Goal: Task Accomplishment & Management: Manage account settings

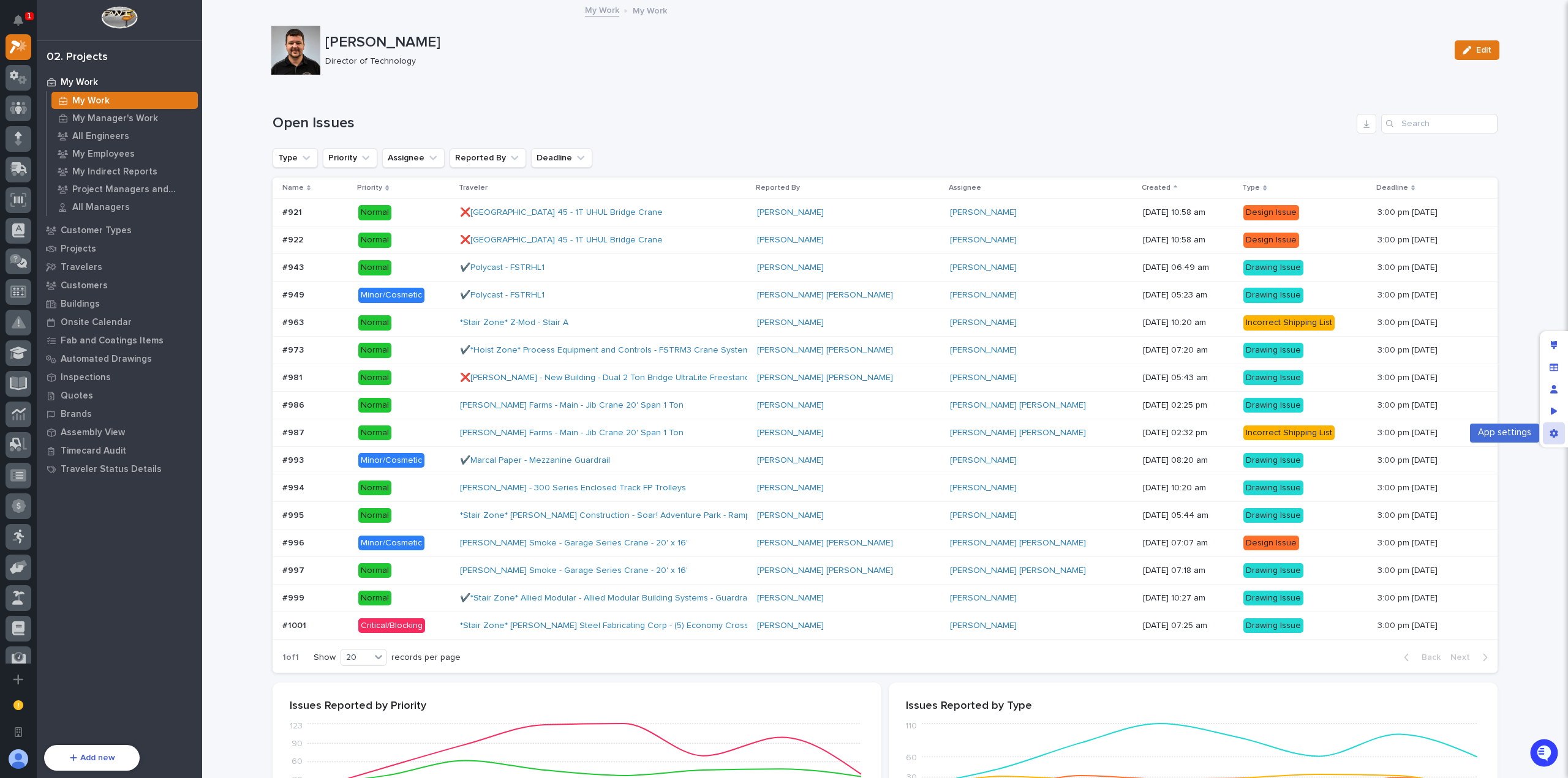
click at [1555, 432] on icon "App settings" at bounding box center [1554, 433] width 8 height 8
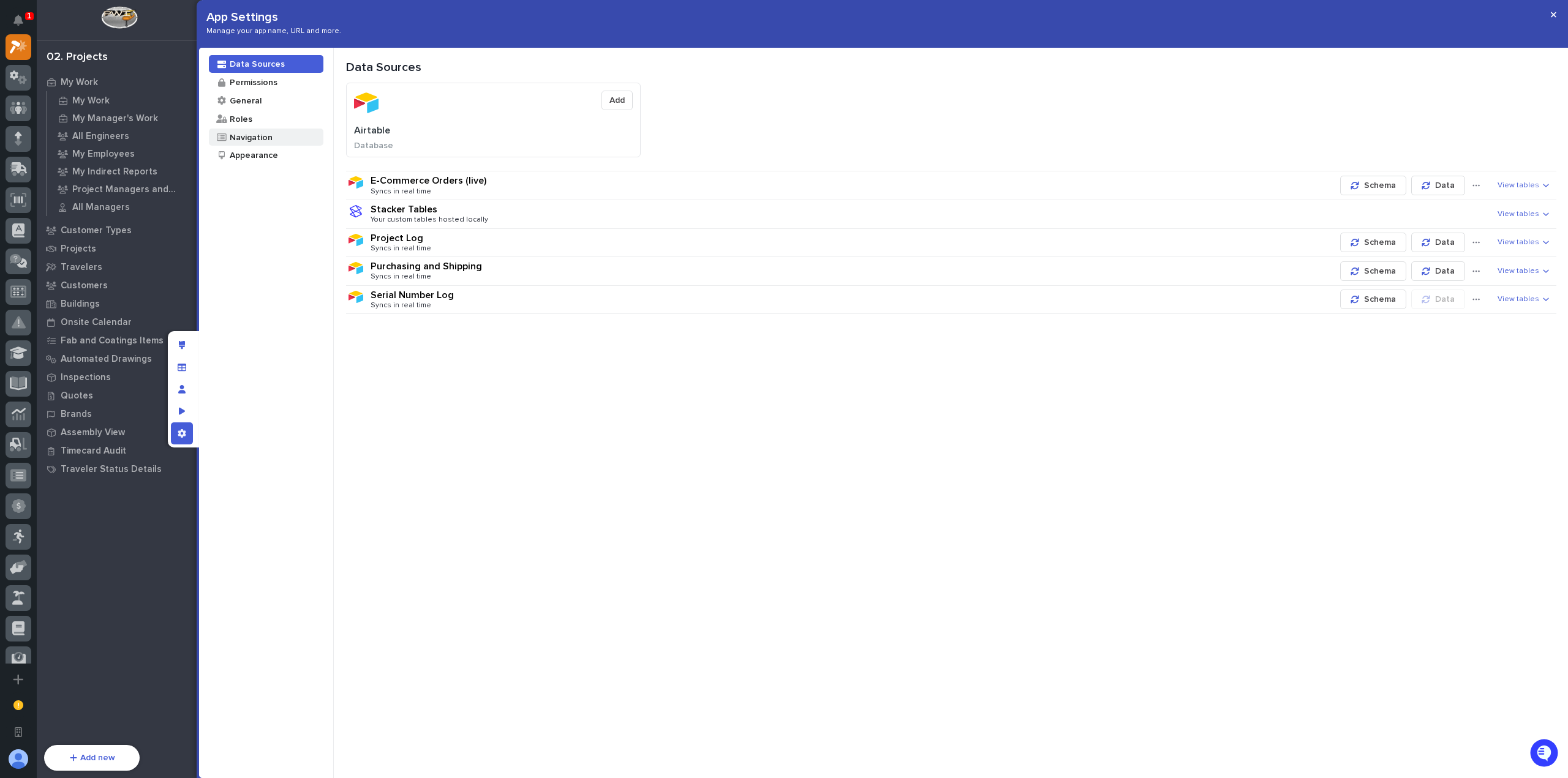
click at [266, 143] on div "Navigation" at bounding box center [251, 137] width 44 height 12
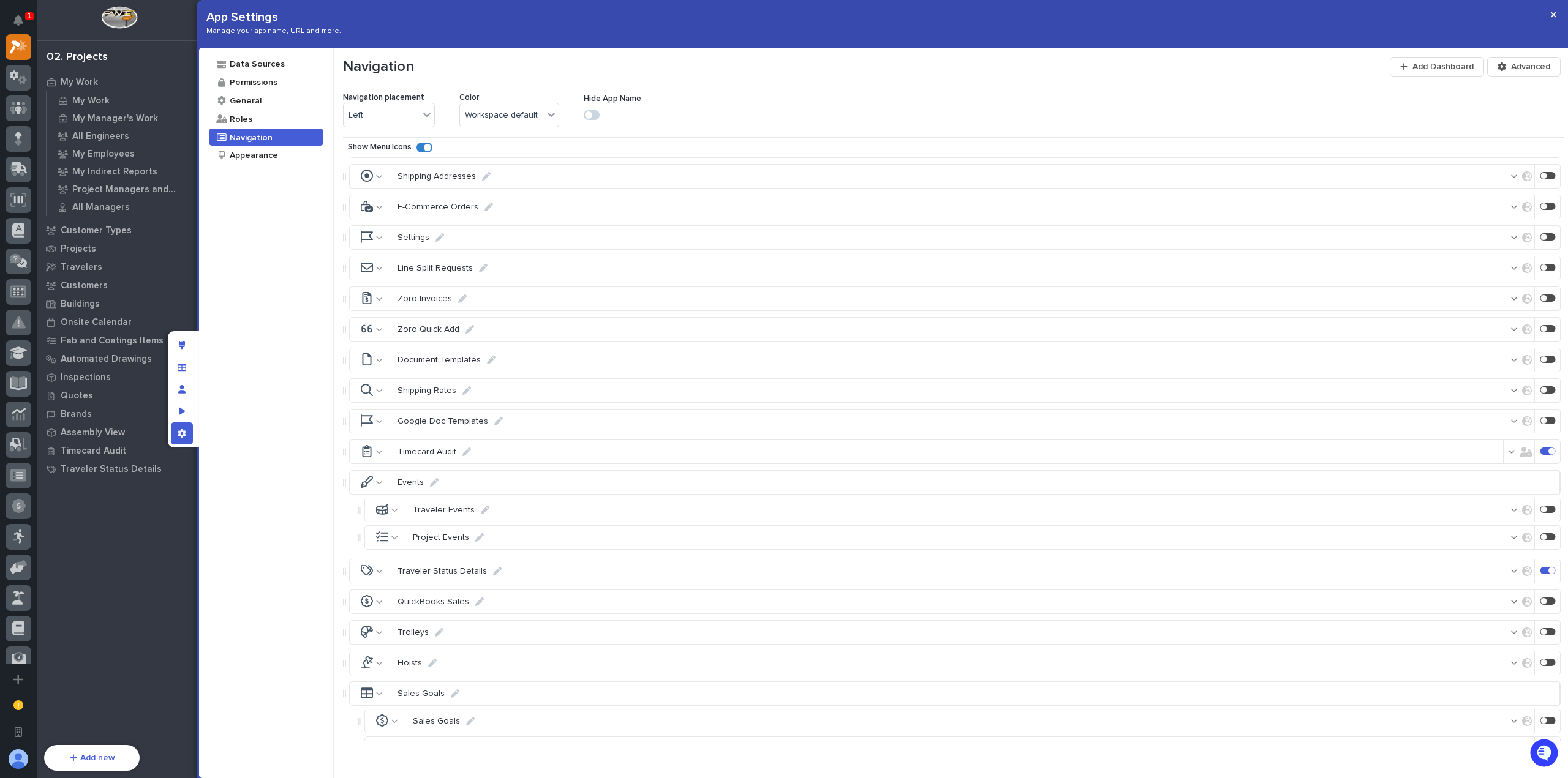
scroll to position [5097, 0]
click at [1457, 66] on span "Add Dashboard" at bounding box center [1443, 67] width 61 height 11
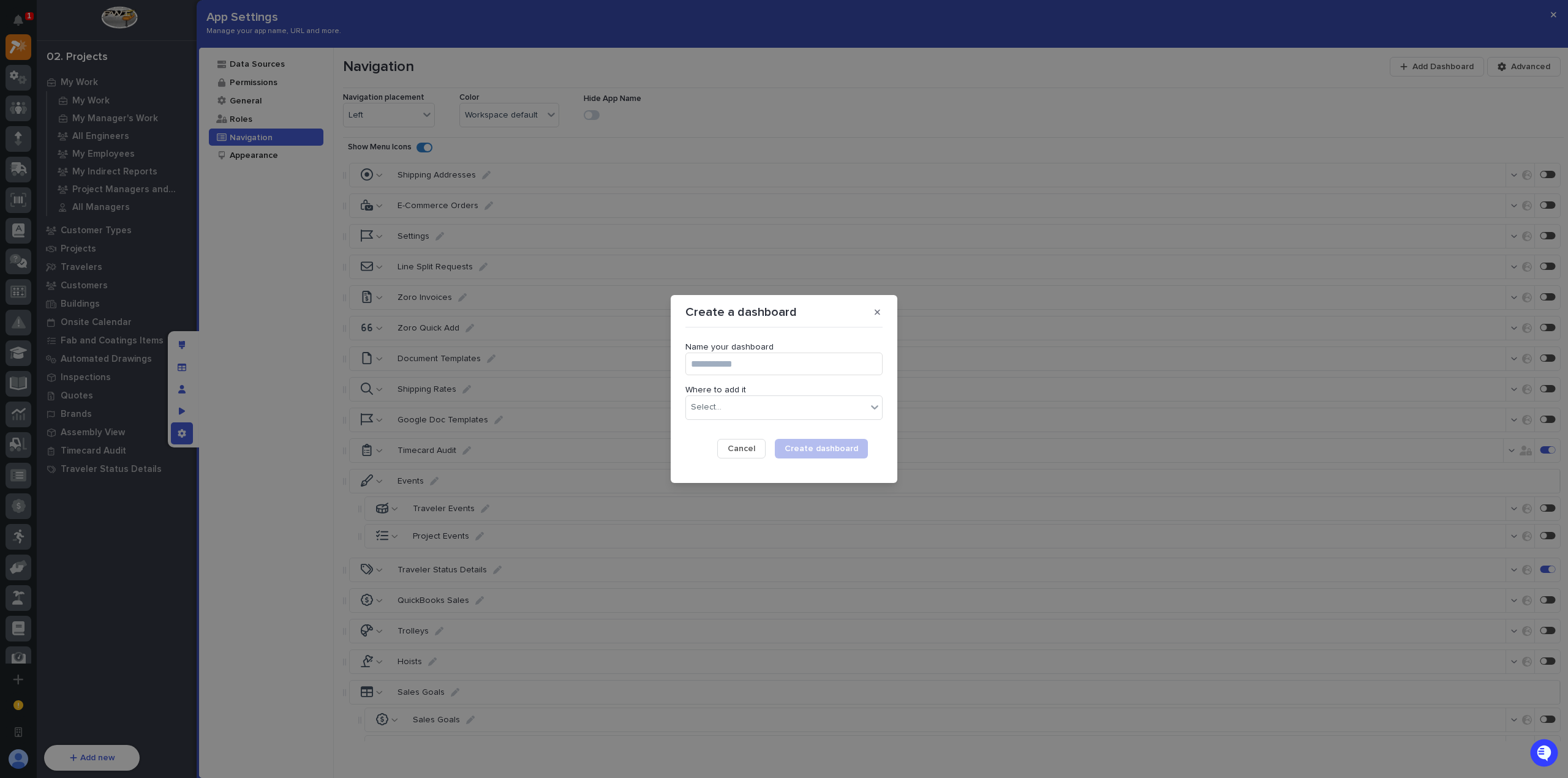
click at [793, 359] on input "Name your dashboard" at bounding box center [784, 364] width 198 height 23
type input "*"
click at [780, 407] on div "Select..." at bounding box center [776, 407] width 181 height 18
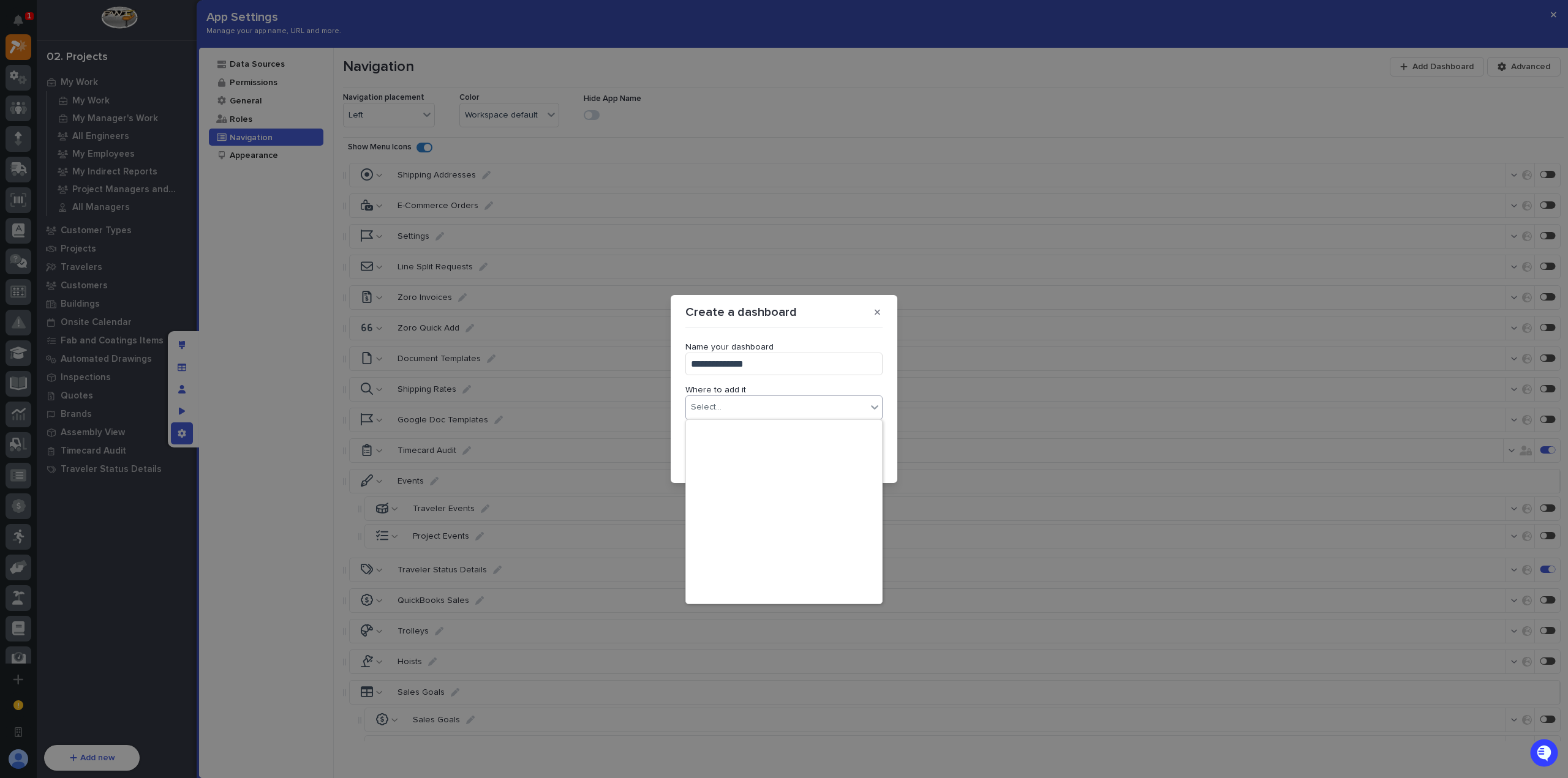
scroll to position [0, 0]
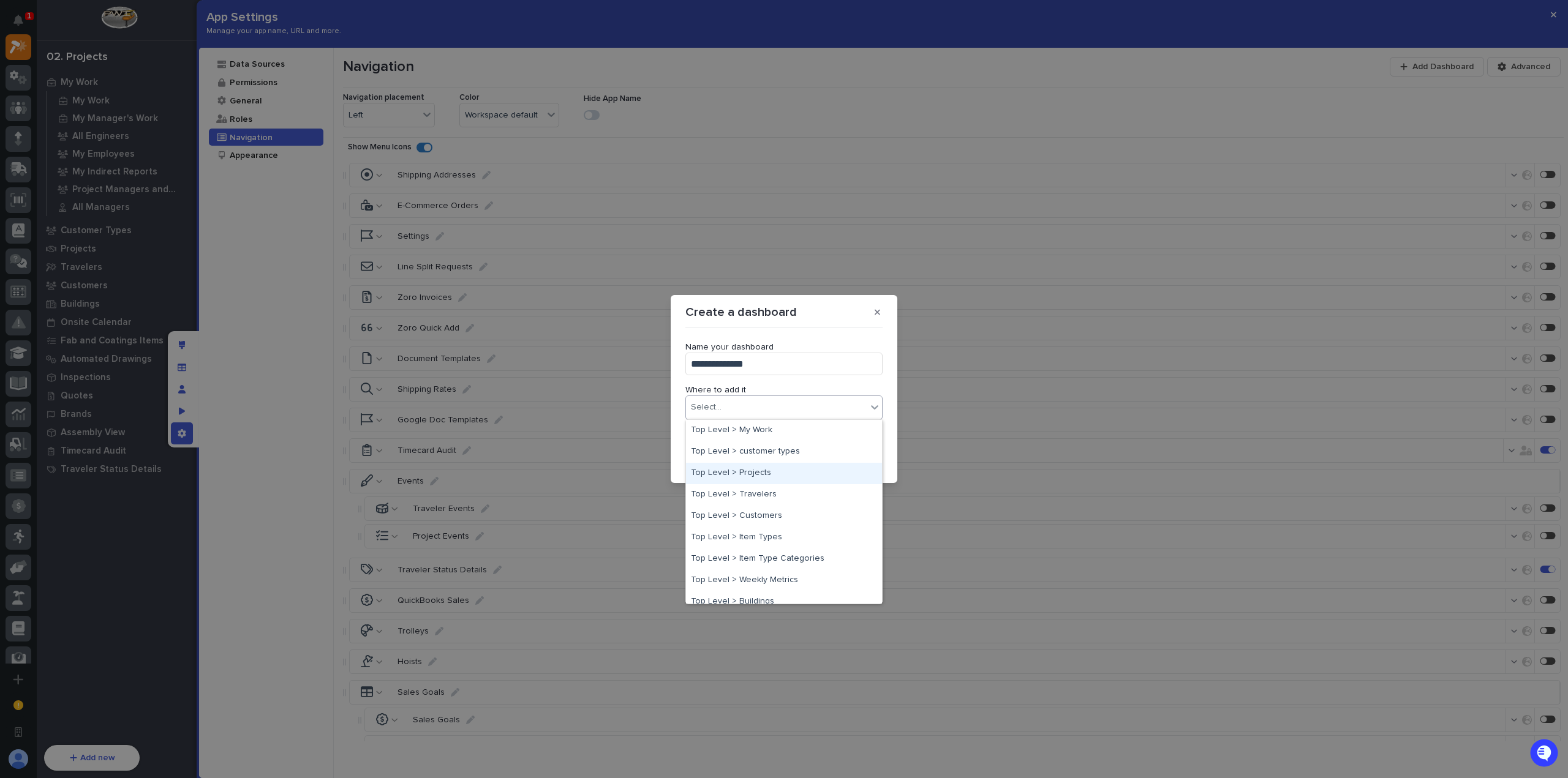
click at [802, 472] on div "Top Level > Projects" at bounding box center [784, 473] width 196 height 21
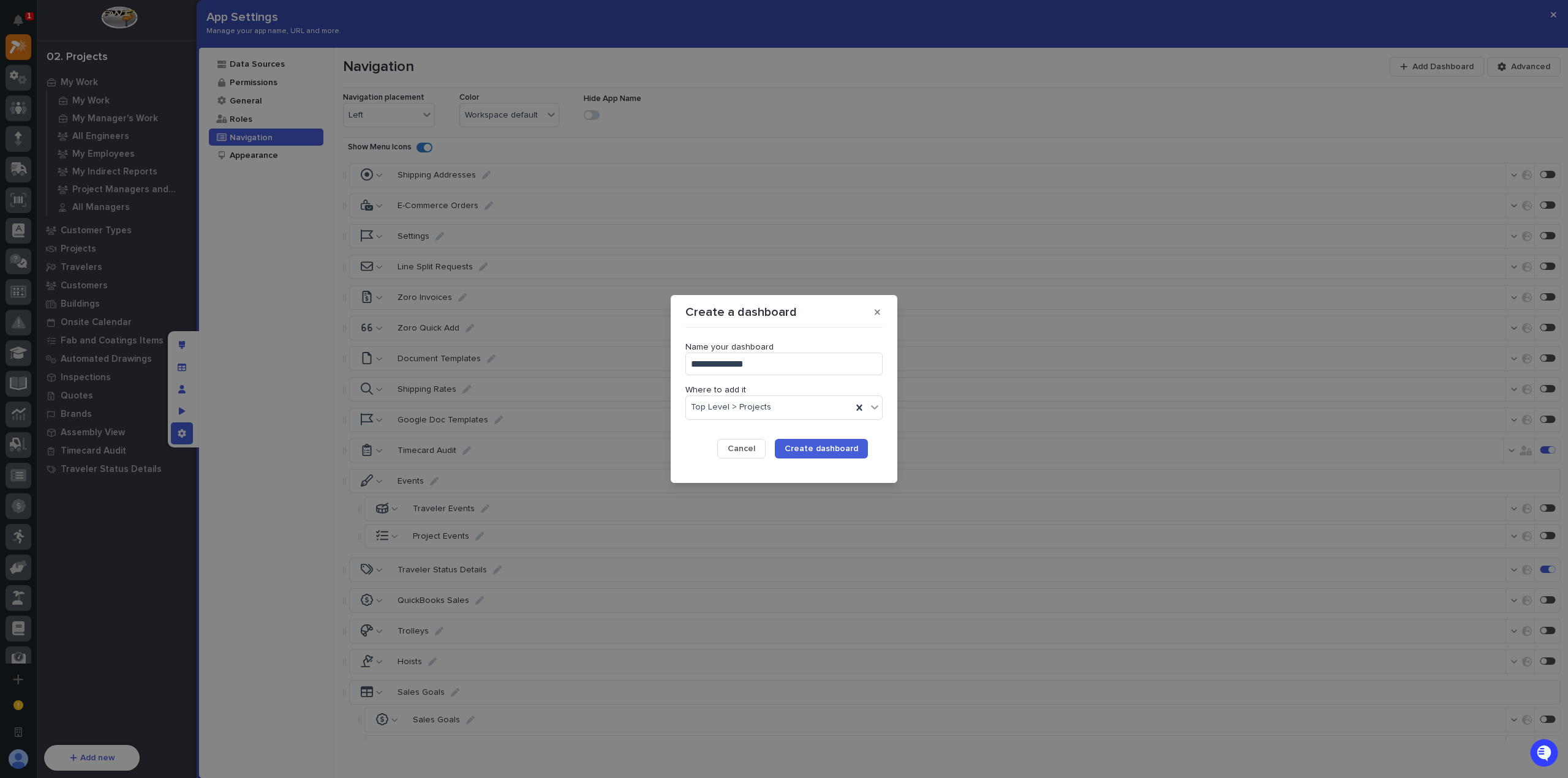
drag, startPoint x: 713, startPoint y: 362, endPoint x: 642, endPoint y: 358, distance: 71.1
click at [645, 358] on div "**********" at bounding box center [784, 389] width 1568 height 778
type input "*****"
click at [813, 443] on span "Create dashboard" at bounding box center [821, 449] width 73 height 11
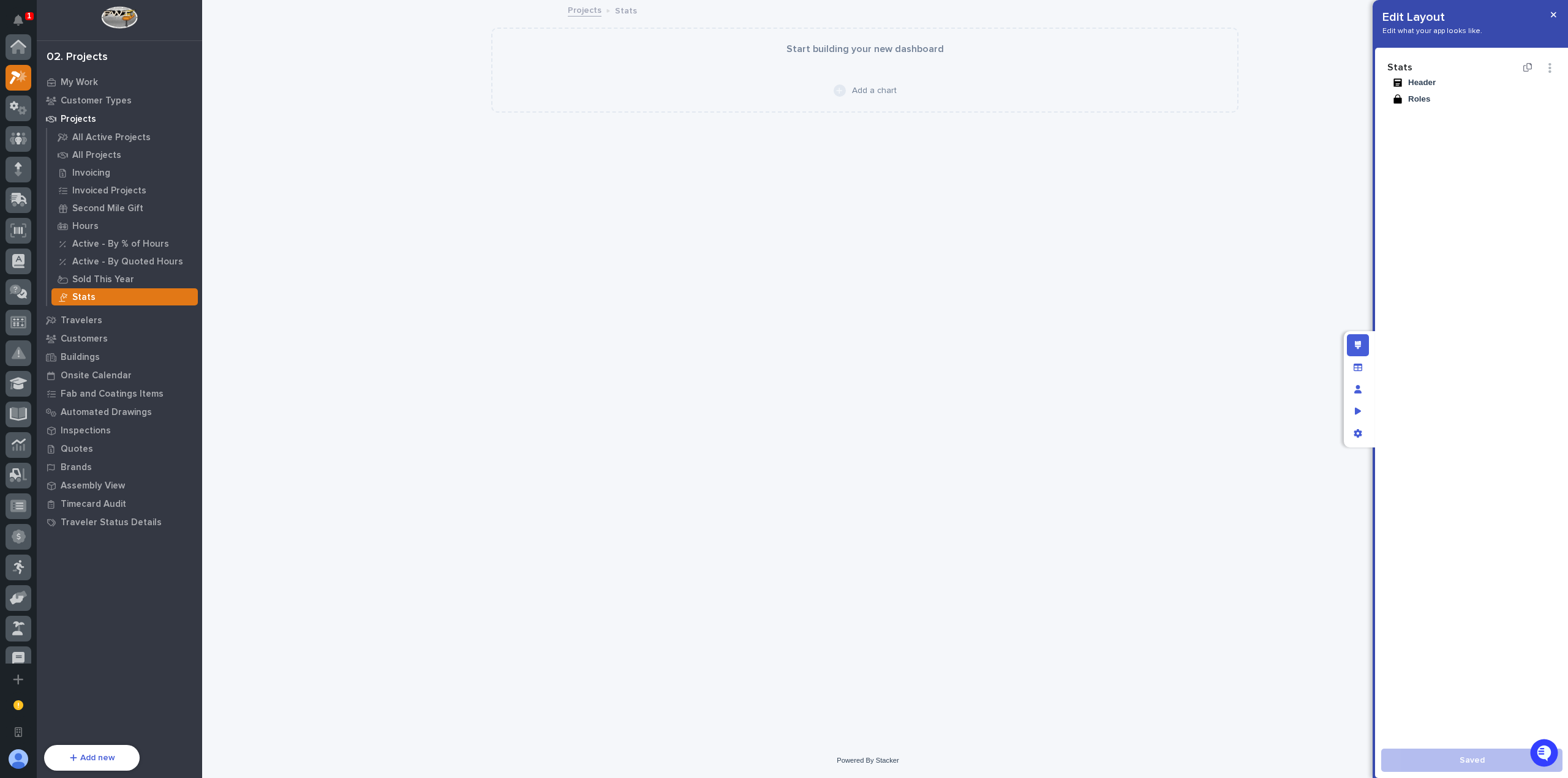
scroll to position [30, 0]
click at [767, 94] on div "Add a chart" at bounding box center [783, 91] width 45 height 10
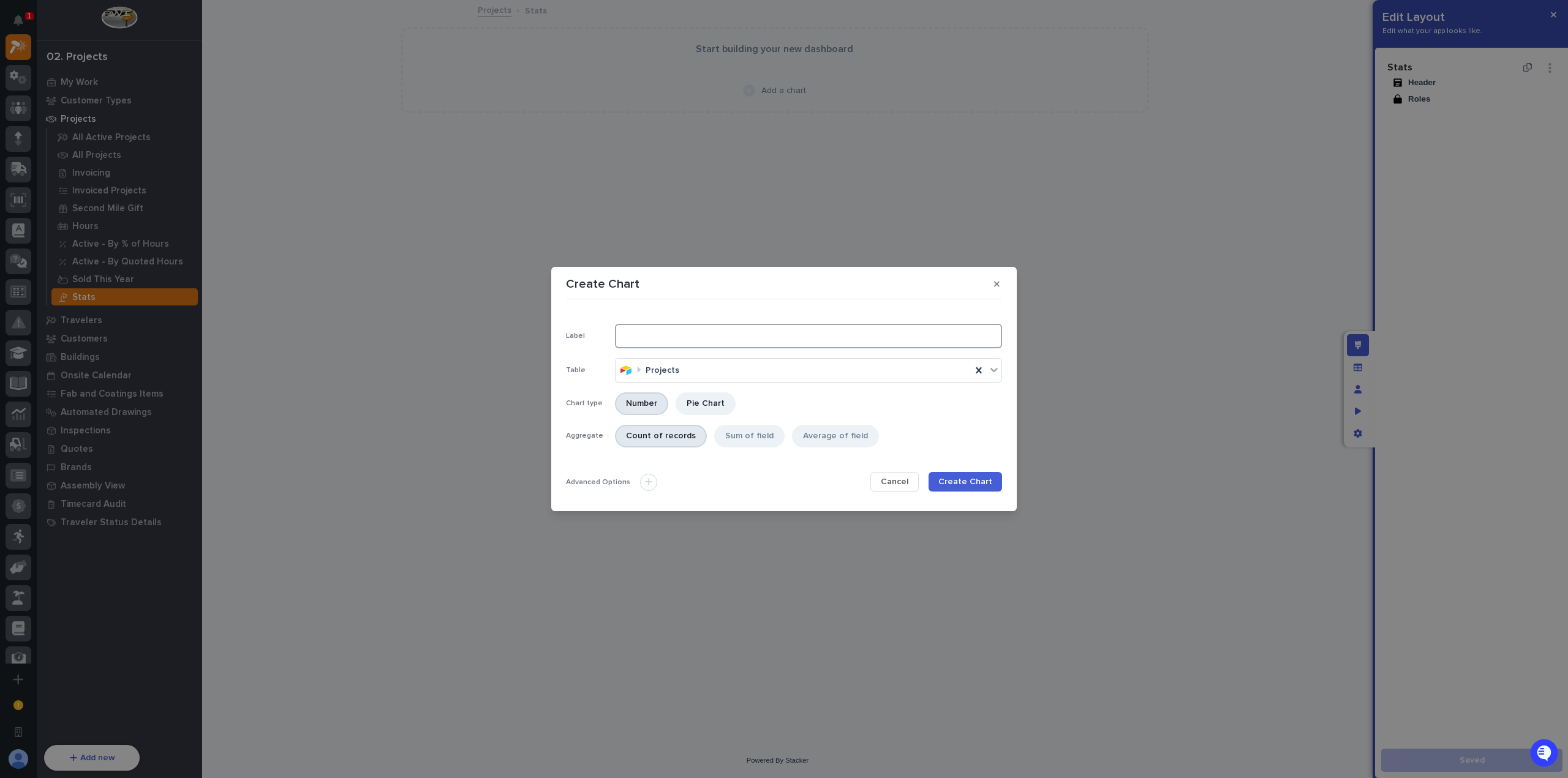
click at [716, 329] on input at bounding box center [808, 335] width 387 height 24
type input "Sold This Year, by Brand"
click at [758, 439] on div "Sum of field" at bounding box center [749, 436] width 71 height 23
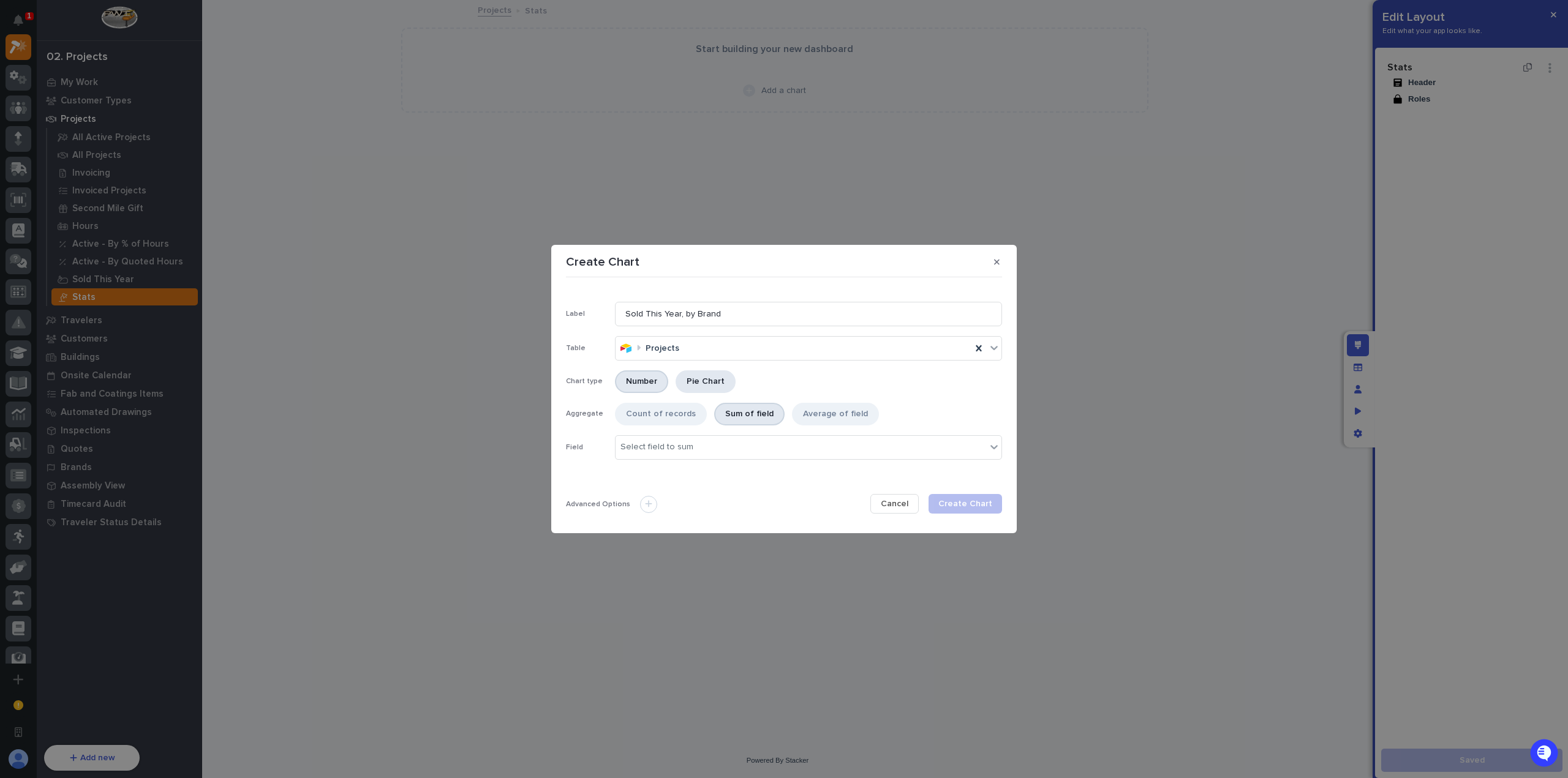
click at [716, 384] on div "Pie Chart" at bounding box center [706, 382] width 60 height 23
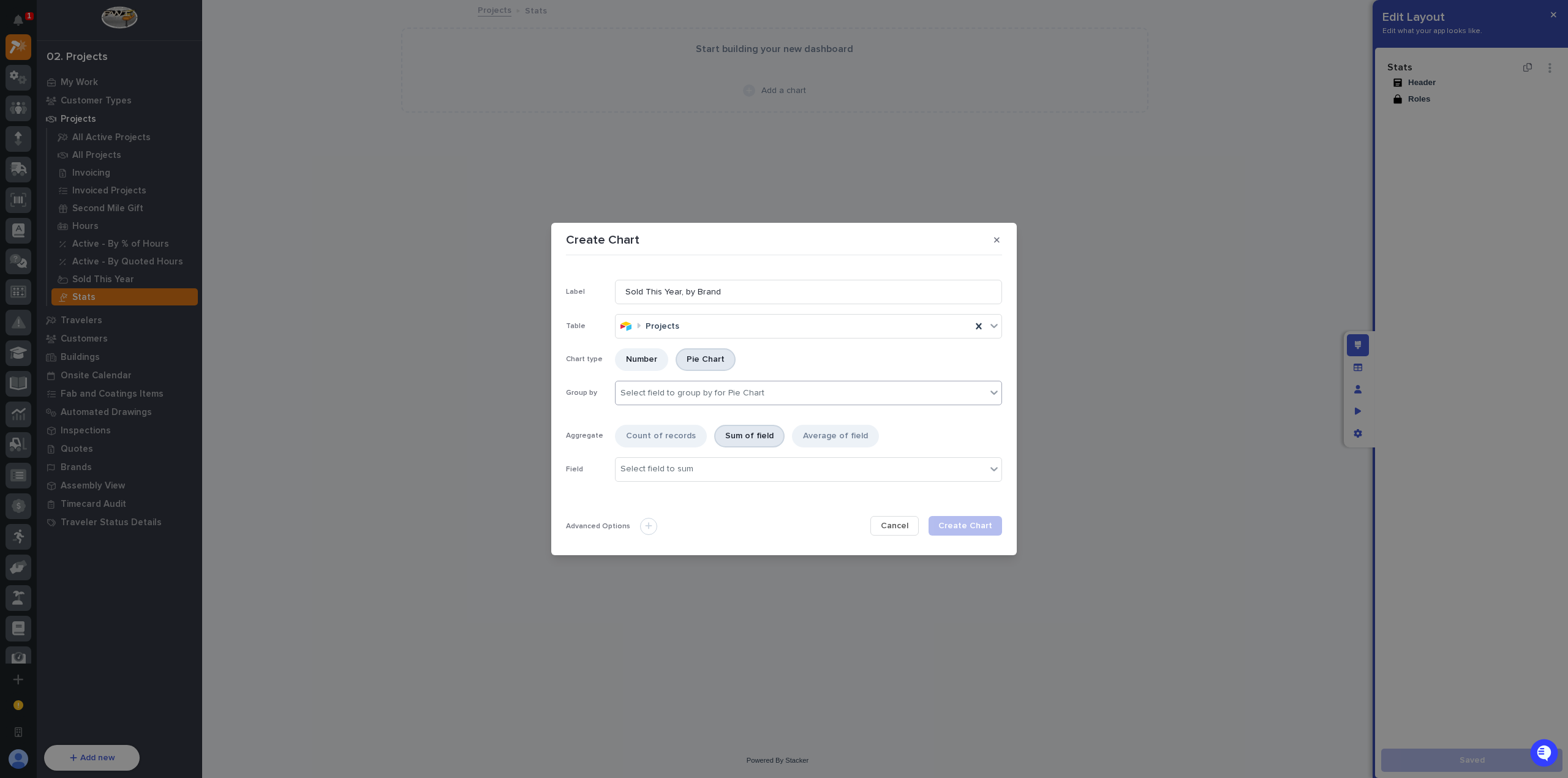
click at [723, 390] on div "Select field to group by for Pie Chart" at bounding box center [692, 393] width 144 height 10
type input "*****"
click at [734, 418] on div "brandString" at bounding box center [808, 416] width 386 height 21
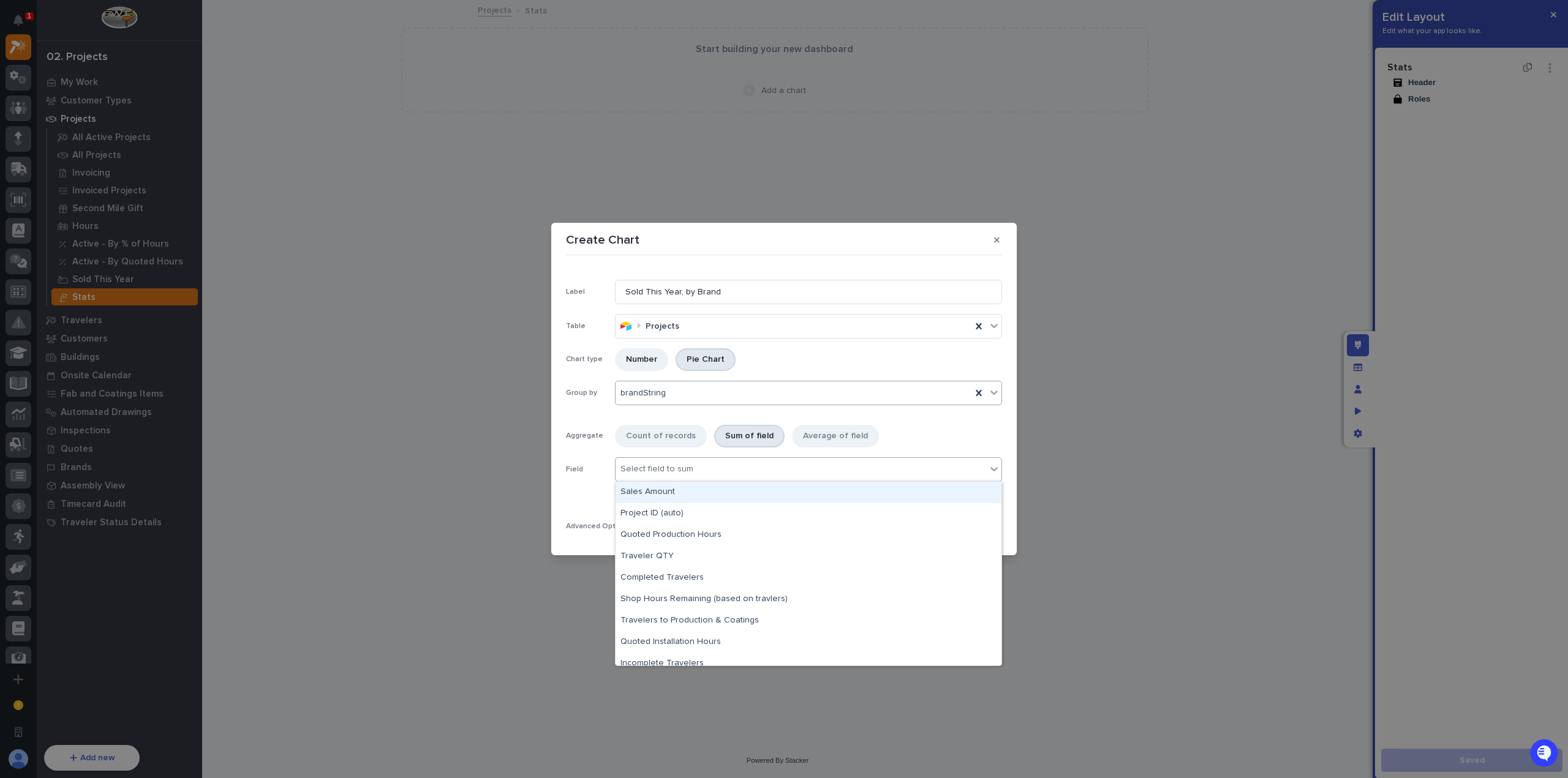
click at [715, 473] on div "Select field to sum" at bounding box center [801, 470] width 371 height 18
type input "**"
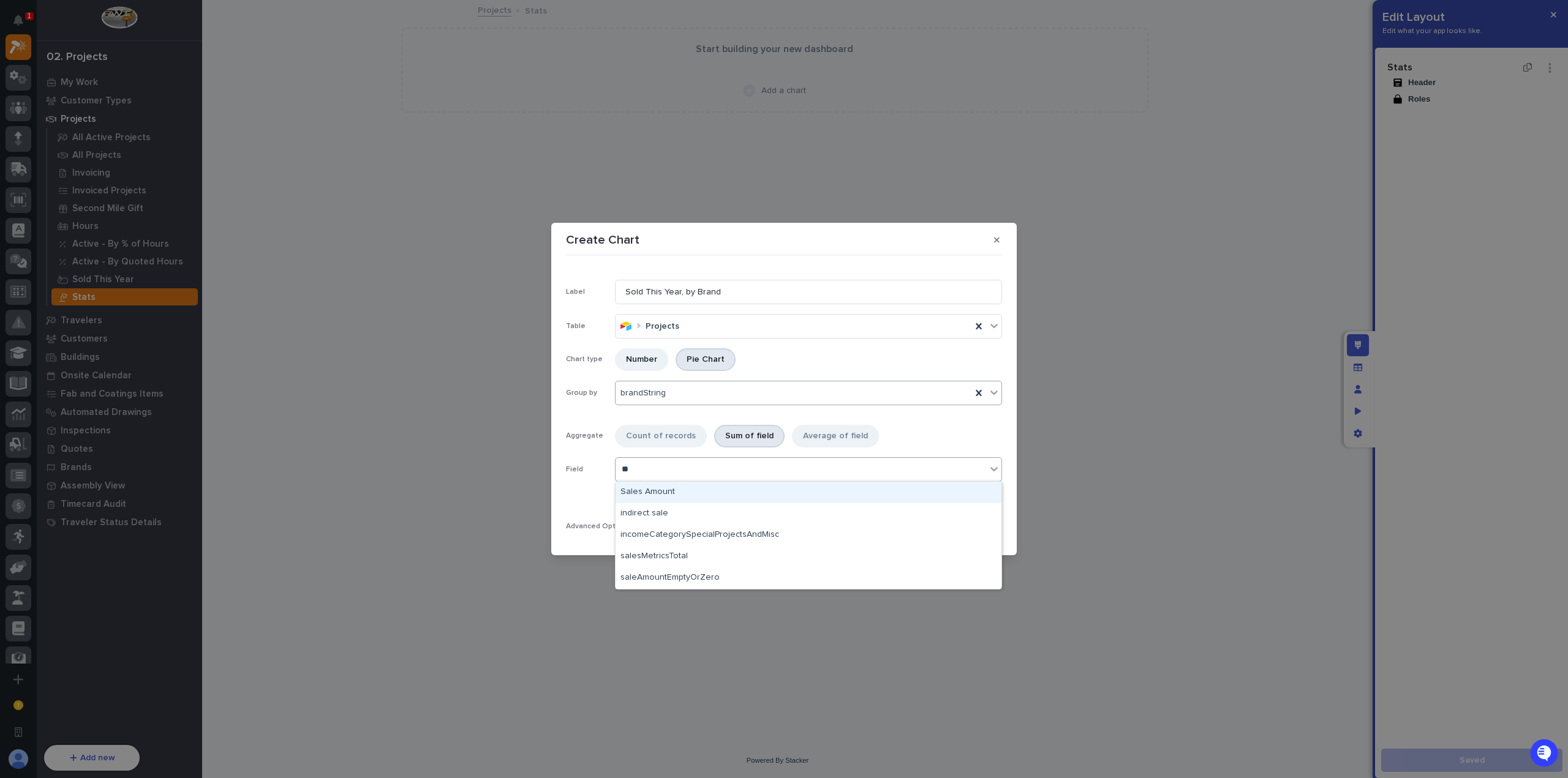
click at [686, 499] on div "Sales Amount" at bounding box center [808, 492] width 386 height 21
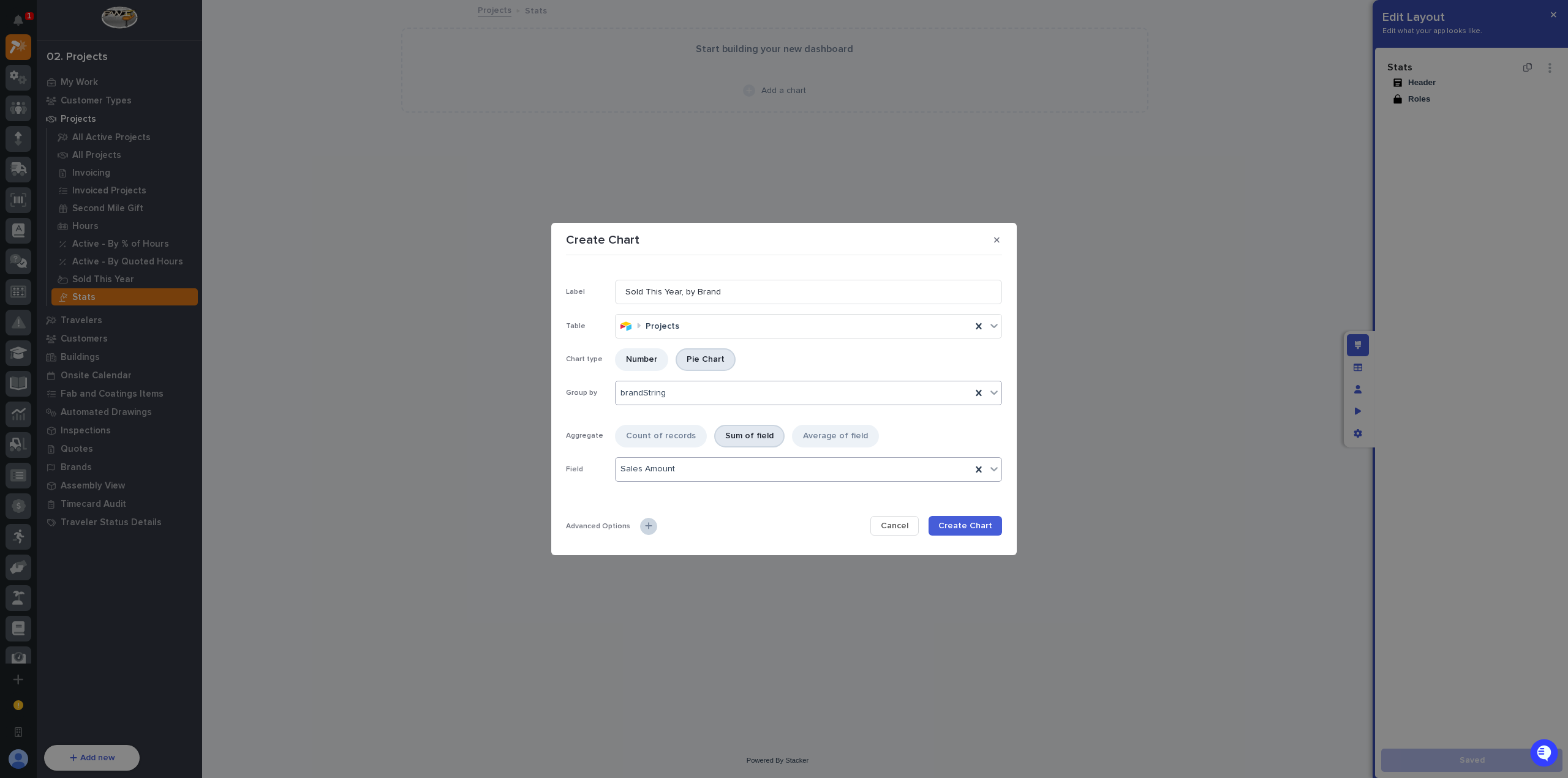
click at [645, 529] on icon at bounding box center [648, 526] width 8 height 8
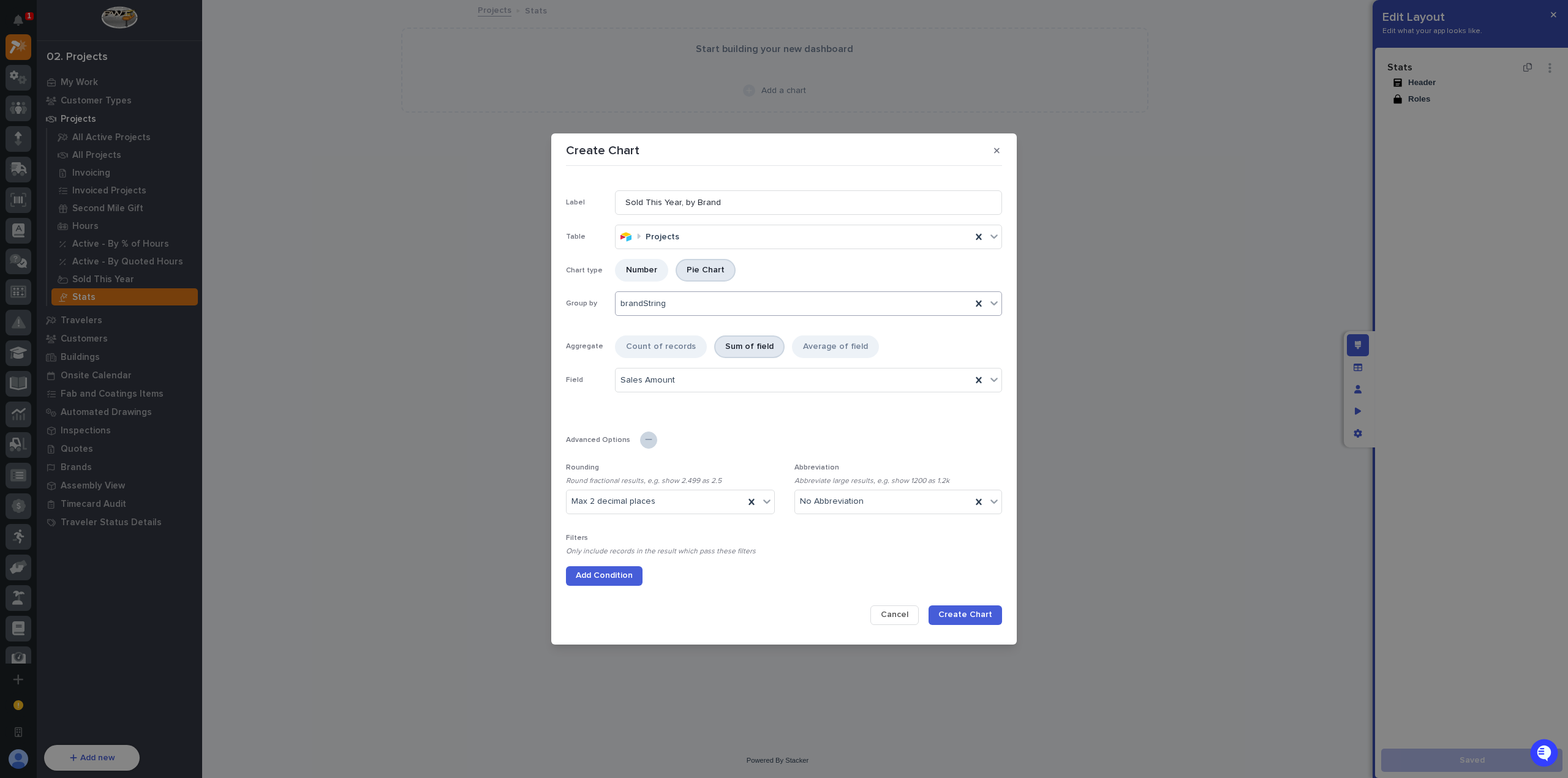
click at [616, 569] on button "Add Condition" at bounding box center [604, 576] width 76 height 19
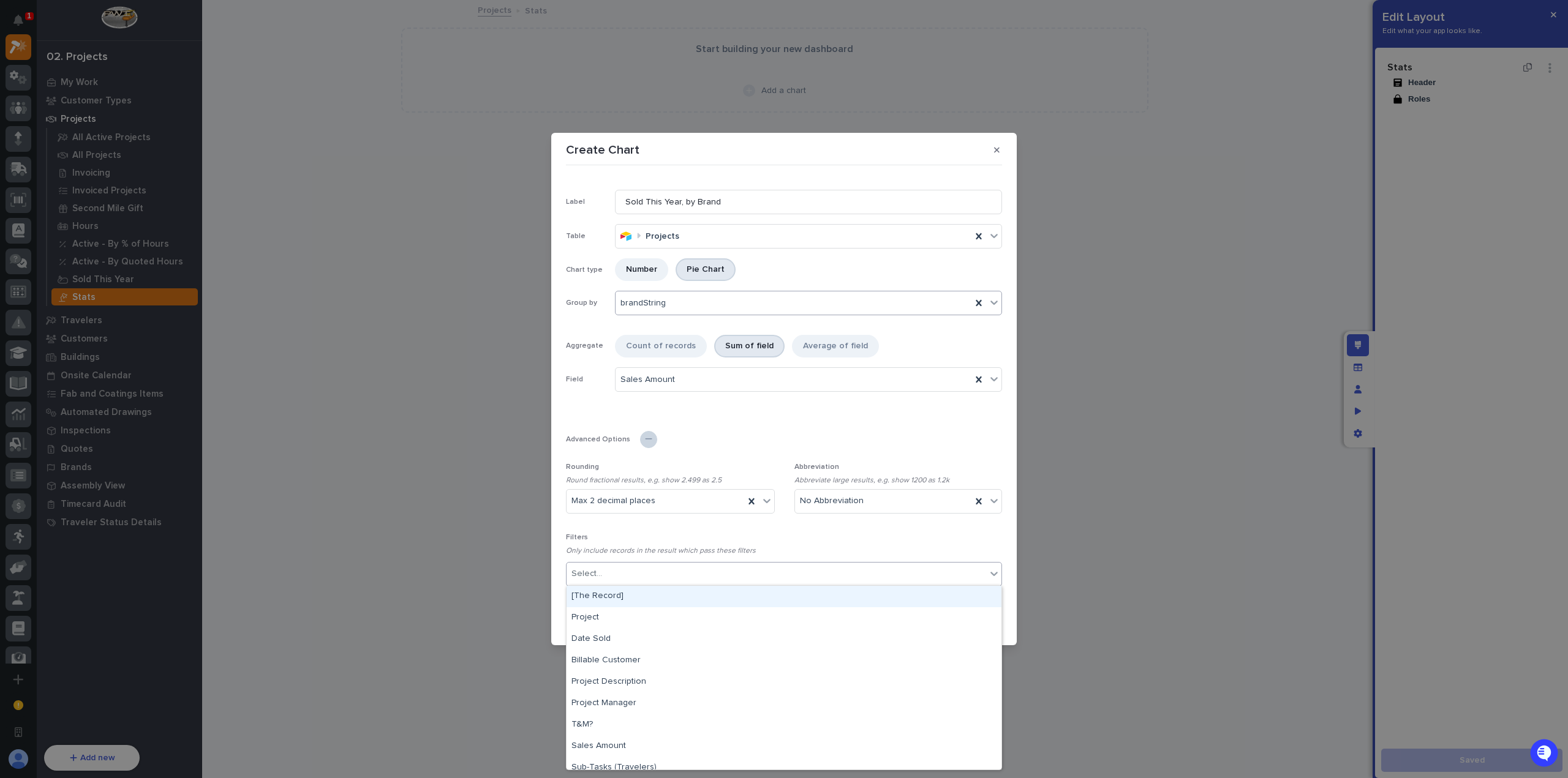
click at [643, 575] on div "Select..." at bounding box center [776, 574] width 419 height 18
type input "****"
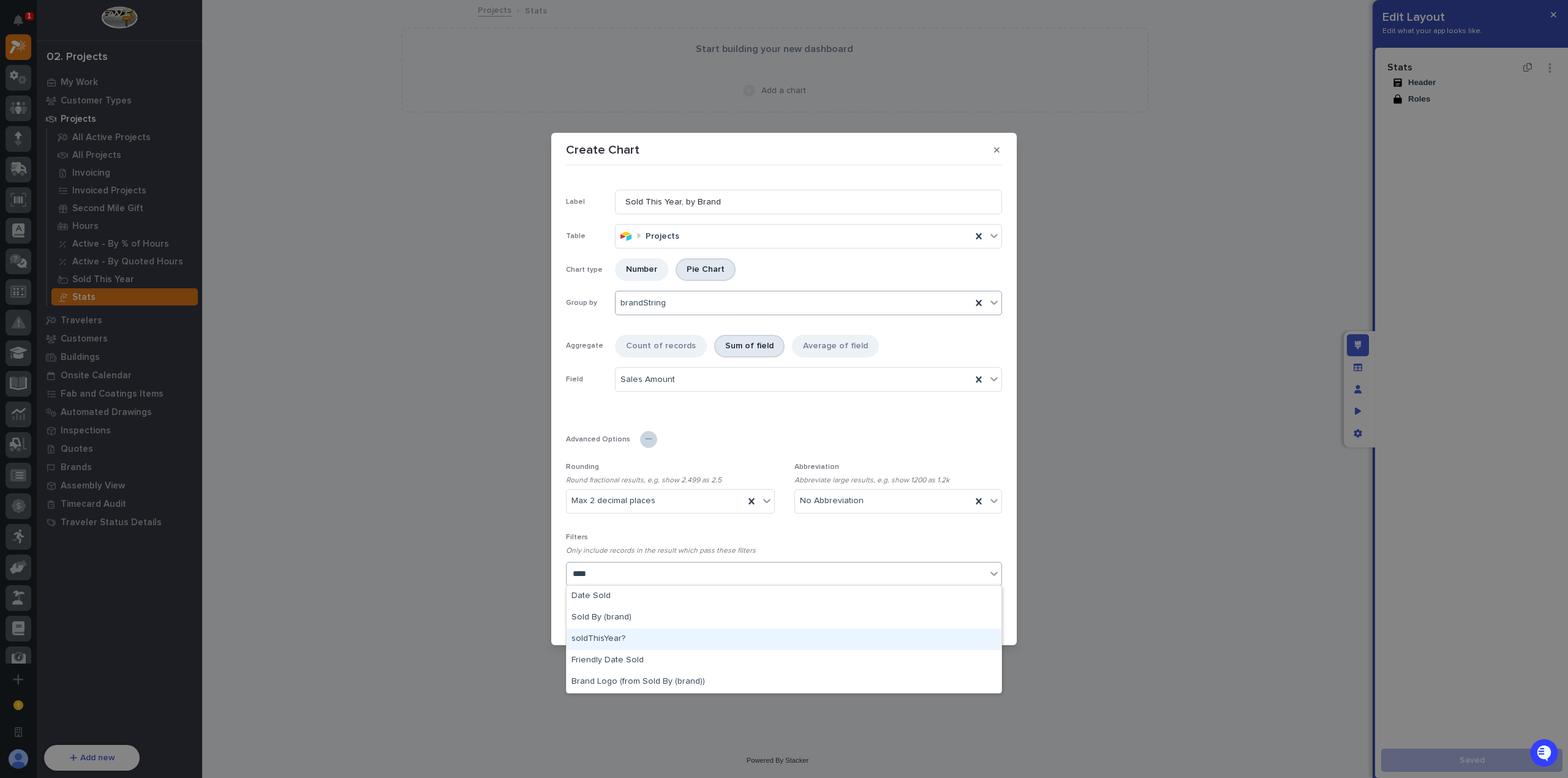
click at [658, 636] on div "soldThisYear?" at bounding box center [783, 639] width 435 height 21
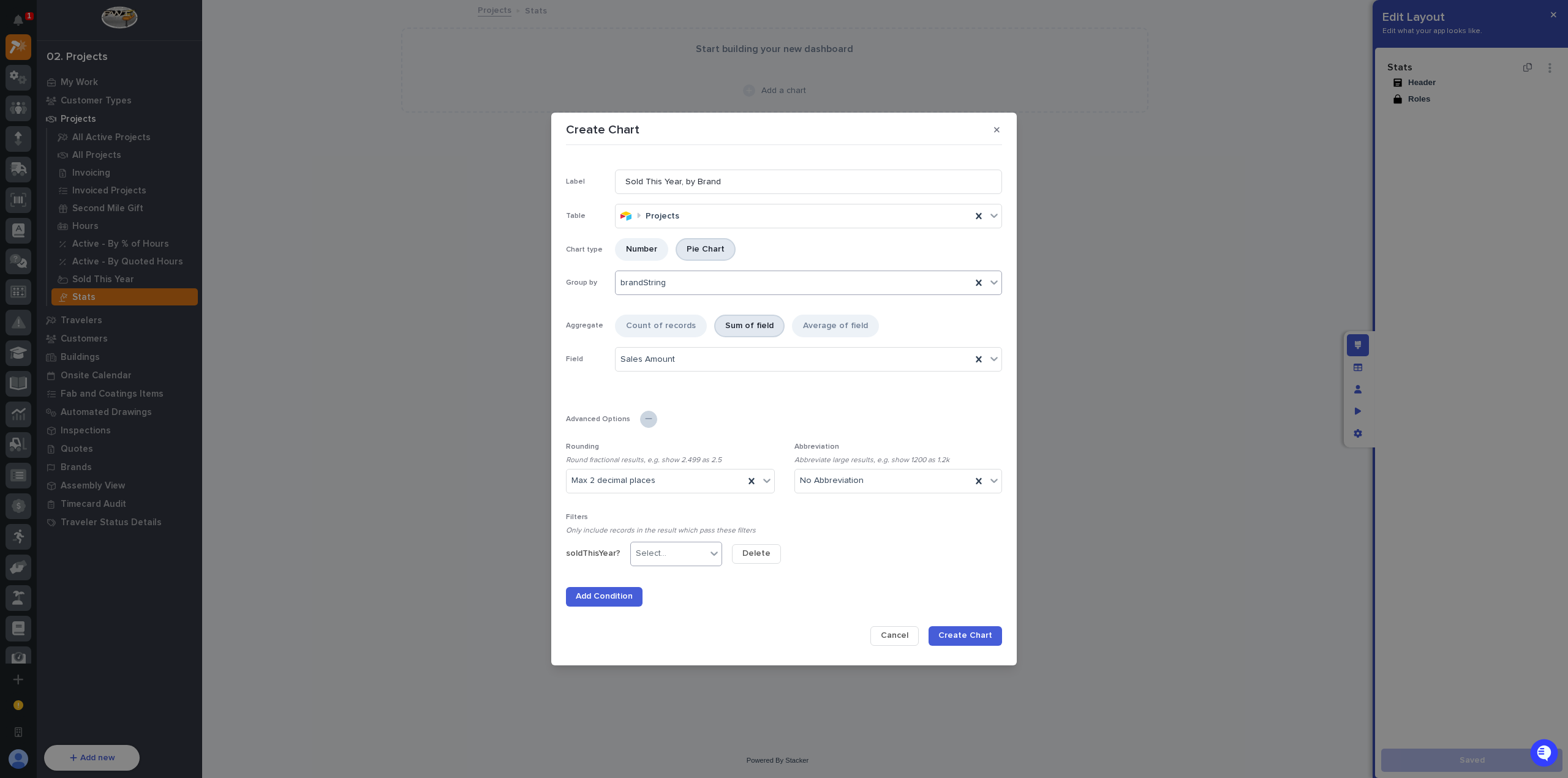
click at [690, 555] on div "Select..." at bounding box center [668, 554] width 76 height 18
click at [681, 583] on div "=" at bounding box center [674, 576] width 91 height 21
click at [772, 555] on input at bounding box center [784, 554] width 105 height 24
type input "1"
click at [970, 635] on span "Create Chart" at bounding box center [966, 635] width 54 height 11
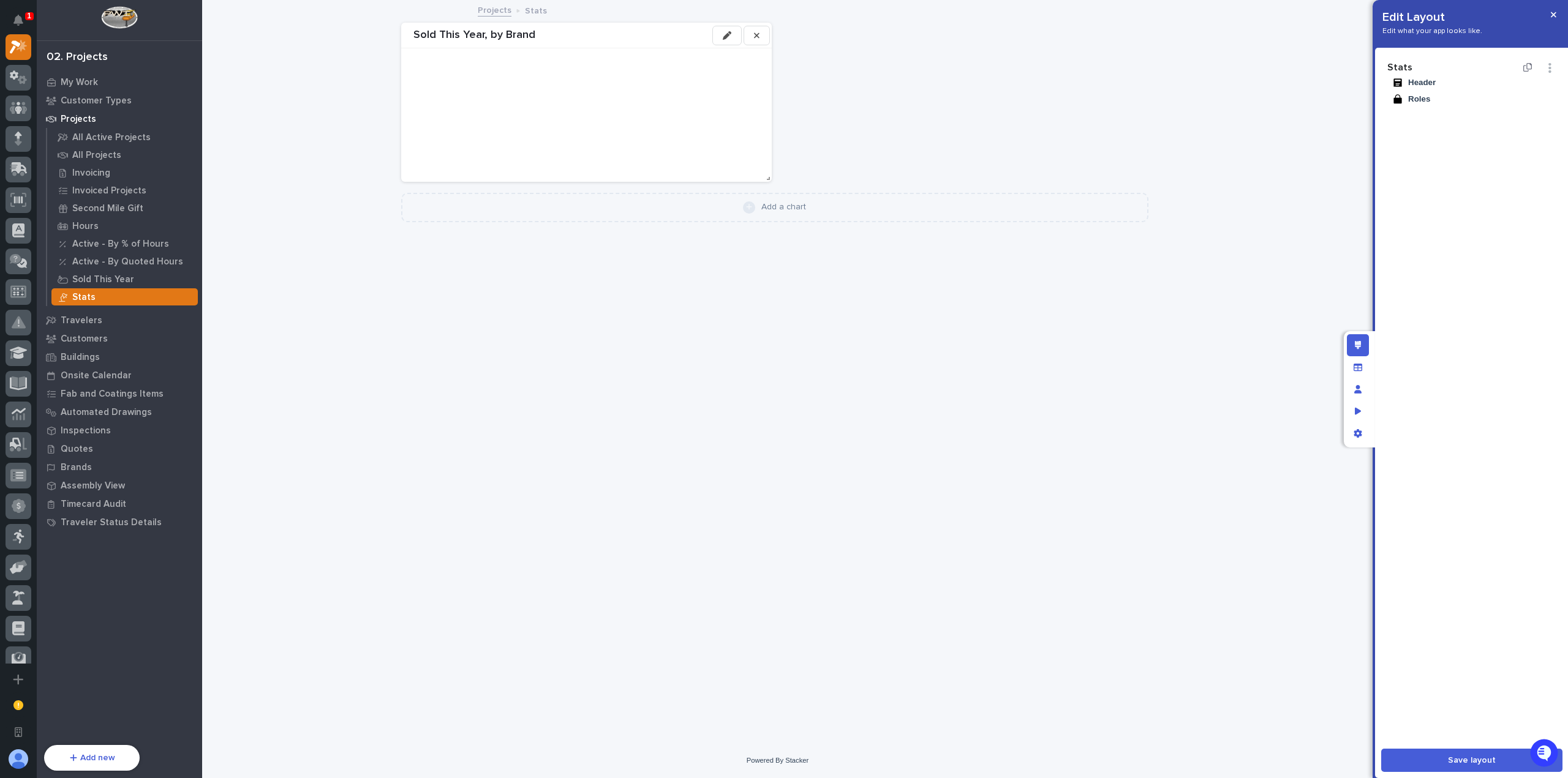
click at [1474, 761] on span "Save layout" at bounding box center [1472, 761] width 48 height 11
click at [1555, 13] on icon "button" at bounding box center [1553, 15] width 6 height 8
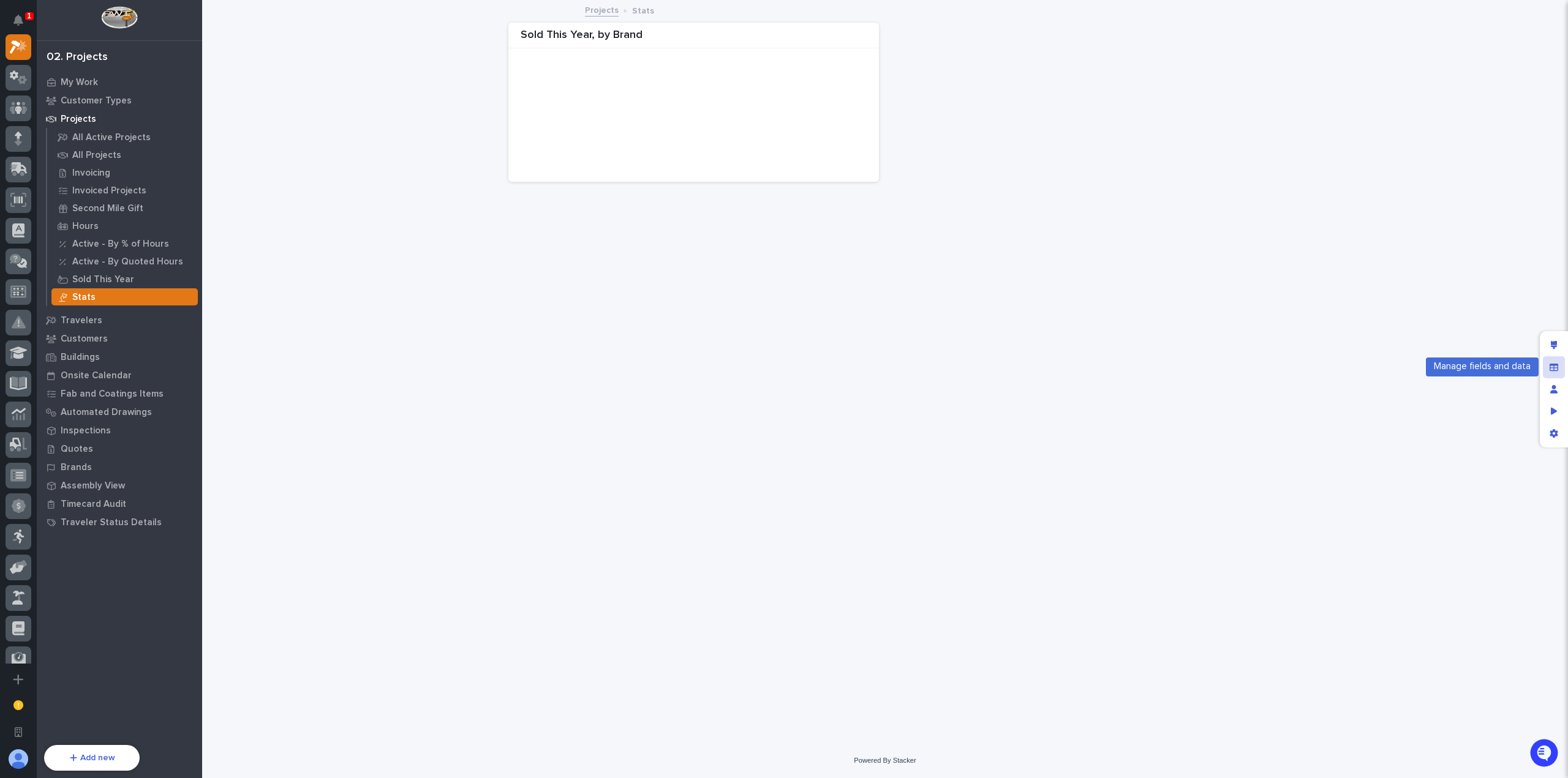
click at [1560, 362] on div "Manage fields and data" at bounding box center [1554, 367] width 22 height 22
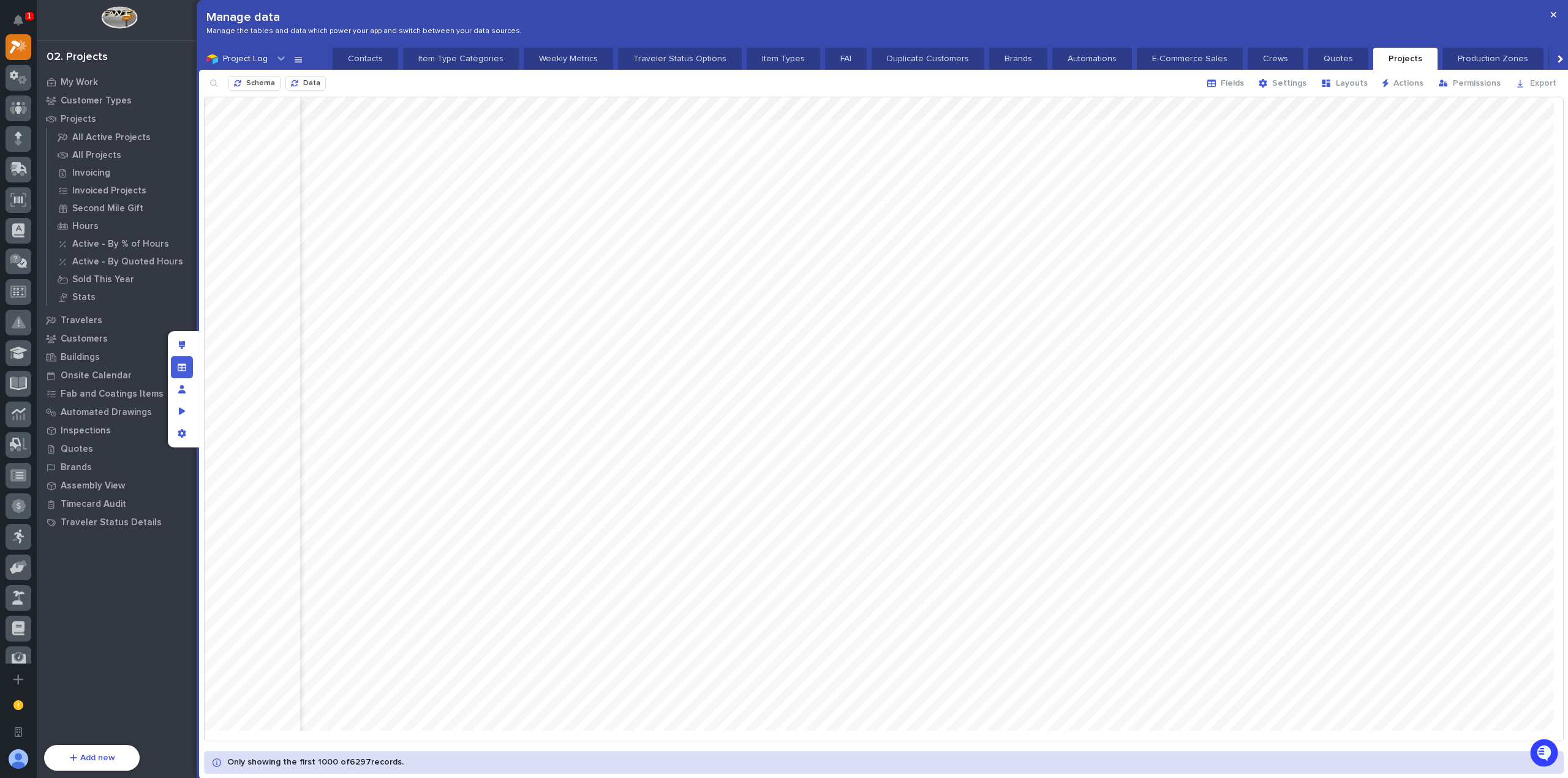
scroll to position [0, 8900]
click at [1231, 85] on span "Fields" at bounding box center [1232, 83] width 24 height 11
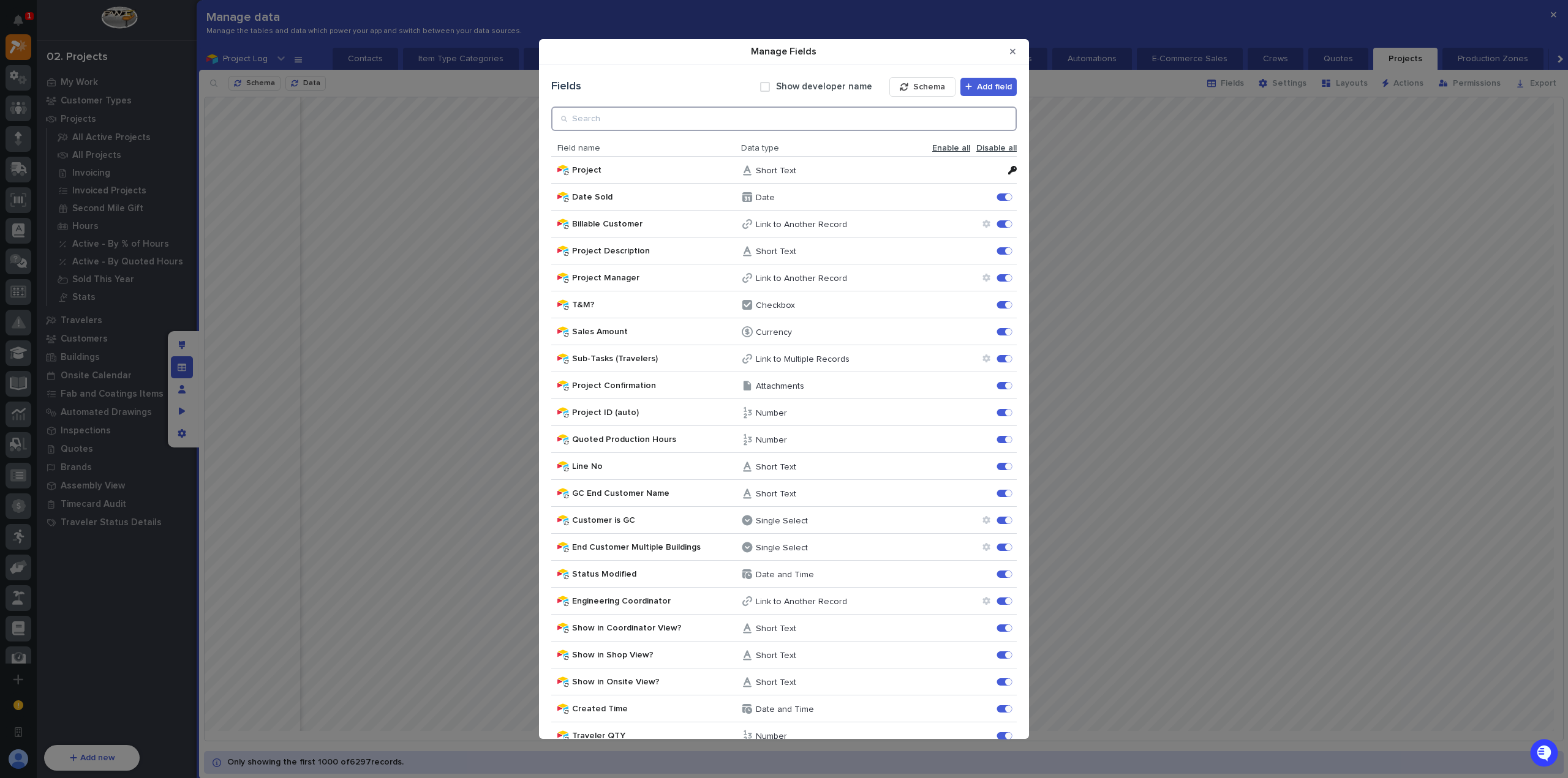
click at [912, 112] on input "Manage Fields" at bounding box center [784, 118] width 466 height 24
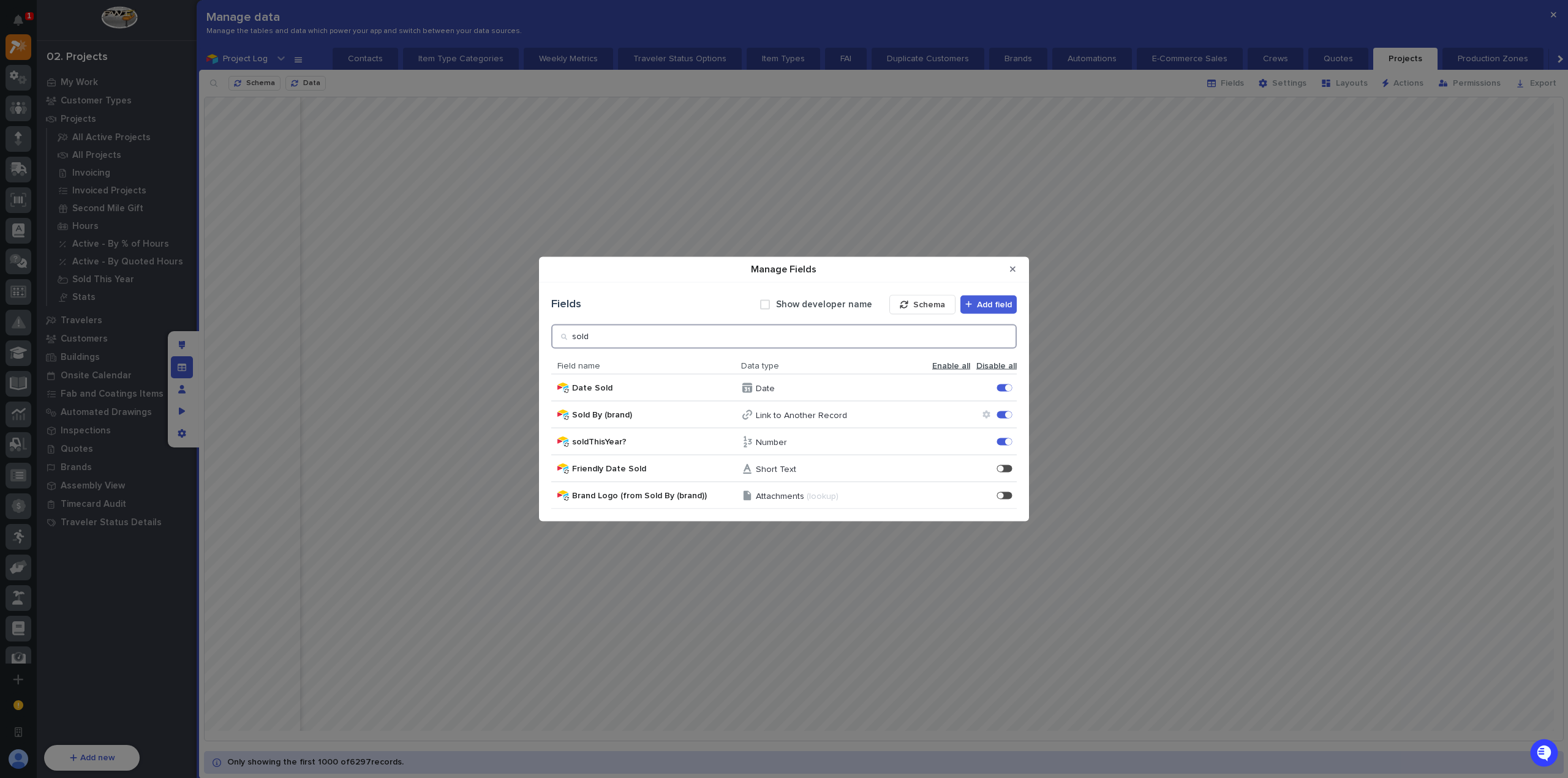
type input "sold"
click at [779, 92] on div "Manage Fields Fields Show developer name Schema Add field sold Field name Data …" at bounding box center [784, 389] width 1568 height 778
click at [1009, 268] on button "Close Modal" at bounding box center [1013, 269] width 20 height 19
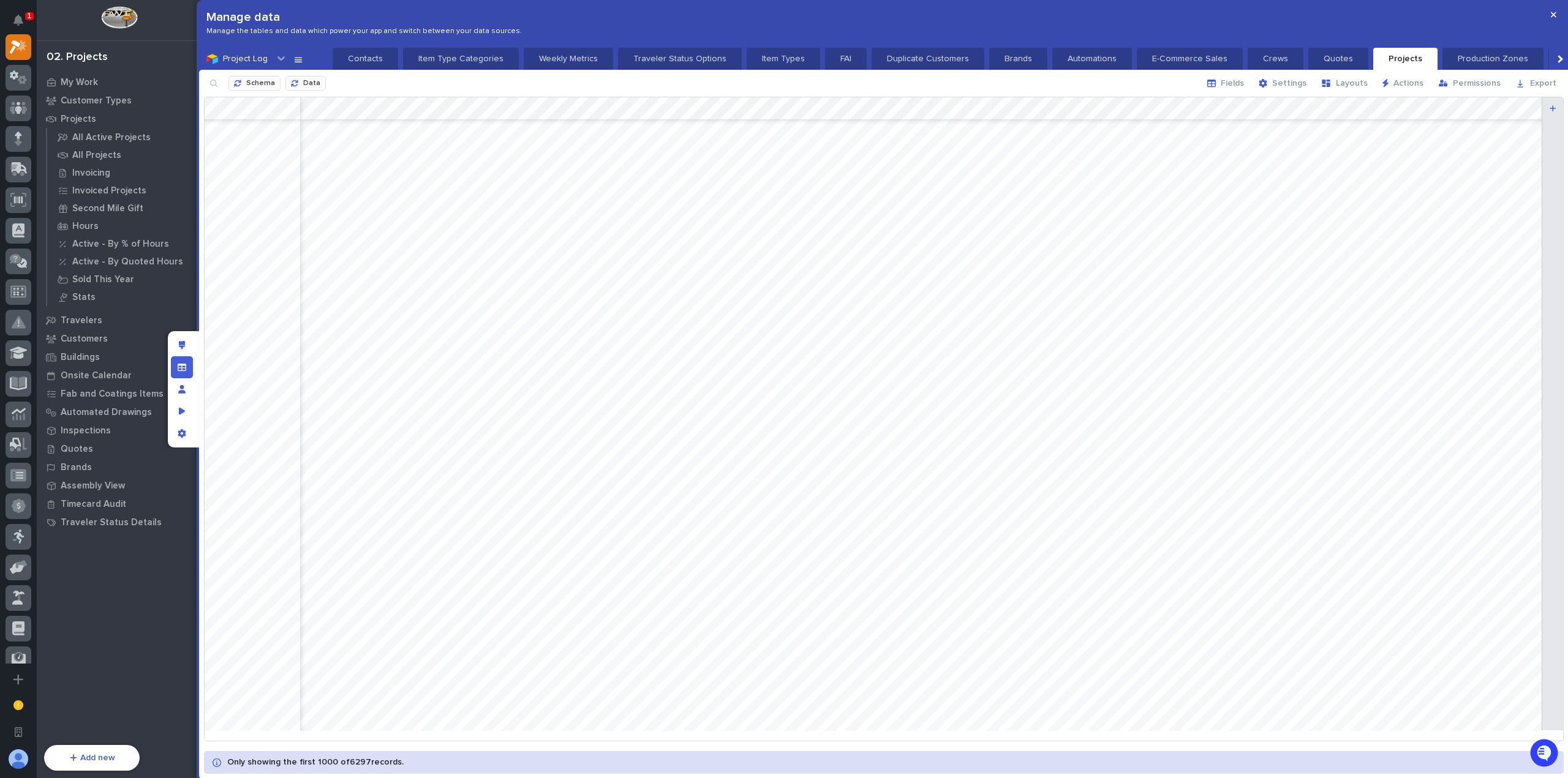
scroll to position [0, 5302]
click at [1534, 84] on span "Export" at bounding box center [1543, 83] width 26 height 11
drag, startPoint x: 92, startPoint y: 295, endPoint x: 114, endPoint y: 287, distance: 23.4
click at [92, 295] on p "Stats" at bounding box center [84, 298] width 24 height 11
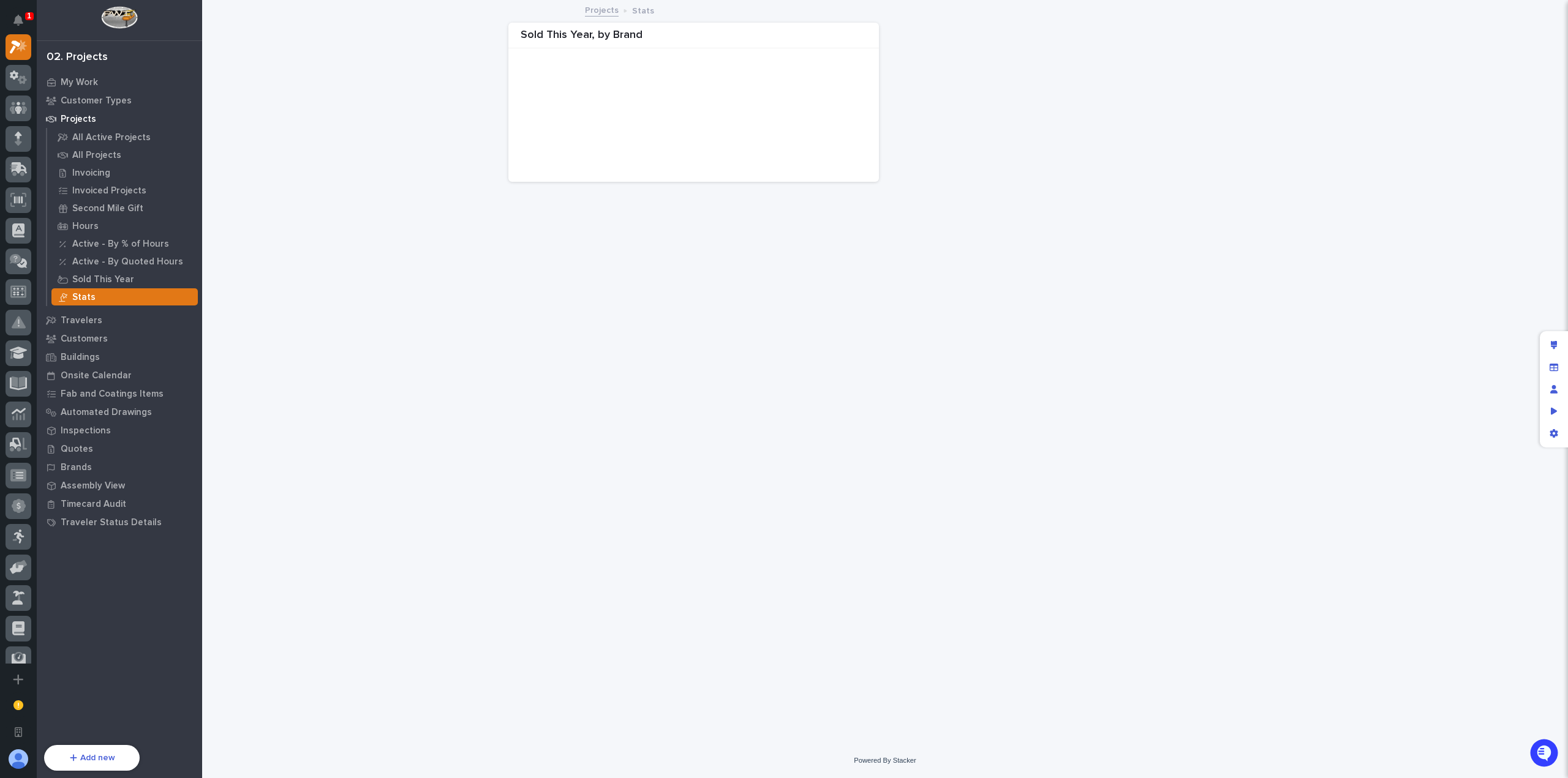
click at [374, 152] on div "Sold This Year, by Brand" at bounding box center [885, 95] width 1341 height 187
click at [1555, 432] on icon "App settings" at bounding box center [1553, 433] width 8 height 8
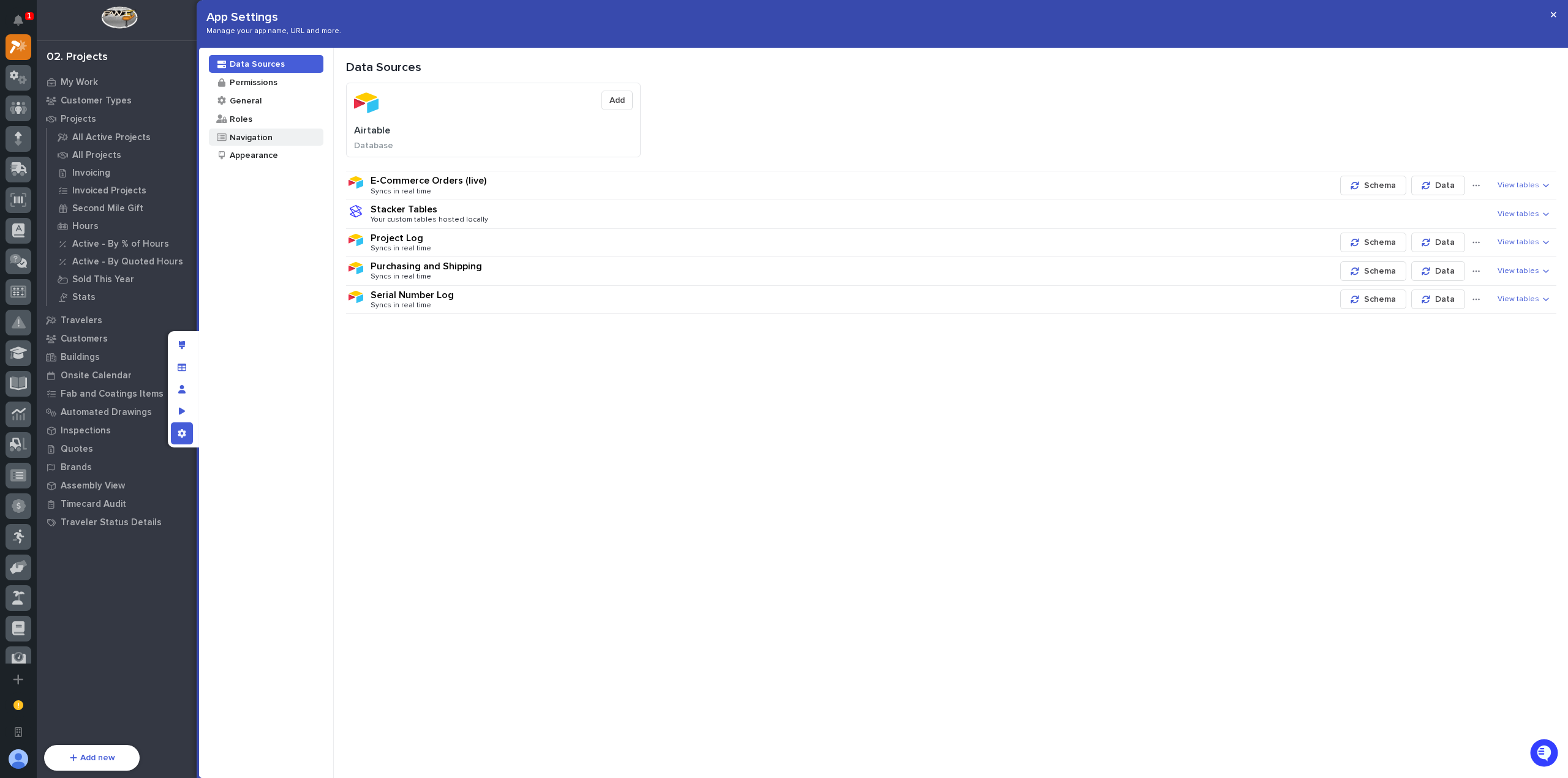
click at [294, 141] on div "Navigation" at bounding box center [265, 138] width 114 height 18
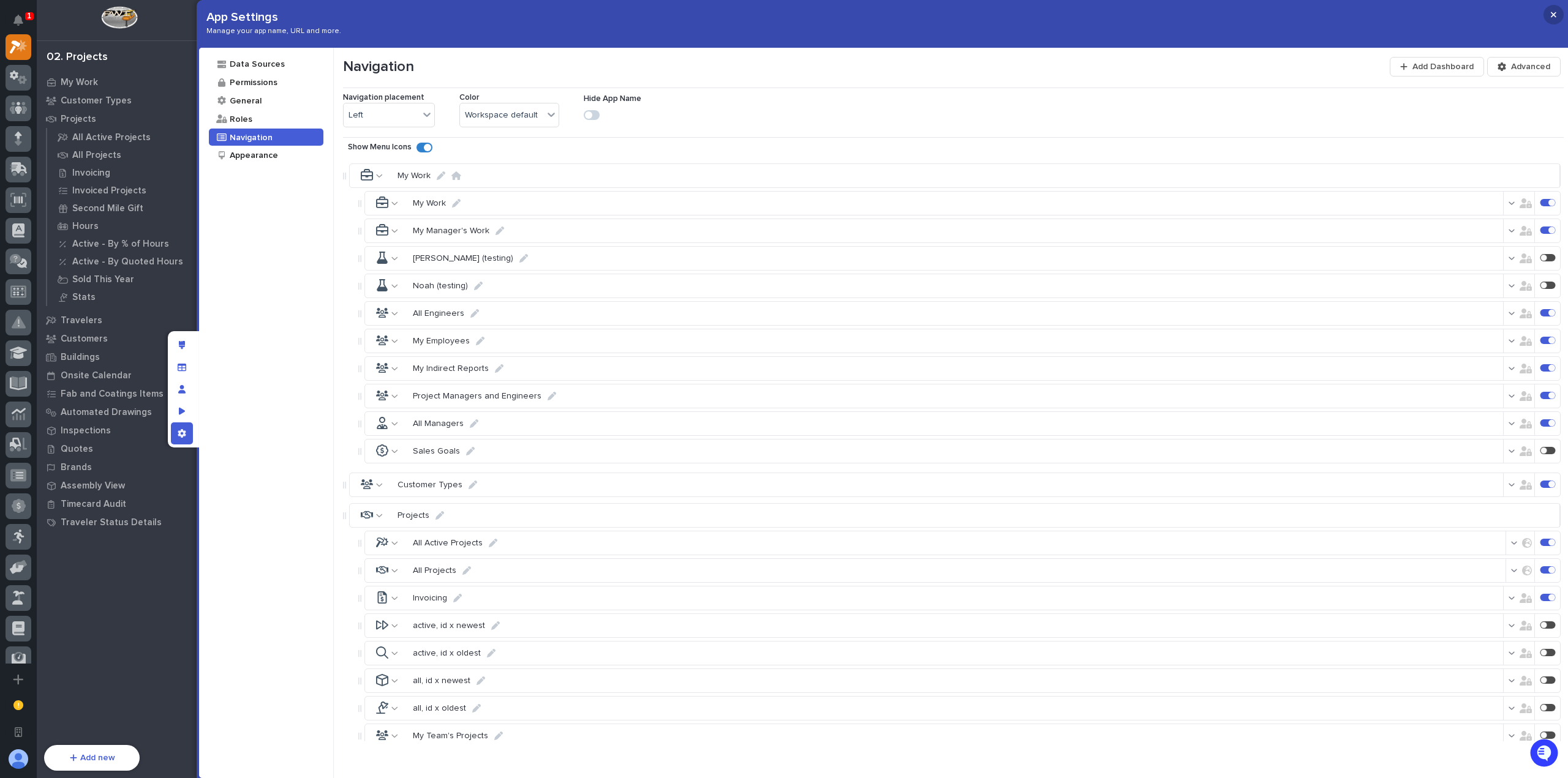
click at [1552, 13] on icon "button" at bounding box center [1553, 15] width 6 height 6
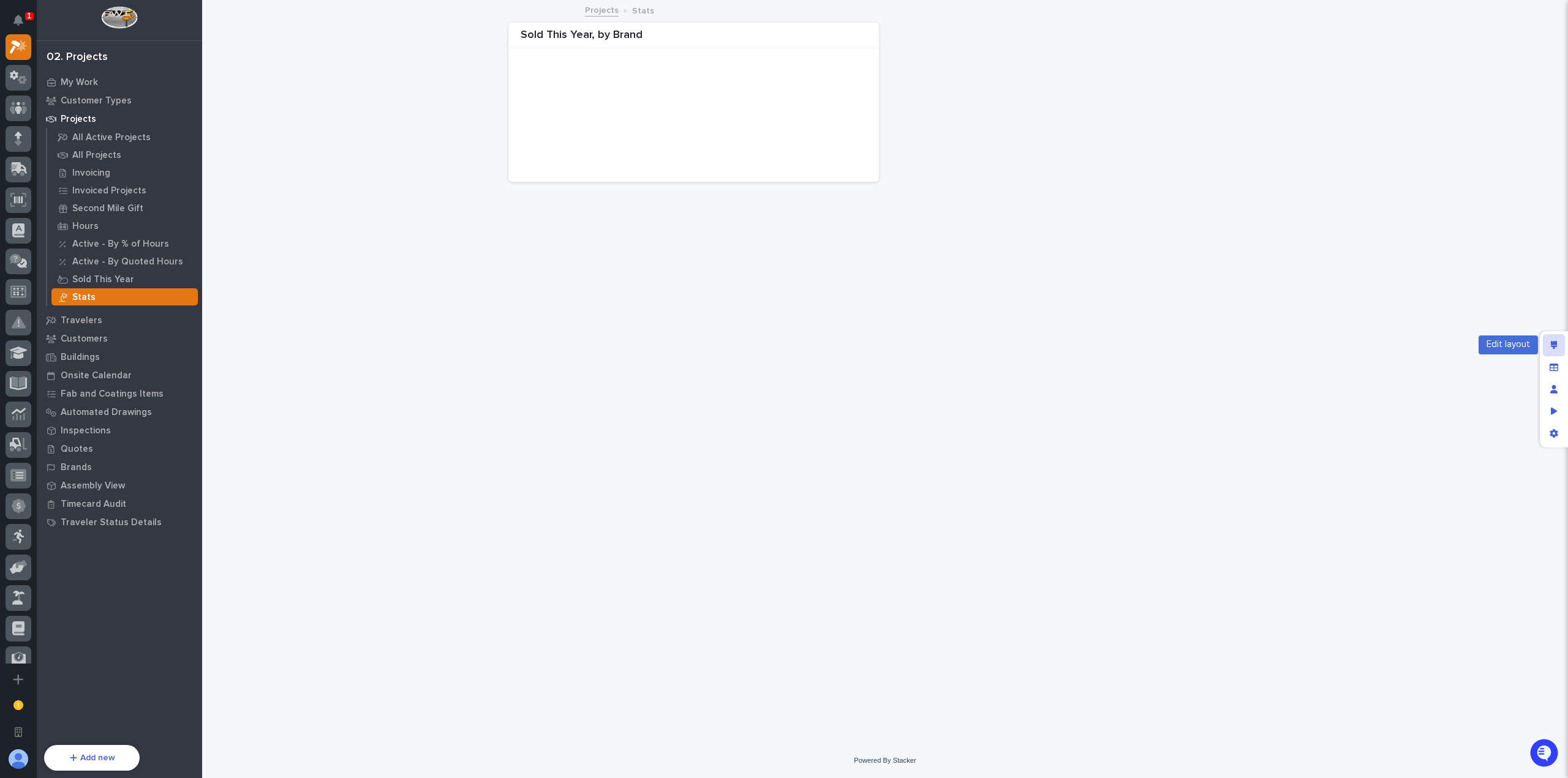
click at [1556, 342] on icon "Edit layout" at bounding box center [1554, 345] width 7 height 8
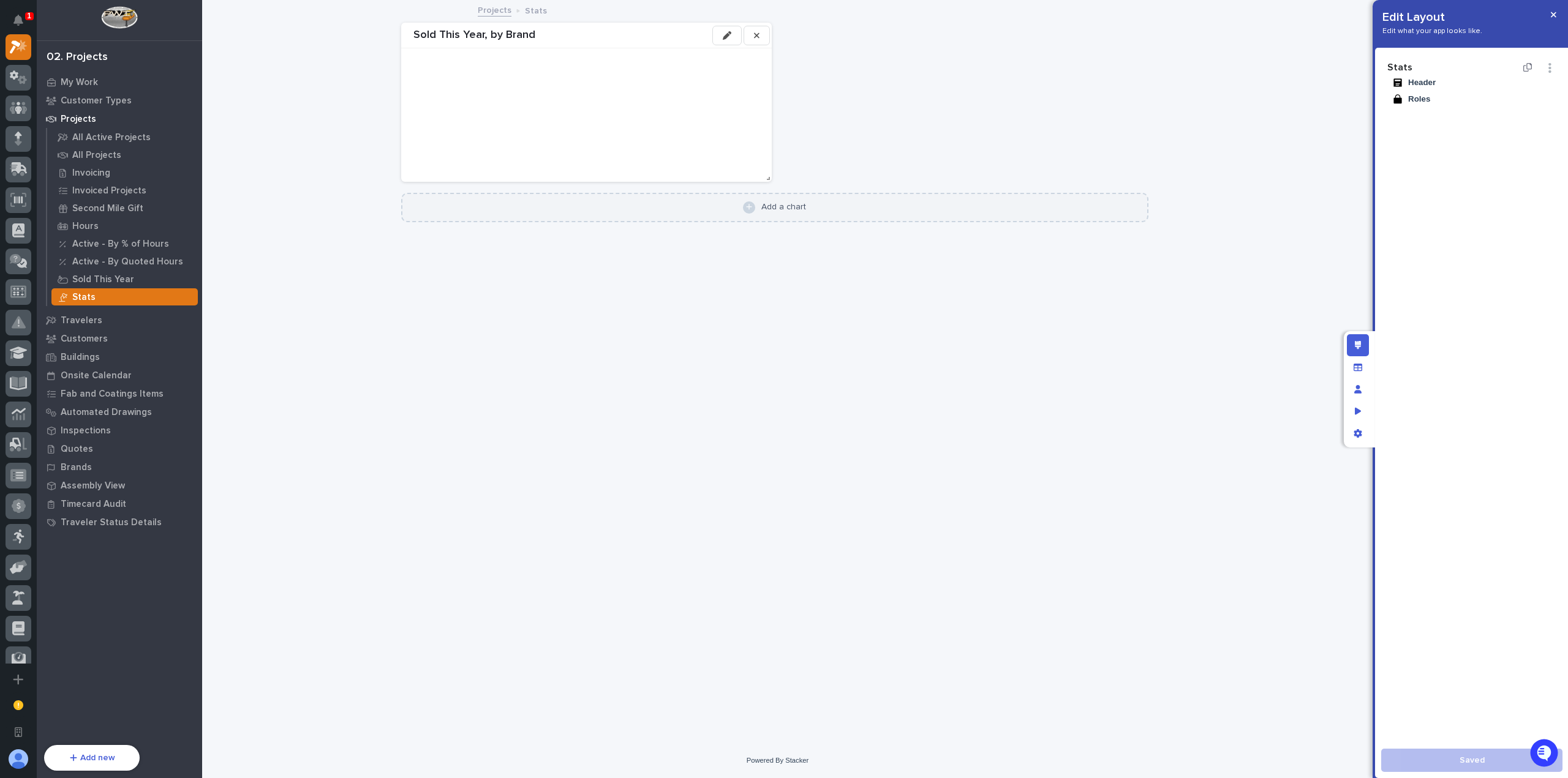
click at [849, 211] on div "Add a chart" at bounding box center [774, 208] width 730 height 12
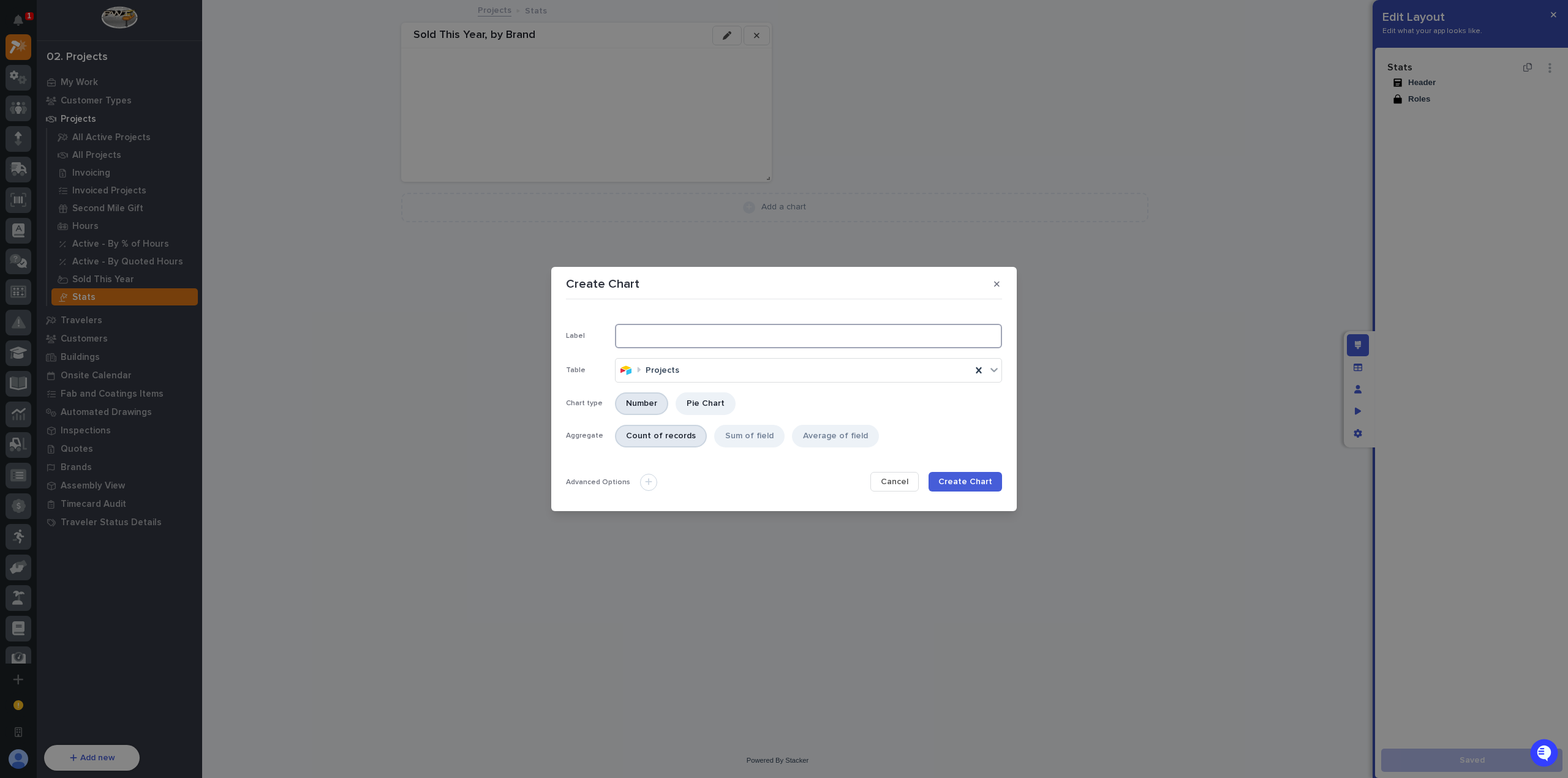
click at [722, 337] on input at bounding box center [808, 335] width 387 height 24
type input "Sold This Year"
click at [747, 439] on div "Sum of field" at bounding box center [749, 436] width 71 height 23
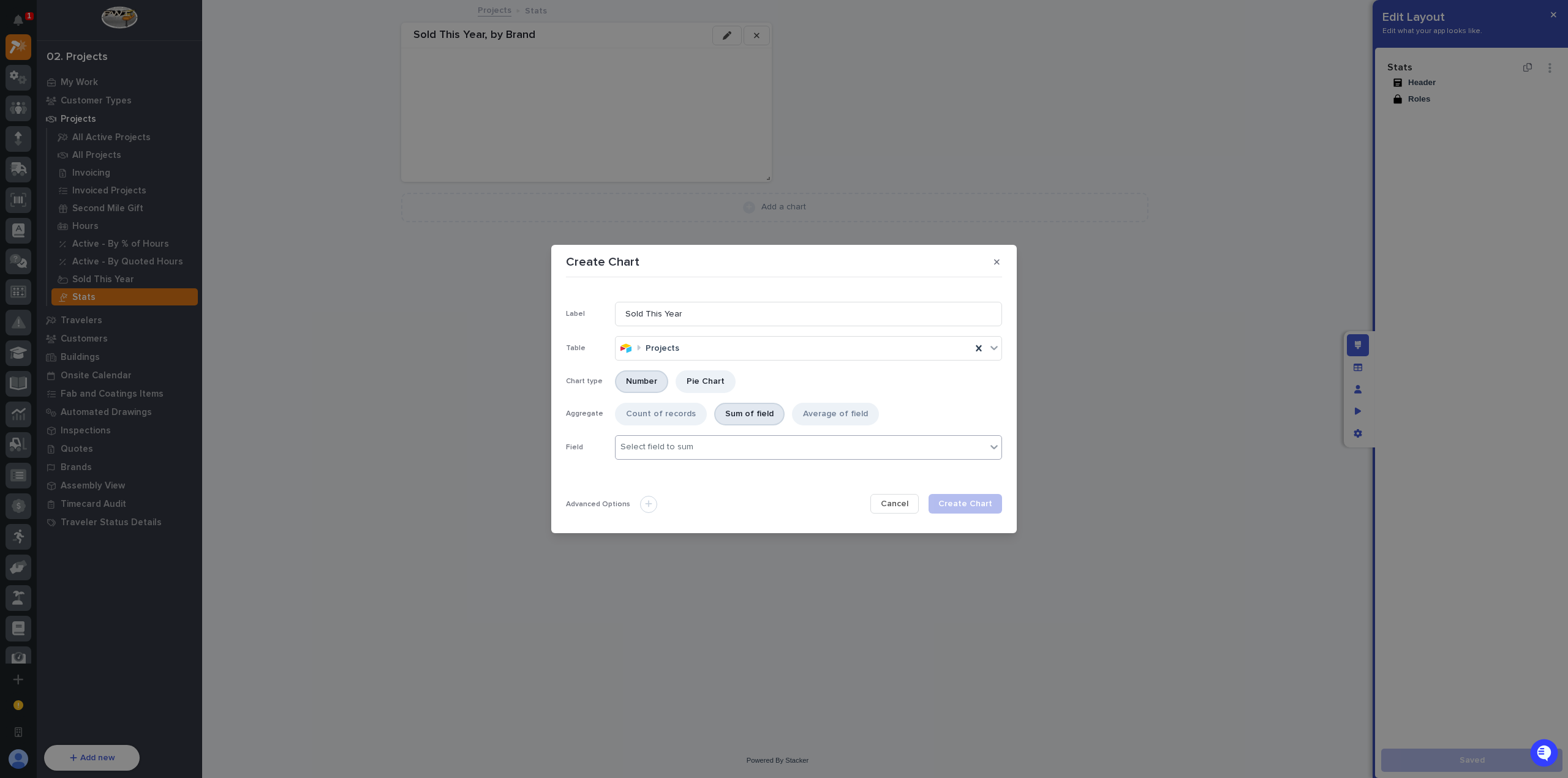
click at [696, 436] on div "Select field to sum" at bounding box center [808, 447] width 387 height 24
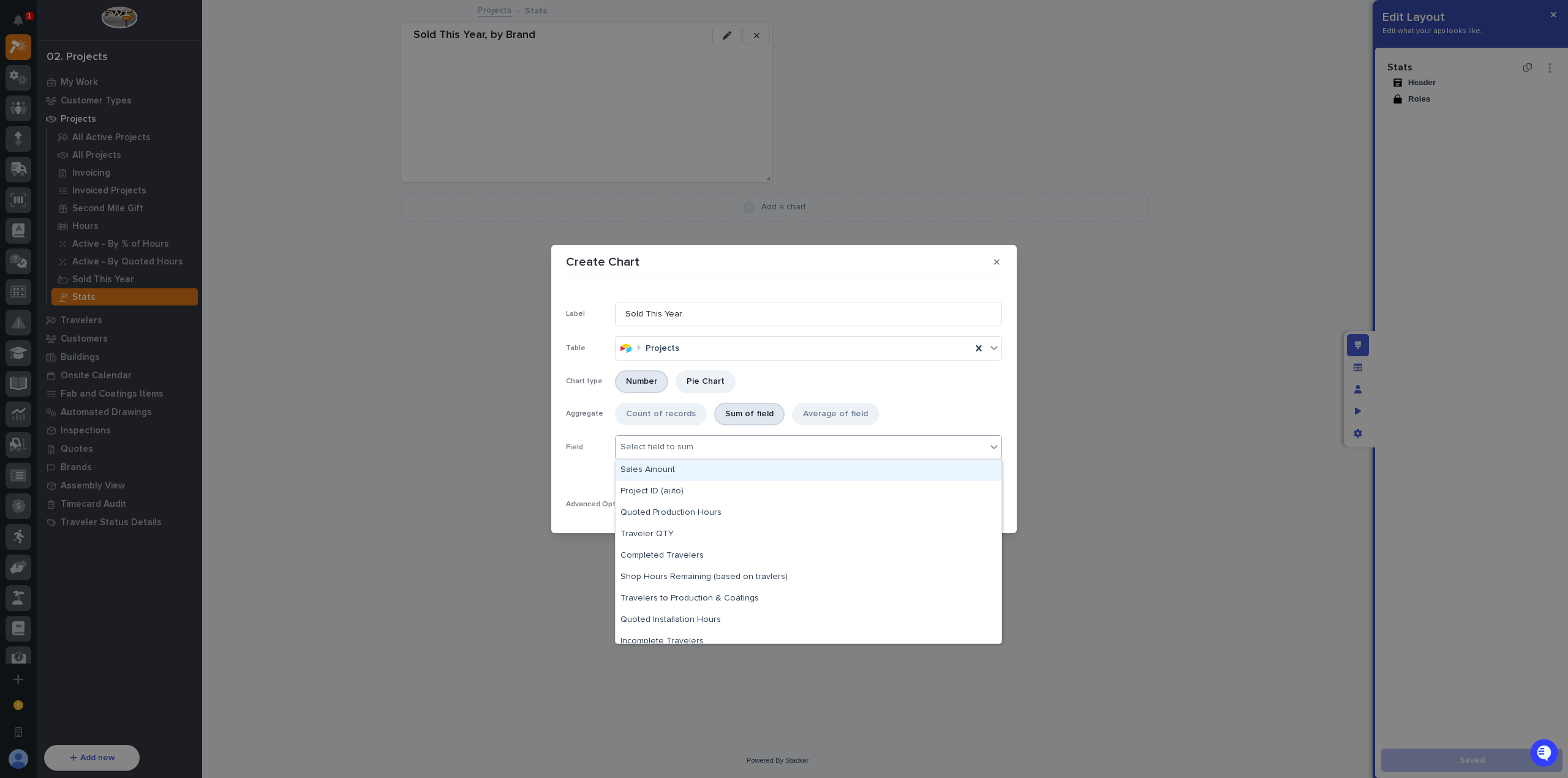
click at [712, 470] on div "Sales Amount" at bounding box center [808, 470] width 386 height 21
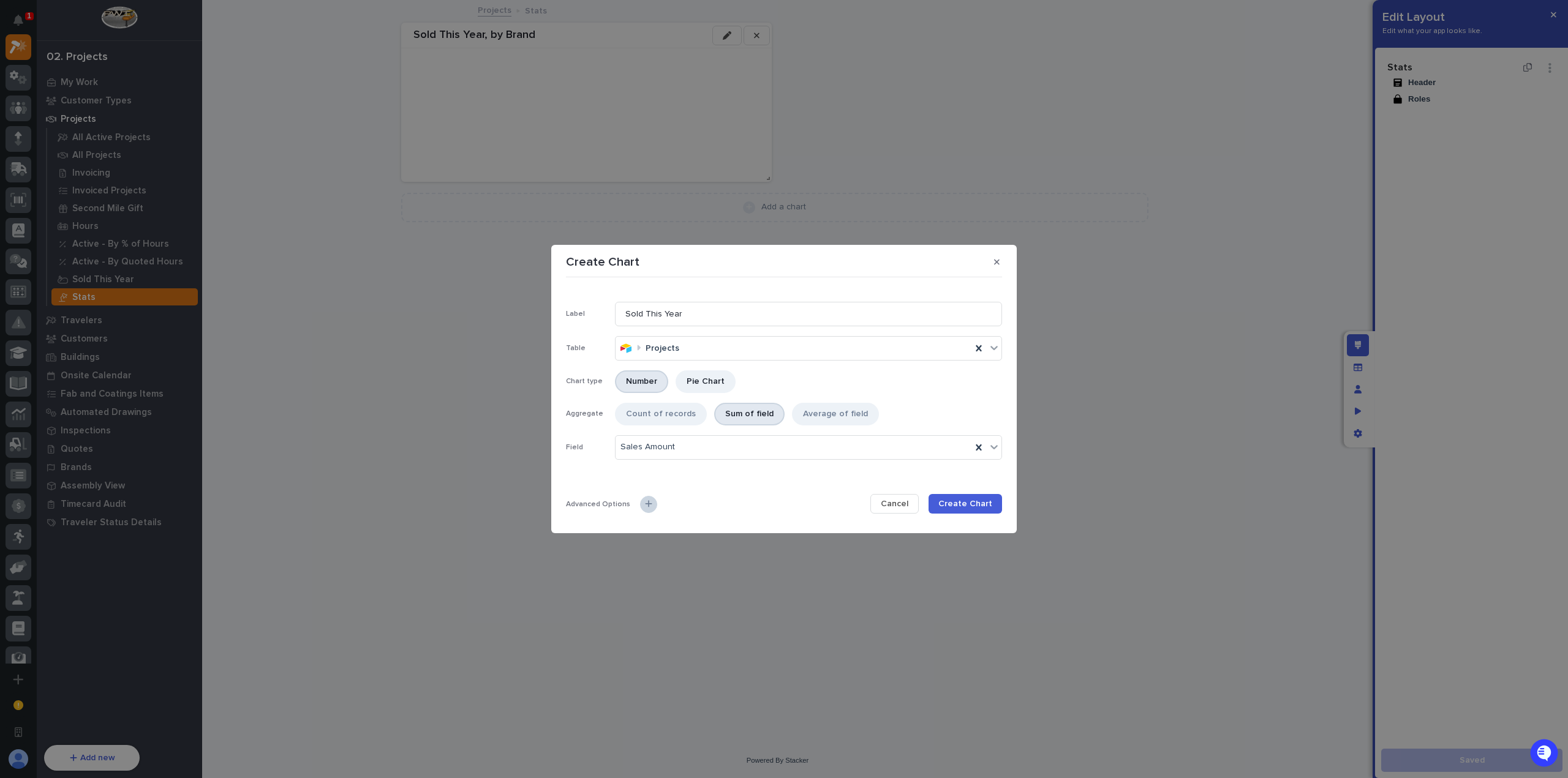
click at [645, 504] on icon at bounding box center [648, 504] width 8 height 8
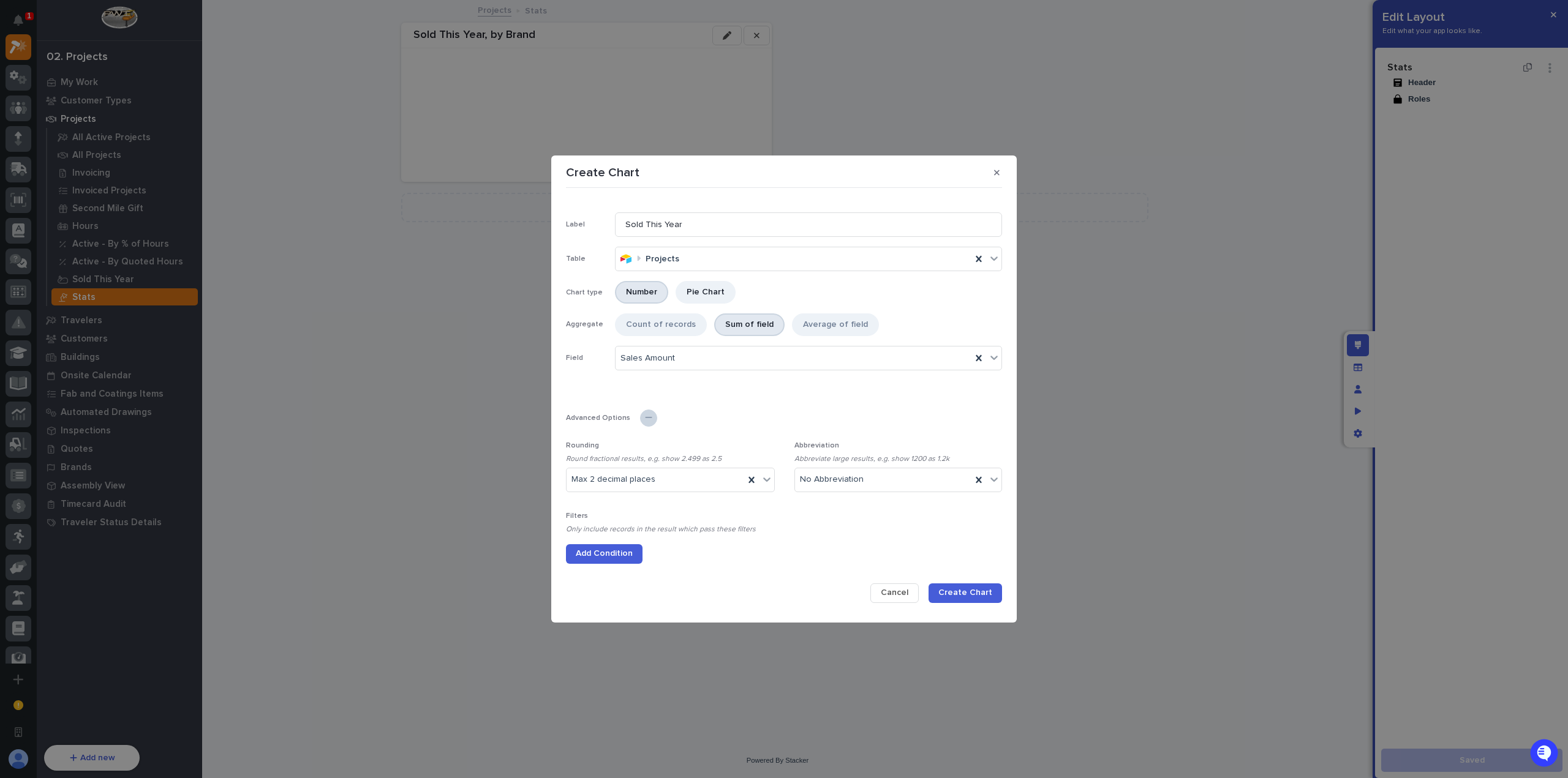
click at [600, 567] on div "Rounding Round fractional results, e.g. show 2.499 as 2.5 Max 2 decimal places …" at bounding box center [783, 502] width 436 height 152
click at [604, 558] on span "Add Condition" at bounding box center [604, 554] width 57 height 11
click at [656, 547] on div "Select..." at bounding box center [776, 552] width 419 height 18
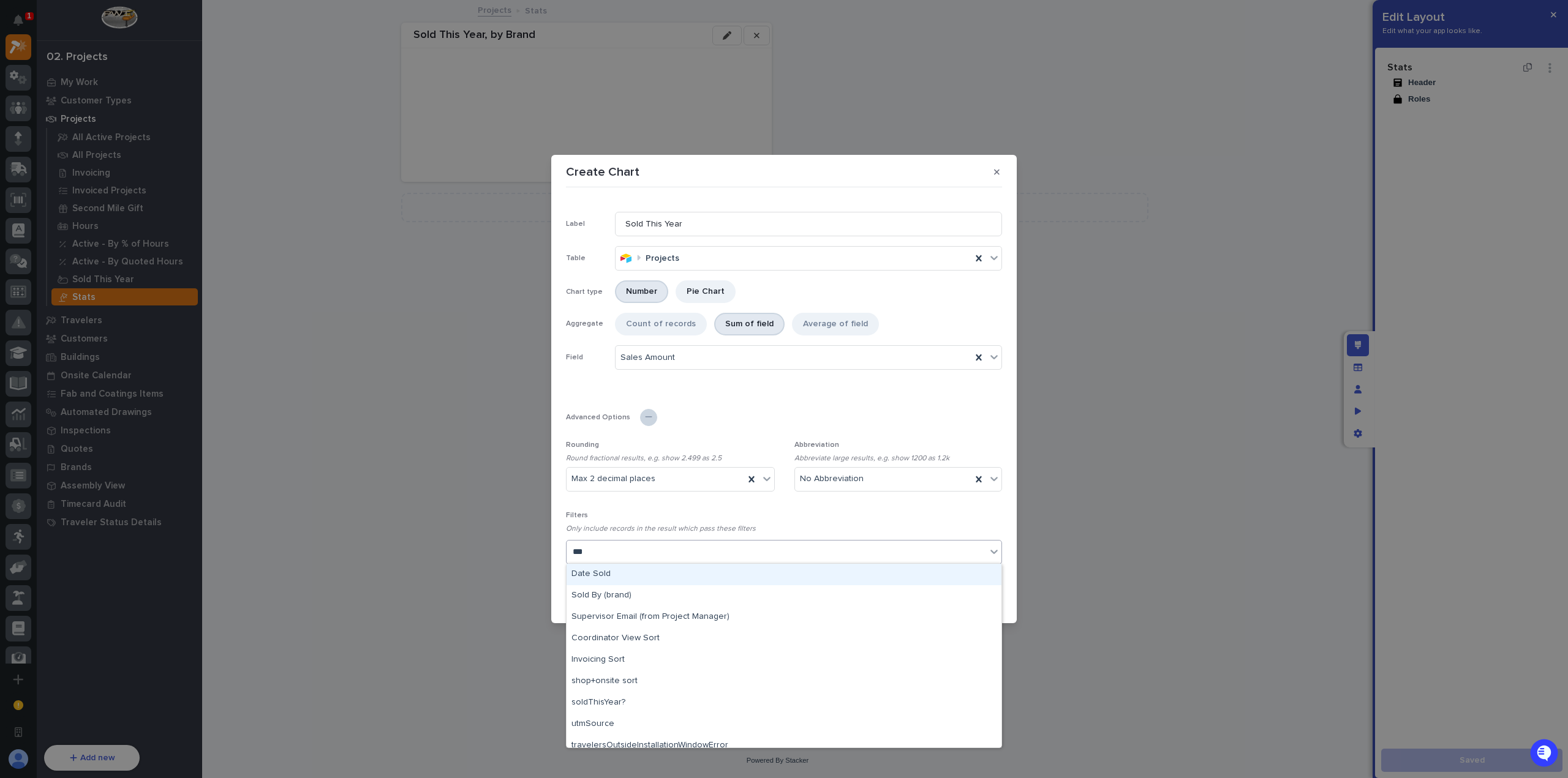
type input "****"
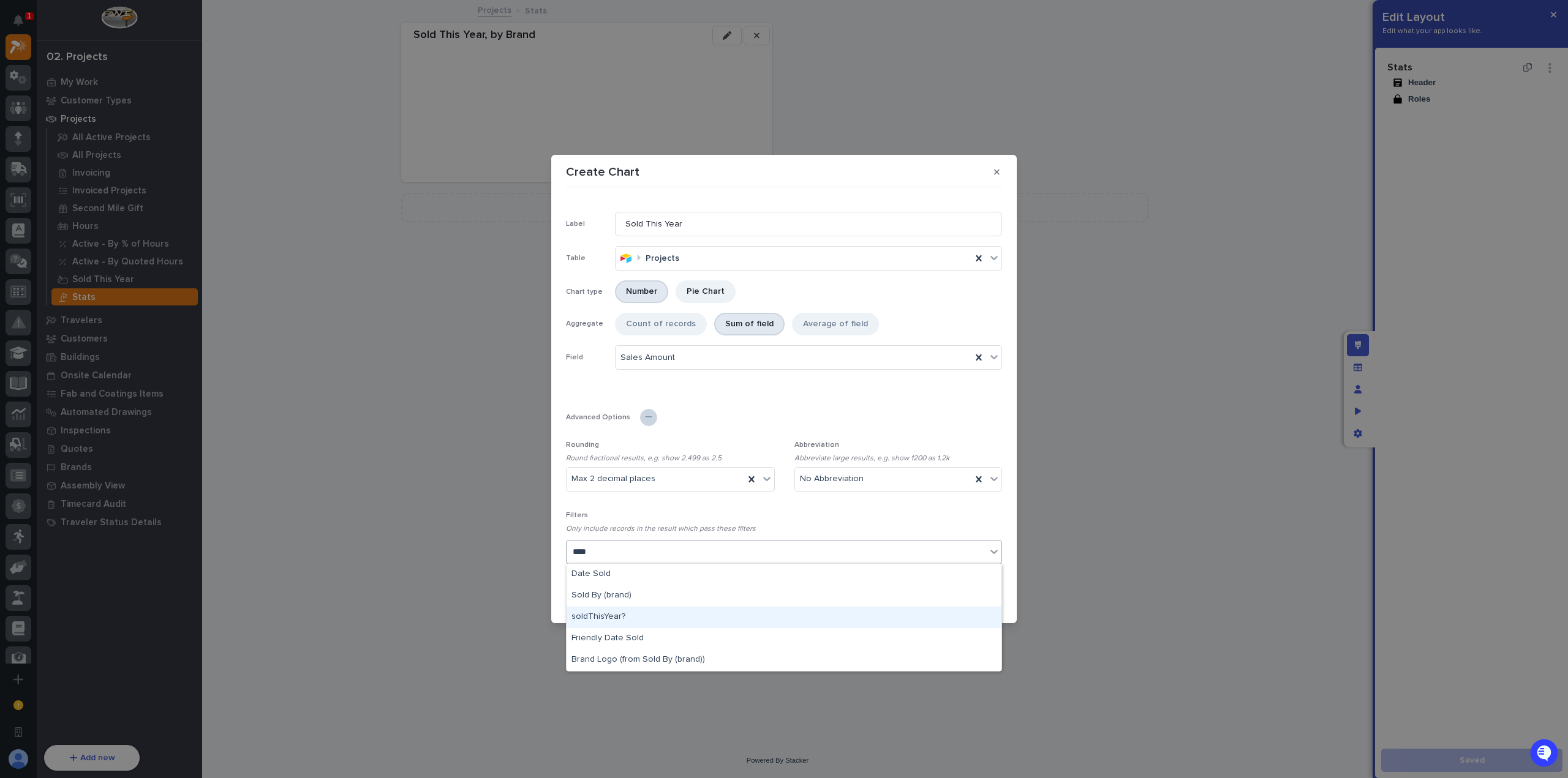
click at [663, 615] on div "soldThisYear?" at bounding box center [783, 617] width 435 height 21
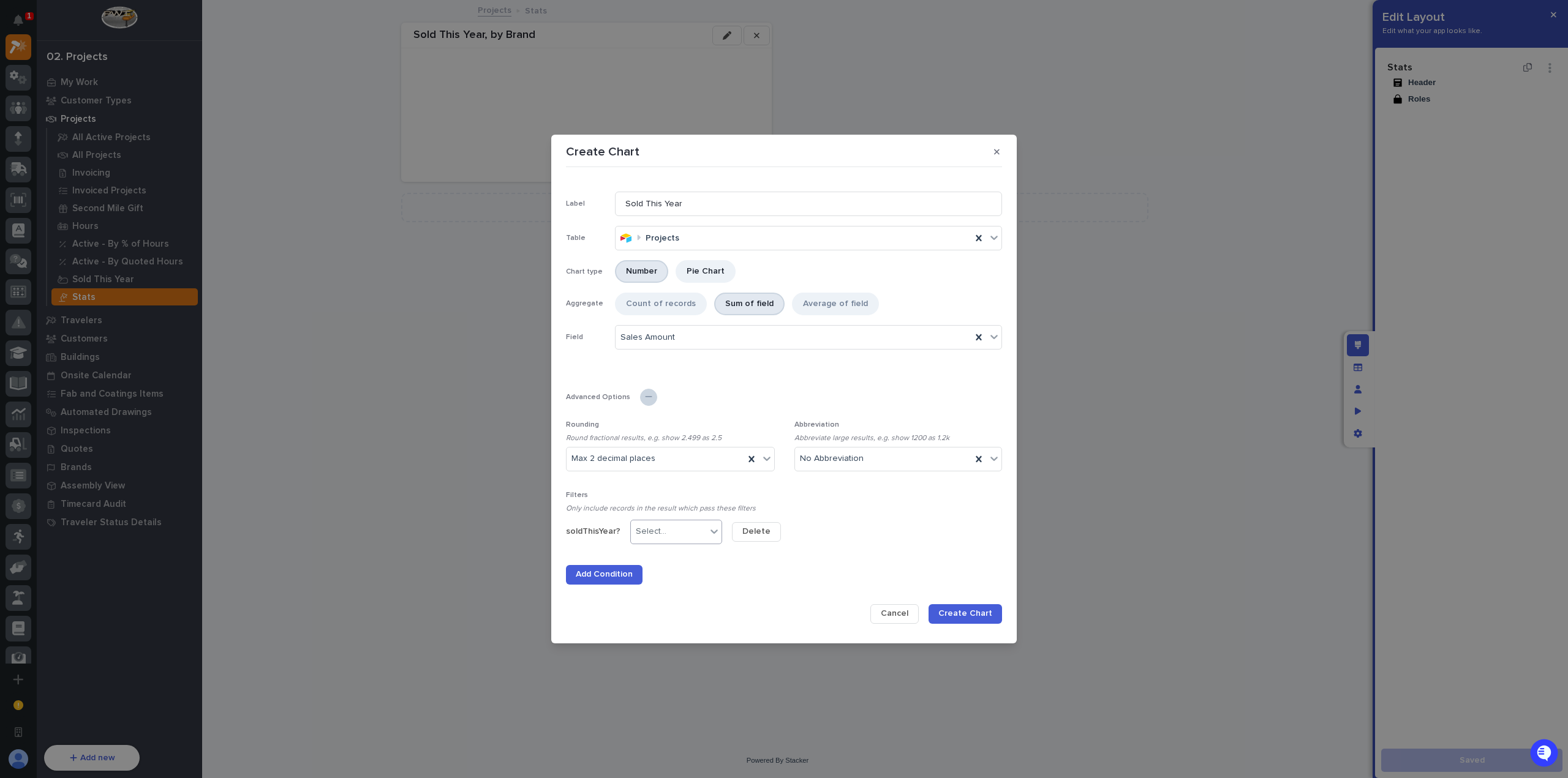
click at [686, 529] on div "Select..." at bounding box center [668, 532] width 76 height 18
click at [661, 615] on div ">" at bounding box center [674, 618] width 91 height 21
click at [780, 531] on input at bounding box center [784, 531] width 105 height 24
type input "0"
click at [979, 616] on span "Create Chart" at bounding box center [966, 613] width 54 height 11
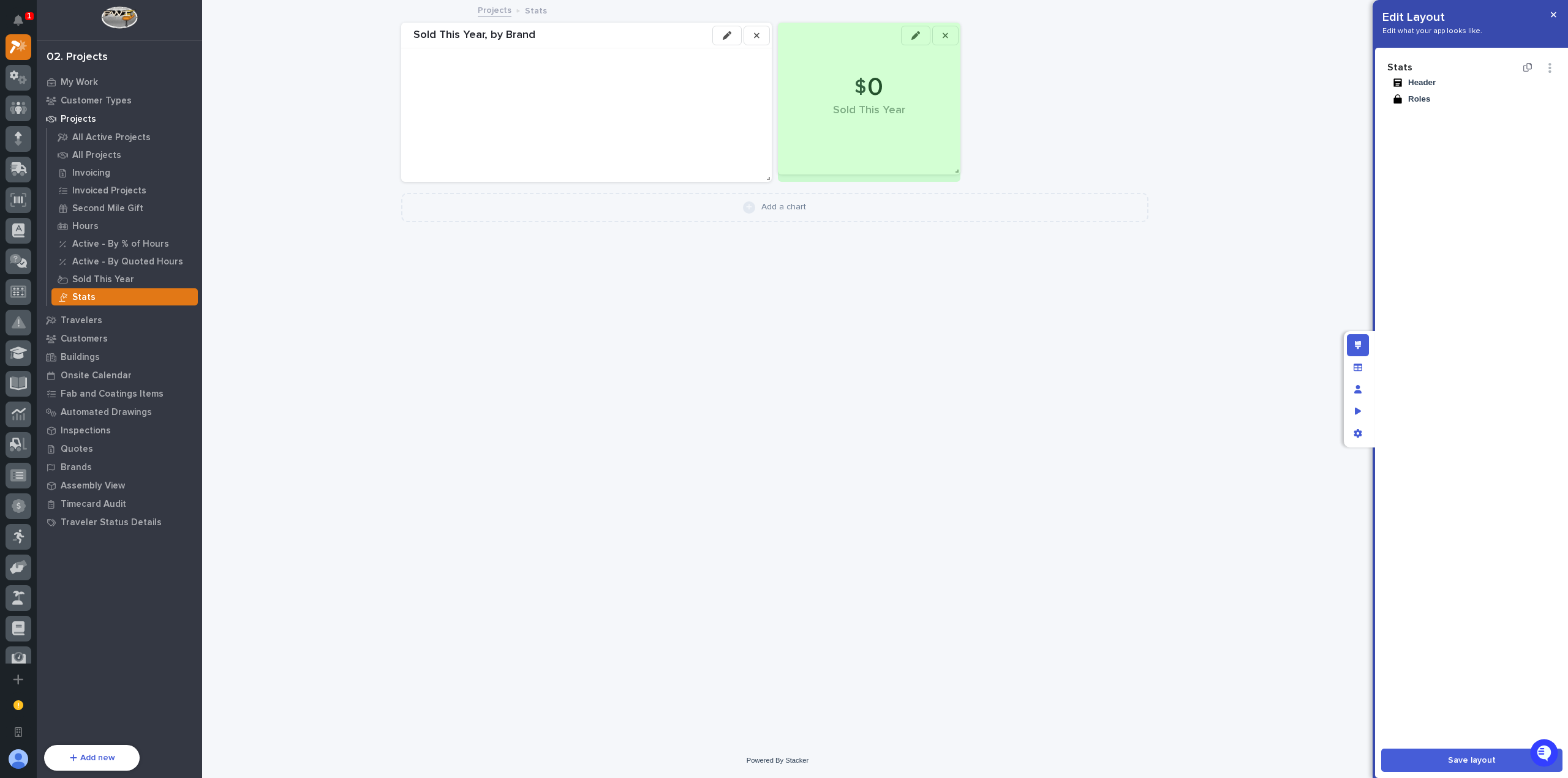
drag, startPoint x: 959, startPoint y: 96, endPoint x: 1018, endPoint y: 173, distance: 97.0
click at [1018, 173] on div "Sold This Year, by Brand $ 0 Sold This Year" at bounding box center [775, 102] width 760 height 171
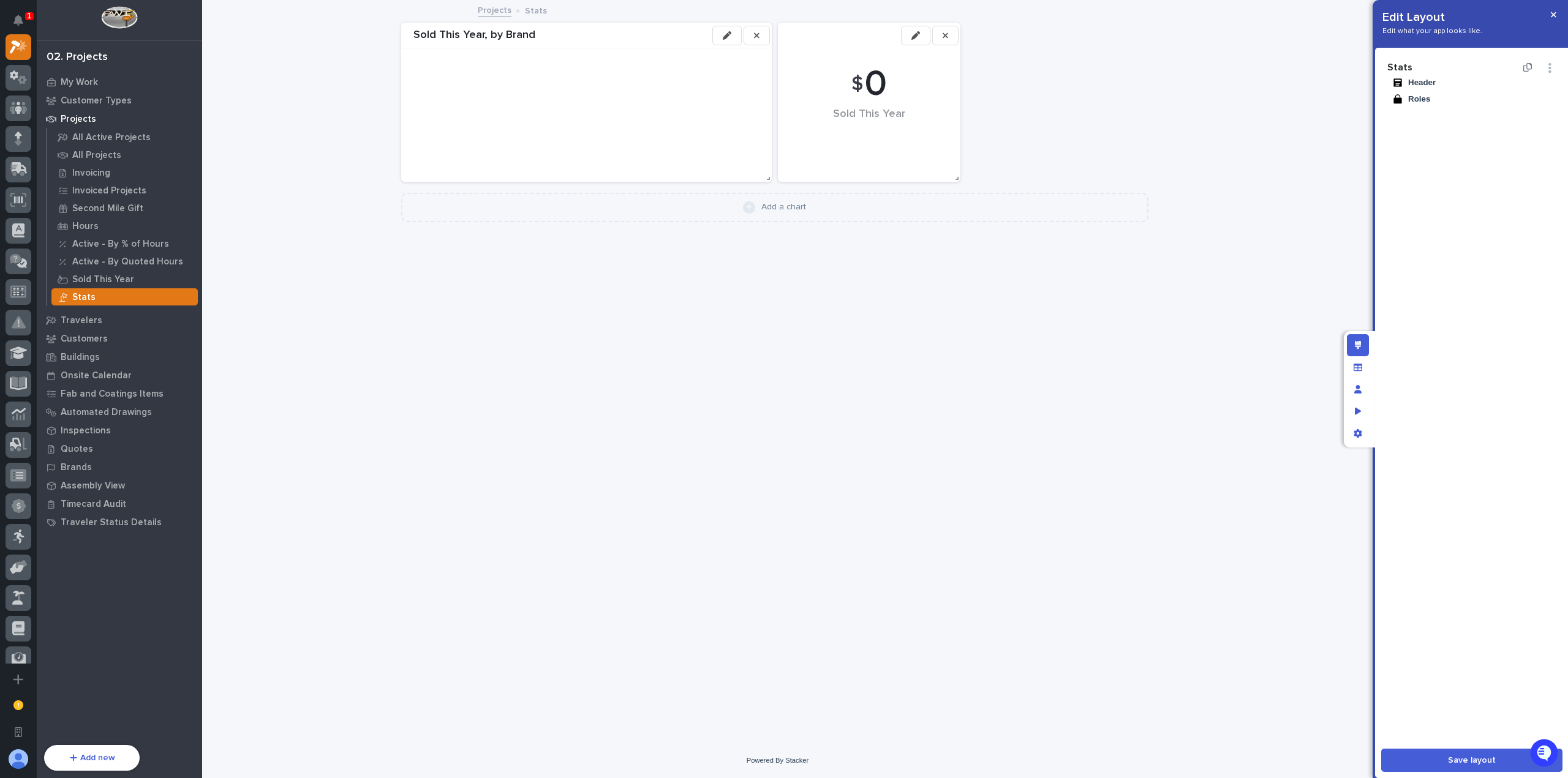
drag, startPoint x: 1464, startPoint y: 755, endPoint x: 1465, endPoint y: 729, distance: 26.0
click at [1464, 755] on span "Save layout" at bounding box center [1472, 761] width 48 height 11
click at [1558, 13] on button "button" at bounding box center [1553, 15] width 20 height 19
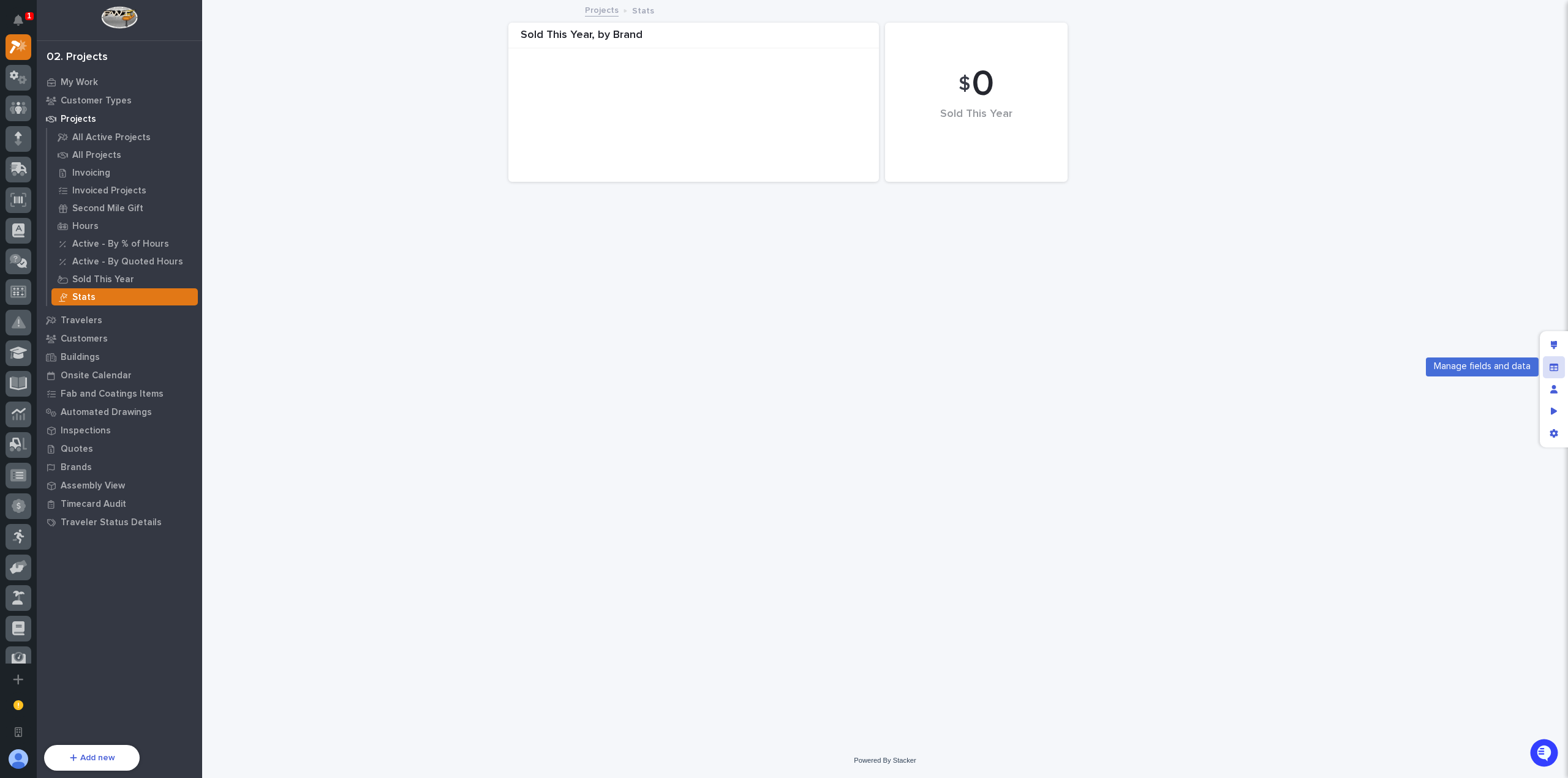
click at [1553, 364] on icon "Manage fields and data" at bounding box center [1554, 366] width 8 height 8
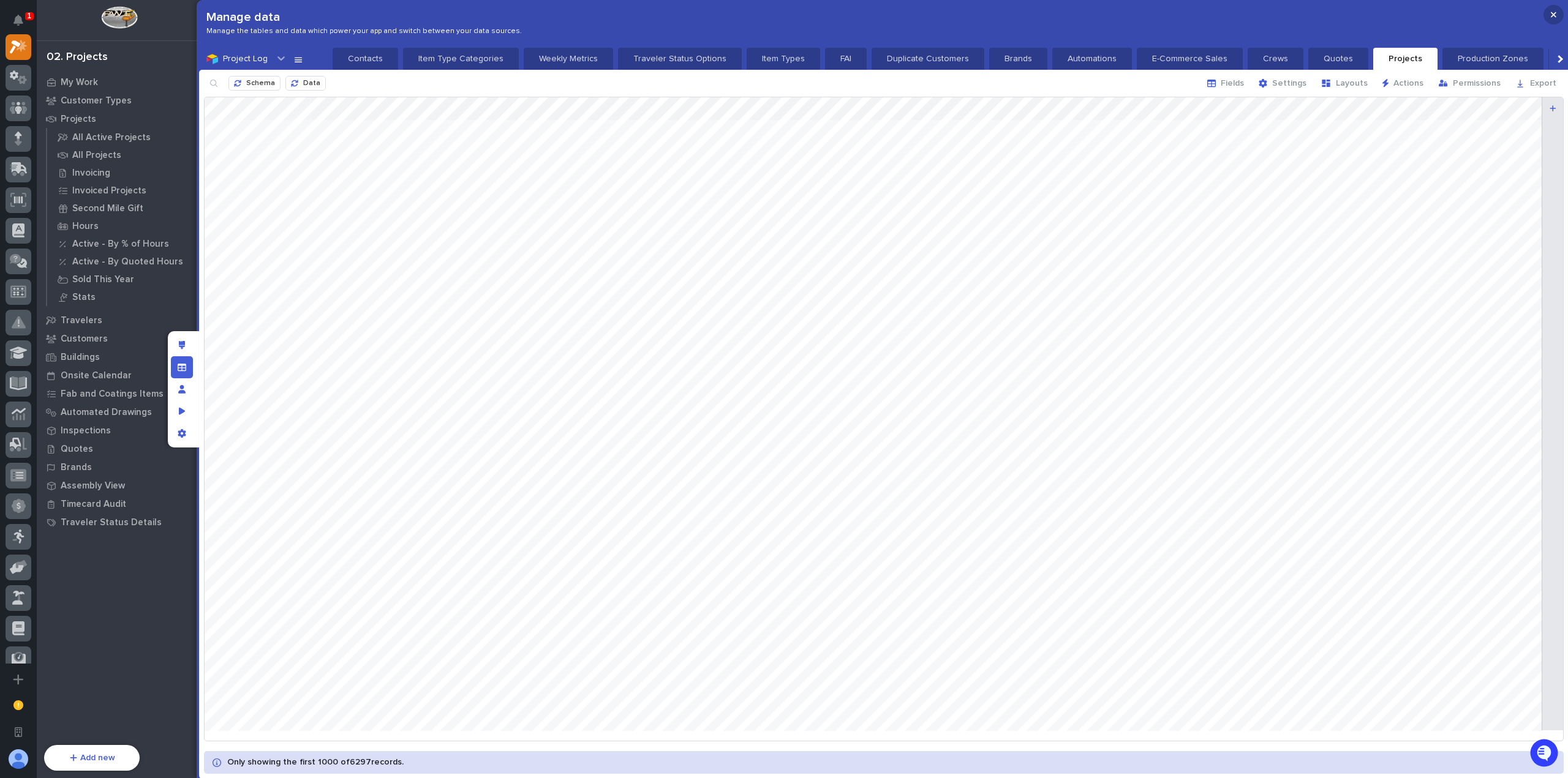
click at [1554, 14] on icon "button" at bounding box center [1553, 15] width 6 height 6
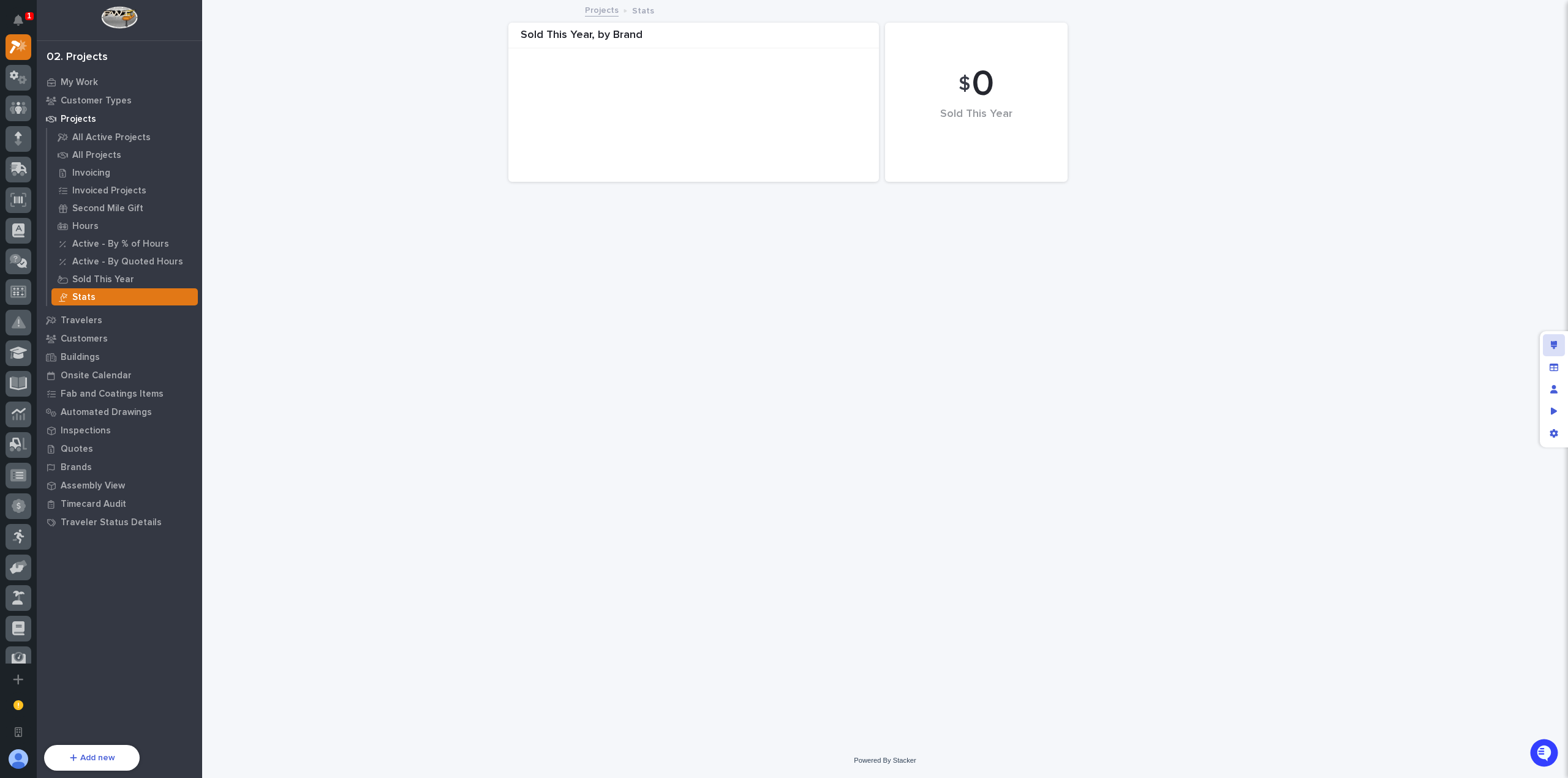
click at [1550, 334] on div "Edit layout" at bounding box center [1554, 345] width 22 height 22
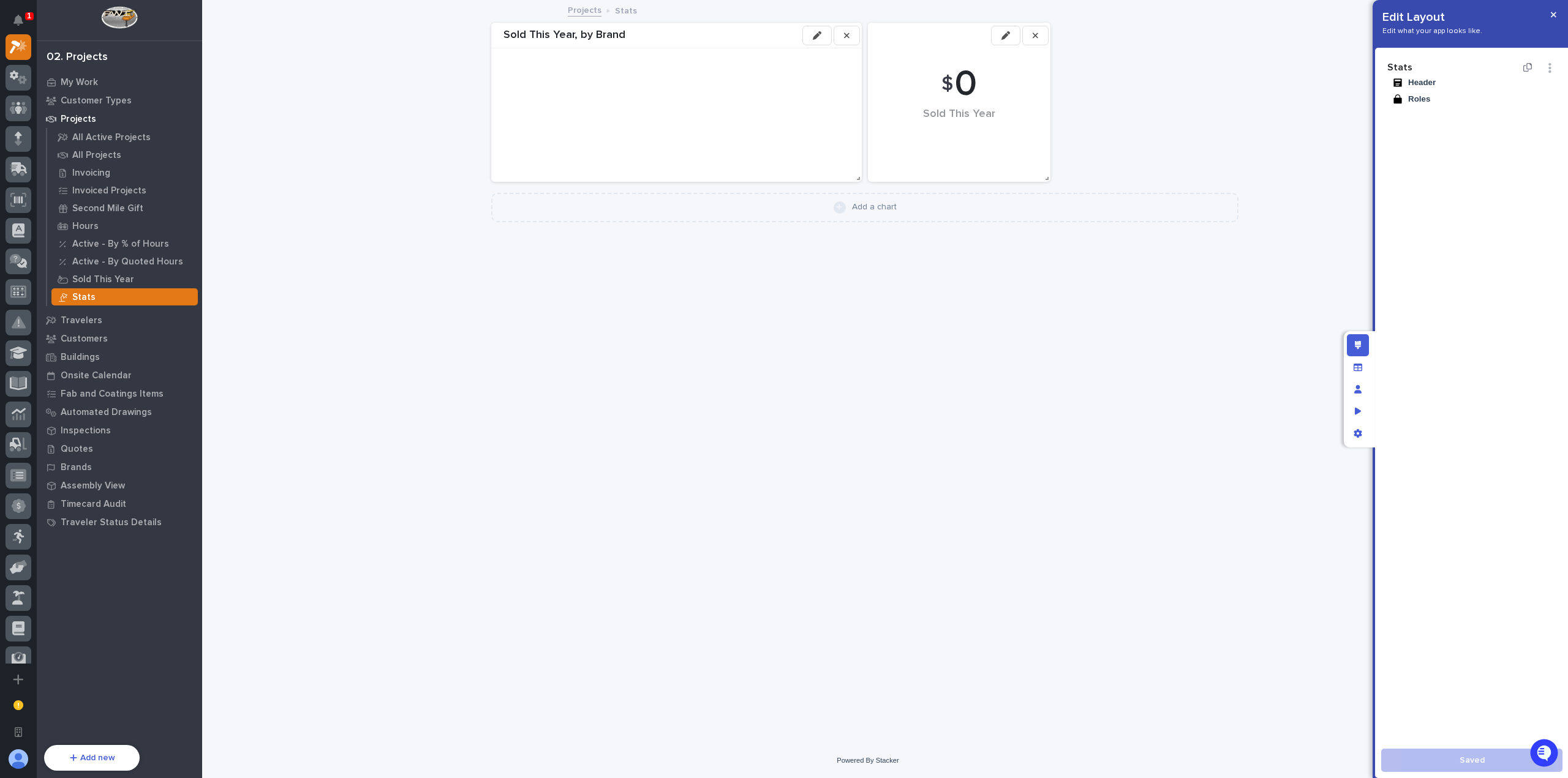
click at [1540, 339] on div "Edit Layout Edit what your app looks like. Stats Header Roles Saved" at bounding box center [1442, 389] width 196 height 778
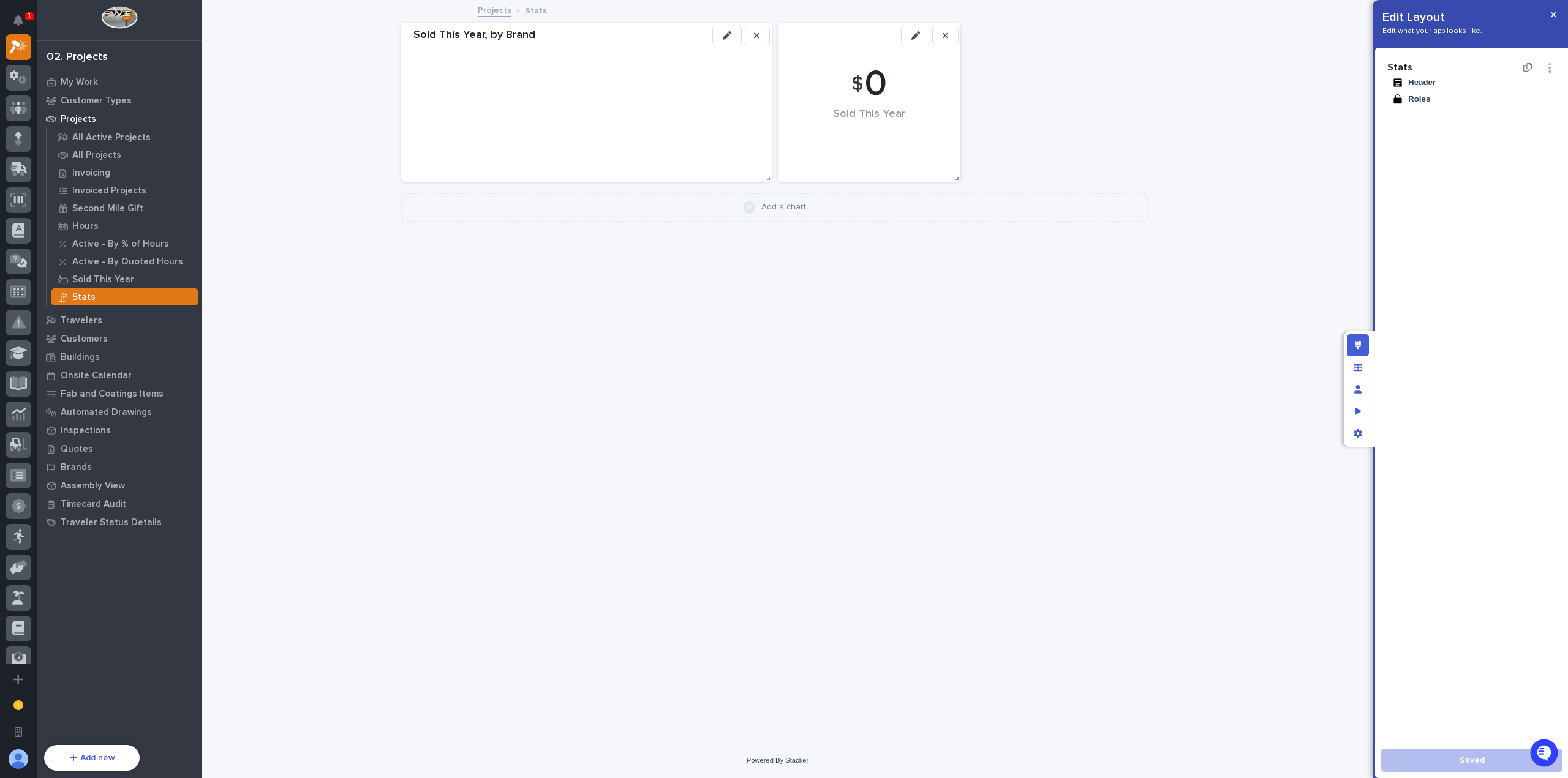
click at [914, 35] on icon "button" at bounding box center [916, 35] width 8 height 8
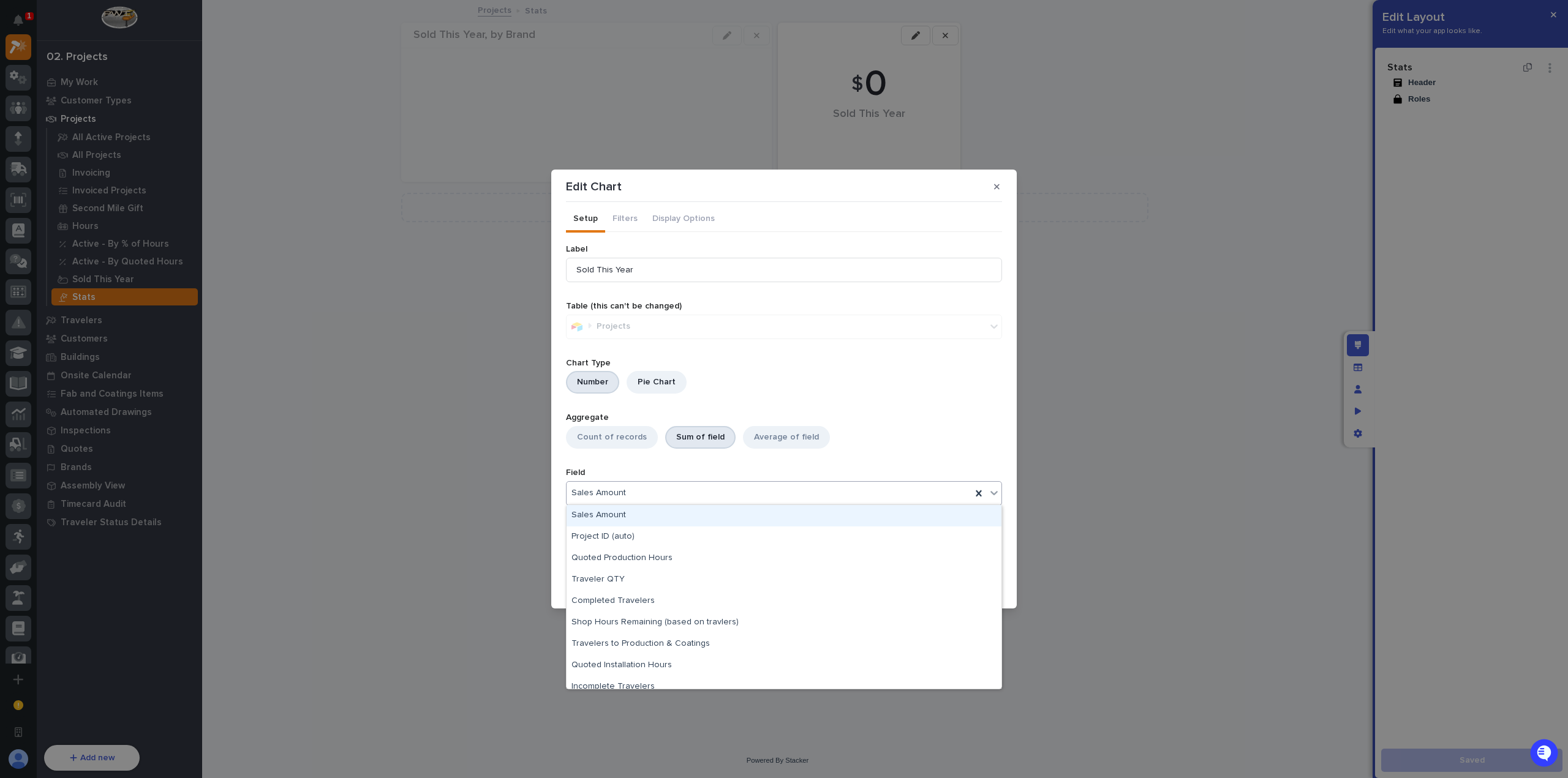
click at [674, 498] on div "Sales Amount" at bounding box center [769, 493] width 405 height 18
click at [627, 217] on button "Filters" at bounding box center [625, 220] width 40 height 26
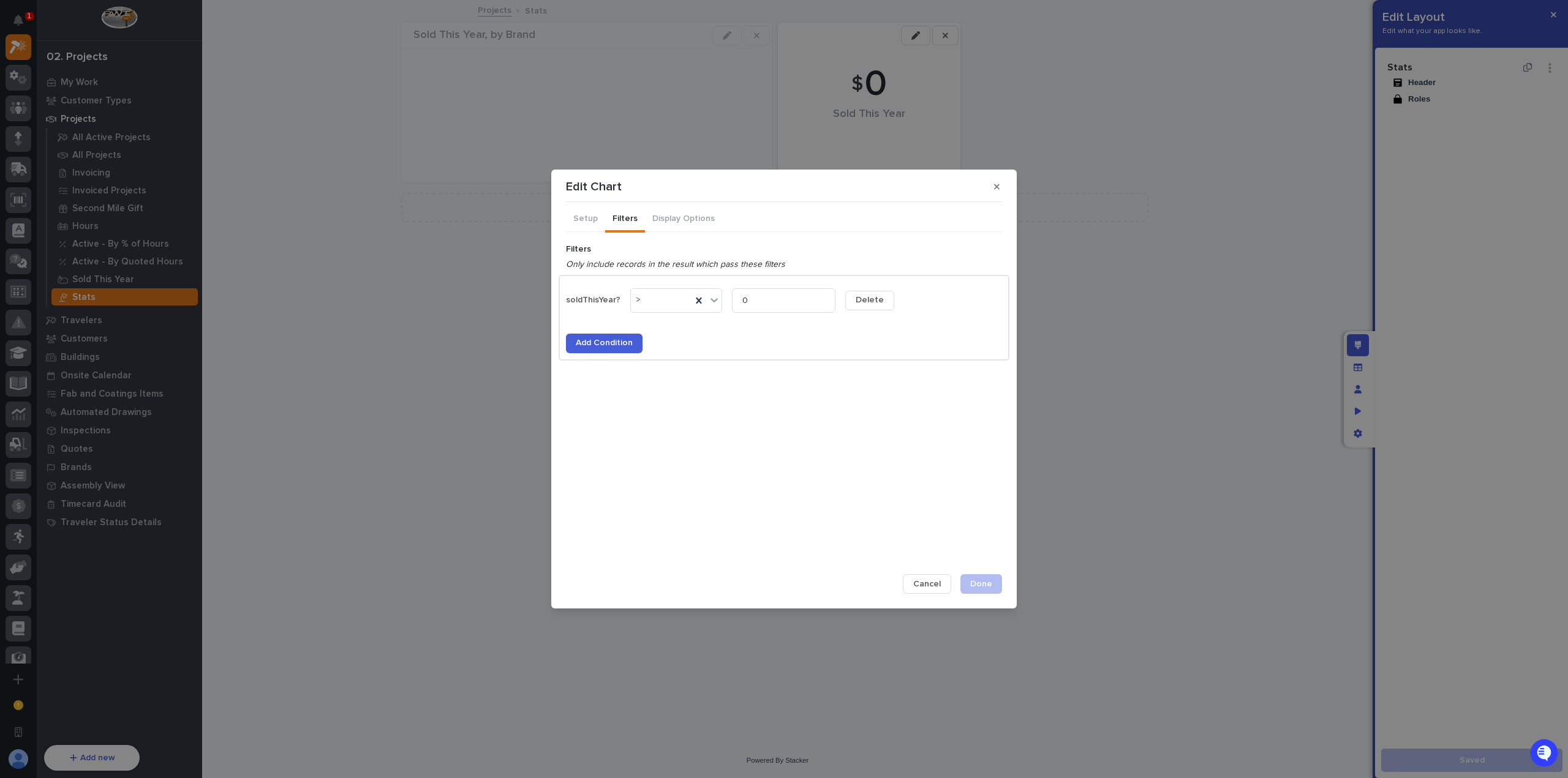
click at [620, 337] on button "Add Condition" at bounding box center [604, 344] width 76 height 19
click at [646, 339] on div "Select..." at bounding box center [783, 330] width 436 height 24
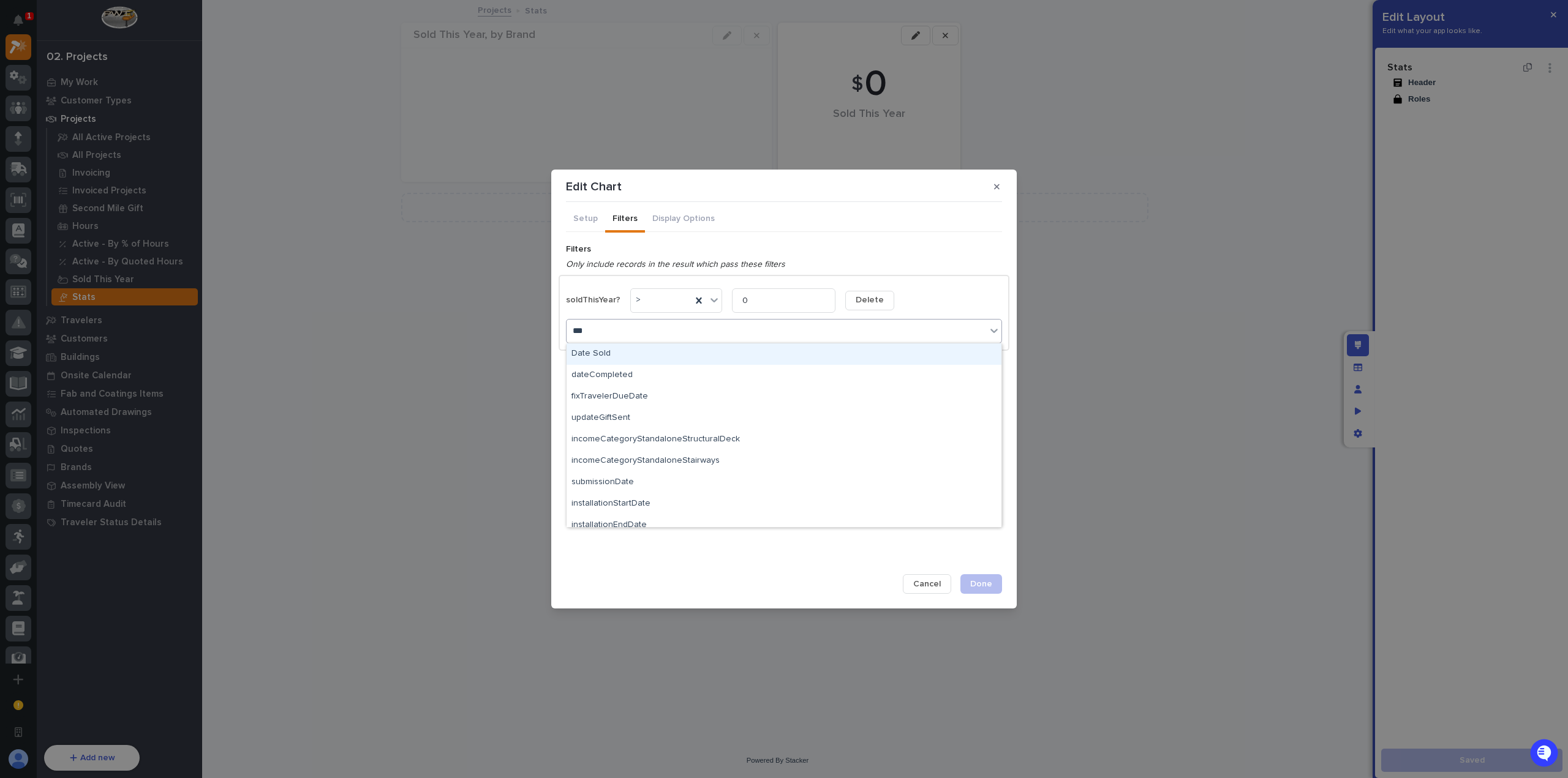
type input "****"
click at [671, 351] on div "Date Sold" at bounding box center [783, 354] width 435 height 21
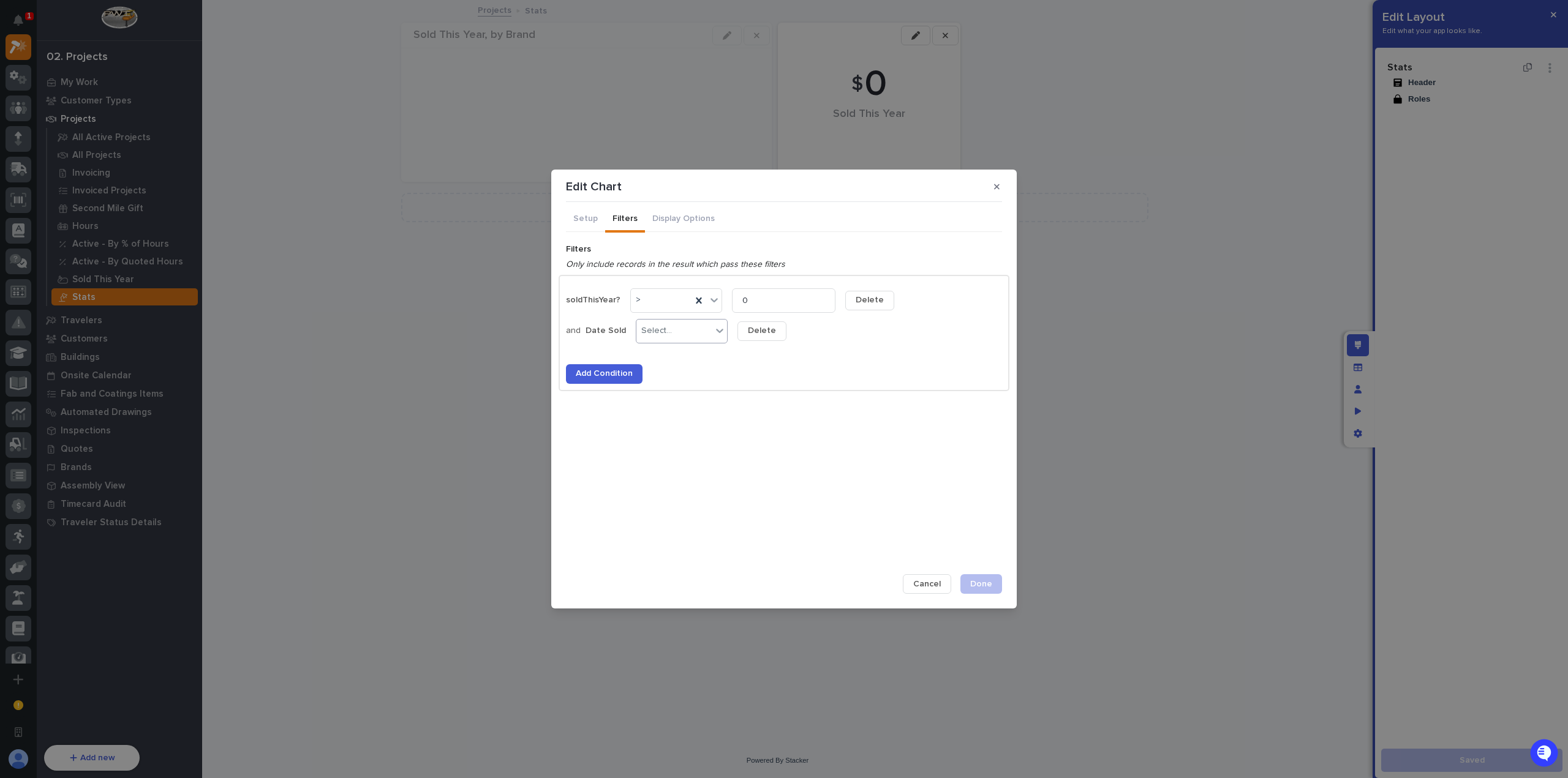
click at [690, 332] on div "Select..." at bounding box center [674, 331] width 76 height 18
click at [698, 378] on div "is after" at bounding box center [678, 375] width 91 height 21
click at [769, 334] on input "text" at bounding box center [786, 330] width 97 height 21
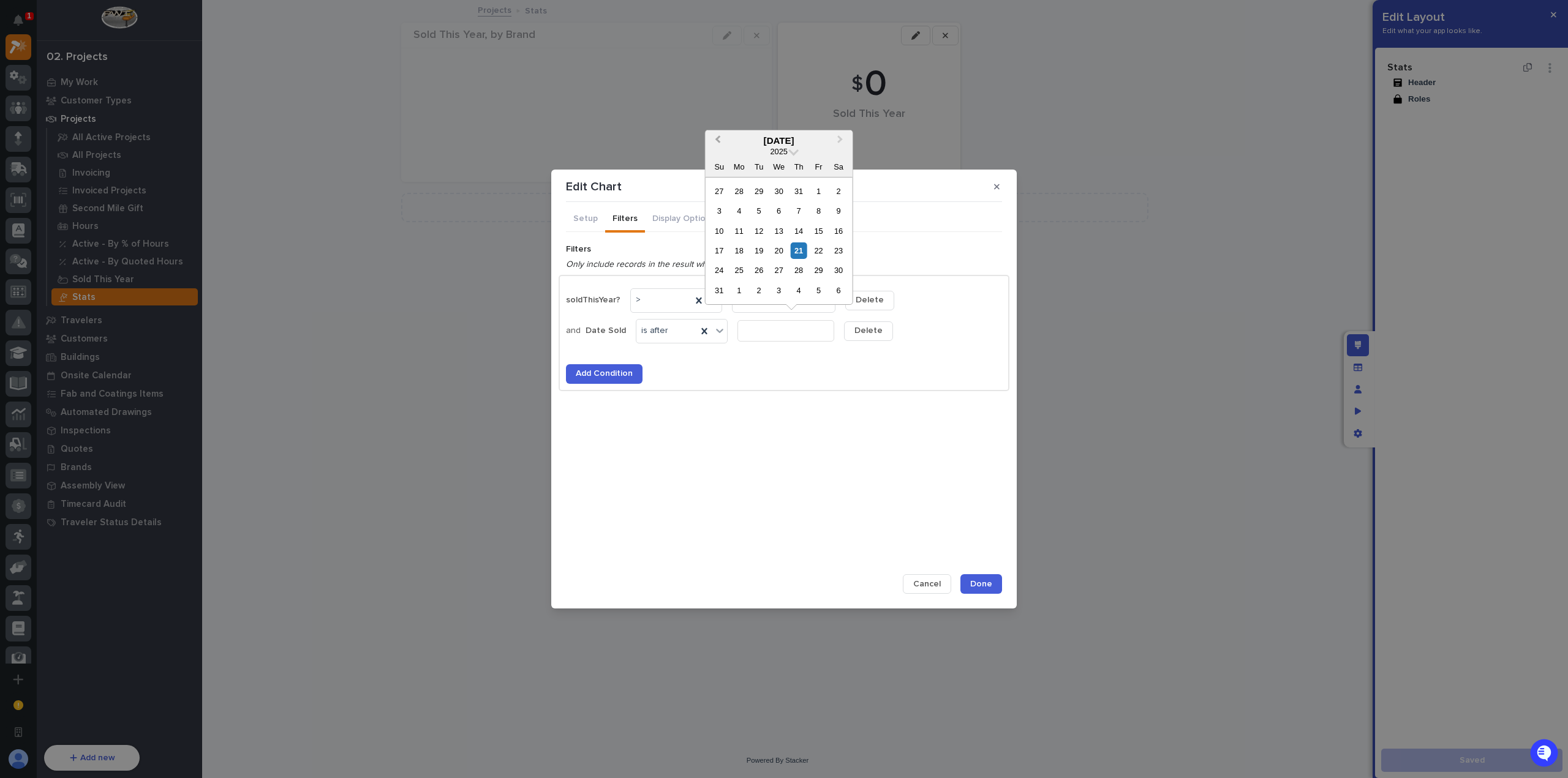
click at [723, 143] on button "Previous Month" at bounding box center [717, 141] width 19 height 19
click at [722, 143] on button "Previous Month" at bounding box center [717, 141] width 19 height 19
click at [722, 143] on button "Previous Month" at bounding box center [717, 141] width 19 height 19
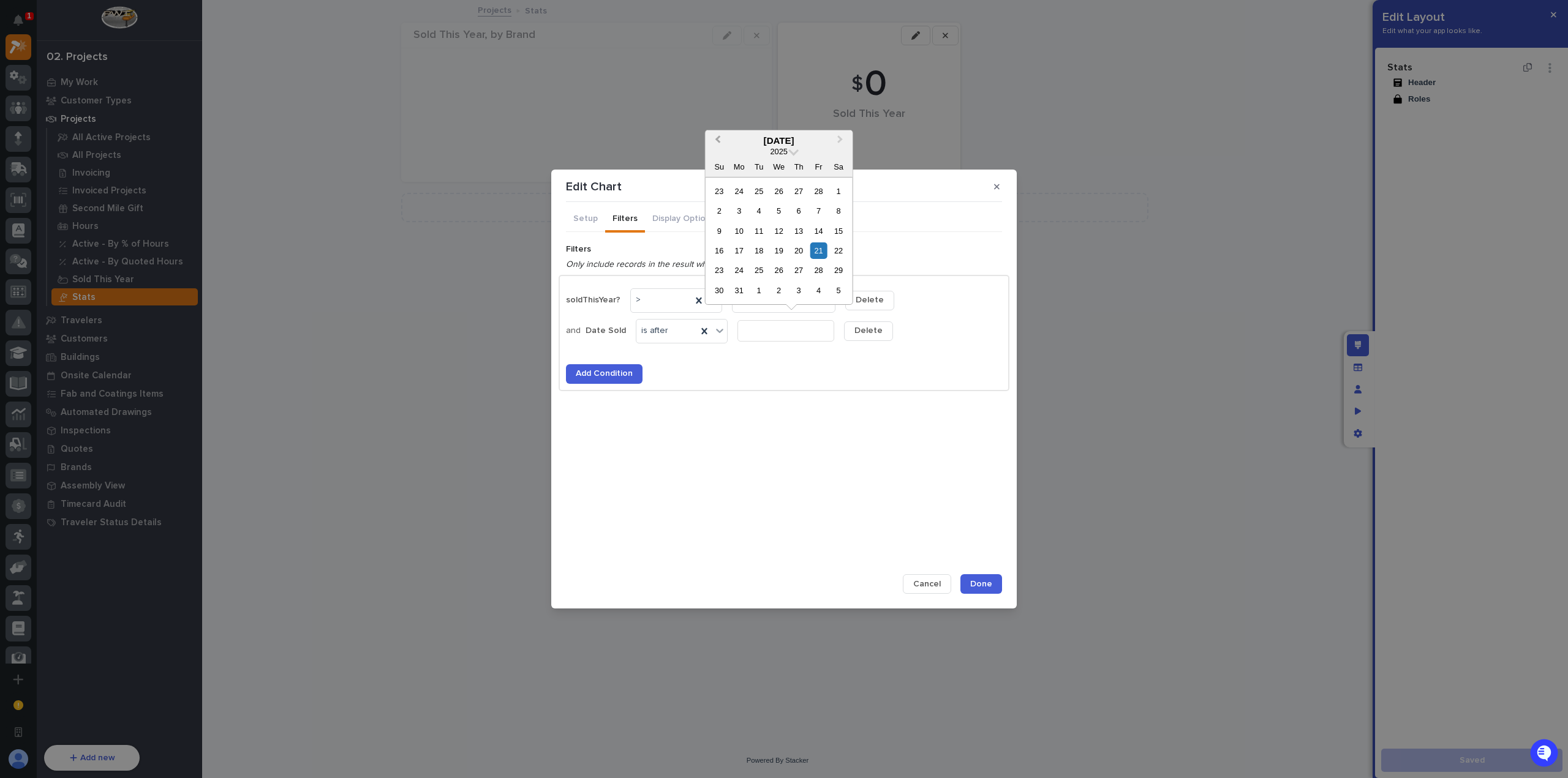
click at [722, 143] on button "Previous Month" at bounding box center [717, 141] width 19 height 19
click at [762, 190] on div "31" at bounding box center [759, 191] width 17 height 17
type input "**********"
click at [867, 306] on button "Delete" at bounding box center [869, 301] width 49 height 19
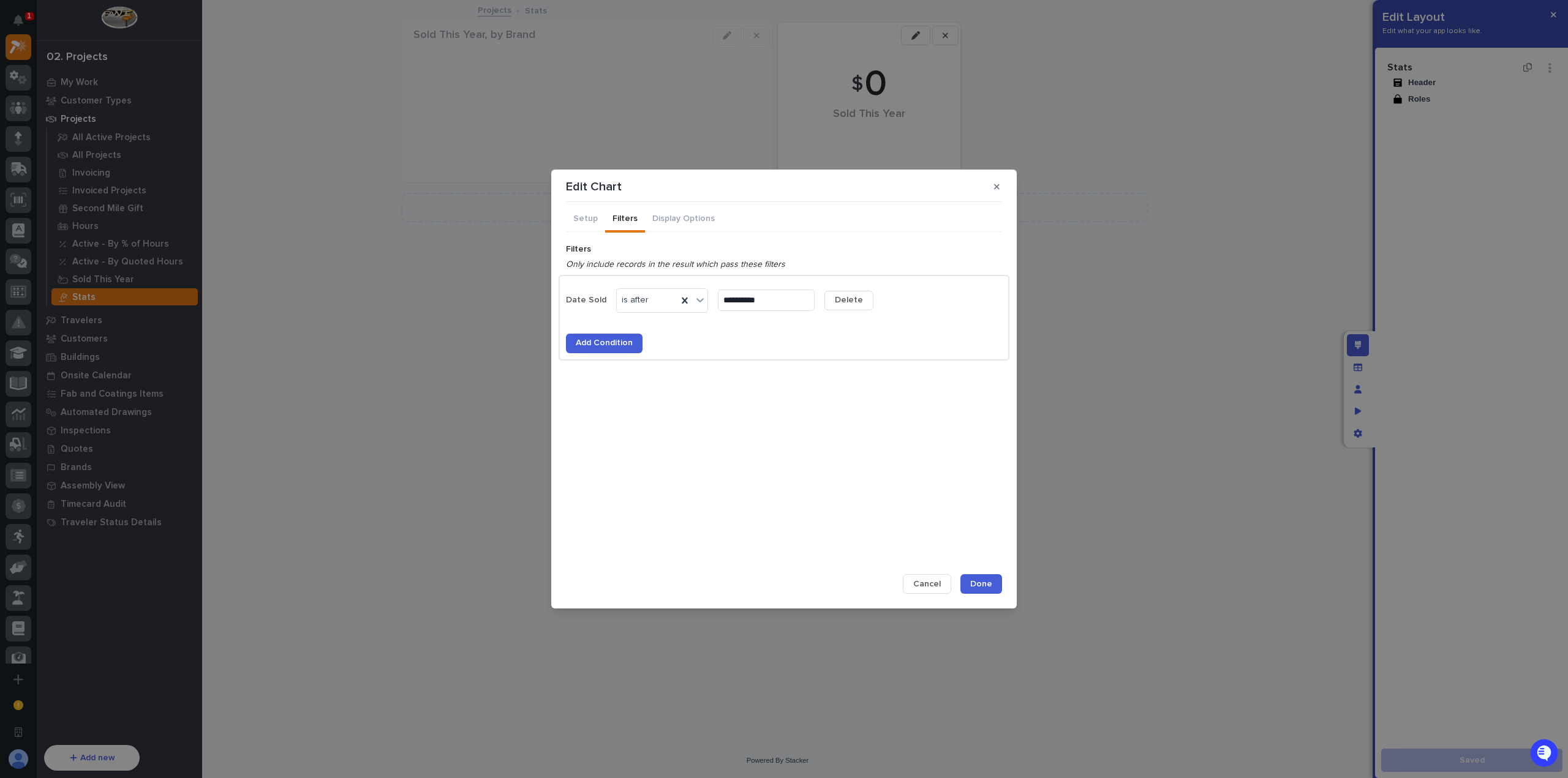
click at [991, 583] on span "Done" at bounding box center [982, 584] width 22 height 11
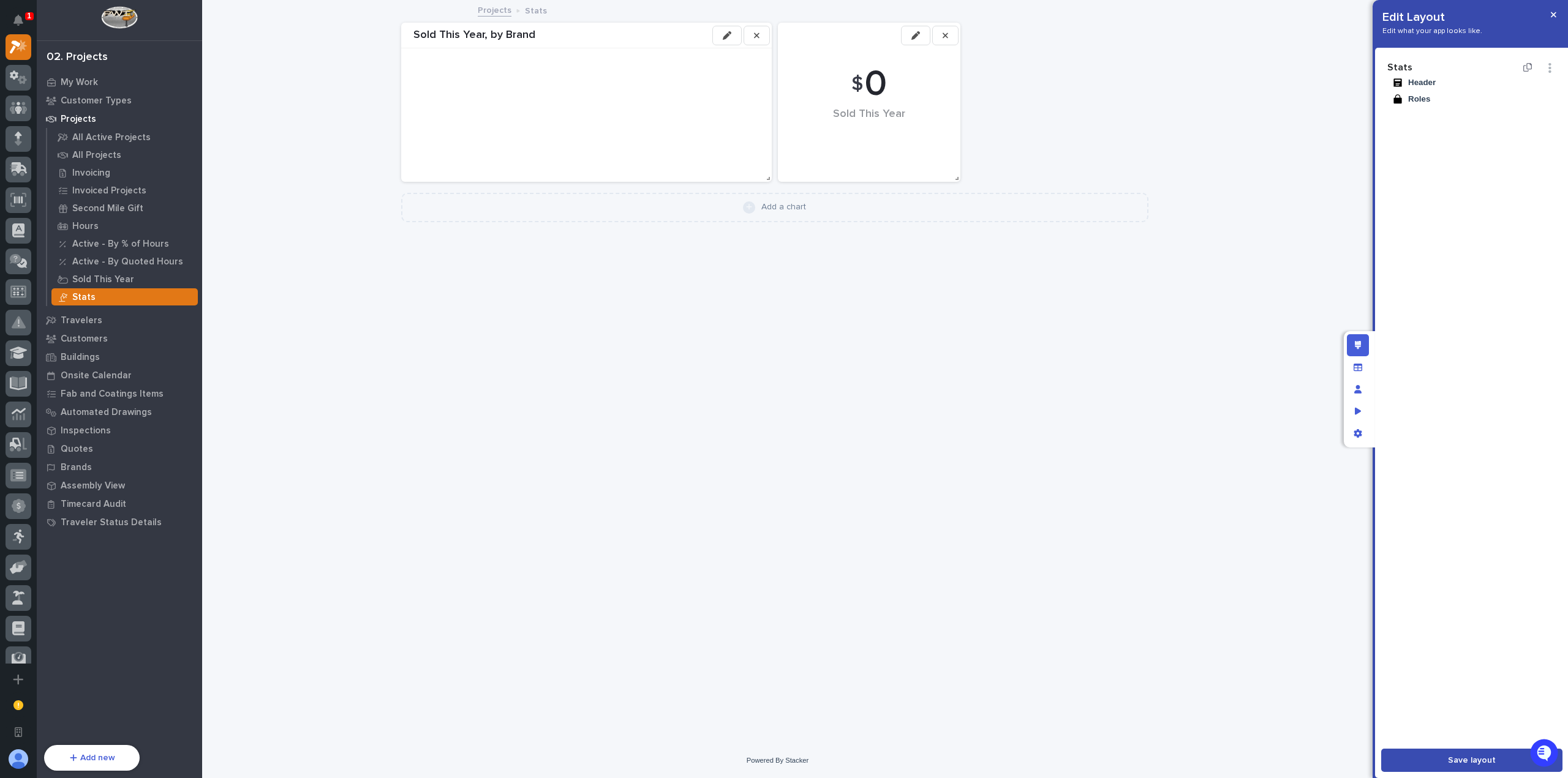
click at [1454, 752] on button "Save layout" at bounding box center [1472, 761] width 182 height 24
click at [1557, 17] on button "button" at bounding box center [1553, 15] width 20 height 19
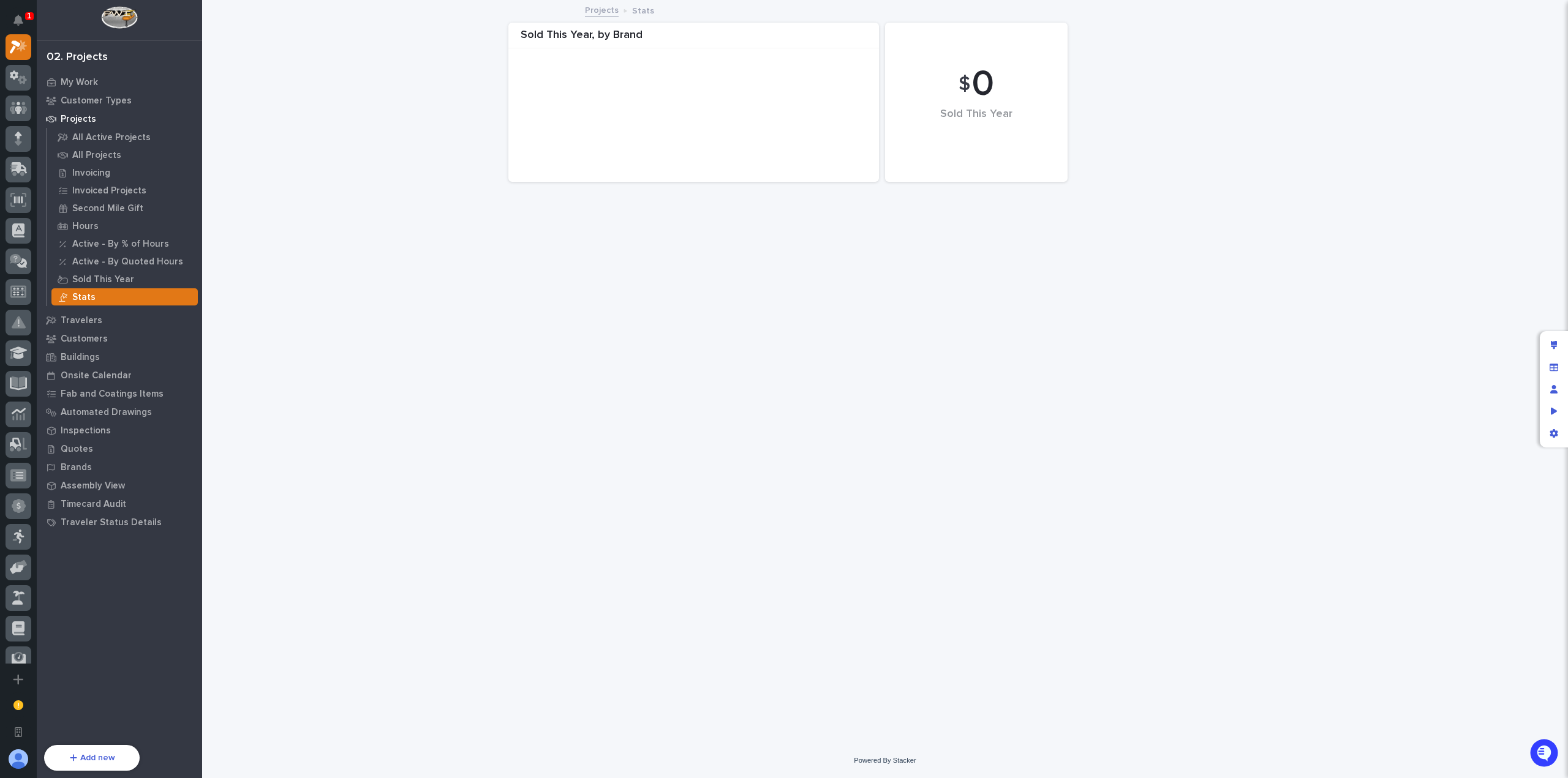
click at [1251, 204] on div "Loading... Saving… Loading... Saving… Sold This Year, by Brand $ 0 Sold This Ye…" at bounding box center [885, 357] width 1354 height 711
click at [1546, 345] on div "Edit layout" at bounding box center [1554, 345] width 22 height 22
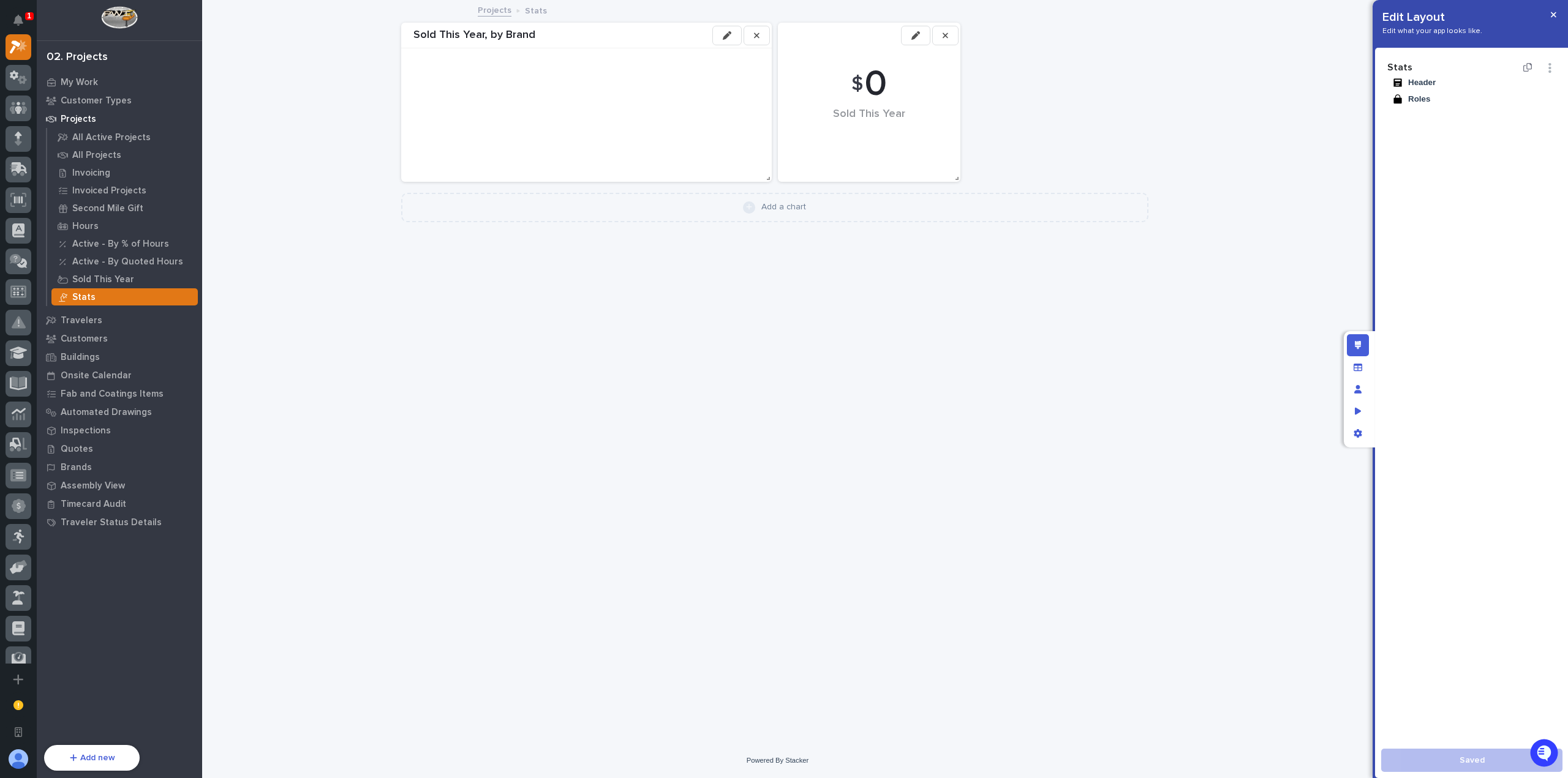
click at [927, 38] on button "button" at bounding box center [916, 35] width 29 height 19
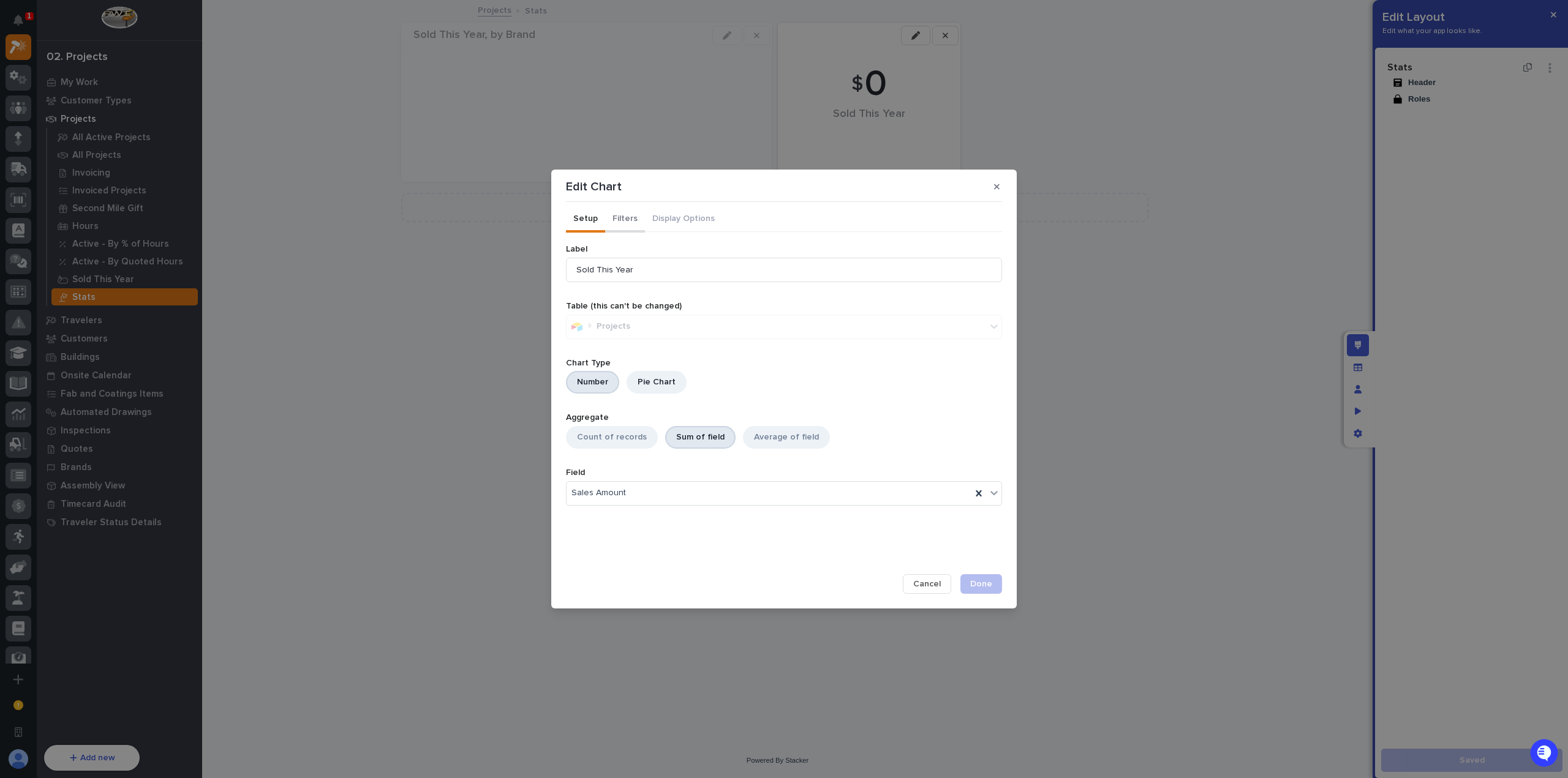
click at [629, 220] on button "Filters" at bounding box center [625, 220] width 40 height 26
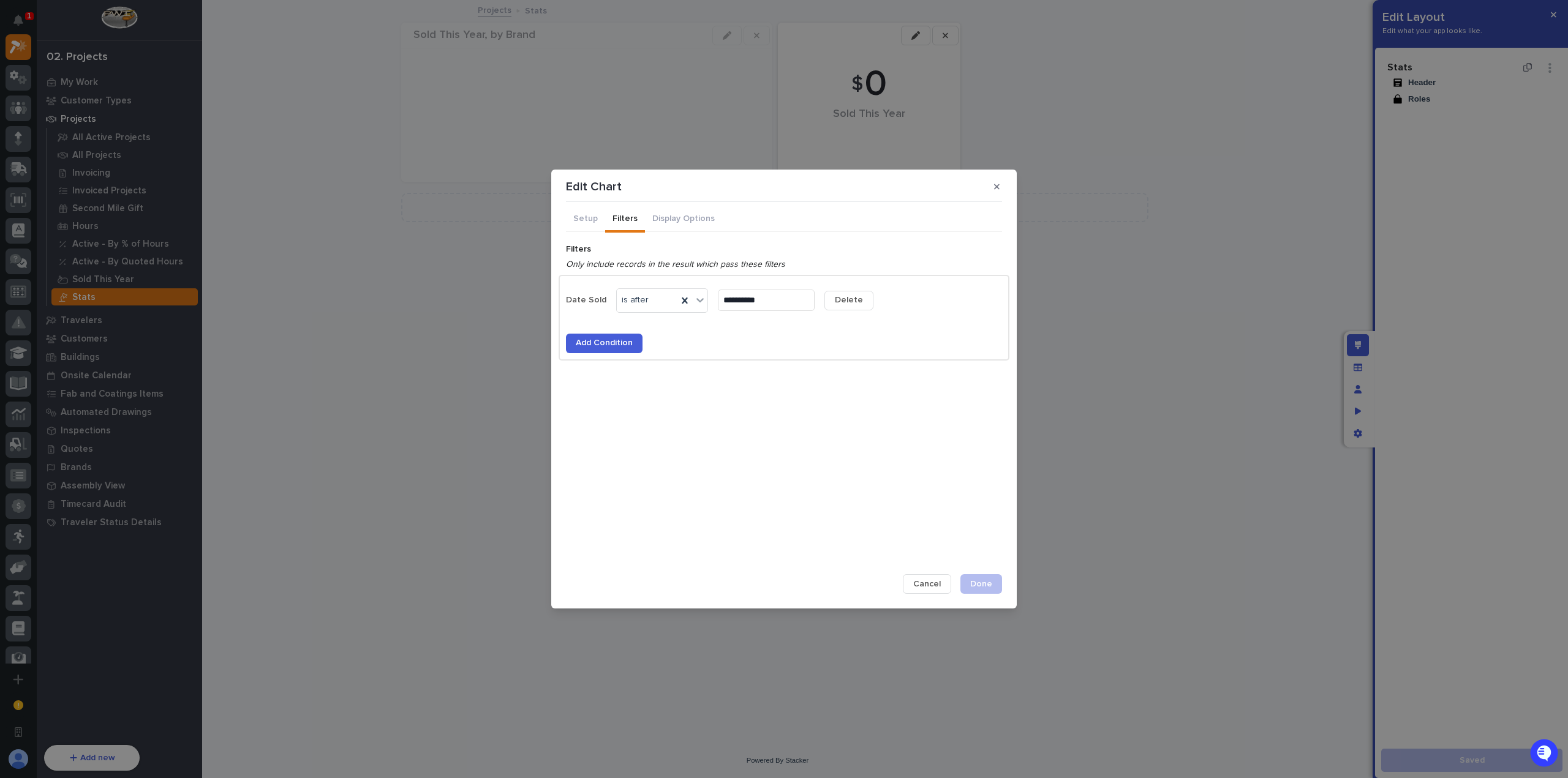
click at [863, 300] on span "Delete" at bounding box center [848, 300] width 28 height 11
click at [984, 586] on span "Done" at bounding box center [982, 584] width 22 height 11
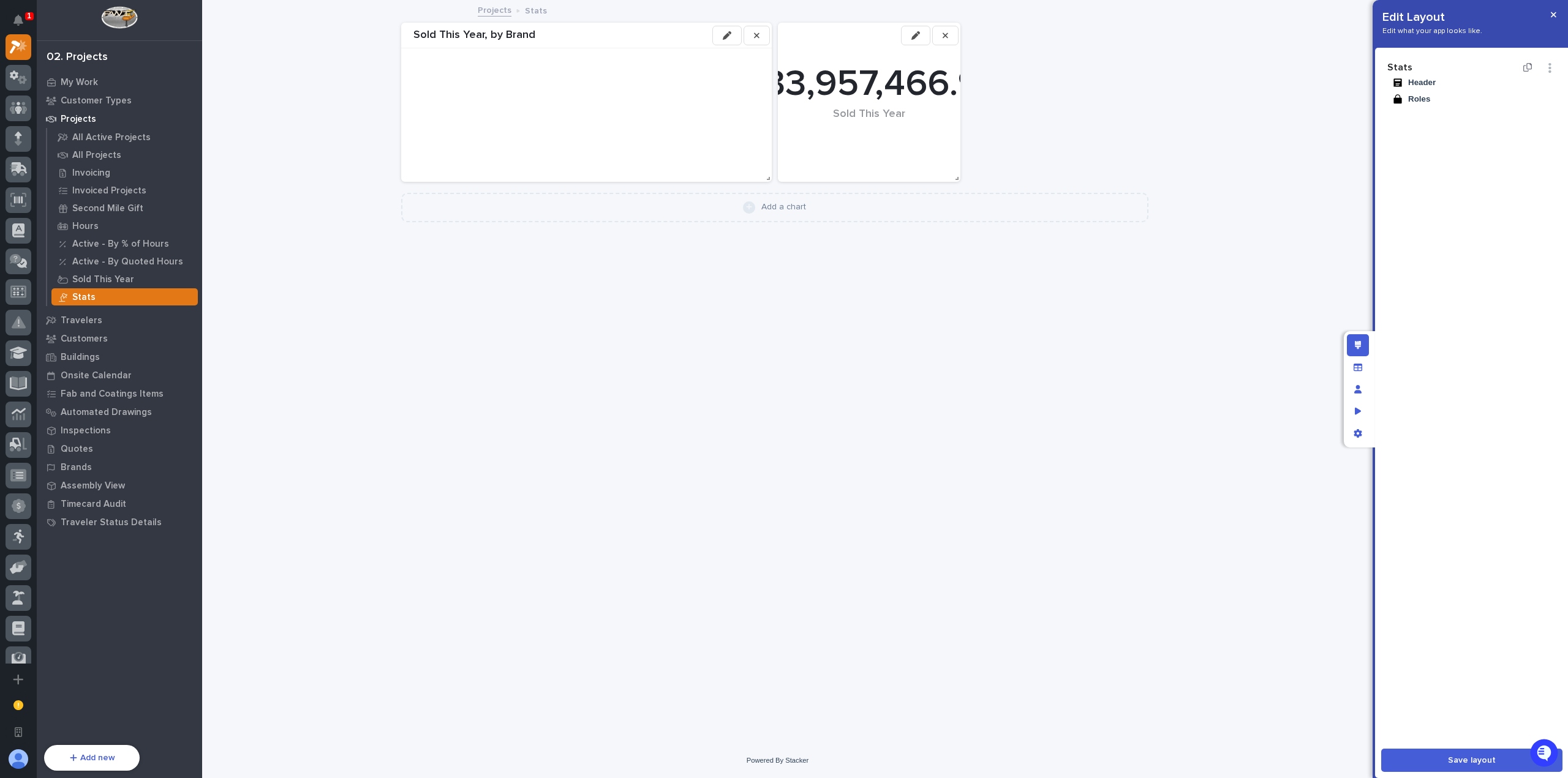
click at [916, 37] on icon "button" at bounding box center [916, 35] width 8 height 8
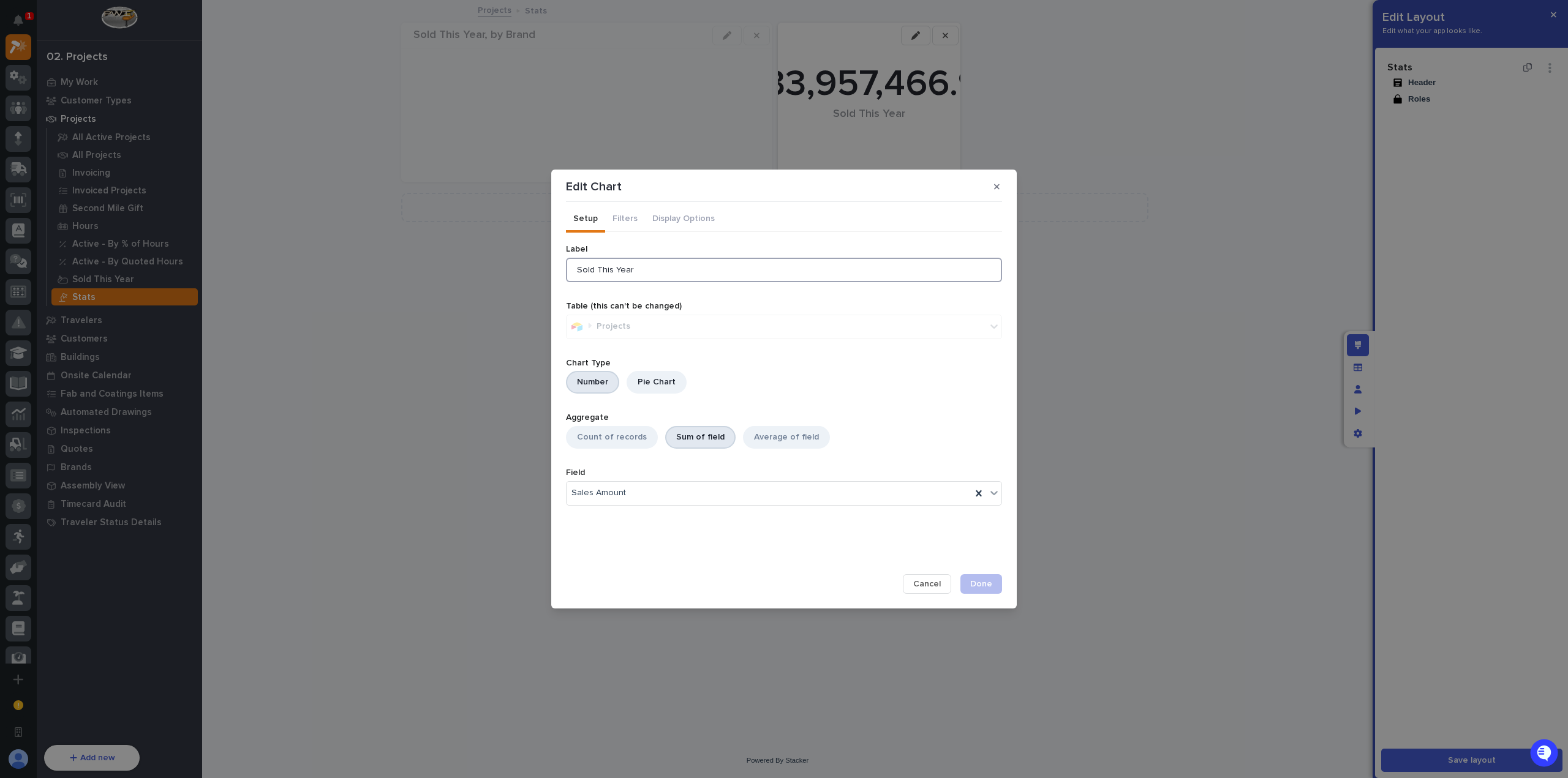
drag, startPoint x: 632, startPoint y: 272, endPoint x: 597, endPoint y: 273, distance: 35.0
click at [597, 273] on input "Sold This Year" at bounding box center [783, 269] width 436 height 24
type input "S"
type input "All Time Sales"
click at [629, 224] on button "Filters" at bounding box center [625, 220] width 40 height 26
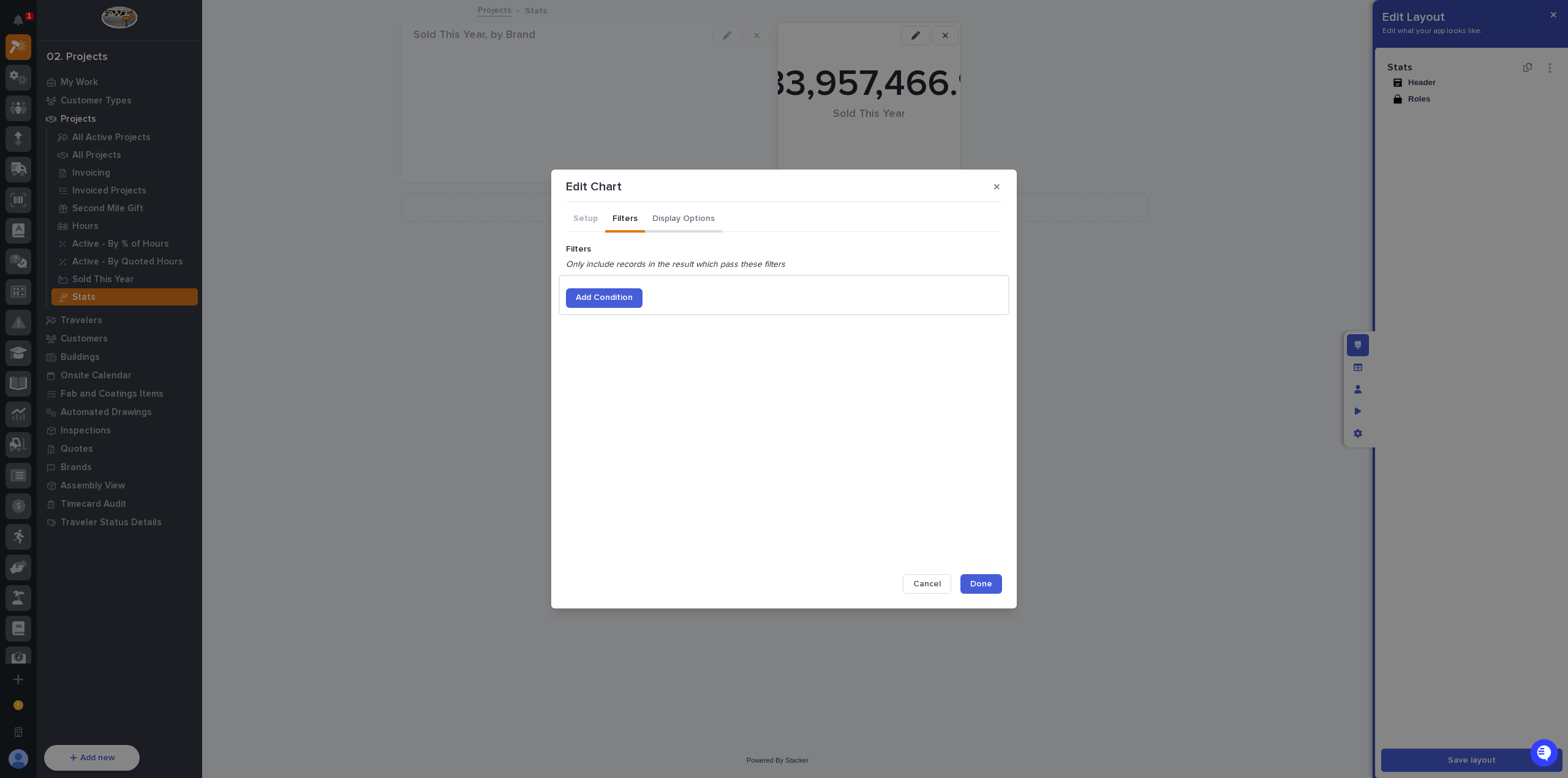
click at [670, 224] on button "Display Options" at bounding box center [683, 220] width 77 height 26
click at [655, 351] on div "No Abbreviation" at bounding box center [769, 357] width 405 height 18
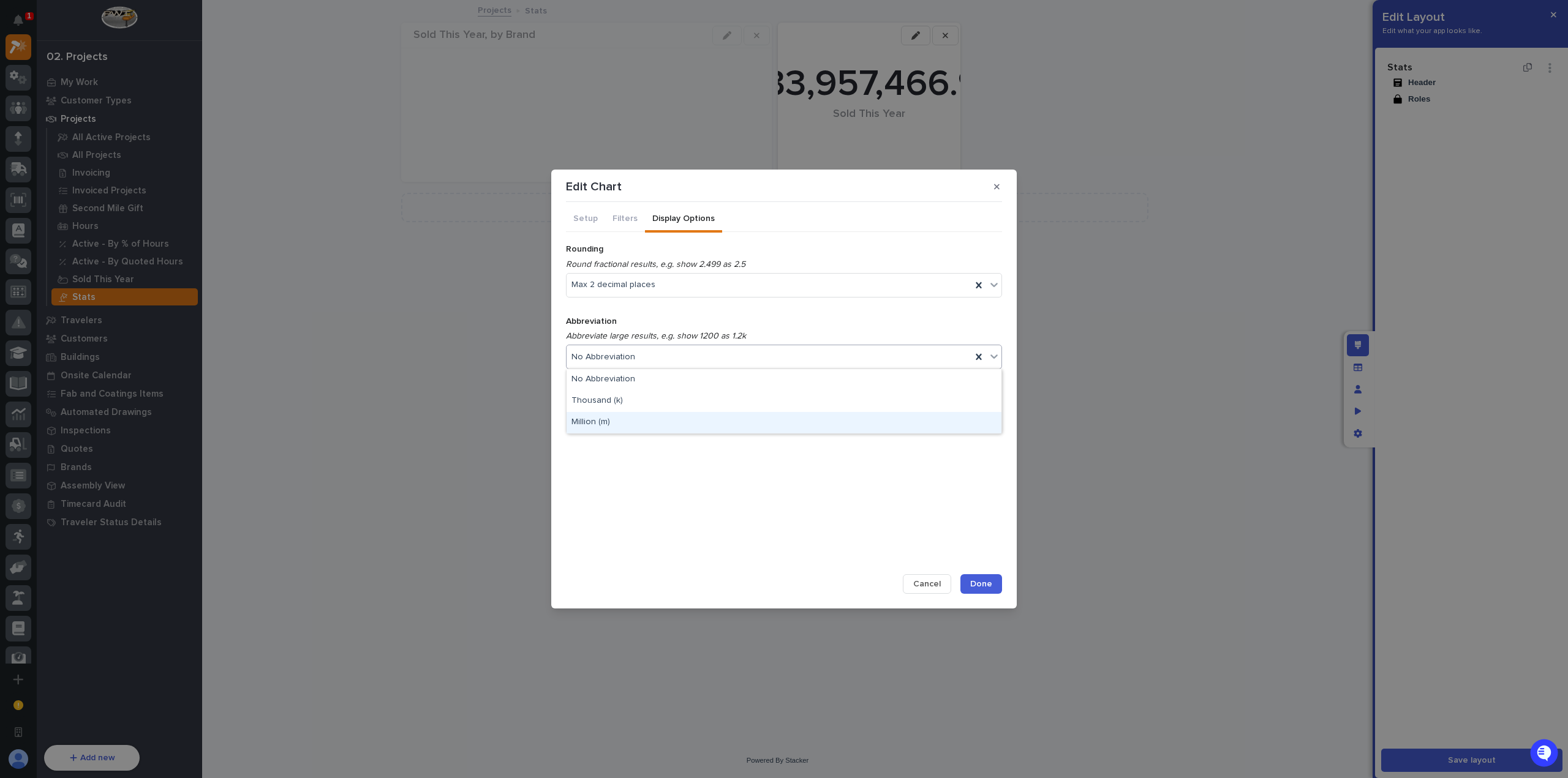
click at [652, 430] on div "Million (m)" at bounding box center [783, 423] width 435 height 21
click at [988, 583] on span "Done" at bounding box center [982, 584] width 22 height 11
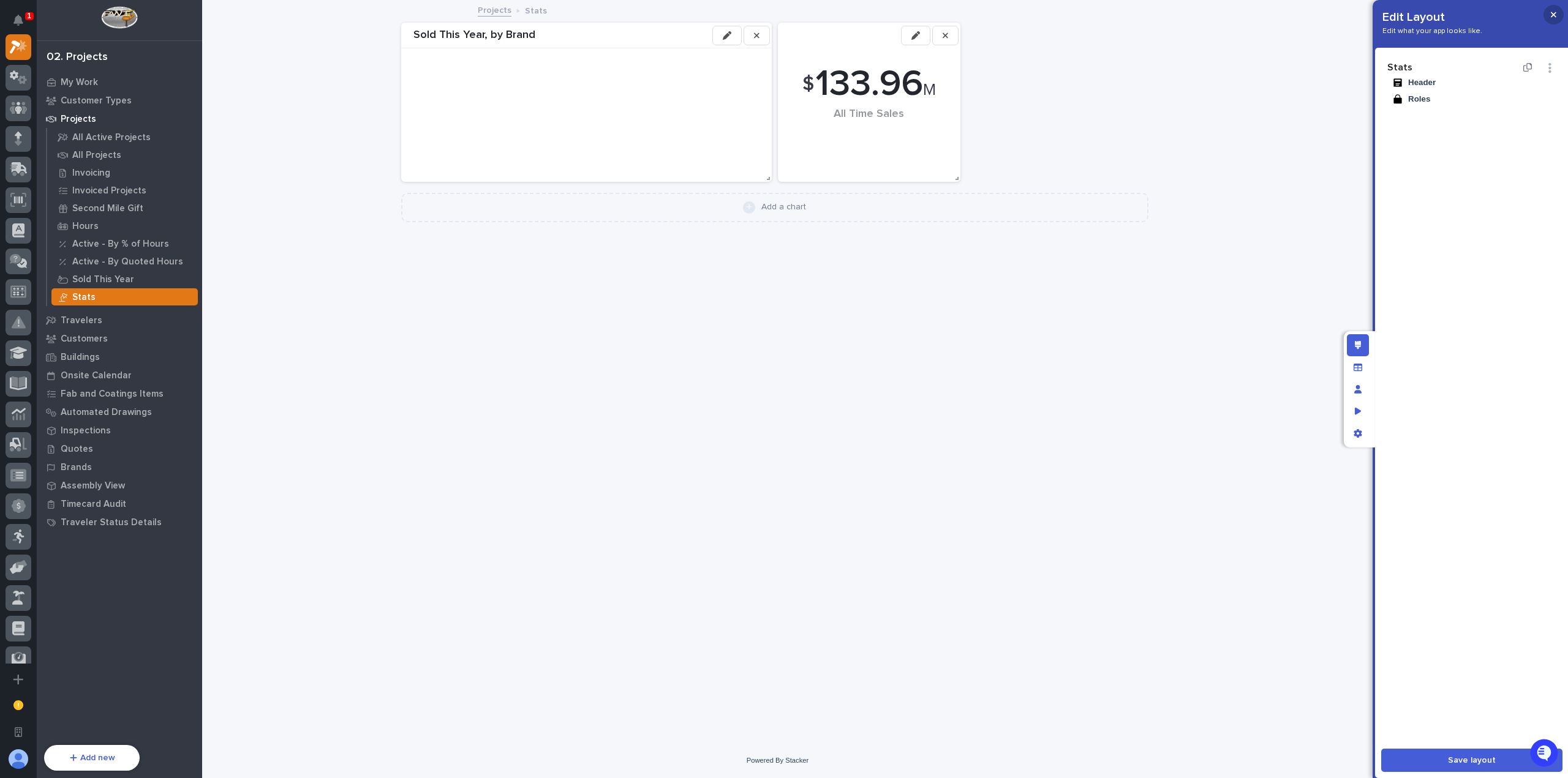
click at [1556, 18] on icon "button" at bounding box center [1553, 15] width 6 height 8
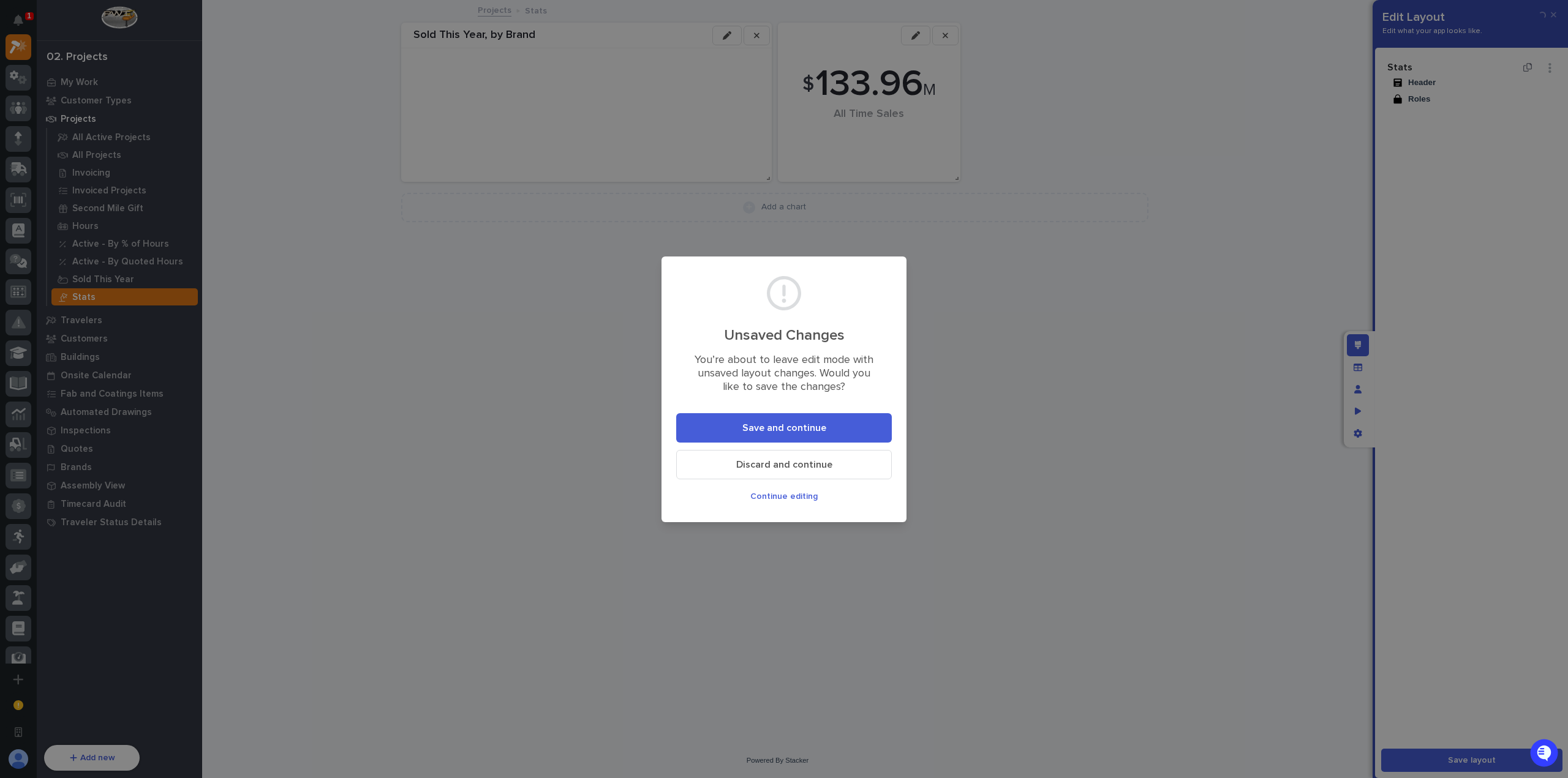
click at [790, 436] on button "Save and continue" at bounding box center [784, 427] width 216 height 29
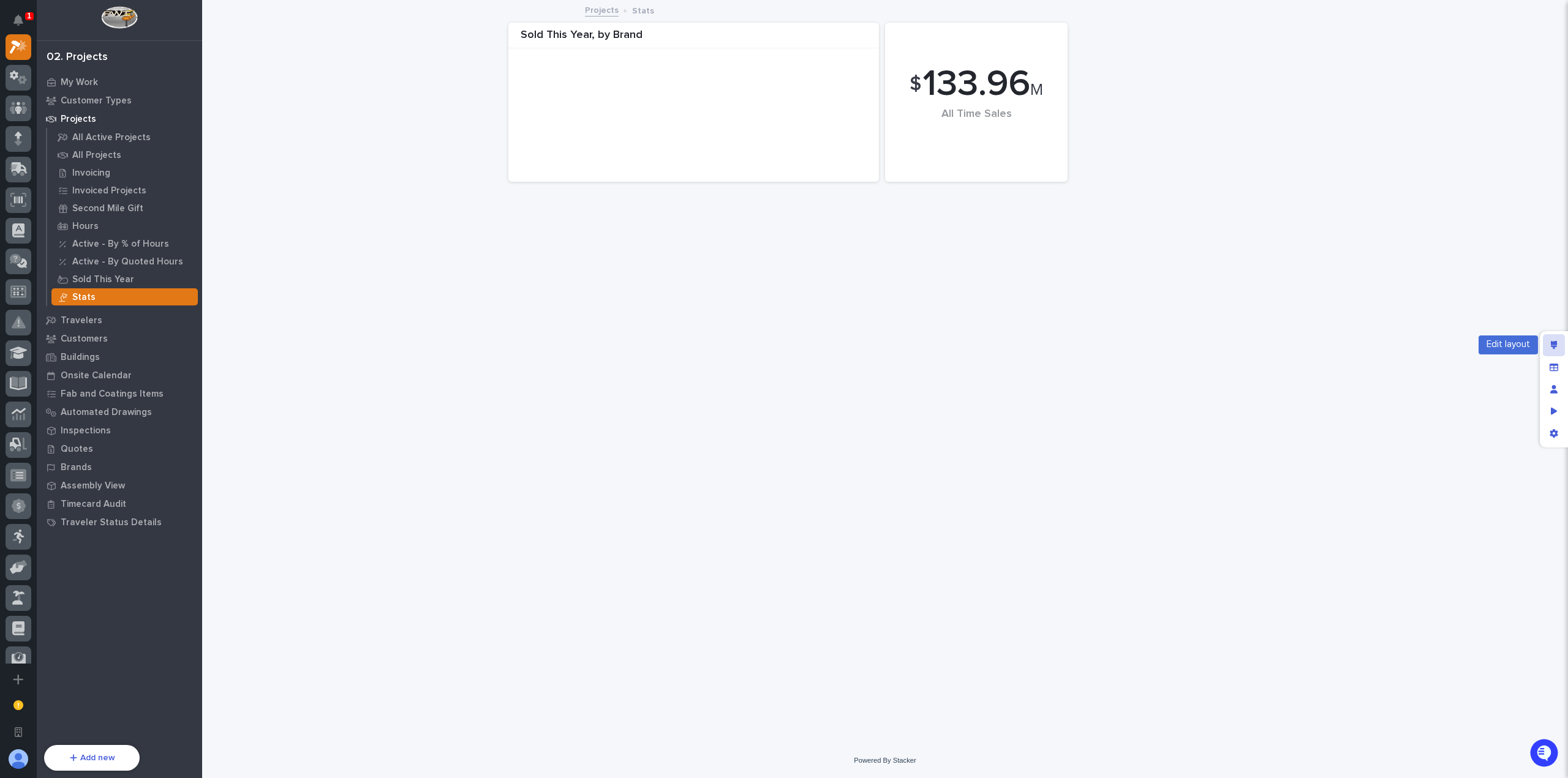
click at [1552, 348] on icon "Edit layout" at bounding box center [1554, 345] width 7 height 8
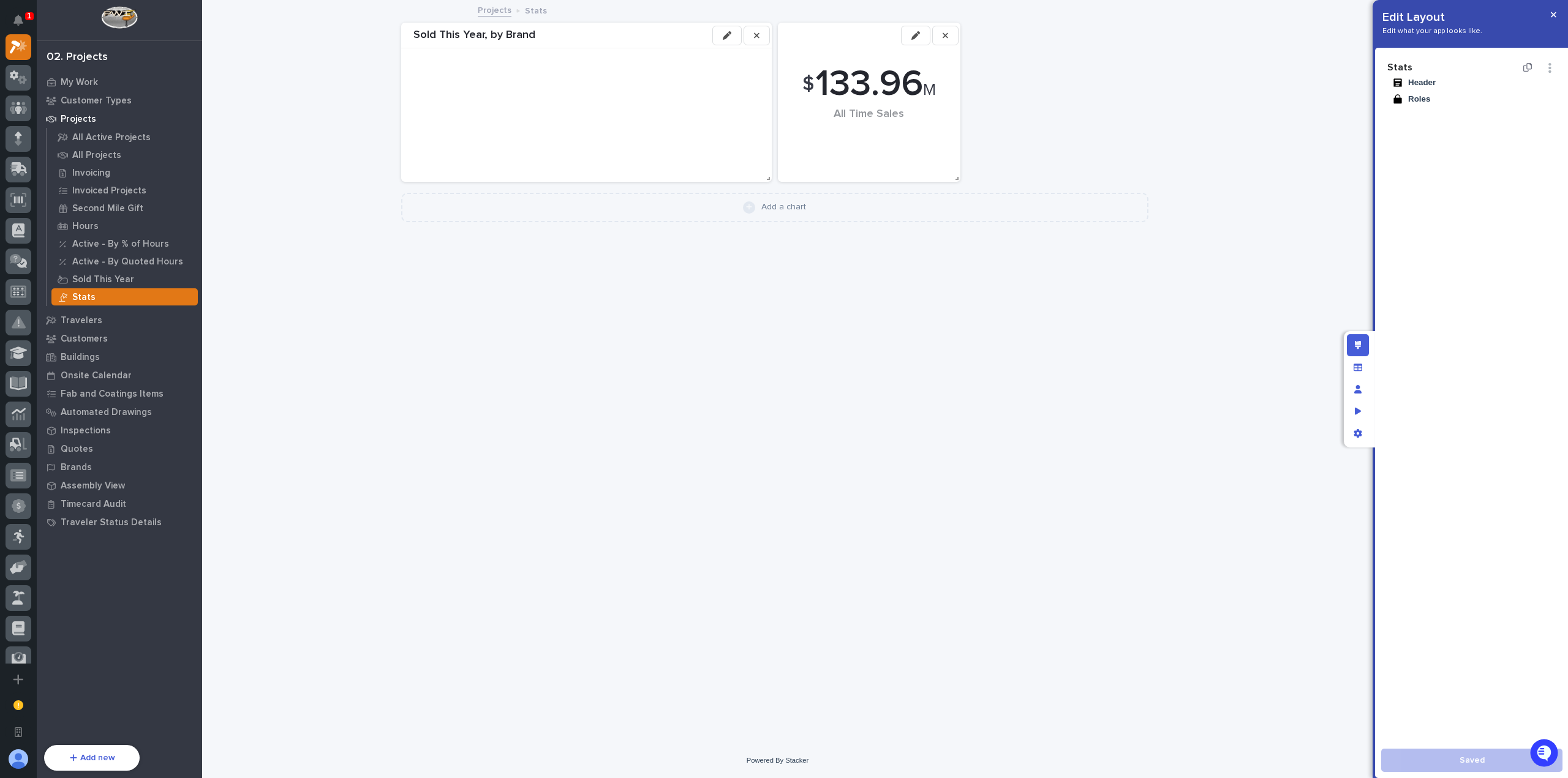
click at [891, 143] on div "All Time Sales" at bounding box center [869, 127] width 141 height 39
click at [817, 211] on div "Add a chart" at bounding box center [774, 208] width 730 height 12
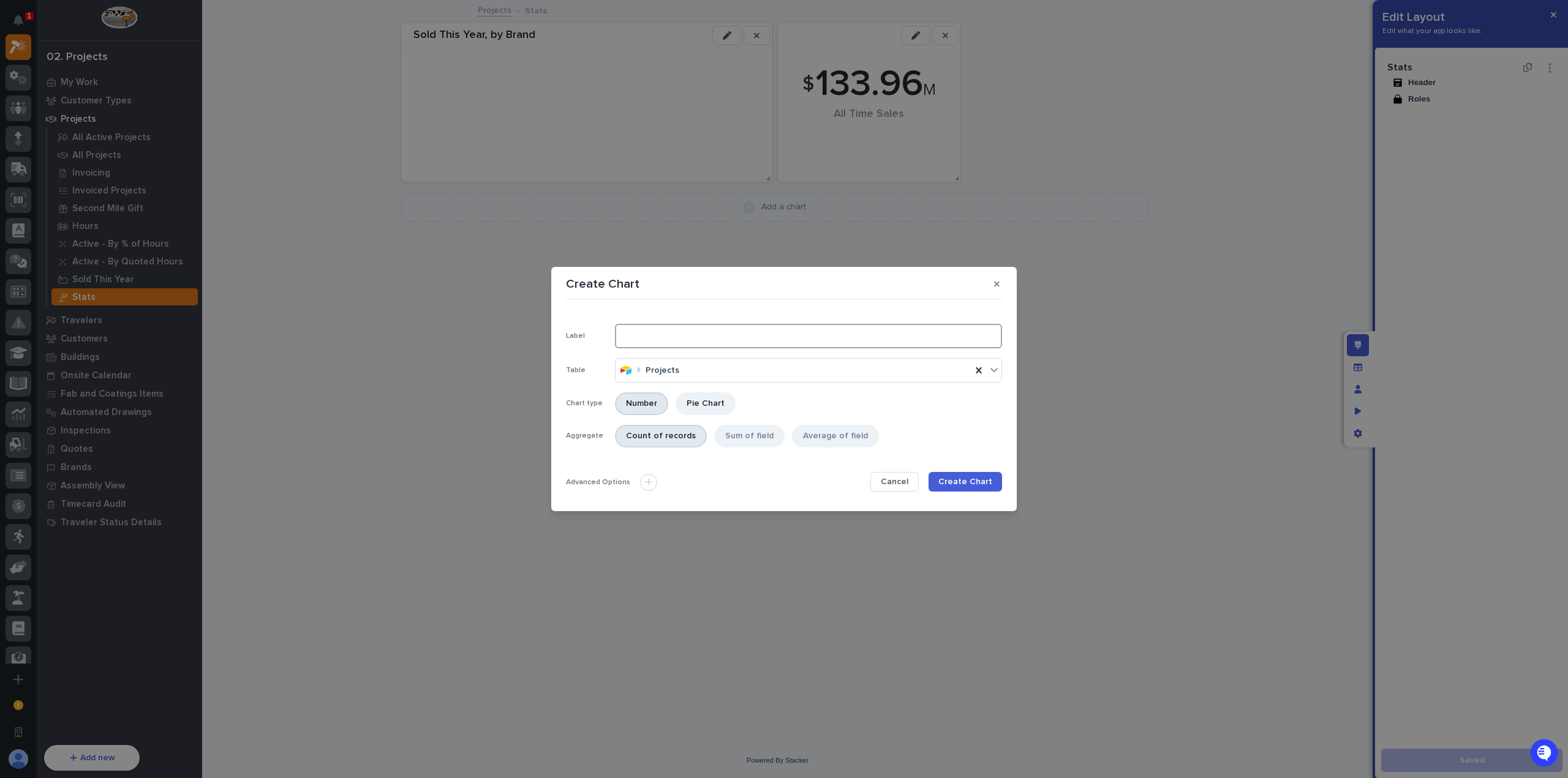
click at [733, 337] on input at bounding box center [808, 335] width 387 height 24
drag, startPoint x: 701, startPoint y: 344, endPoint x: 592, endPoint y: 335, distance: 109.4
click at [592, 335] on div "Label National Sales" at bounding box center [783, 335] width 436 height 24
click at [726, 434] on div "Sum of field" at bounding box center [749, 436] width 71 height 23
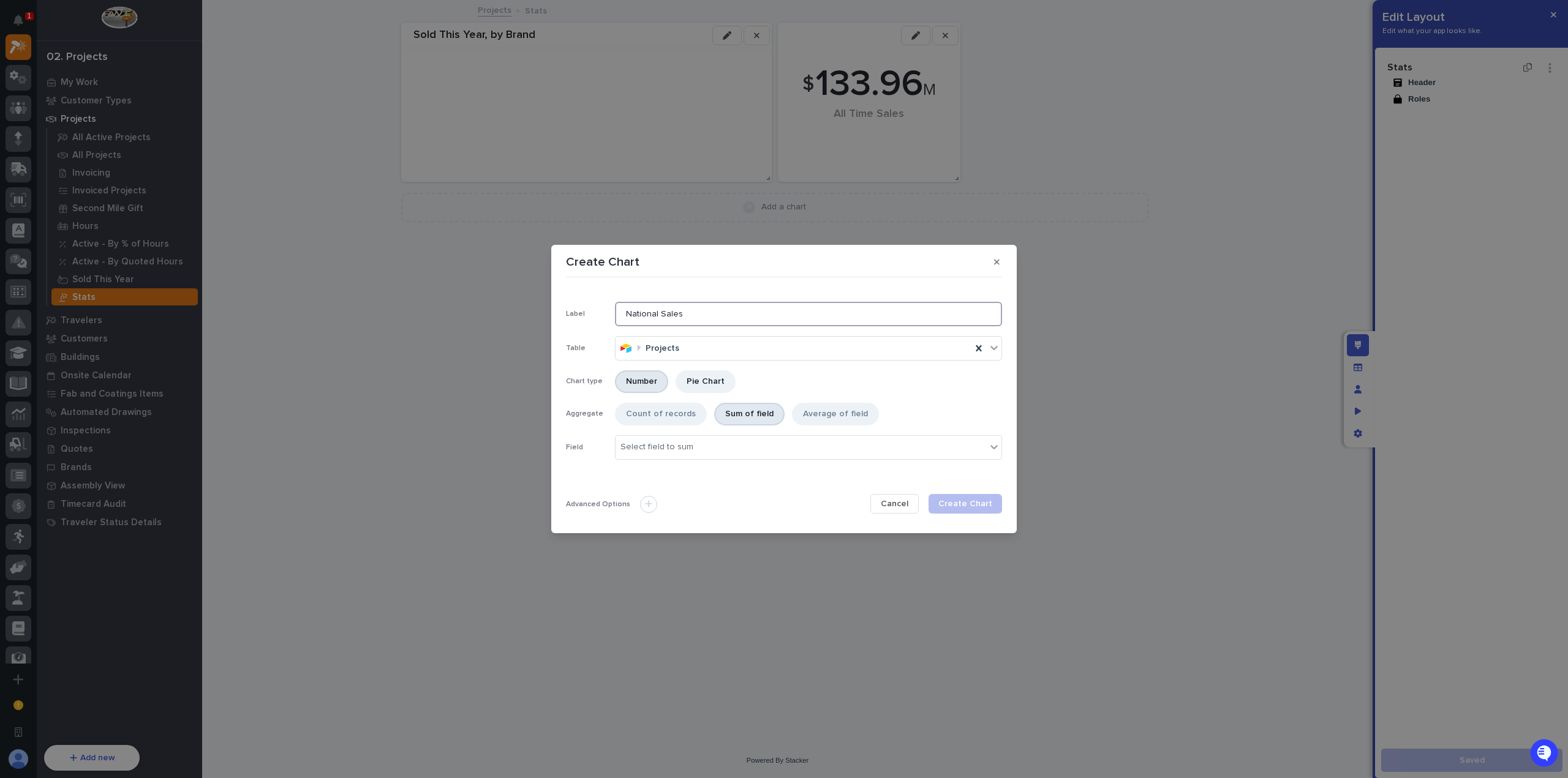
drag, startPoint x: 692, startPoint y: 313, endPoint x: 611, endPoint y: 317, distance: 81.1
click at [611, 317] on div "Label National Sales" at bounding box center [783, 314] width 436 height 24
type input "Sales By Team"
click at [697, 376] on div "Pie Chart" at bounding box center [706, 382] width 60 height 23
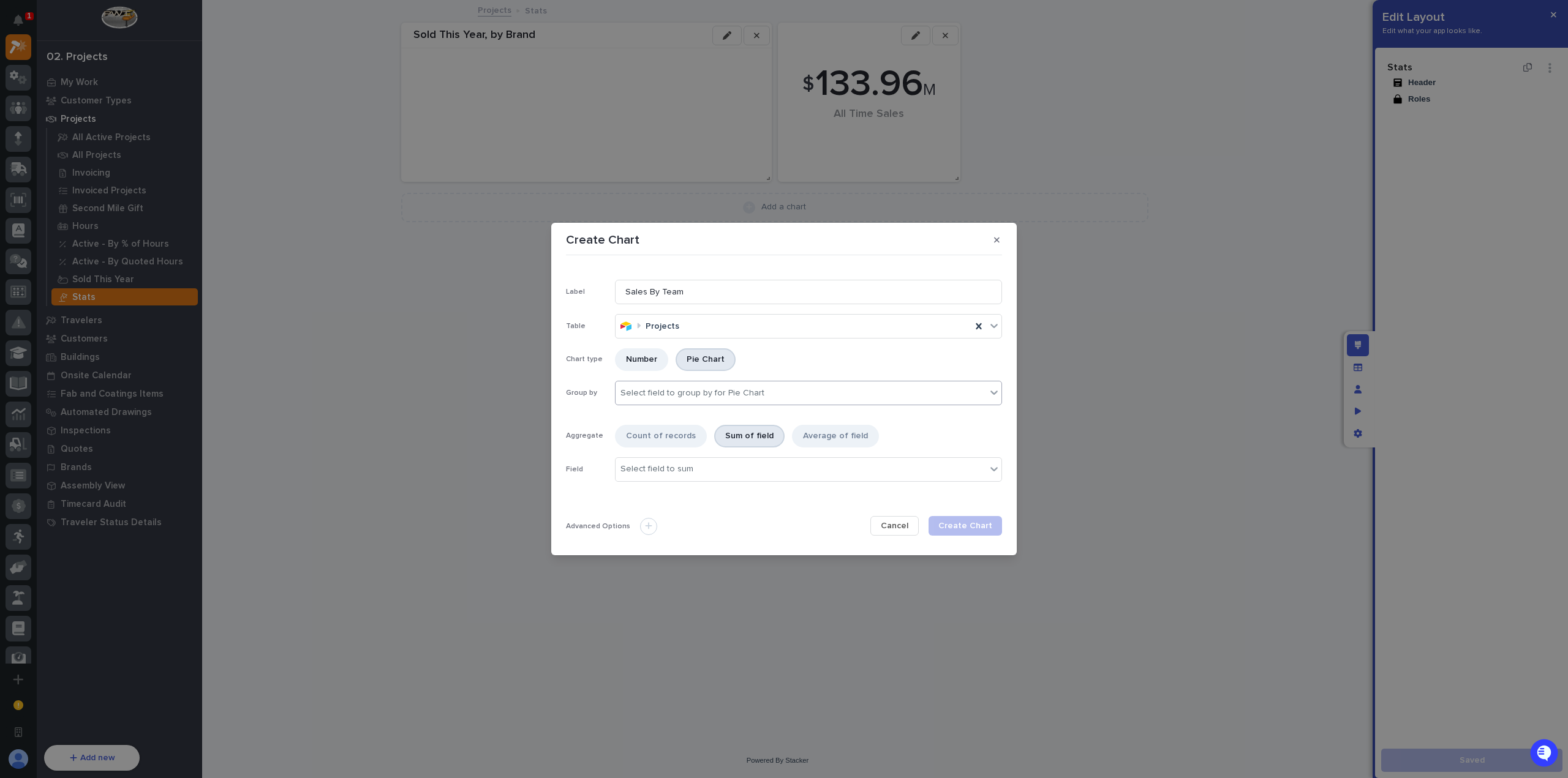
click at [708, 392] on div "Select field to group by for Pie Chart" at bounding box center [692, 393] width 144 height 10
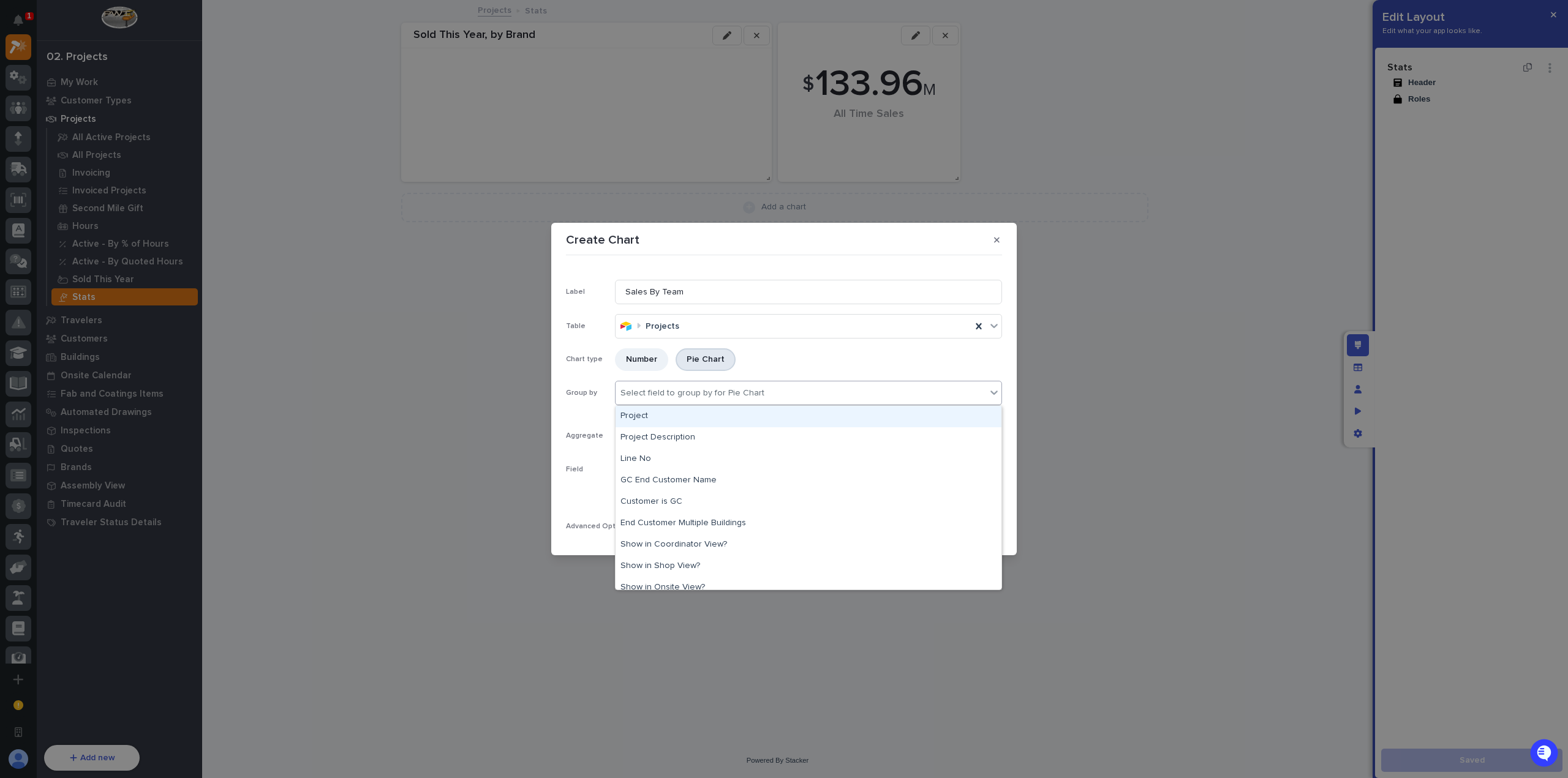
type input "*"
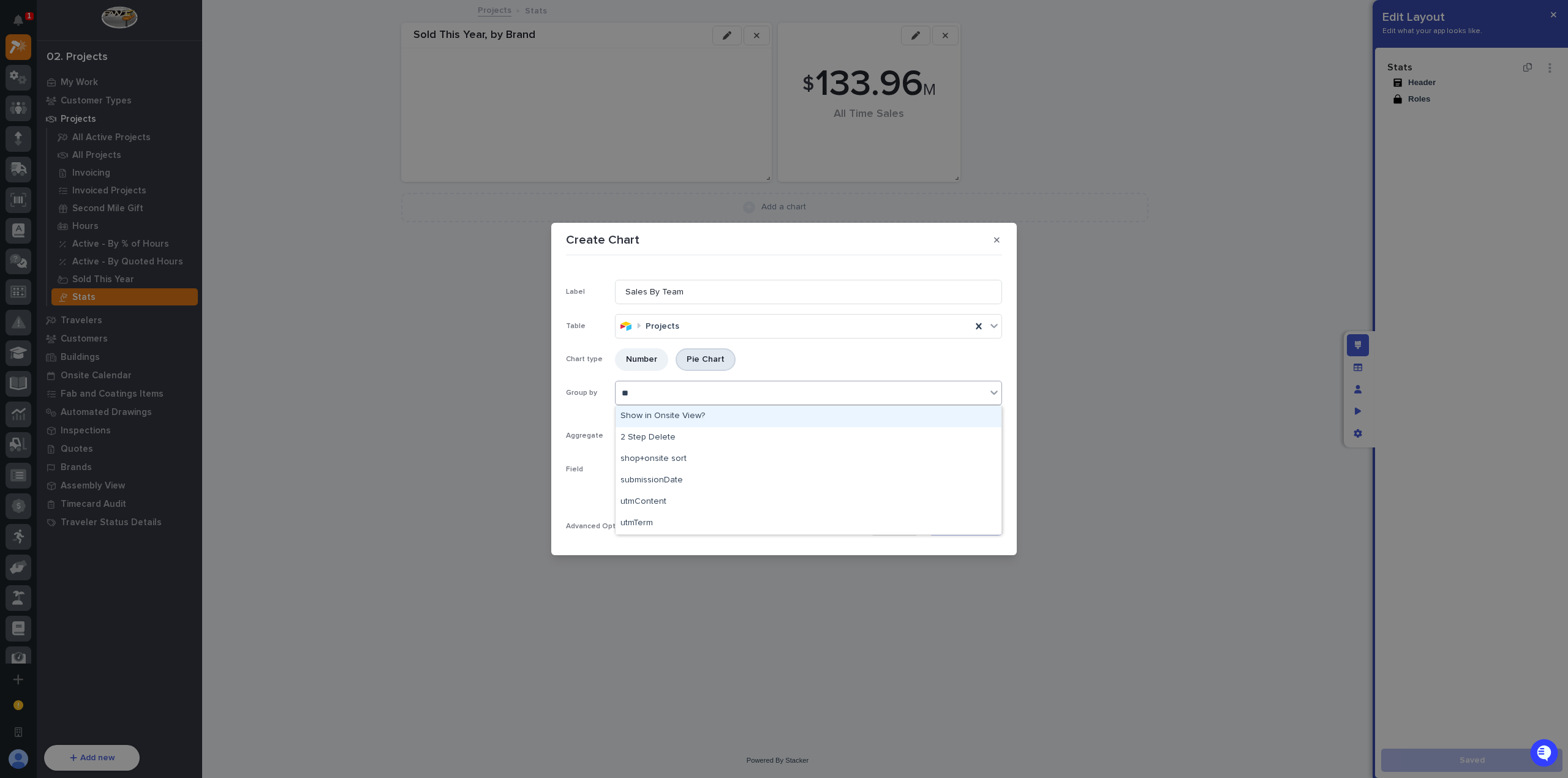
type input "*"
type input "****"
click at [708, 414] on div "saleMetricsDepartment" at bounding box center [808, 416] width 386 height 21
click at [692, 470] on div "Select field to sum" at bounding box center [801, 470] width 371 height 18
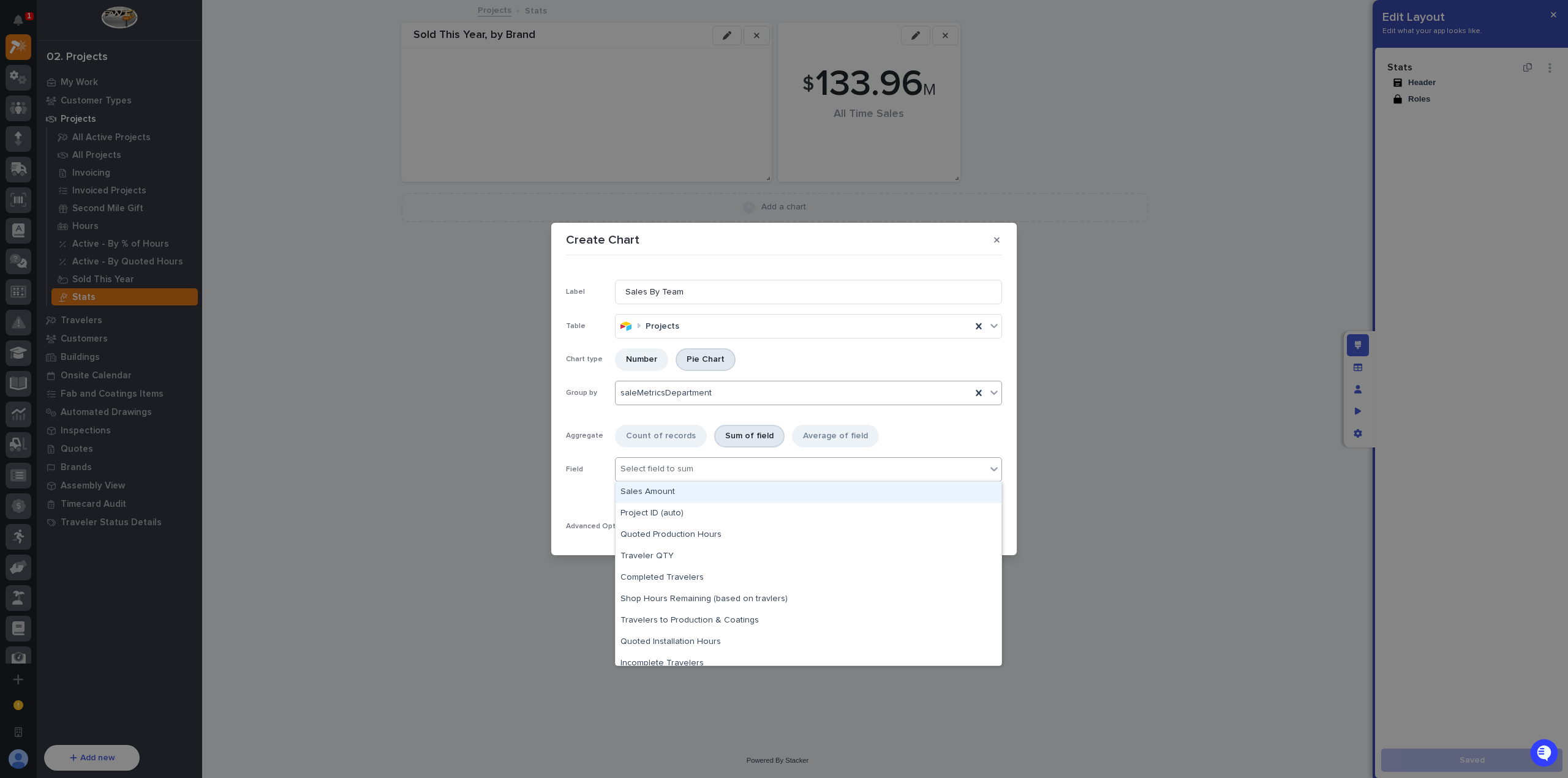
click at [704, 492] on div "Sales Amount" at bounding box center [808, 492] width 386 height 21
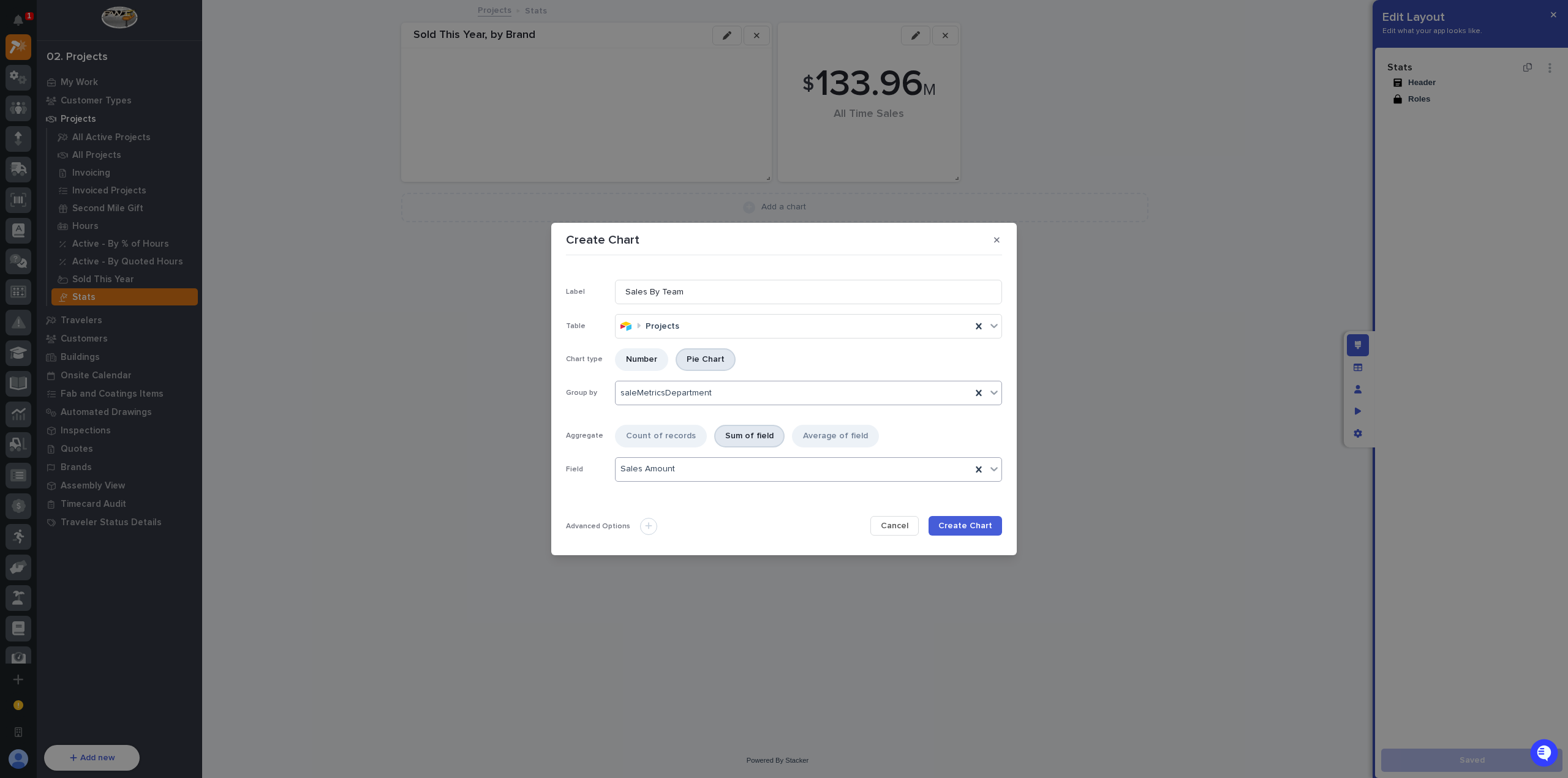
click at [977, 524] on span "Create Chart" at bounding box center [966, 526] width 54 height 11
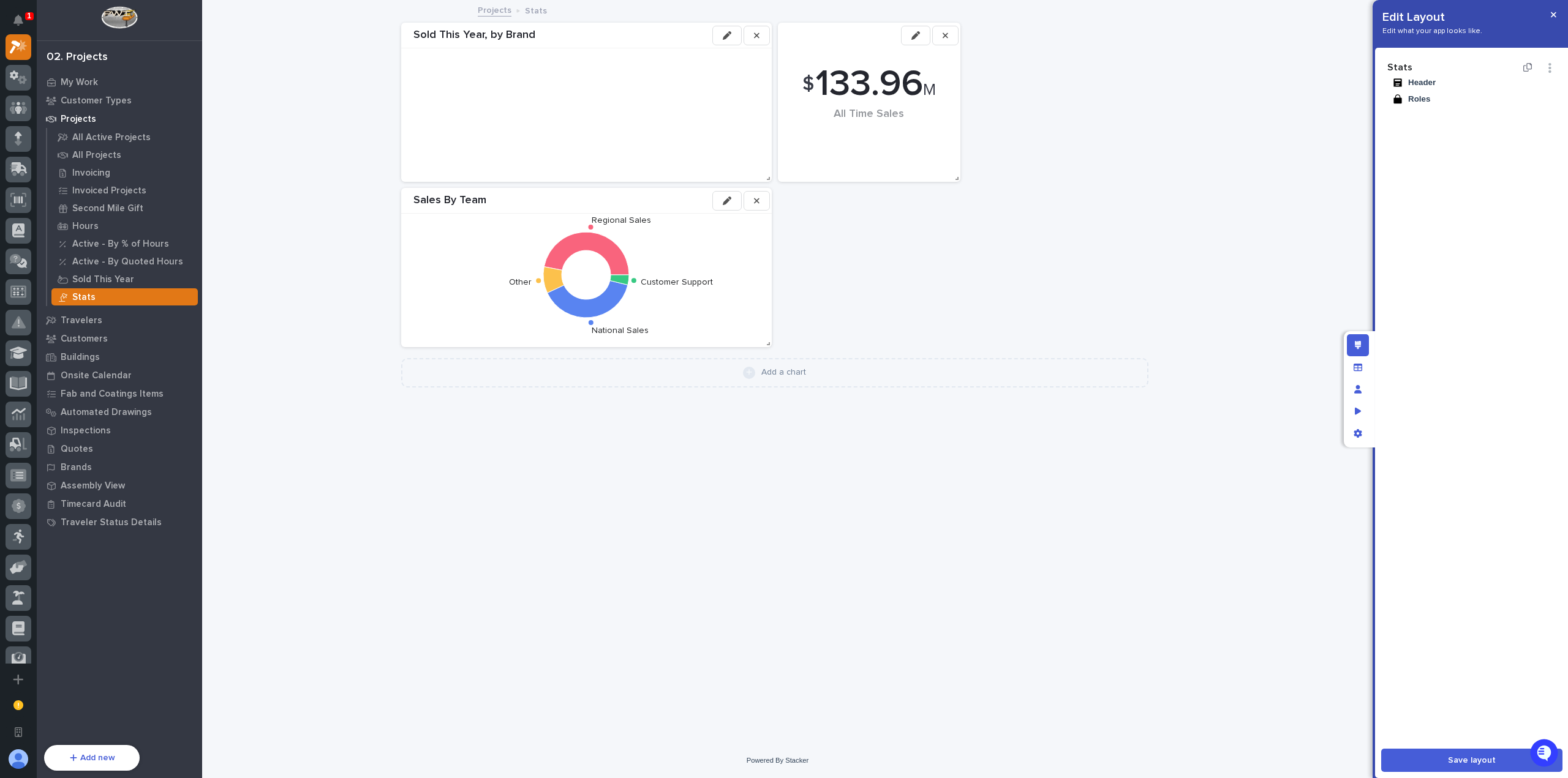
click at [719, 204] on button "button" at bounding box center [727, 201] width 29 height 19
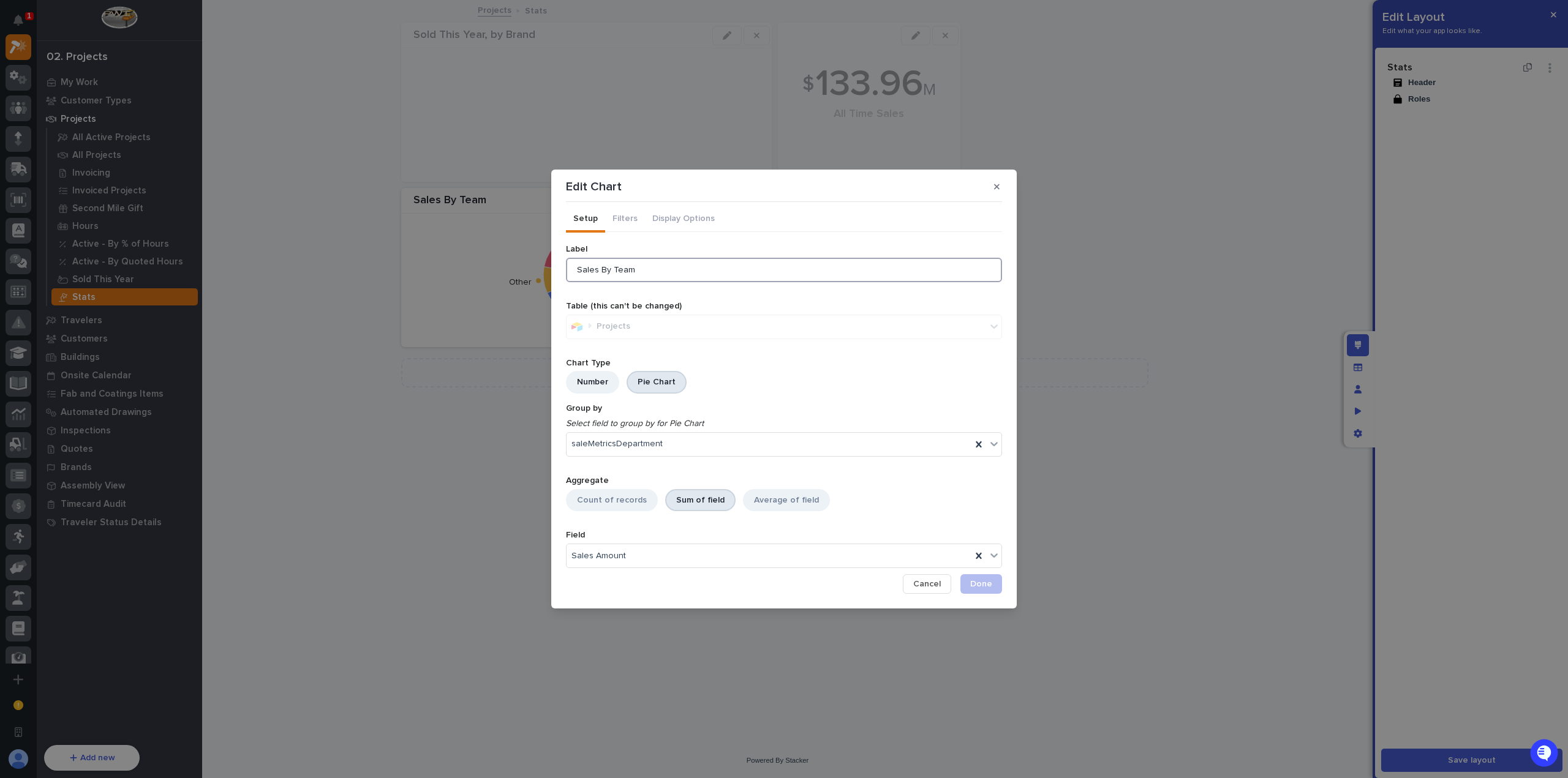
click at [659, 265] on input "Sales By Team" at bounding box center [783, 269] width 436 height 24
type input "Sales By Team (all time)"
click at [987, 583] on span "Done" at bounding box center [982, 584] width 22 height 11
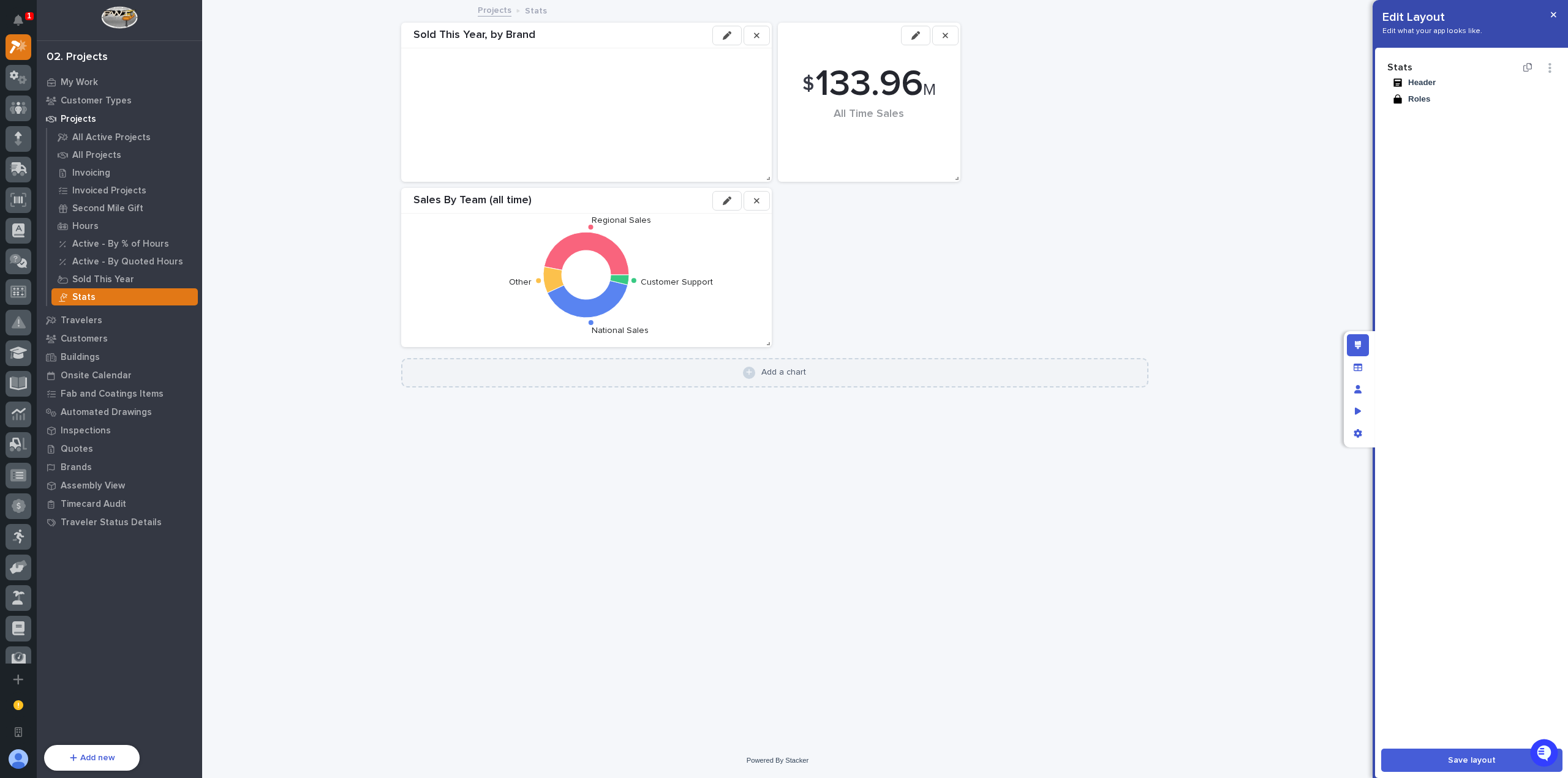
click at [805, 376] on div "Add a chart" at bounding box center [783, 372] width 45 height 10
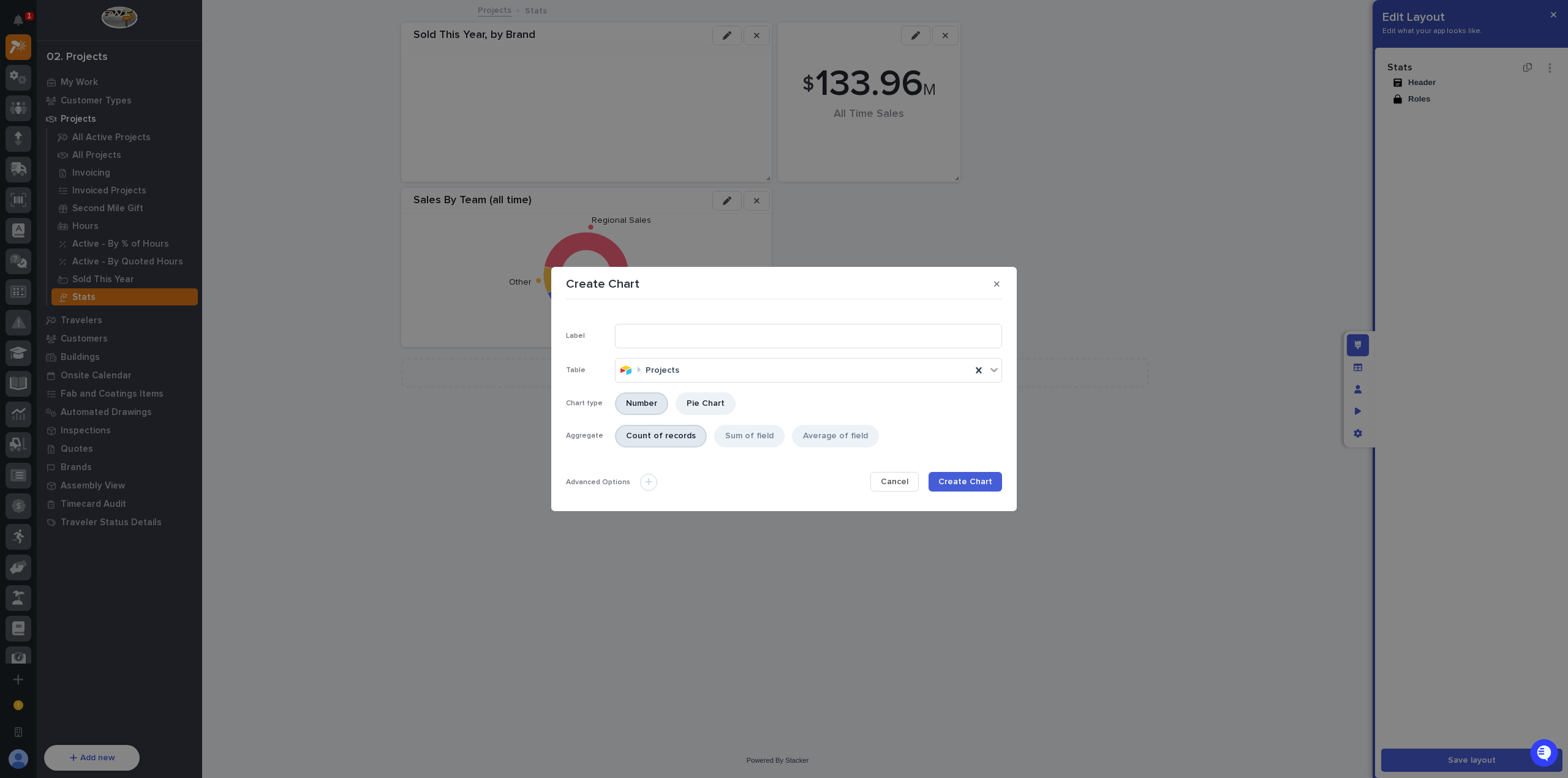
drag, startPoint x: 639, startPoint y: 312, endPoint x: 645, endPoint y: 319, distance: 9.2
click at [641, 314] on section "Create Chart Label Table Projects Chart type Number Pie Chart Group by Select f…" at bounding box center [784, 389] width 466 height 245
click at [661, 336] on input at bounding box center [808, 335] width 387 height 24
type input "Sales By Team (this year)"
click at [697, 403] on div "Pie Chart" at bounding box center [706, 403] width 60 height 23
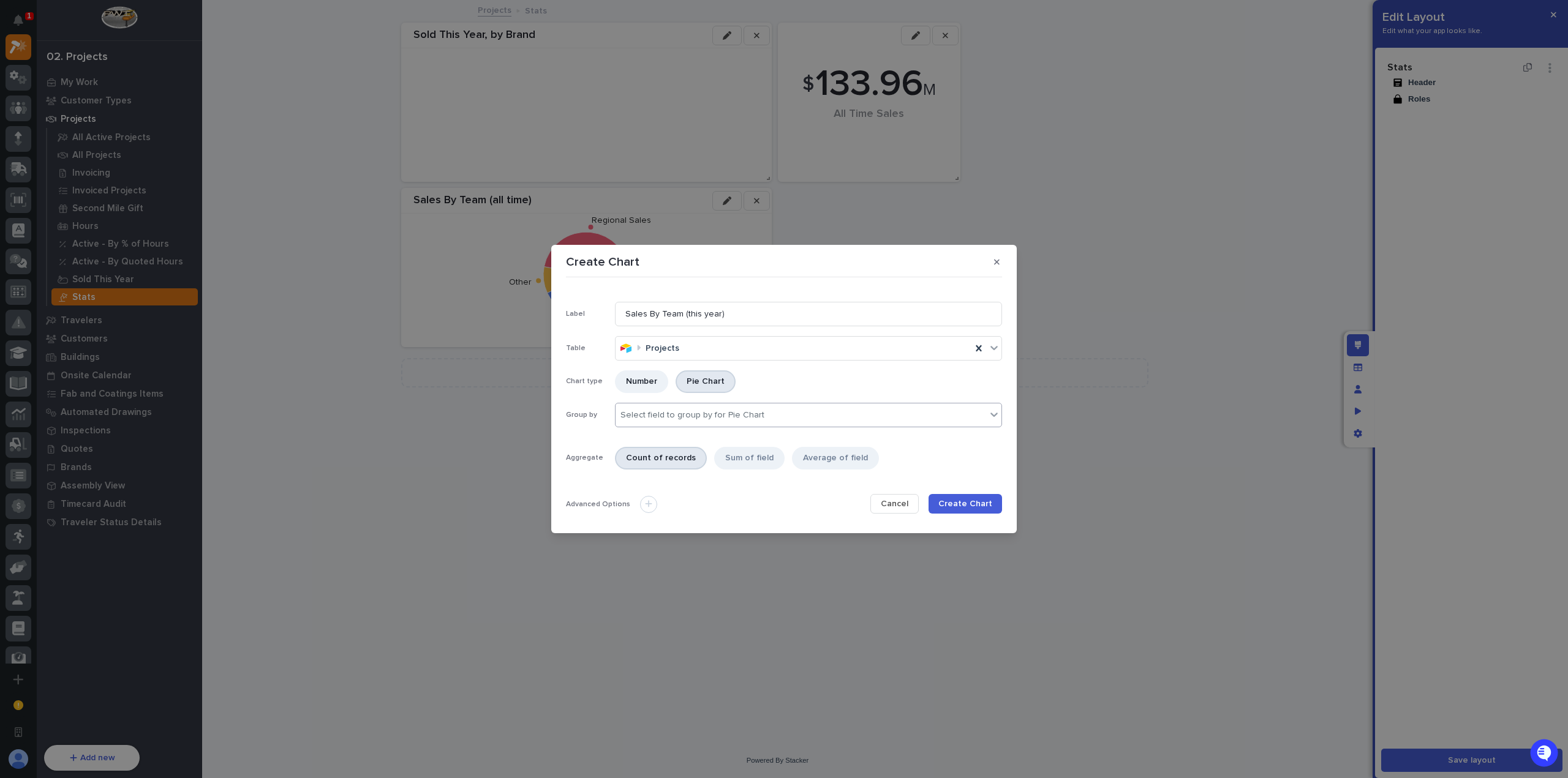
click at [713, 422] on div "Select field to group by for Pie Chart" at bounding box center [801, 416] width 371 height 18
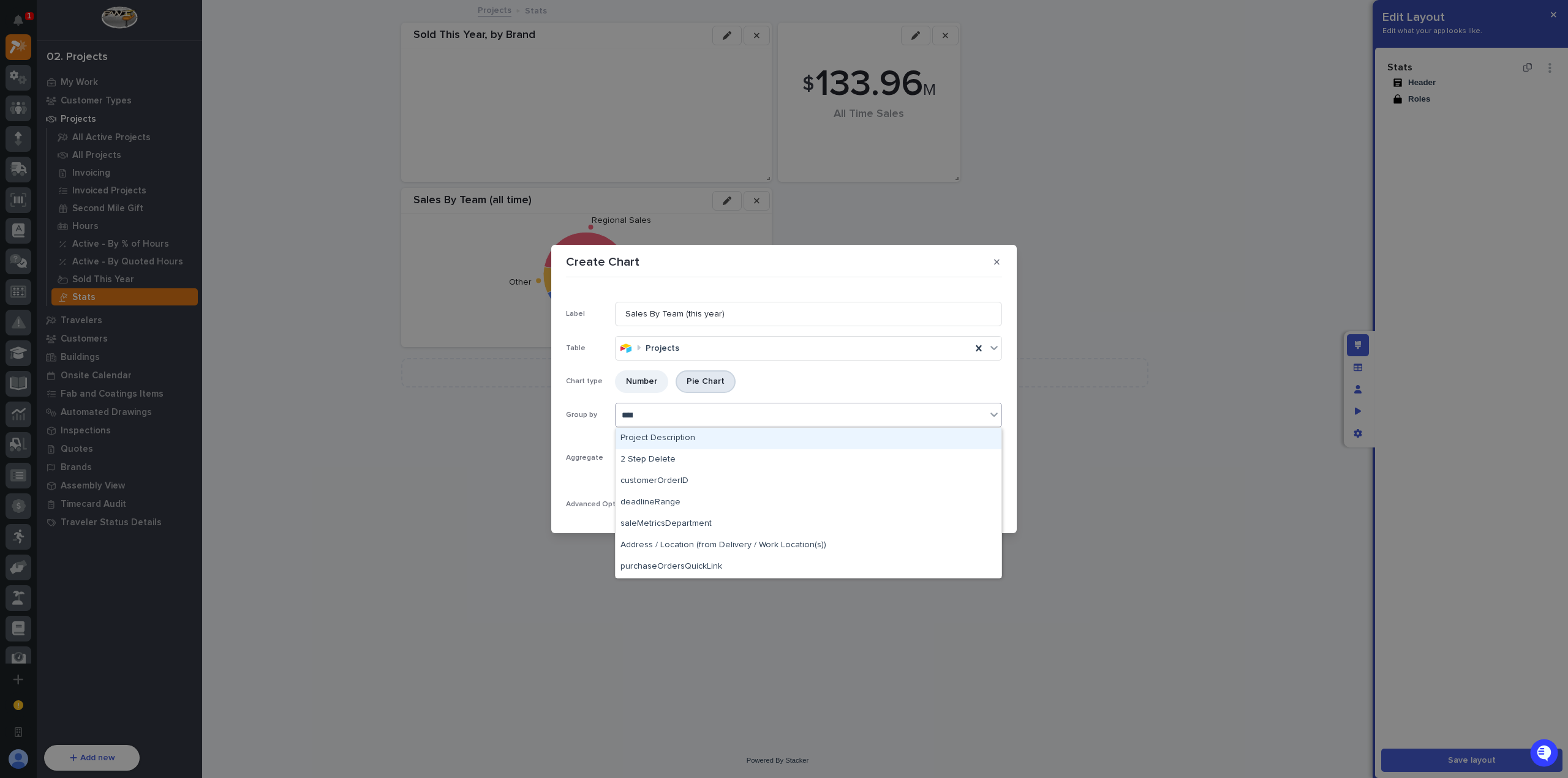
type input "*****"
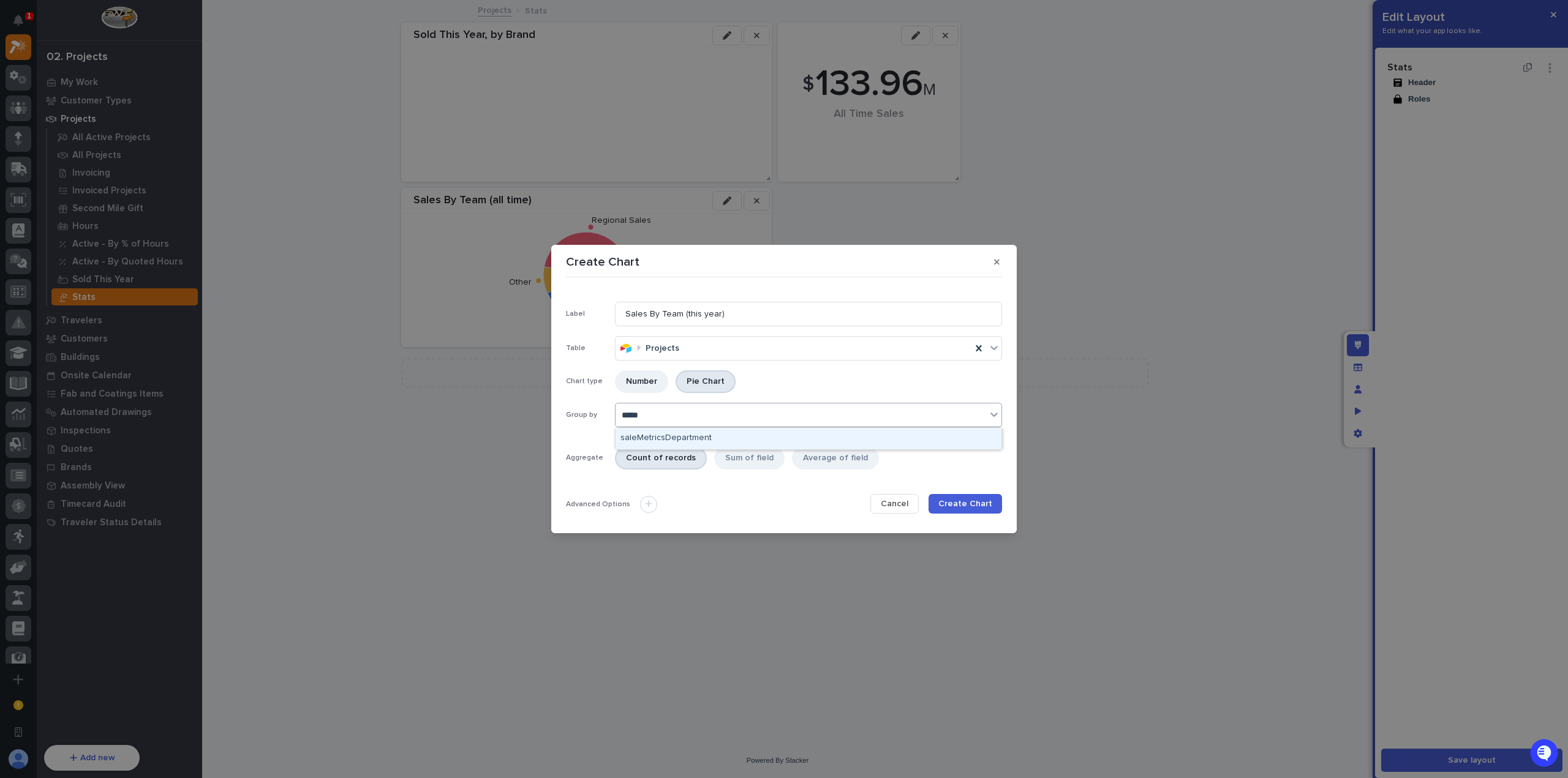
click at [720, 439] on div "saleMetricsDepartment" at bounding box center [808, 439] width 386 height 21
click at [755, 463] on div "Sum of field" at bounding box center [749, 458] width 71 height 23
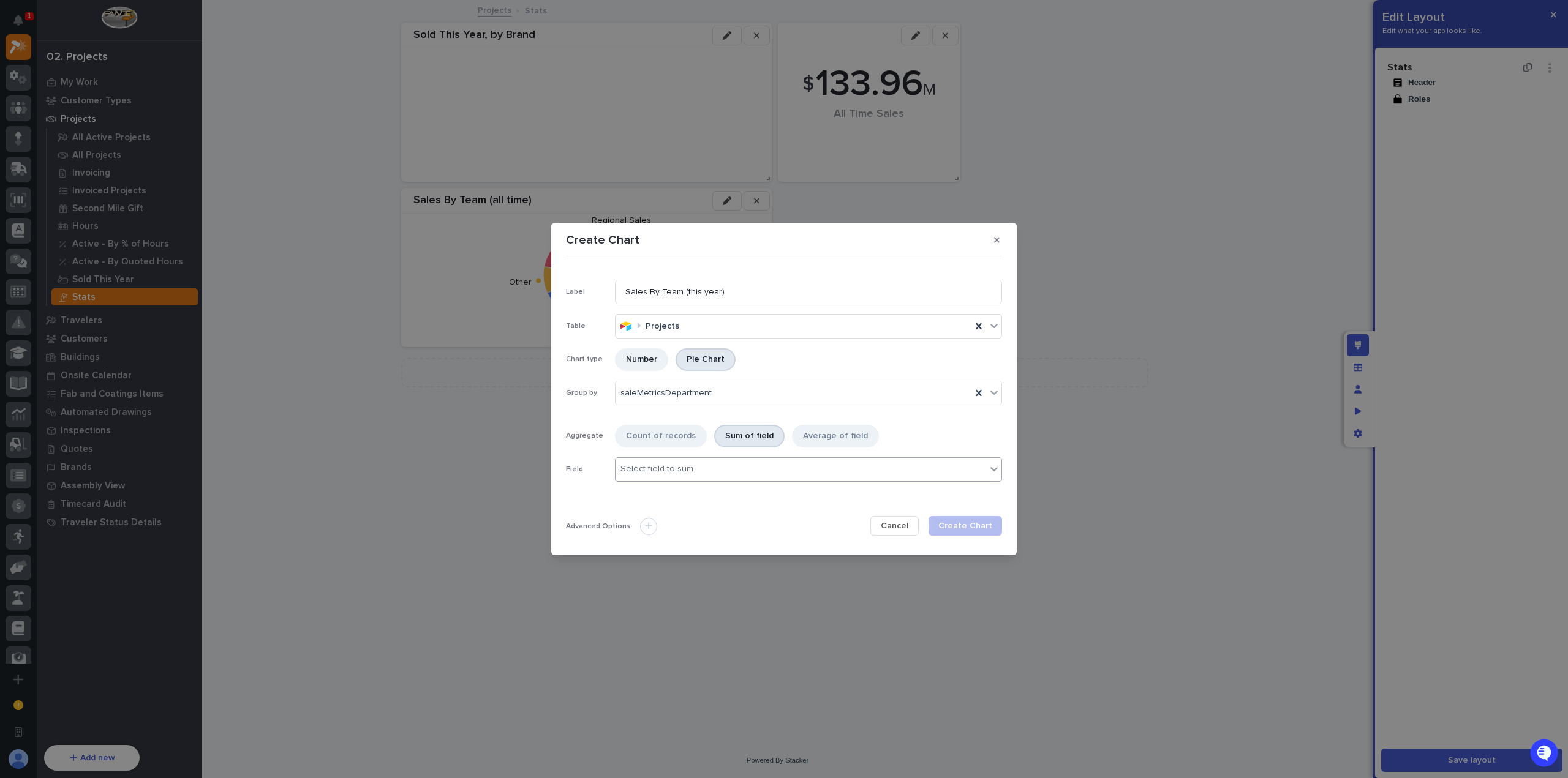
click at [710, 475] on div "Select field to sum" at bounding box center [801, 470] width 371 height 18
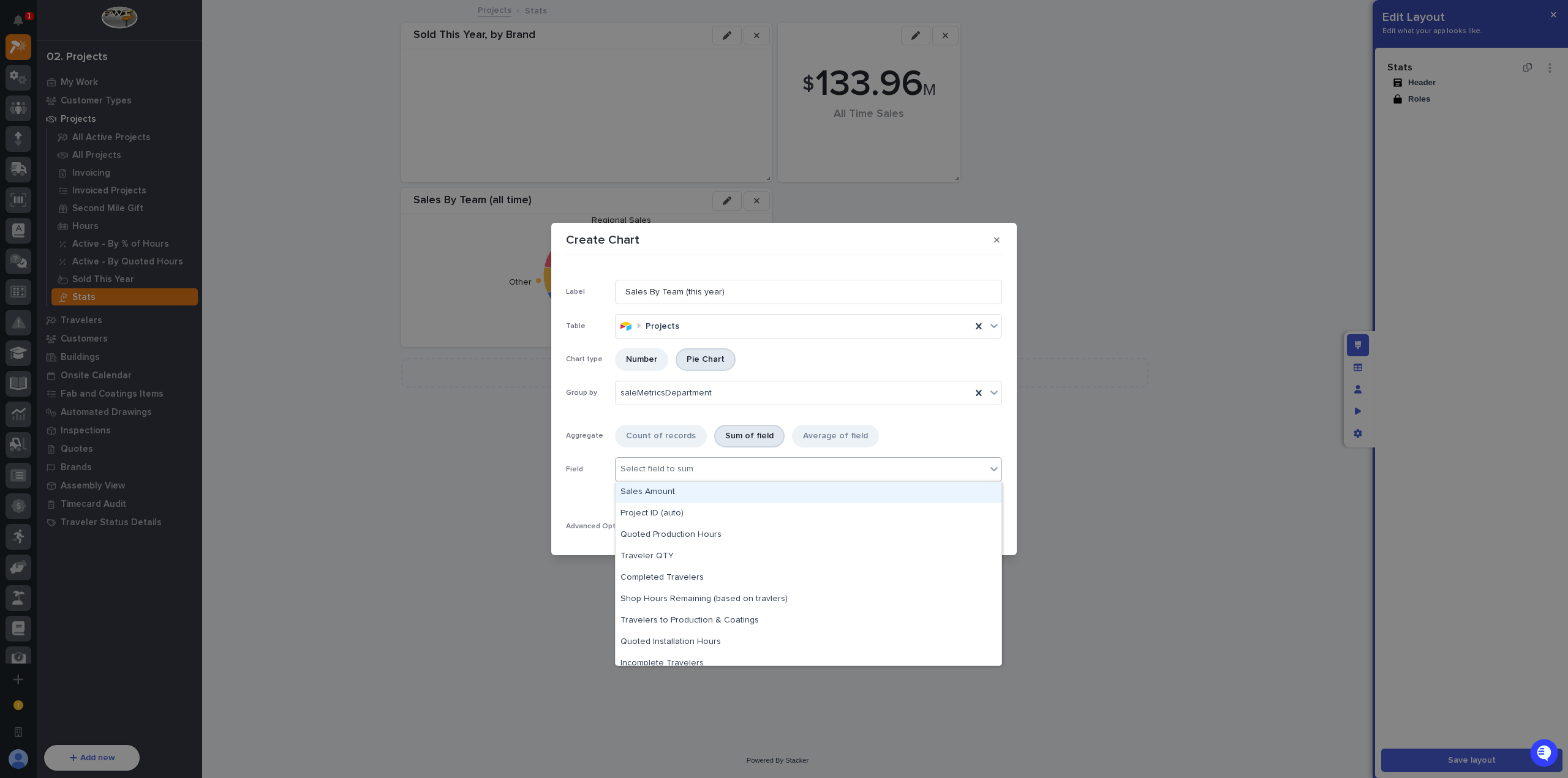
click at [703, 500] on div "Sales Amount" at bounding box center [808, 492] width 386 height 21
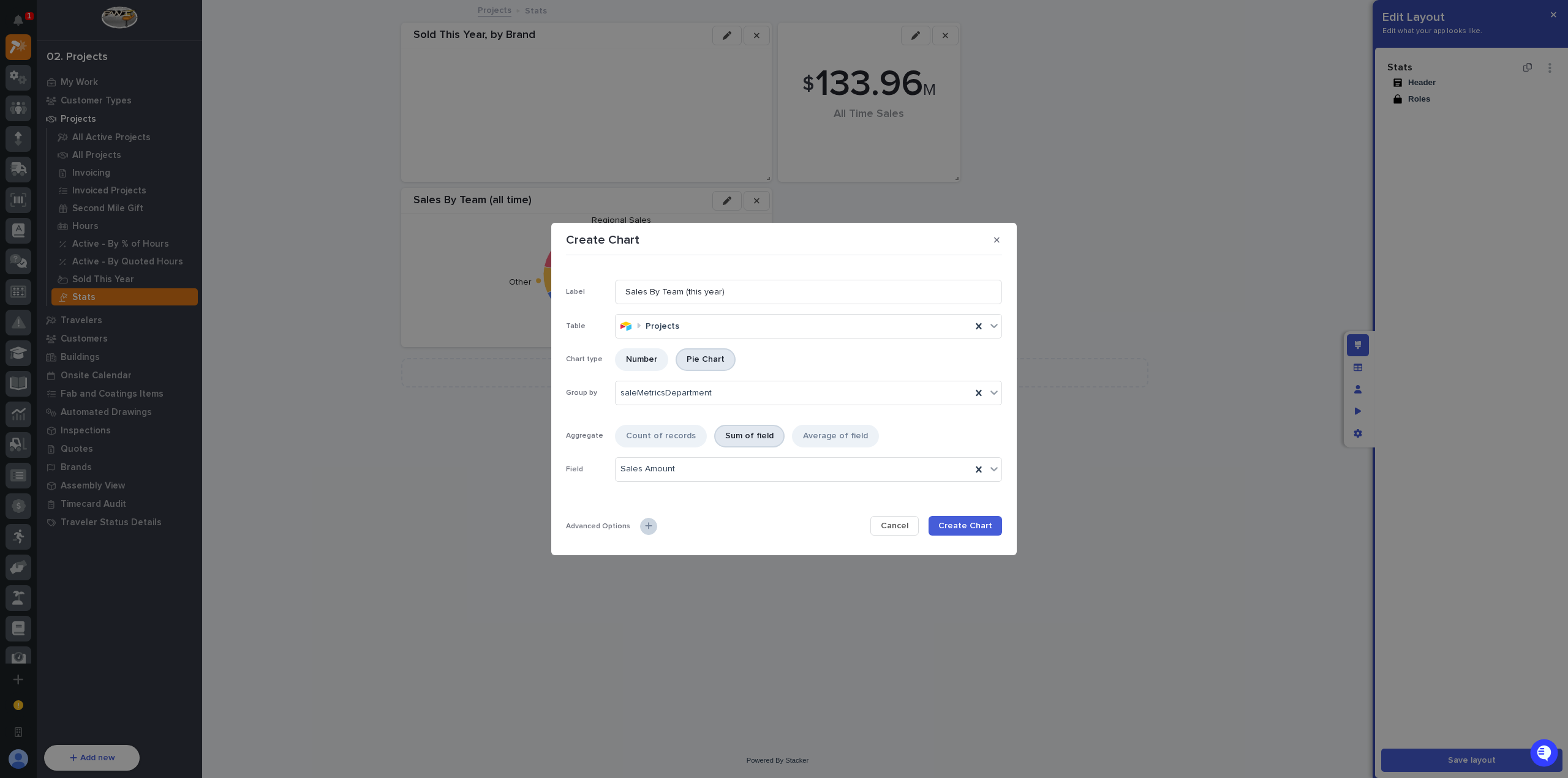
click at [649, 527] on icon at bounding box center [648, 526] width 8 height 8
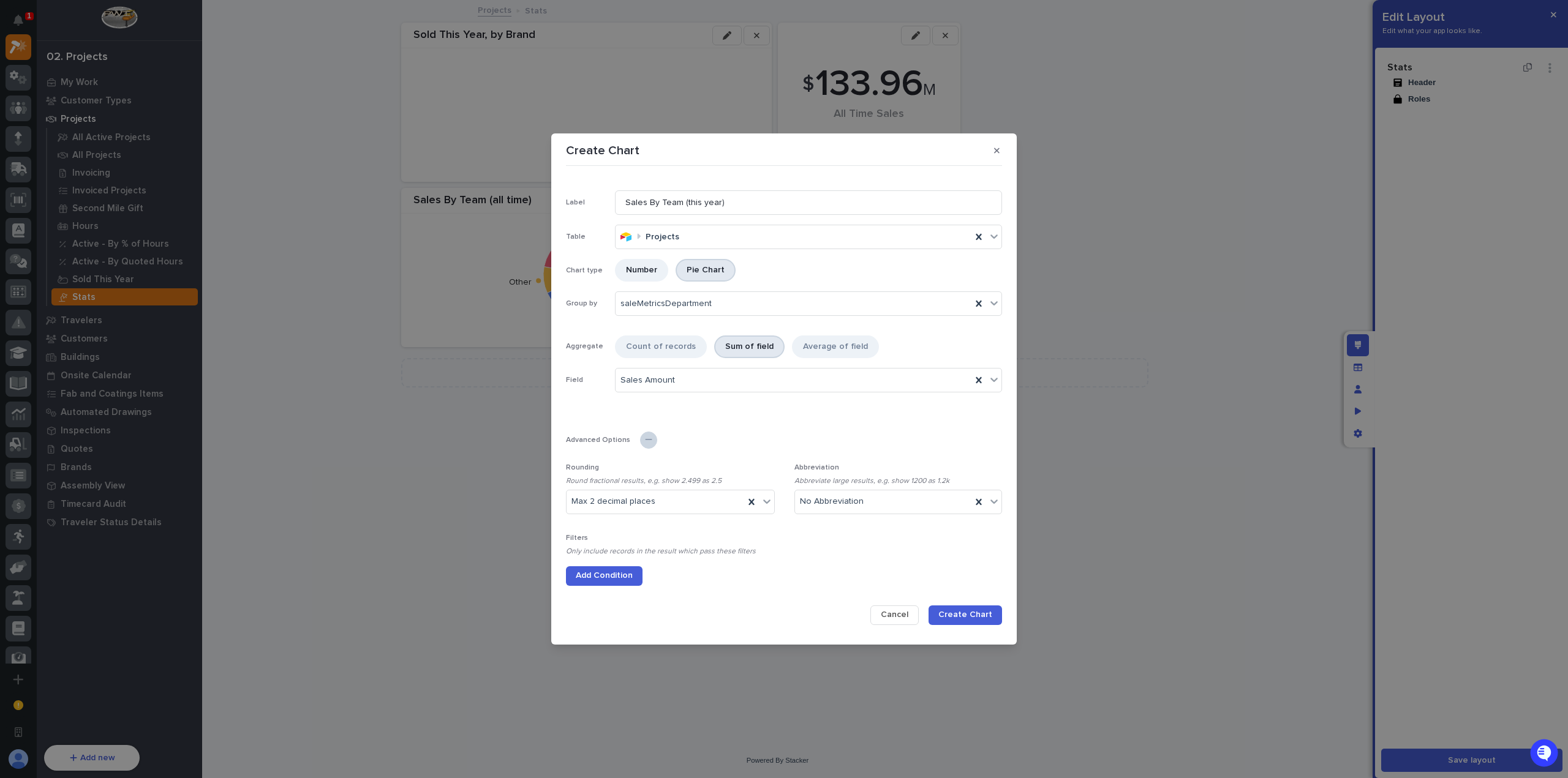
click at [619, 577] on span "Add Condition" at bounding box center [604, 576] width 57 height 11
click at [654, 576] on div "Select..." at bounding box center [776, 574] width 419 height 18
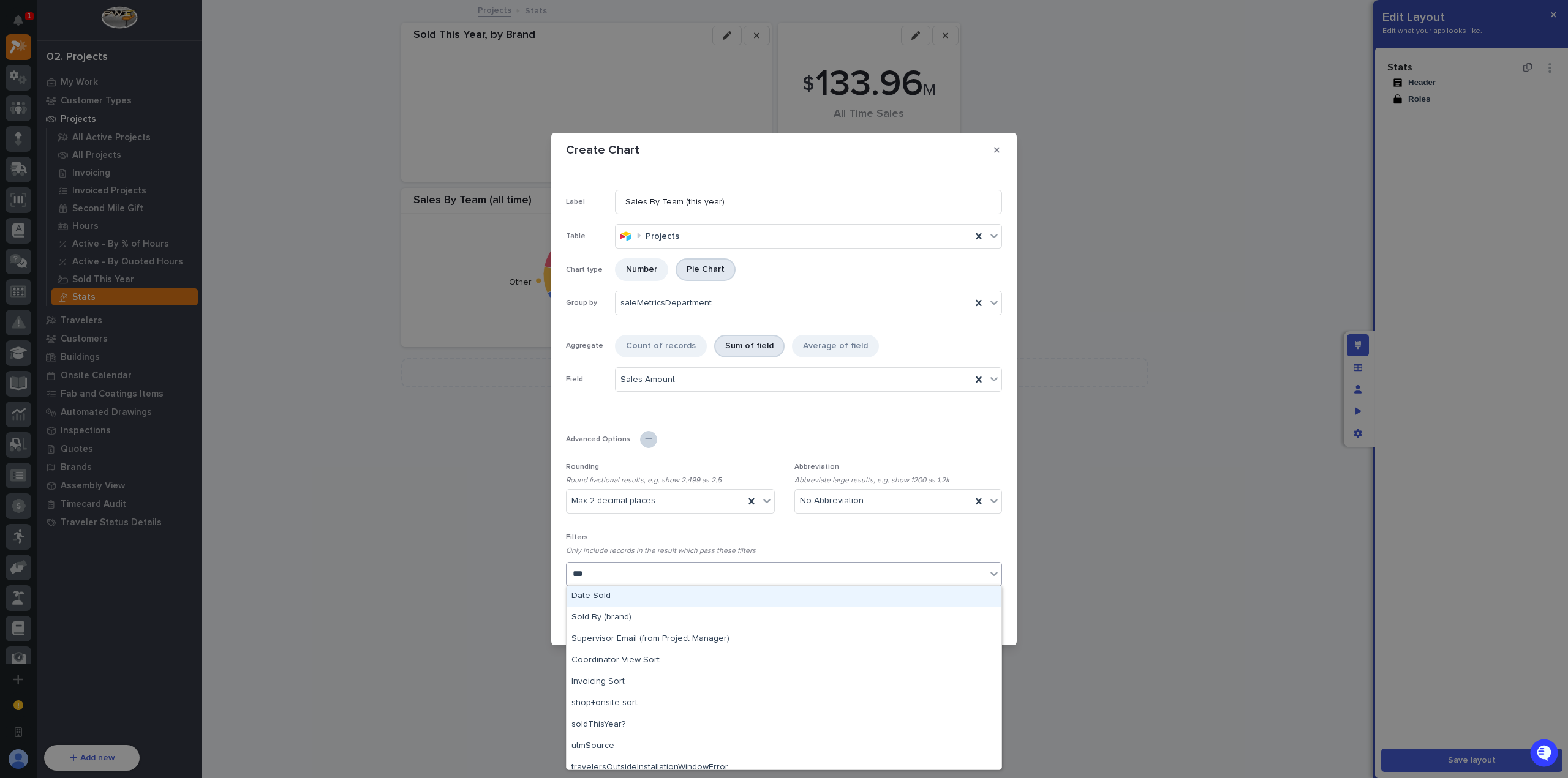
type input "****"
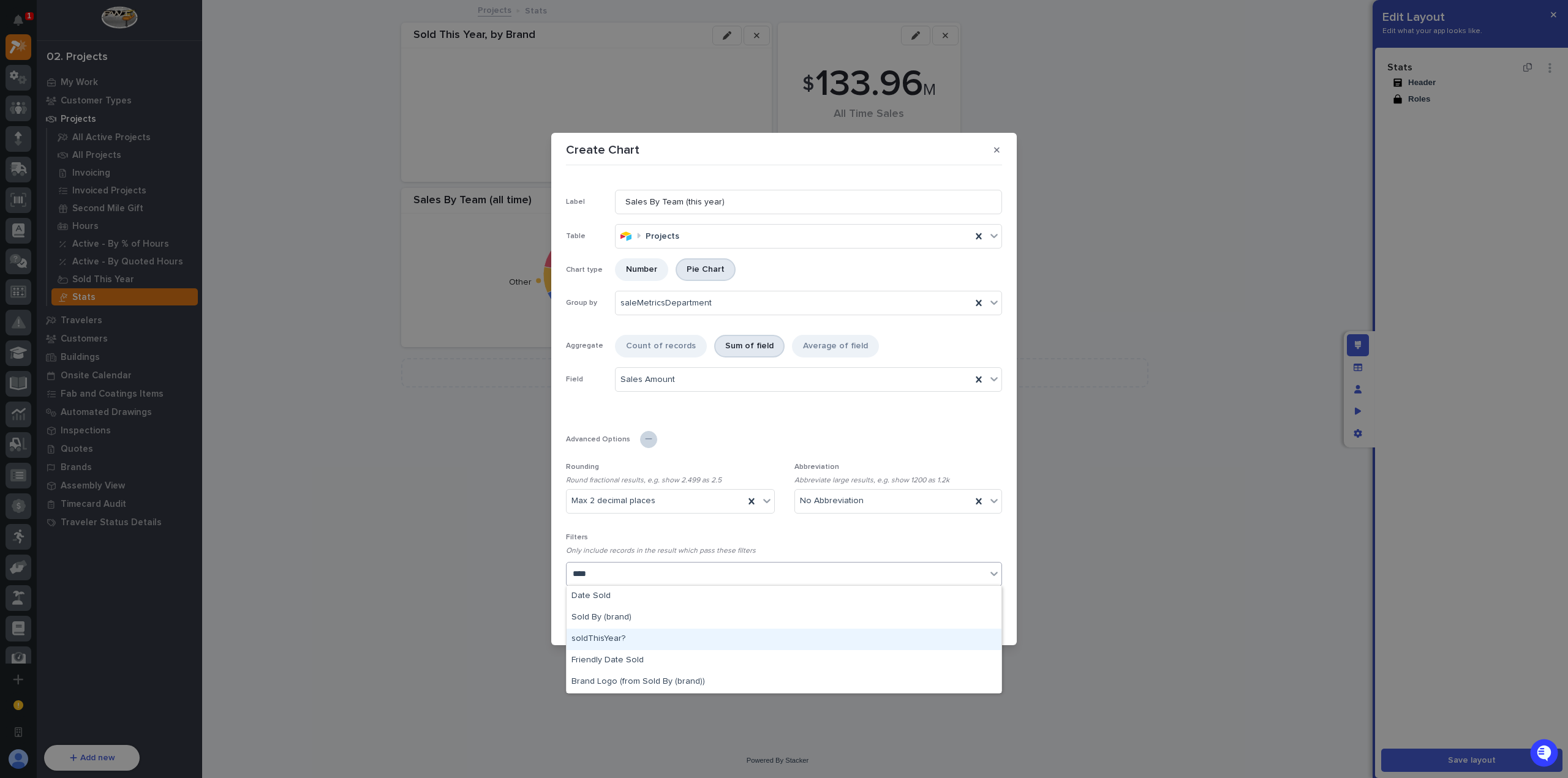
click at [674, 641] on div "soldThisYear?" at bounding box center [783, 639] width 435 height 21
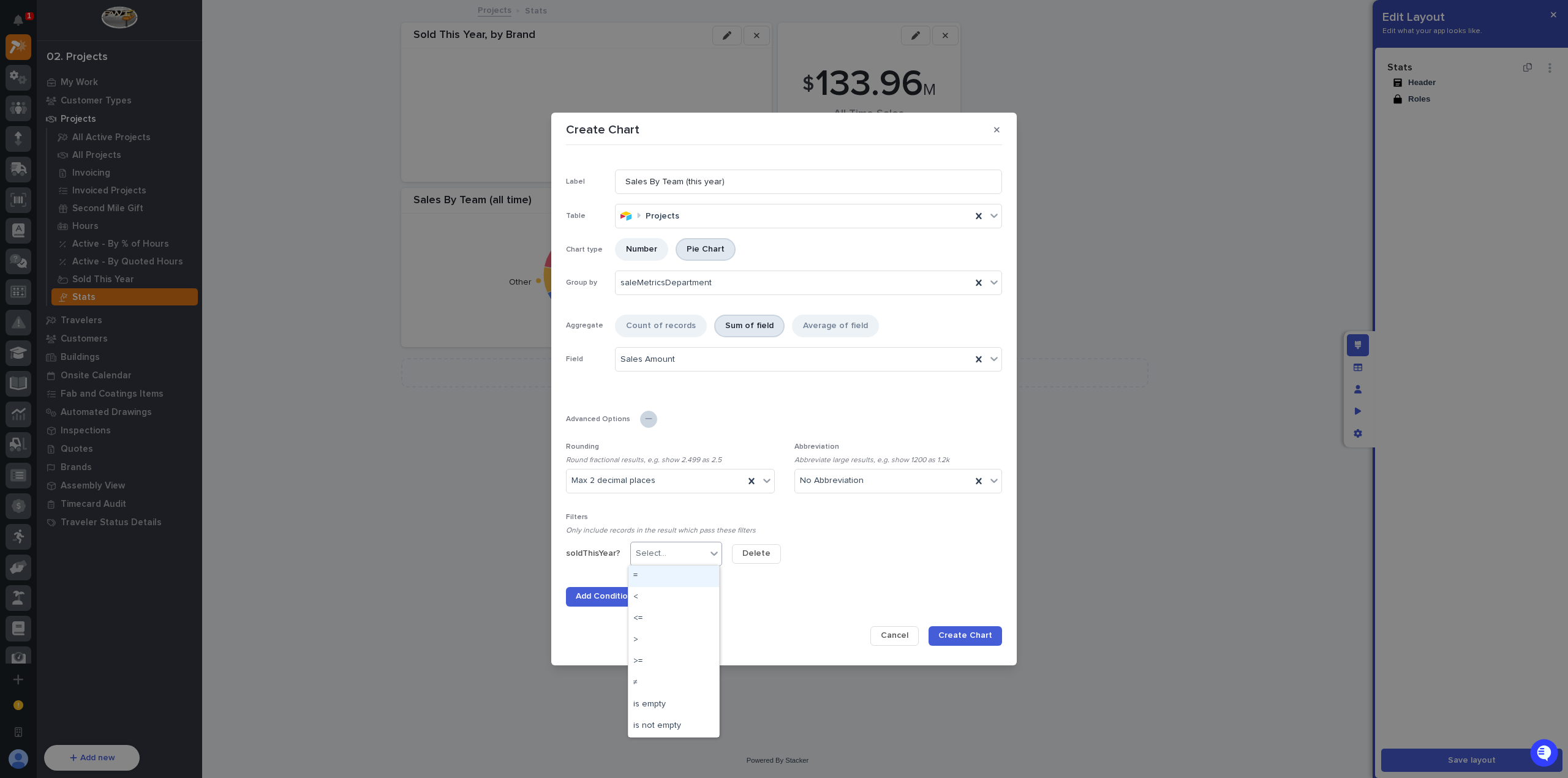
click at [696, 565] on body "Delete Dashboard Edit Layout Name Edit Layout Edit what your app looks like. St…" at bounding box center [784, 389] width 1568 height 778
click at [661, 641] on div ">" at bounding box center [674, 640] width 91 height 21
click at [759, 555] on input at bounding box center [784, 554] width 105 height 24
type input "0"
click at [959, 633] on span "Create Chart" at bounding box center [966, 635] width 54 height 11
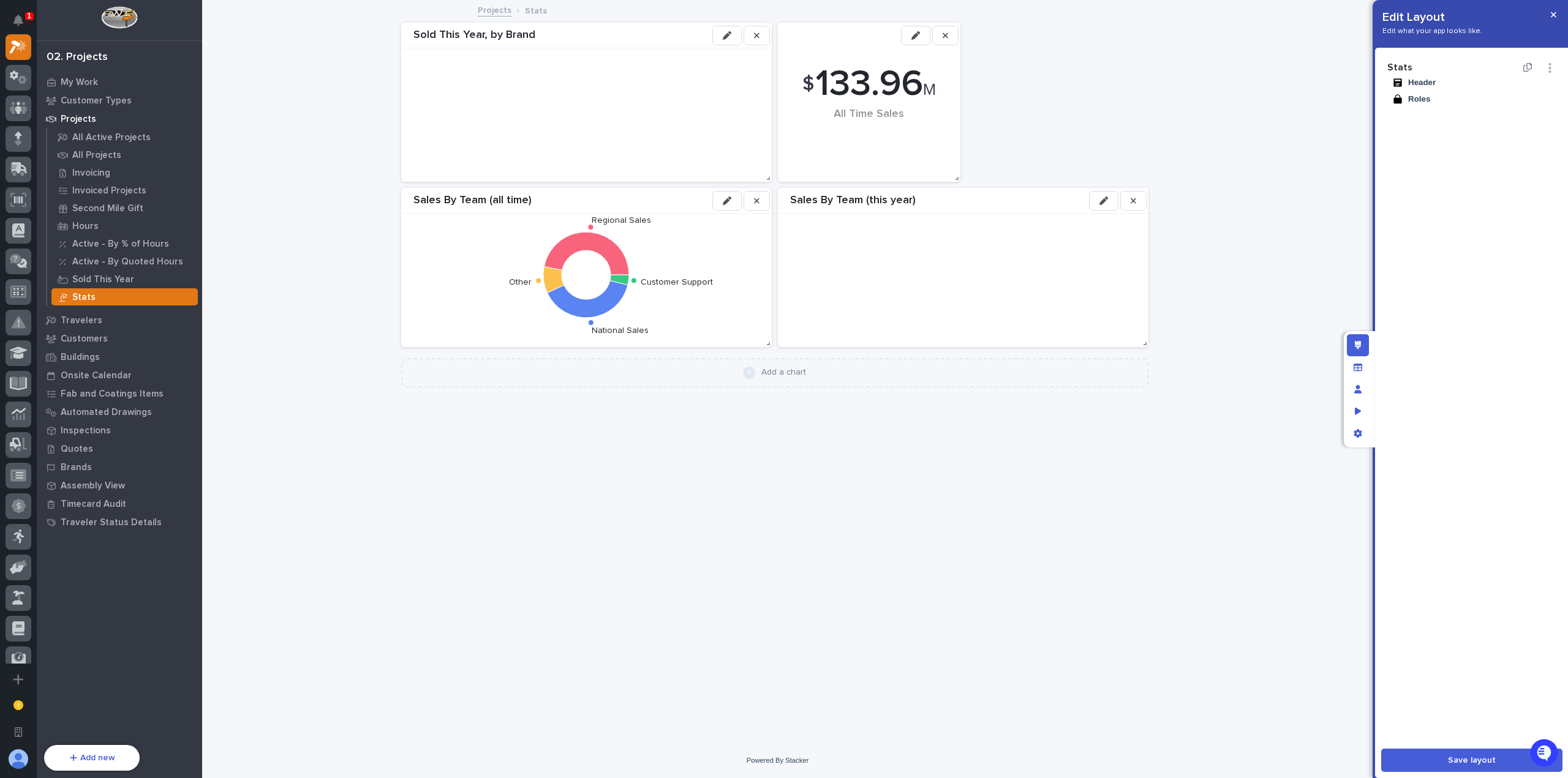
click at [1456, 754] on button "Save layout" at bounding box center [1472, 761] width 182 height 24
click at [1556, 12] on icon "button" at bounding box center [1553, 15] width 6 height 6
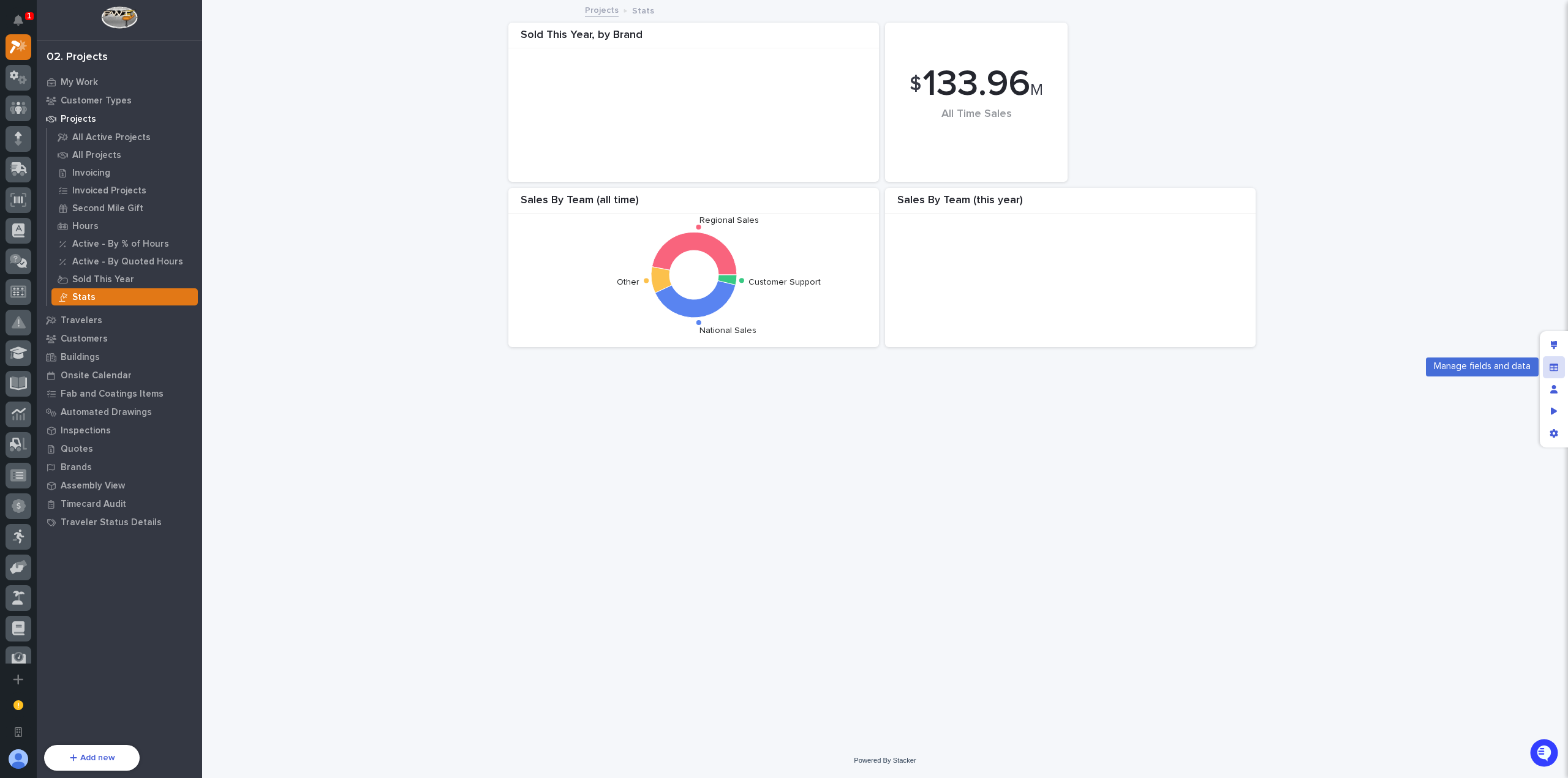
click at [1556, 367] on icon "Manage fields and data" at bounding box center [1554, 366] width 8 height 8
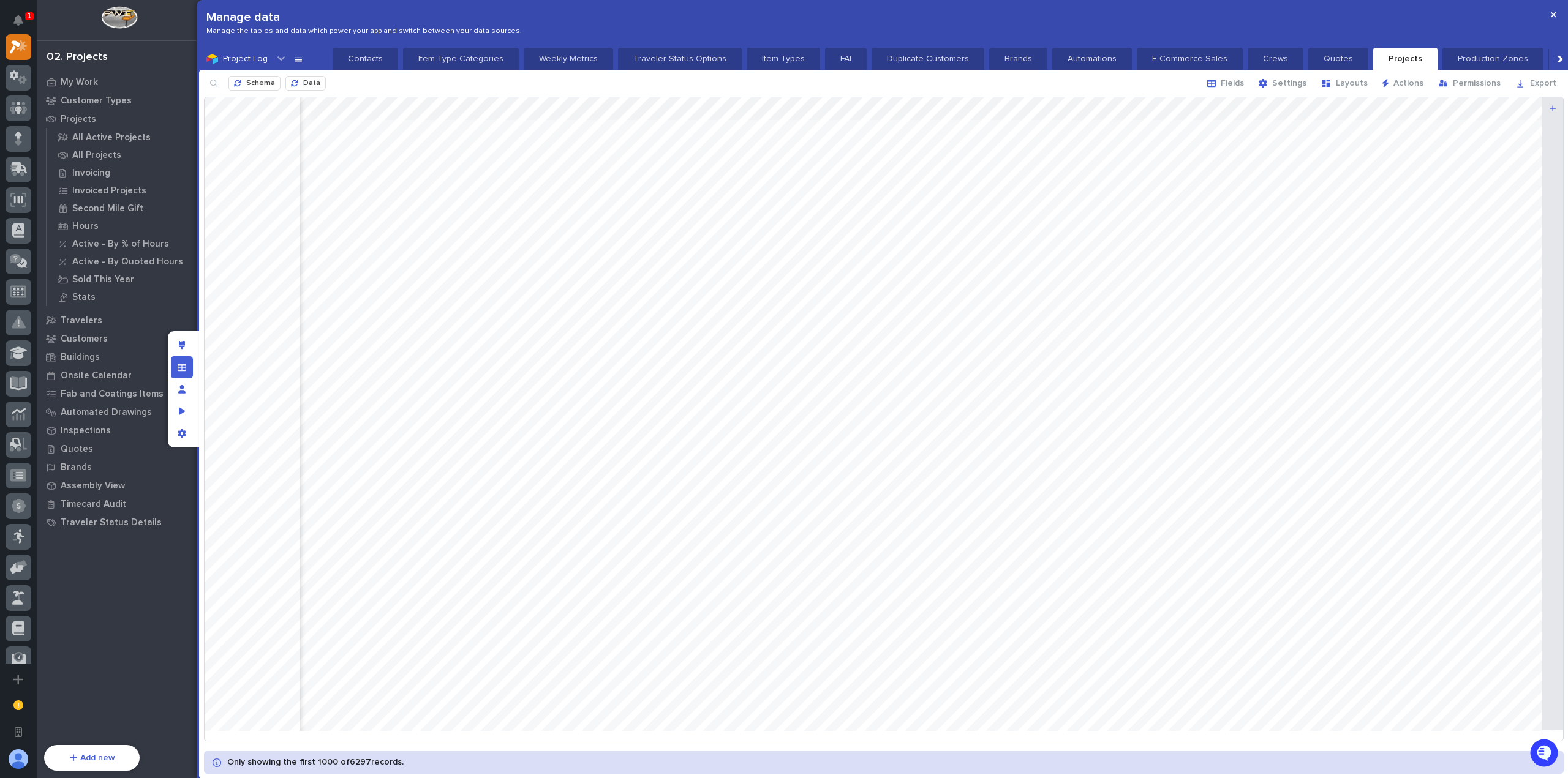
scroll to position [0, 5315]
click at [1549, 14] on button "button" at bounding box center [1553, 15] width 20 height 19
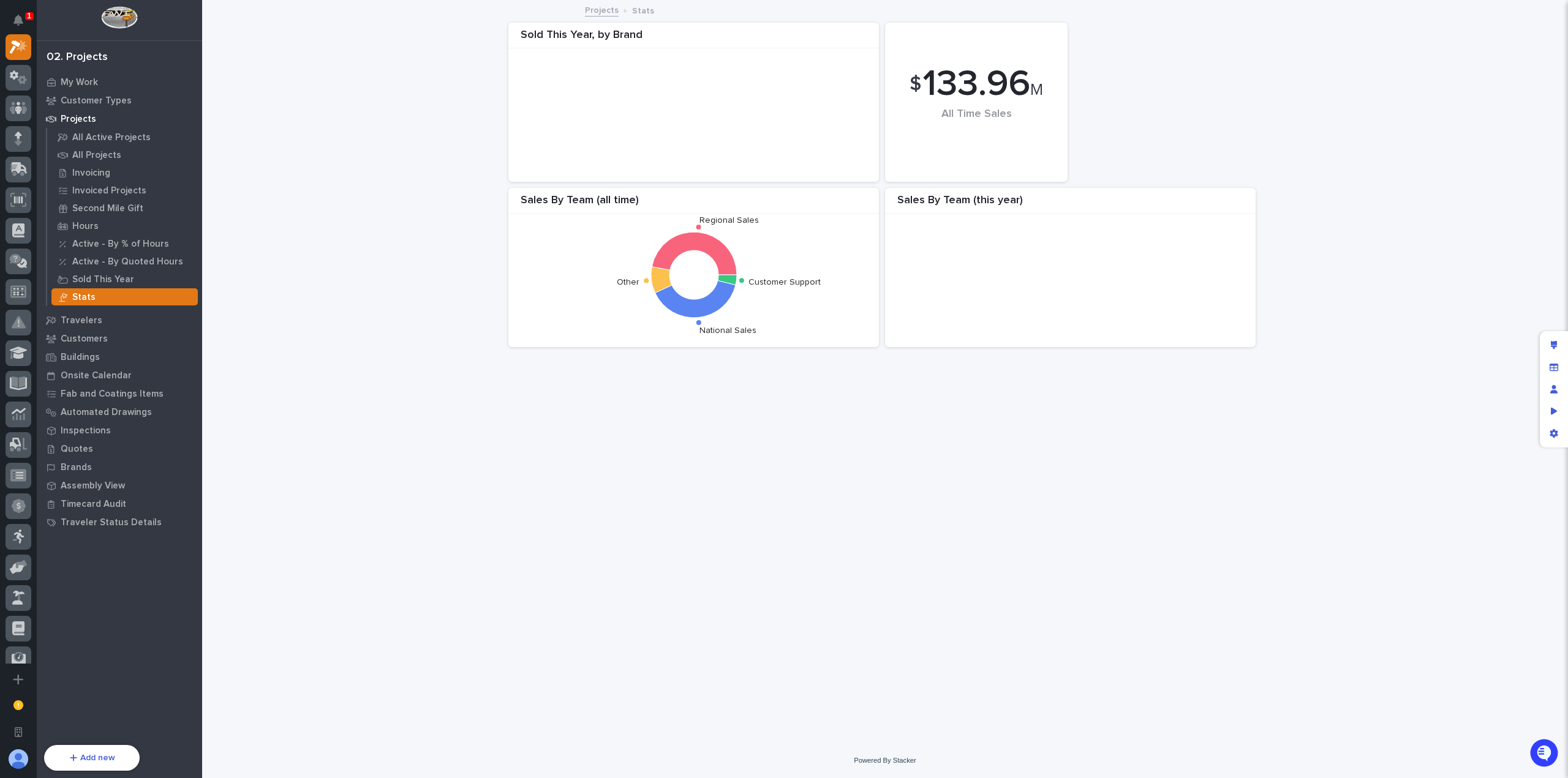
click at [478, 436] on div "Loading... Saving… Loading... Saving… Sold This Year, by Brand $ 133.96 M All T…" at bounding box center [885, 357] width 1354 height 711
click at [1547, 341] on div "Edit layout" at bounding box center [1554, 345] width 22 height 22
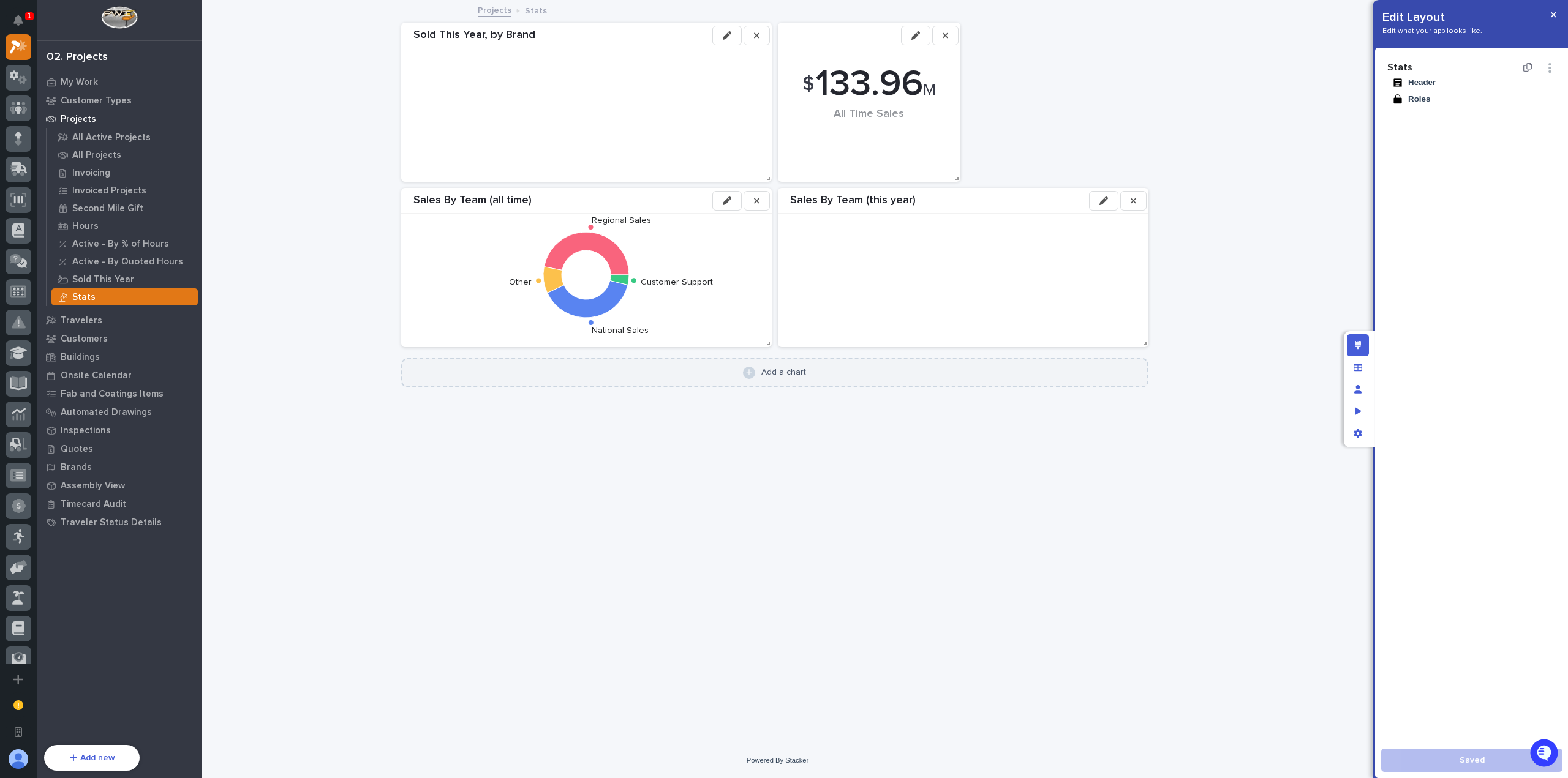
click at [798, 371] on div "Add a chart" at bounding box center [783, 372] width 45 height 10
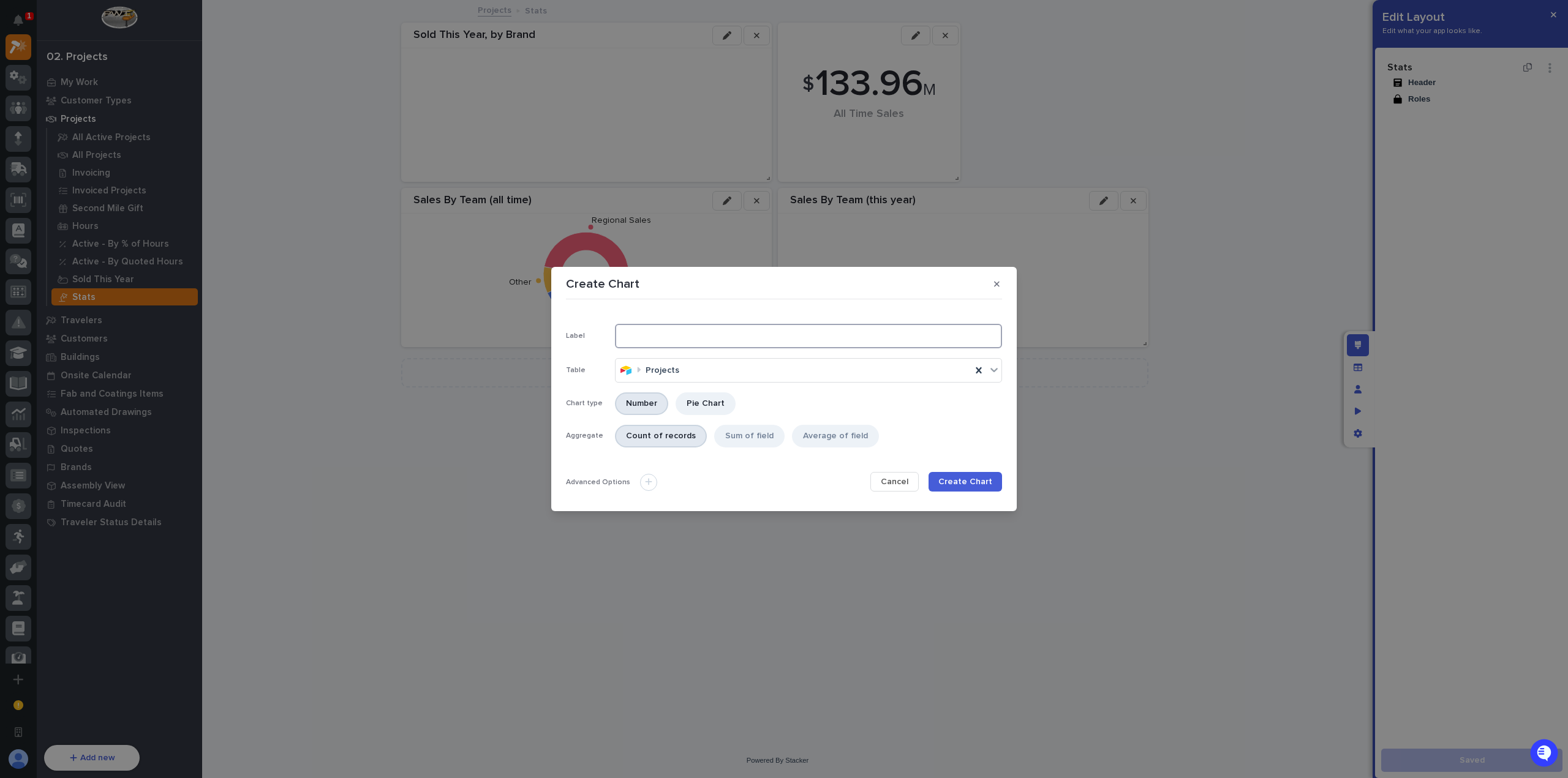
click at [659, 342] on input at bounding box center [808, 335] width 387 height 24
type input "Sold This Year (total)"
click at [749, 435] on div "Sum of field" at bounding box center [749, 436] width 71 height 23
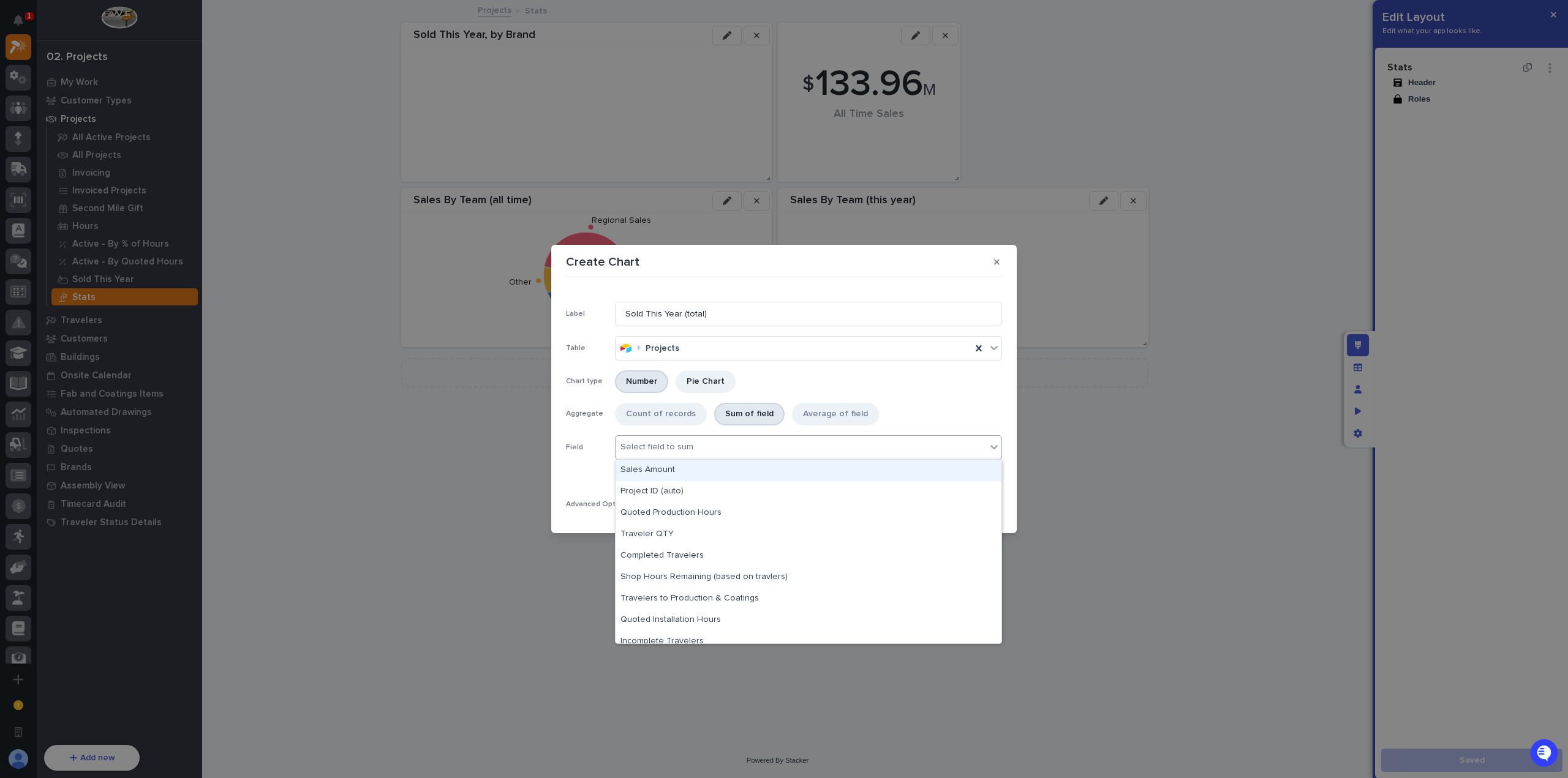
click at [664, 448] on div "Select field to sum" at bounding box center [656, 447] width 73 height 10
click at [677, 471] on div "Sales Amount" at bounding box center [808, 470] width 386 height 21
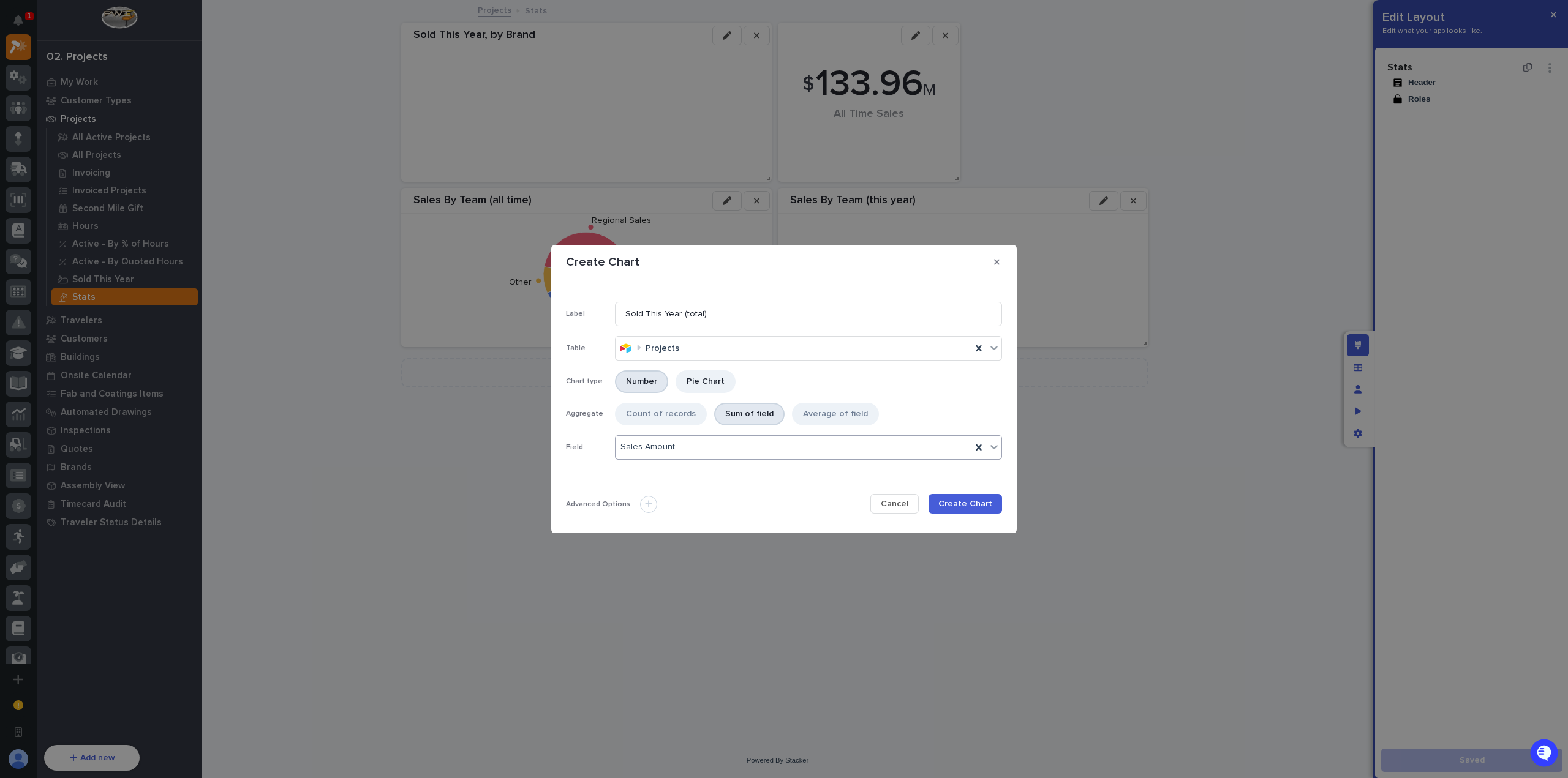
click at [653, 506] on div at bounding box center [648, 504] width 17 height 17
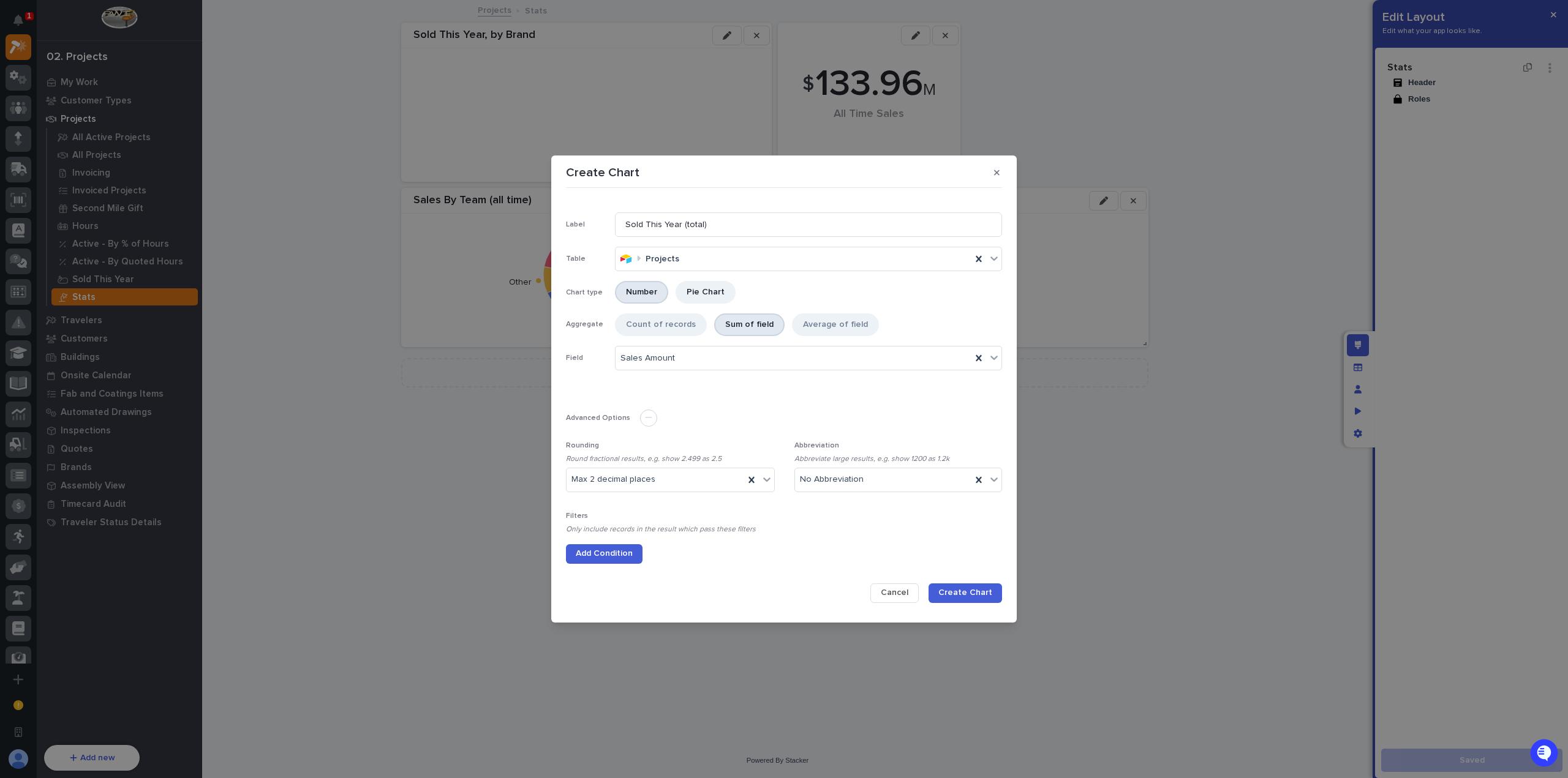
click at [625, 551] on span "Add Condition" at bounding box center [604, 554] width 57 height 11
click at [641, 550] on div "Select..." at bounding box center [776, 552] width 419 height 18
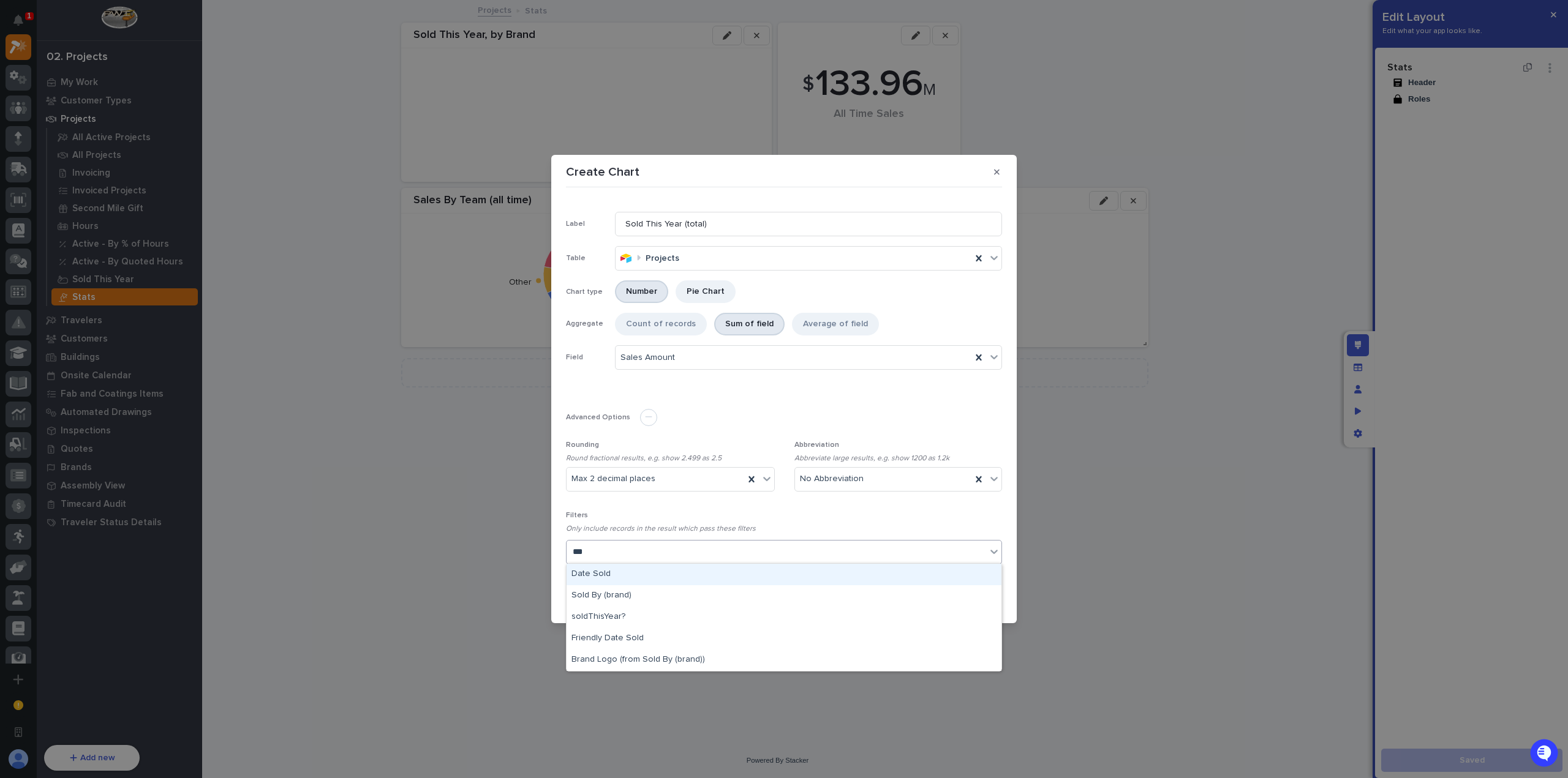
type input "****"
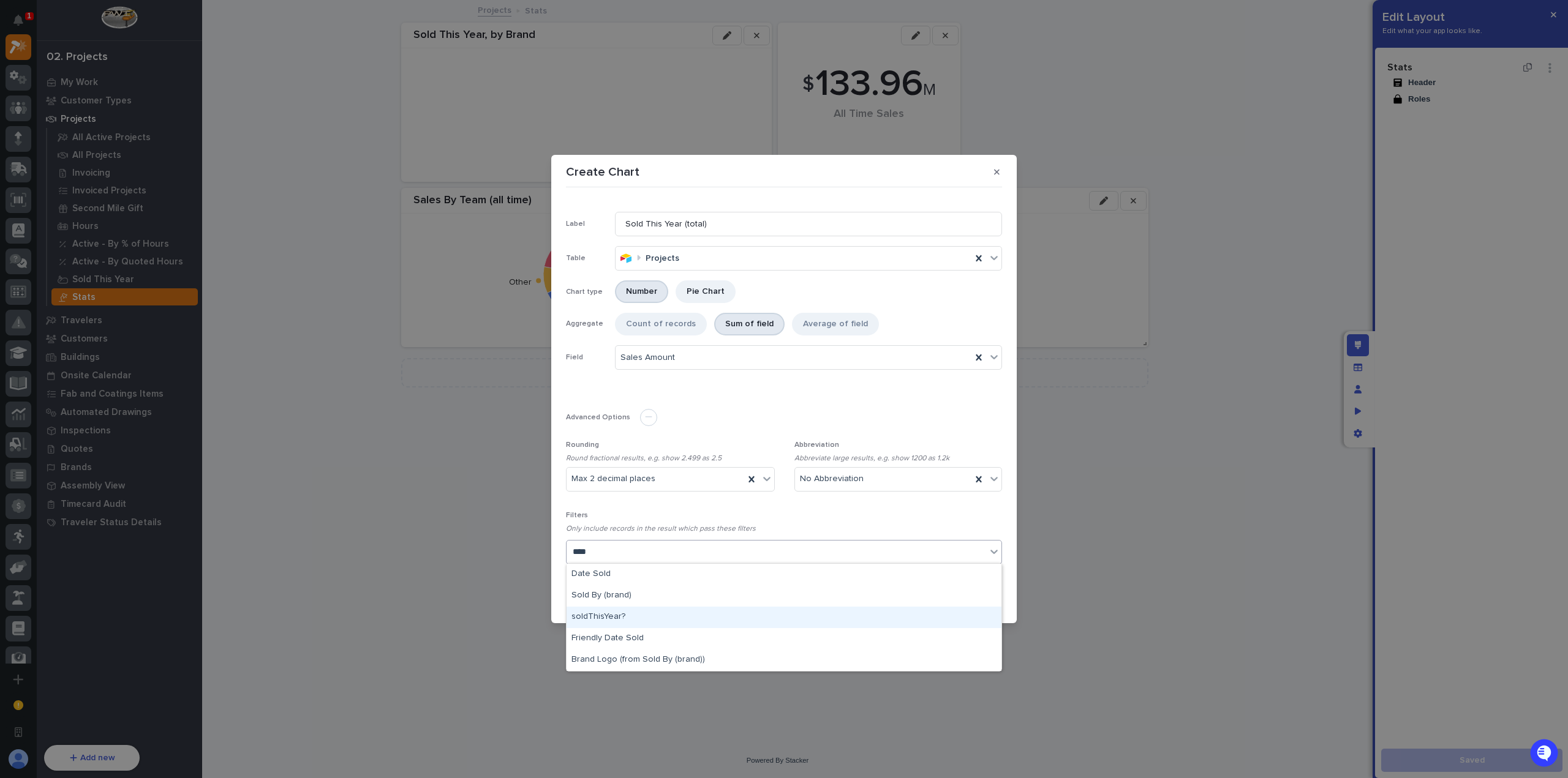
click at [668, 614] on div "soldThisYear?" at bounding box center [783, 617] width 435 height 21
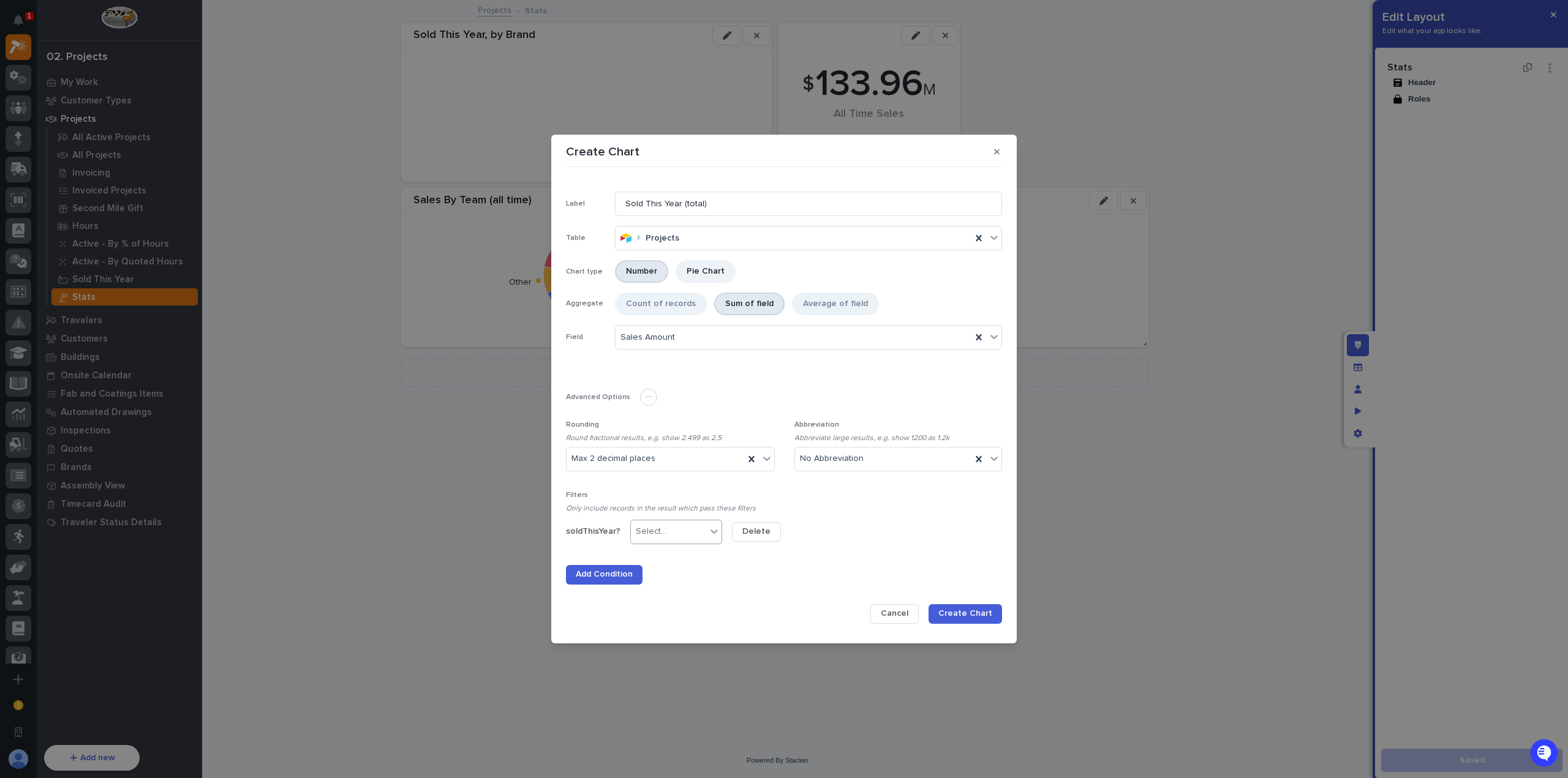
click at [672, 531] on div "Select..." at bounding box center [668, 532] width 76 height 18
click at [656, 615] on div ">" at bounding box center [674, 618] width 91 height 21
click at [759, 529] on input at bounding box center [784, 531] width 105 height 24
type input "0"
click at [957, 610] on span "Create Chart" at bounding box center [966, 613] width 54 height 11
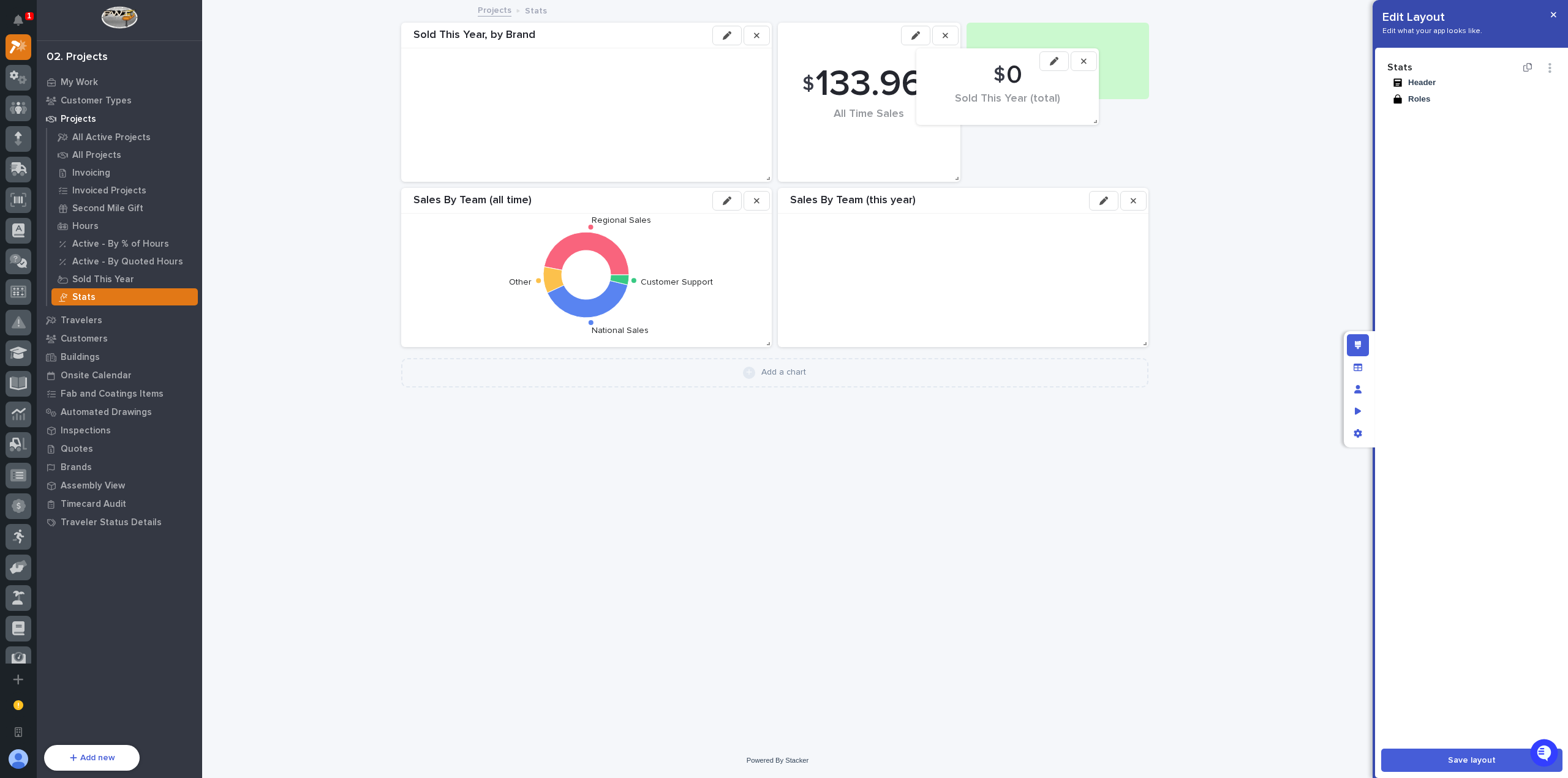
drag, startPoint x: 487, startPoint y: 378, endPoint x: 999, endPoint y: 76, distance: 594.4
click at [999, 76] on span "$" at bounding box center [998, 76] width 12 height 24
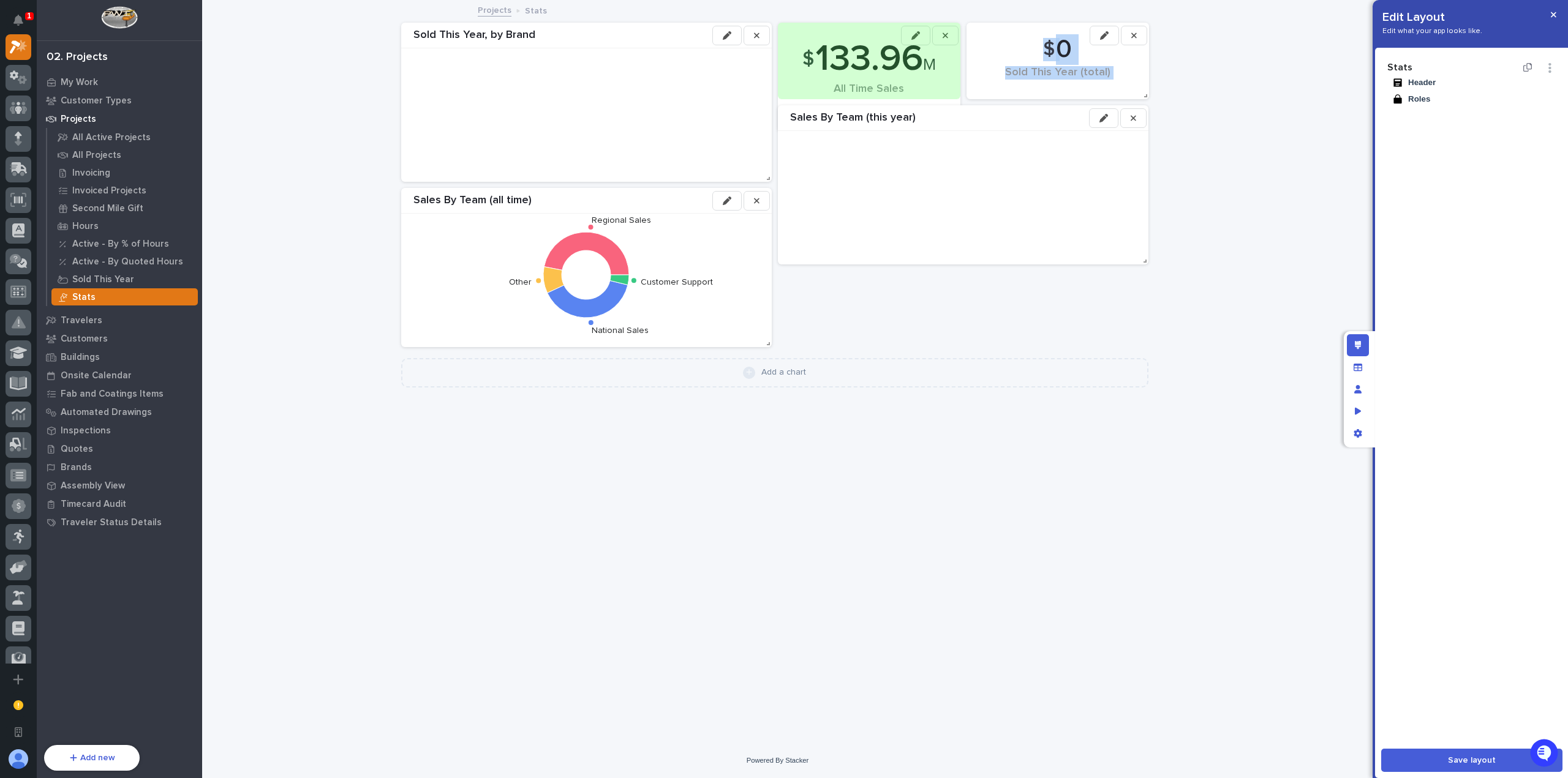
drag, startPoint x: 959, startPoint y: 181, endPoint x: 935, endPoint y: 112, distance: 73.1
click at [942, 123] on div "Sold This Year, by Brand $ 133.96 M All Time Sales Sales By Team (all time) Reg…" at bounding box center [775, 185] width 760 height 337
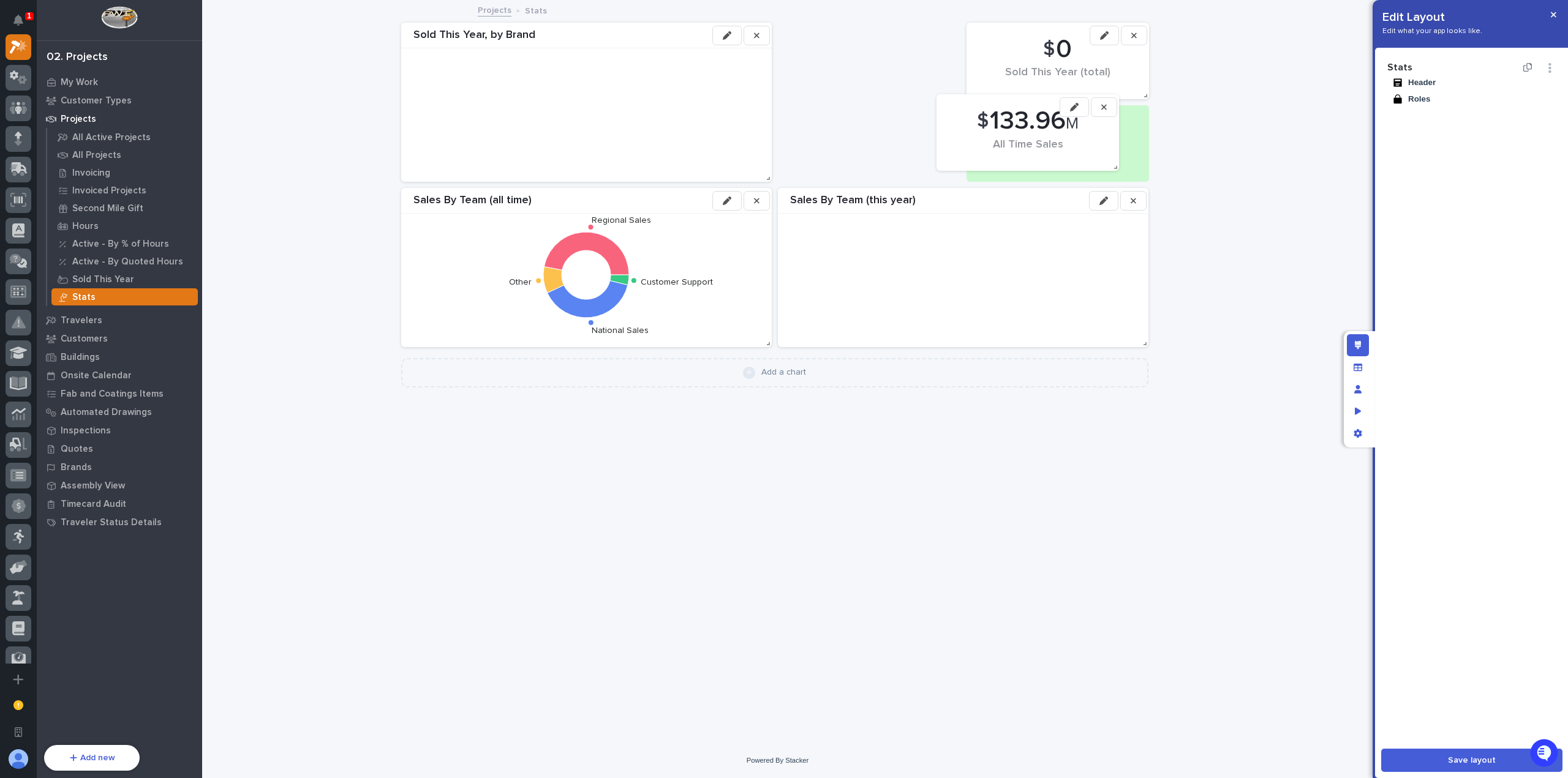
drag, startPoint x: 883, startPoint y: 44, endPoint x: 1051, endPoint y: 95, distance: 175.6
click at [1043, 116] on span "133.96" at bounding box center [1028, 121] width 76 height 26
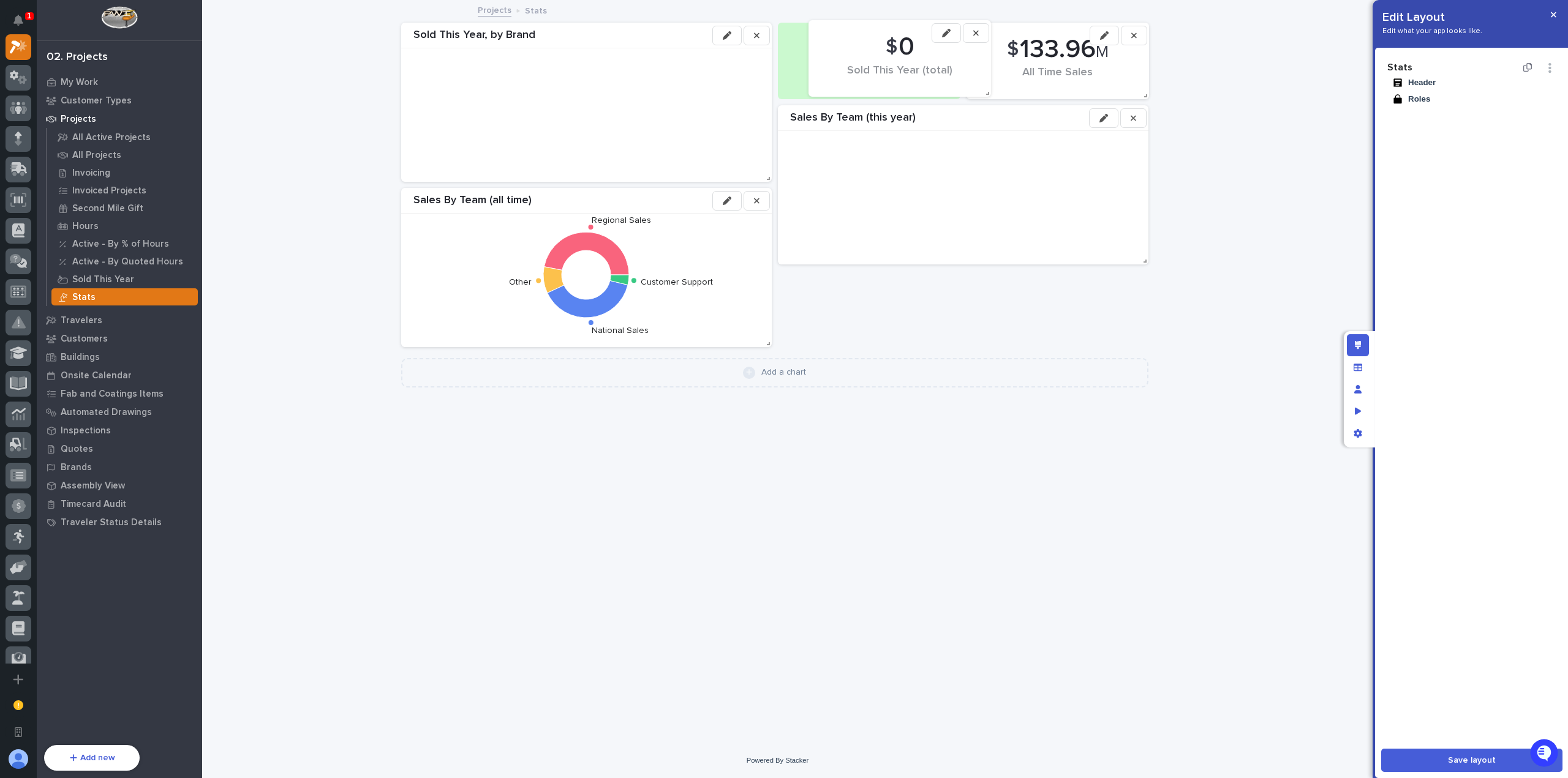
drag, startPoint x: 1035, startPoint y: 46, endPoint x: 875, endPoint y: 43, distance: 160.0
click at [885, 43] on span "$" at bounding box center [891, 47] width 12 height 24
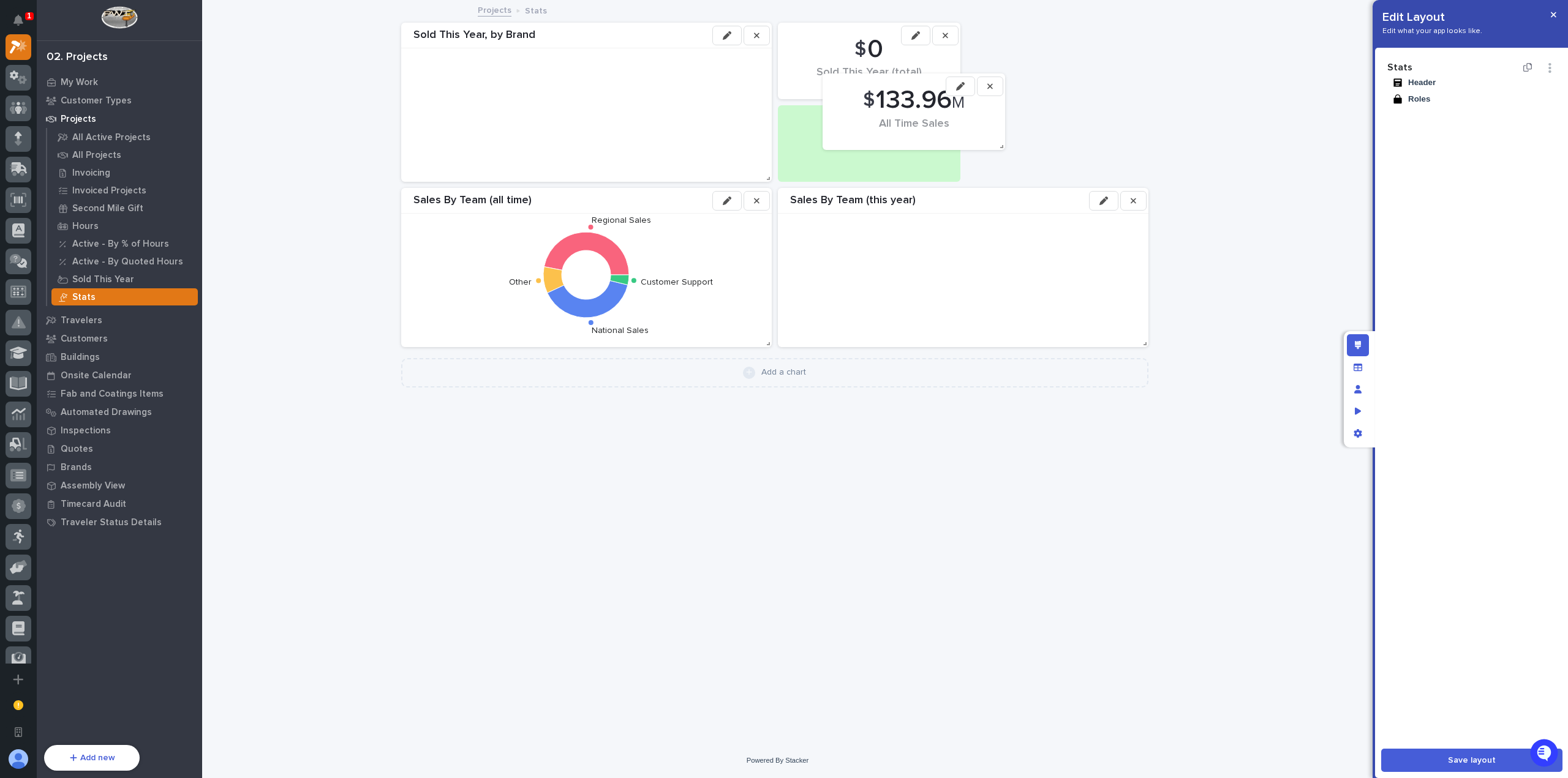
drag, startPoint x: 1020, startPoint y: 66, endPoint x: 876, endPoint y: 116, distance: 152.4
click at [876, 116] on div "$ 133.96 M All Time Sales" at bounding box center [914, 112] width 171 height 64
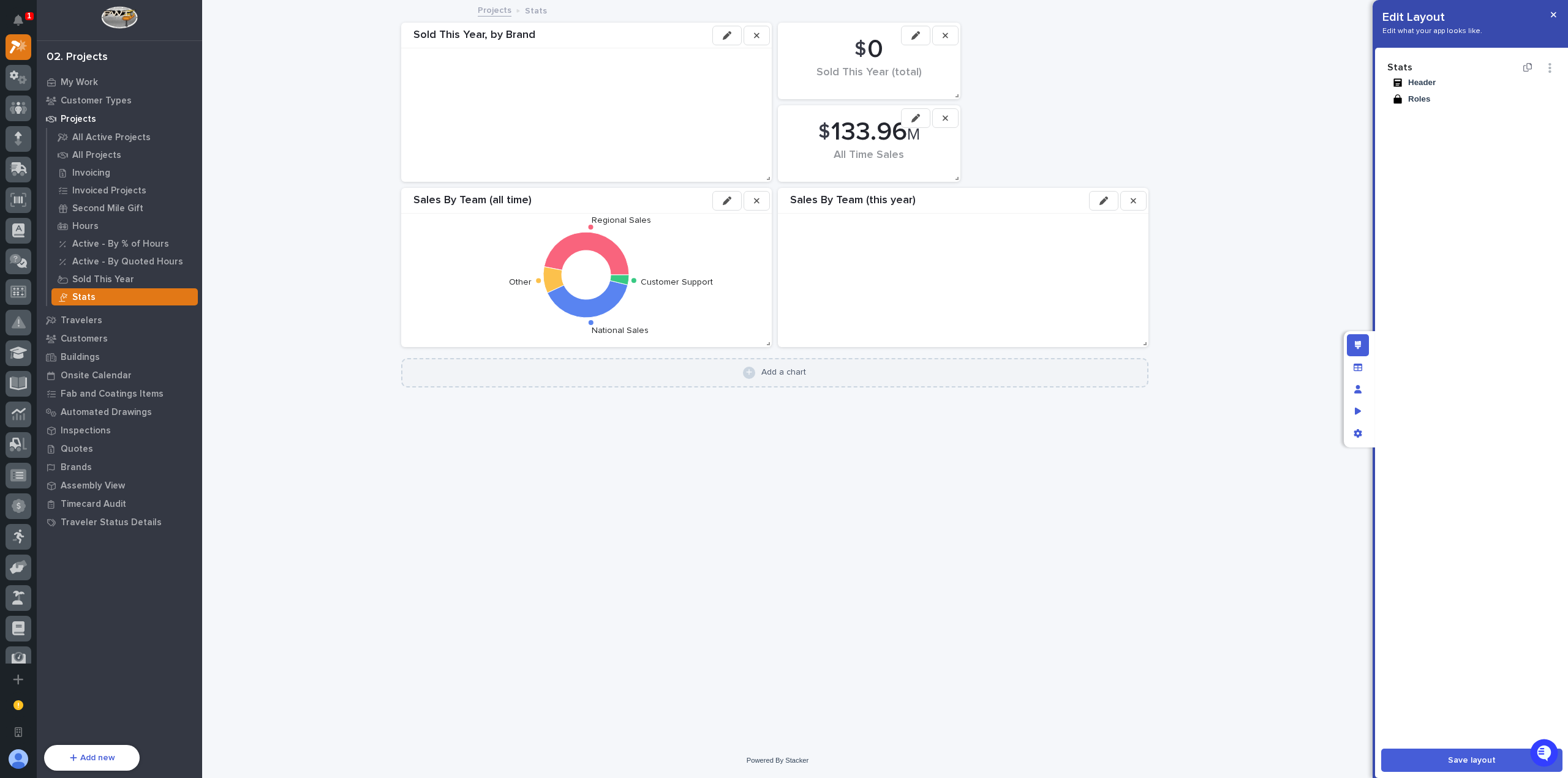
click at [785, 375] on div "Add a chart" at bounding box center [783, 372] width 45 height 10
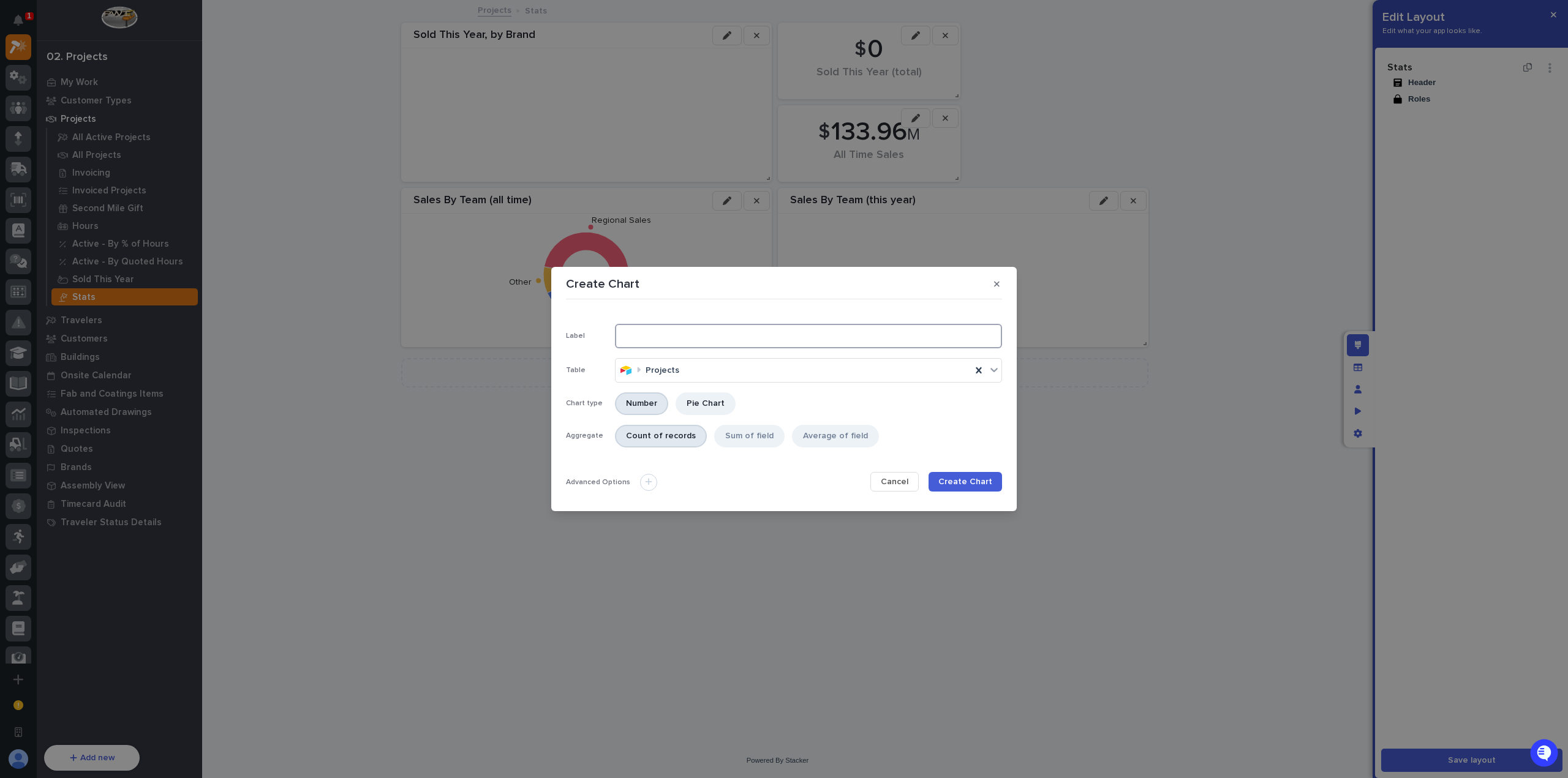
click at [679, 347] on input at bounding box center [808, 335] width 387 height 24
type input "S"
type input "T"
type input "All-Time National Sales"
click at [738, 439] on div "Sum of field" at bounding box center [749, 436] width 71 height 23
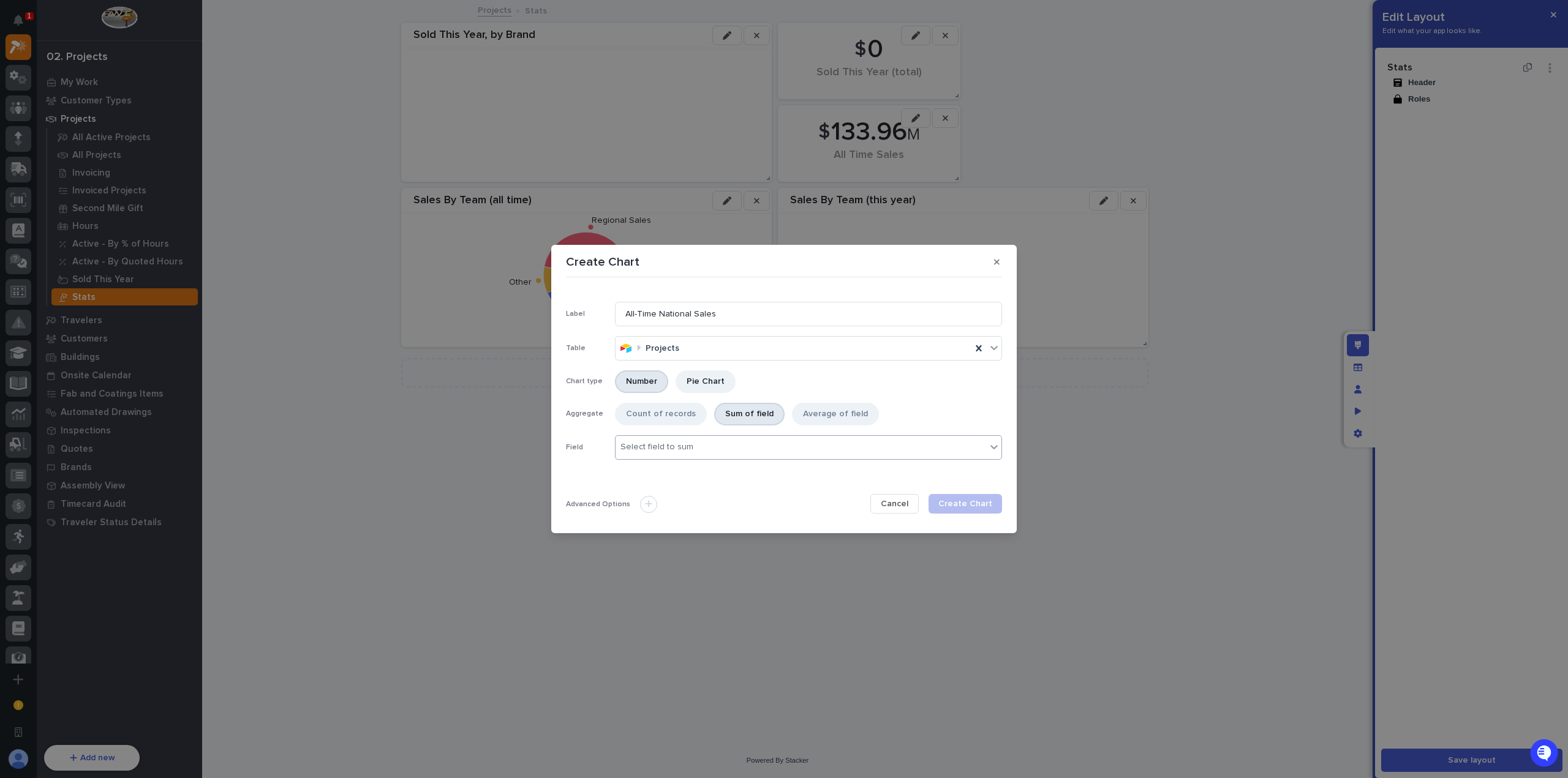
click at [695, 452] on input "text" at bounding box center [695, 447] width 1 height 10
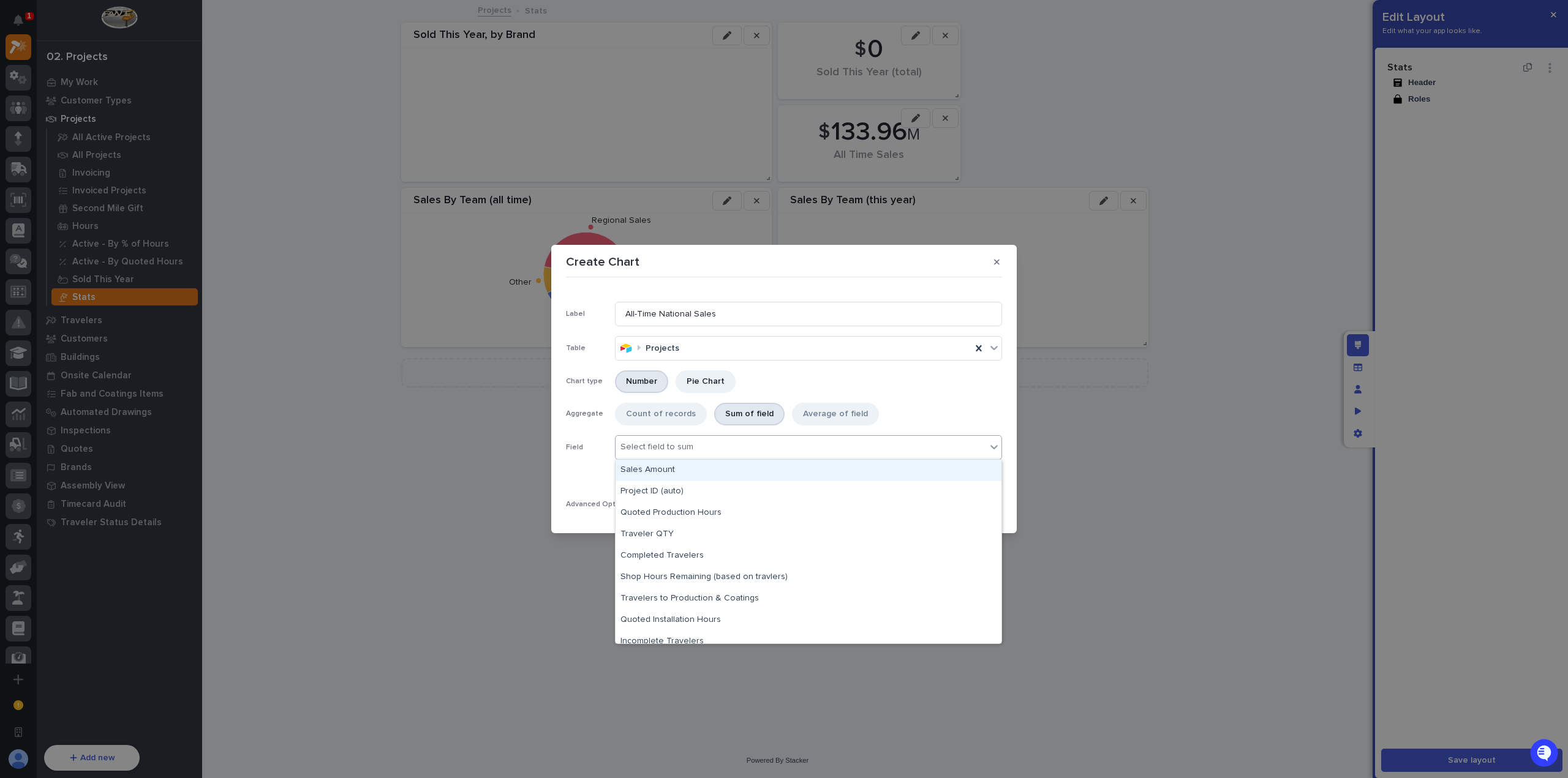
click at [686, 476] on div "Sales Amount" at bounding box center [808, 470] width 386 height 21
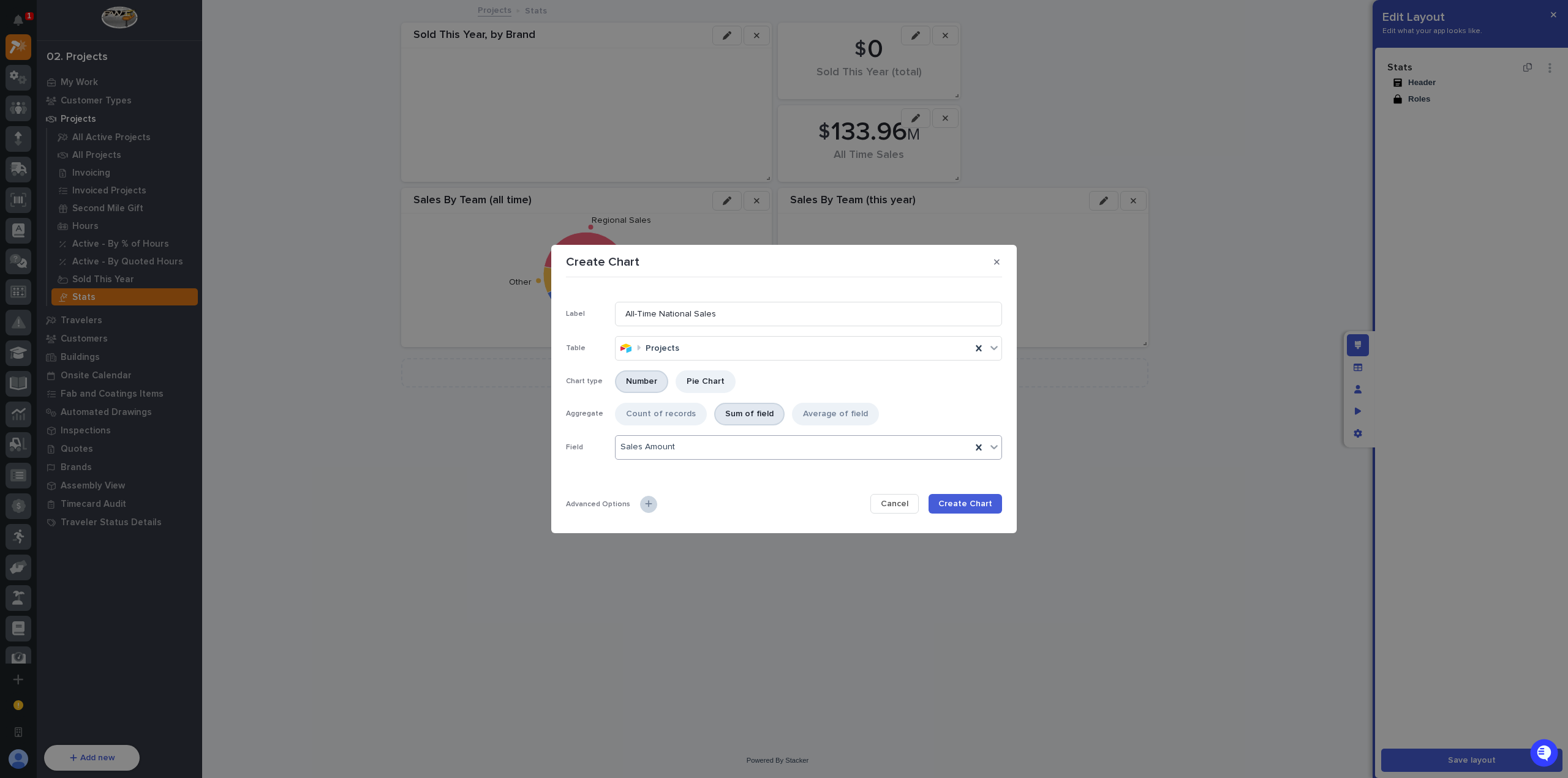
click at [650, 506] on div at bounding box center [648, 504] width 17 height 17
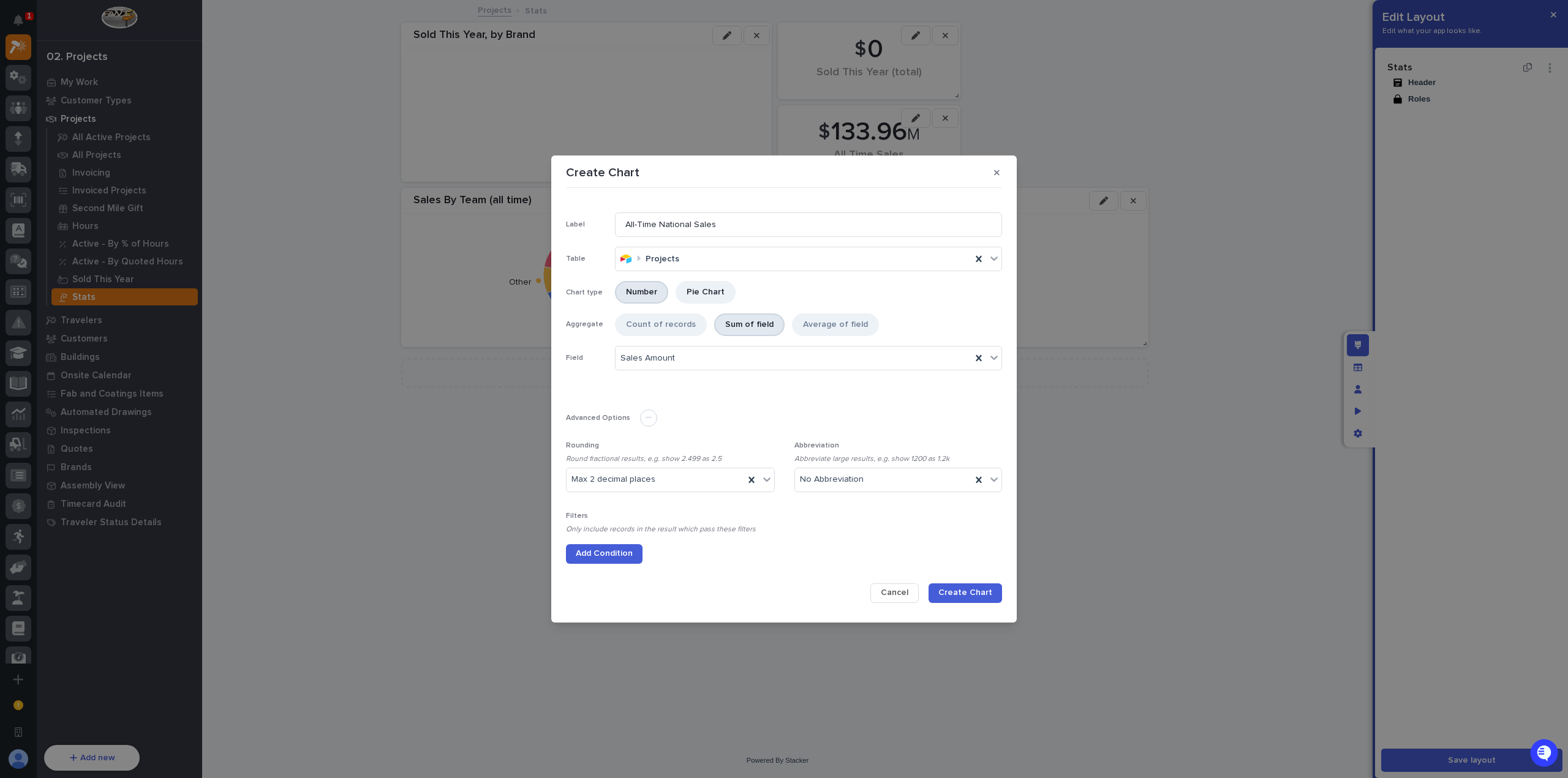
click at [622, 550] on span "Add Condition" at bounding box center [604, 554] width 57 height 11
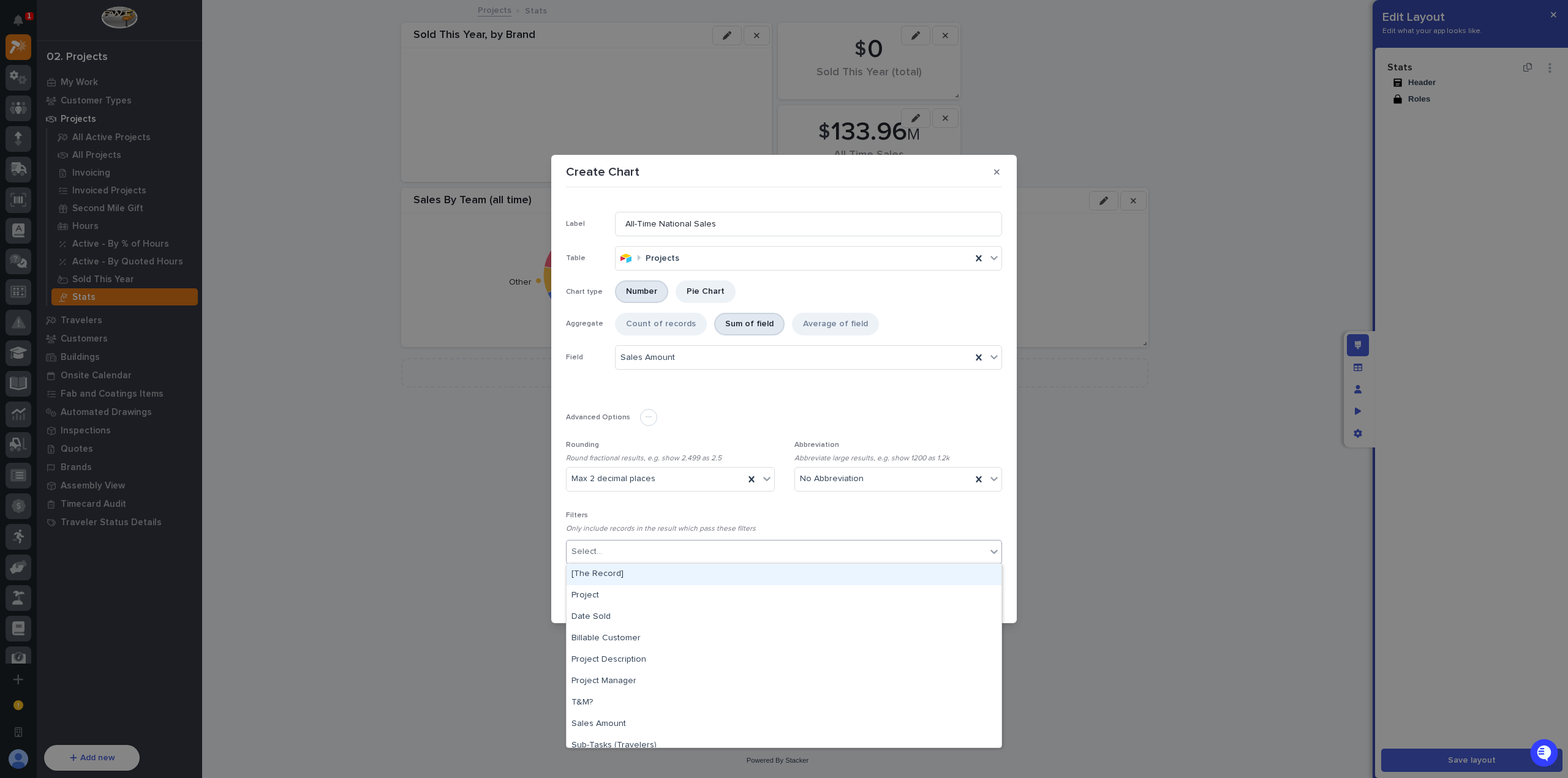
click at [650, 550] on div "Select..." at bounding box center [776, 552] width 419 height 18
type input "*"
type input "*****"
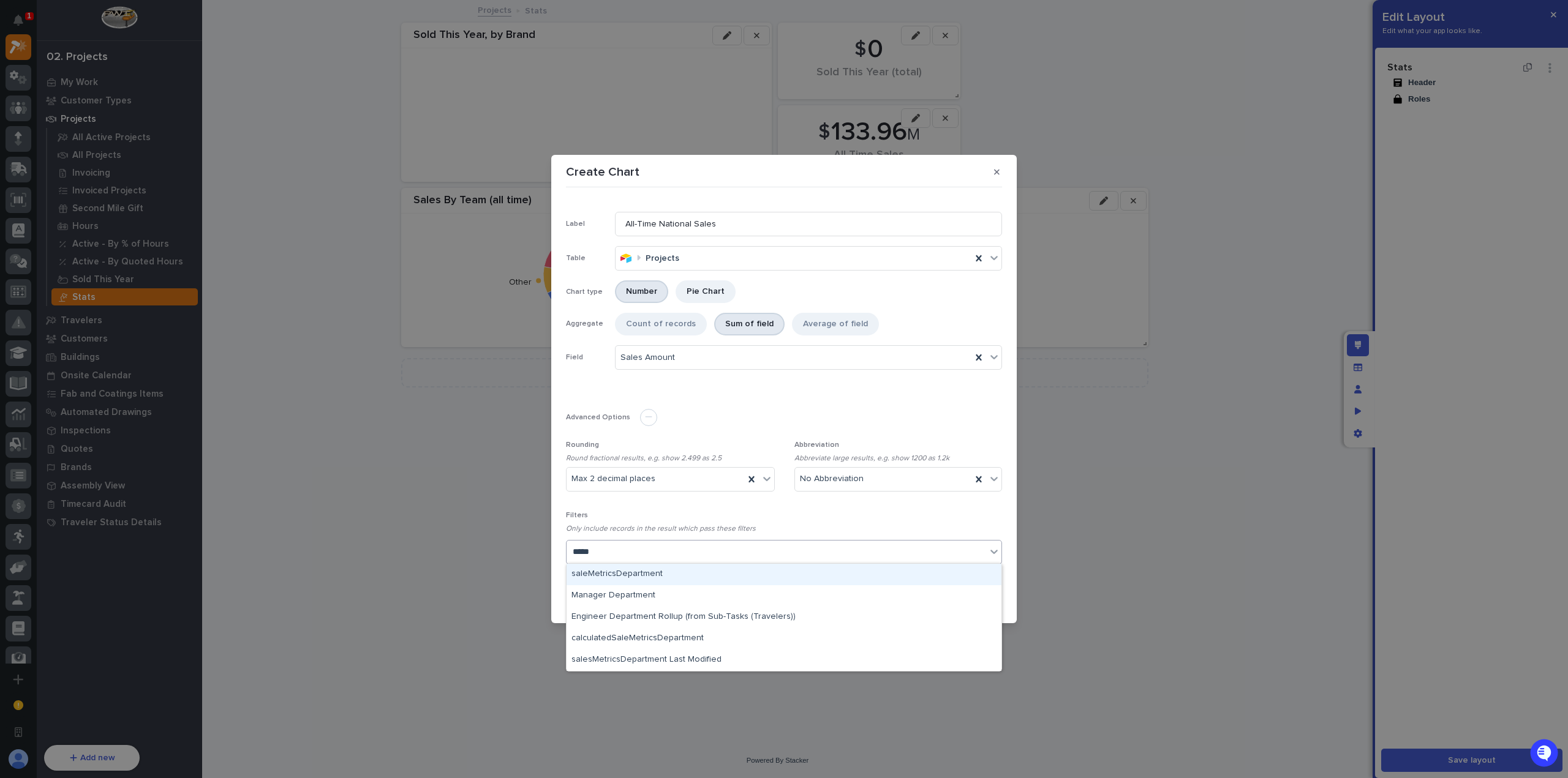
click at [661, 583] on div "saleMetricsDepartment" at bounding box center [783, 574] width 435 height 21
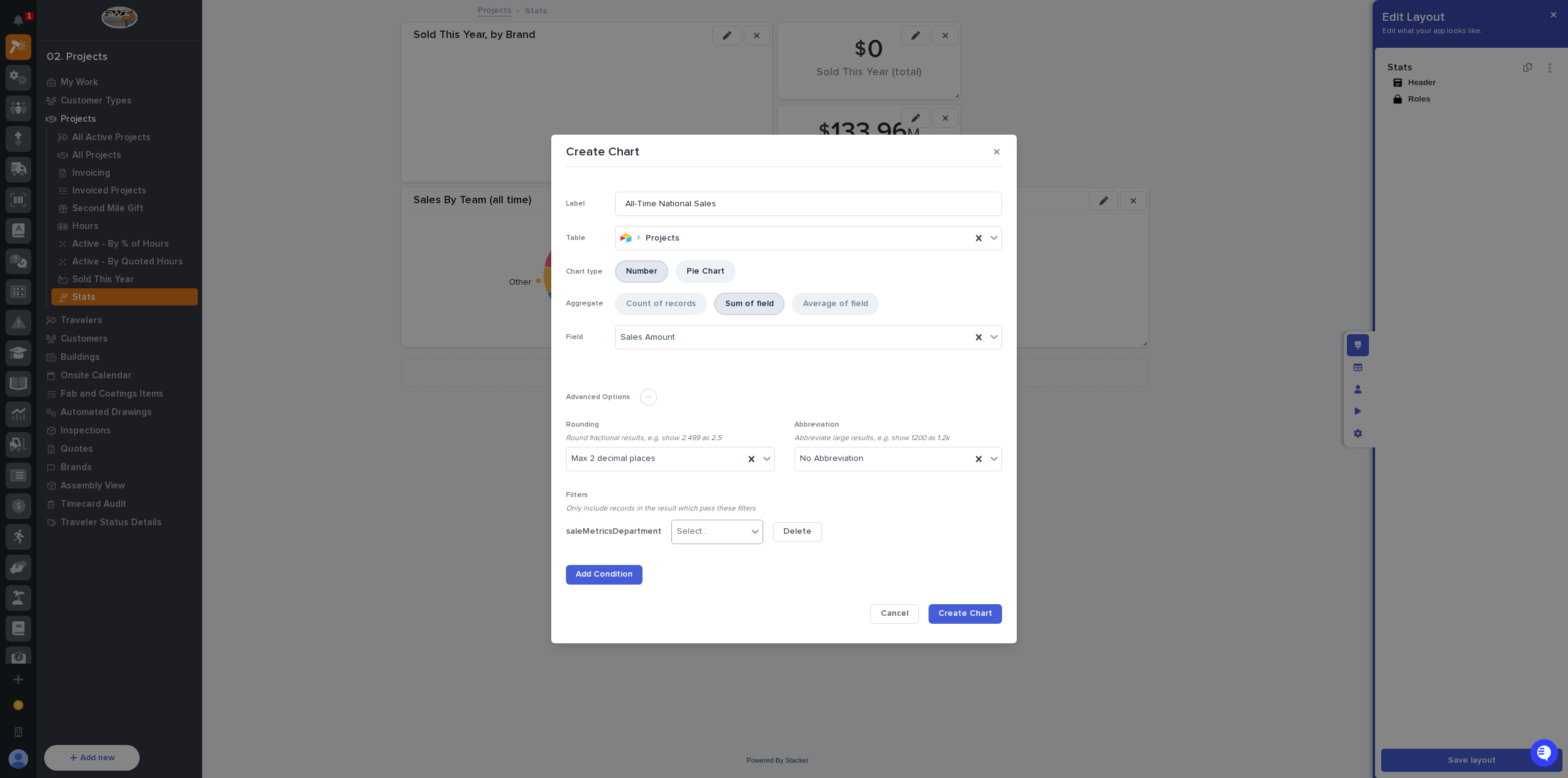
click at [704, 535] on div "Select..." at bounding box center [709, 532] width 76 height 18
click at [709, 559] on div "is" at bounding box center [711, 554] width 91 height 21
click at [826, 533] on div "Select..." at bounding box center [811, 532] width 76 height 18
click at [836, 560] on div "National Sales" at bounding box center [812, 554] width 91 height 21
click at [964, 617] on span "Create Chart" at bounding box center [966, 613] width 54 height 11
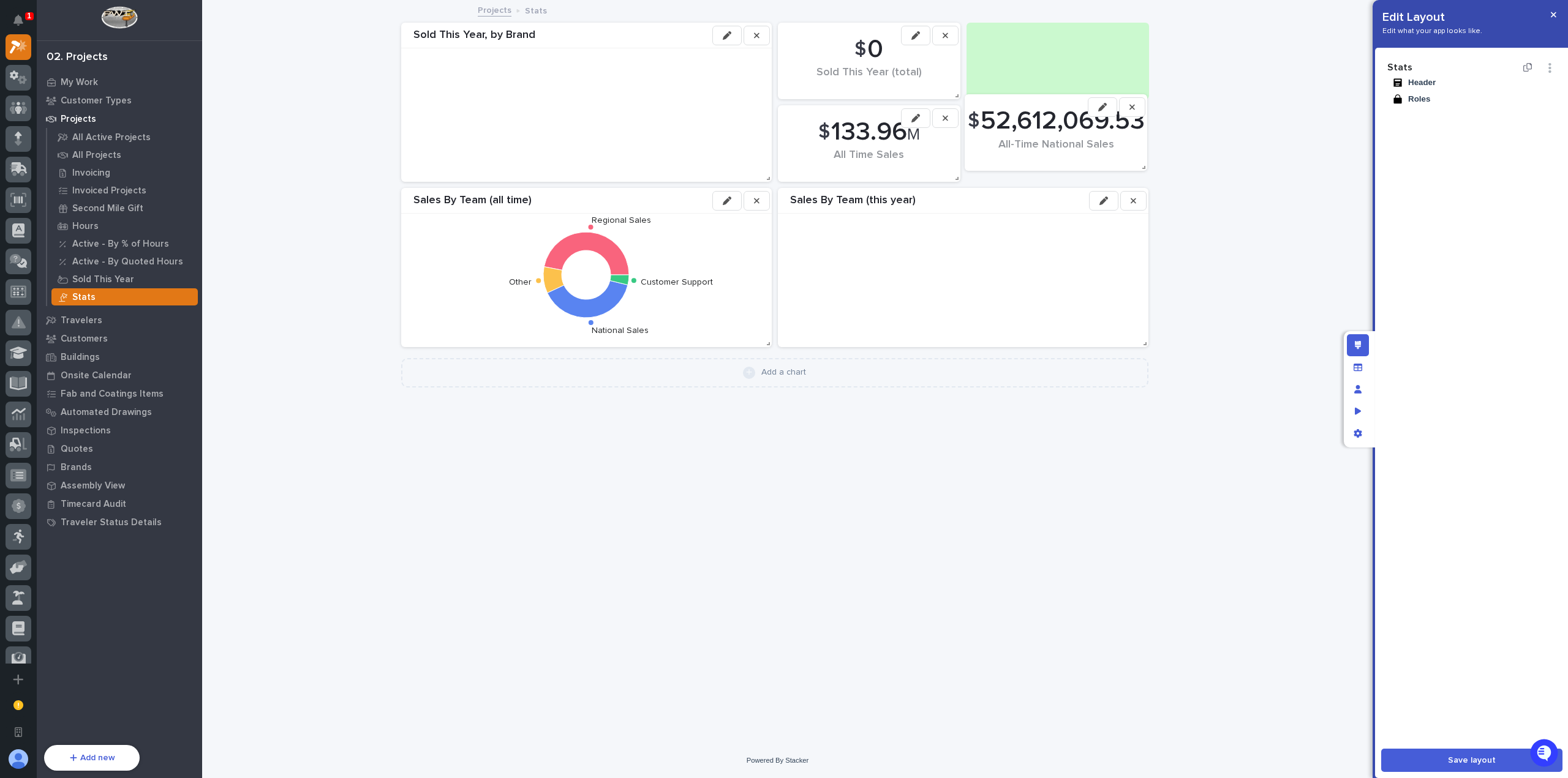
drag, startPoint x: 1044, startPoint y: 392, endPoint x: 1045, endPoint y: 120, distance: 272.0
click at [1045, 120] on span "52,612,069.53" at bounding box center [1062, 121] width 164 height 30
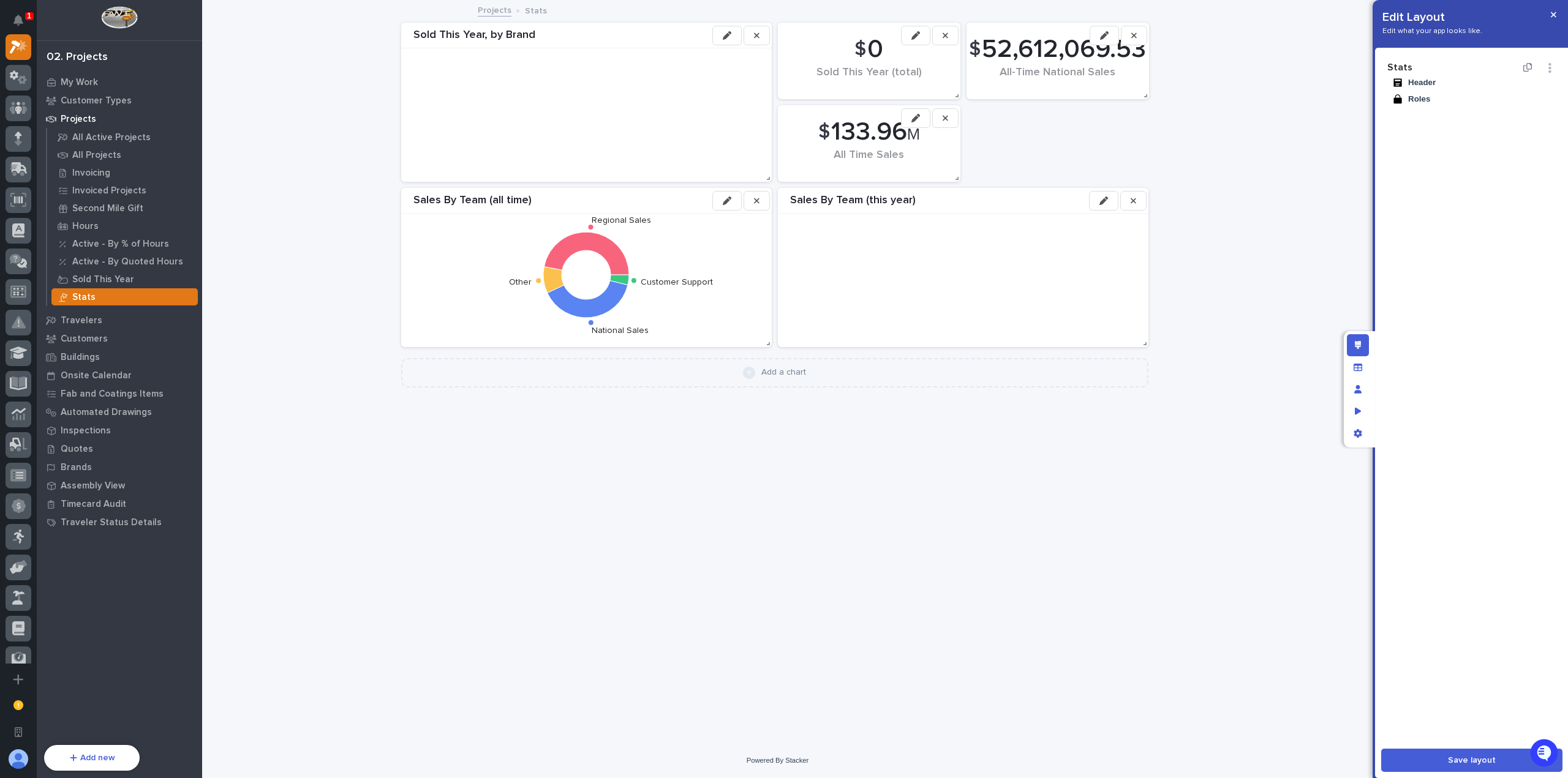
click at [1105, 37] on icon "button" at bounding box center [1104, 35] width 8 height 8
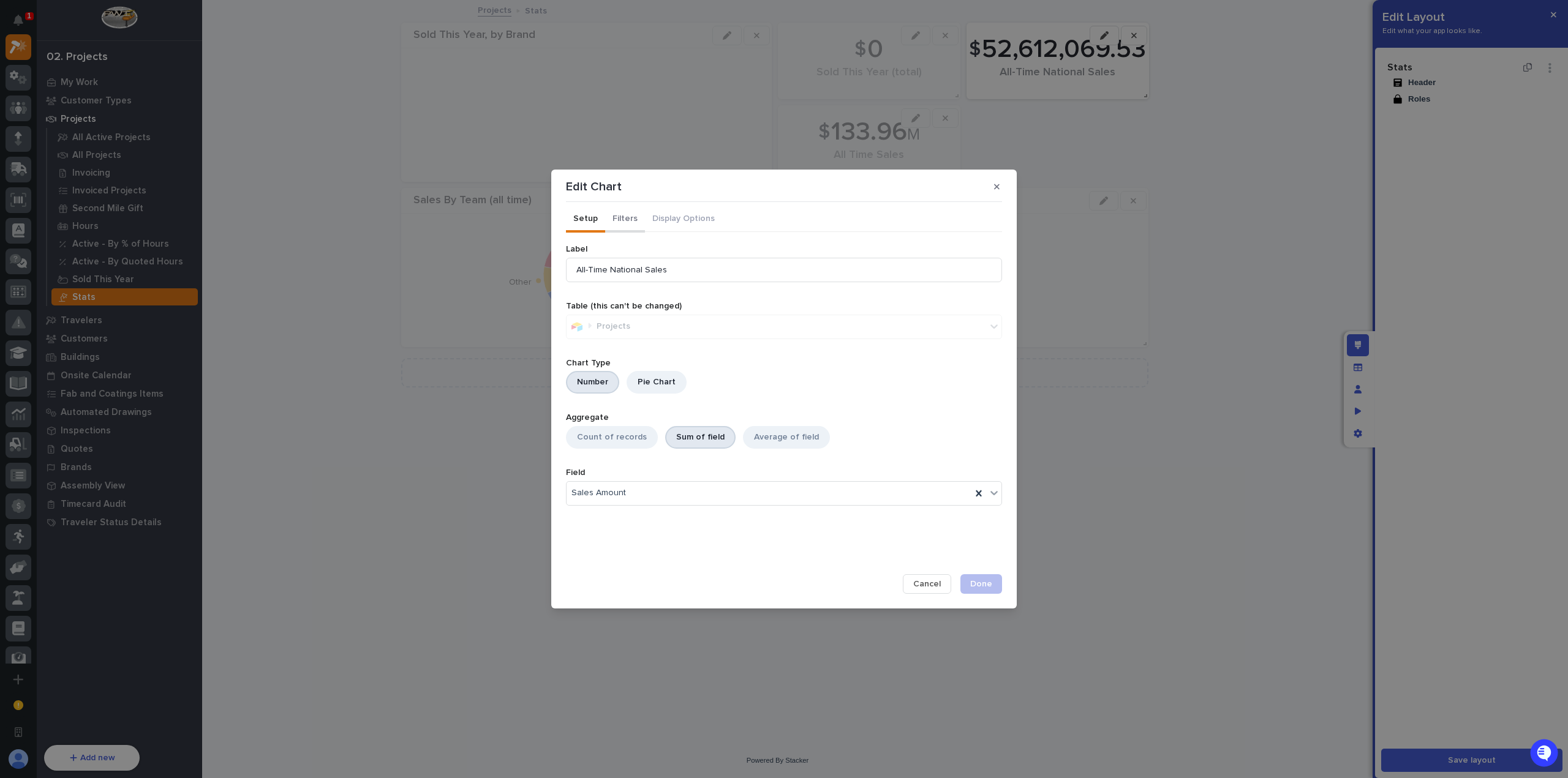
click at [618, 218] on button "Filters" at bounding box center [625, 220] width 40 height 26
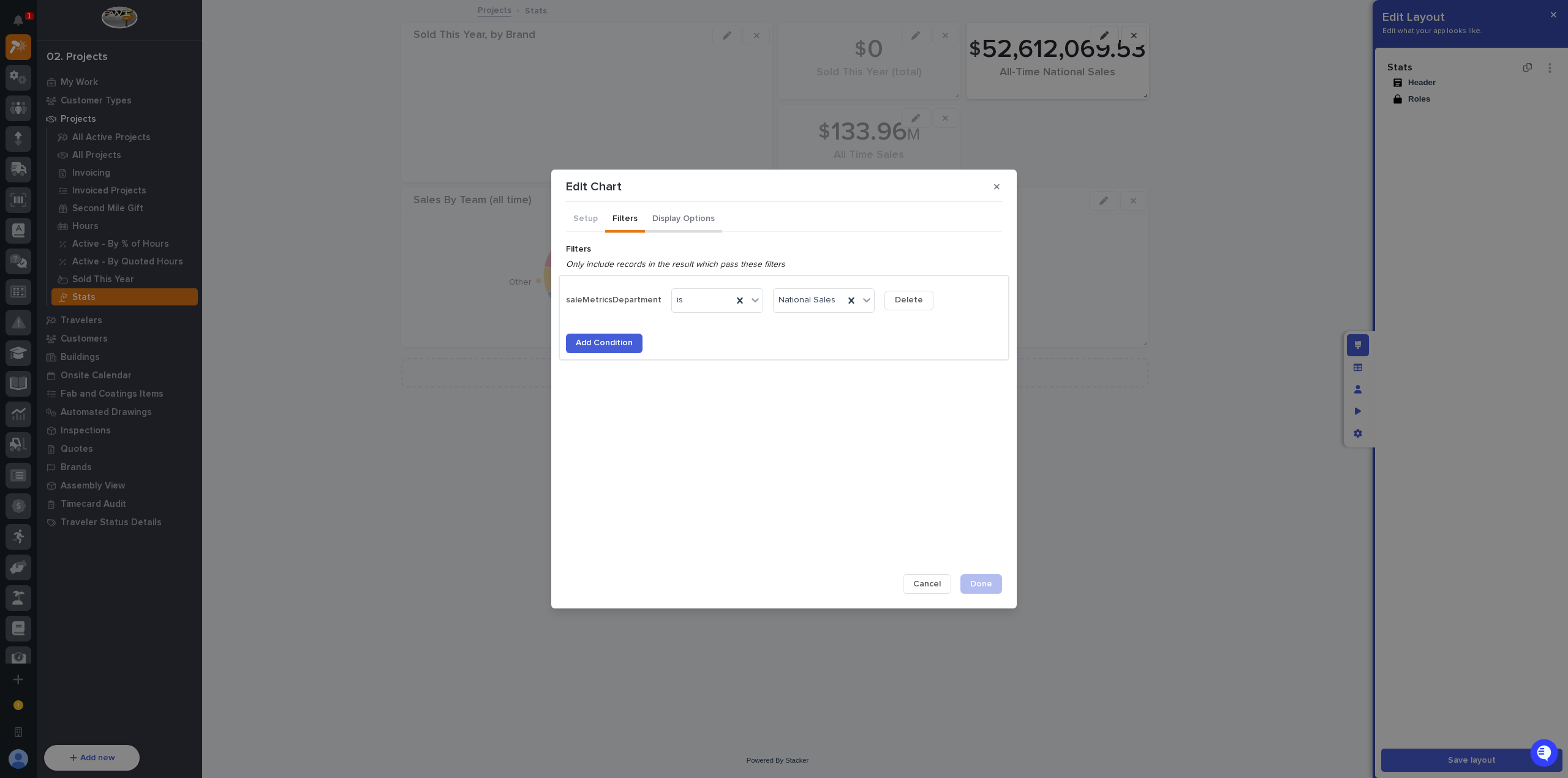
click at [669, 224] on button "Display Options" at bounding box center [683, 220] width 77 height 26
click at [656, 351] on div "No Abbreviation" at bounding box center [769, 357] width 405 height 18
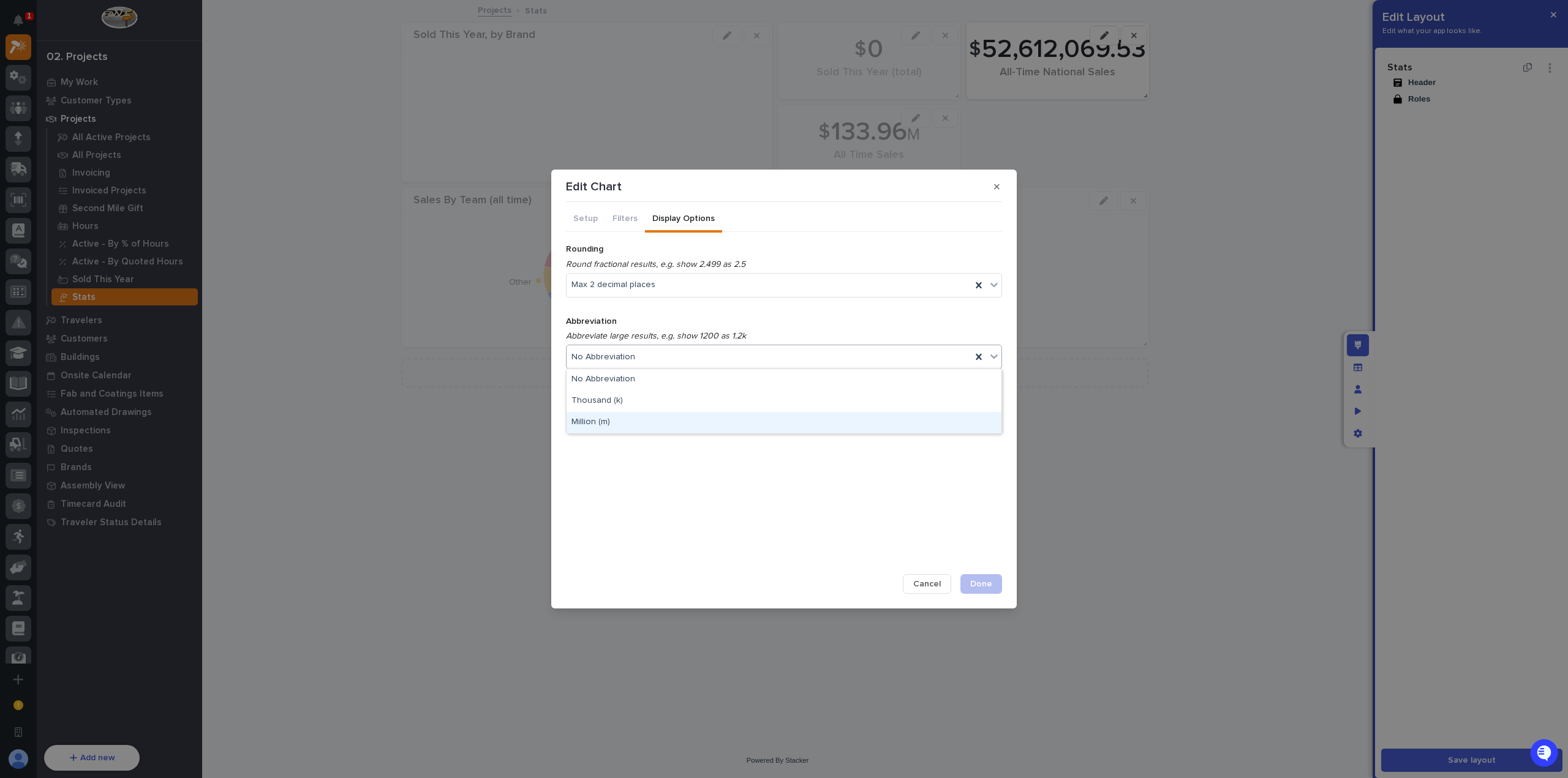
click at [668, 414] on div "Million (m)" at bounding box center [783, 423] width 435 height 21
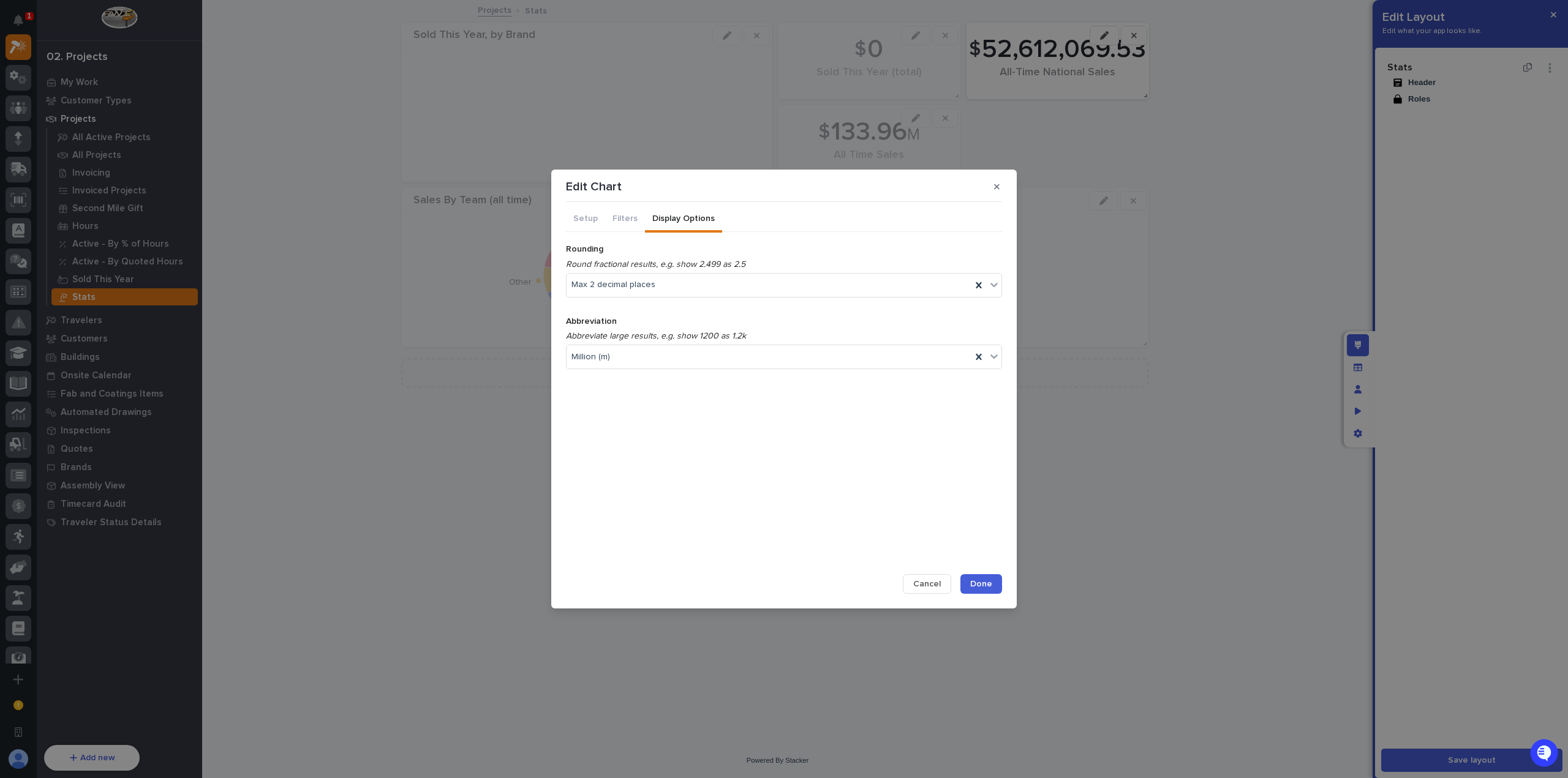
click at [996, 582] on button "Done" at bounding box center [982, 584] width 42 height 19
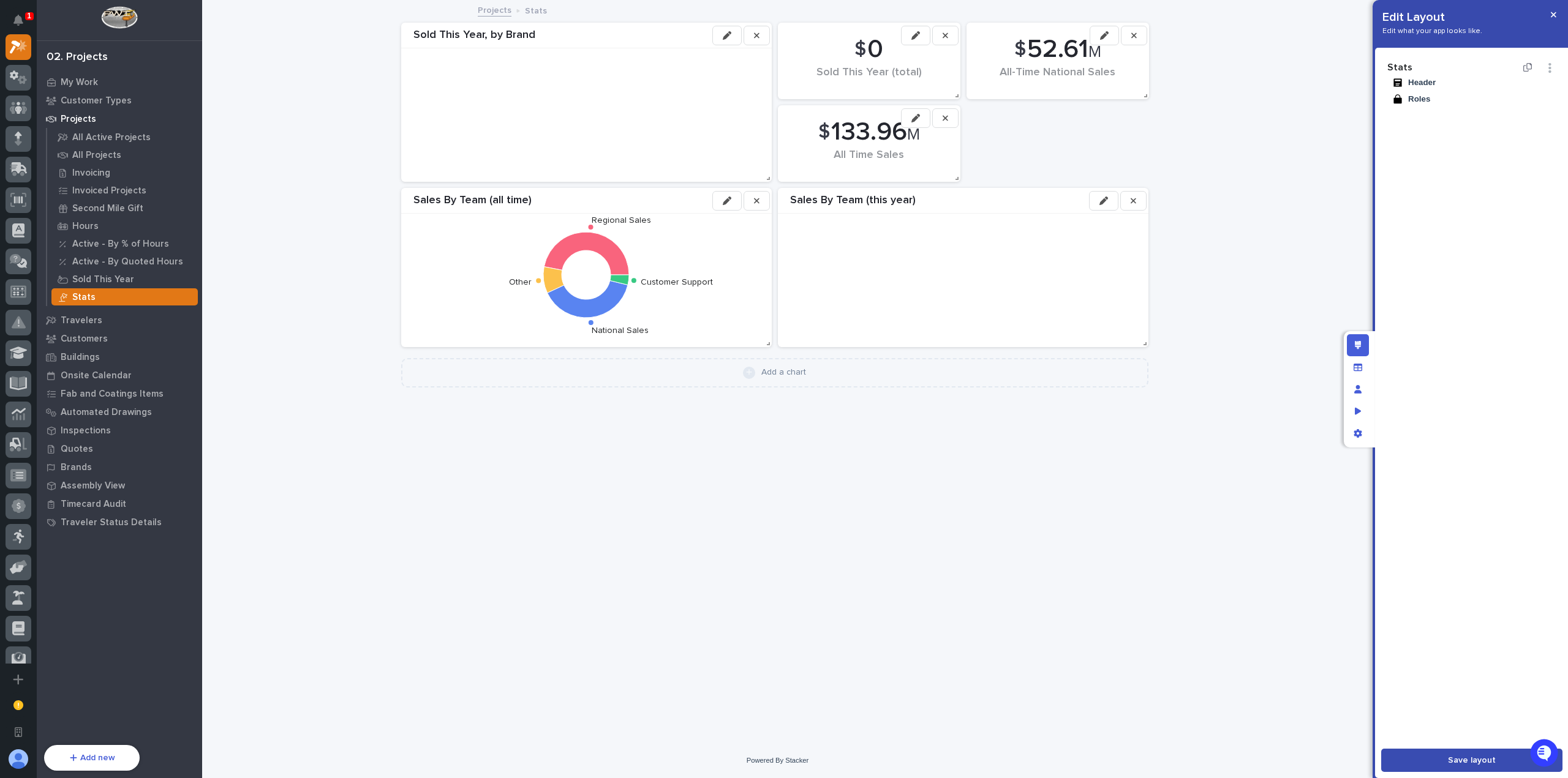
click at [1467, 752] on button "Save layout" at bounding box center [1472, 761] width 182 height 24
click at [1557, 19] on button "button" at bounding box center [1553, 15] width 20 height 19
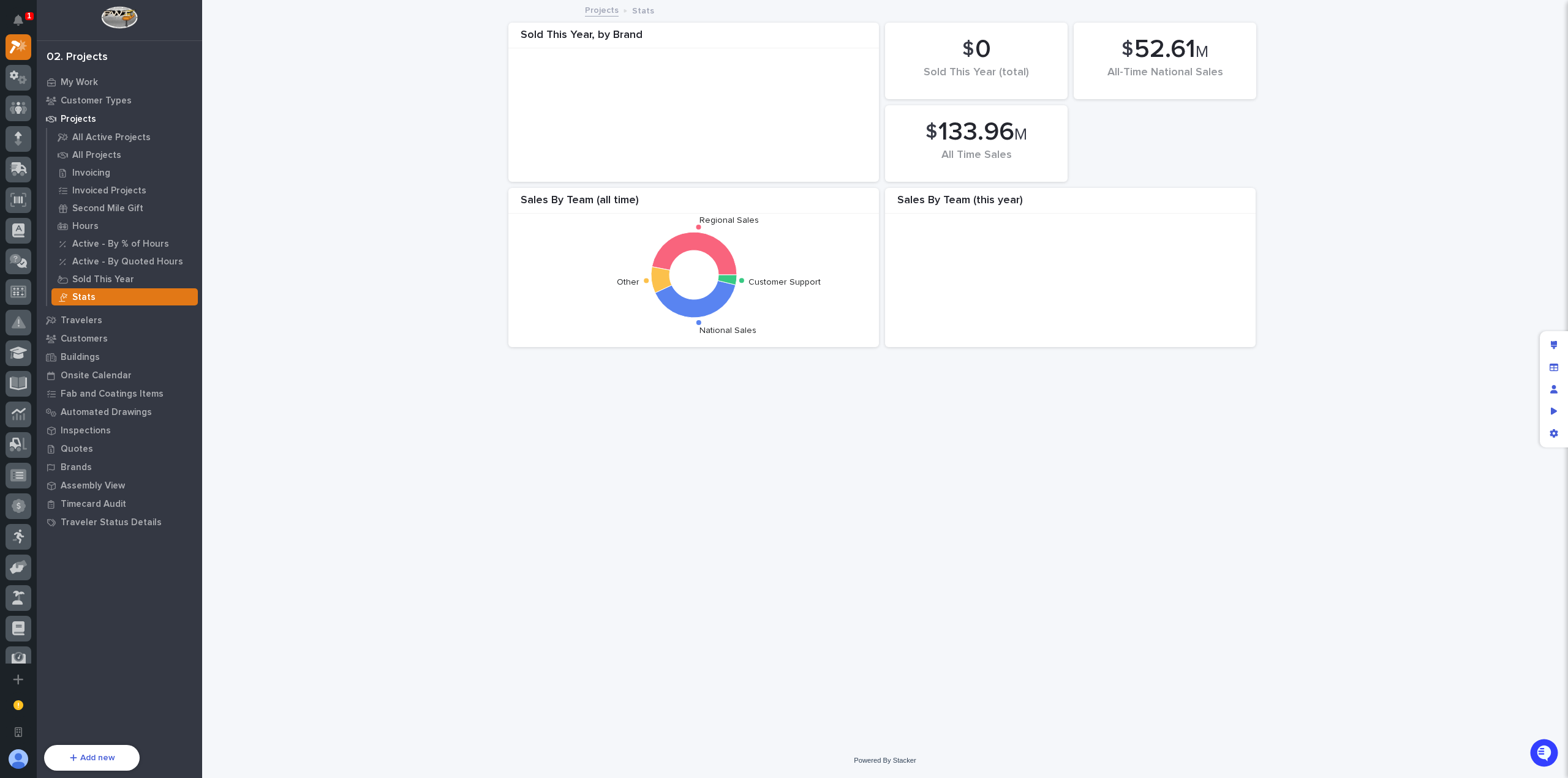
click at [1355, 144] on div "Sold This Year, by Brand $ 133.96 M All Time Sales Sales By Team (all time) Reg…" at bounding box center [885, 177] width 1341 height 352
click at [1549, 343] on div "Edit layout" at bounding box center [1554, 345] width 22 height 22
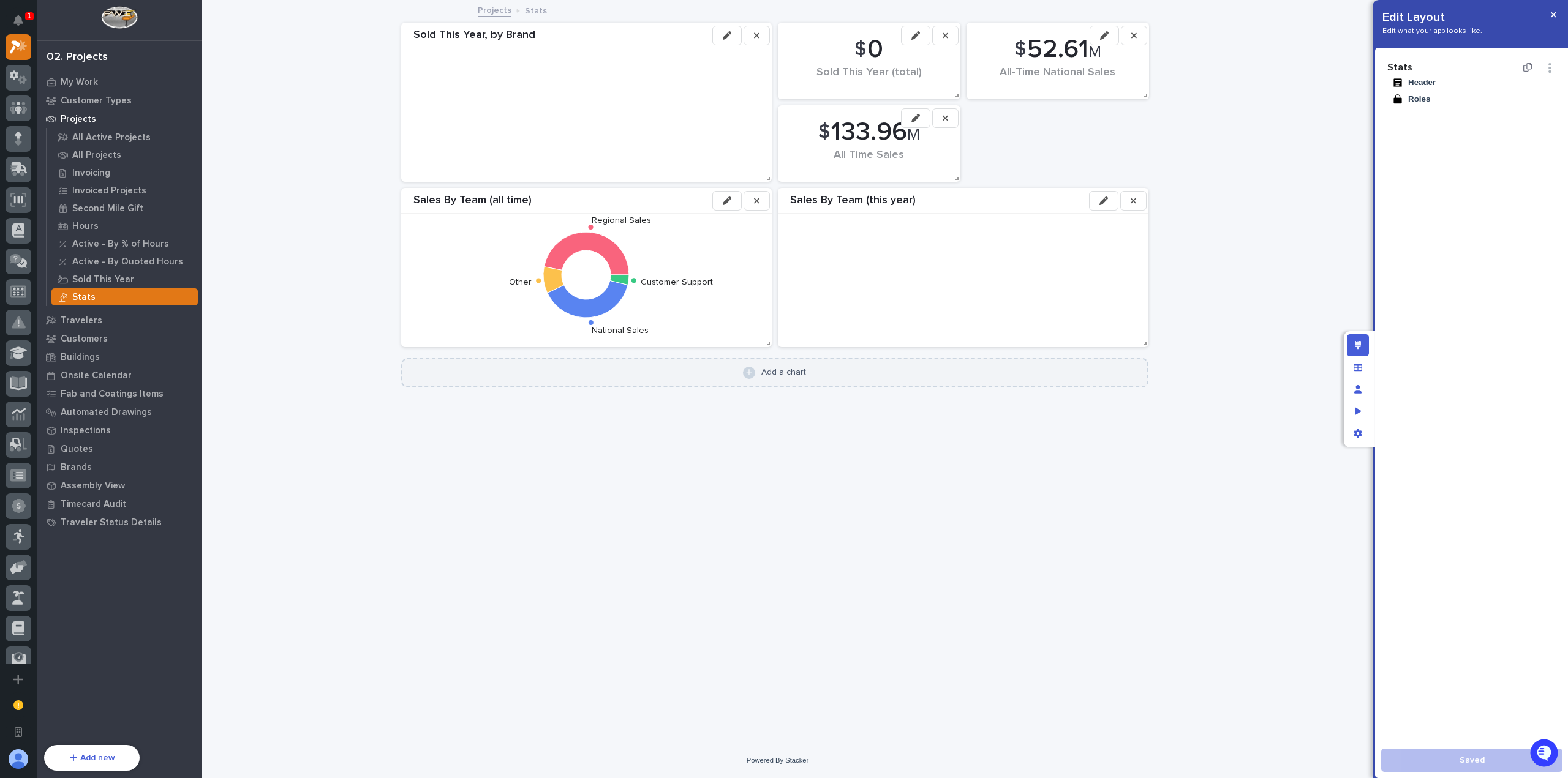
click at [808, 376] on div "Add a chart" at bounding box center [774, 373] width 730 height 12
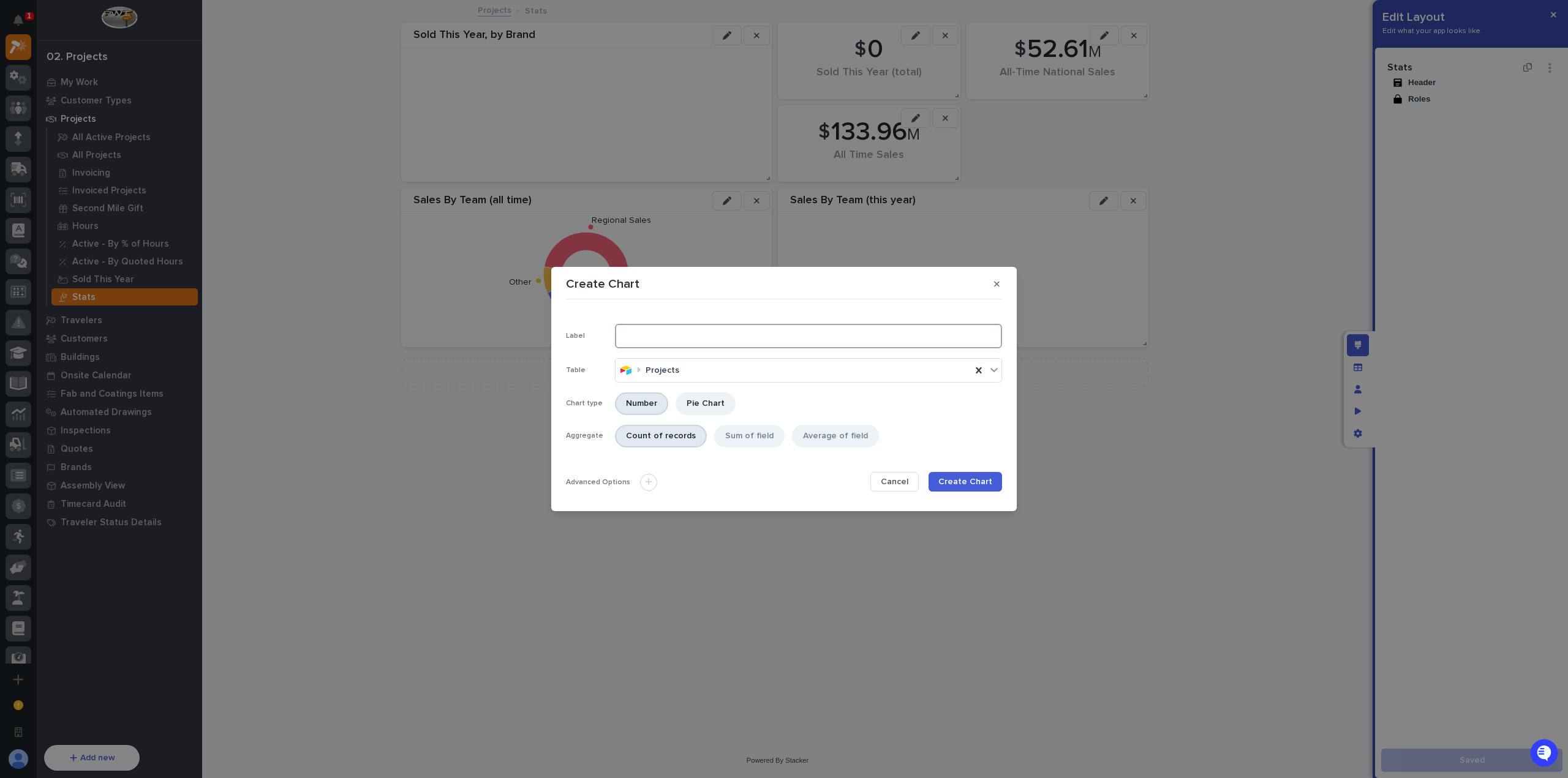
click at [693, 328] on input at bounding box center [808, 335] width 387 height 24
click at [735, 434] on div "Sum of field" at bounding box center [749, 436] width 71 height 23
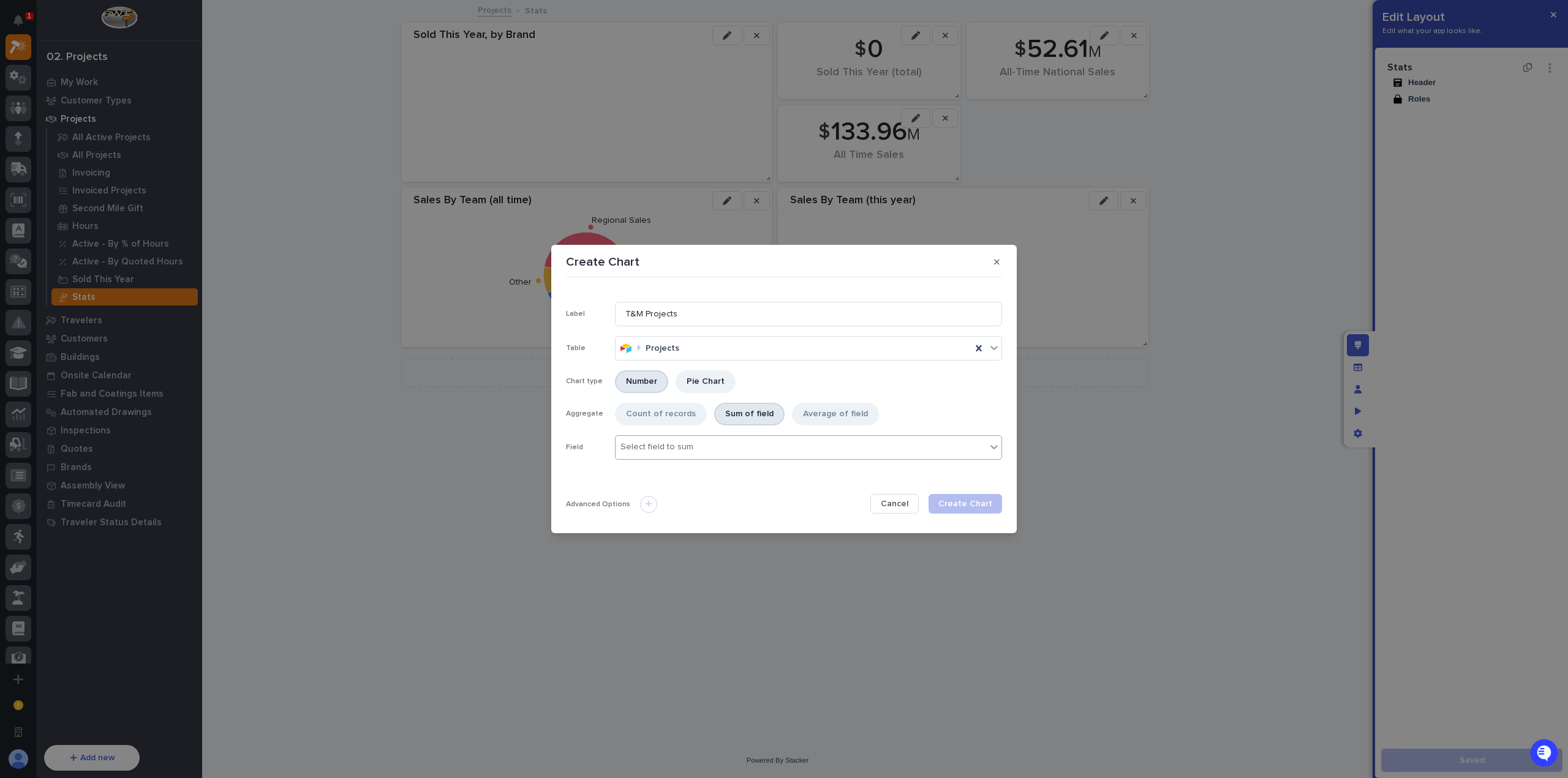
click at [734, 444] on div "Select field to sum" at bounding box center [801, 448] width 371 height 18
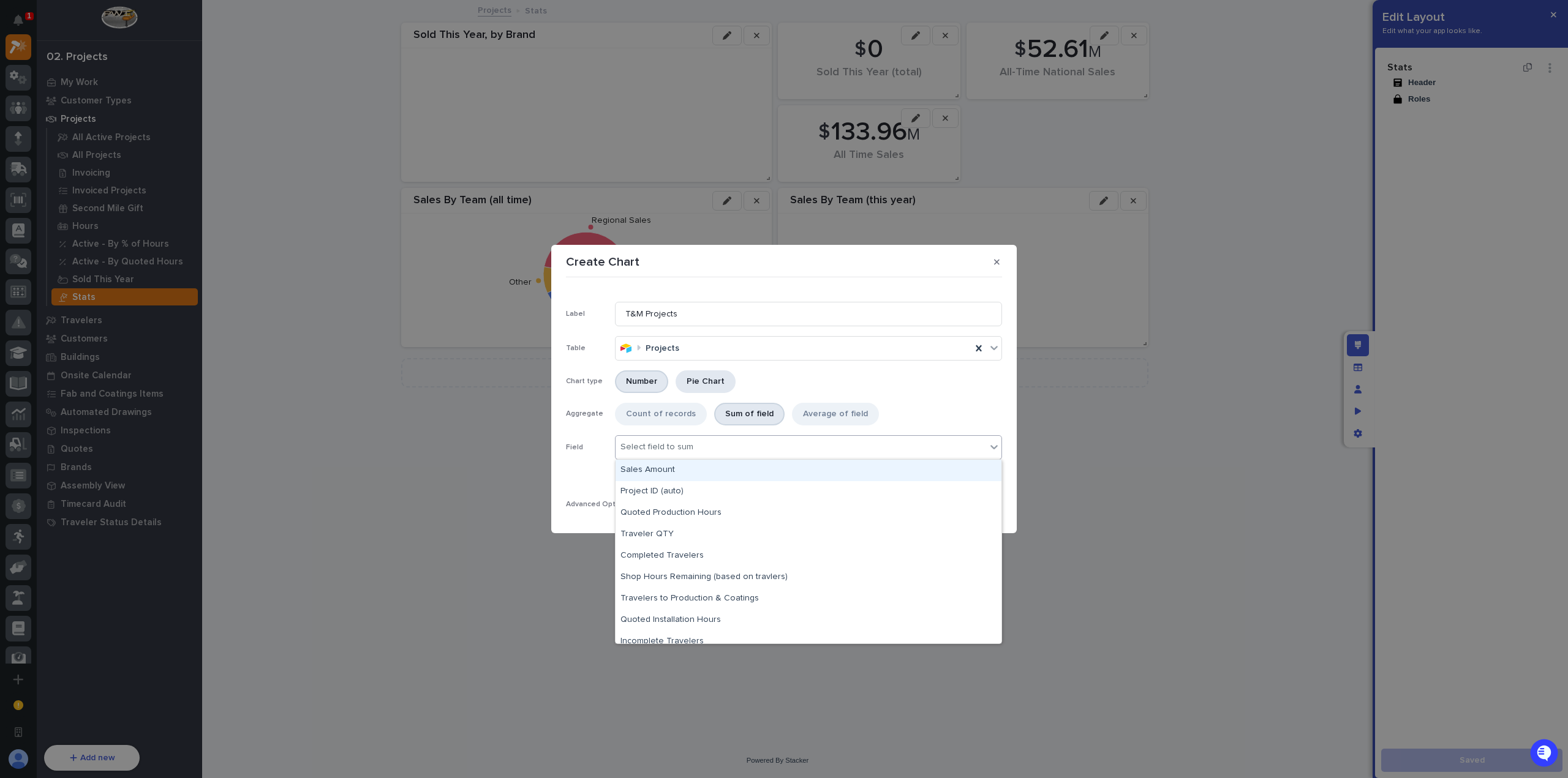
click at [722, 387] on div "Pie Chart" at bounding box center [706, 382] width 60 height 23
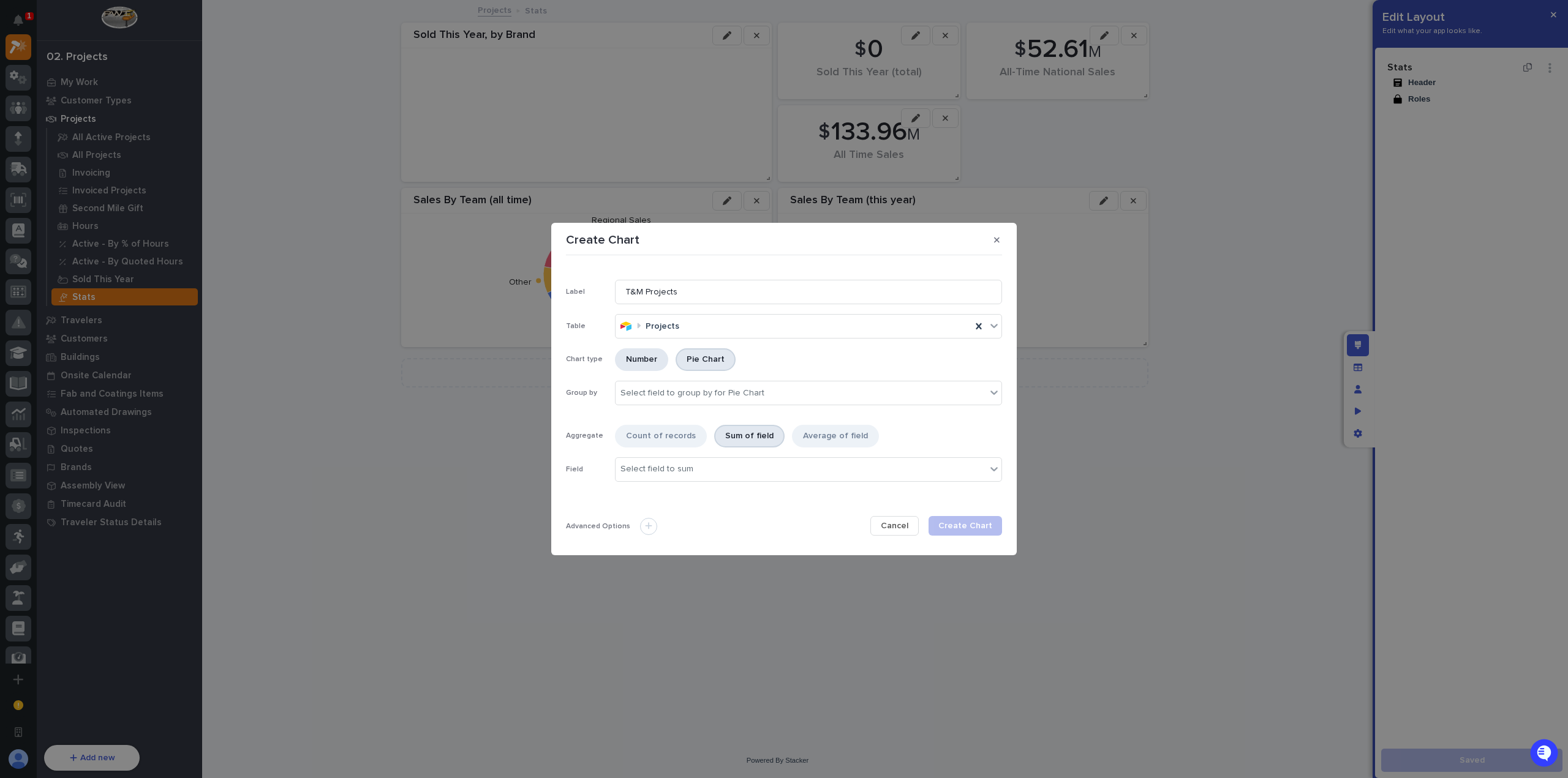
click at [643, 357] on div "Number" at bounding box center [641, 360] width 53 height 23
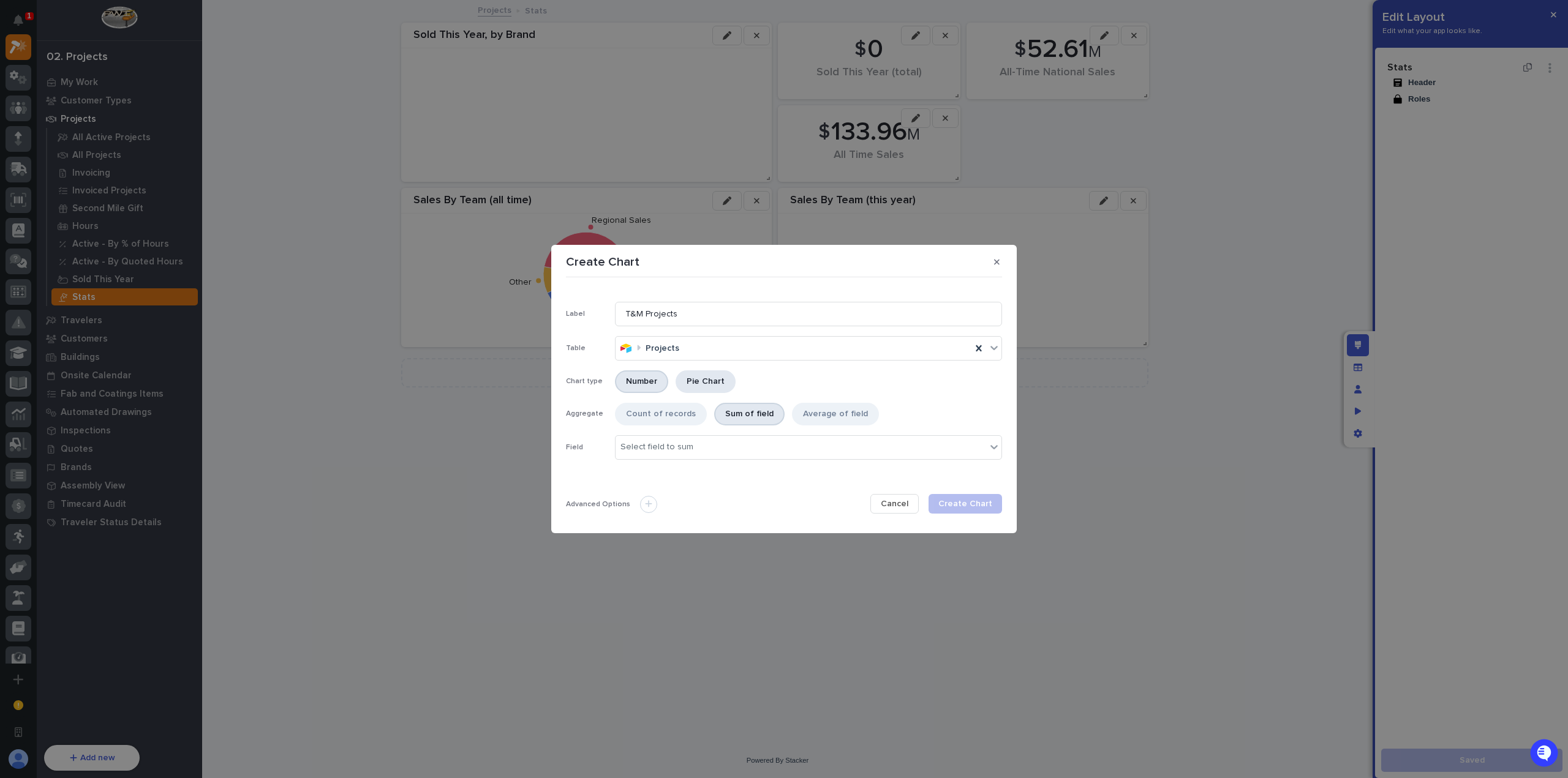
click at [698, 379] on div "Pie Chart" at bounding box center [706, 382] width 60 height 23
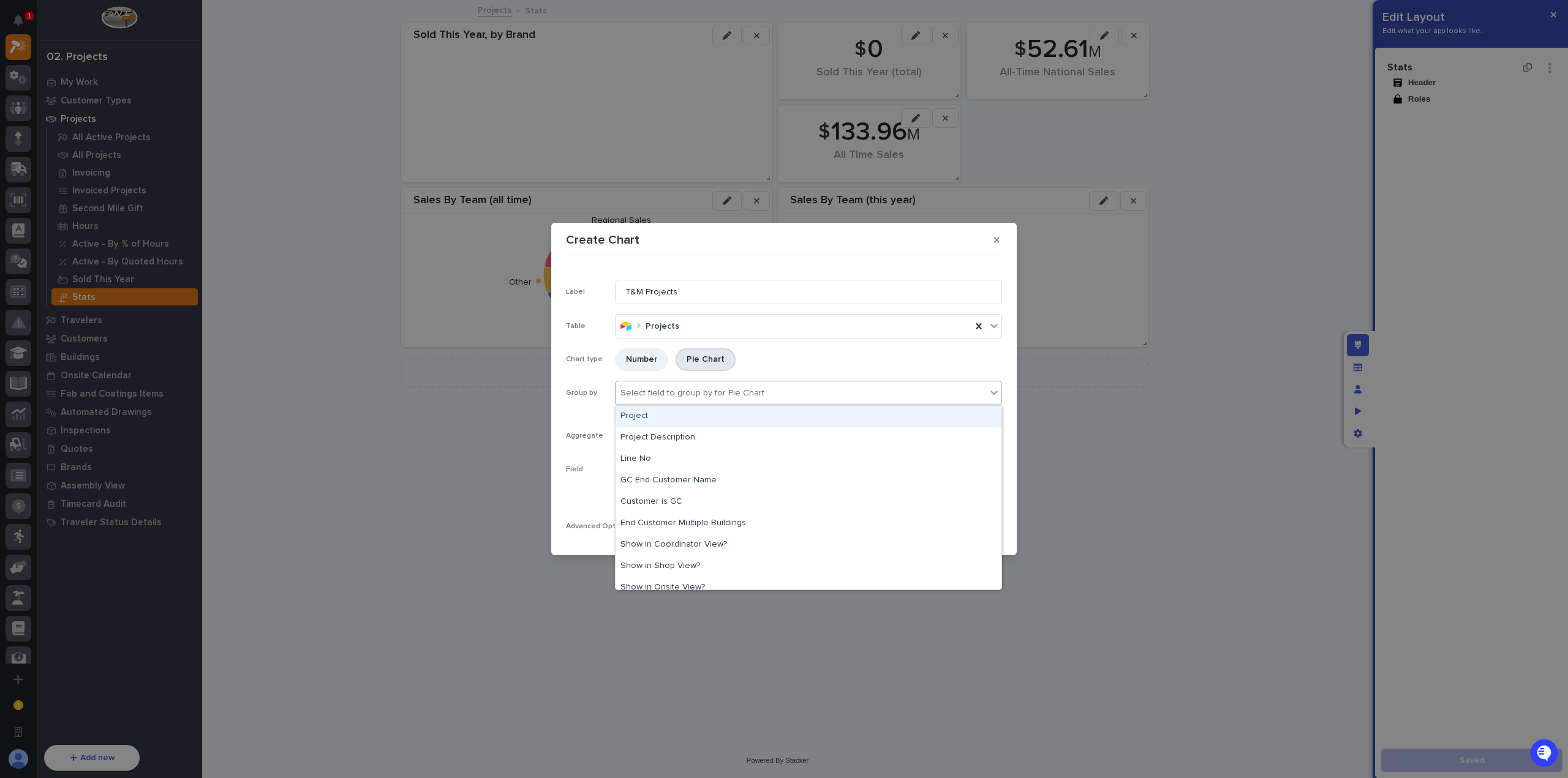
click at [724, 396] on div "Select field to group by for Pie Chart" at bounding box center [692, 393] width 144 height 10
click at [720, 416] on div "Project" at bounding box center [808, 416] width 386 height 21
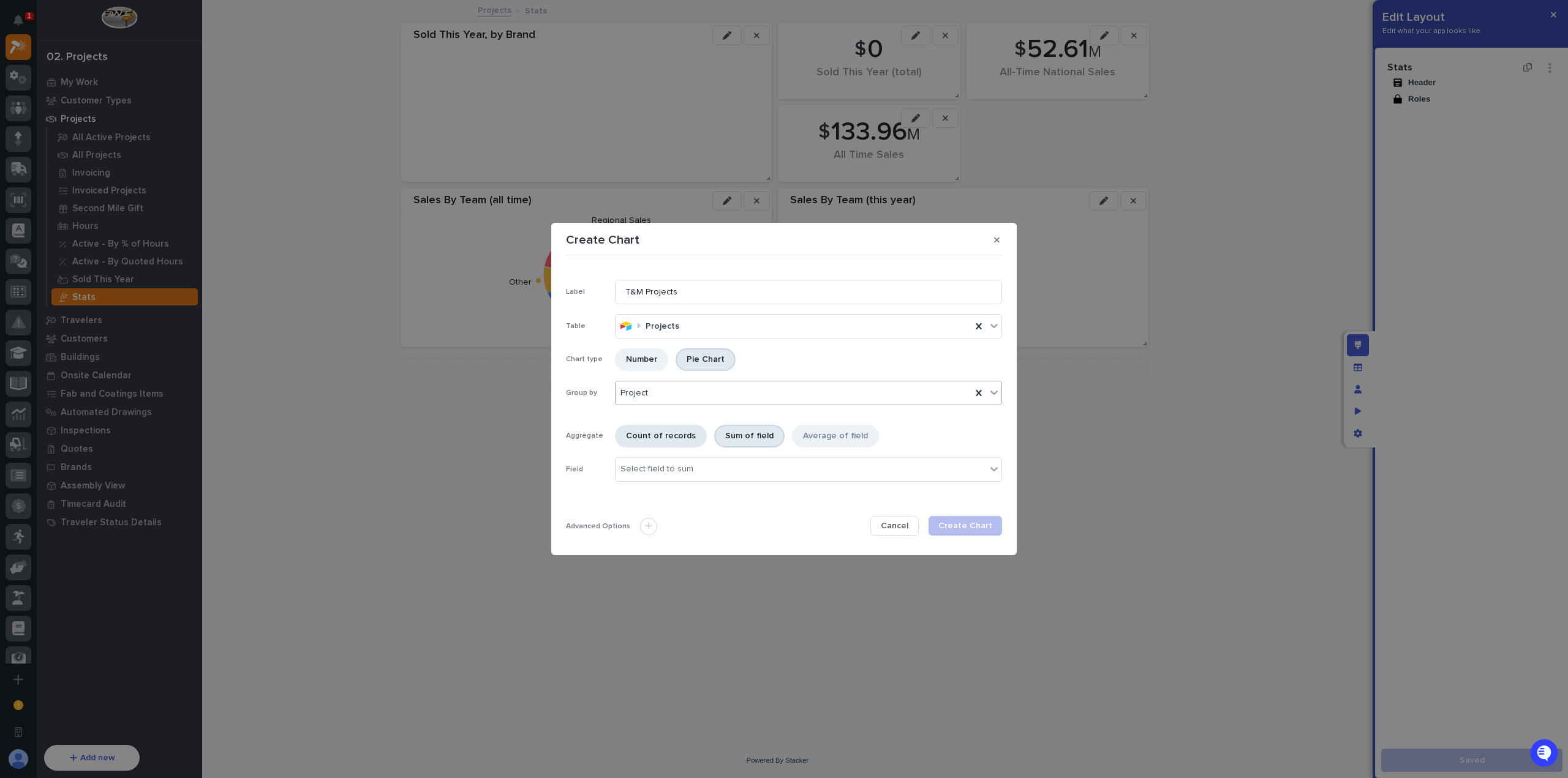
click at [677, 440] on div "Count of records" at bounding box center [661, 436] width 92 height 23
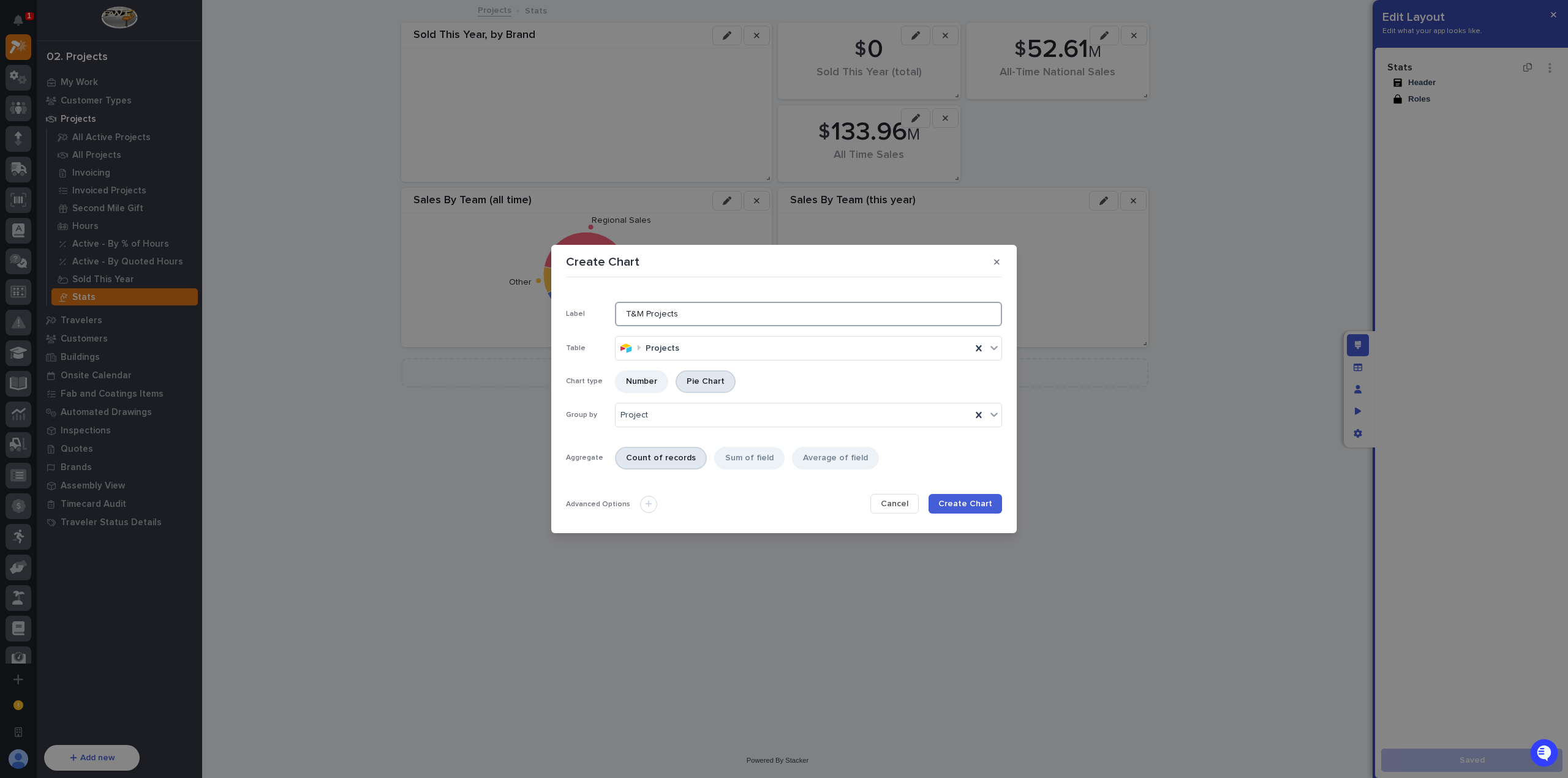
click at [702, 309] on input "T&M Projects" at bounding box center [808, 314] width 387 height 24
type input "T&M Projects, This Year"
click at [647, 500] on icon at bounding box center [648, 504] width 8 height 8
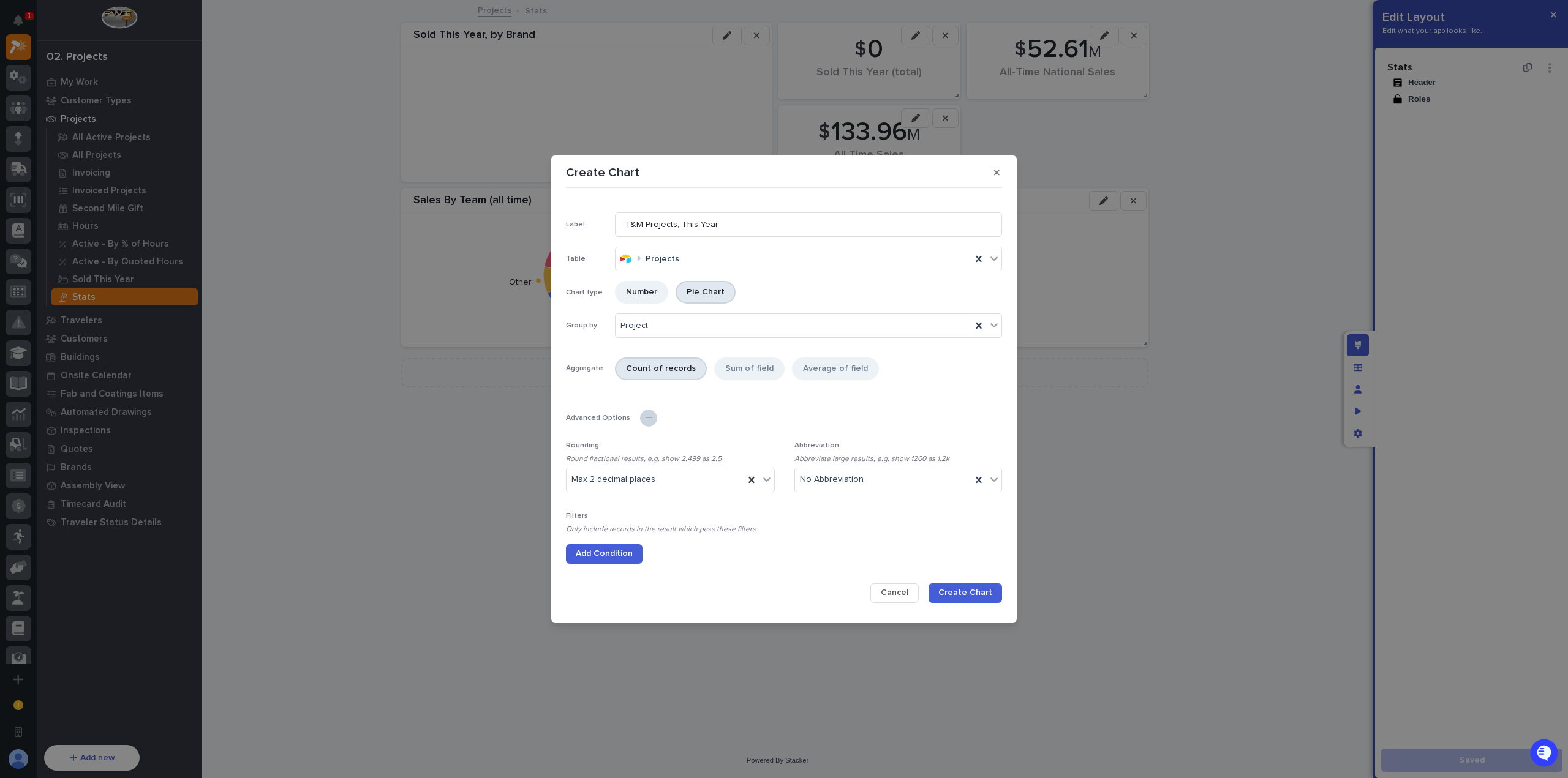
click at [621, 545] on button "Add Condition" at bounding box center [604, 554] width 76 height 19
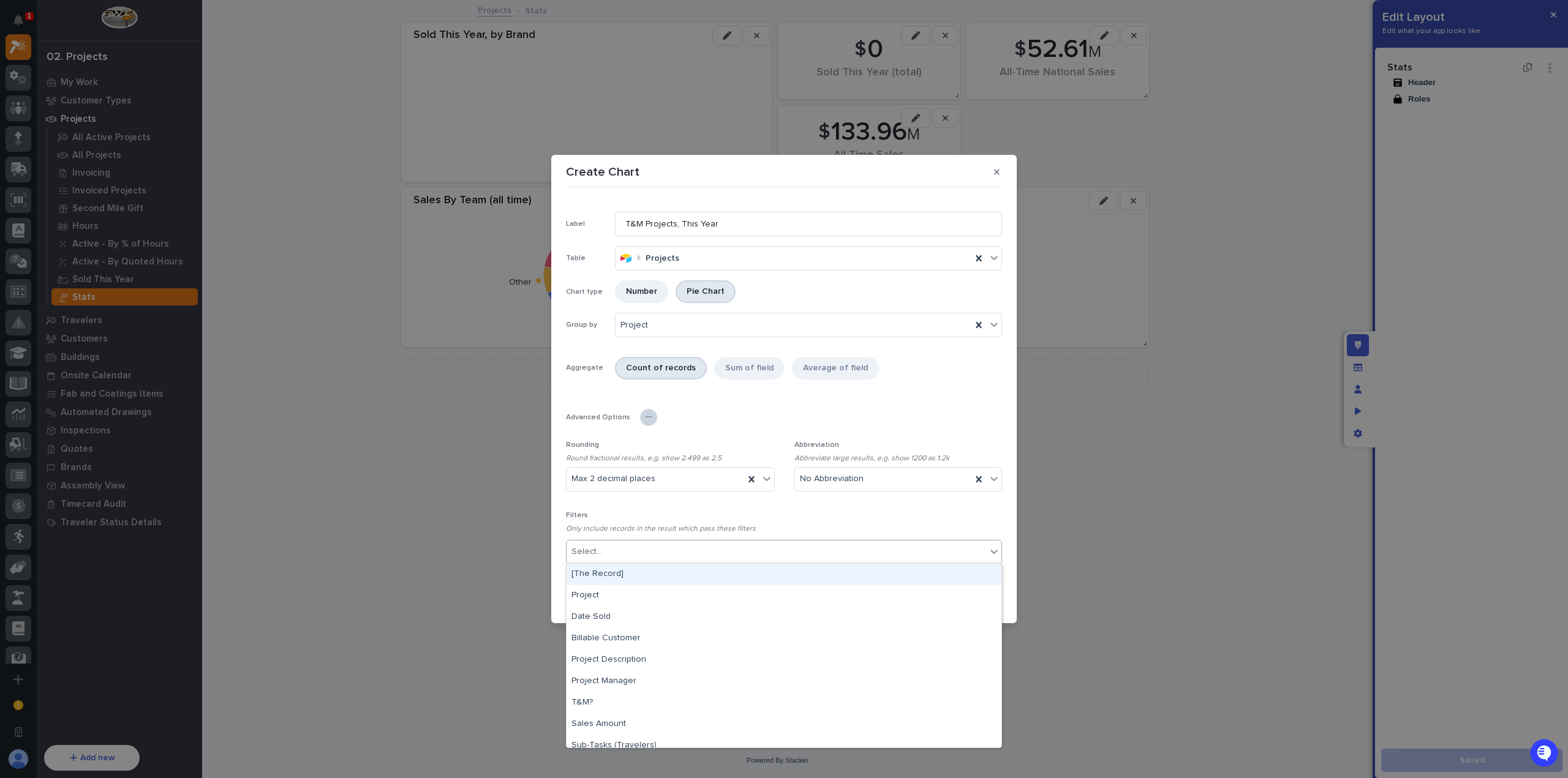
click at [629, 549] on div "Select..." at bounding box center [776, 552] width 419 height 18
type input "****"
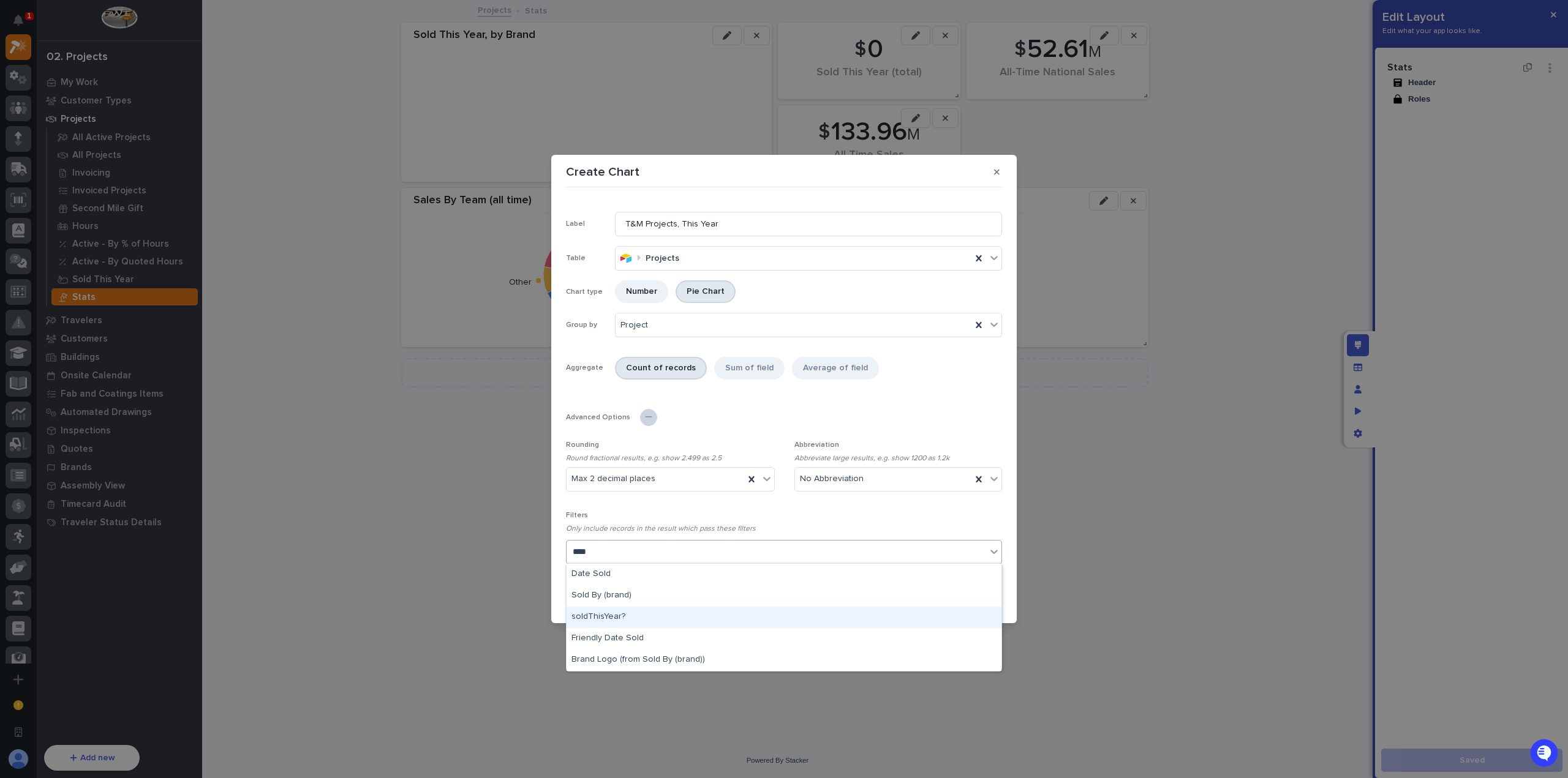
click at [663, 612] on div "soldThisYear?" at bounding box center [783, 617] width 435 height 21
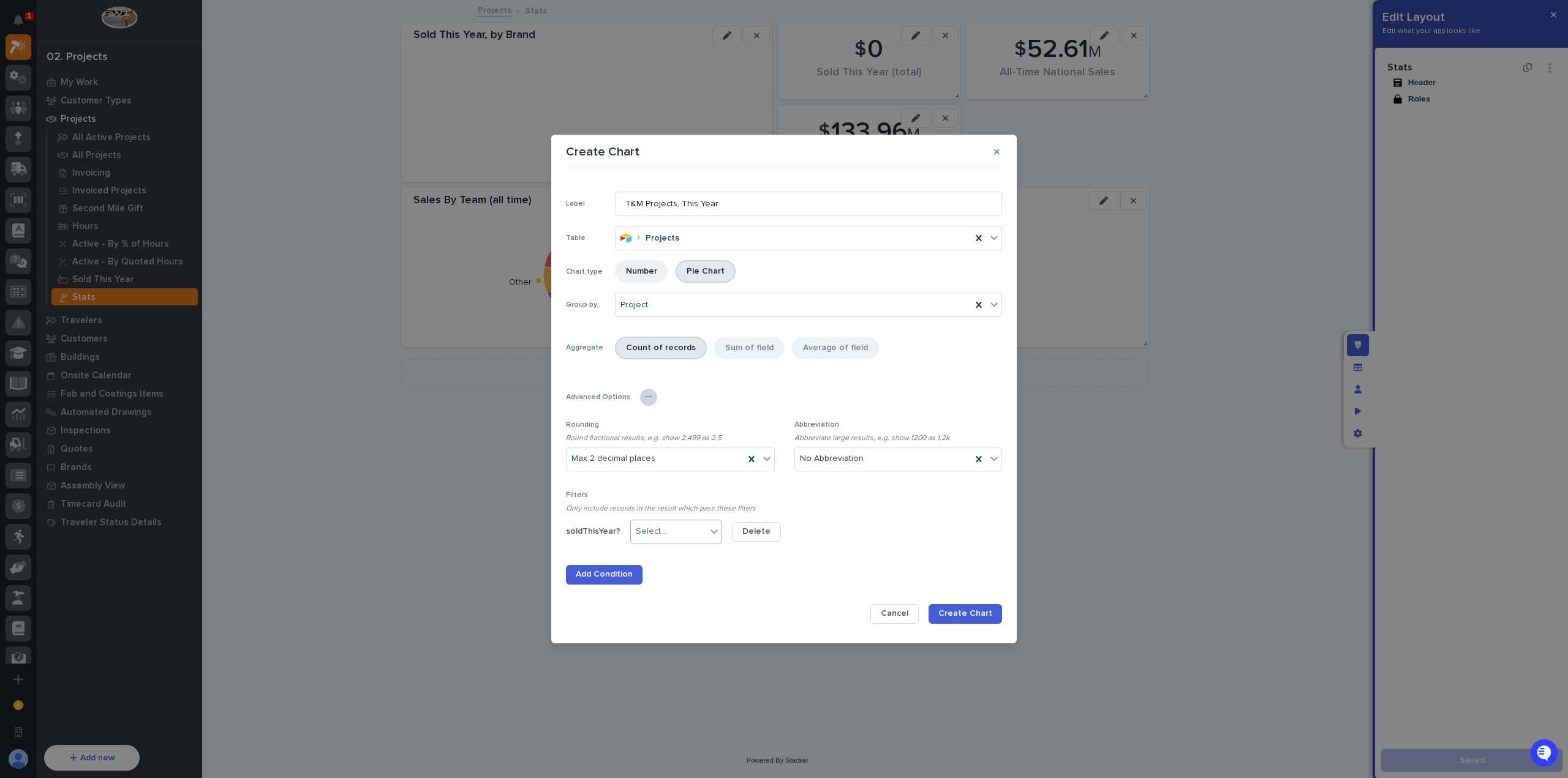
click at [690, 542] on div "Select..." at bounding box center [676, 531] width 92 height 24
click at [672, 617] on div ">" at bounding box center [674, 618] width 91 height 21
click at [776, 538] on input at bounding box center [784, 531] width 105 height 24
type input "0"
click at [953, 610] on span "Create Chart" at bounding box center [966, 613] width 54 height 11
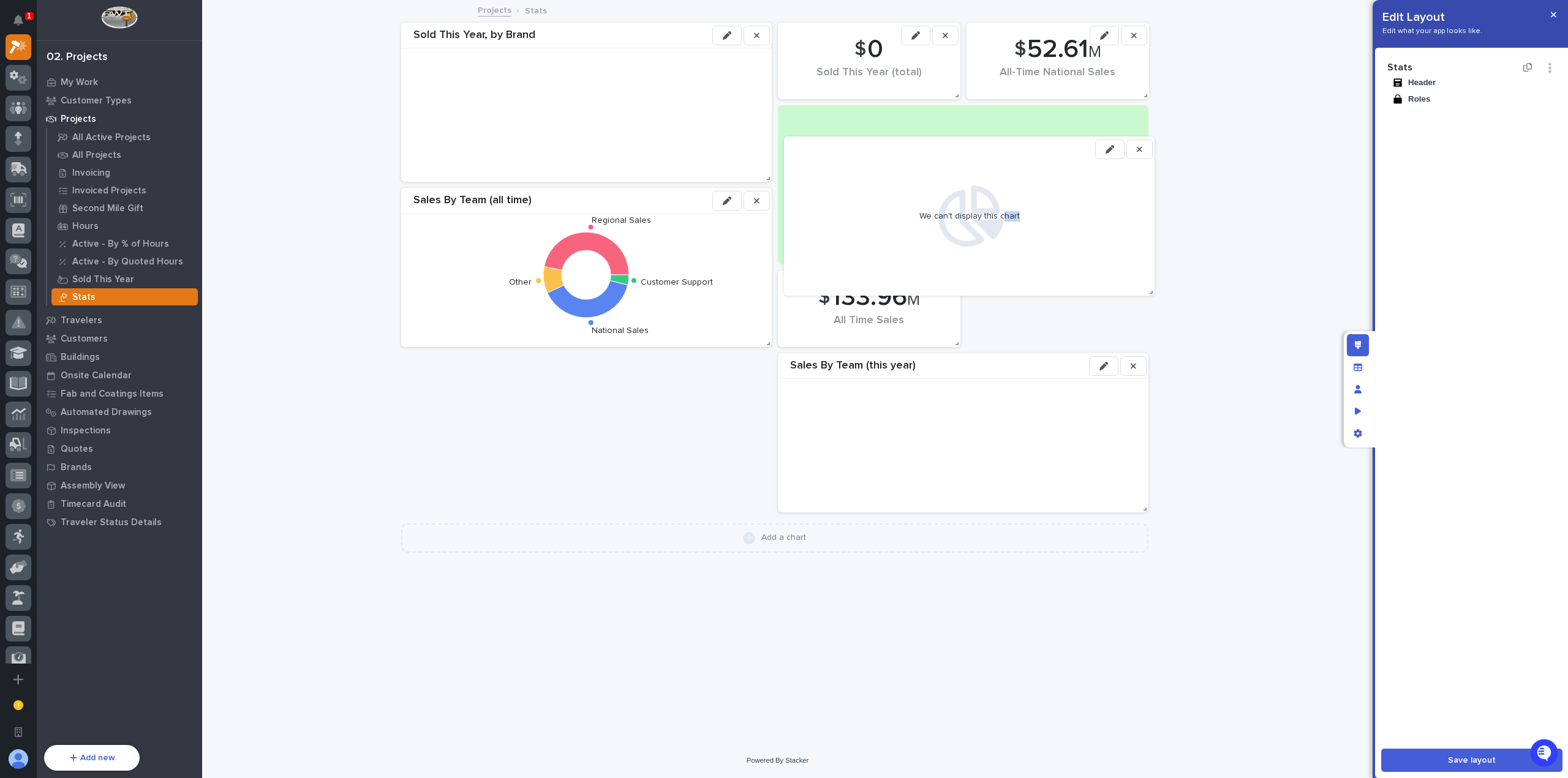
drag, startPoint x: 620, startPoint y: 390, endPoint x: 1070, endPoint y: 173, distance: 499.6
click at [1070, 173] on div "We can't display this chart" at bounding box center [969, 216] width 358 height 147
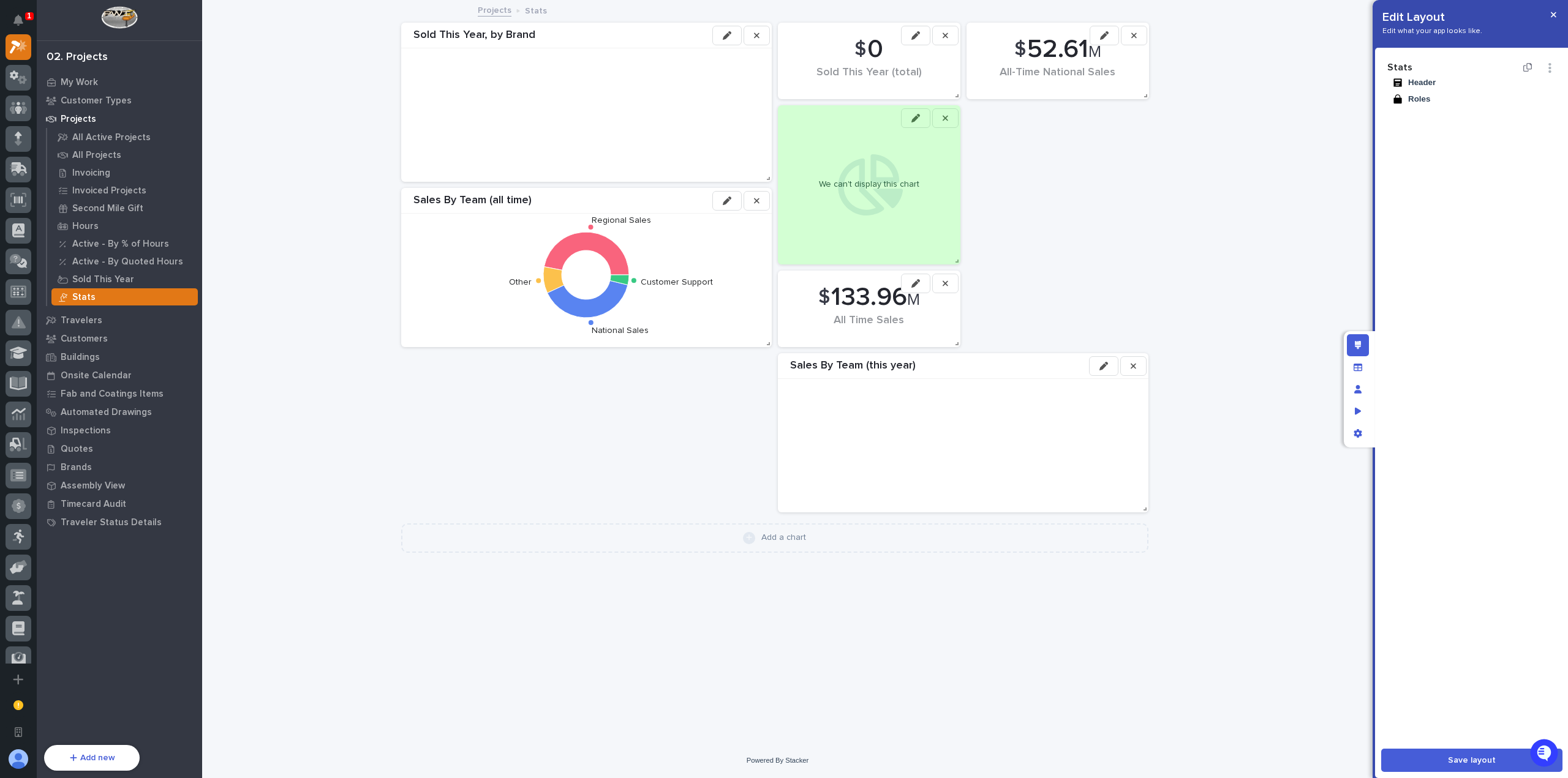
drag, startPoint x: 1147, startPoint y: 262, endPoint x: 916, endPoint y: 184, distance: 243.8
drag, startPoint x: 956, startPoint y: 261, endPoint x: 958, endPoint y: 154, distance: 107.0
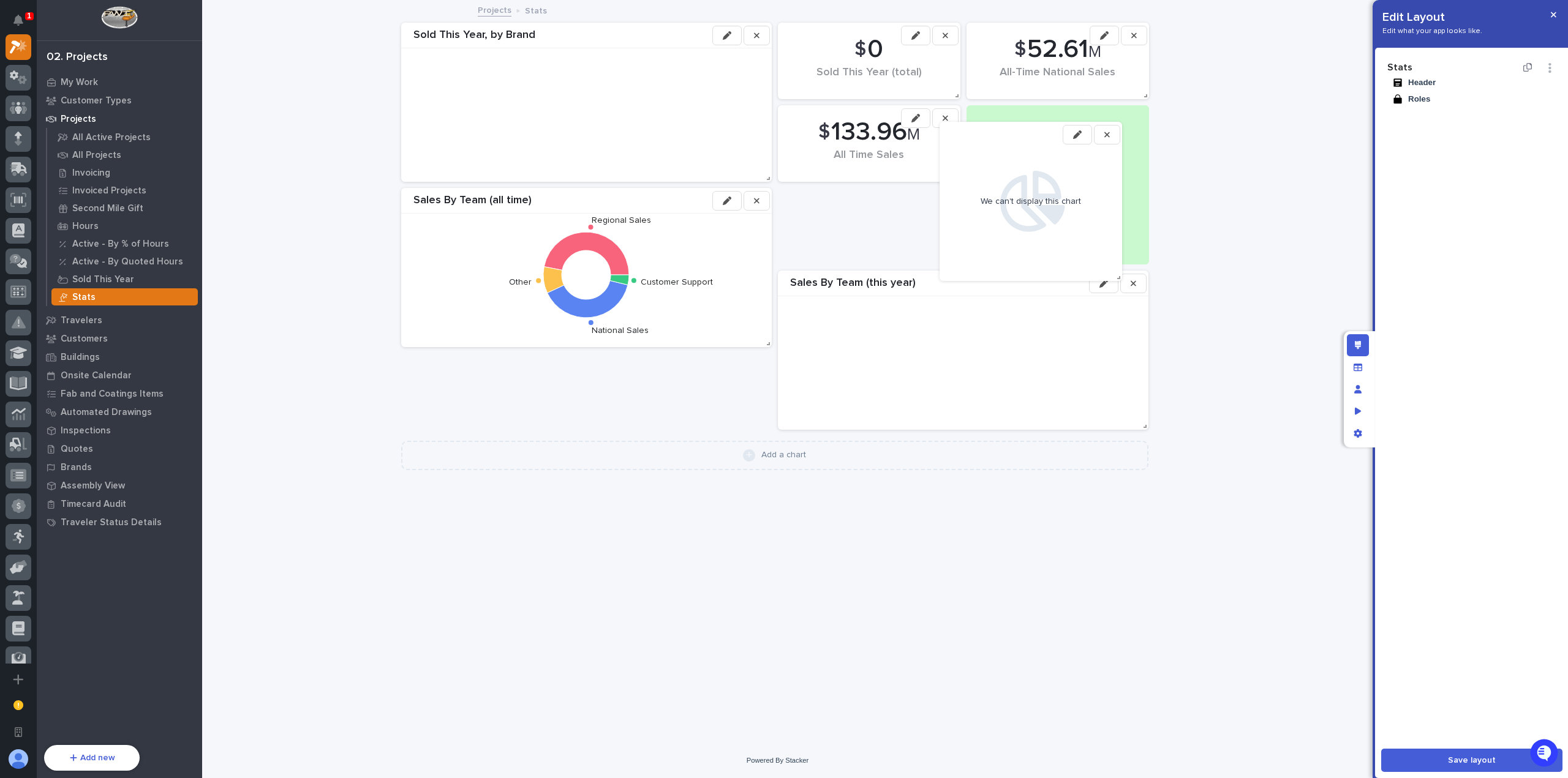
drag, startPoint x: 886, startPoint y: 170, endPoint x: 1053, endPoint y: 182, distance: 167.4
click at [1053, 183] on icon at bounding box center [1031, 202] width 69 height 61
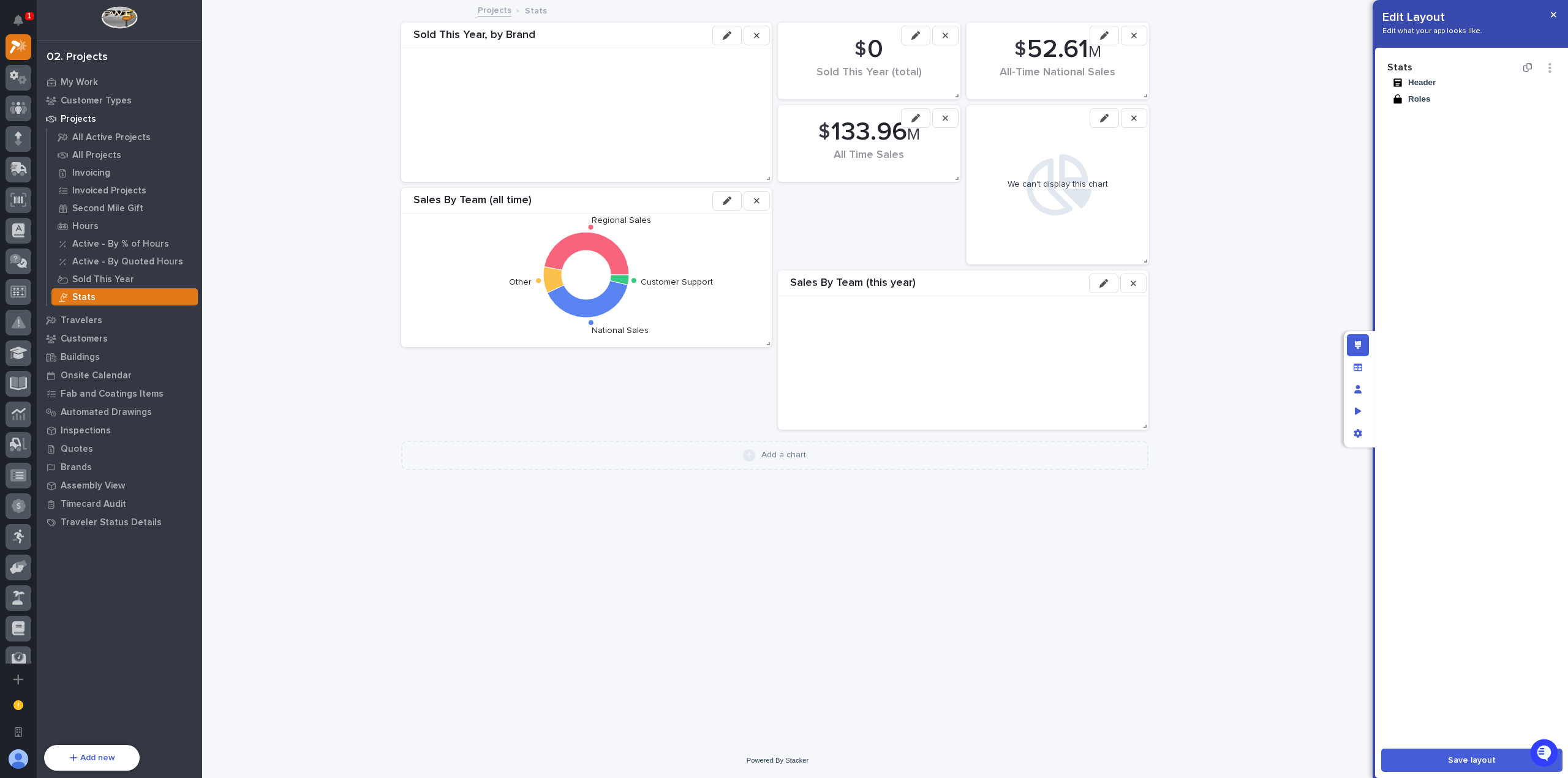
click at [1133, 37] on icon "button" at bounding box center [1134, 35] width 6 height 8
click at [1107, 124] on button "button" at bounding box center [1104, 118] width 29 height 19
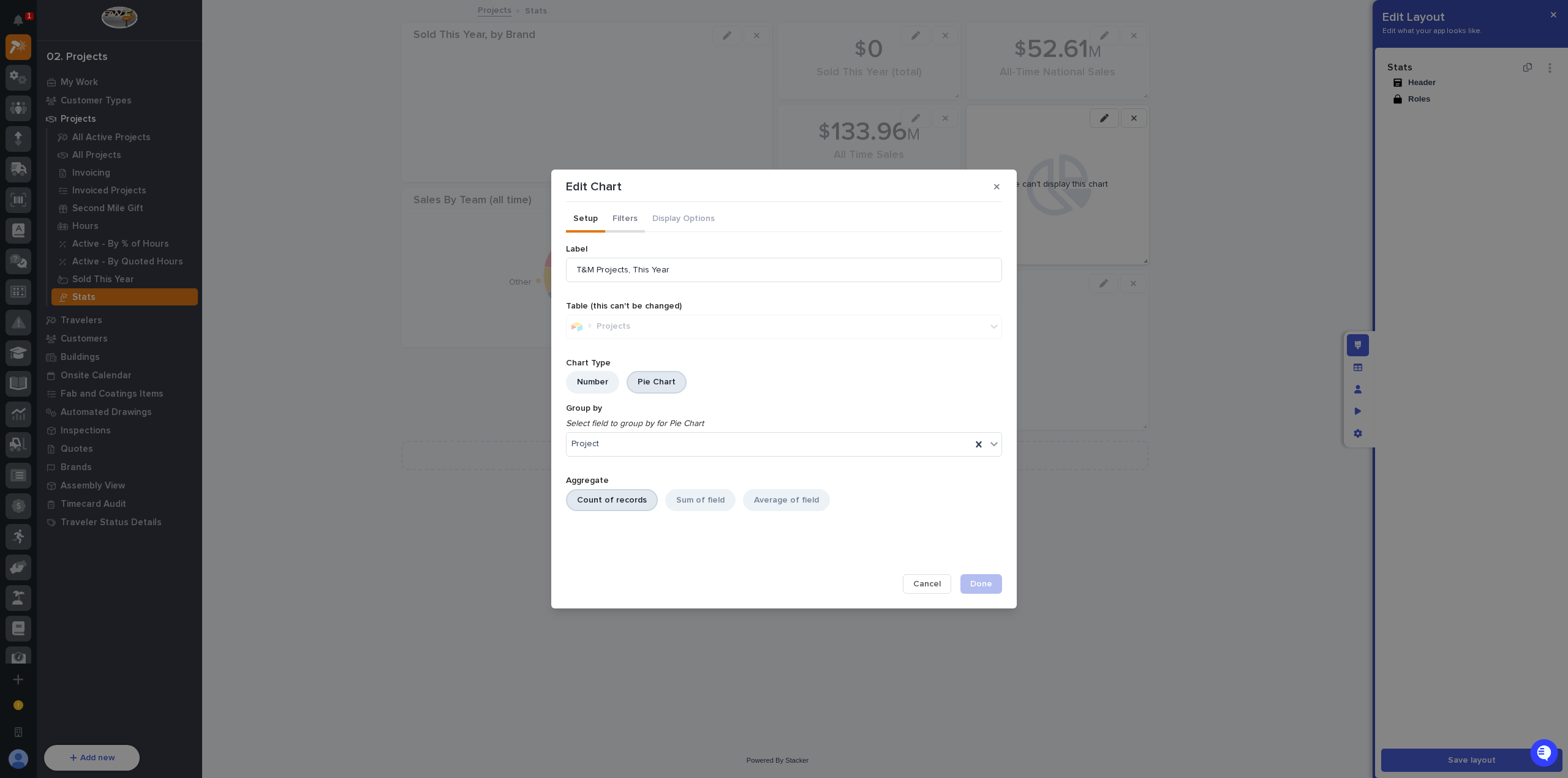
click at [635, 222] on button "Filters" at bounding box center [625, 220] width 40 height 26
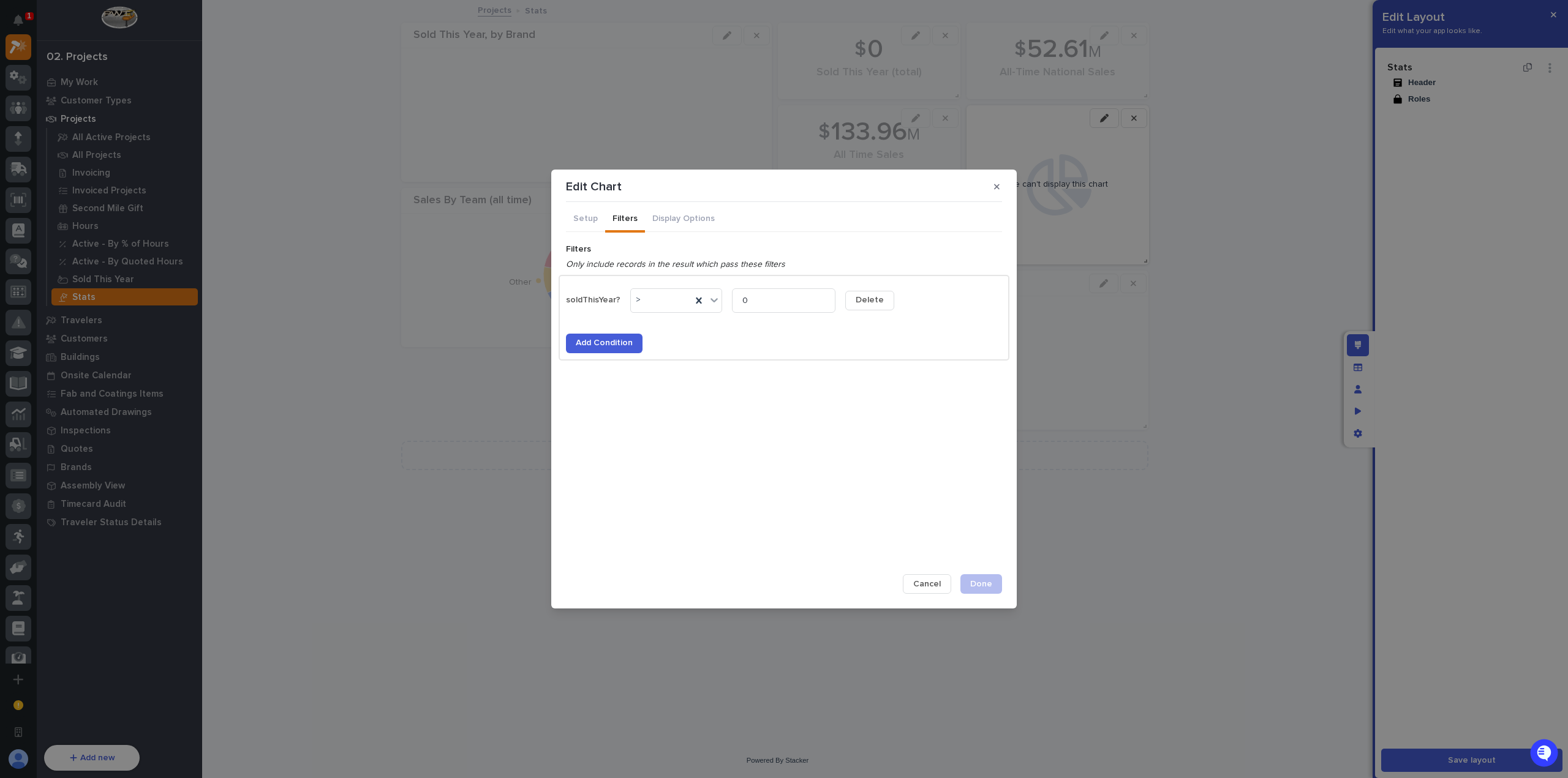
drag, startPoint x: 864, startPoint y: 306, endPoint x: 878, endPoint y: 330, distance: 27.8
click at [865, 306] on button "Delete" at bounding box center [869, 301] width 49 height 19
click at [985, 586] on span "Done" at bounding box center [982, 584] width 22 height 11
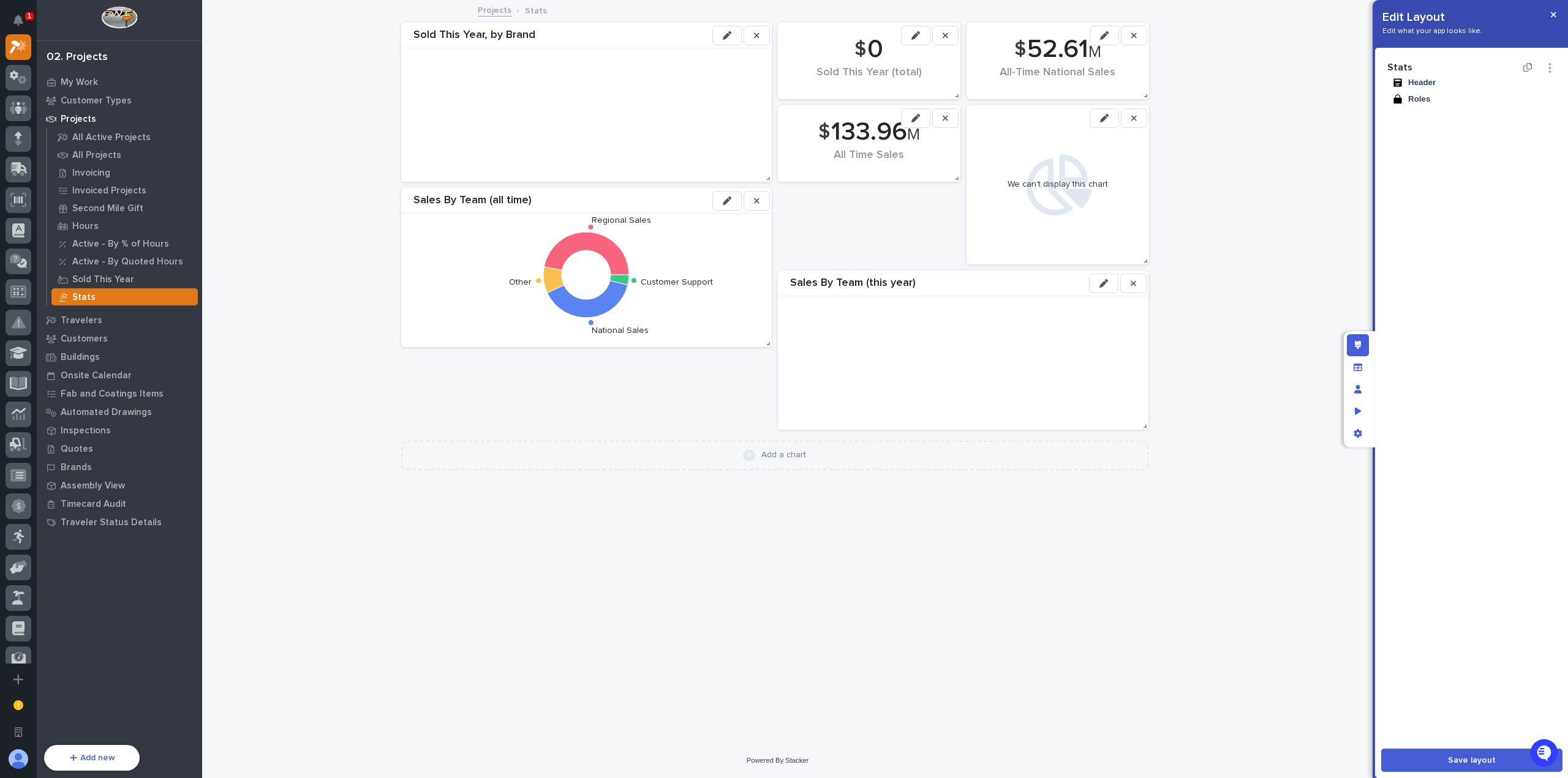
click at [1108, 118] on icon "button" at bounding box center [1104, 118] width 8 height 8
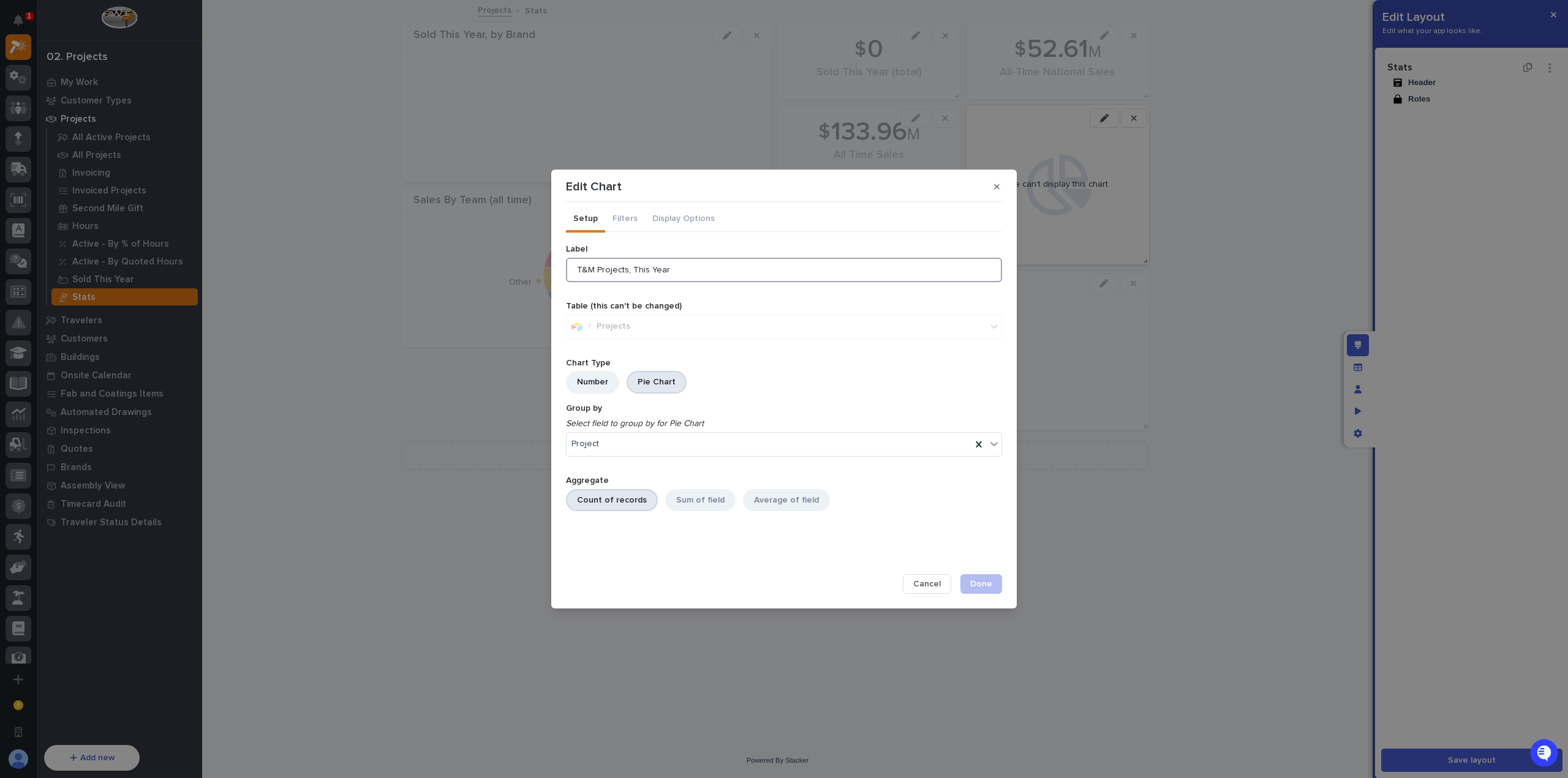
drag, startPoint x: 694, startPoint y: 269, endPoint x: 627, endPoint y: 270, distance: 67.0
click at [627, 270] on input "T&M Projects, This Year" at bounding box center [783, 269] width 436 height 24
click at [692, 442] on div "Project" at bounding box center [769, 444] width 405 height 18
type input "*"
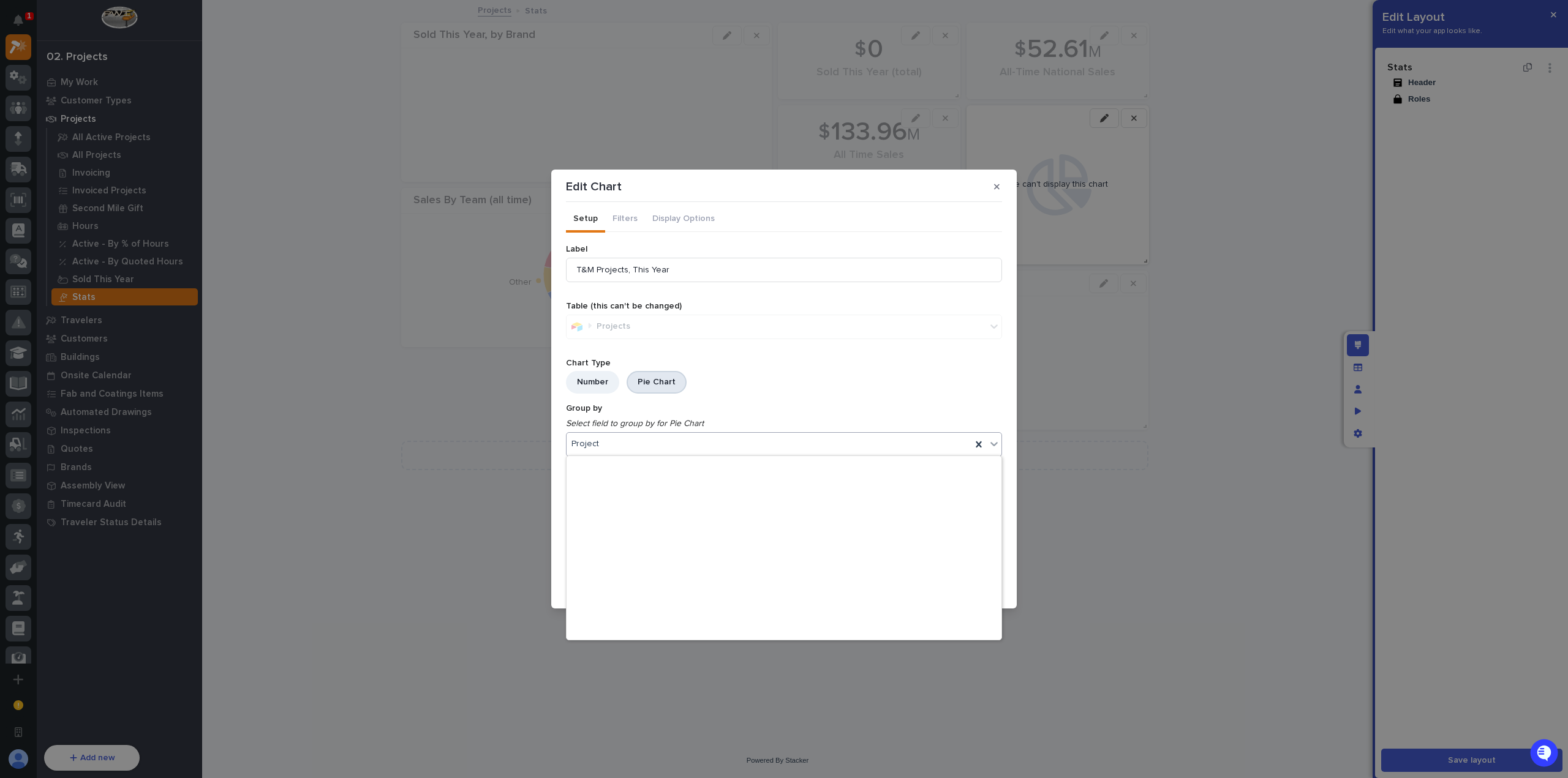
scroll to position [0, 0]
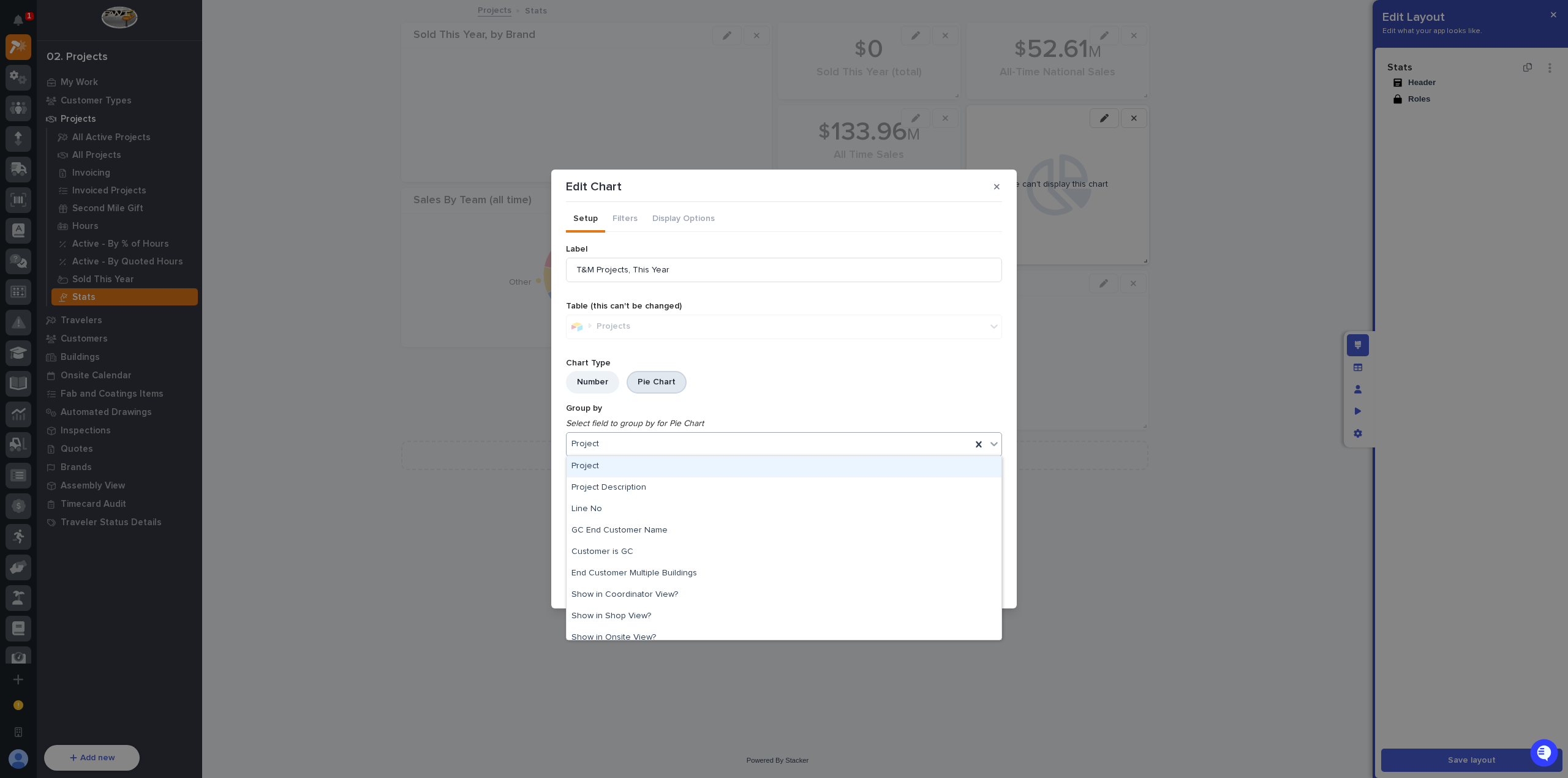
click at [766, 418] on icon "Select field to group by for Pie Chart" at bounding box center [781, 423] width 431 height 10
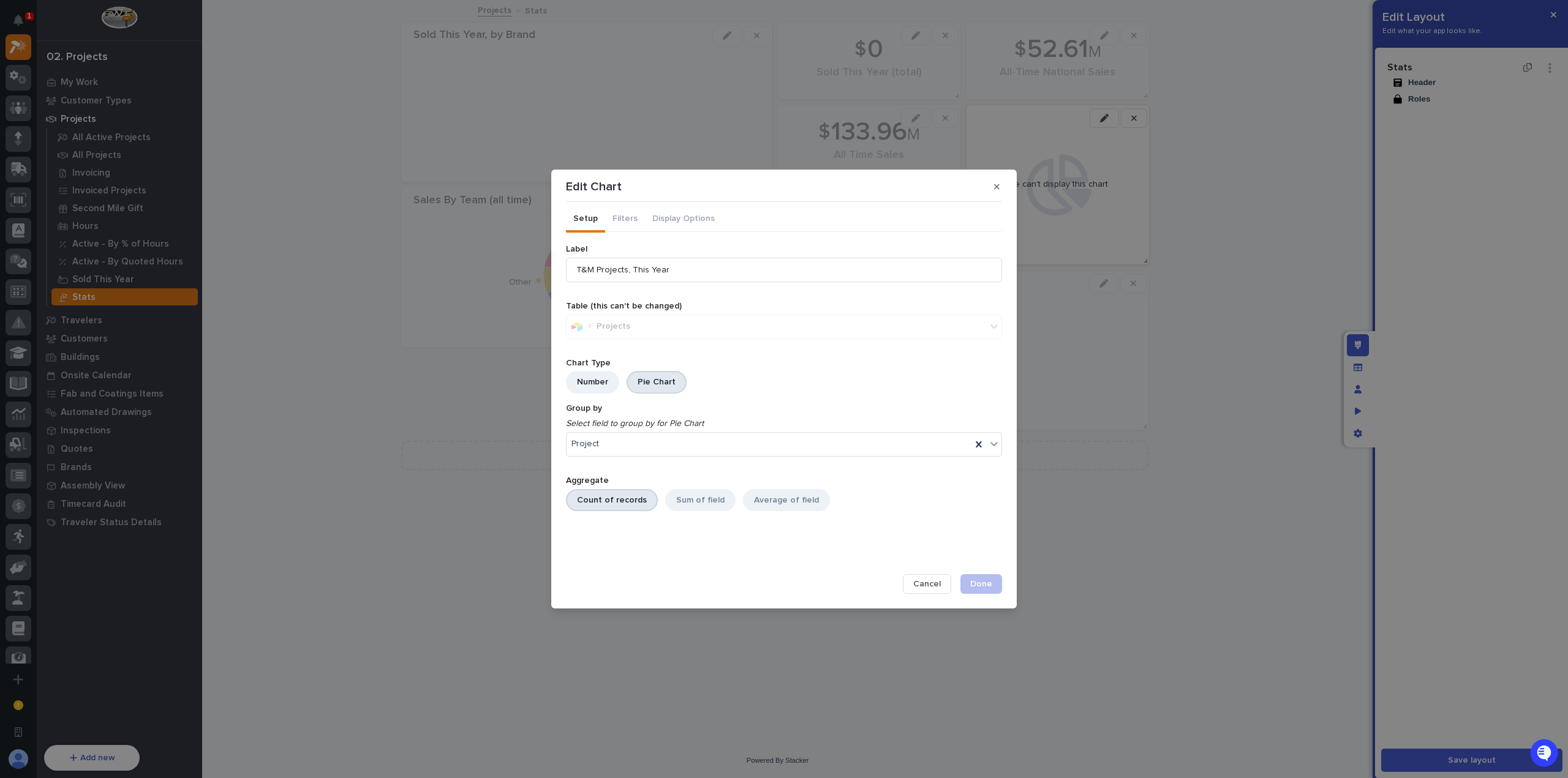
drag, startPoint x: 931, startPoint y: 587, endPoint x: 1020, endPoint y: 367, distance: 237.3
click at [931, 587] on span "Cancel" at bounding box center [927, 584] width 28 height 11
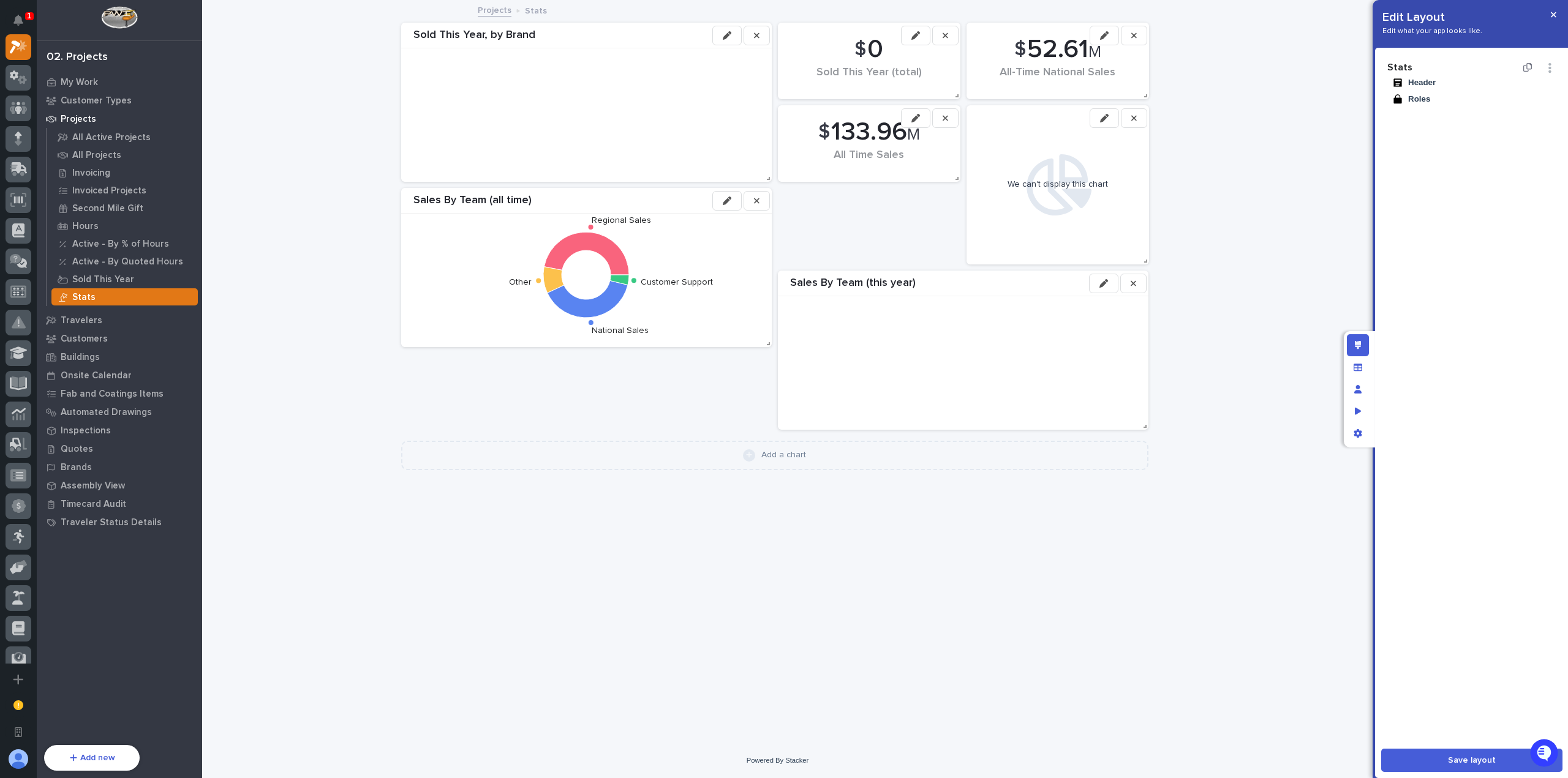
drag, startPoint x: 1140, startPoint y: 128, endPoint x: 1142, endPoint y: 122, distance: 6.3
click at [1140, 128] on div "We can't display this chart" at bounding box center [1058, 185] width 171 height 147
click at [1142, 122] on button "button" at bounding box center [1134, 118] width 26 height 19
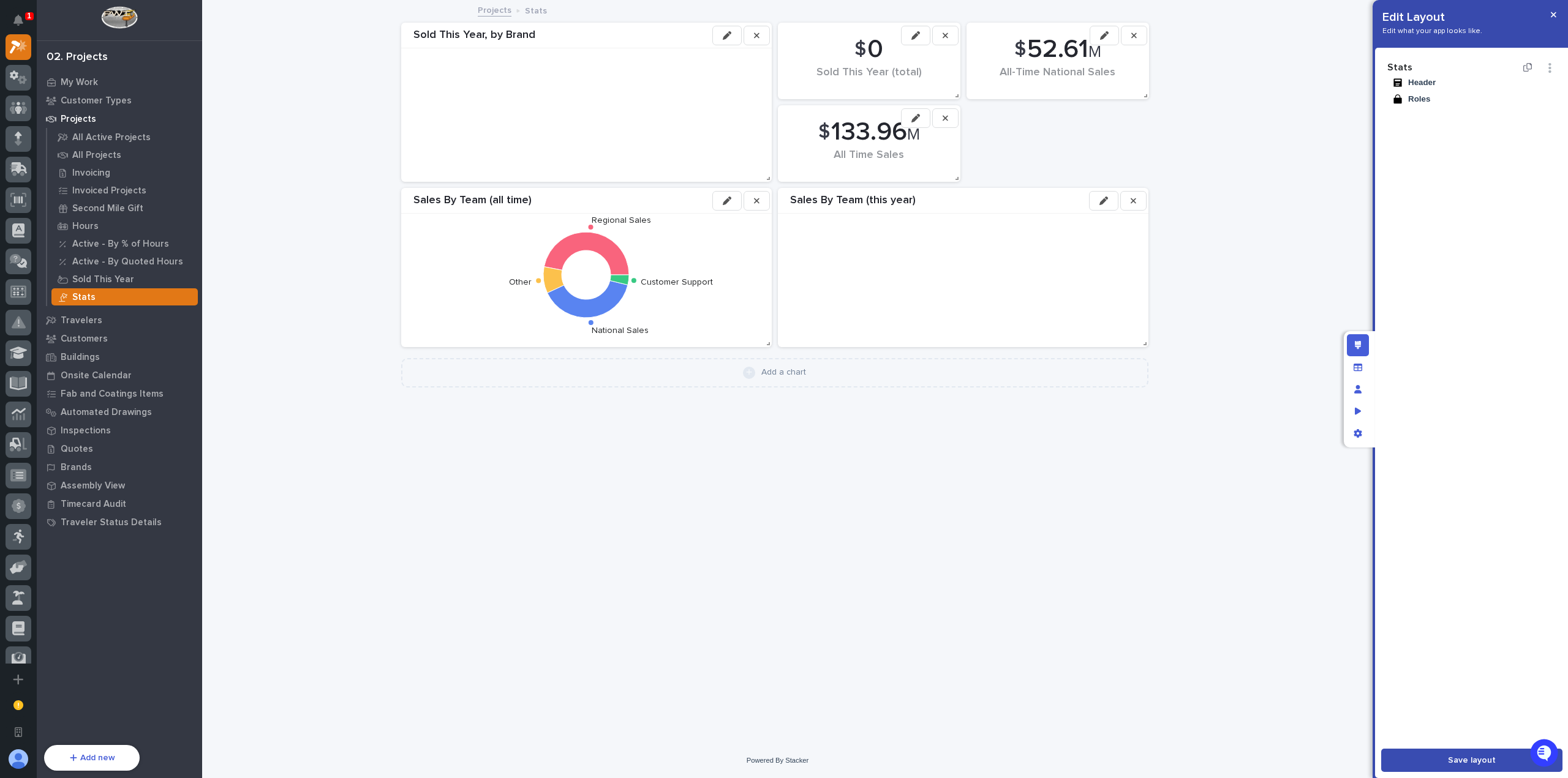
click at [1445, 755] on button "Save layout" at bounding box center [1472, 761] width 182 height 24
click at [776, 371] on div "Add a chart" at bounding box center [783, 372] width 45 height 10
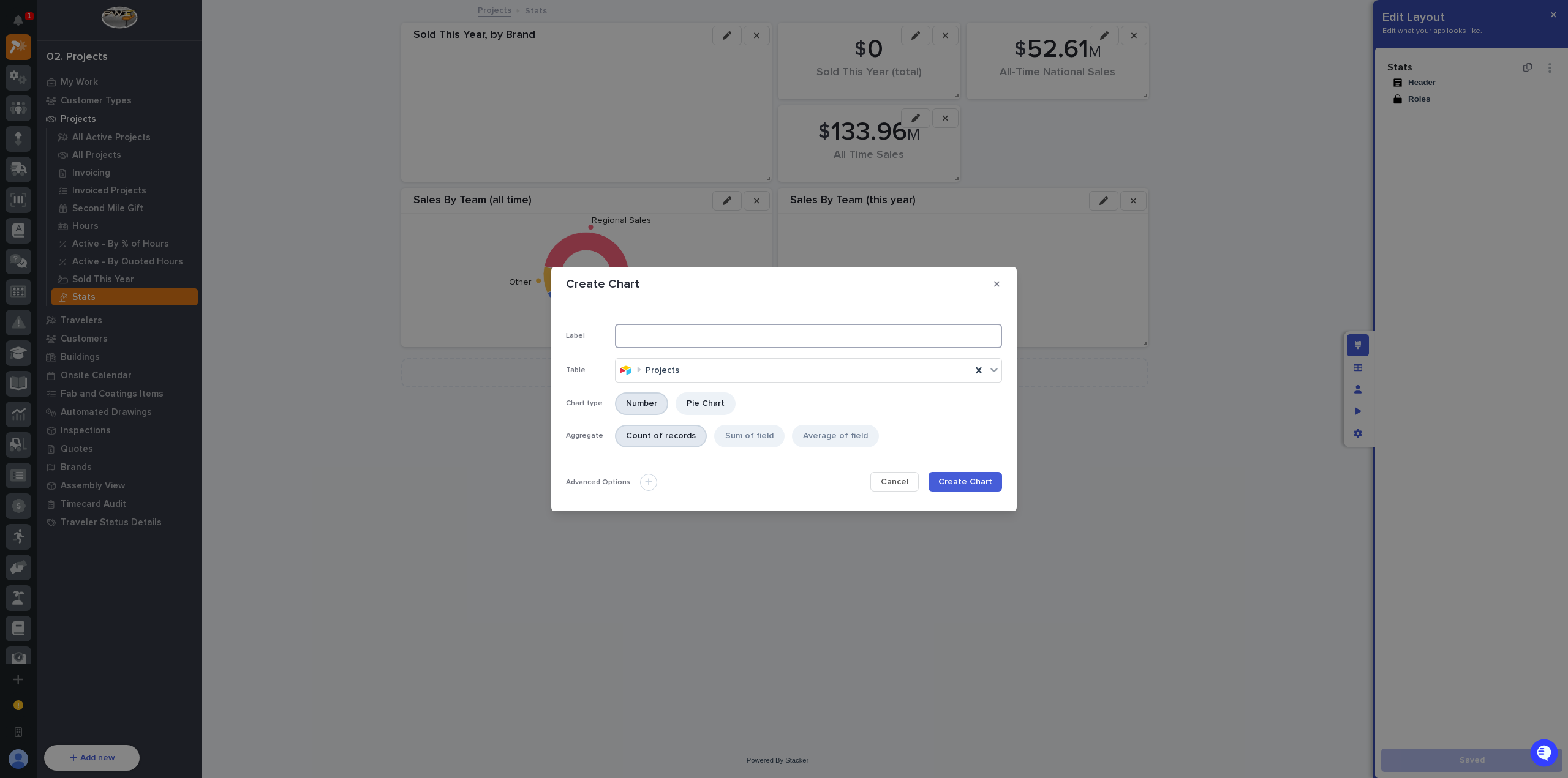
click at [695, 331] on input at bounding box center [808, 335] width 387 height 24
type input "Projects Sold This Year"
drag, startPoint x: 724, startPoint y: 433, endPoint x: 723, endPoint y: 443, distance: 10.0
click at [724, 433] on div "Sum of field" at bounding box center [749, 436] width 71 height 23
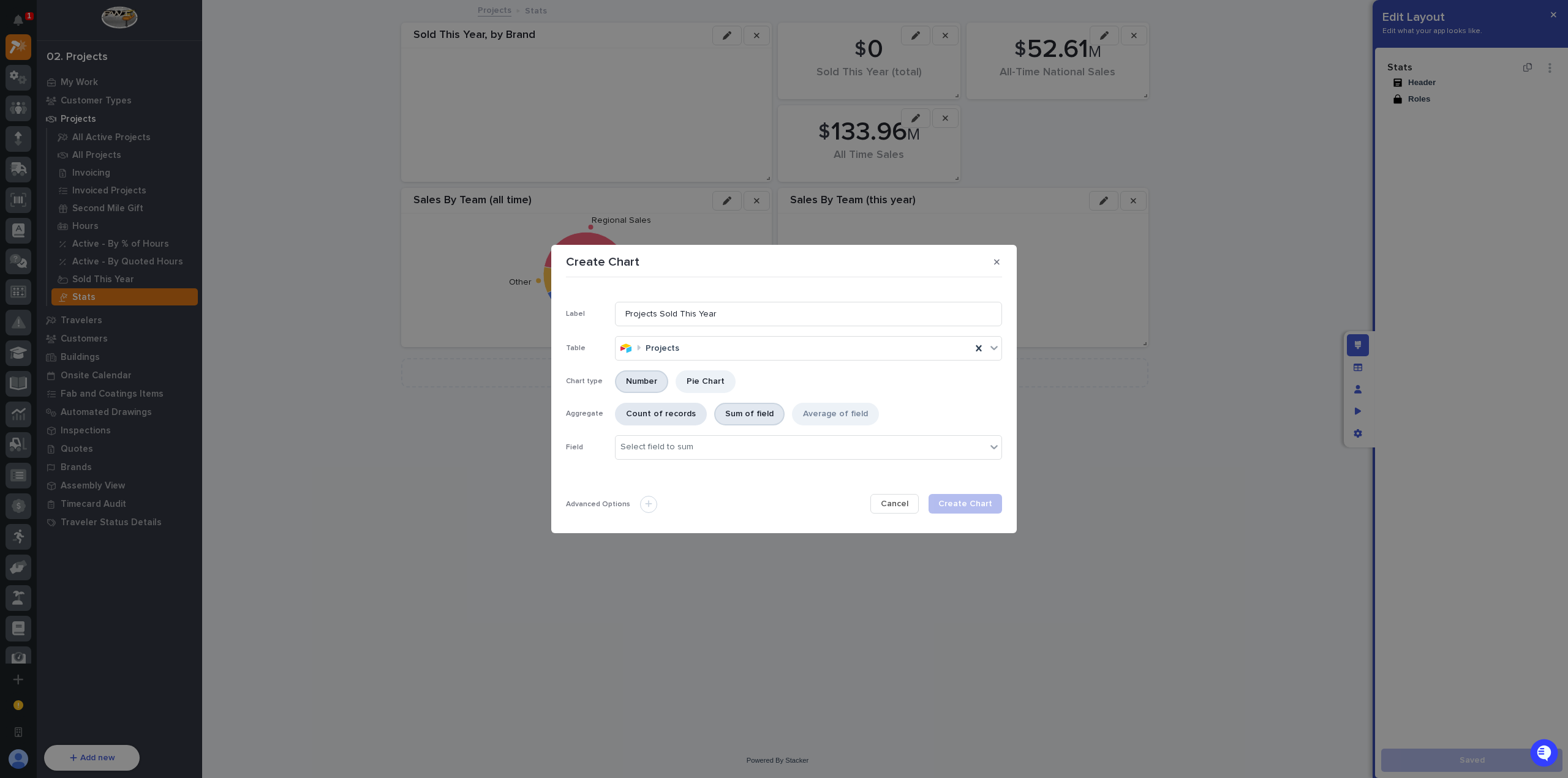
click at [697, 412] on div "Count of records" at bounding box center [661, 414] width 92 height 23
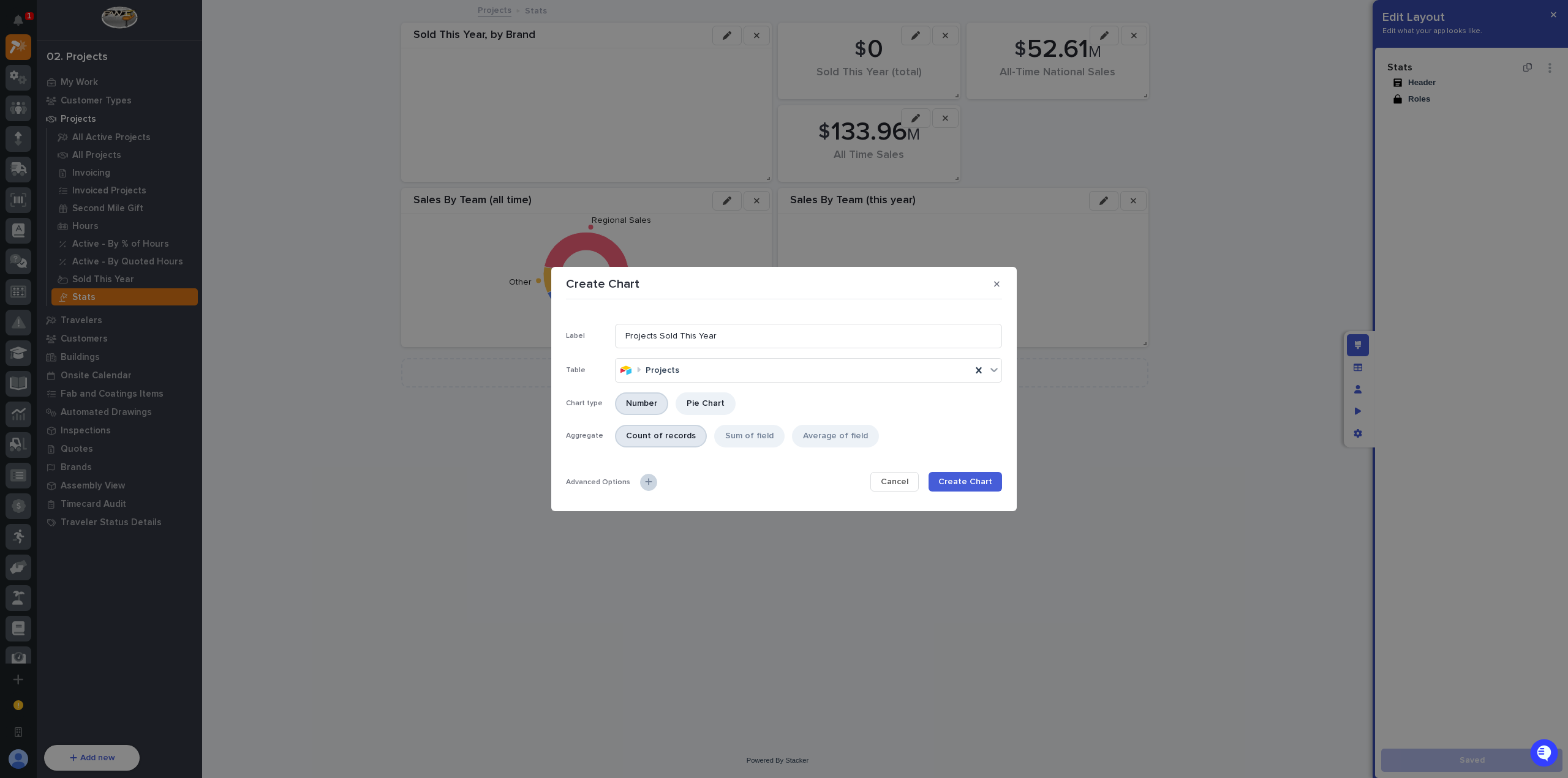
click at [650, 481] on div at bounding box center [648, 482] width 17 height 17
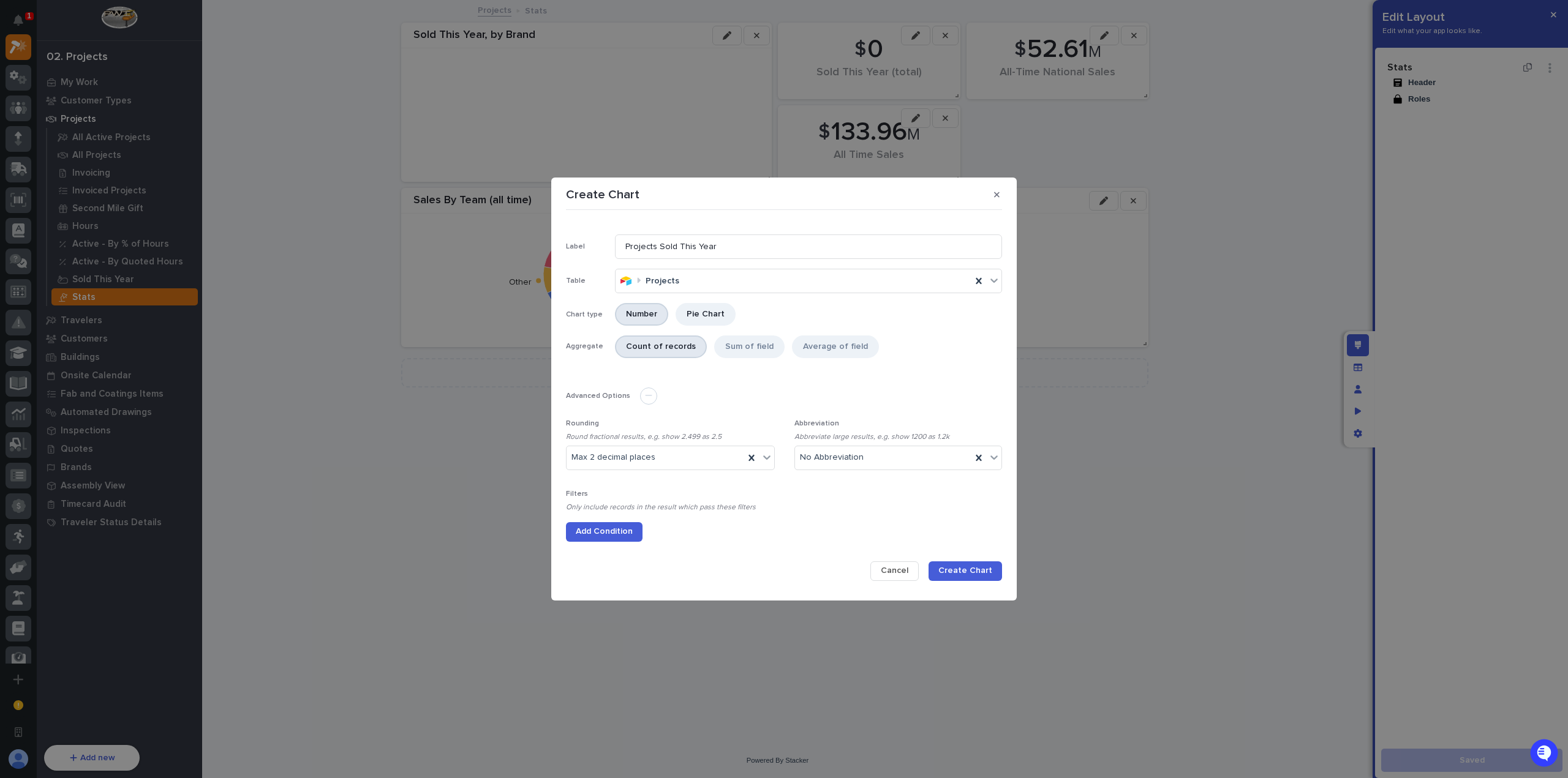
click at [611, 514] on div "Filters Only include records in the result which pass these filters Add Conditi…" at bounding box center [783, 515] width 436 height 52
click at [612, 527] on span "Add Condition" at bounding box center [604, 531] width 57 height 11
click at [647, 529] on div "Select..." at bounding box center [776, 530] width 419 height 18
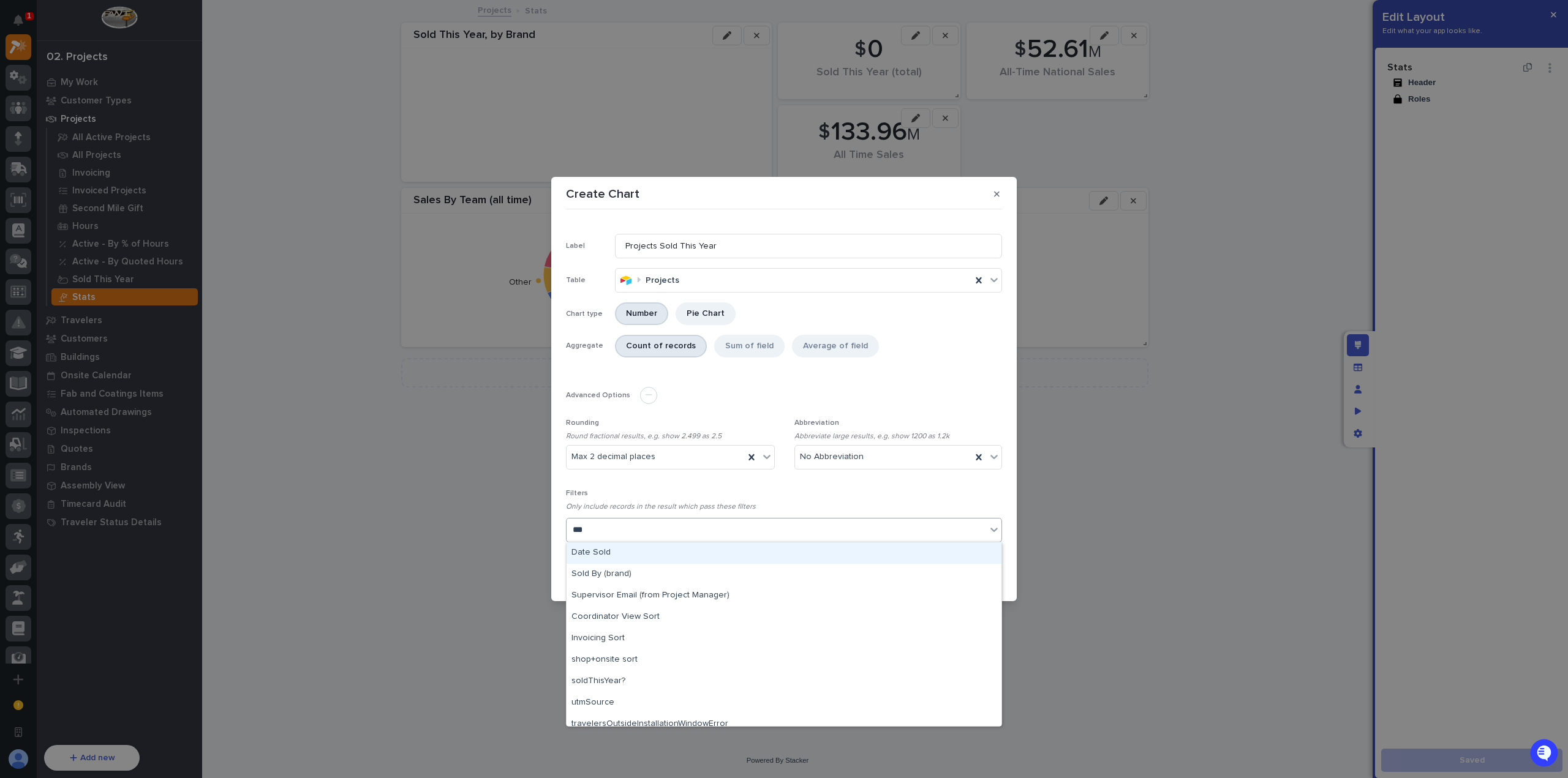
type input "****"
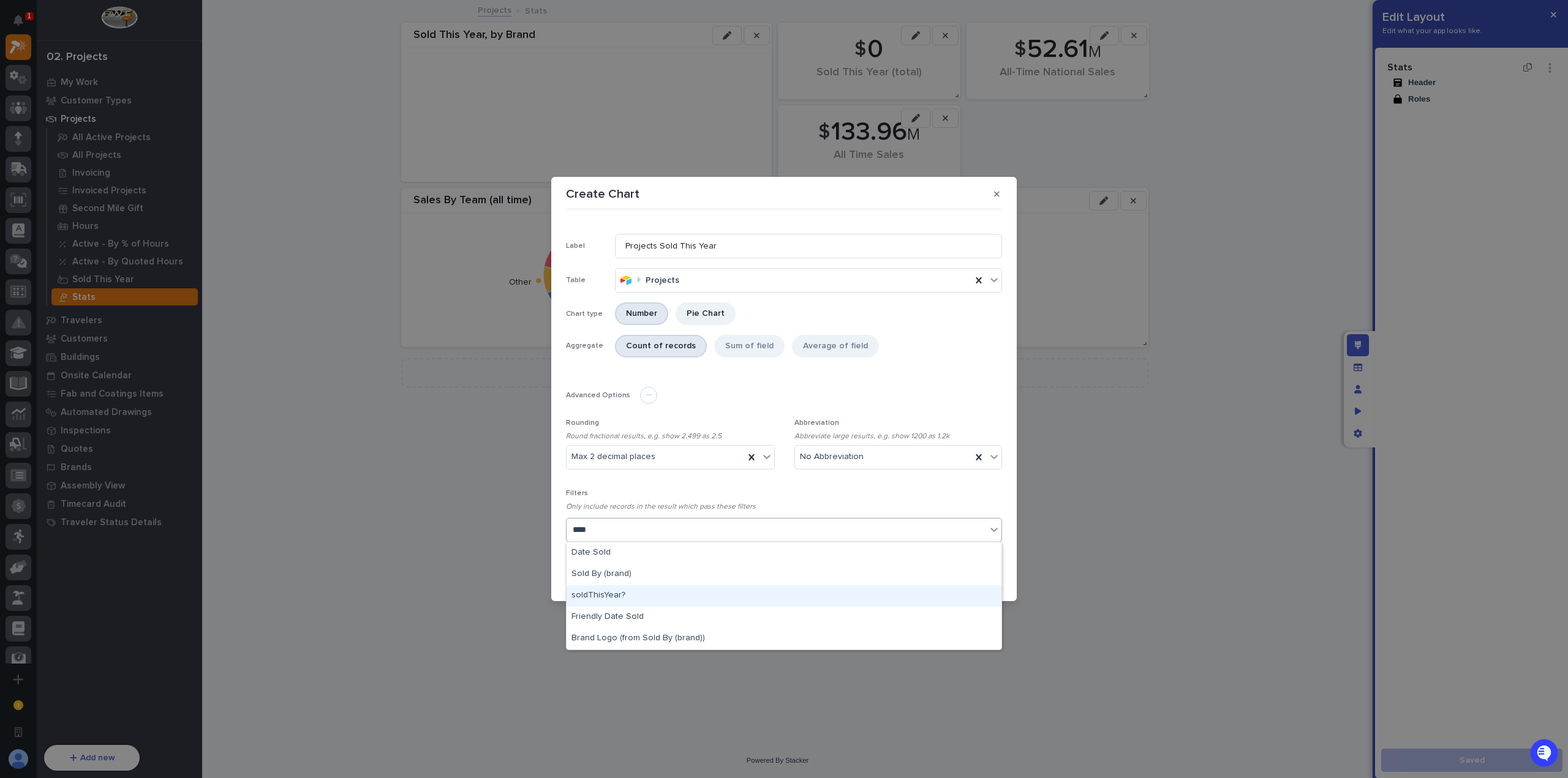
click at [683, 592] on div "soldThisYear?" at bounding box center [783, 596] width 435 height 21
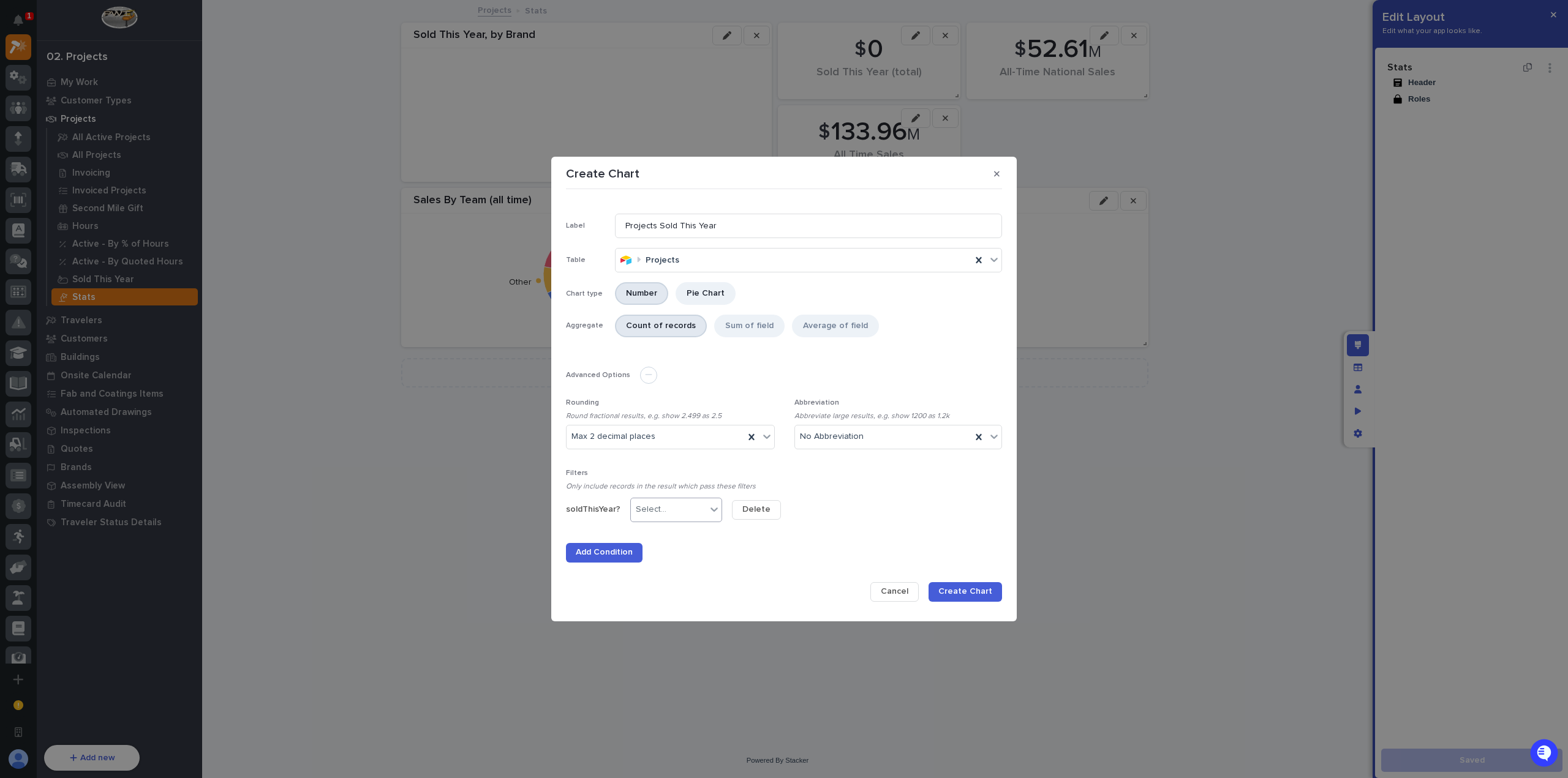
drag, startPoint x: 697, startPoint y: 497, endPoint x: 693, endPoint y: 513, distance: 16.5
click at [697, 497] on div "Filters Only include records in the result which pass these filters soldThisYea…" at bounding box center [783, 515] width 436 height 94
click at [690, 518] on div "Select..." at bounding box center [668, 510] width 76 height 18
click at [652, 605] on div ">" at bounding box center [674, 597] width 91 height 21
click at [783, 508] on input at bounding box center [784, 509] width 105 height 24
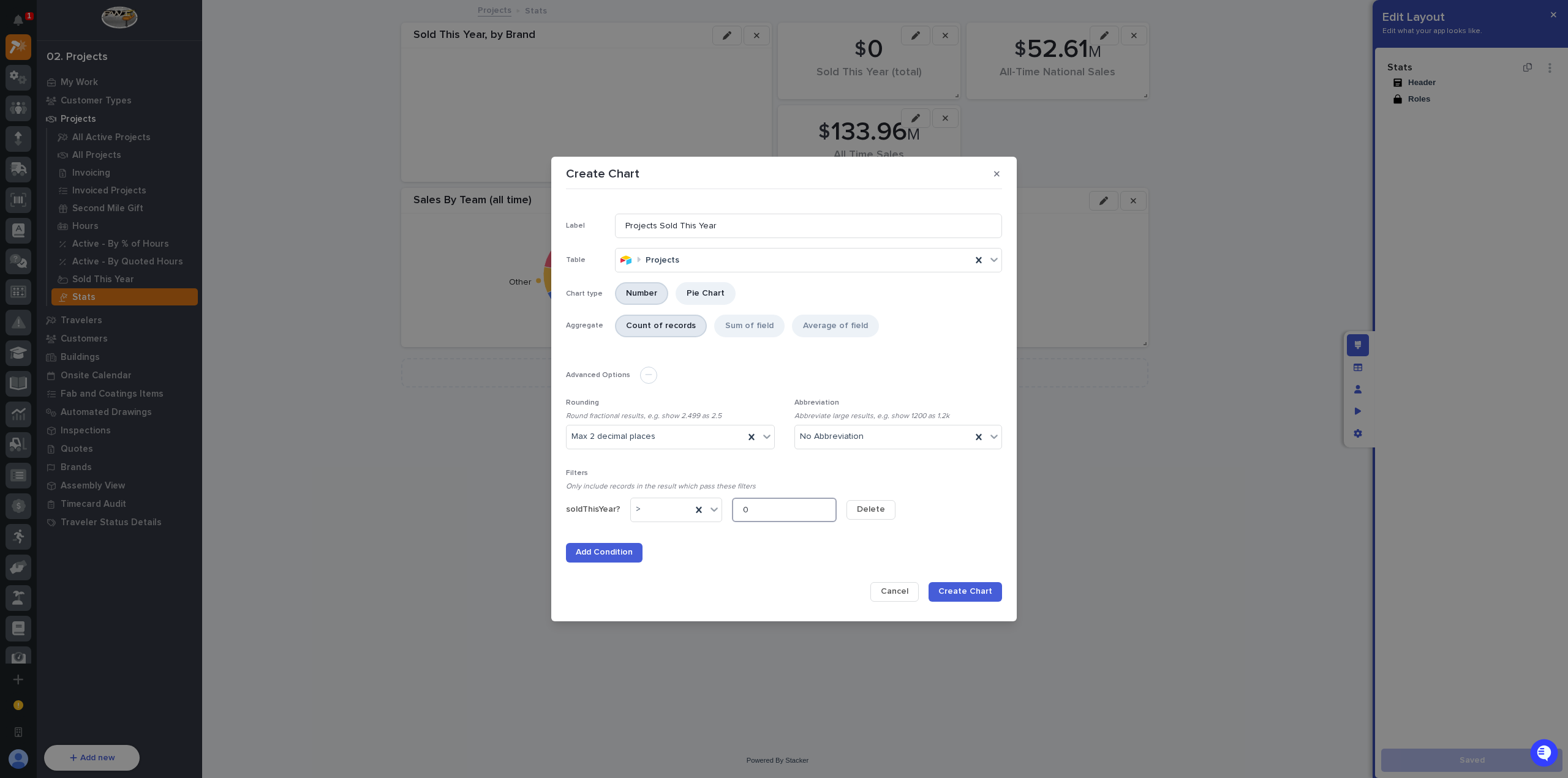
type input "0"
click at [979, 593] on span "Create Chart" at bounding box center [966, 592] width 54 height 11
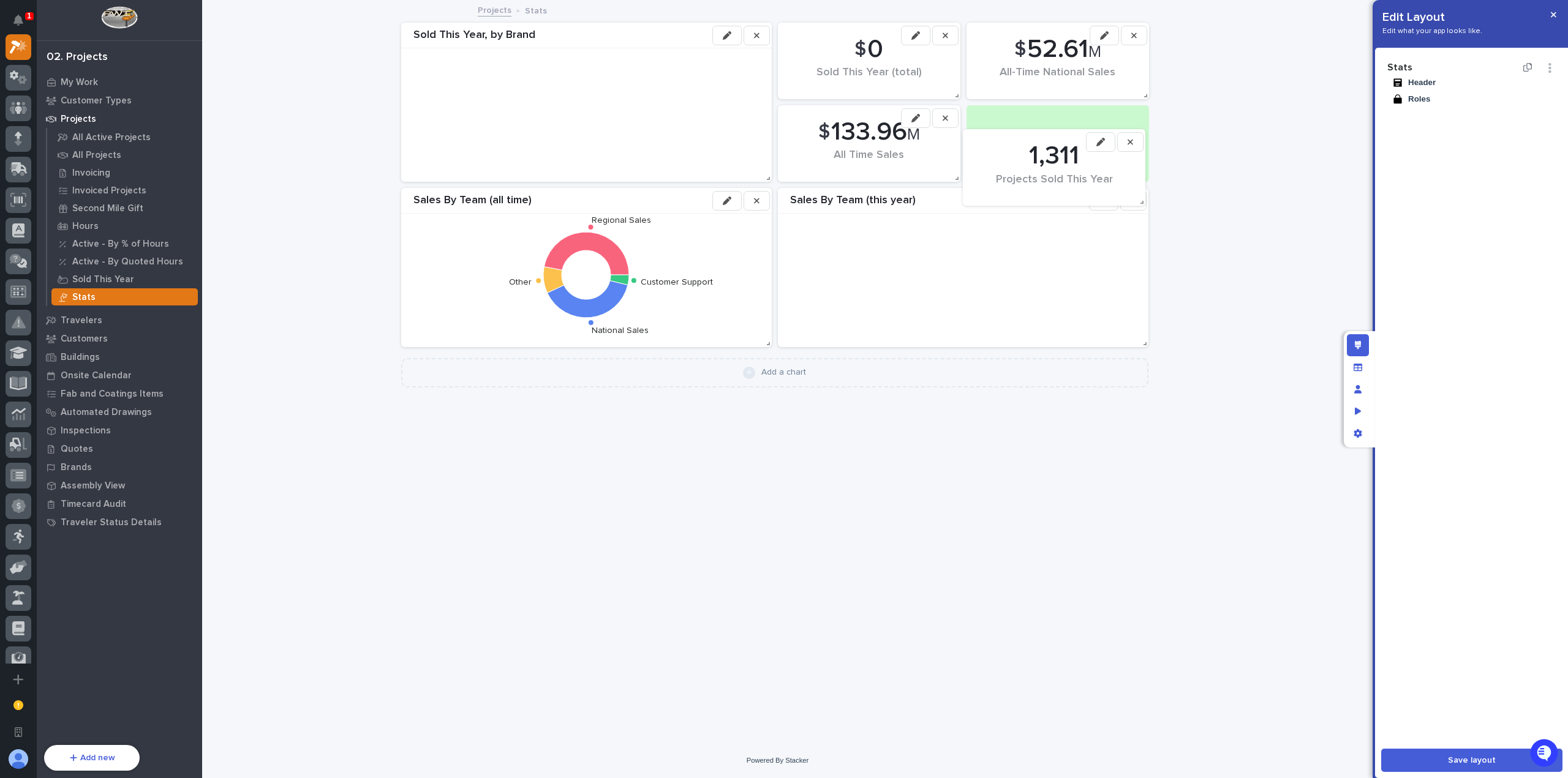
drag, startPoint x: 490, startPoint y: 385, endPoint x: 1052, endPoint y: 161, distance: 605.0
click at [1052, 161] on div "1,311" at bounding box center [1054, 156] width 141 height 30
click at [1140, 37] on button "button" at bounding box center [1134, 35] width 26 height 19
click at [765, 375] on div "Add a chart" at bounding box center [783, 372] width 45 height 10
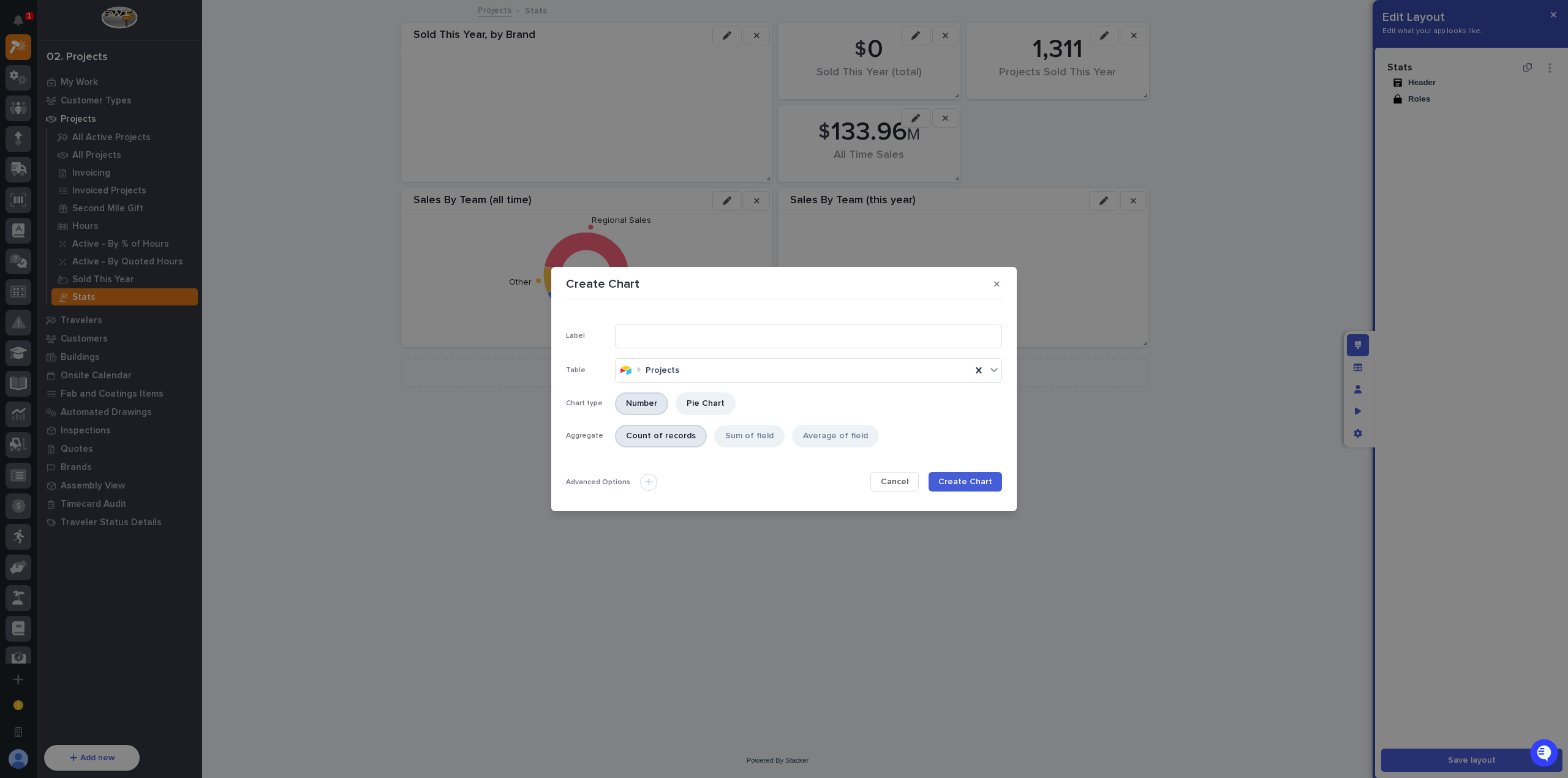
click at [908, 484] on span "Cancel" at bounding box center [895, 481] width 28 height 11
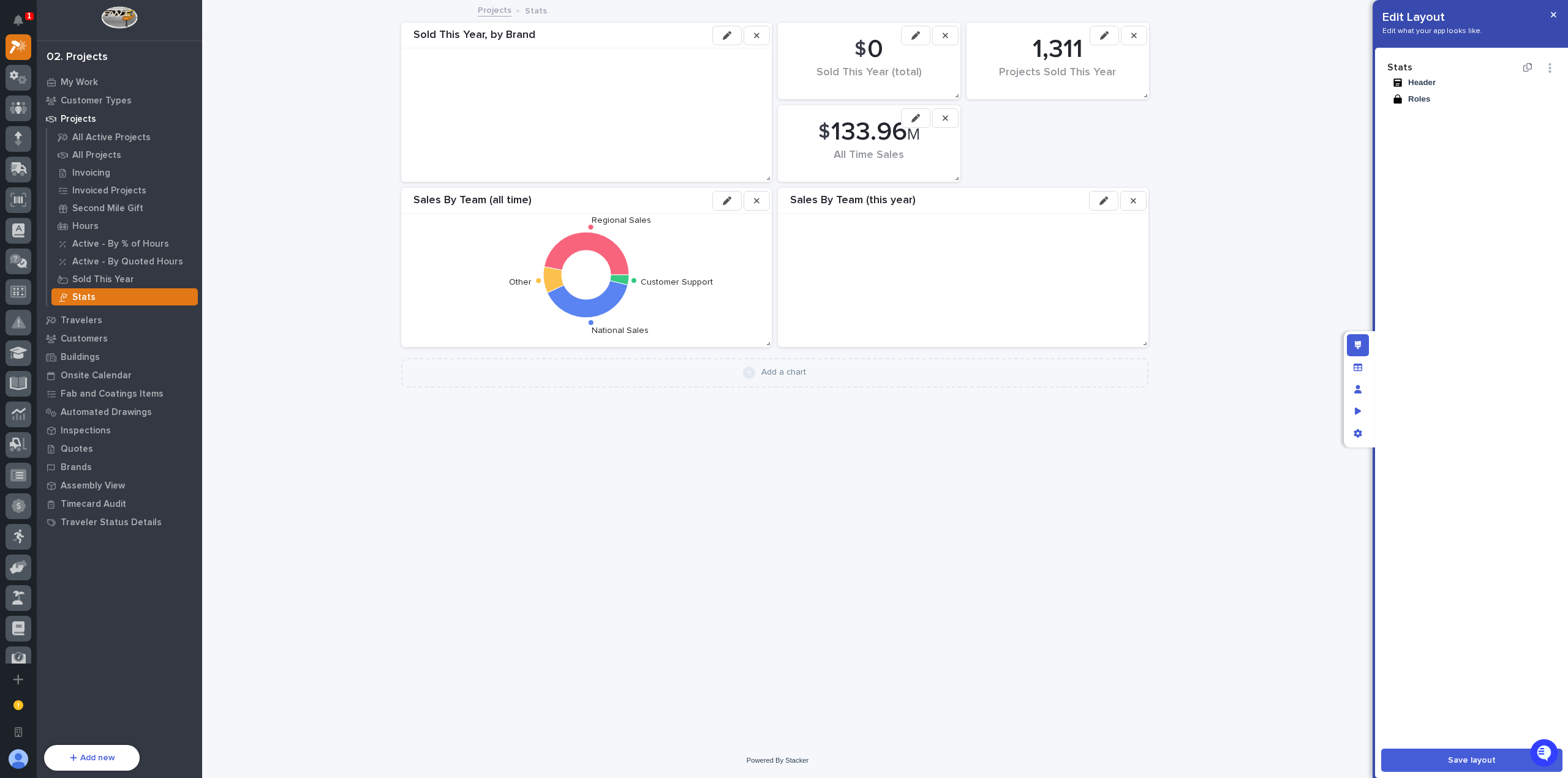
click at [912, 119] on icon "button" at bounding box center [916, 118] width 8 height 8
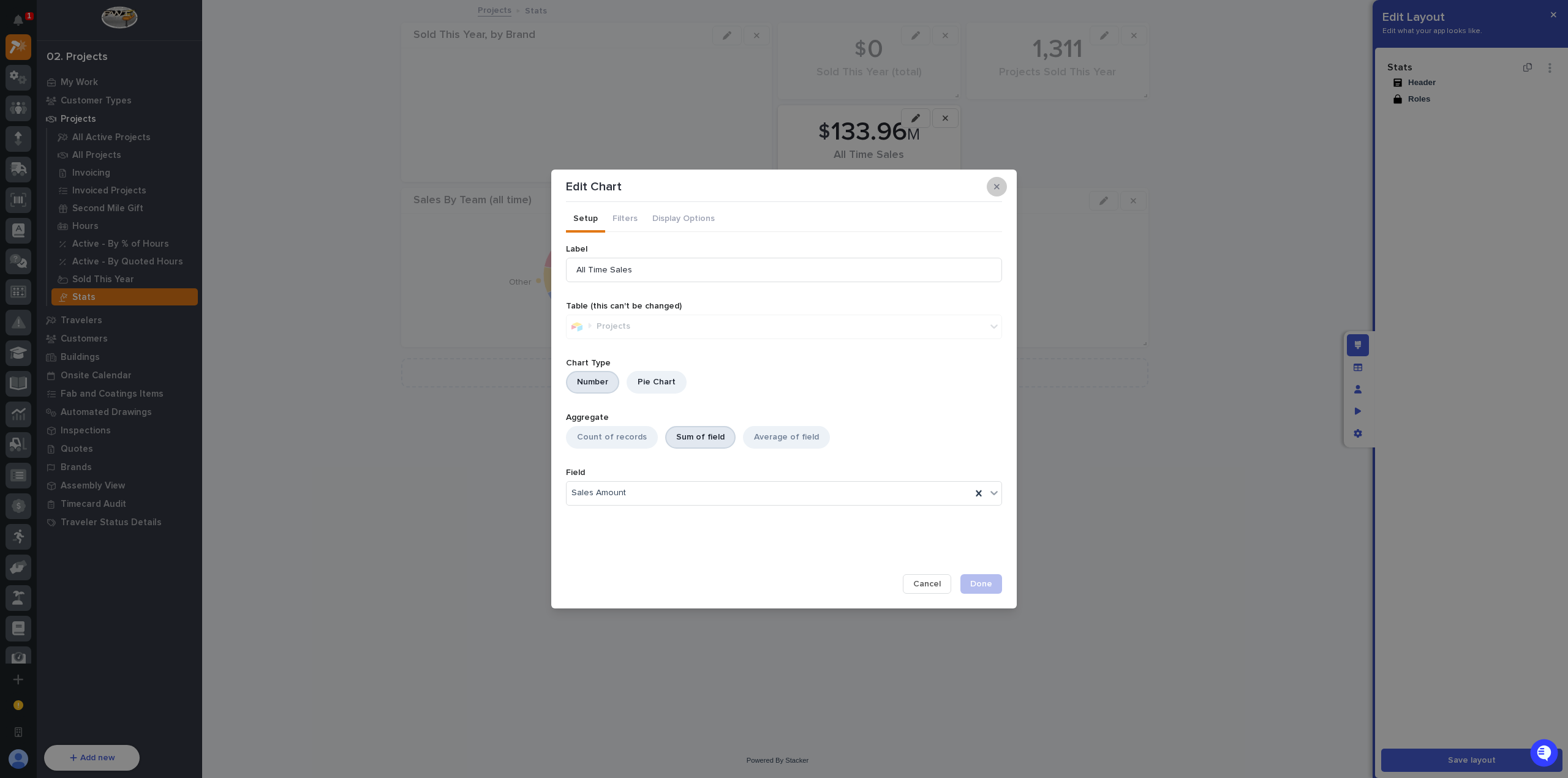
click at [988, 187] on button "button" at bounding box center [997, 186] width 20 height 19
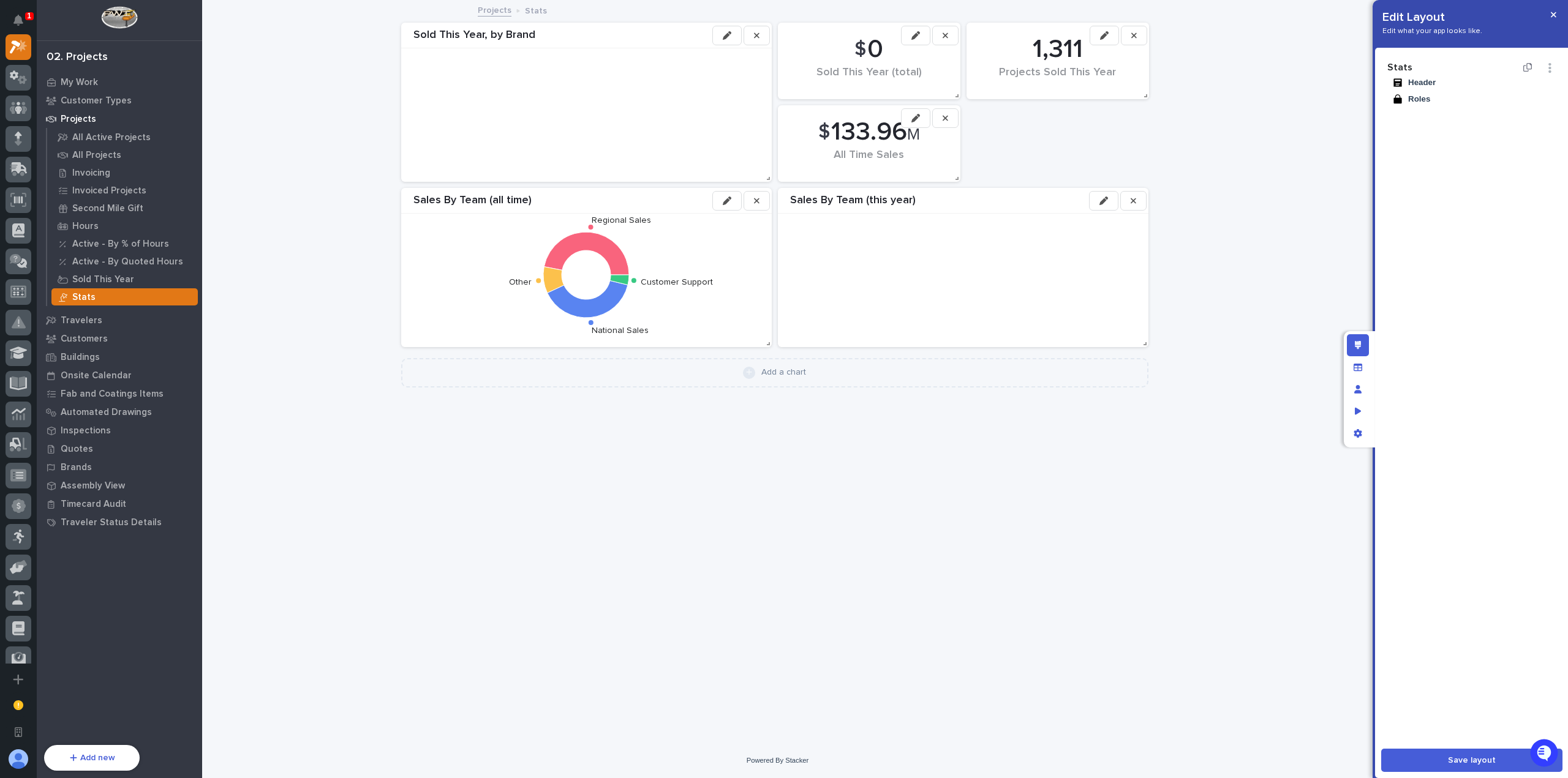
click at [916, 37] on icon "button" at bounding box center [916, 35] width 8 height 8
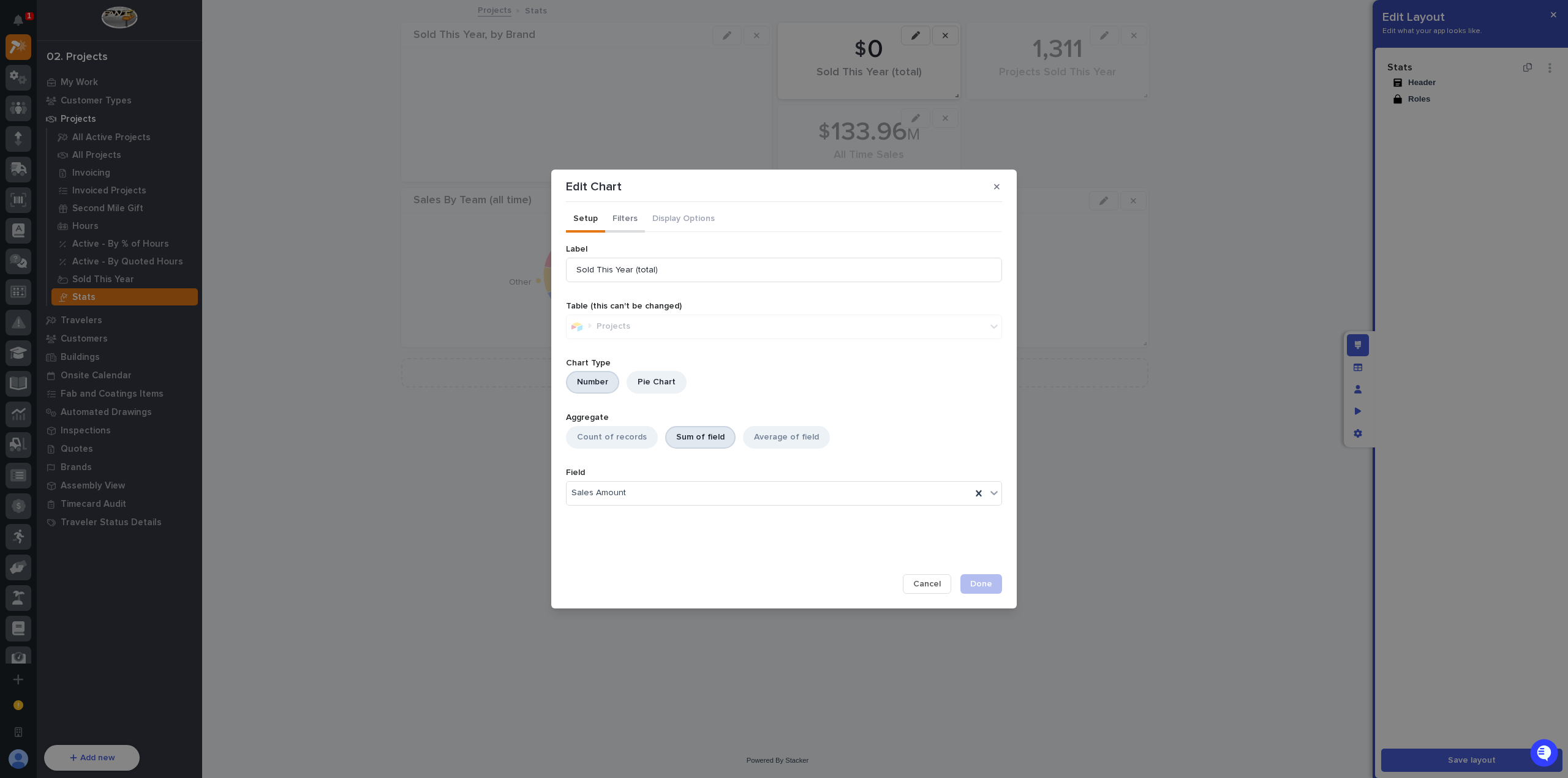
click at [636, 220] on button "Filters" at bounding box center [625, 220] width 40 height 26
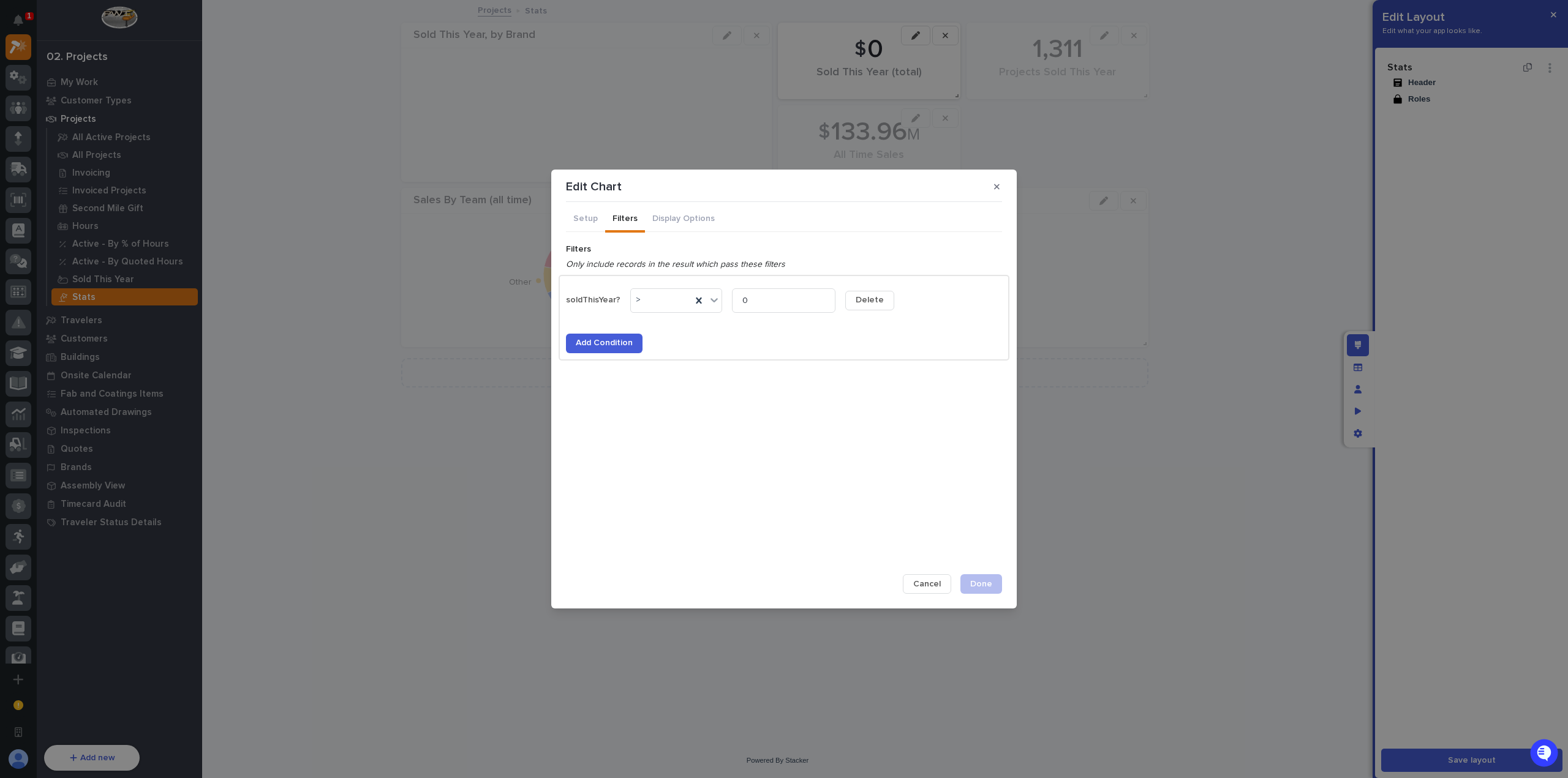
click at [622, 344] on span "Add Condition" at bounding box center [604, 343] width 57 height 11
click at [626, 339] on div "Select..." at bounding box center [783, 330] width 436 height 24
type input "**"
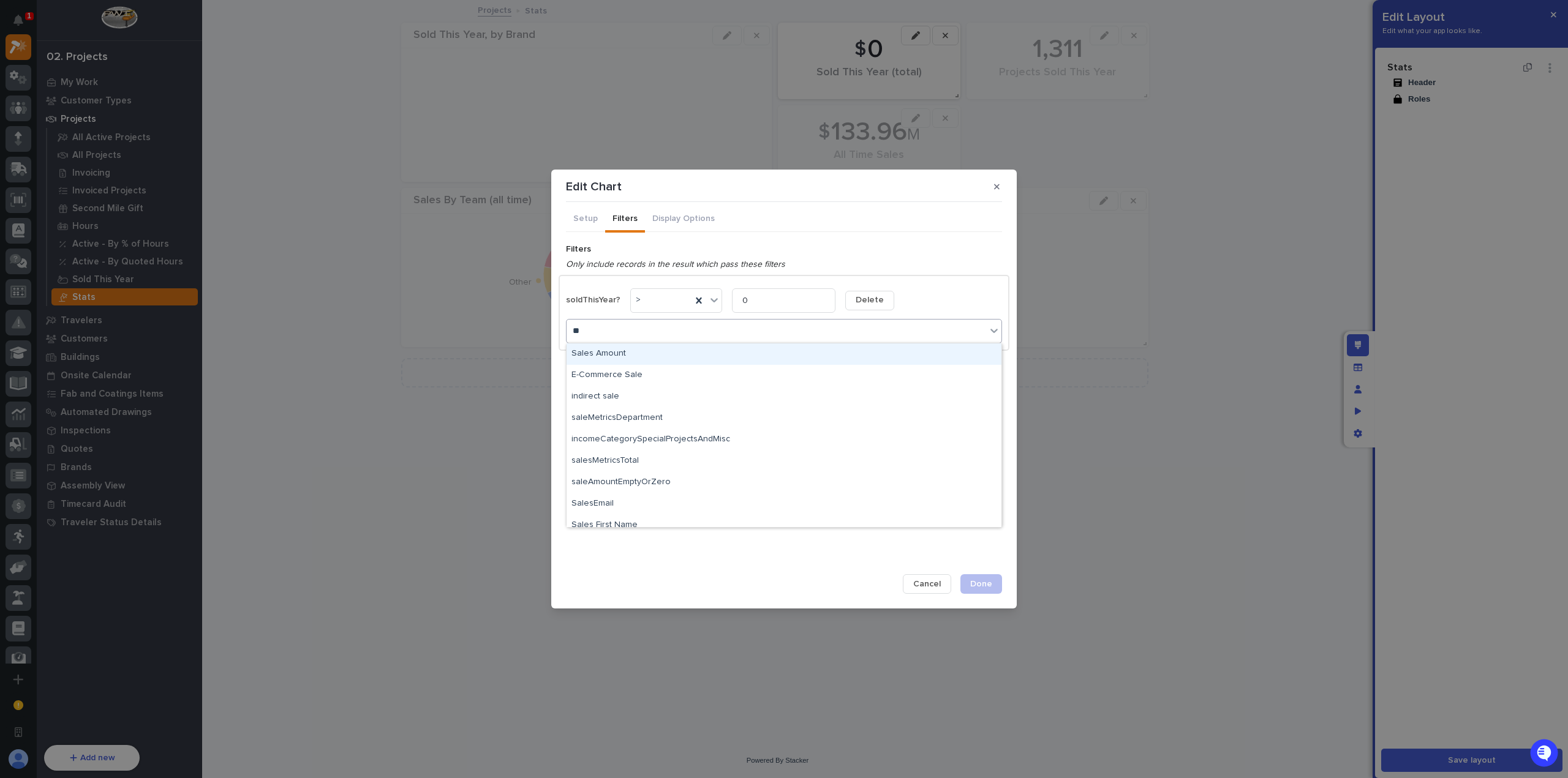
click at [637, 350] on div "Sales Amount" at bounding box center [783, 354] width 435 height 21
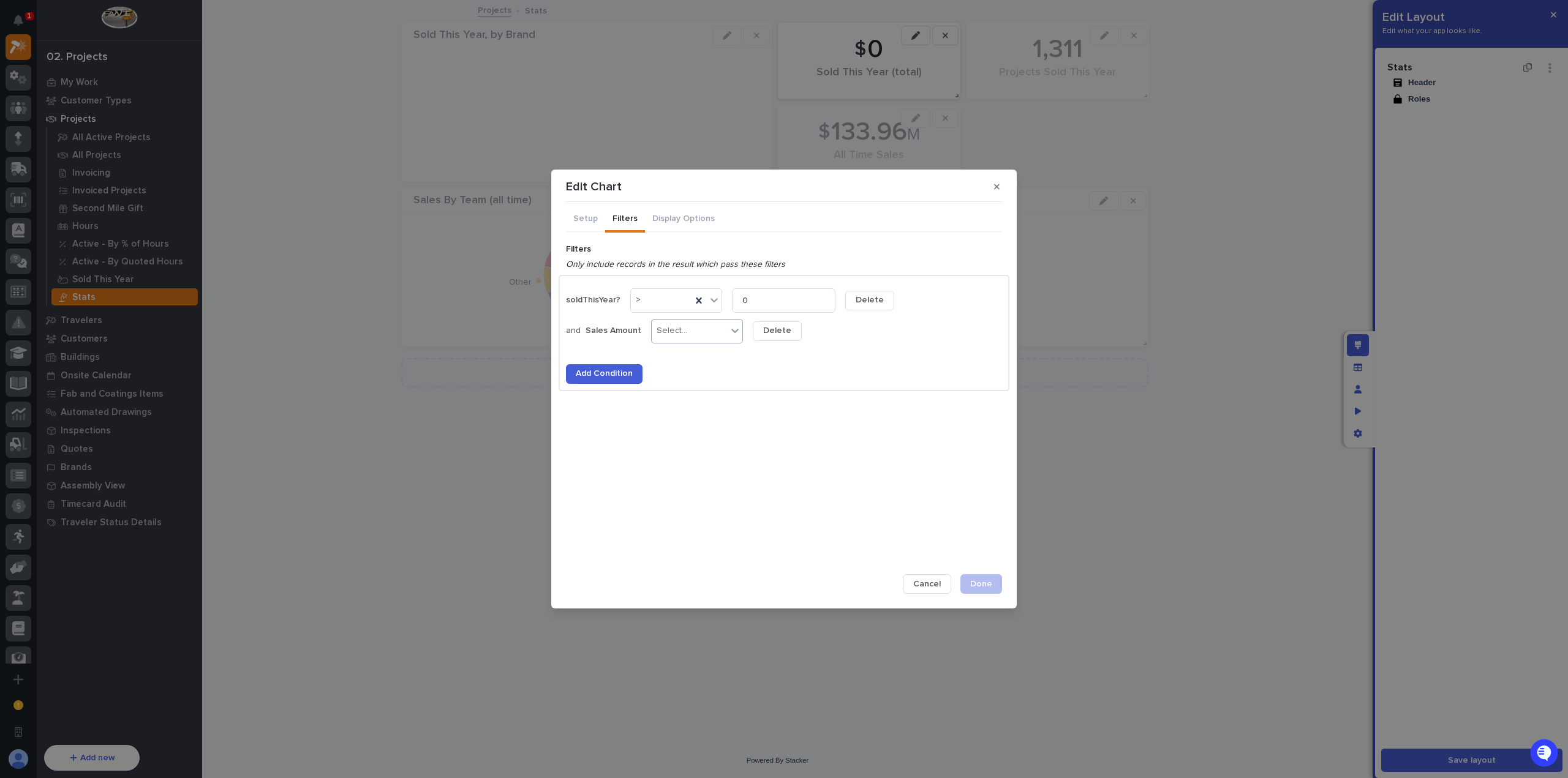
click at [671, 325] on div "Select..." at bounding box center [689, 331] width 76 height 18
click at [681, 416] on div ">" at bounding box center [694, 418] width 91 height 21
click at [785, 339] on input at bounding box center [805, 330] width 105 height 24
type input "0"
click at [624, 368] on span "Add Condition" at bounding box center [604, 373] width 57 height 11
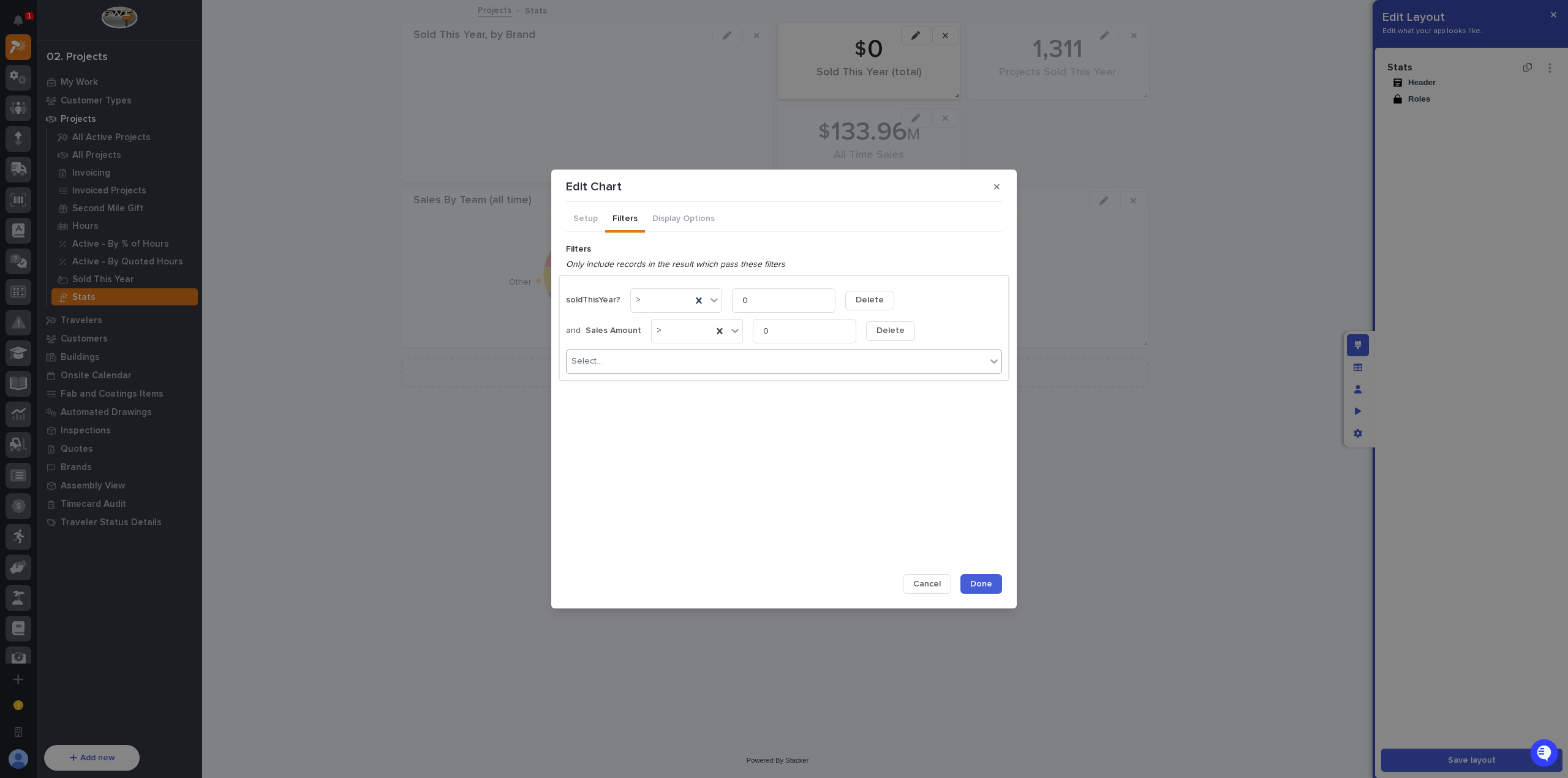
click at [634, 366] on div "Select..." at bounding box center [776, 362] width 419 height 18
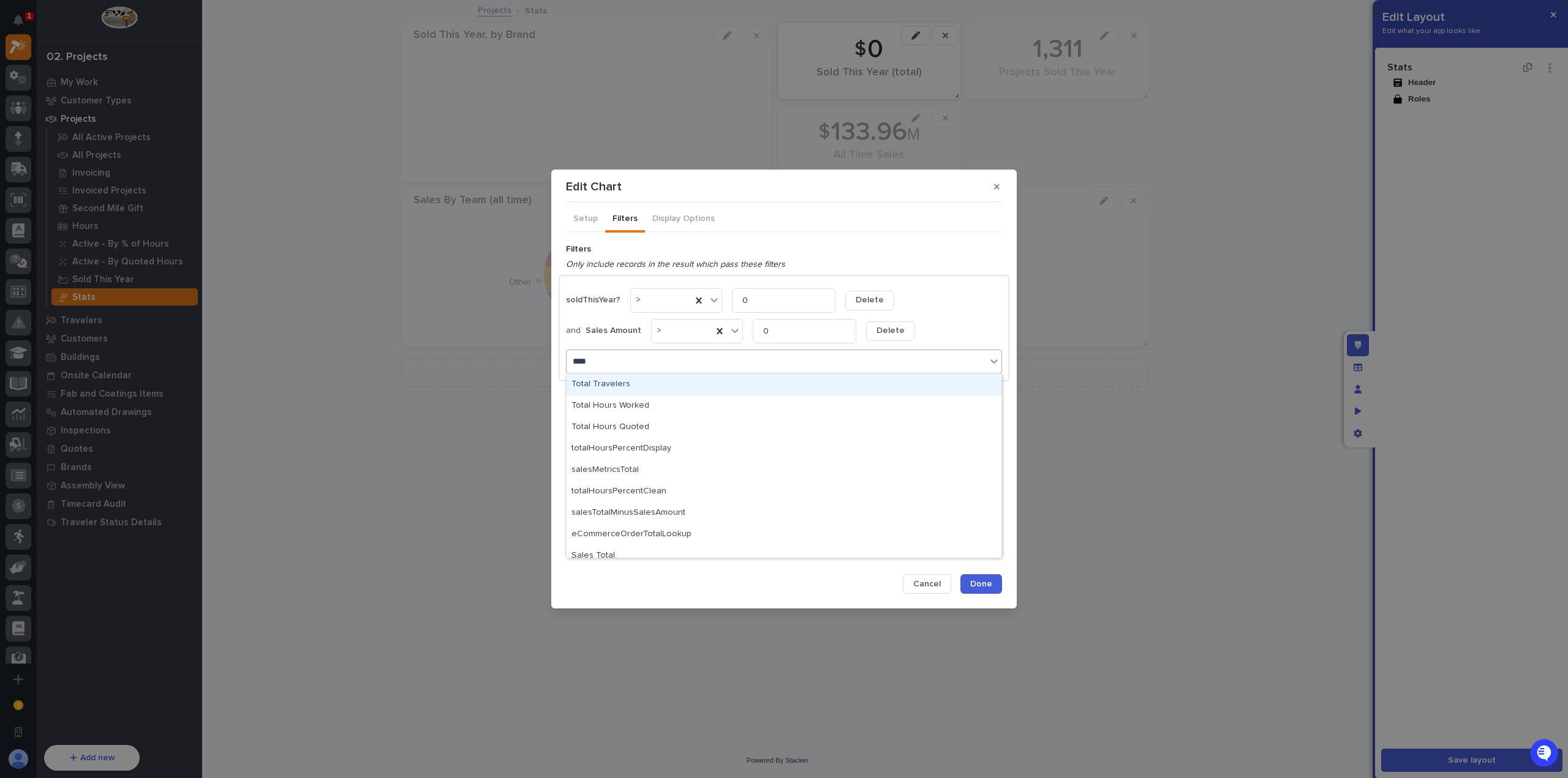
type input "*****"
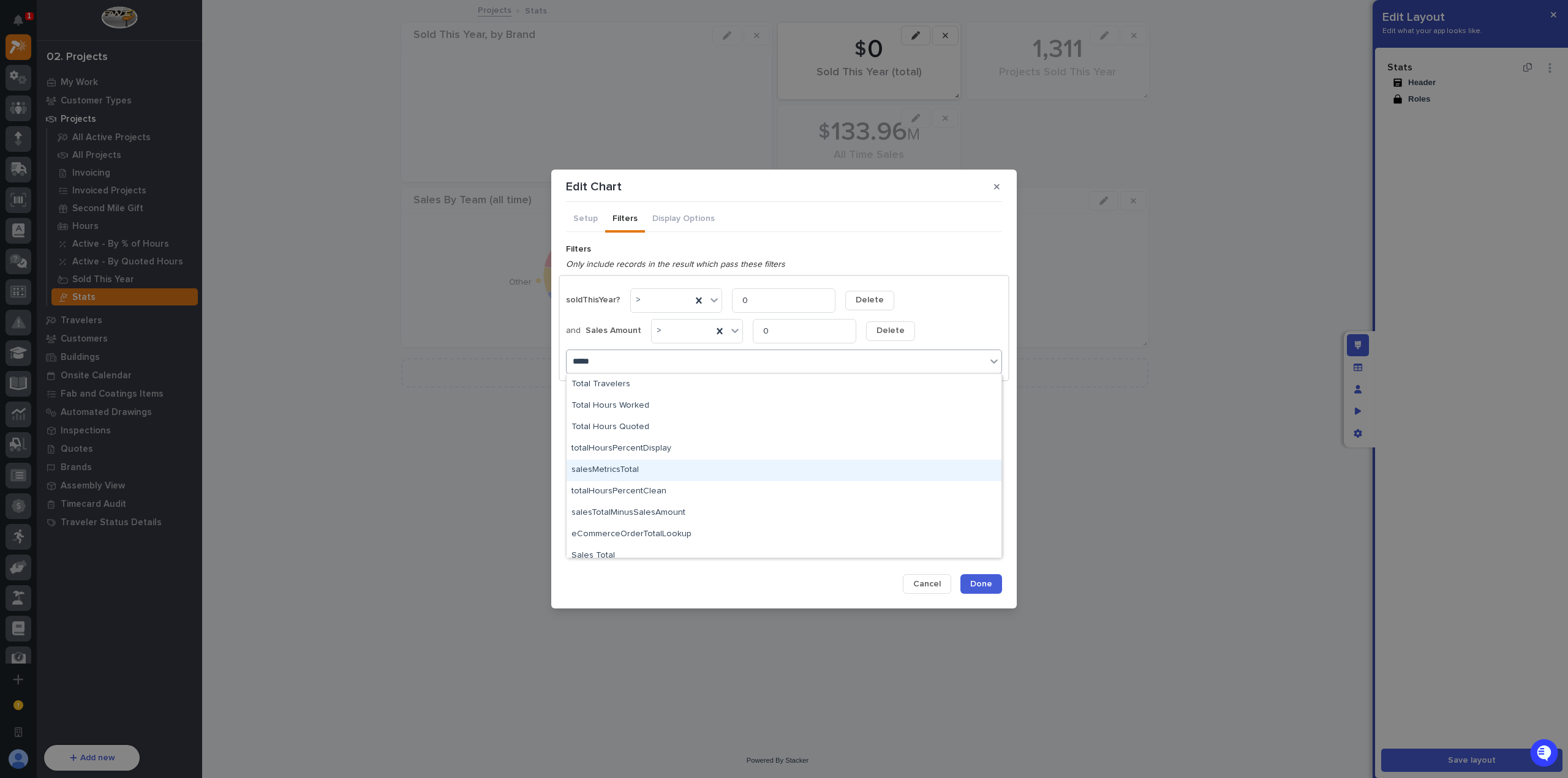
drag, startPoint x: 681, startPoint y: 481, endPoint x: 683, endPoint y: 475, distance: 6.3
click at [683, 475] on div "salesMetricsTotal" at bounding box center [783, 470] width 435 height 21
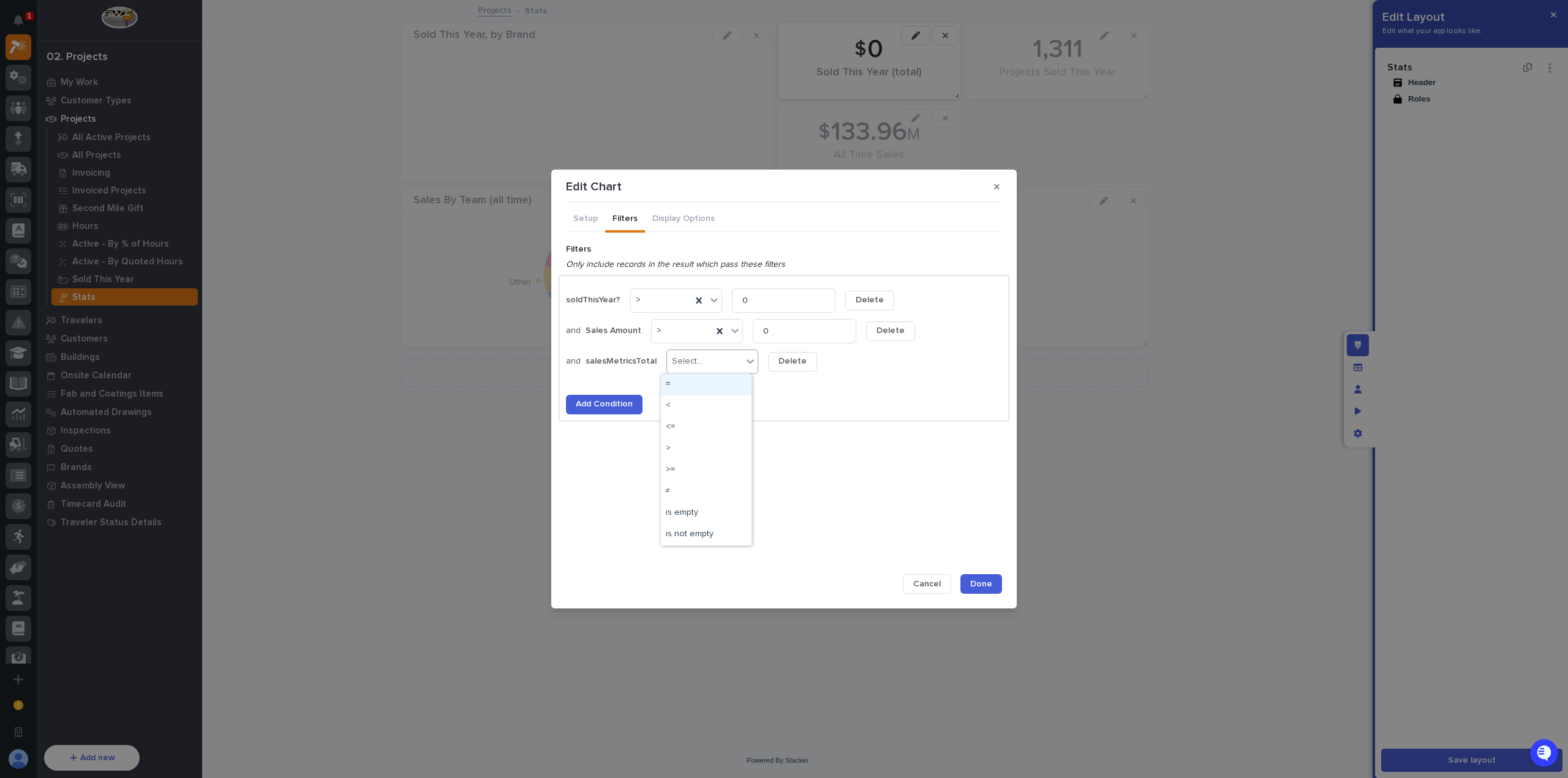
drag, startPoint x: 735, startPoint y: 359, endPoint x: 731, endPoint y: 369, distance: 10.8
click at [736, 359] on div "Select..." at bounding box center [704, 362] width 76 height 18
click at [691, 445] on div ">" at bounding box center [706, 449] width 91 height 21
click at [808, 362] on input at bounding box center [820, 362] width 105 height 24
type input "0"
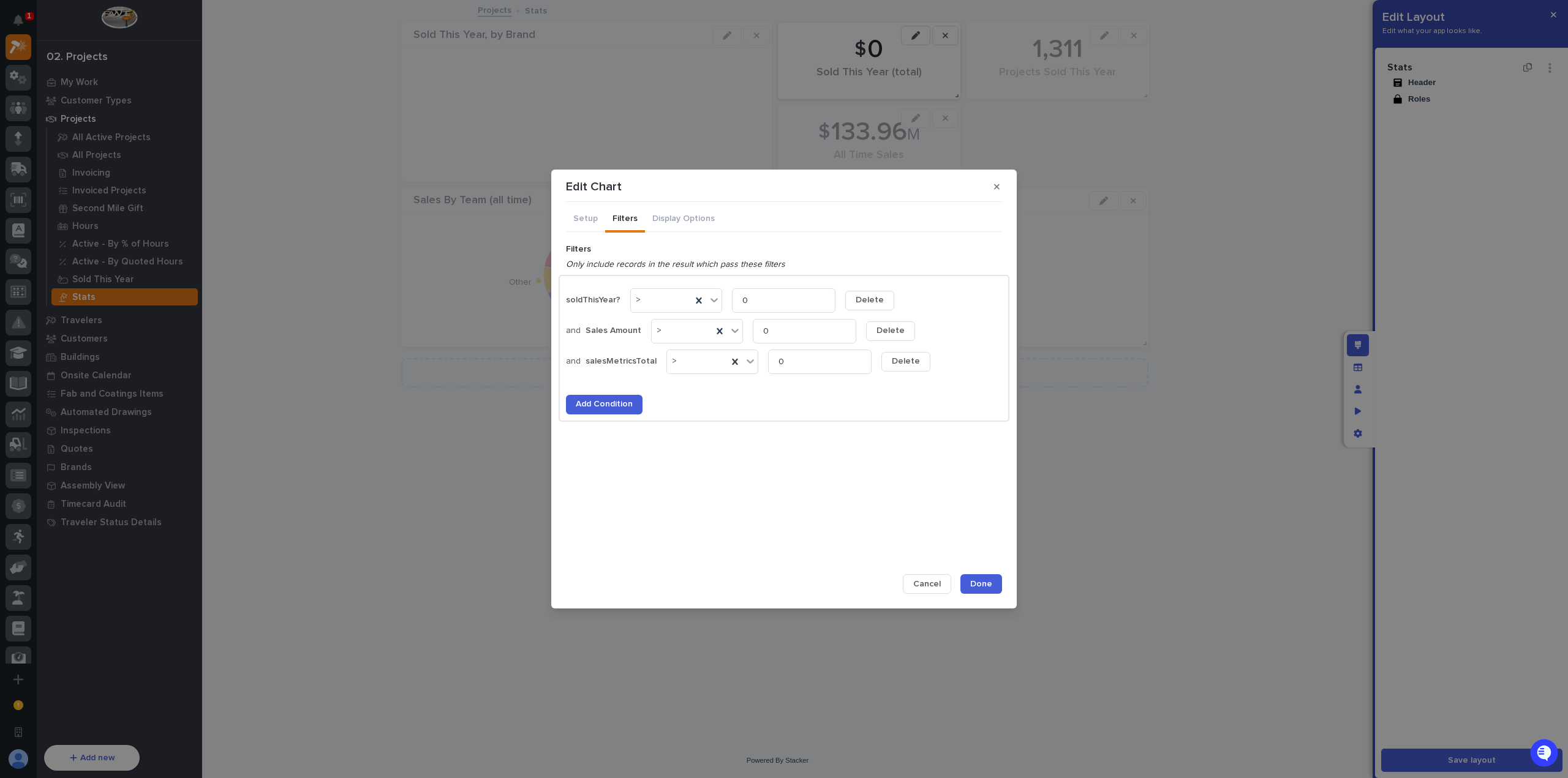
click at [906, 332] on button "Delete" at bounding box center [890, 331] width 49 height 19
click at [904, 332] on span "Delete" at bounding box center [906, 330] width 28 height 11
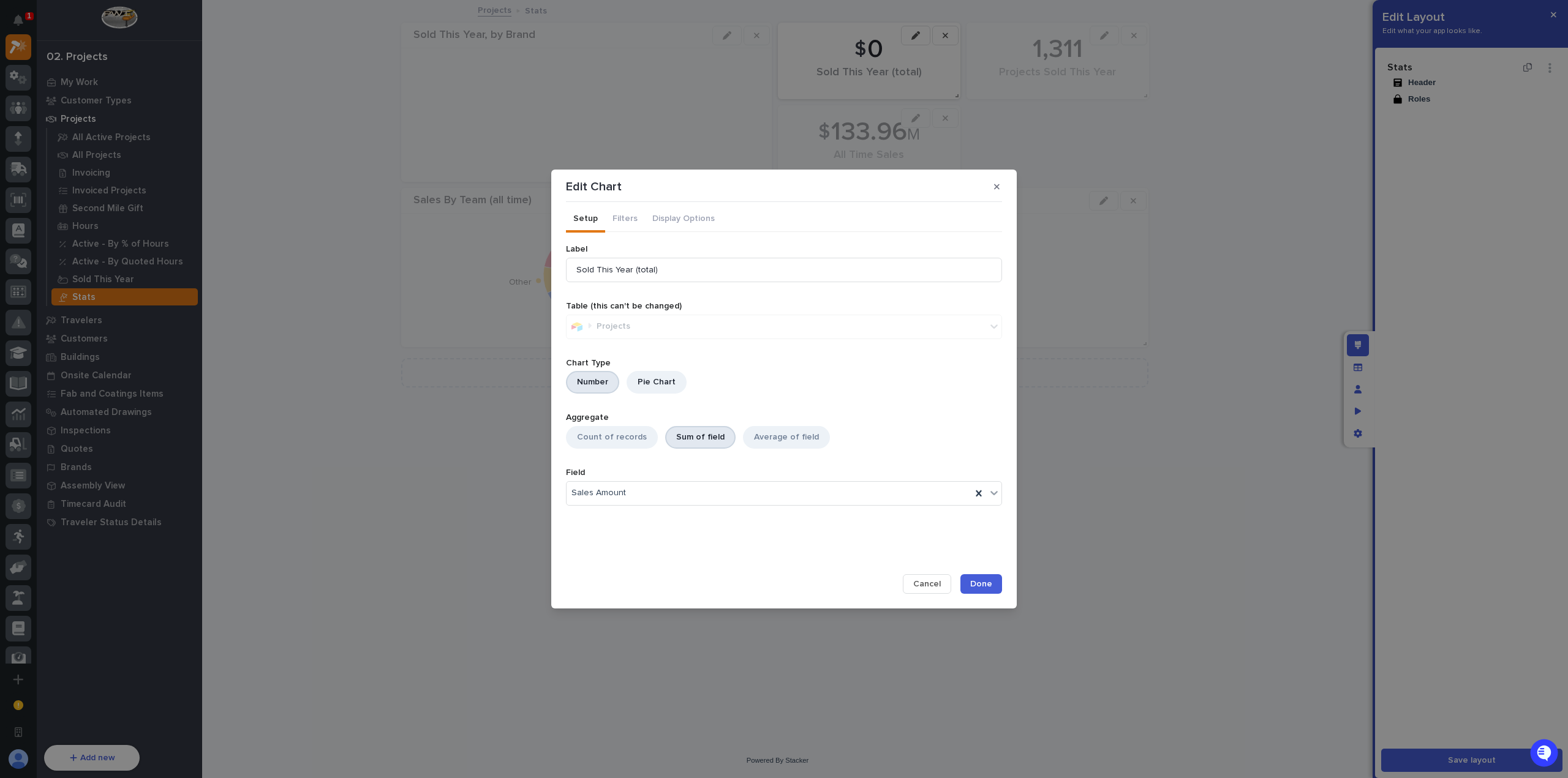
click at [592, 218] on button "Setup" at bounding box center [585, 220] width 40 height 26
click at [644, 495] on div "Sales Amount" at bounding box center [769, 493] width 405 height 18
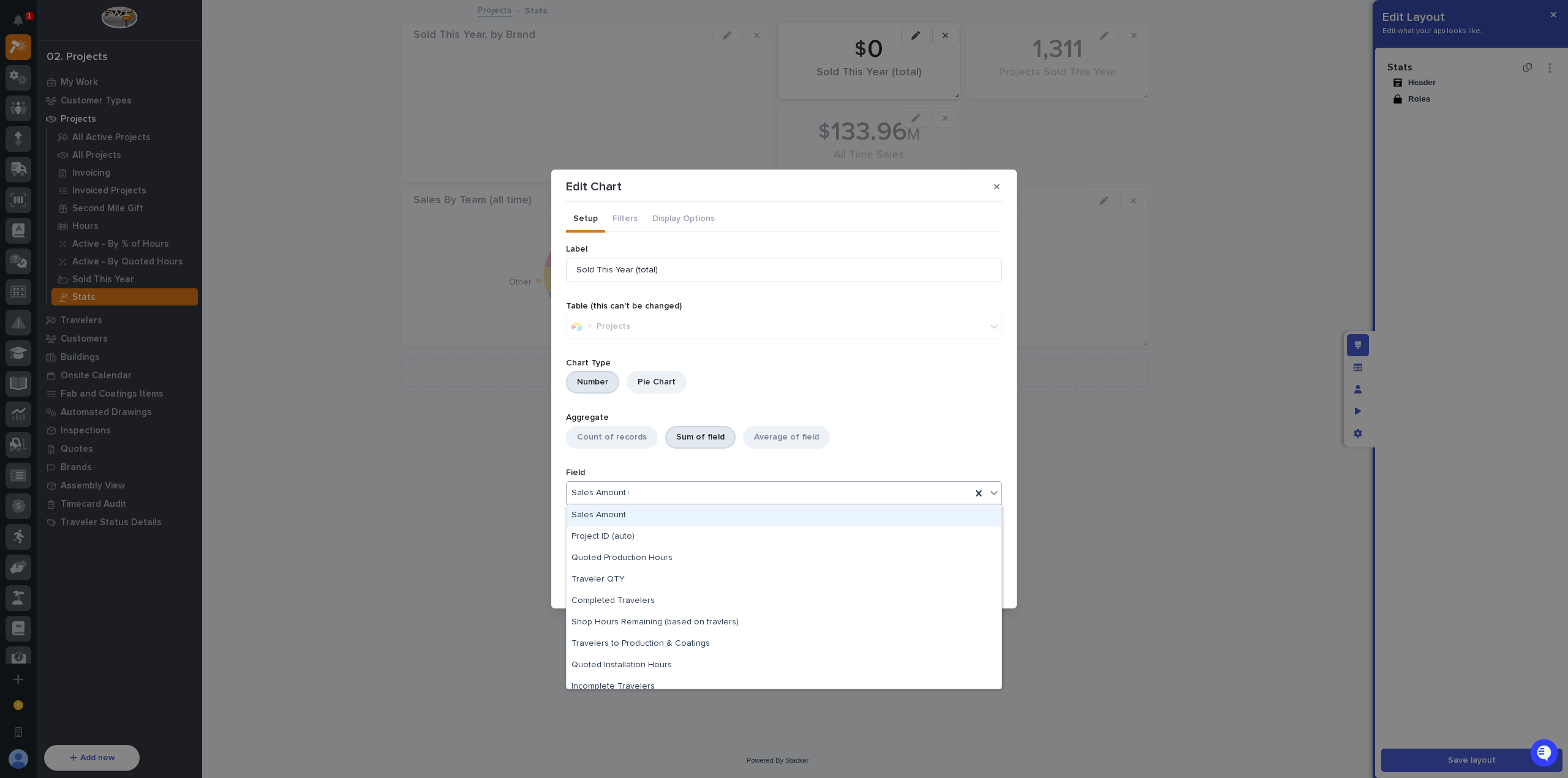
type input "**"
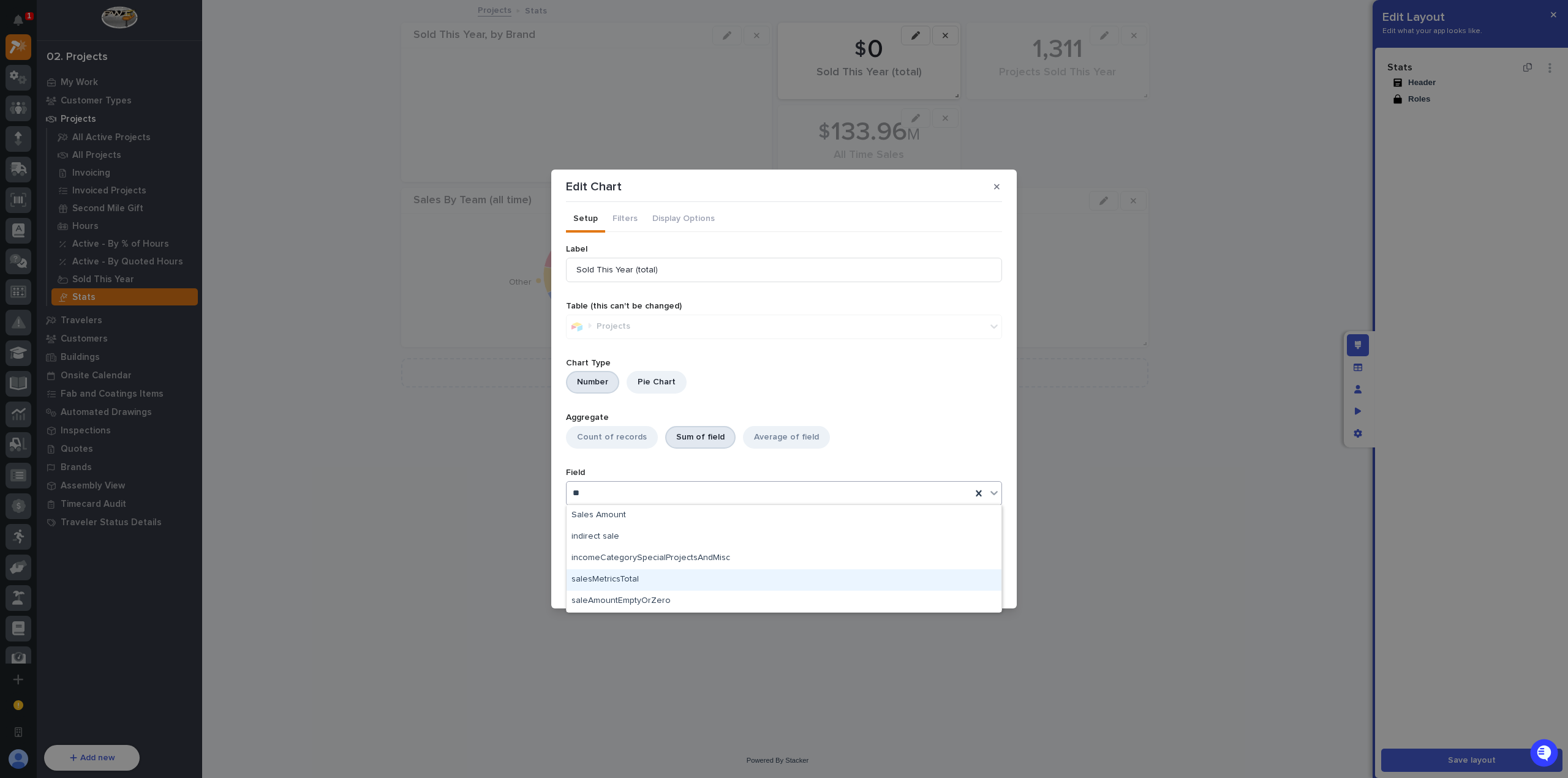
click at [665, 577] on div "salesMetricsTotal" at bounding box center [783, 580] width 435 height 21
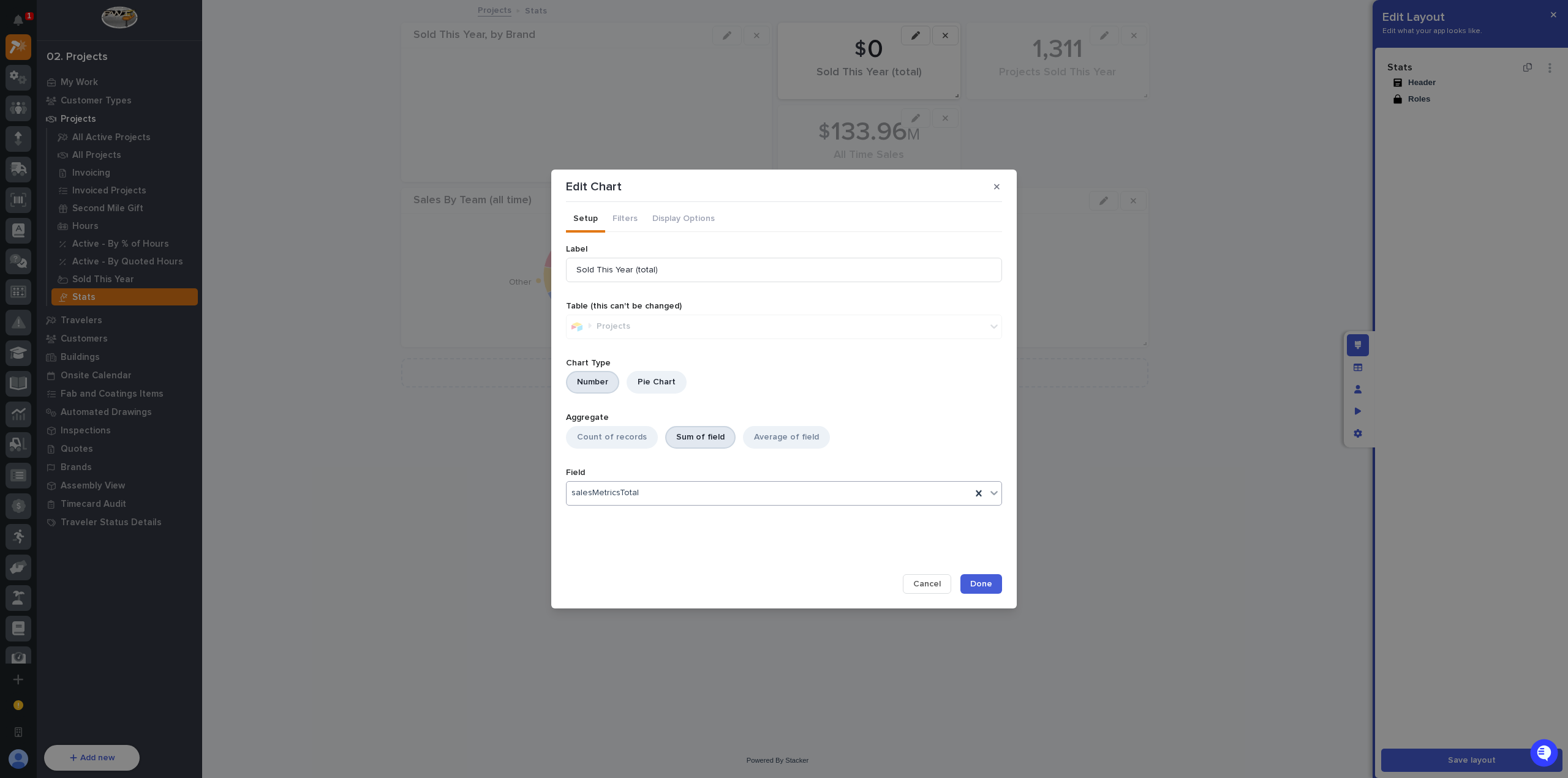
click at [979, 582] on span "Done" at bounding box center [982, 584] width 22 height 11
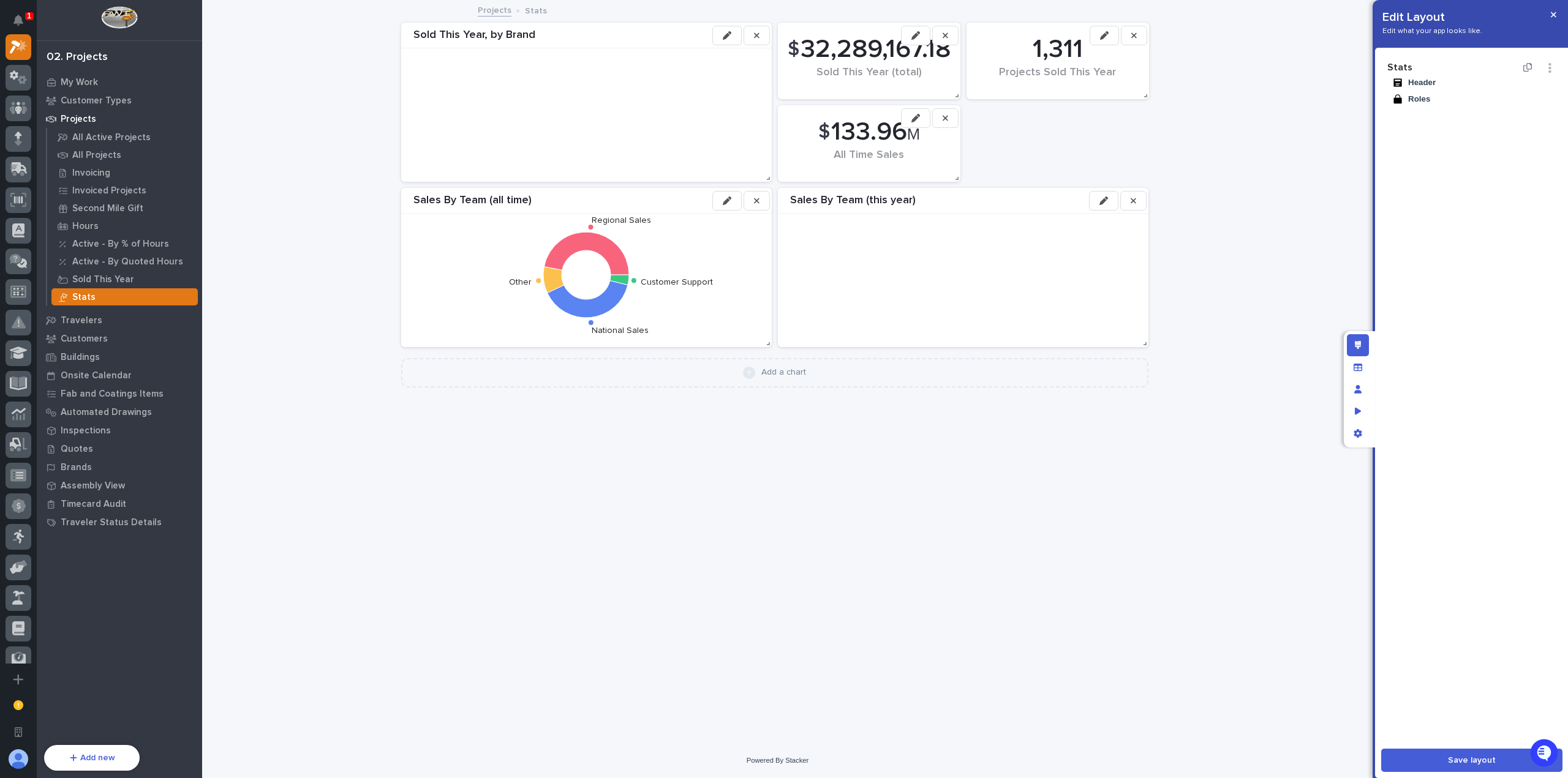
click at [923, 41] on button "button" at bounding box center [916, 35] width 29 height 19
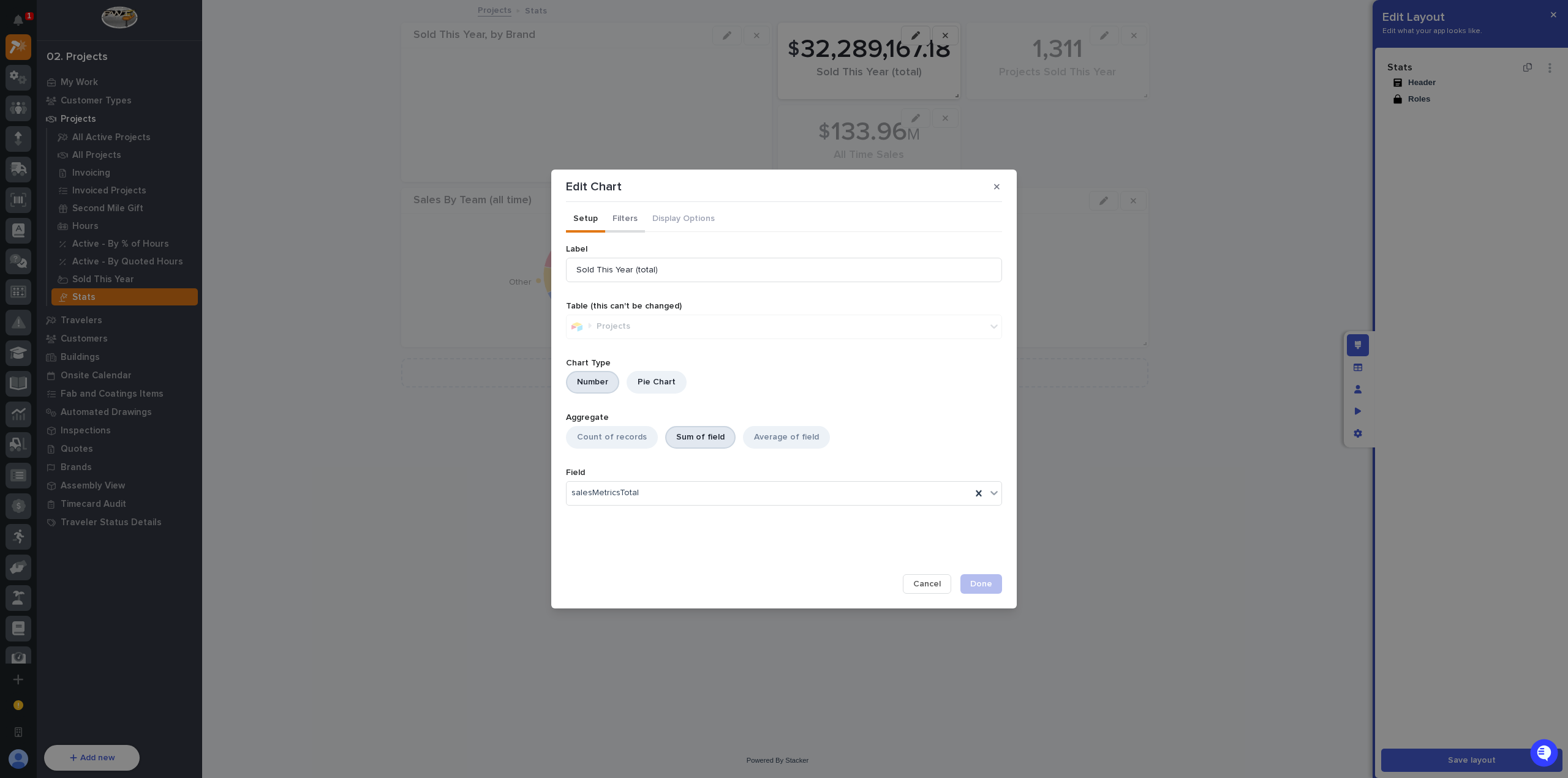
click at [629, 220] on button "Filters" at bounding box center [625, 220] width 40 height 26
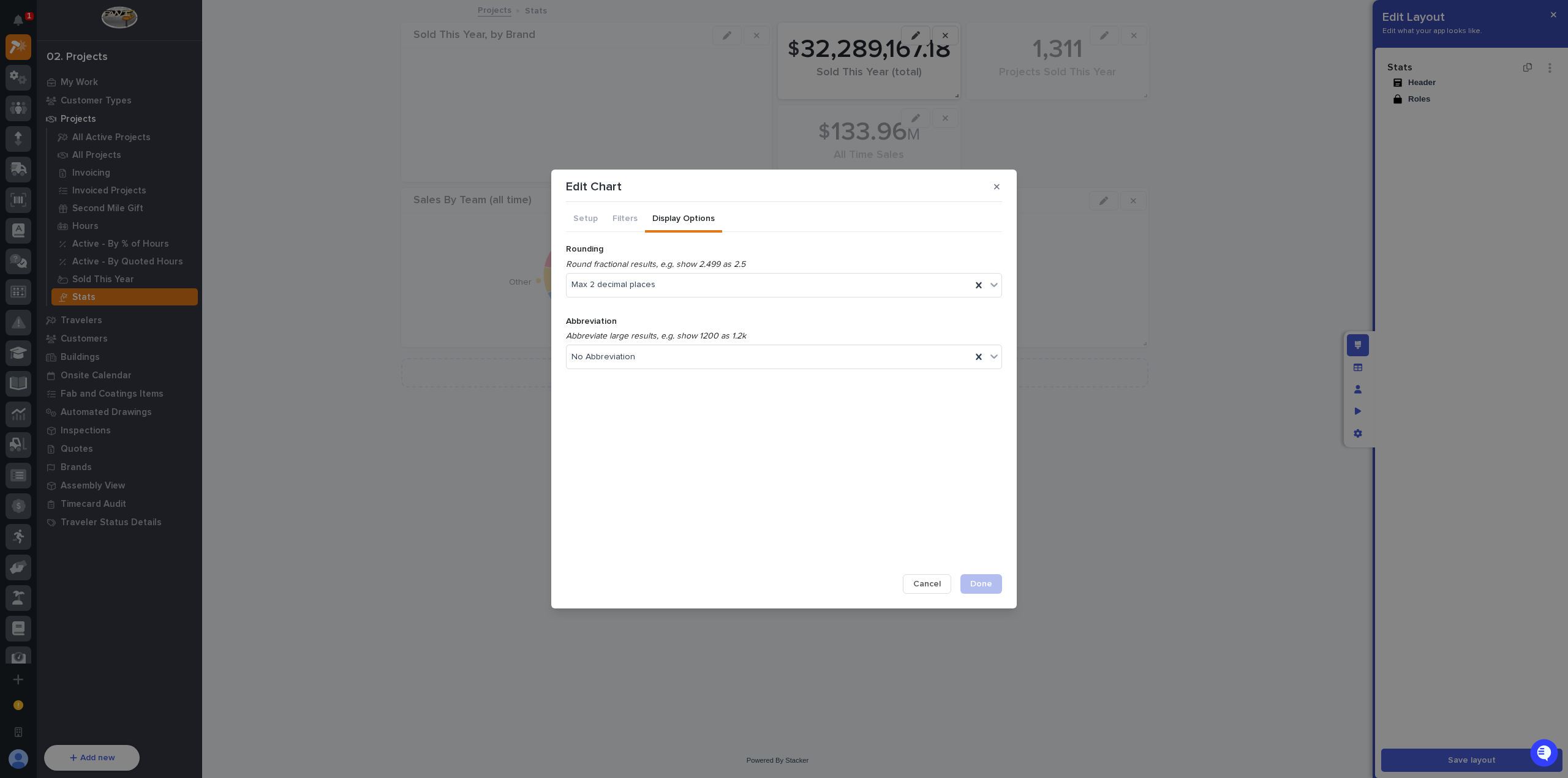
click at [683, 224] on button "Display Options" at bounding box center [683, 220] width 77 height 26
click at [641, 360] on div "No Abbreviation" at bounding box center [769, 357] width 405 height 18
click at [643, 414] on div "Million (m)" at bounding box center [783, 423] width 435 height 21
click at [989, 574] on button "Done" at bounding box center [982, 584] width 42 height 19
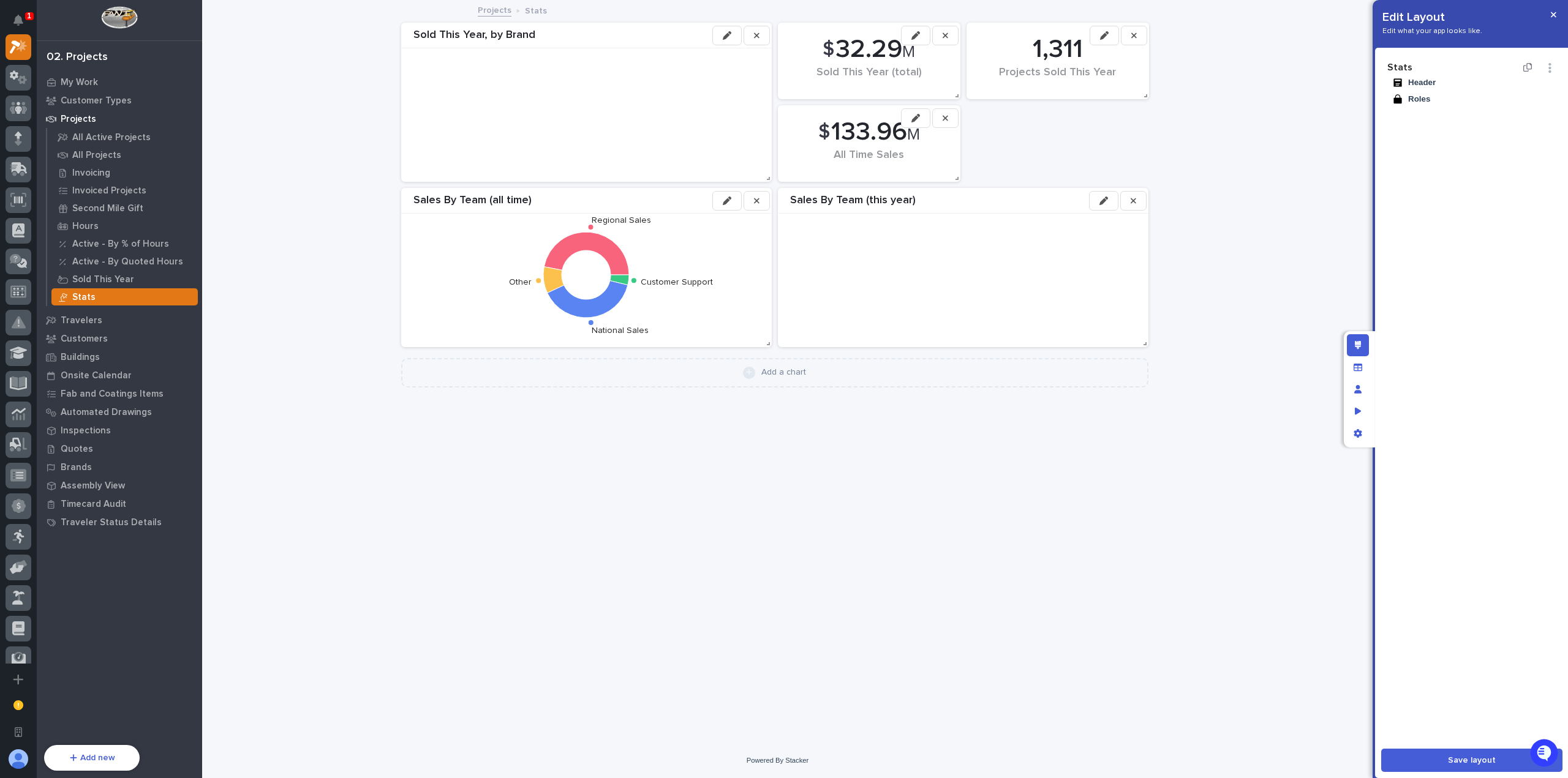
drag, startPoint x: 1493, startPoint y: 767, endPoint x: 1472, endPoint y: 596, distance: 172.3
click at [1492, 767] on button "Save layout" at bounding box center [1472, 761] width 182 height 24
click at [1555, 18] on icon "button" at bounding box center [1553, 15] width 6 height 8
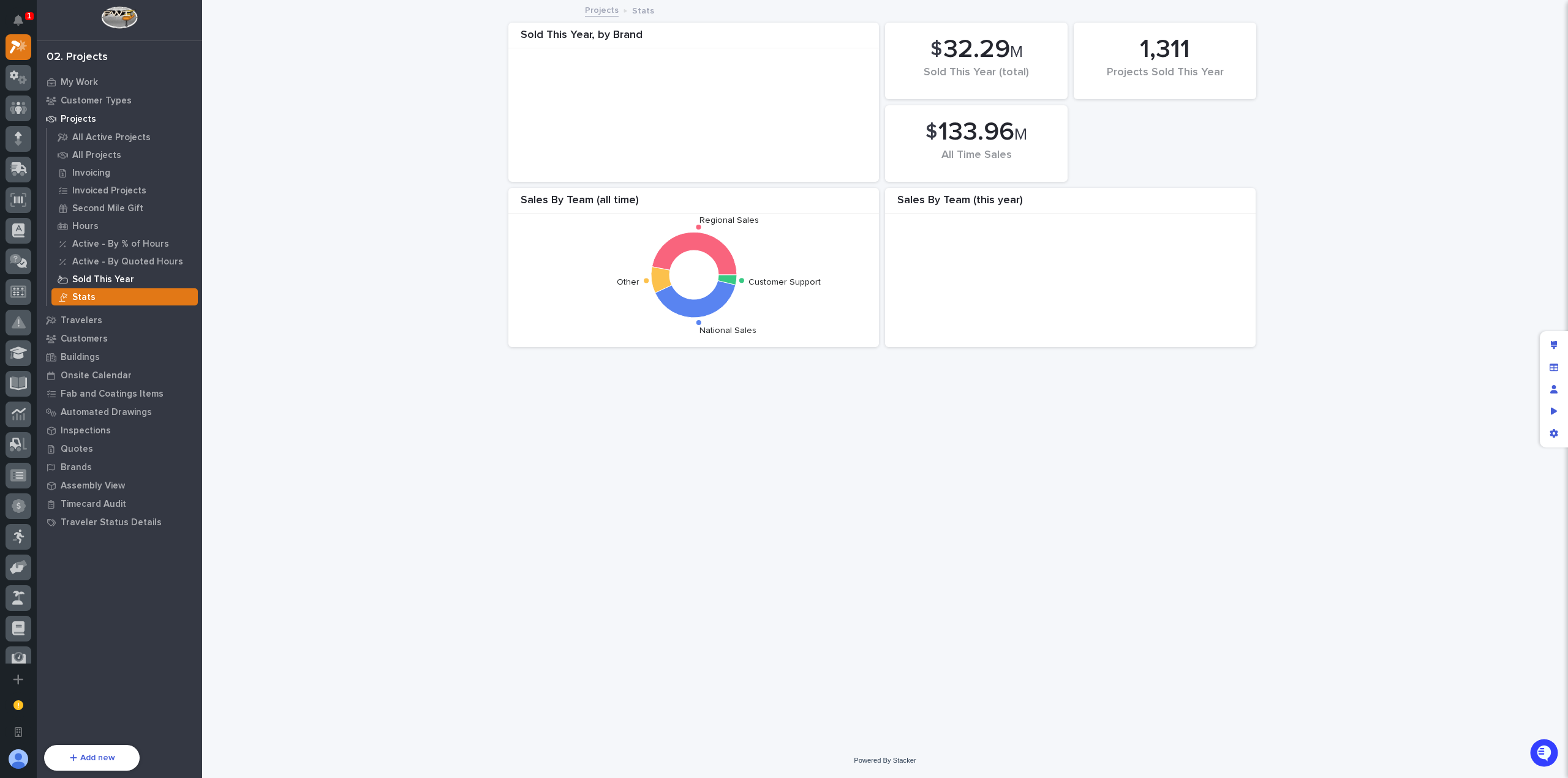
click at [92, 271] on div "Sold This Year" at bounding box center [124, 279] width 146 height 17
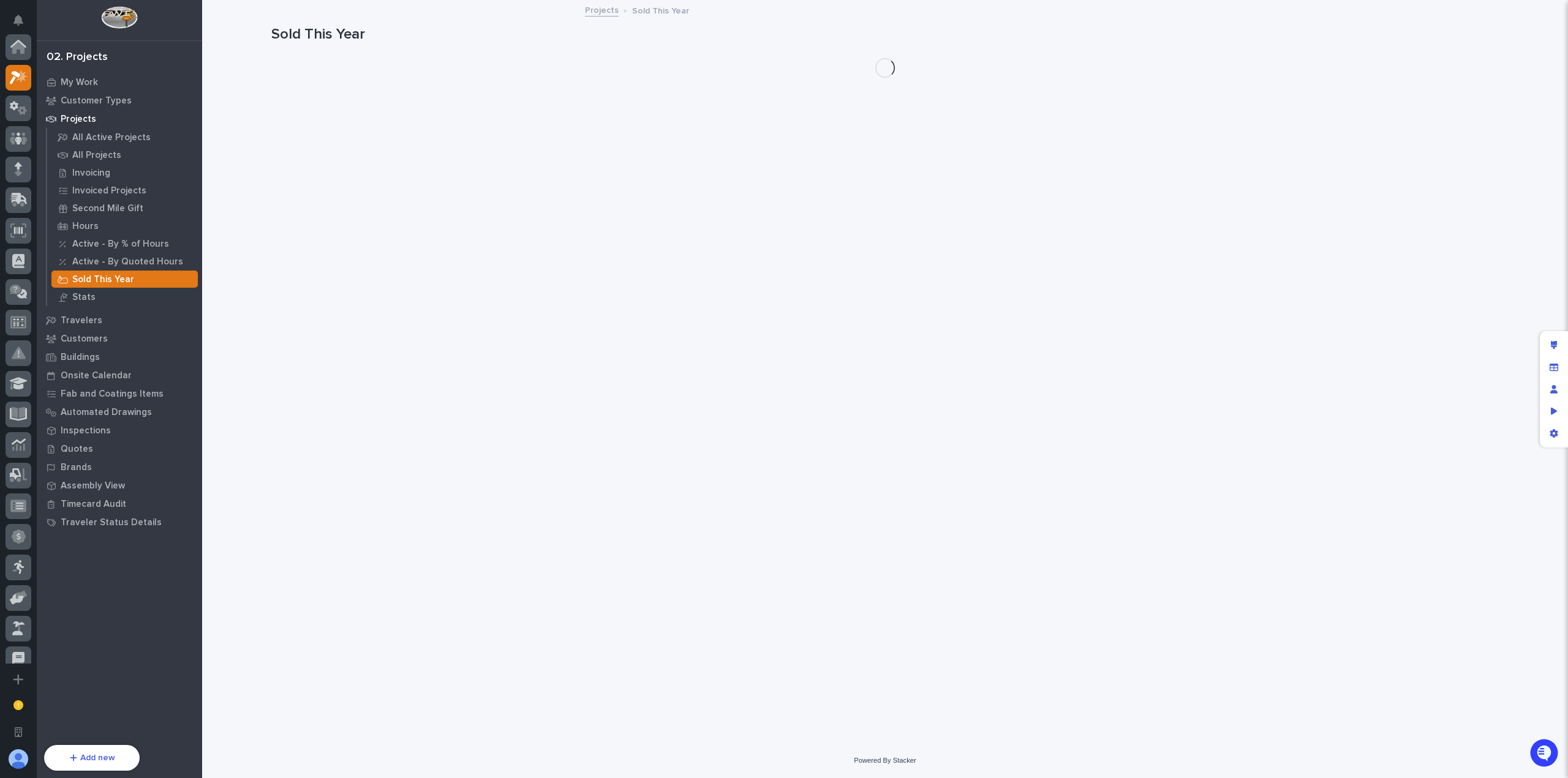
scroll to position [30, 0]
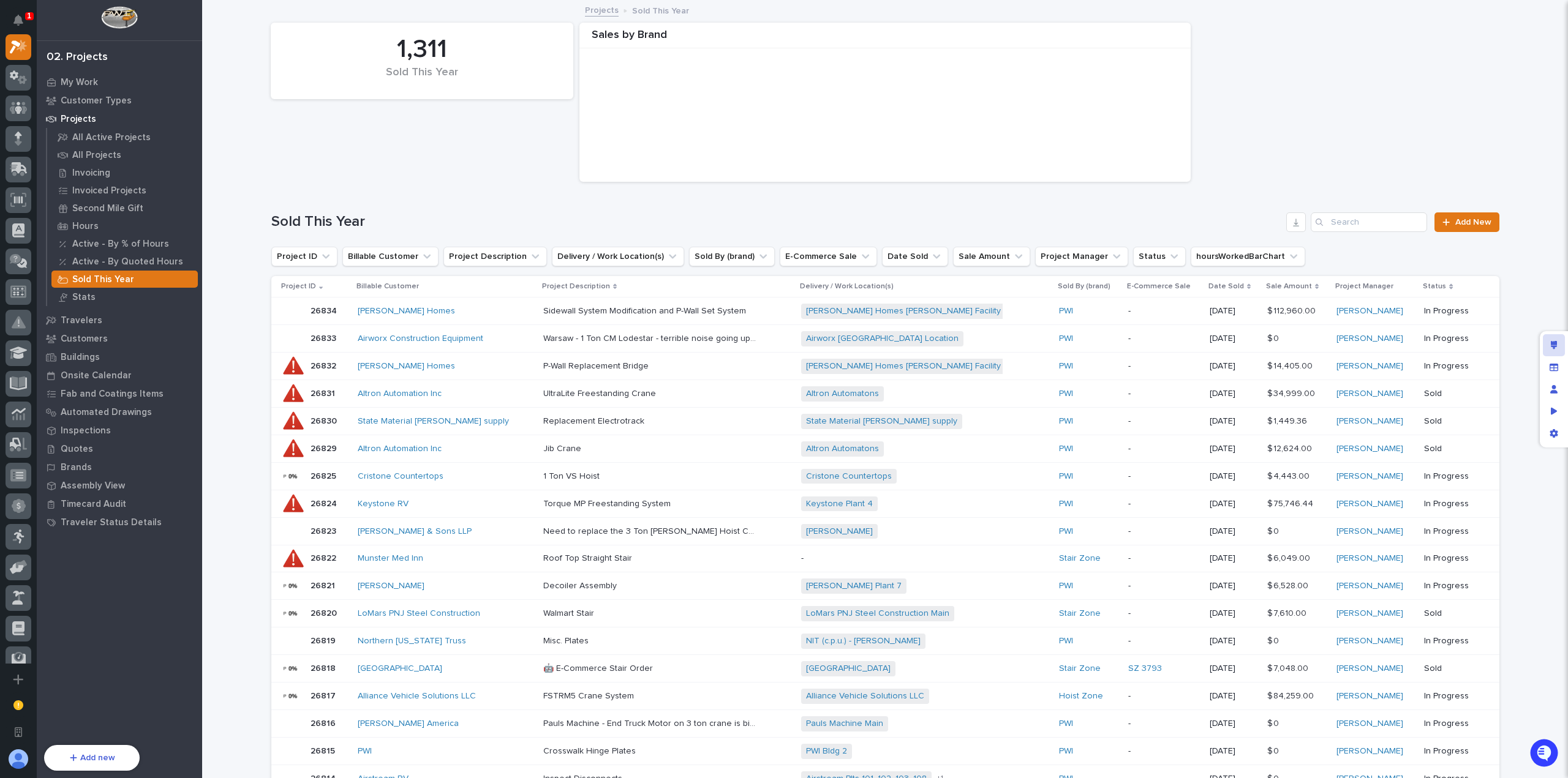
click at [1558, 341] on div "Edit layout" at bounding box center [1554, 345] width 22 height 22
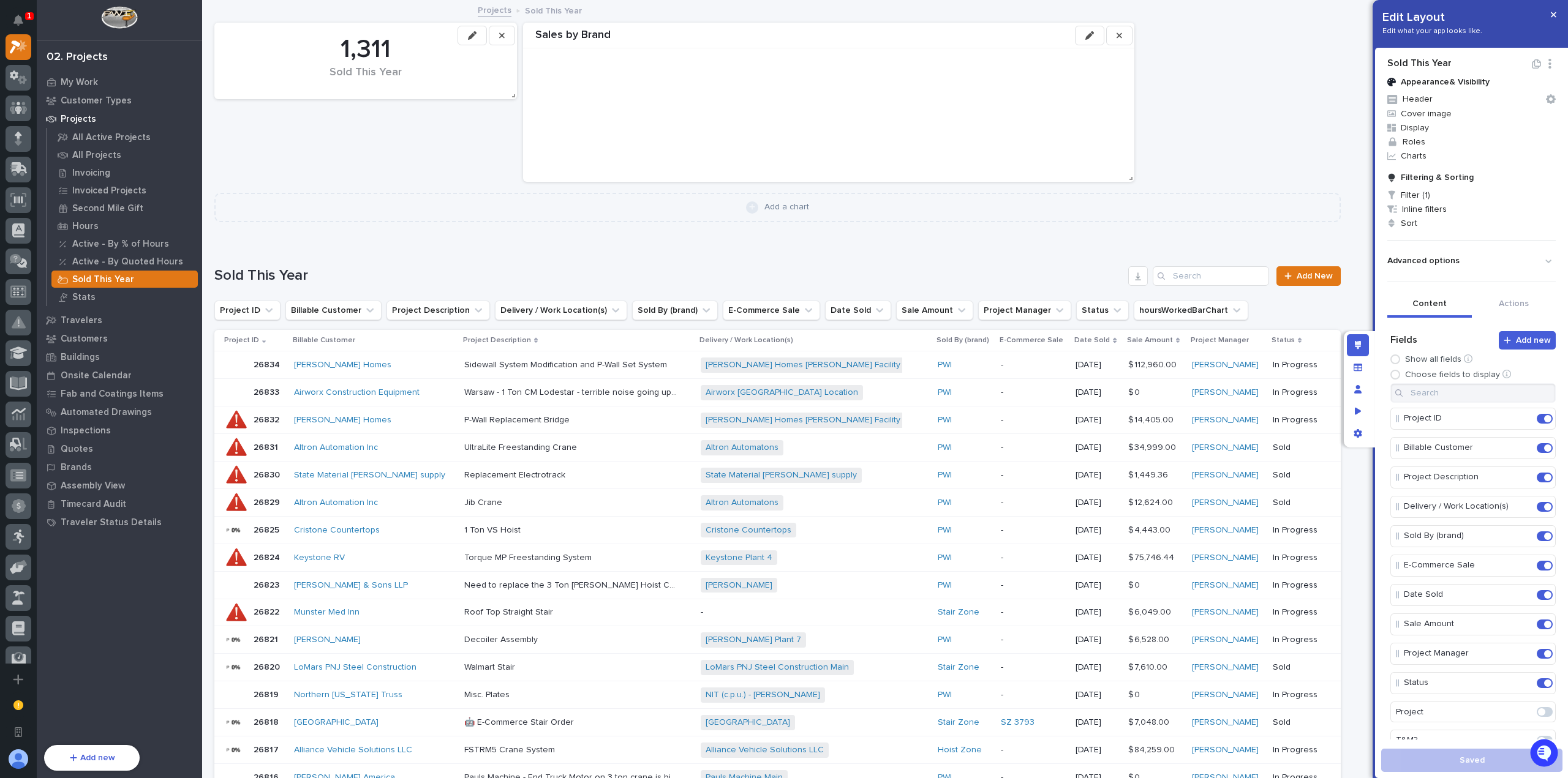
click at [1088, 35] on icon "button" at bounding box center [1090, 35] width 8 height 8
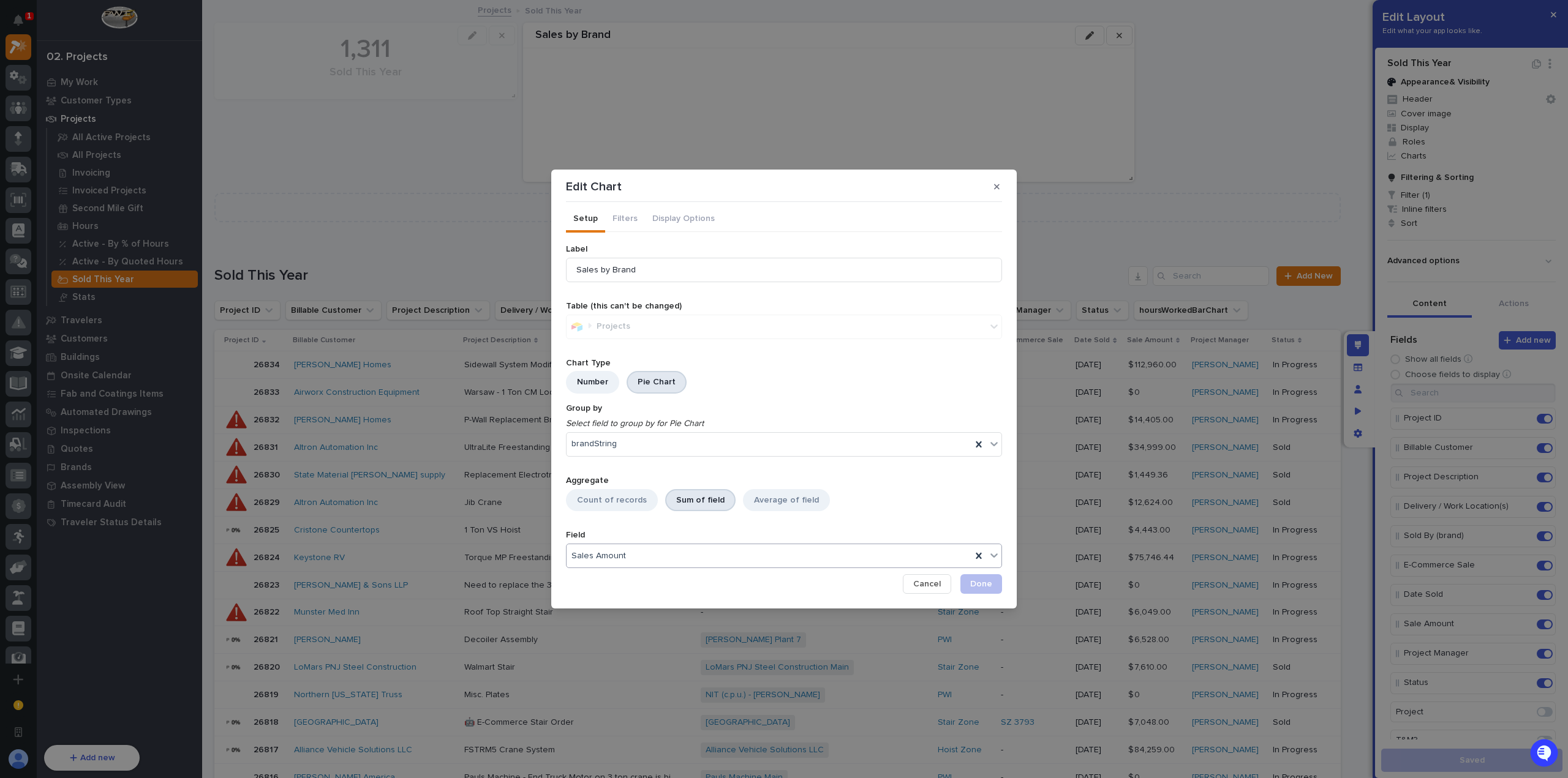
click at [655, 549] on div "Sales Amount" at bounding box center [769, 556] width 405 height 18
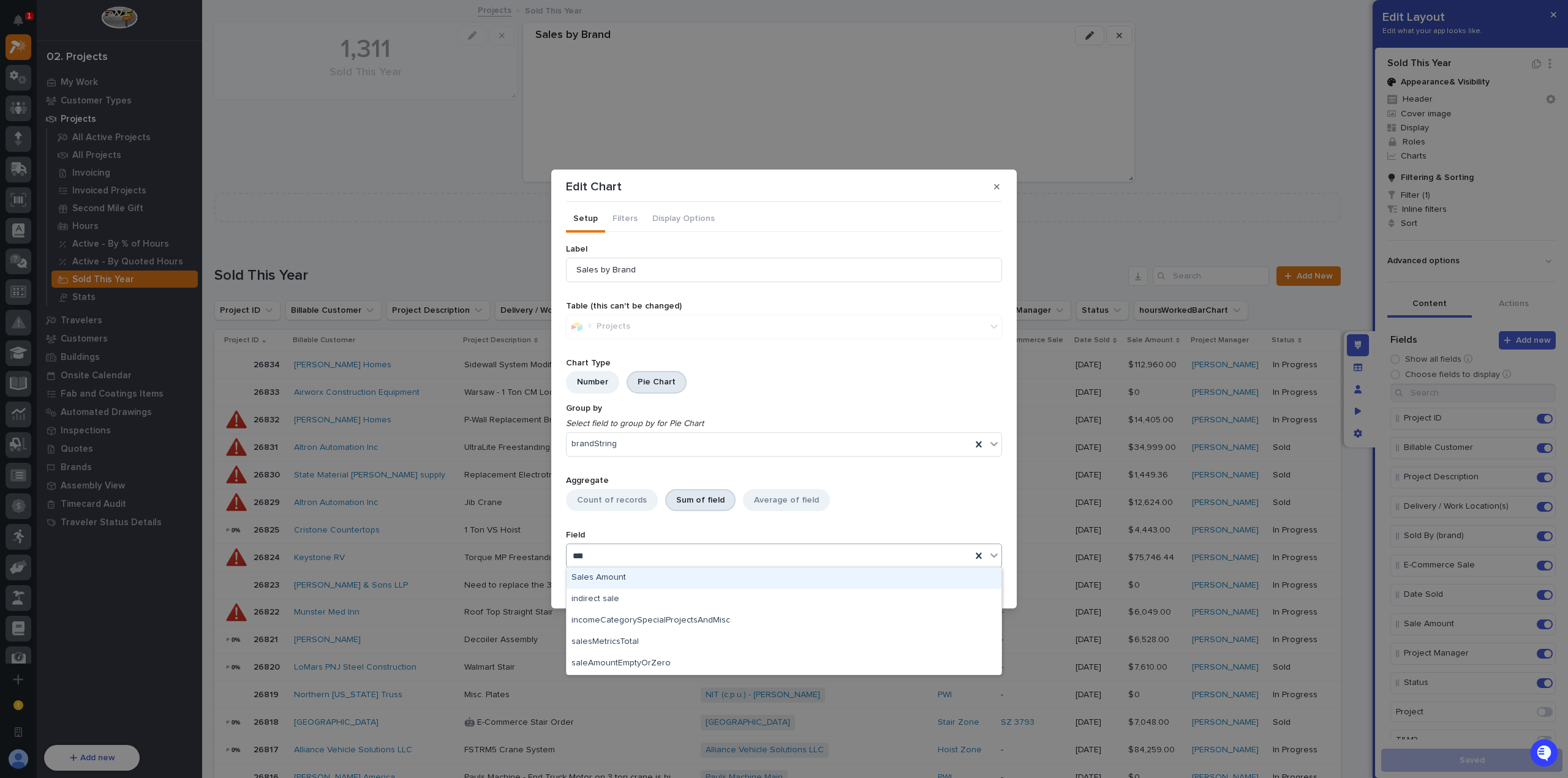
type input "*****"
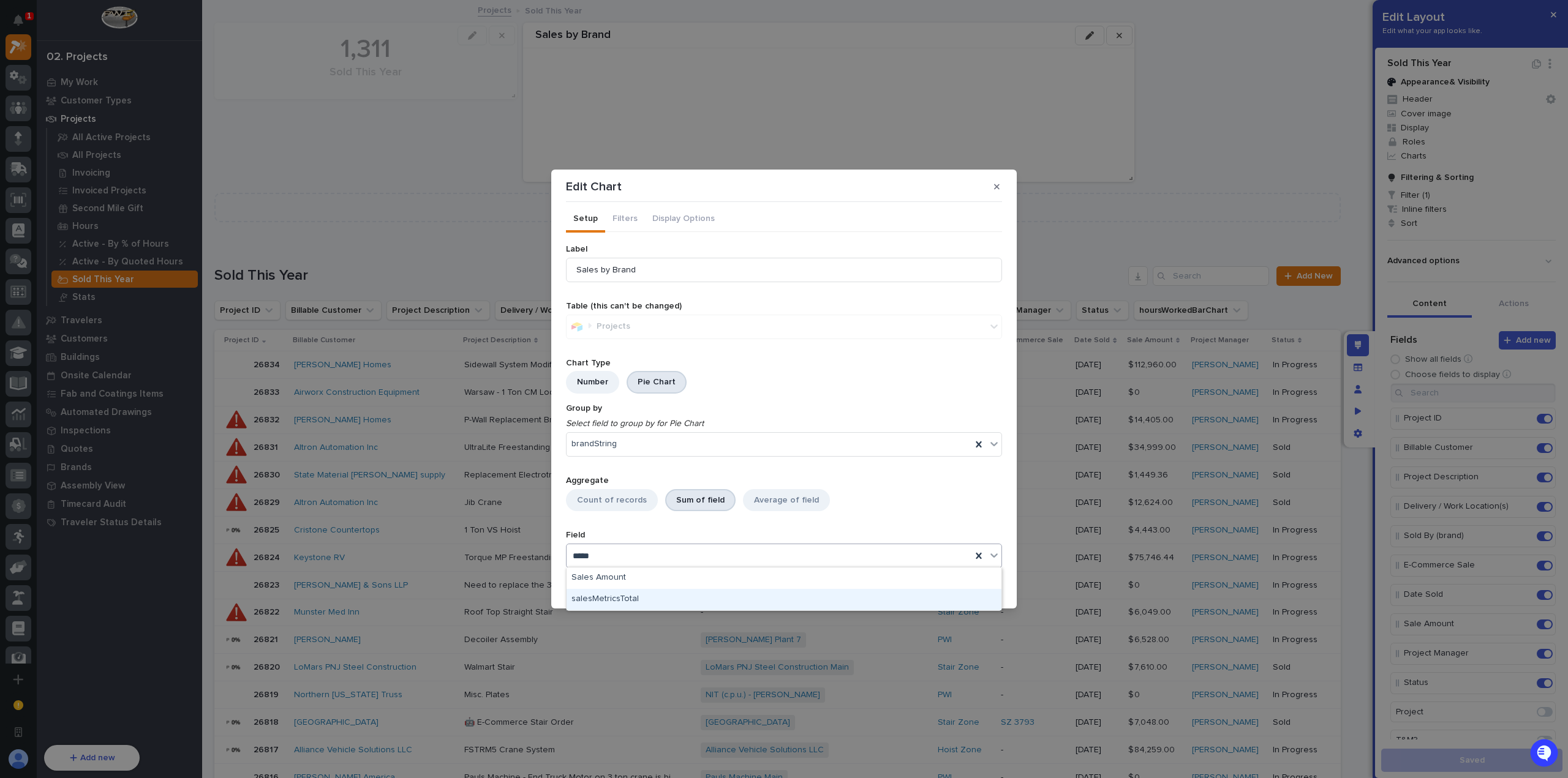
click at [660, 603] on div "salesMetricsTotal" at bounding box center [783, 599] width 435 height 21
click at [986, 583] on span "Done" at bounding box center [982, 584] width 22 height 11
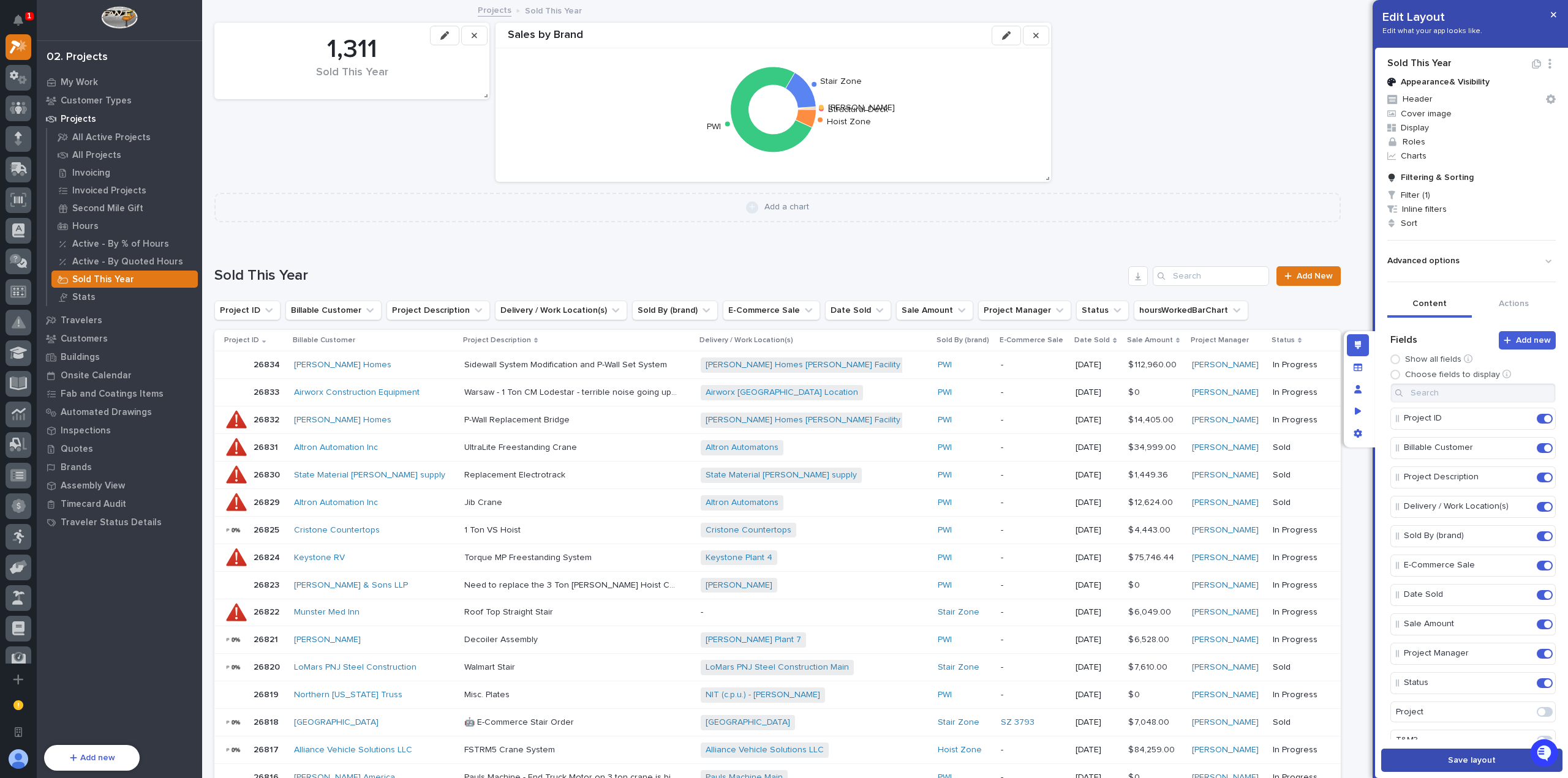
click at [1473, 758] on span "Save layout" at bounding box center [1472, 761] width 48 height 11
click at [1556, 15] on icon "button" at bounding box center [1553, 15] width 6 height 8
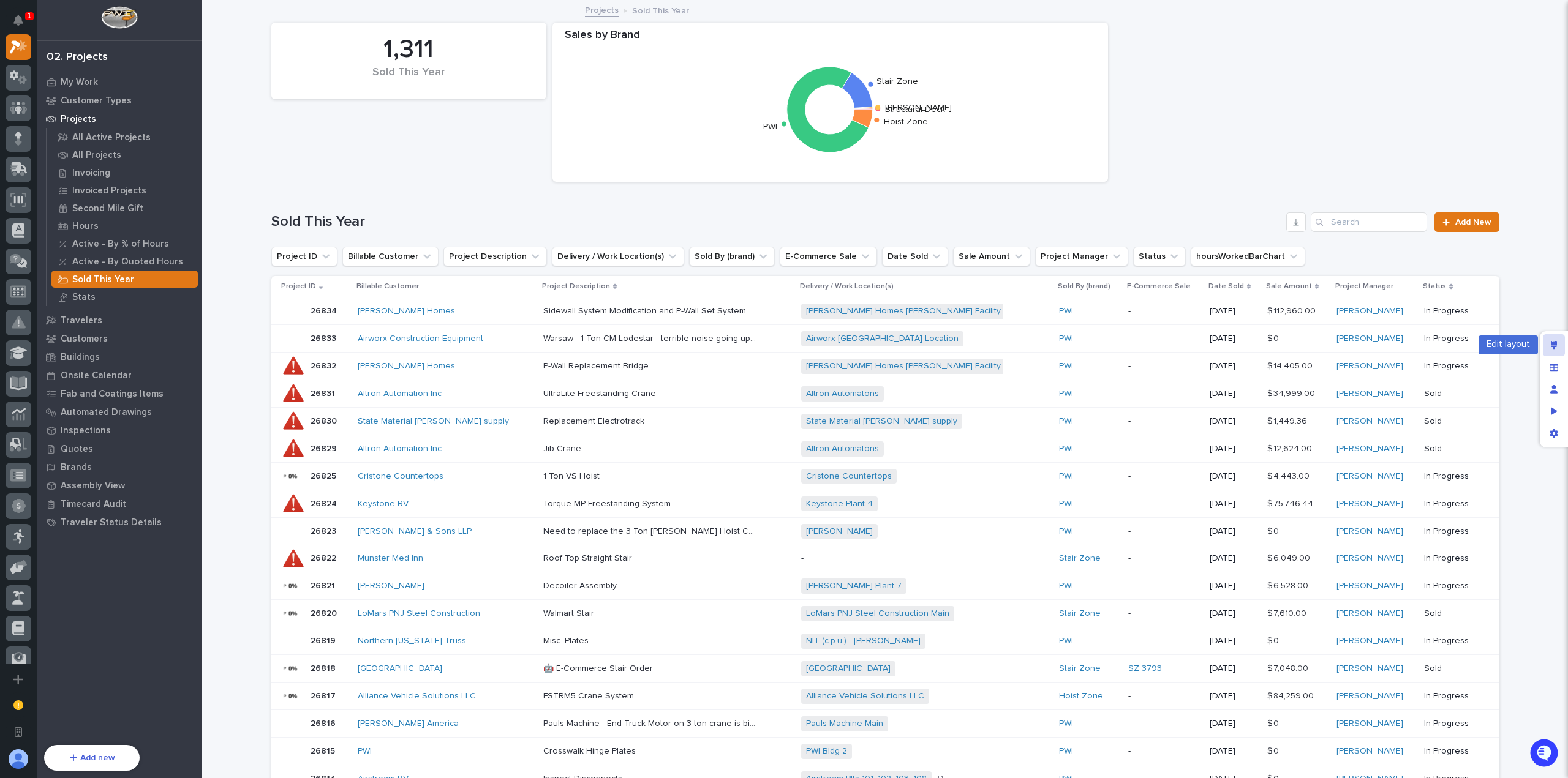
click at [1551, 341] on icon "Edit layout" at bounding box center [1554, 345] width 7 height 8
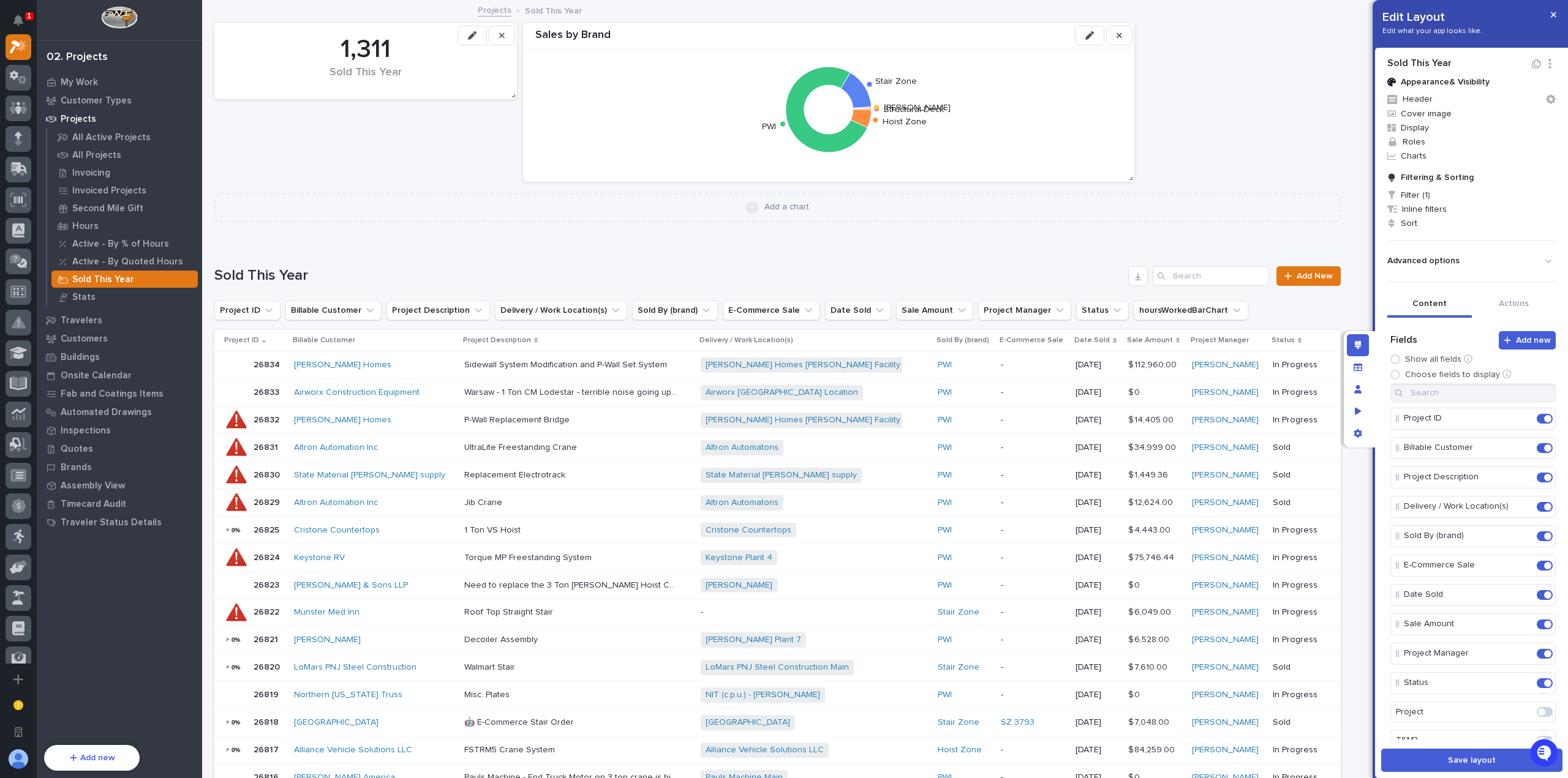
click at [1083, 33] on button "button" at bounding box center [1090, 35] width 29 height 19
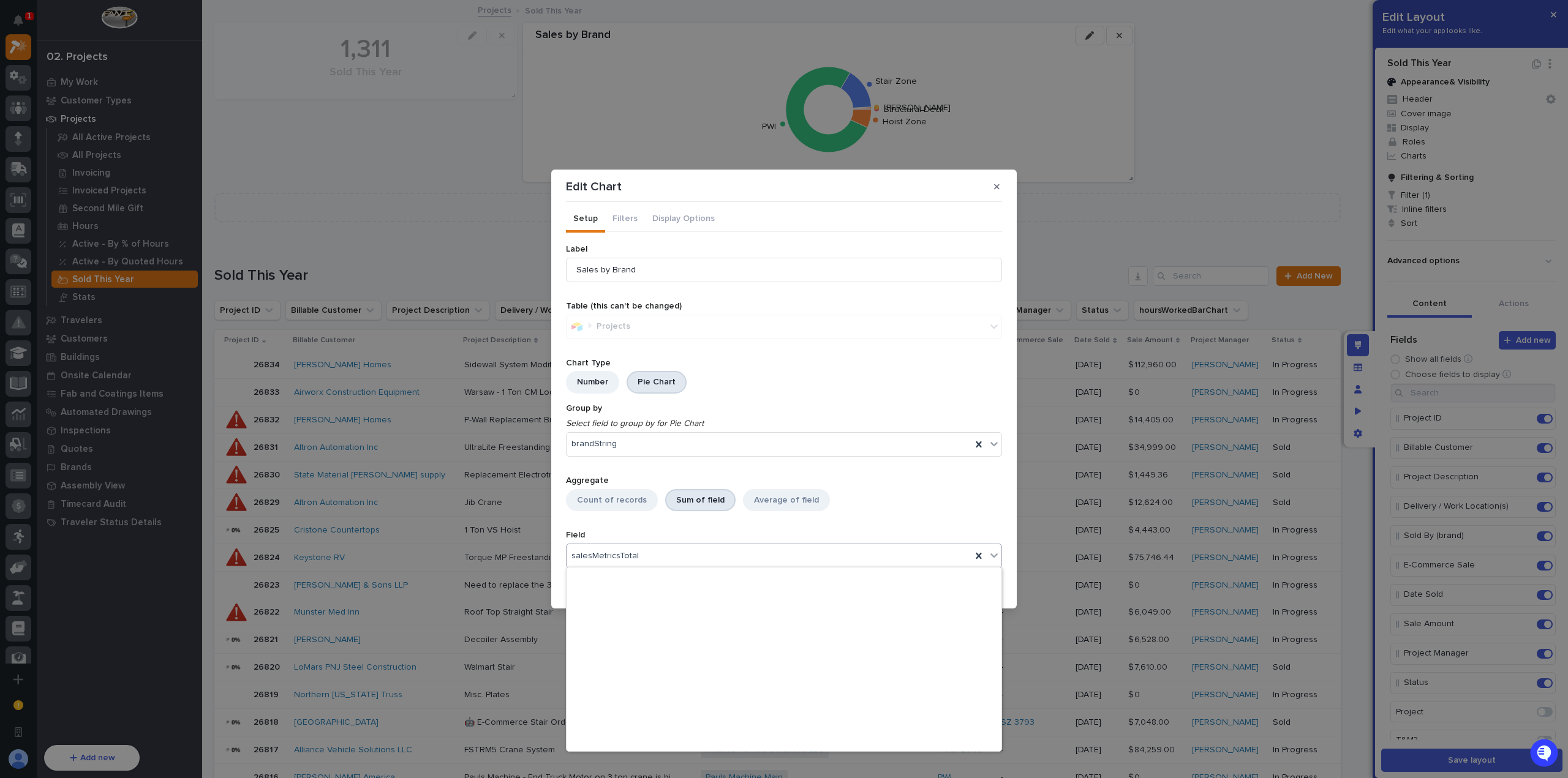
click at [733, 560] on div "salesMetricsTotal" at bounding box center [769, 556] width 405 height 18
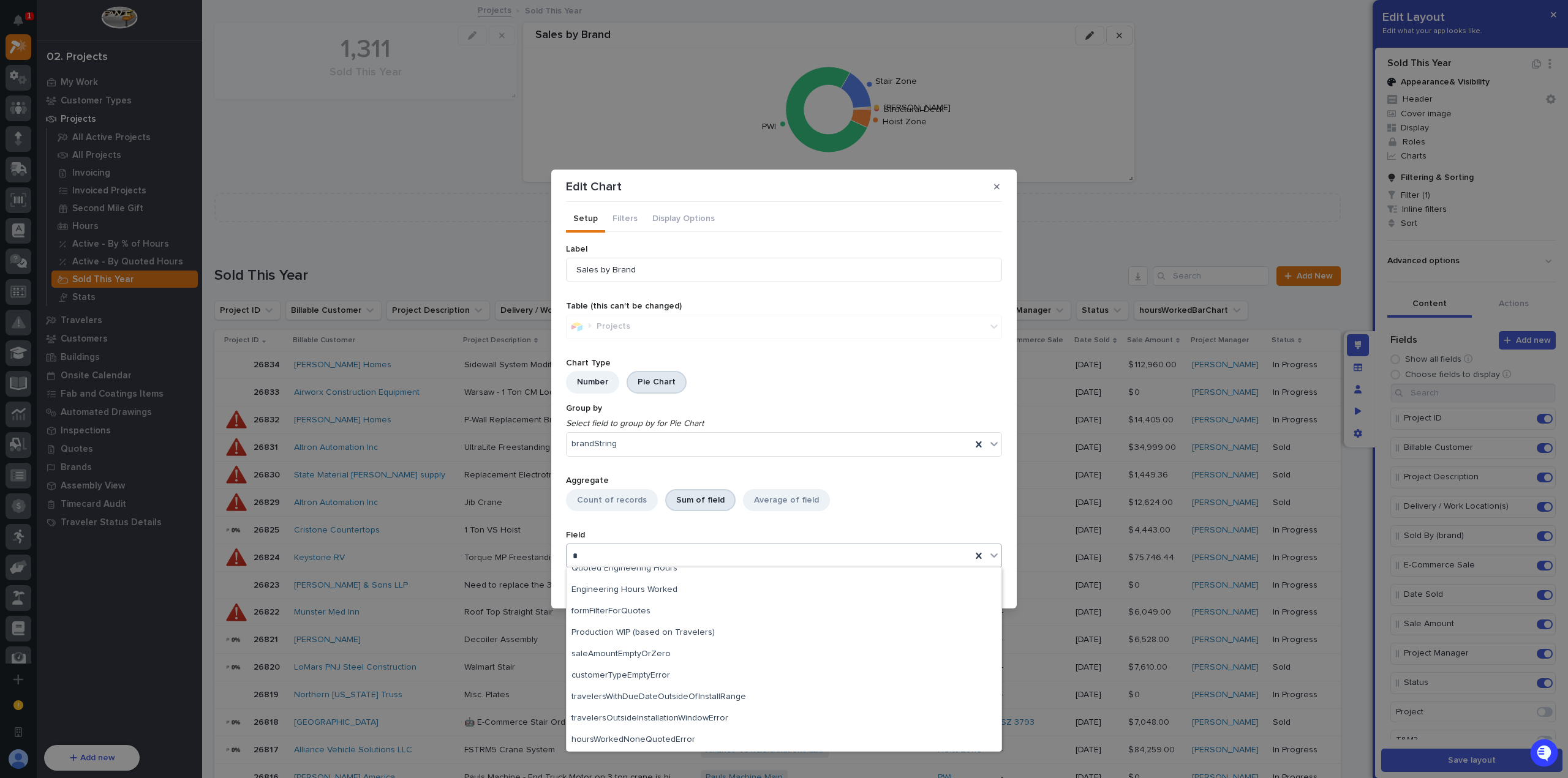
type input "**"
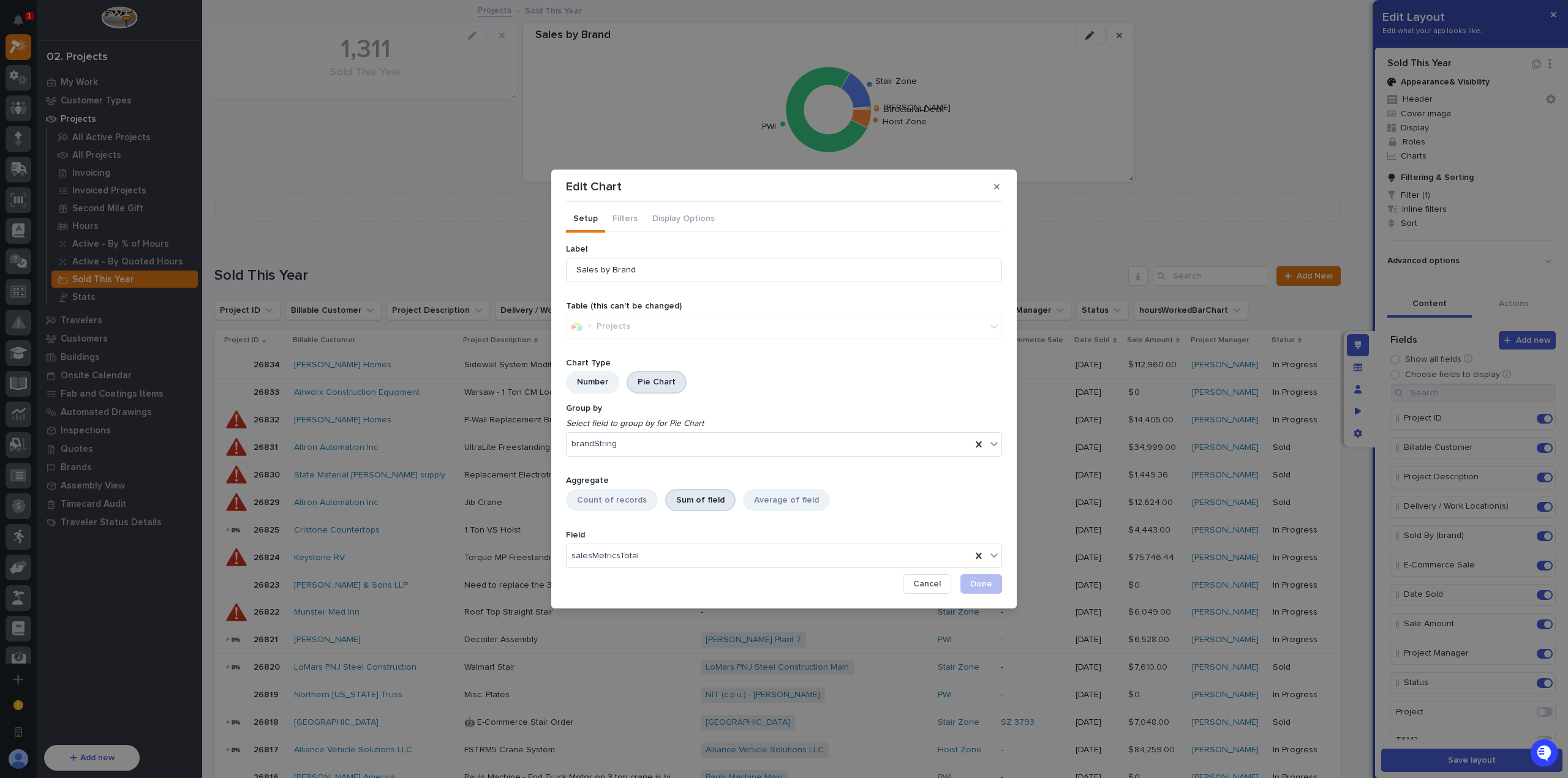
click at [915, 587] on button "Cancel" at bounding box center [927, 584] width 49 height 19
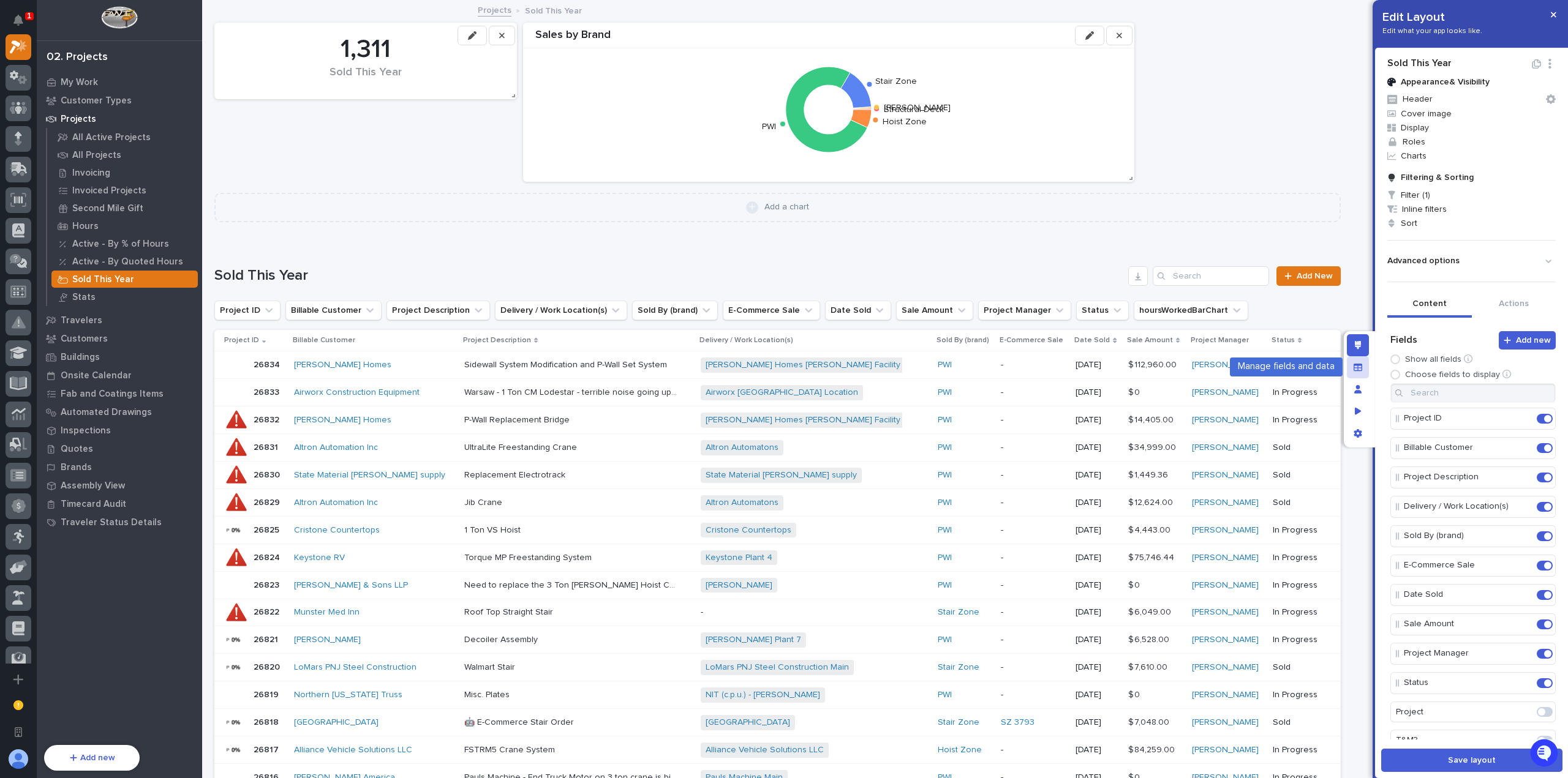
click at [1366, 360] on div "Manage fields and data" at bounding box center [1358, 367] width 22 height 22
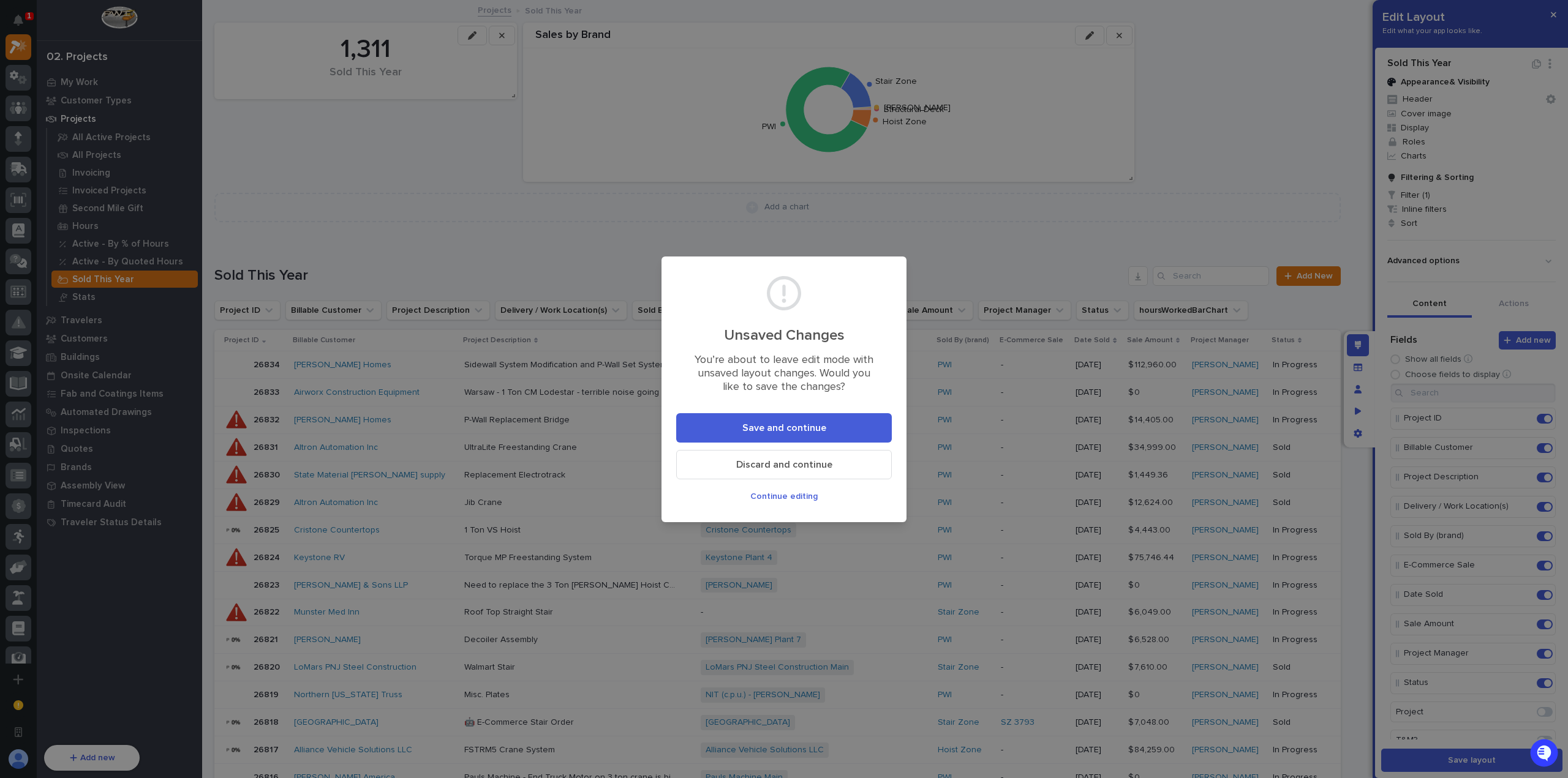
click at [778, 468] on span "Discard and continue" at bounding box center [784, 465] width 96 height 13
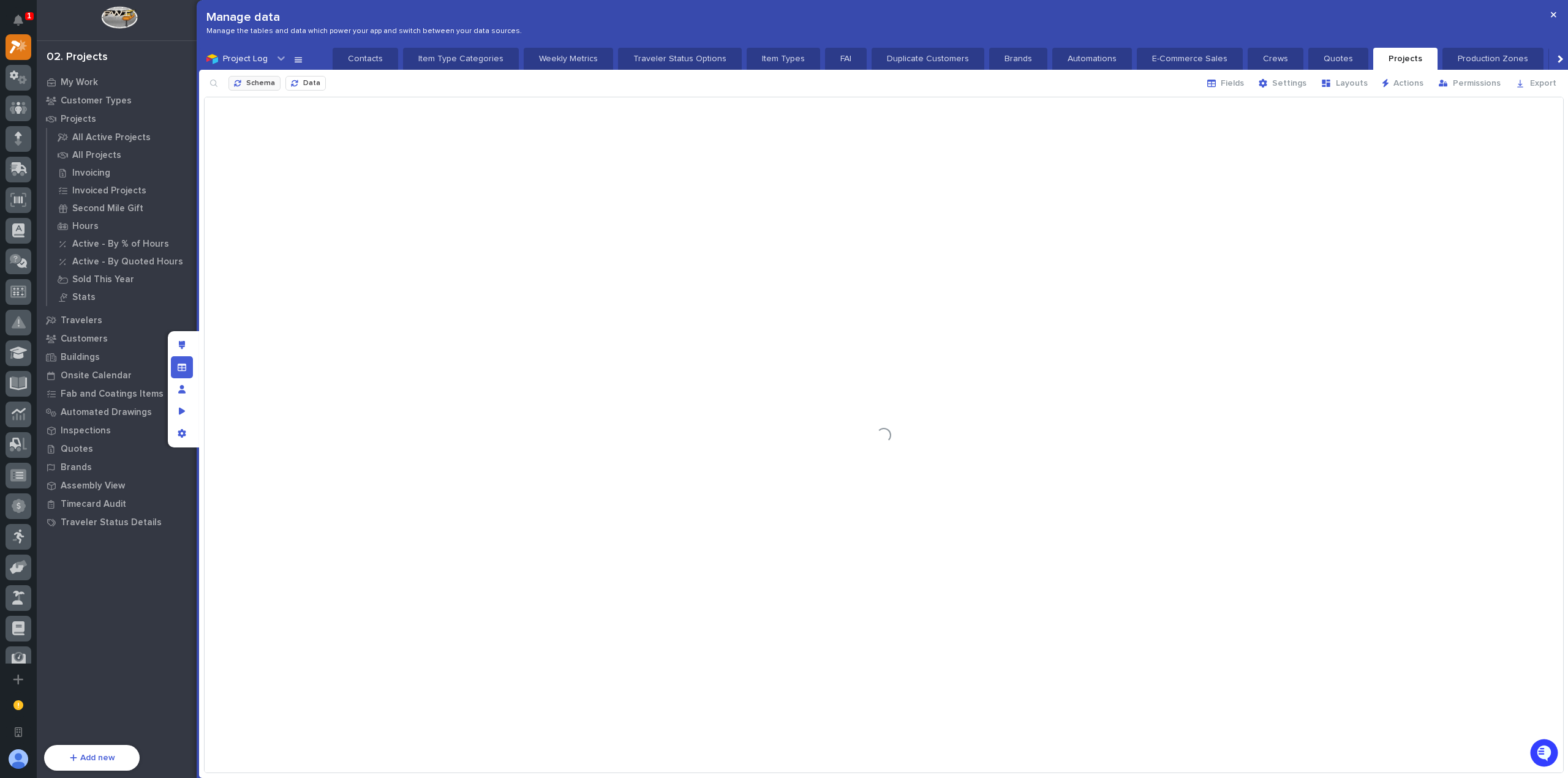
click at [249, 84] on span "Schema" at bounding box center [261, 84] width 29 height 10
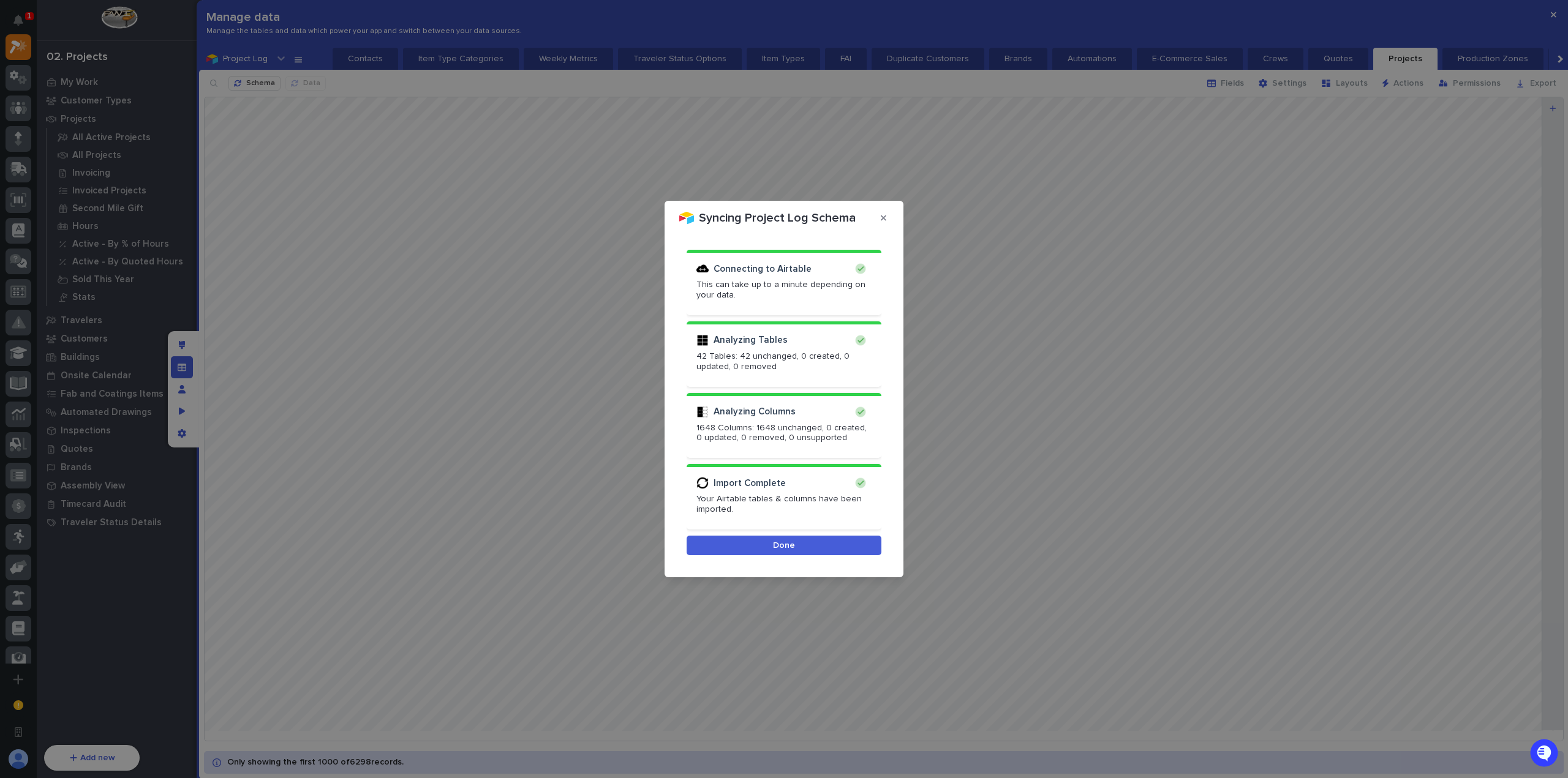
click at [801, 553] on button "Done" at bounding box center [784, 545] width 195 height 19
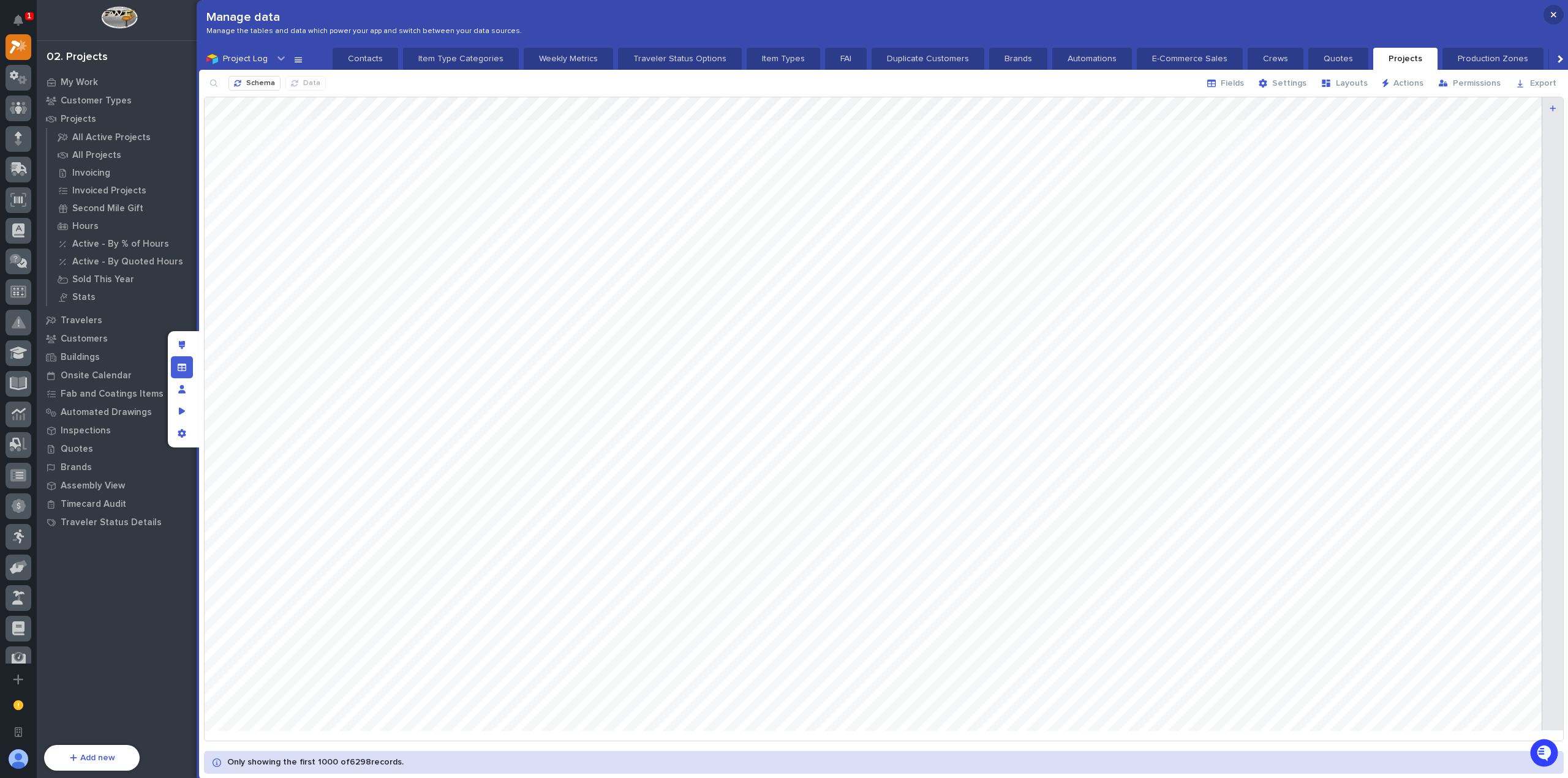
click at [1546, 16] on button "button" at bounding box center [1553, 15] width 20 height 19
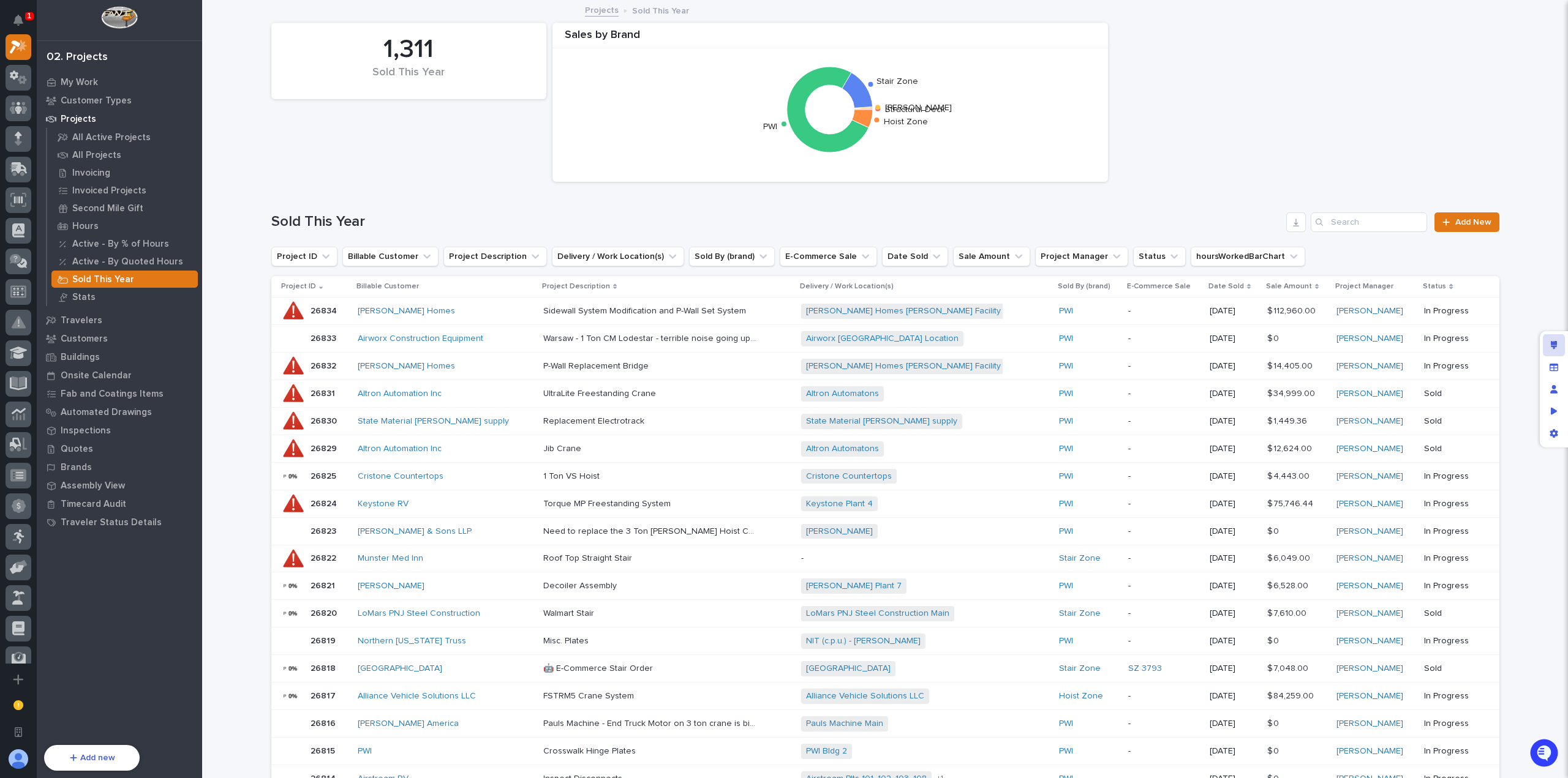
click at [1551, 341] on icon "Edit layout" at bounding box center [1554, 345] width 7 height 8
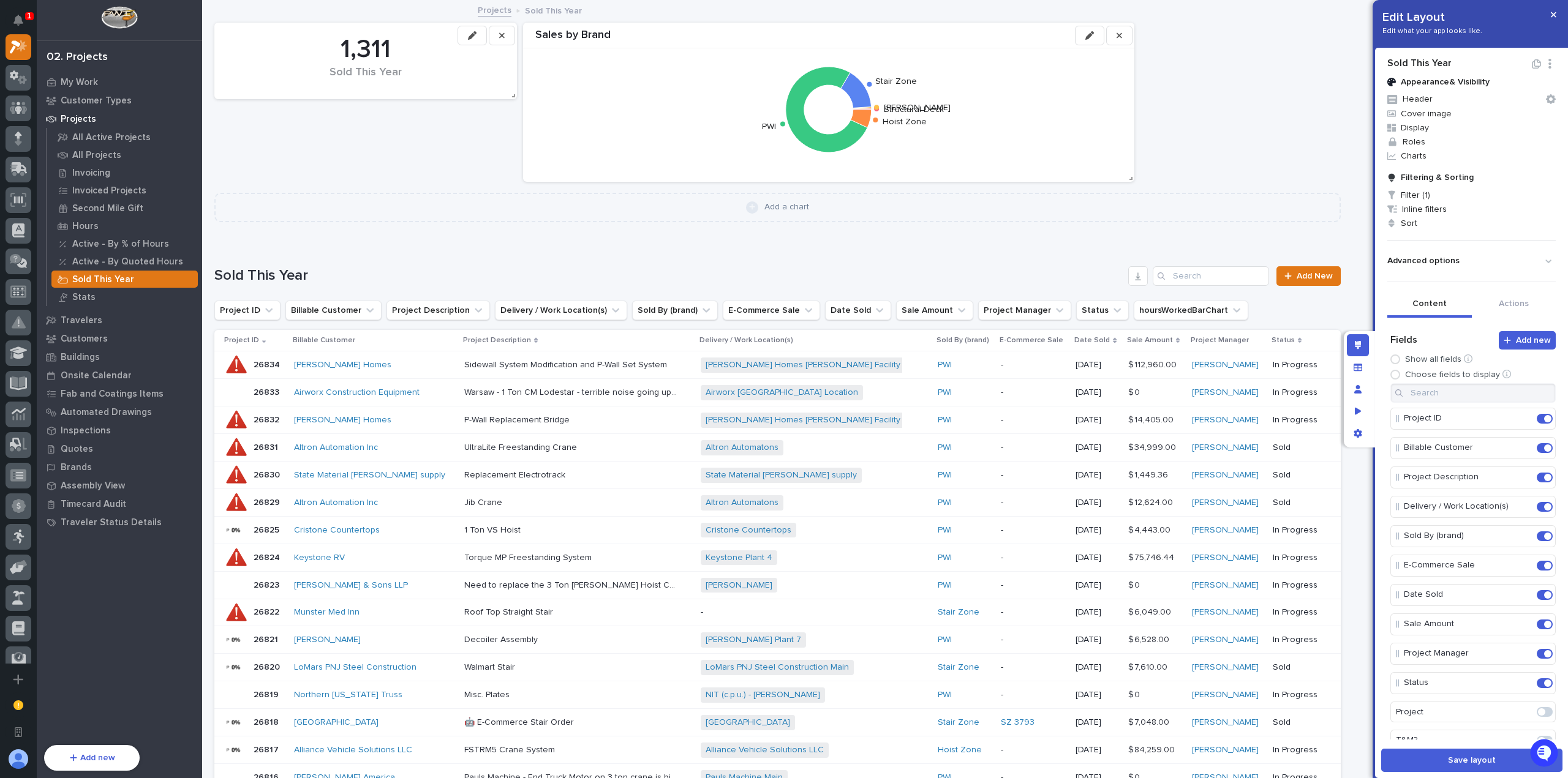
click at [1086, 39] on icon "button" at bounding box center [1090, 35] width 8 height 8
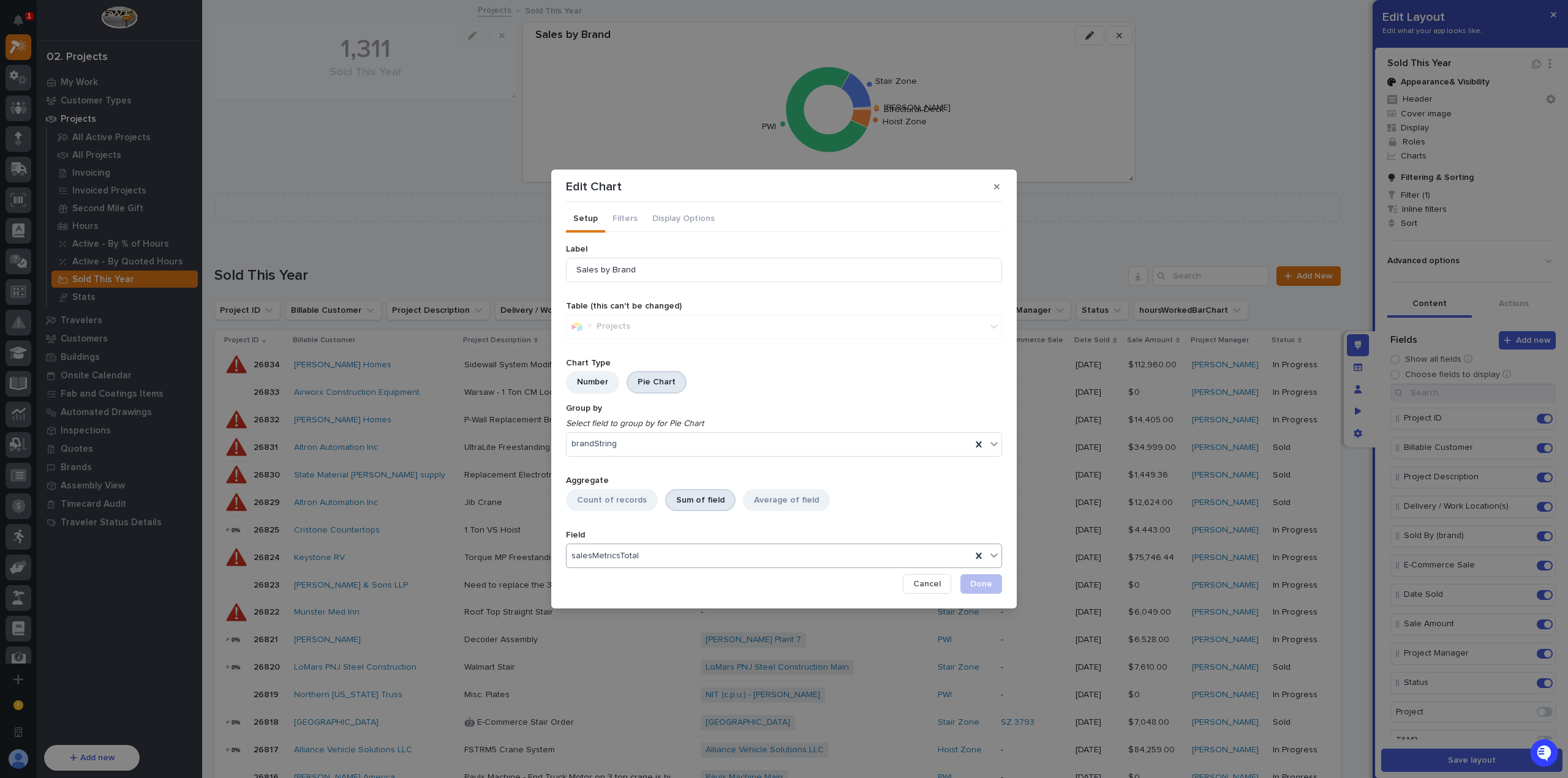
click at [645, 553] on div "salesMetricsTotal" at bounding box center [769, 556] width 405 height 18
type input "*****"
click at [772, 519] on div at bounding box center [783, 515] width 436 height 9
click at [929, 585] on span "Cancel" at bounding box center [927, 584] width 28 height 11
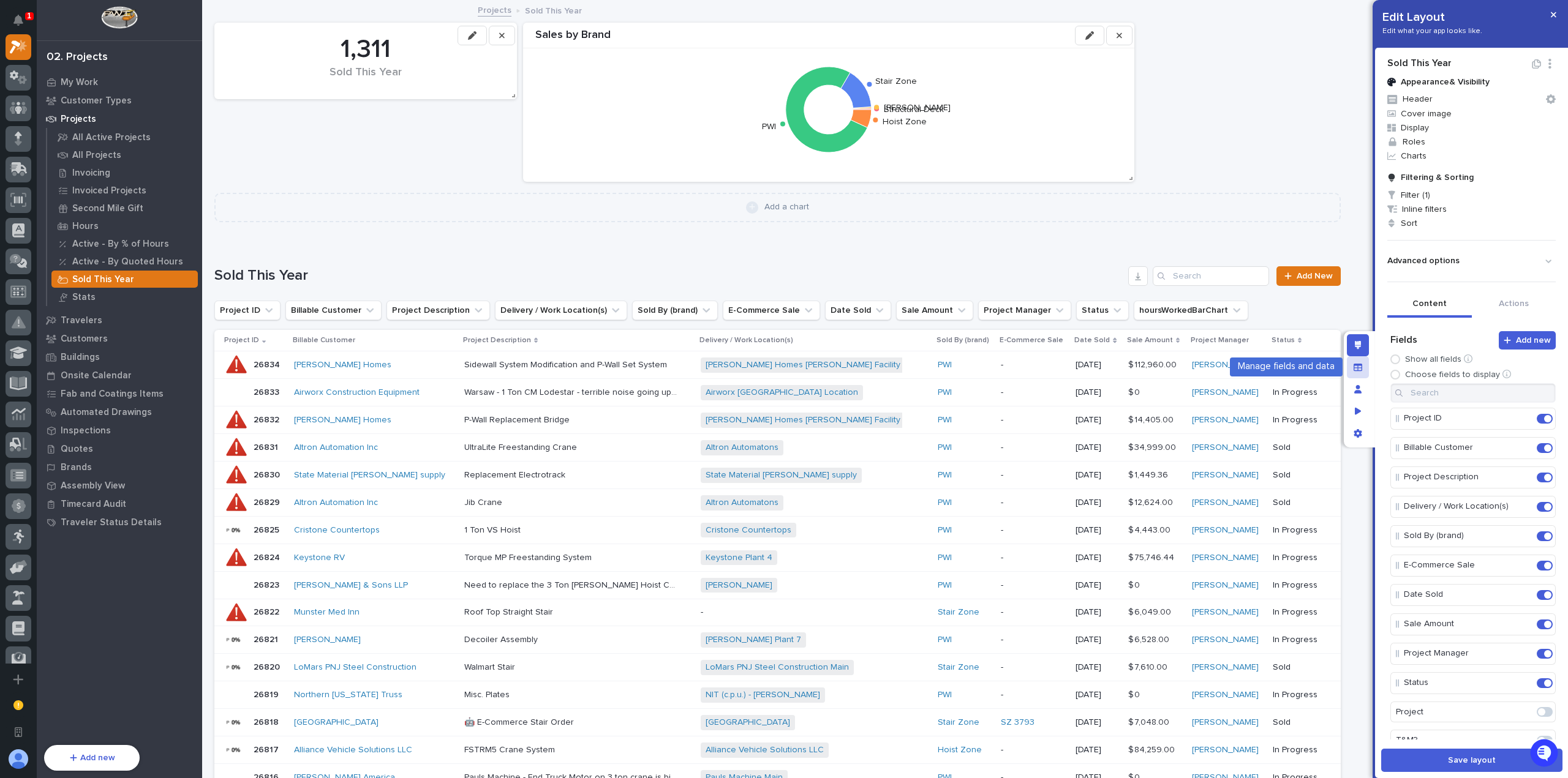
click at [1361, 366] on icon "Manage fields and data" at bounding box center [1358, 367] width 8 height 8
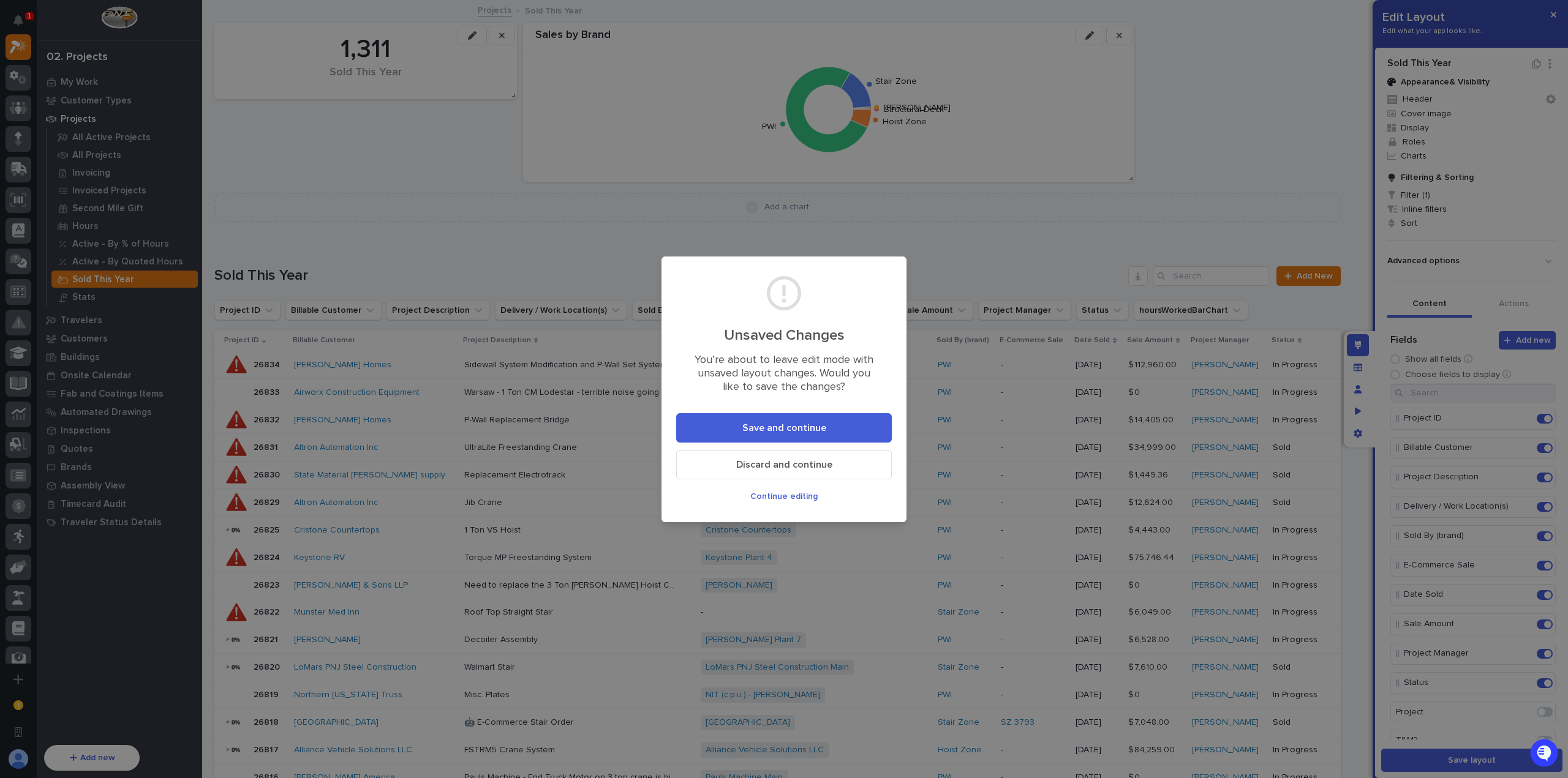
click at [792, 460] on span "Discard and continue" at bounding box center [784, 465] width 96 height 13
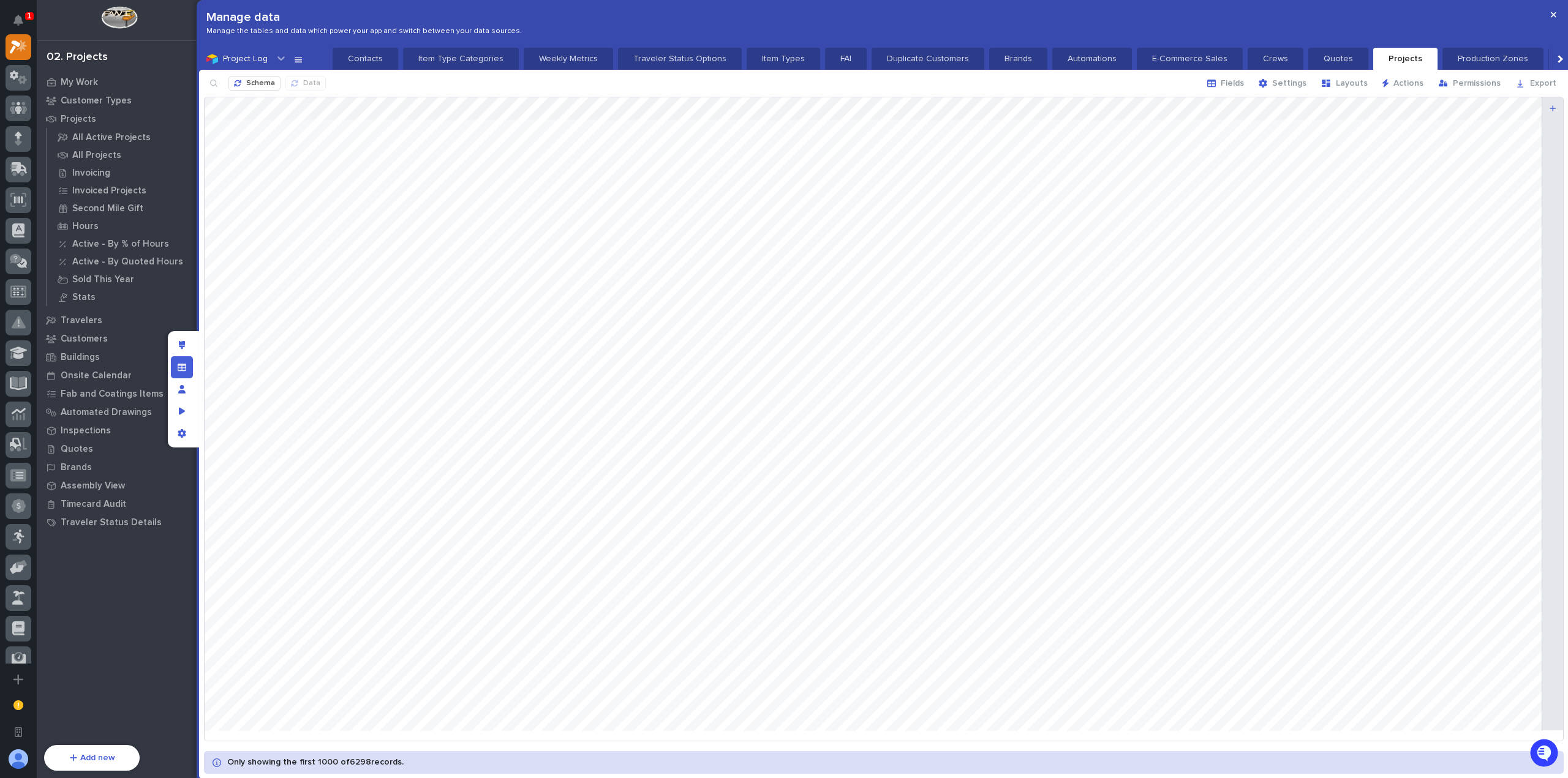
click at [1239, 82] on span "Fields" at bounding box center [1232, 83] width 24 height 11
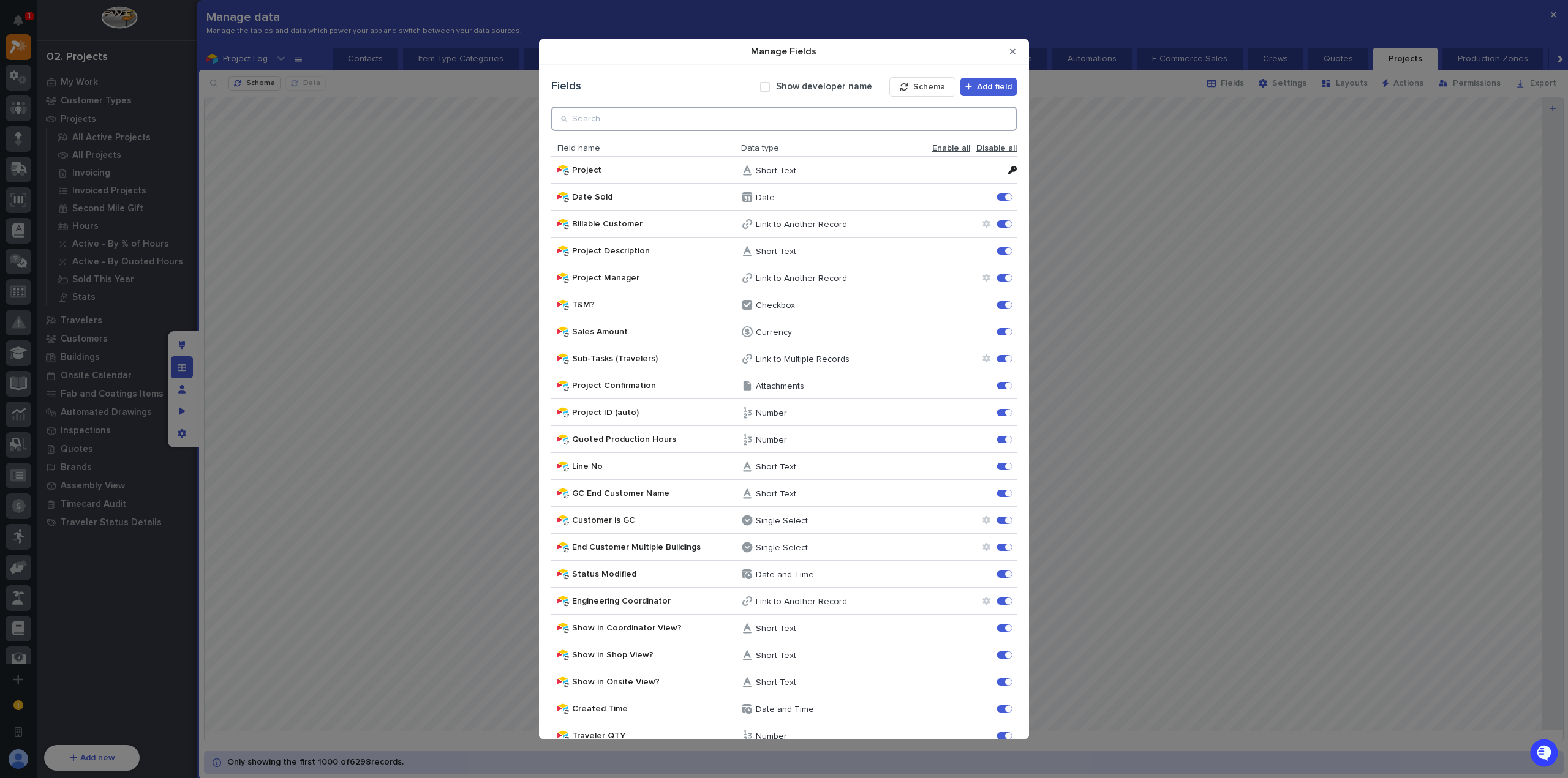
click at [859, 114] on input "Manage Fields" at bounding box center [784, 118] width 466 height 24
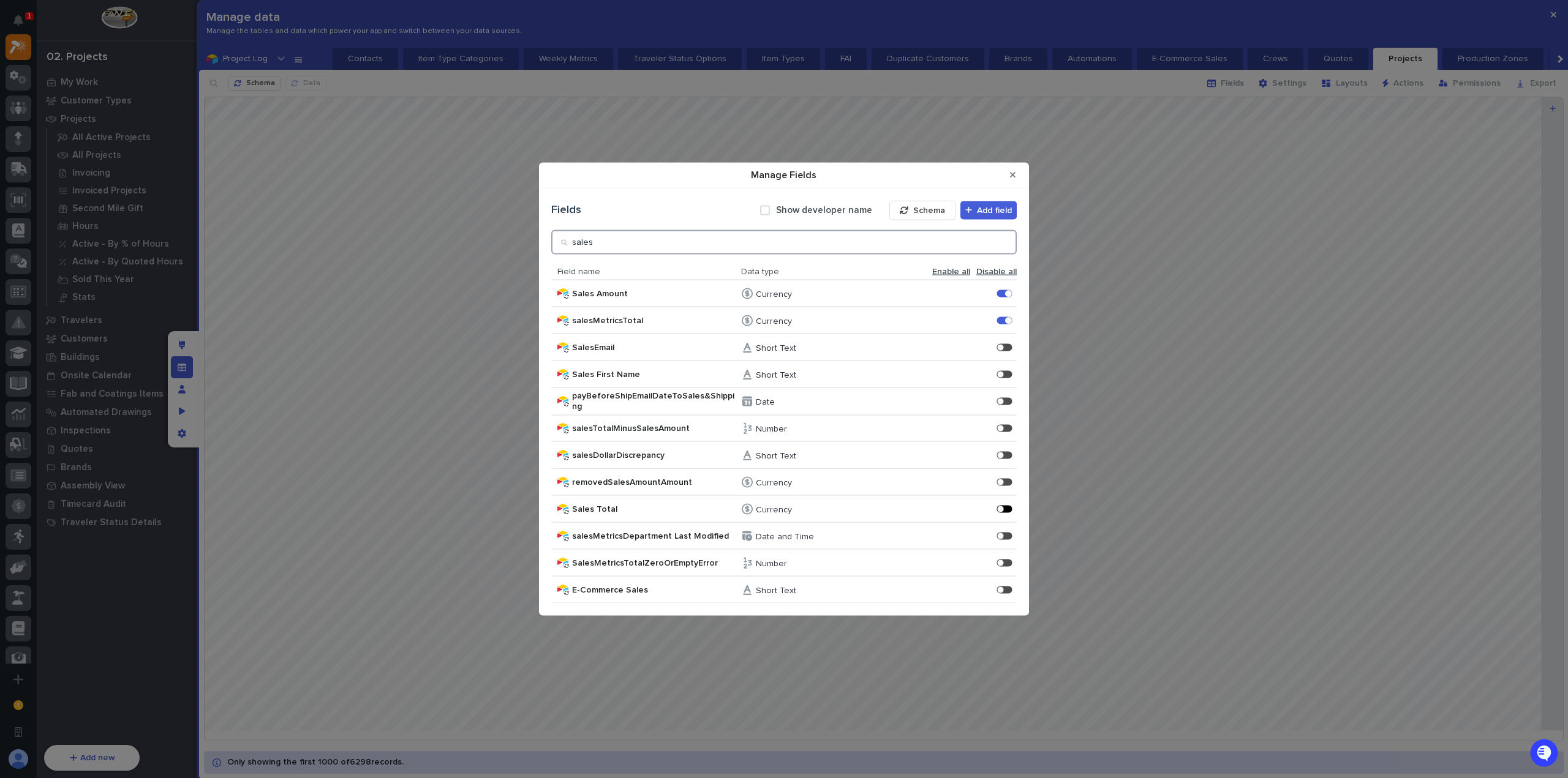
type input "sales"
click at [1009, 508] on div "Manage Fields" at bounding box center [1005, 509] width 15 height 8
click at [1014, 179] on button "Close Modal" at bounding box center [1013, 175] width 20 height 19
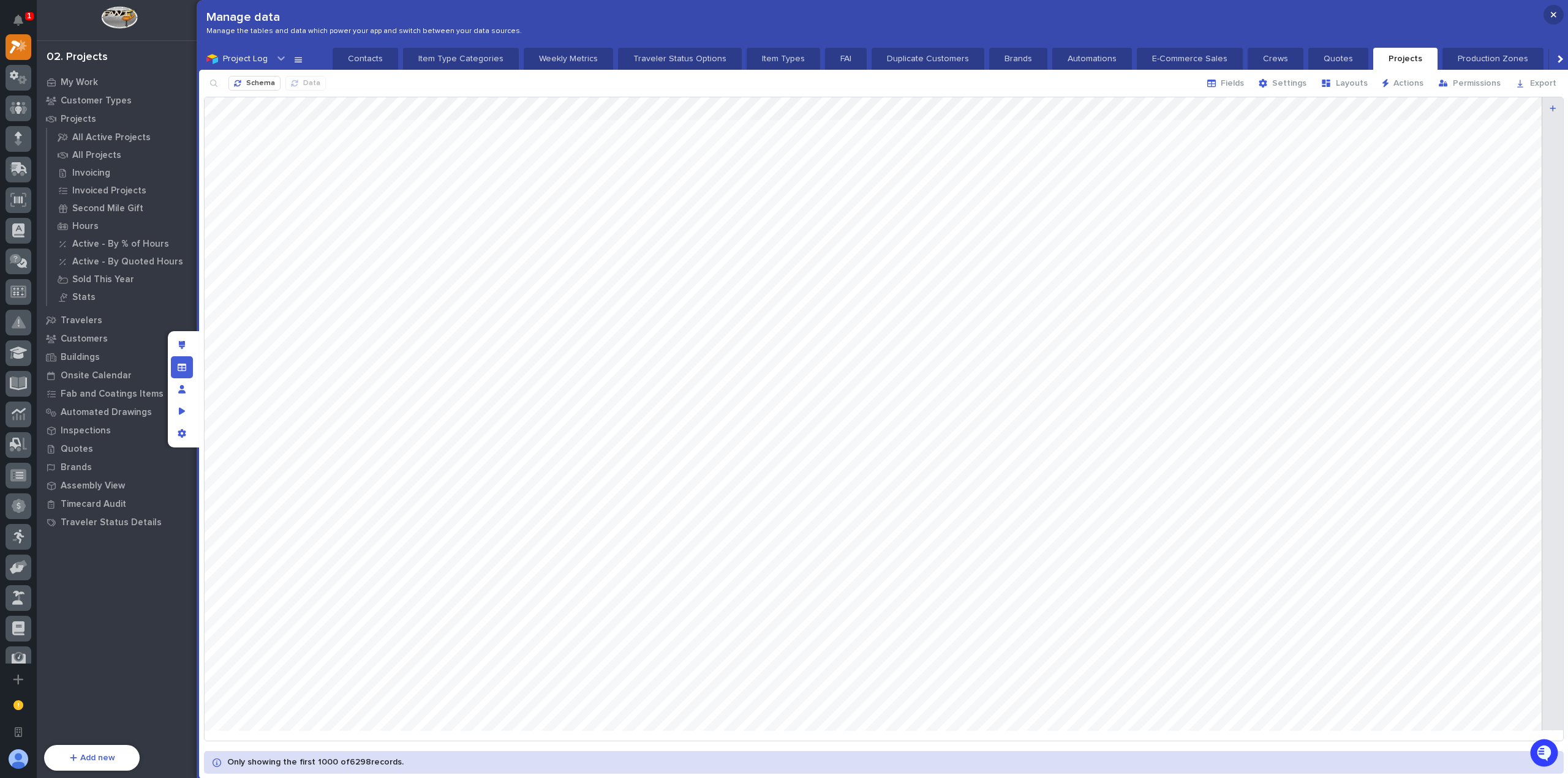
click at [1555, 14] on icon "button" at bounding box center [1553, 15] width 6 height 8
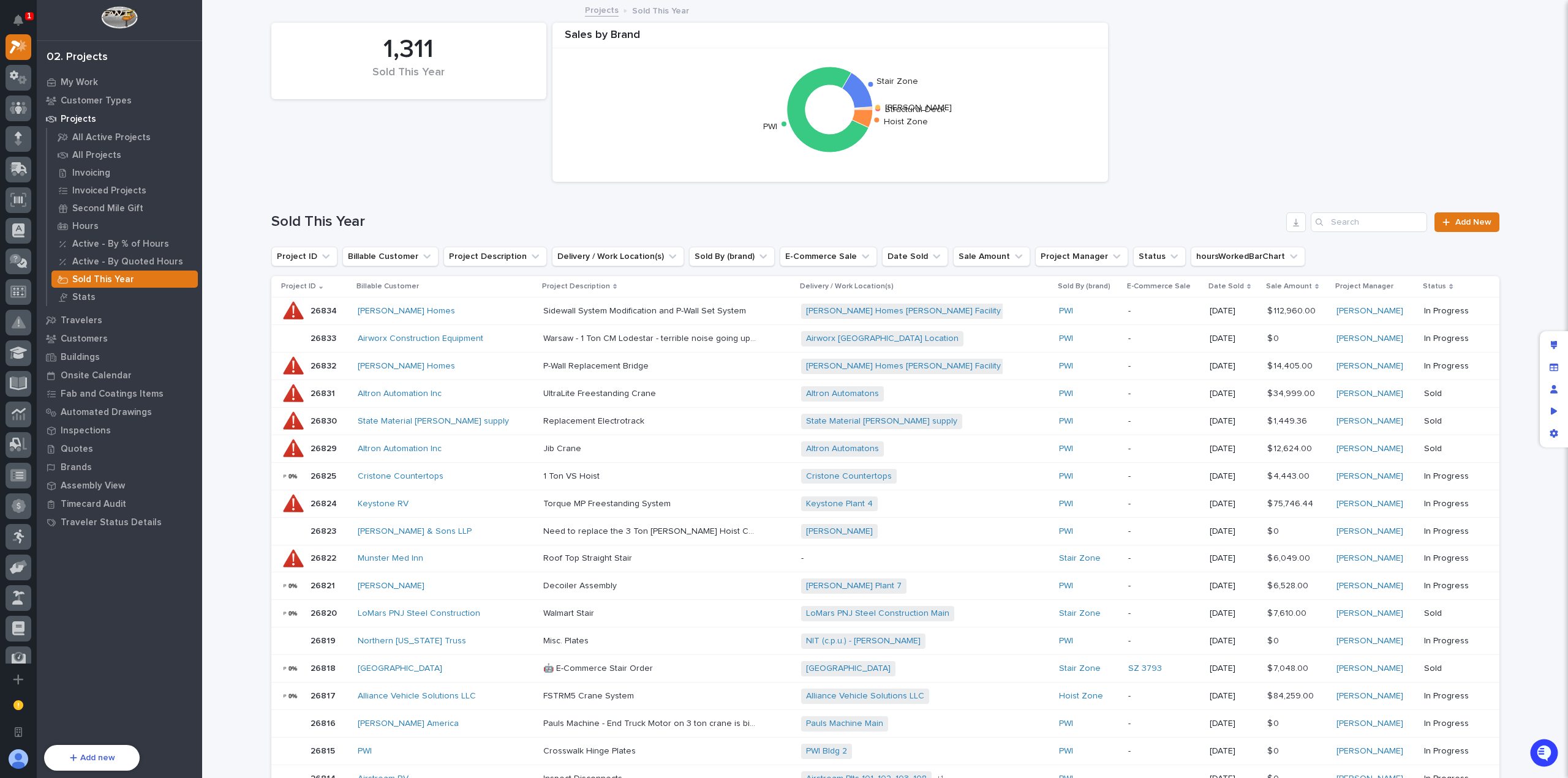
click at [472, 213] on div "Sold This Year Add New" at bounding box center [885, 222] width 1228 height 19
drag, startPoint x: 1556, startPoint y: 348, endPoint x: 1378, endPoint y: 329, distance: 179.0
click at [1556, 348] on icon "Edit layout" at bounding box center [1554, 345] width 7 height 8
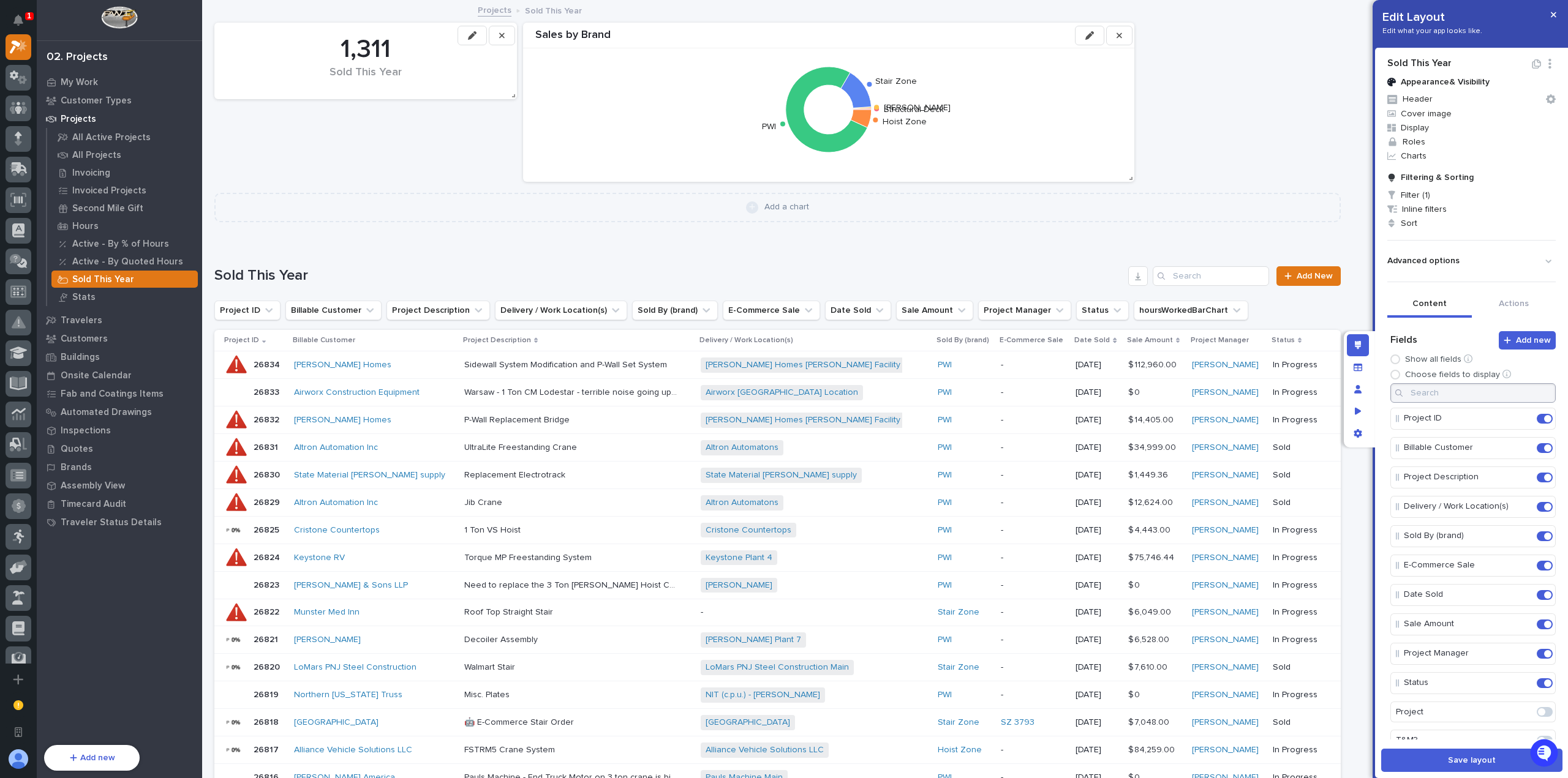
click at [1464, 381] on div "Show all fields Choose fields to display" at bounding box center [1473, 369] width 166 height 29
click at [1466, 387] on input at bounding box center [1473, 393] width 166 height 19
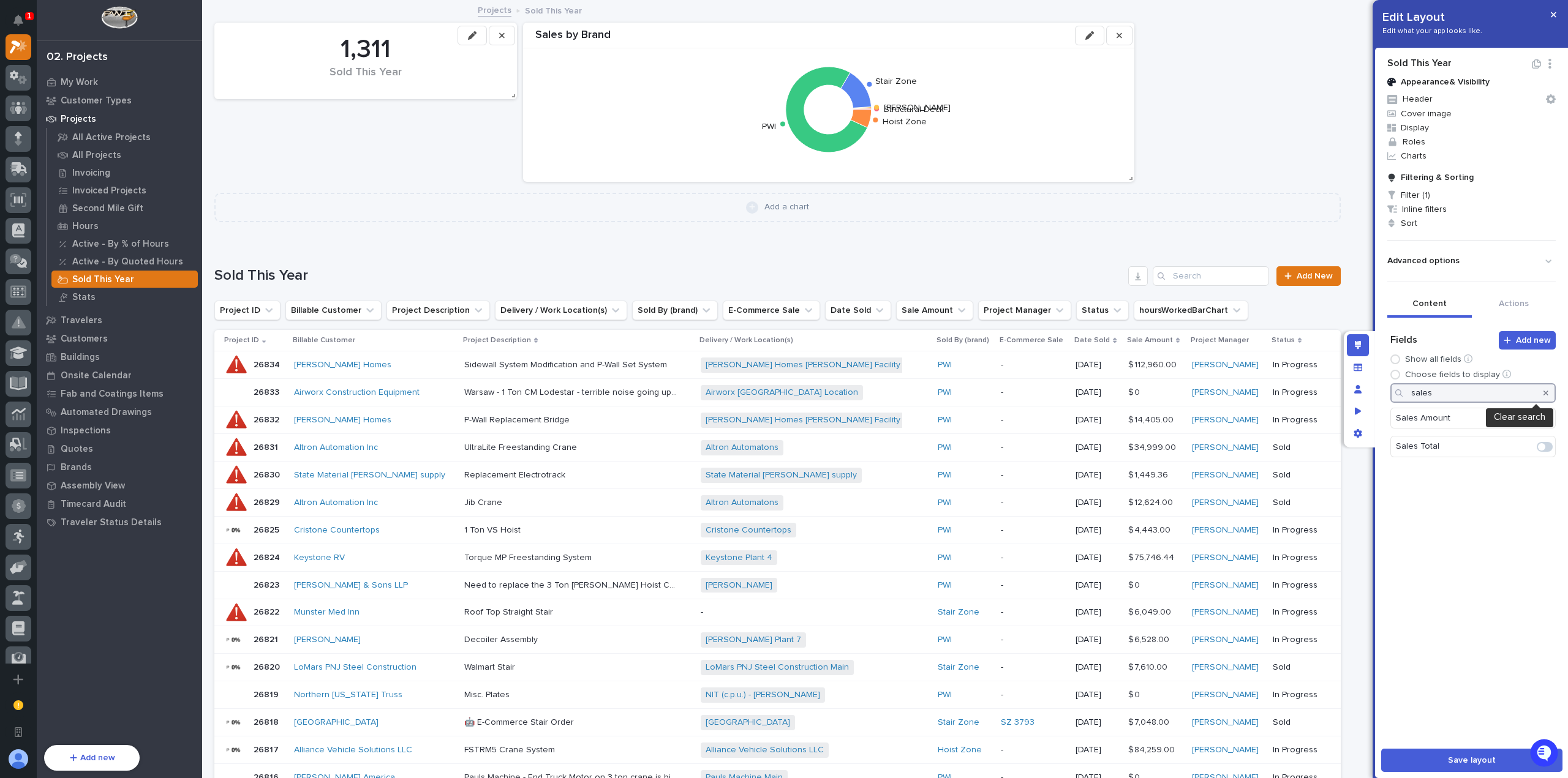
click at [1540, 445] on span at bounding box center [1544, 447] width 16 height 10
type input "sales"
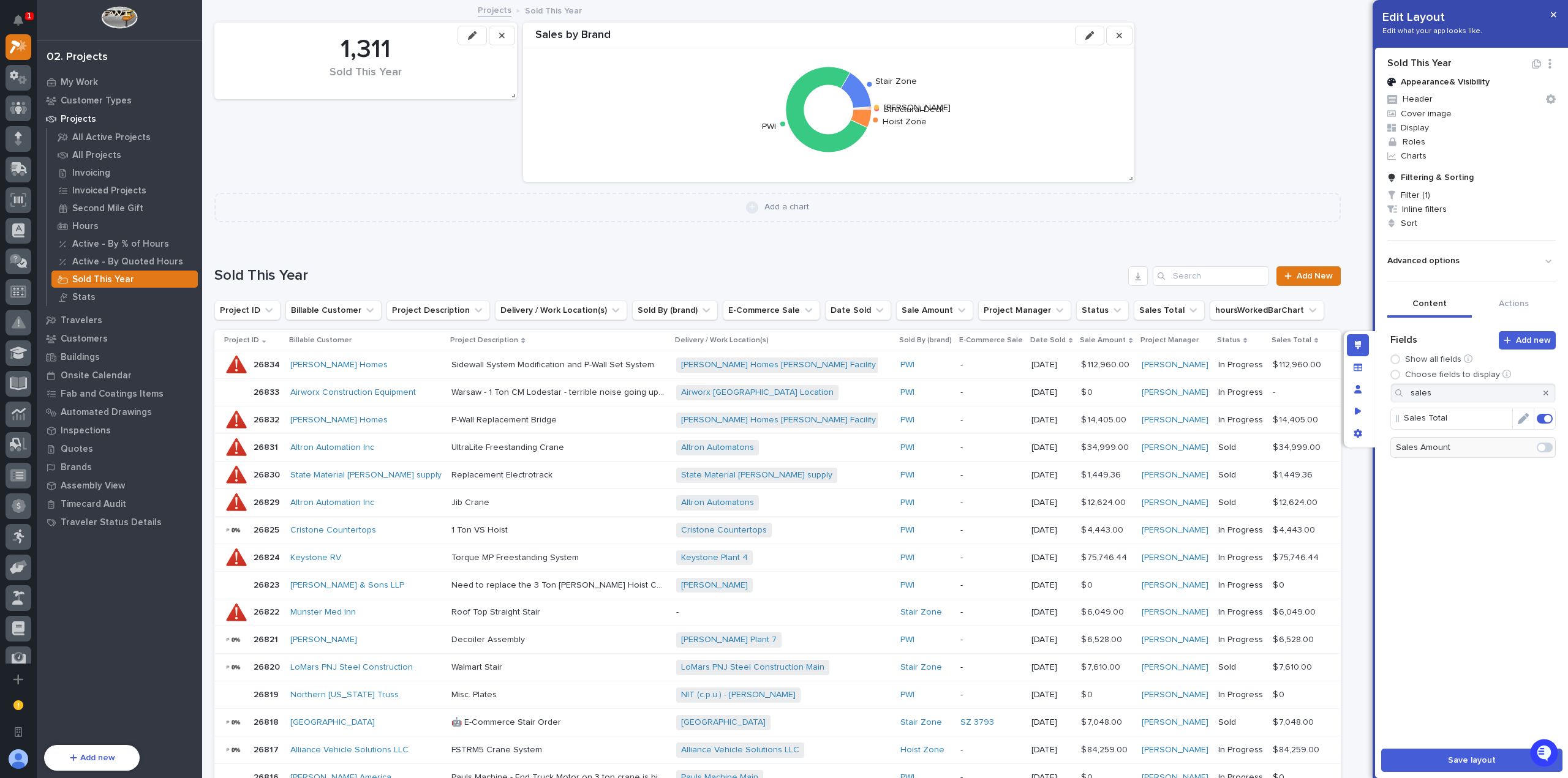
click at [1537, 414] on span at bounding box center [1544, 418] width 16 height 10
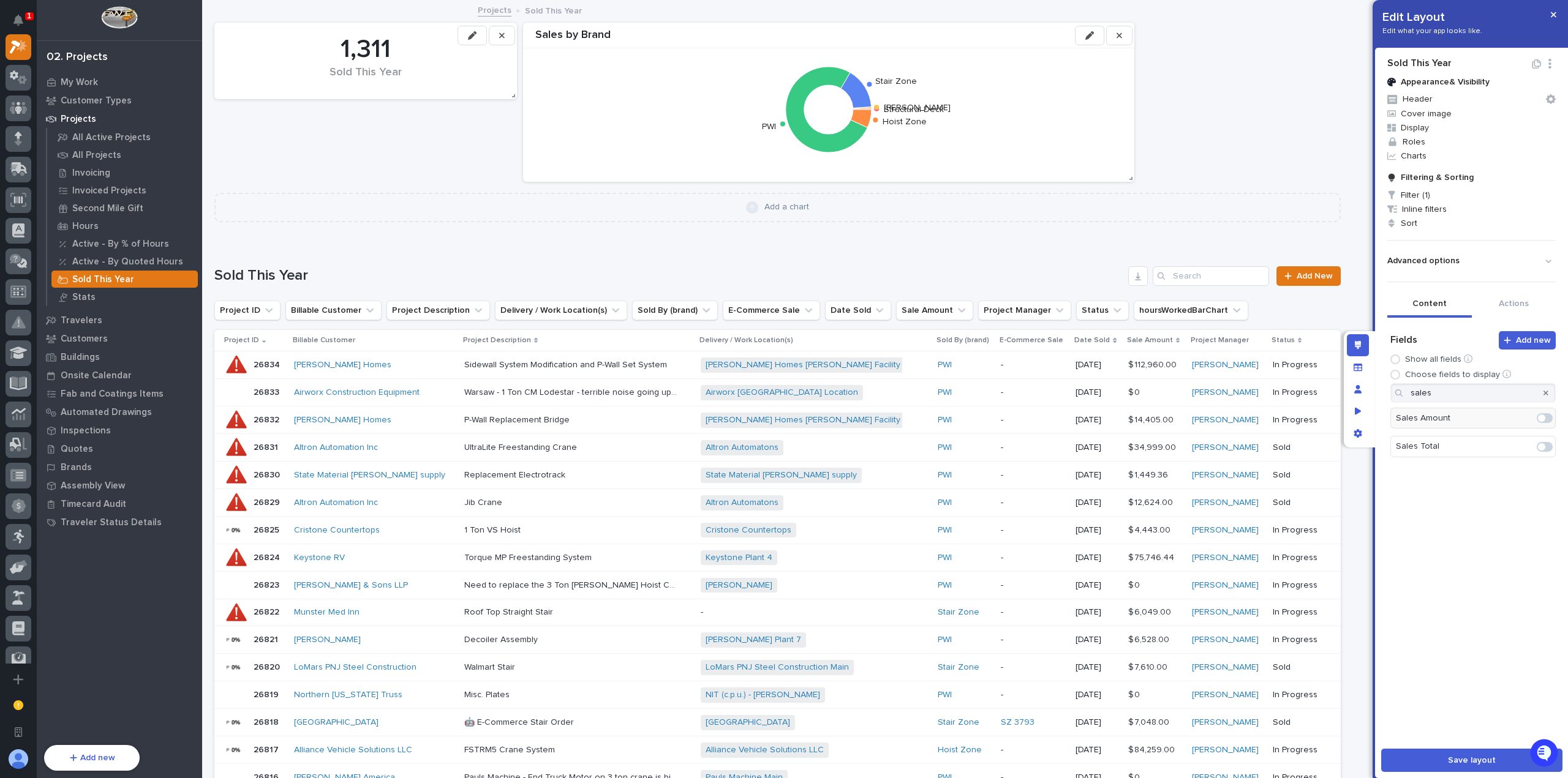
click at [1537, 418] on span at bounding box center [1544, 418] width 16 height 10
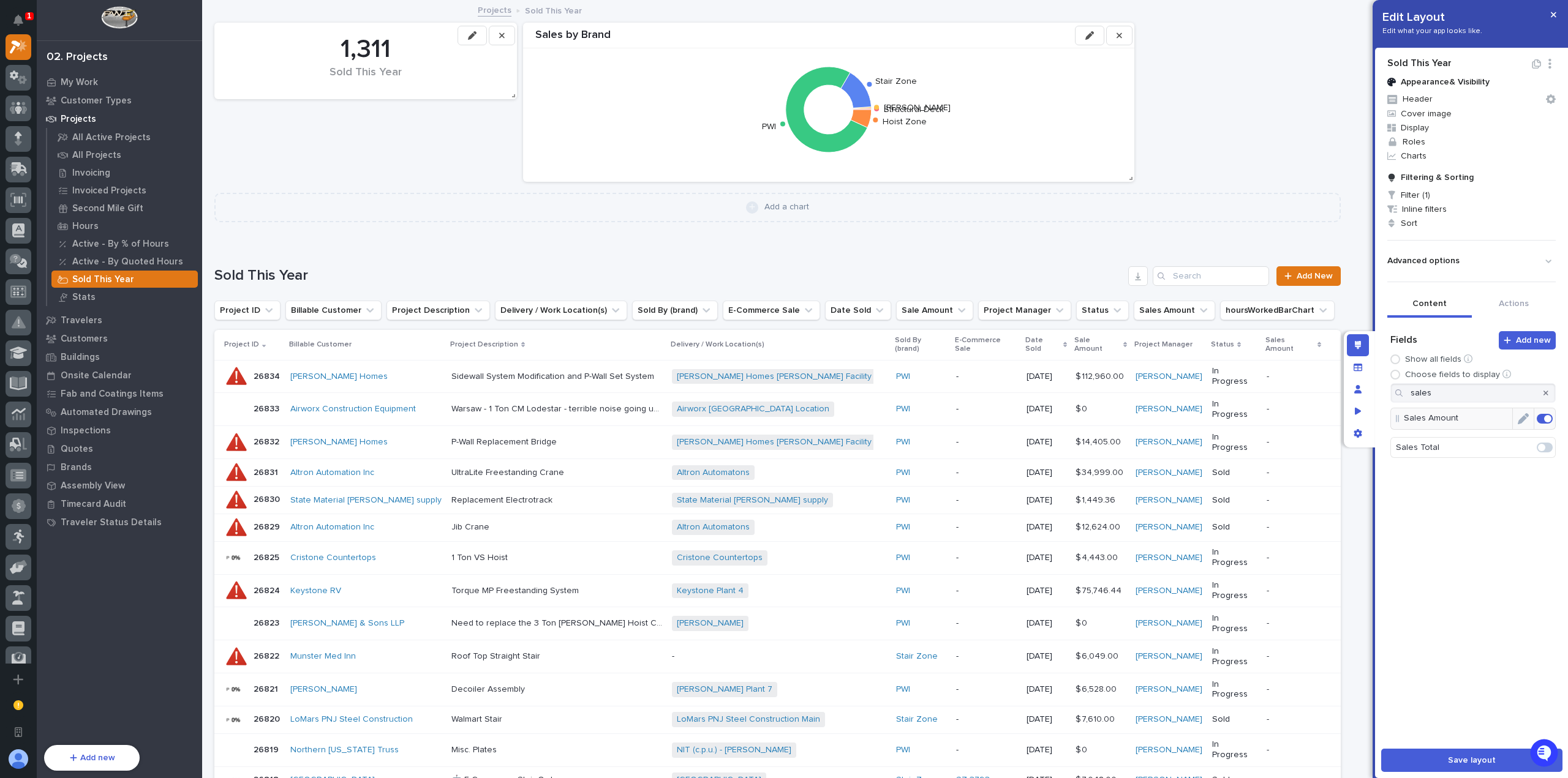
click at [1544, 417] on span at bounding box center [1548, 418] width 8 height 8
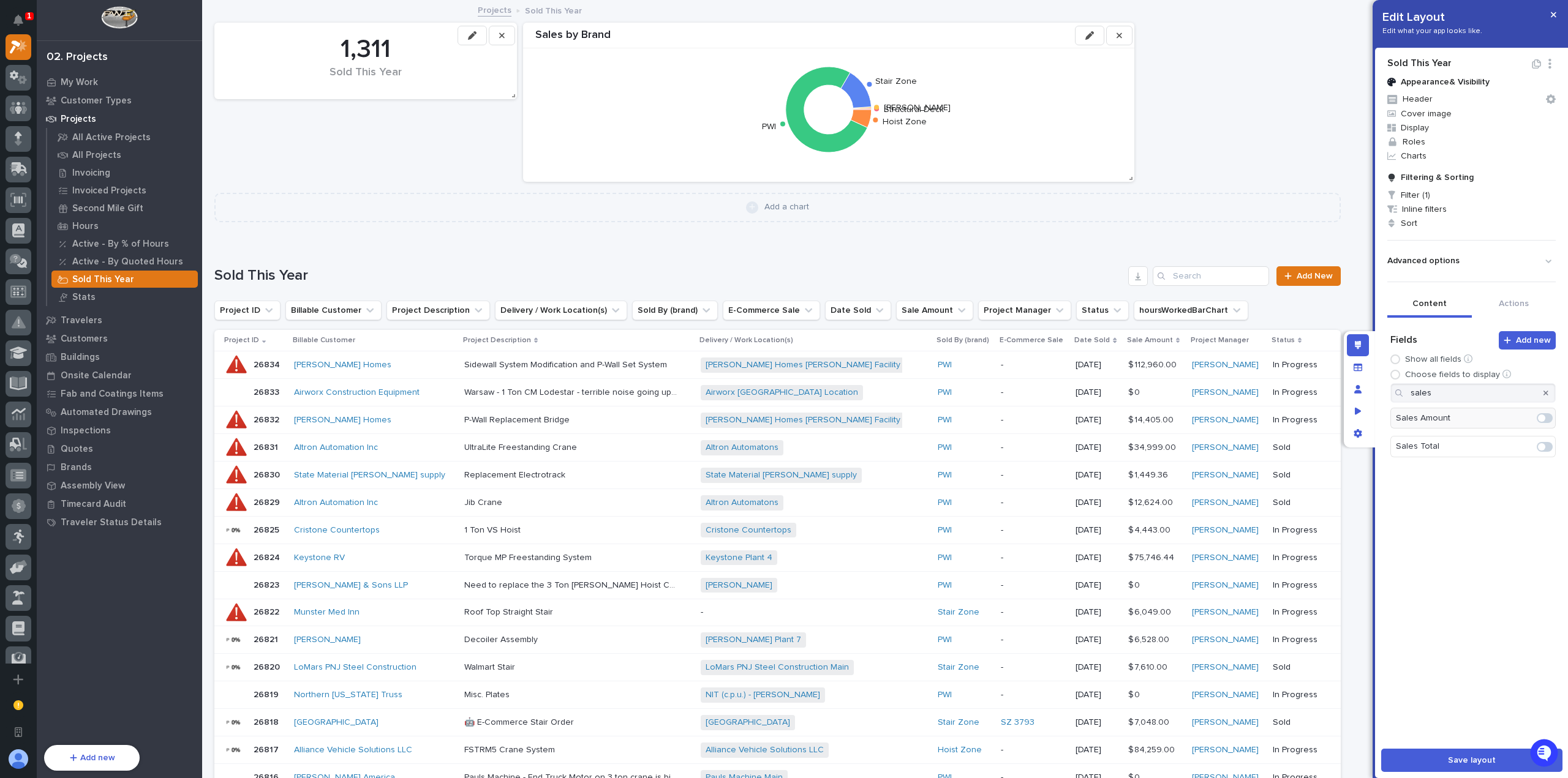
click at [1544, 394] on icon "button" at bounding box center [1546, 393] width 5 height 5
click at [1501, 302] on button "Actions" at bounding box center [1514, 305] width 85 height 26
click at [1431, 306] on button "Content" at bounding box center [1429, 305] width 85 height 26
click at [1518, 621] on icon "Edit" at bounding box center [1524, 624] width 11 height 11
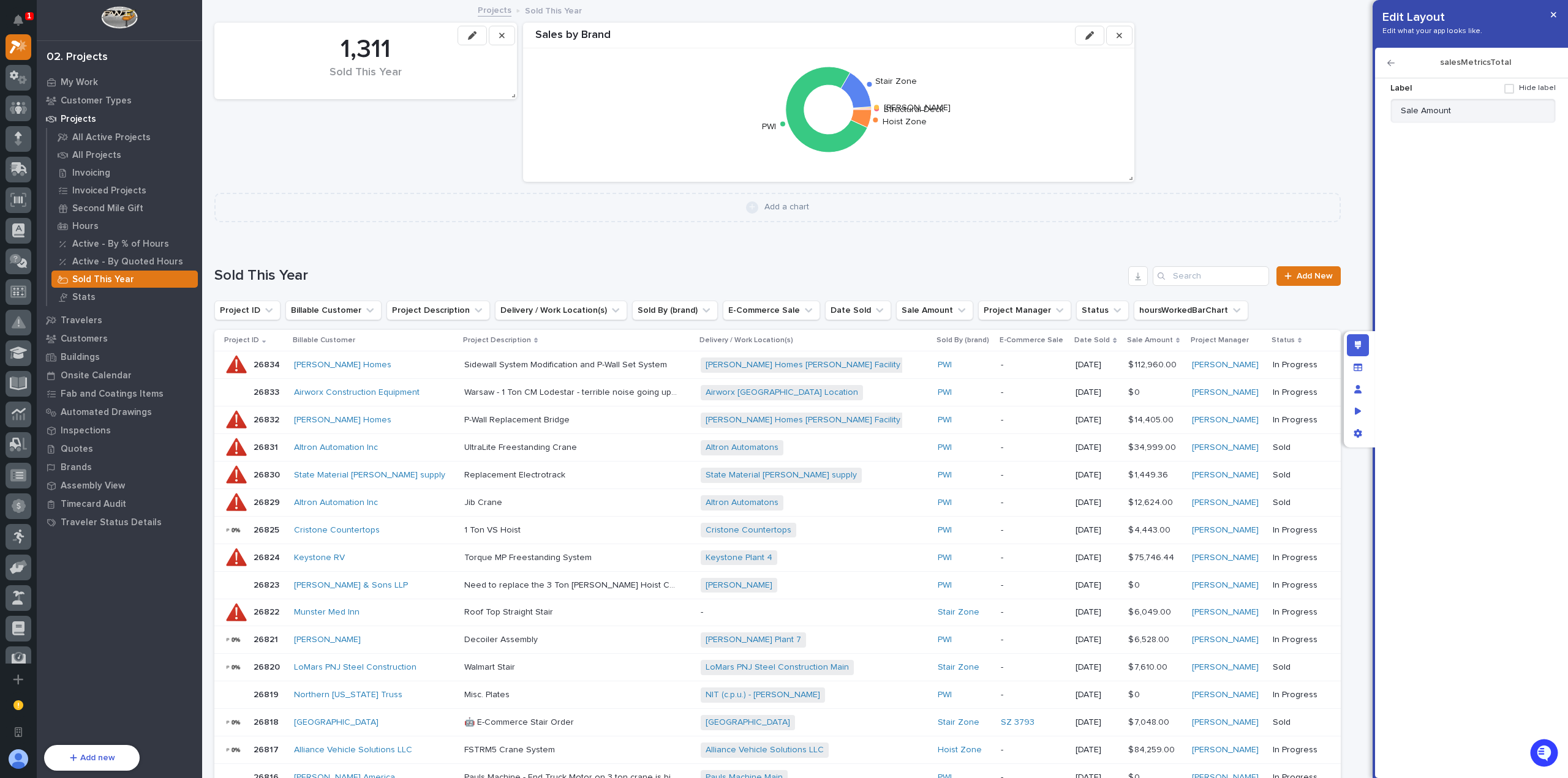
click at [1395, 65] on h2 "salesMetricsTotal" at bounding box center [1475, 62] width 161 height 10
click at [1395, 62] on h2 "salesMetricsTotal" at bounding box center [1475, 62] width 161 height 10
click at [1394, 64] on icon "button" at bounding box center [1391, 63] width 8 height 8
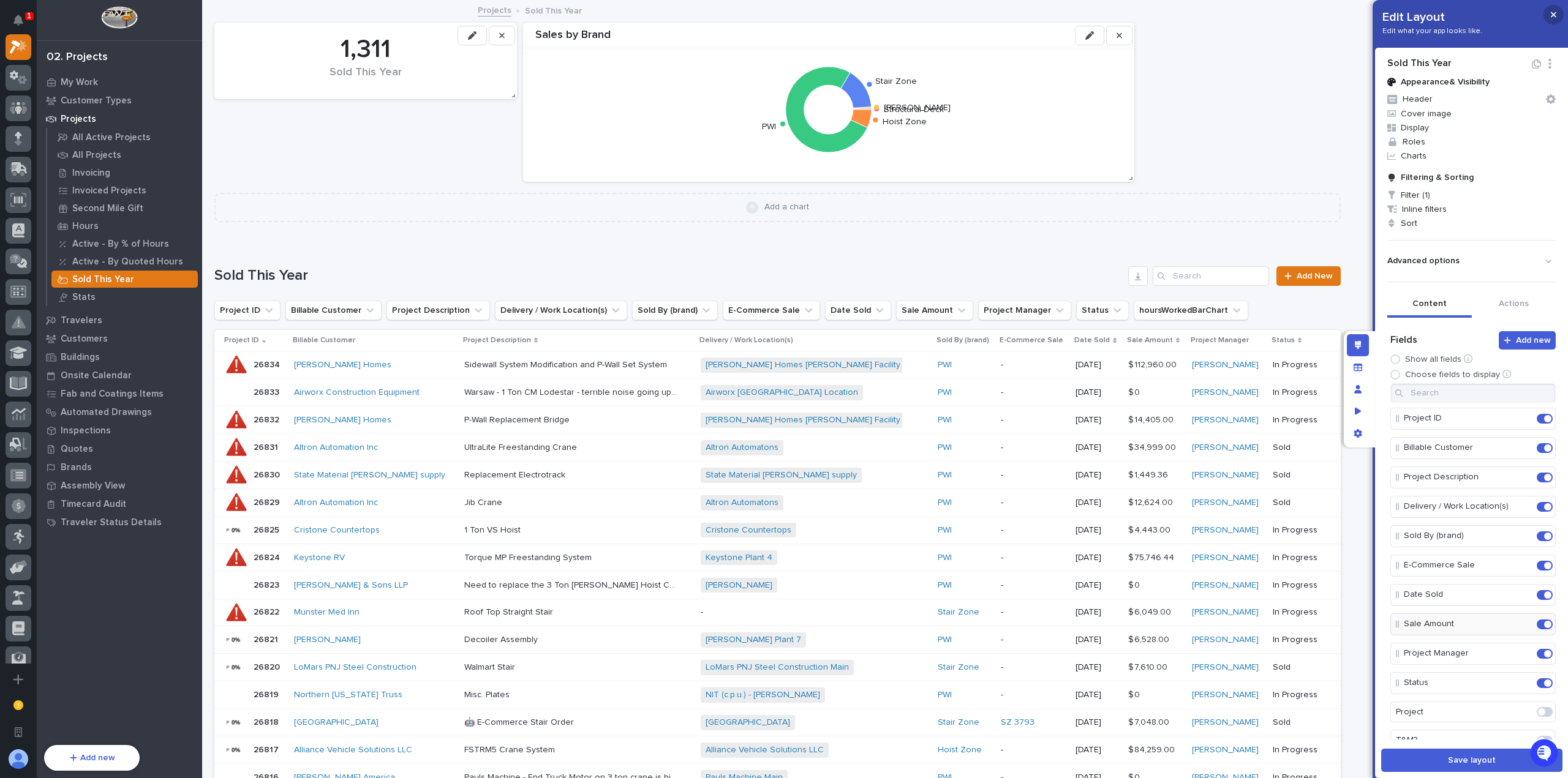
click at [1556, 15] on button "button" at bounding box center [1553, 15] width 20 height 19
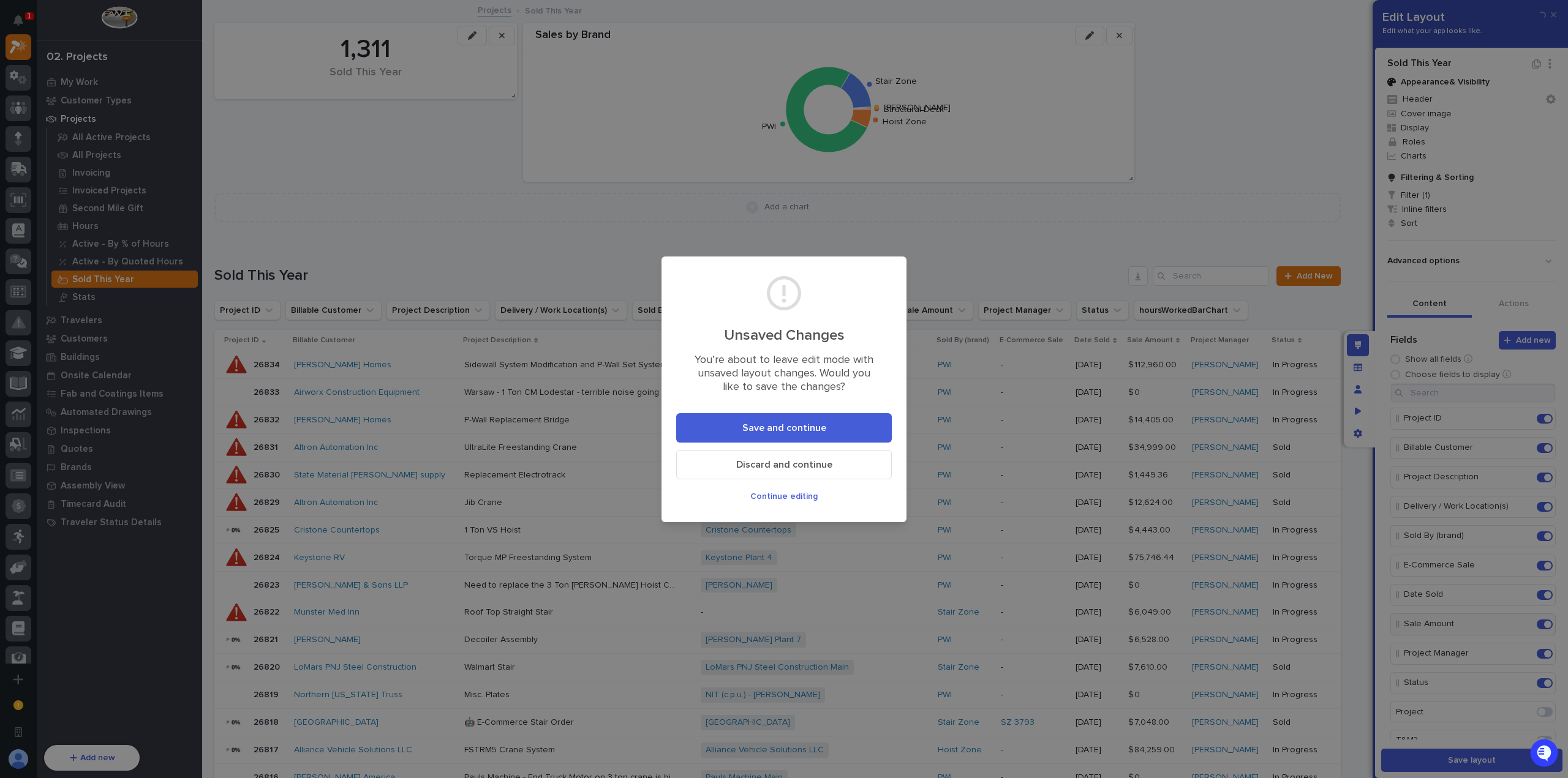
click at [793, 463] on span "Discard and continue" at bounding box center [784, 465] width 96 height 13
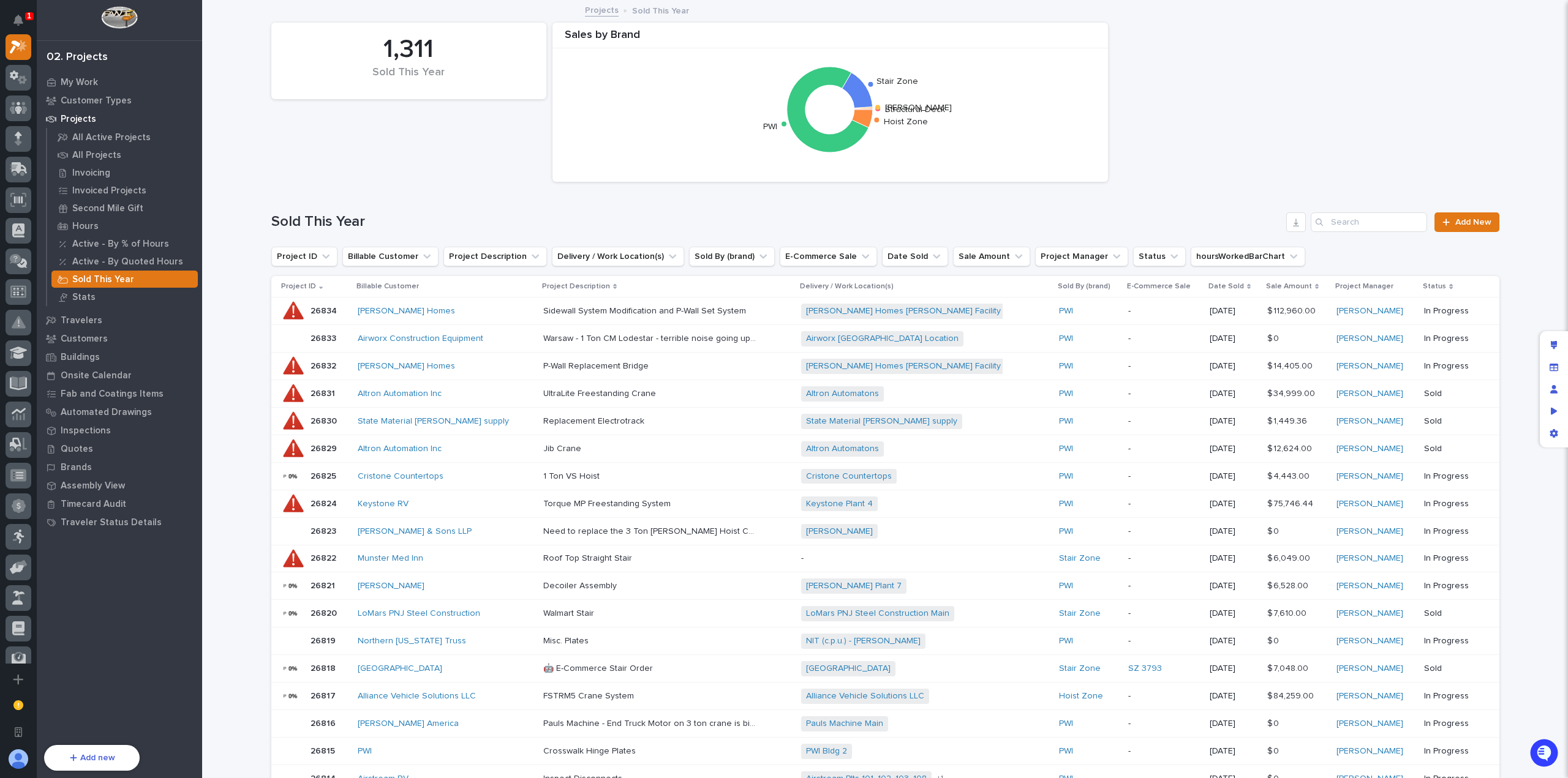
click at [476, 173] on div "1,311 Sold This Year Sales by Brand Structural Deck [PERSON_NAME] Stair Zone PW…" at bounding box center [885, 102] width 1240 height 171
click at [355, 132] on div "1,311 Sold This Year Sales by Brand Structural Deck [PERSON_NAME] Stair Zone PW…" at bounding box center [885, 102] width 1240 height 171
drag, startPoint x: 1558, startPoint y: 371, endPoint x: 873, endPoint y: 199, distance: 706.3
click at [1558, 371] on div "Manage fields and data" at bounding box center [1554, 367] width 22 height 22
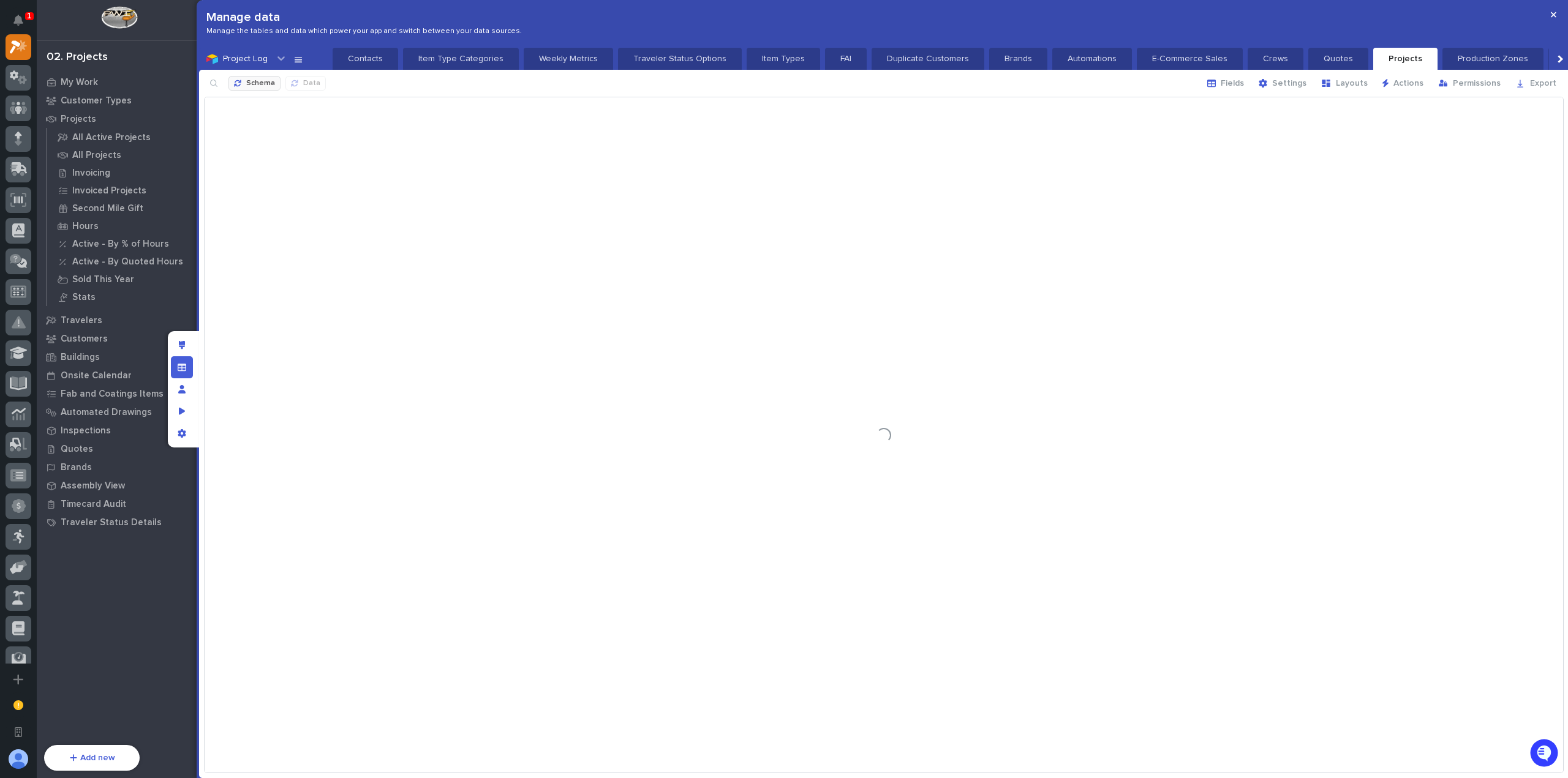
click at [243, 85] on div "button" at bounding box center [241, 83] width 12 height 8
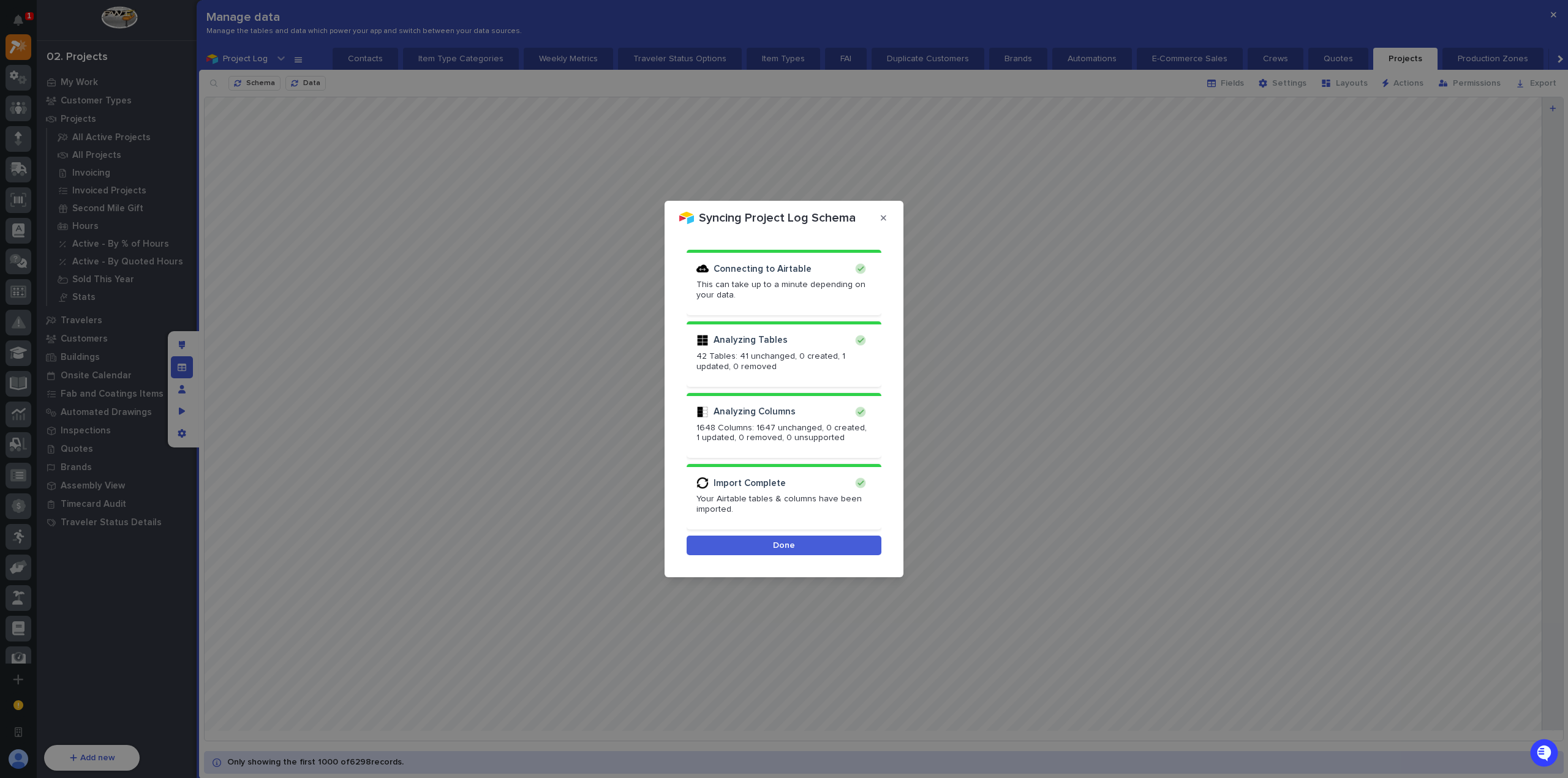
click at [798, 537] on button "Done" at bounding box center [784, 545] width 195 height 19
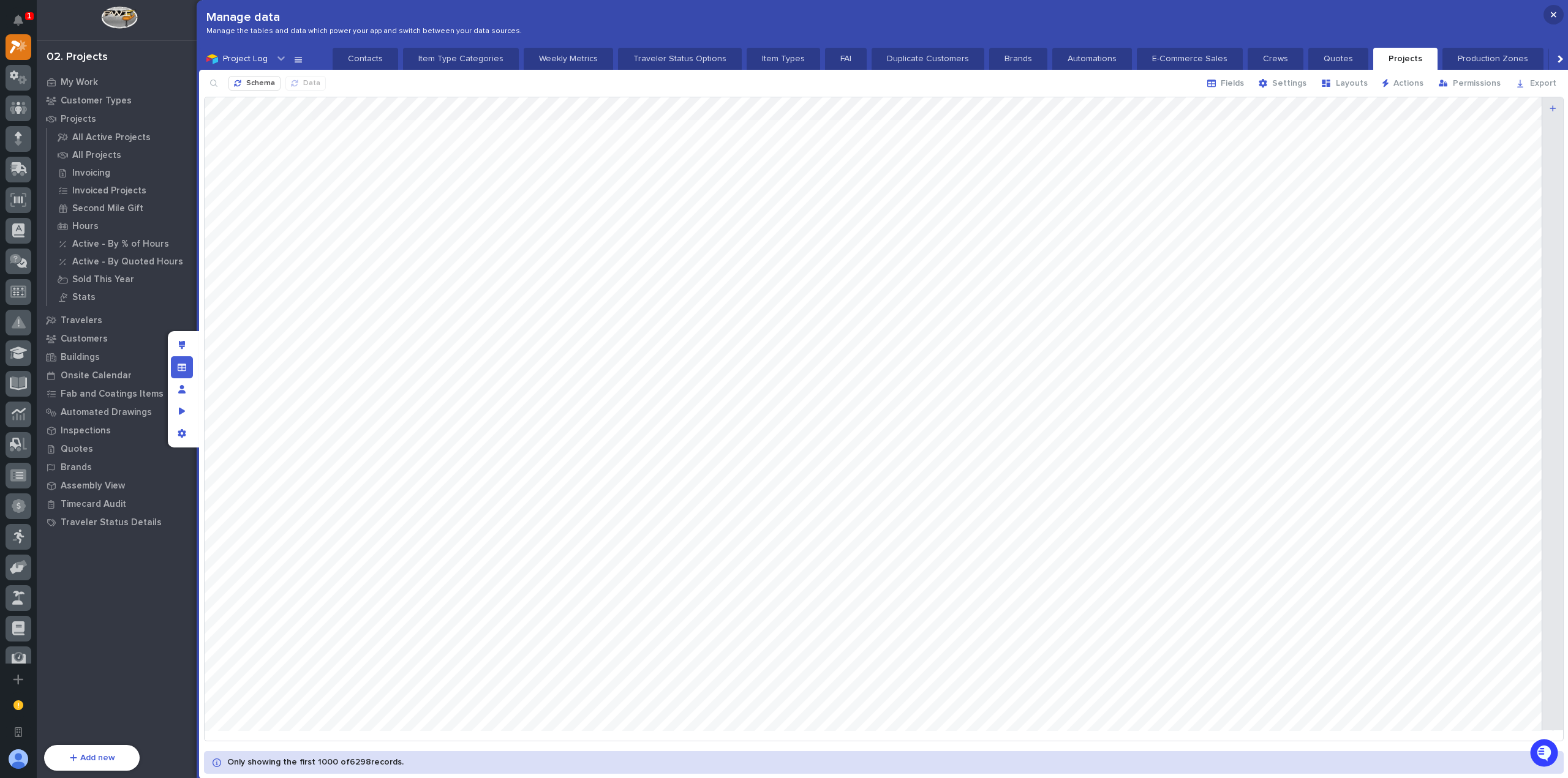
click at [1556, 13] on icon "button" at bounding box center [1553, 15] width 6 height 8
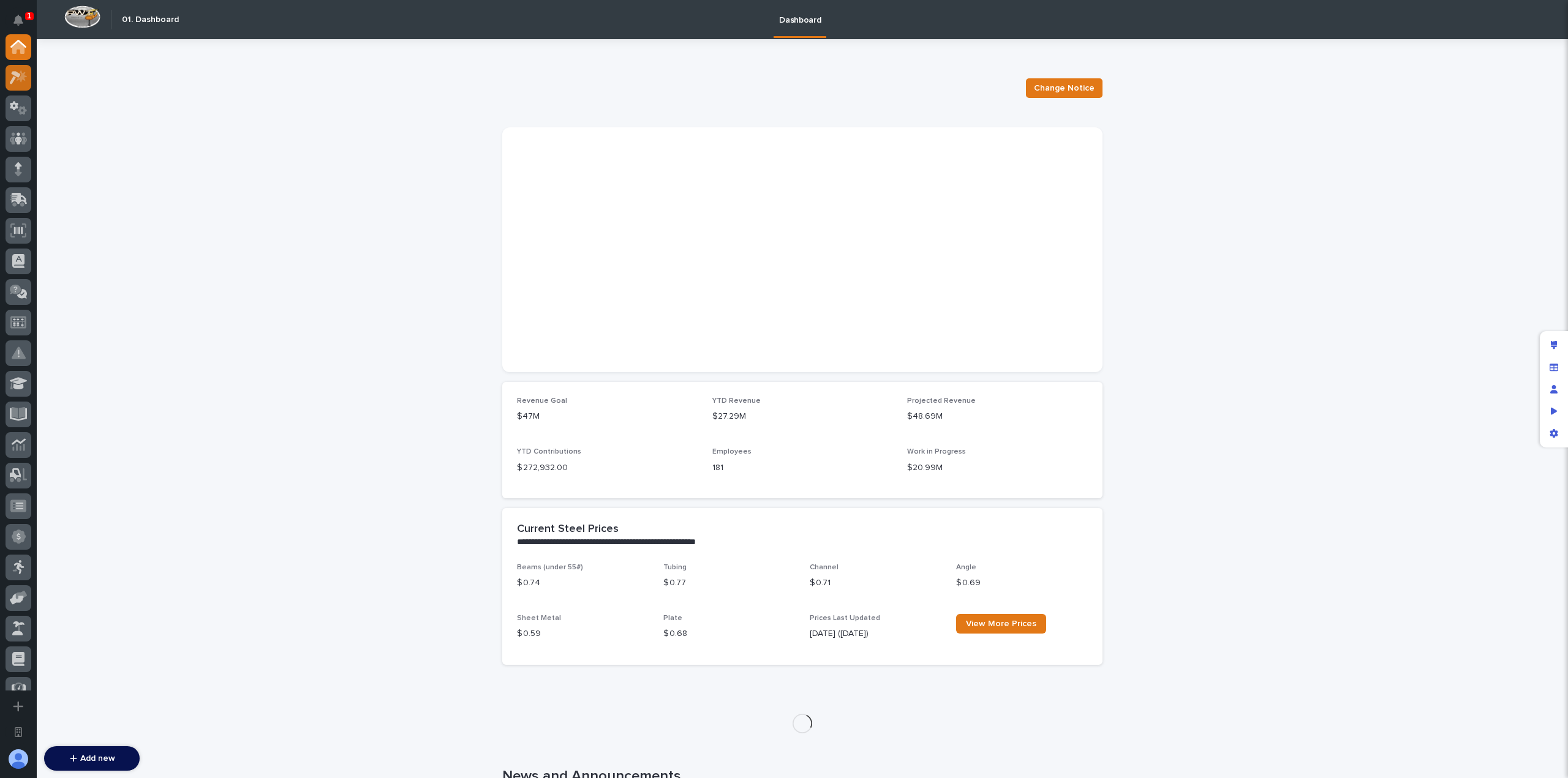
click at [12, 76] on icon at bounding box center [19, 78] width 18 height 14
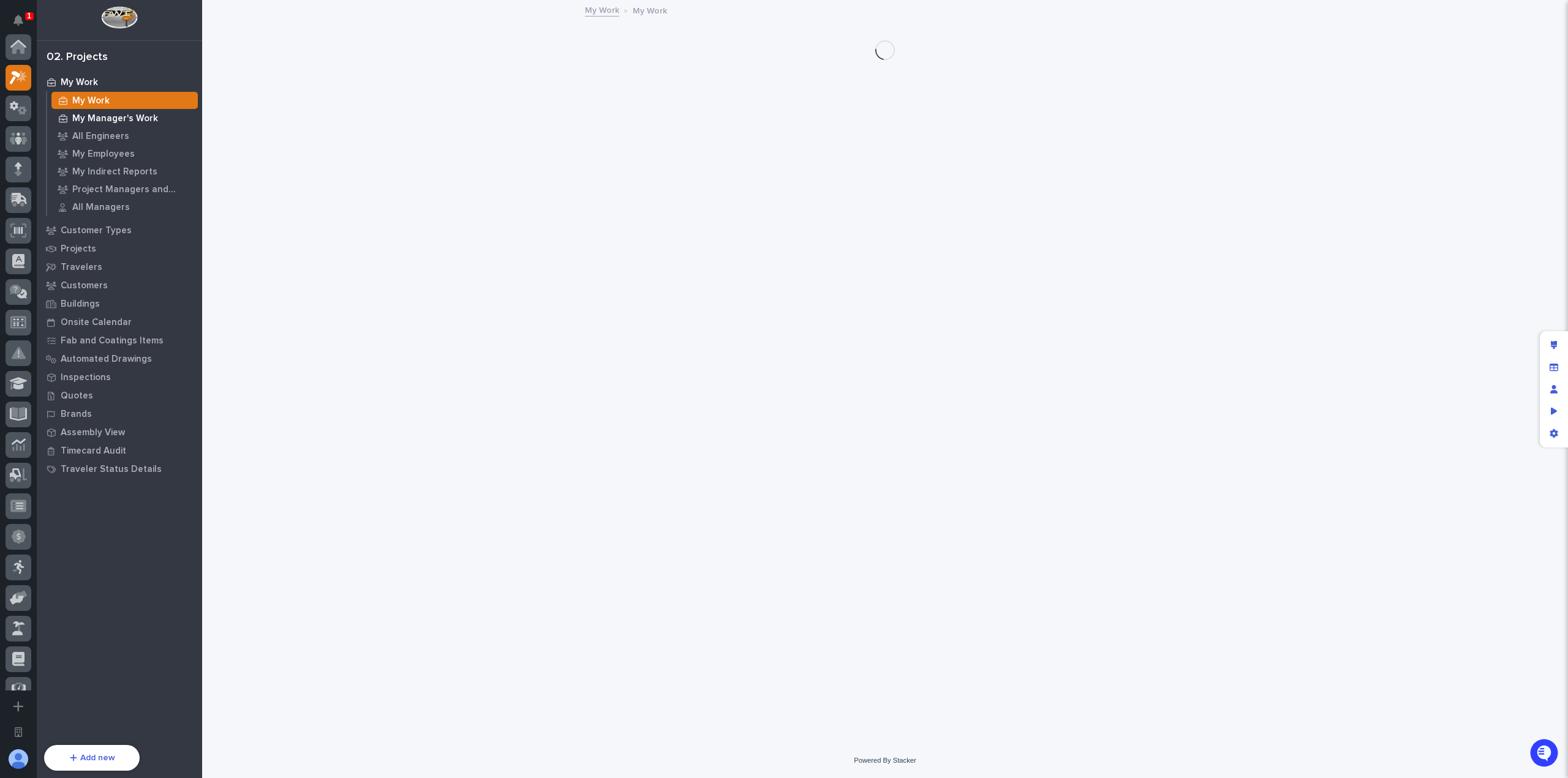
scroll to position [30, 0]
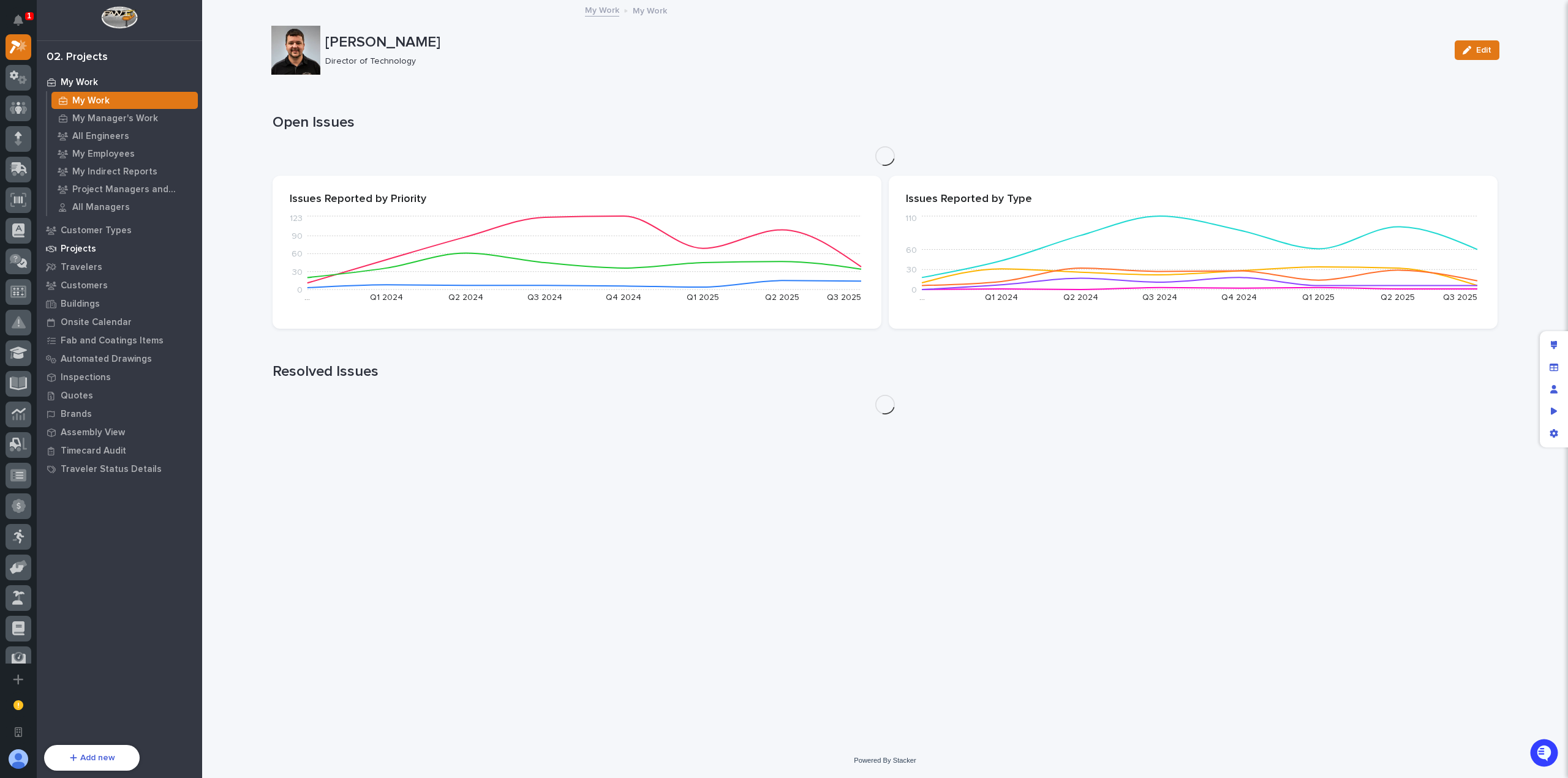
click at [102, 248] on div "Projects" at bounding box center [119, 248] width 159 height 17
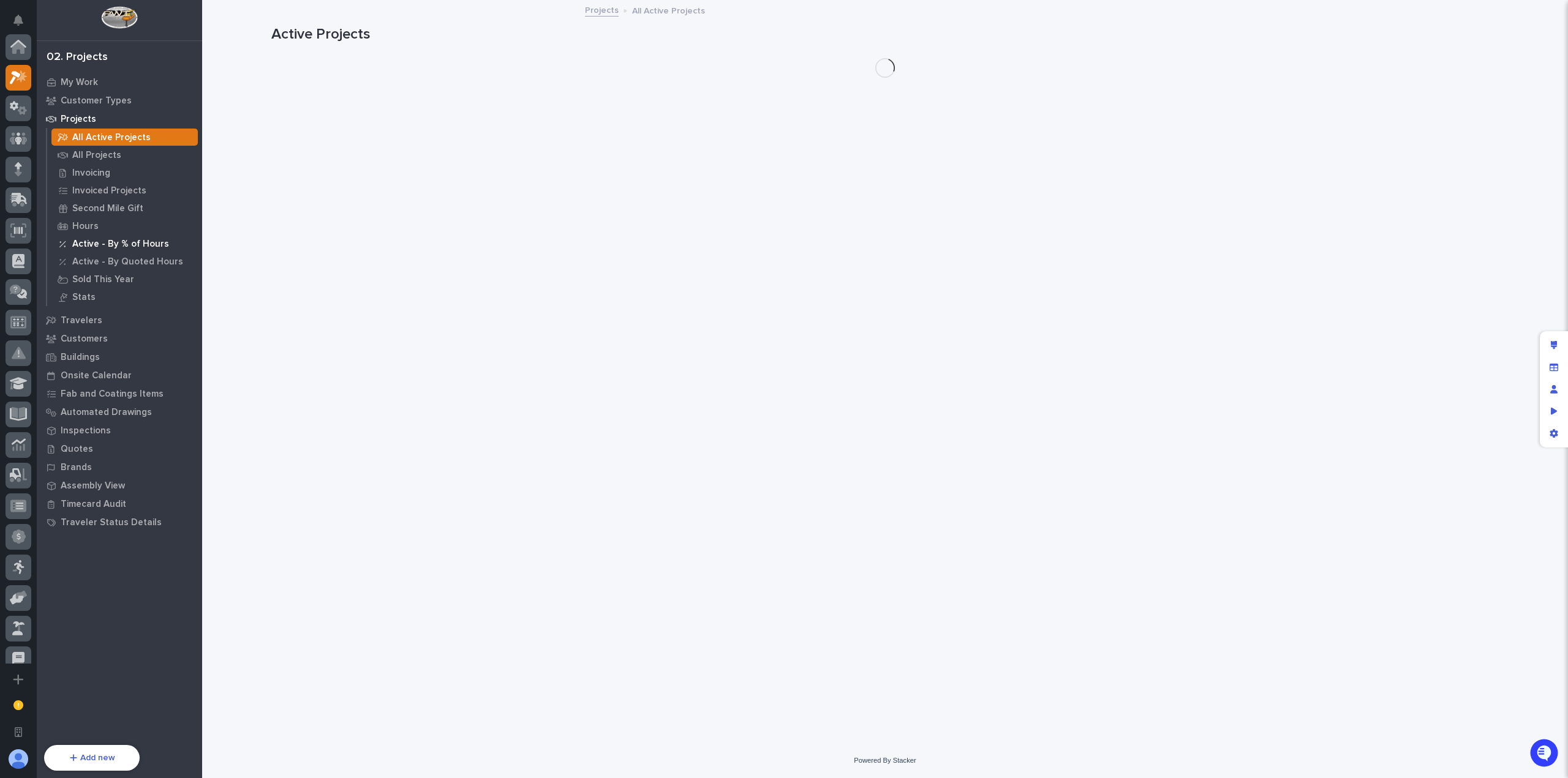
scroll to position [30, 0]
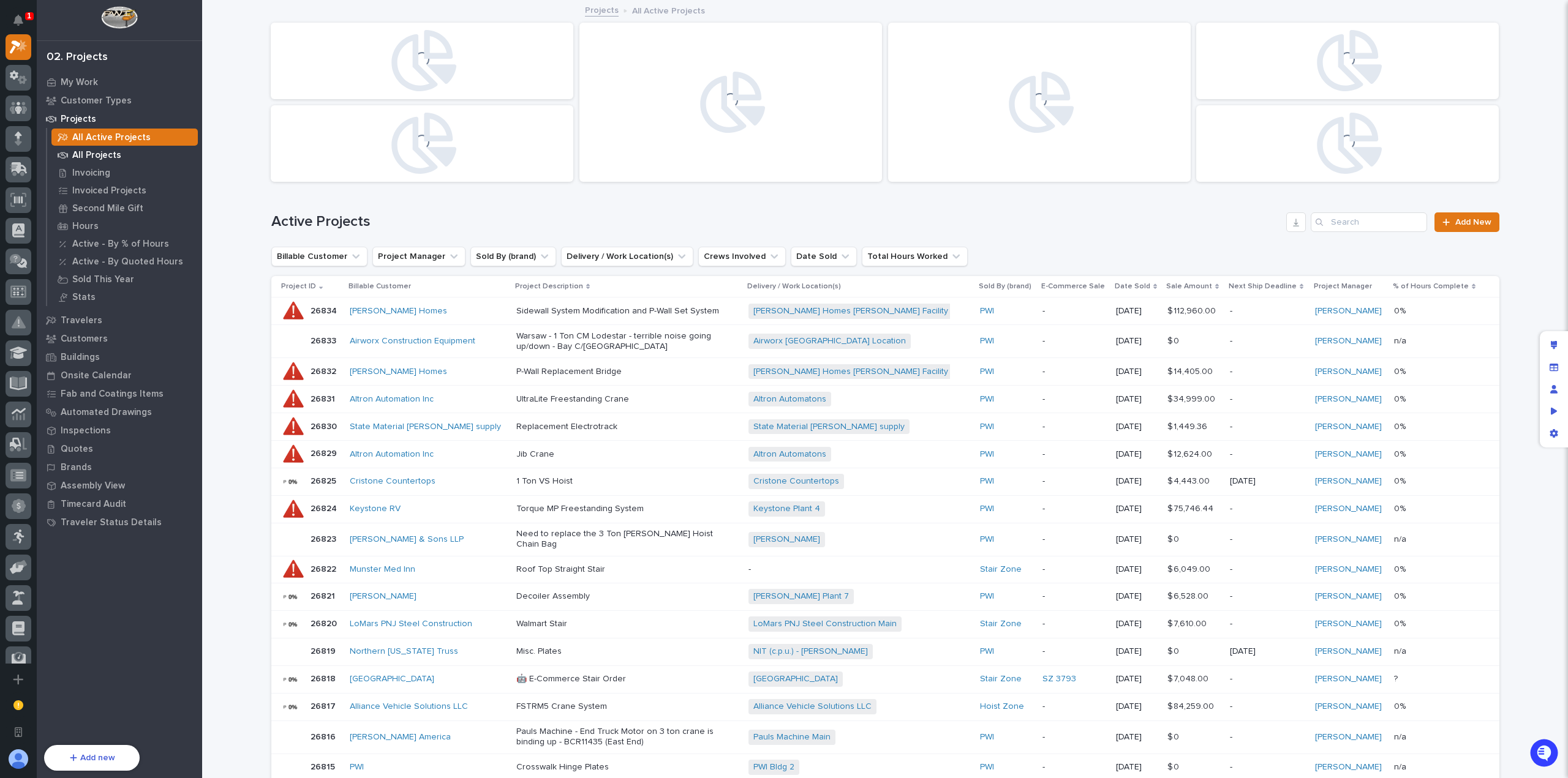
click at [123, 159] on div "All Projects" at bounding box center [124, 154] width 146 height 17
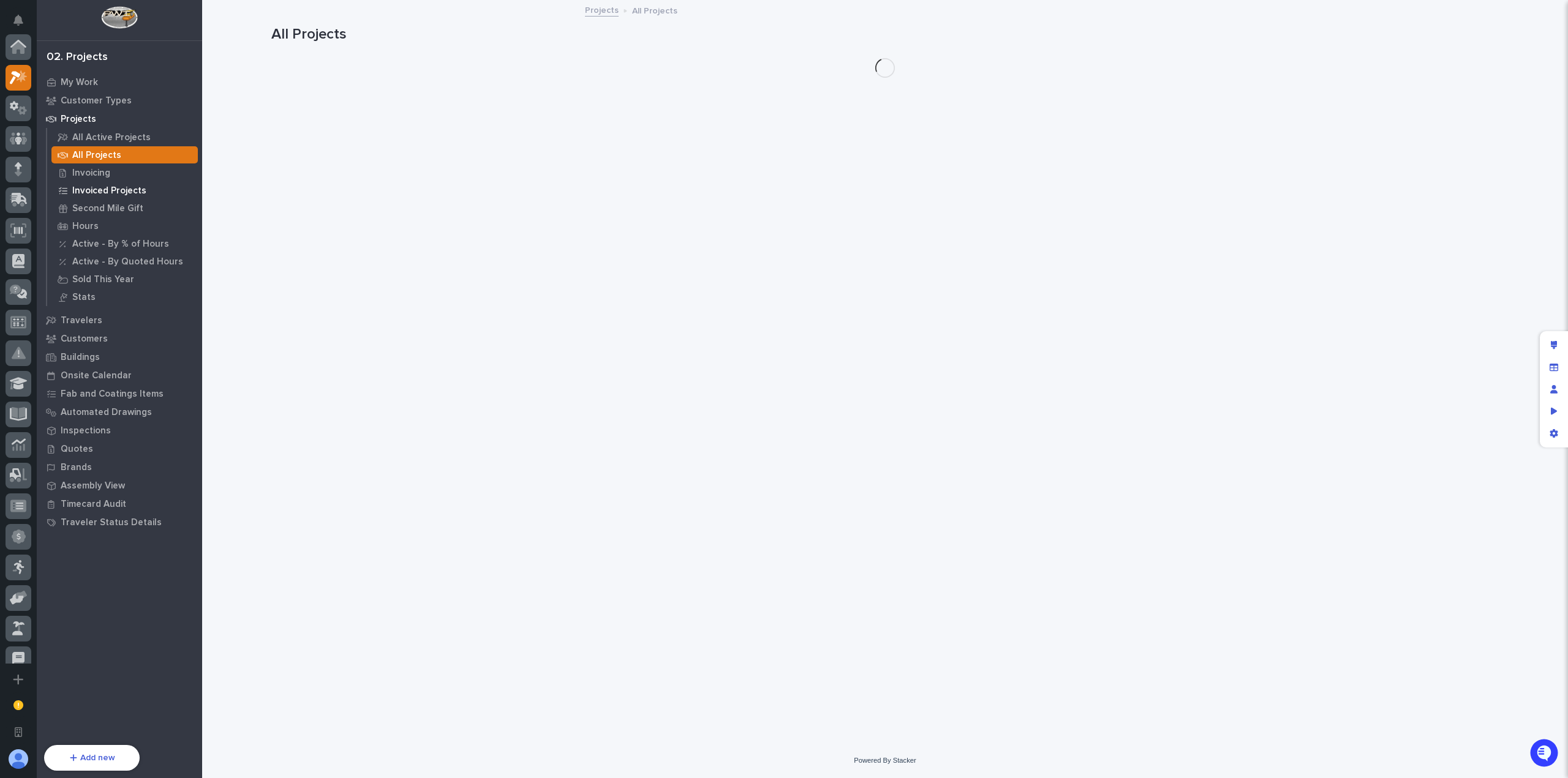
scroll to position [30, 0]
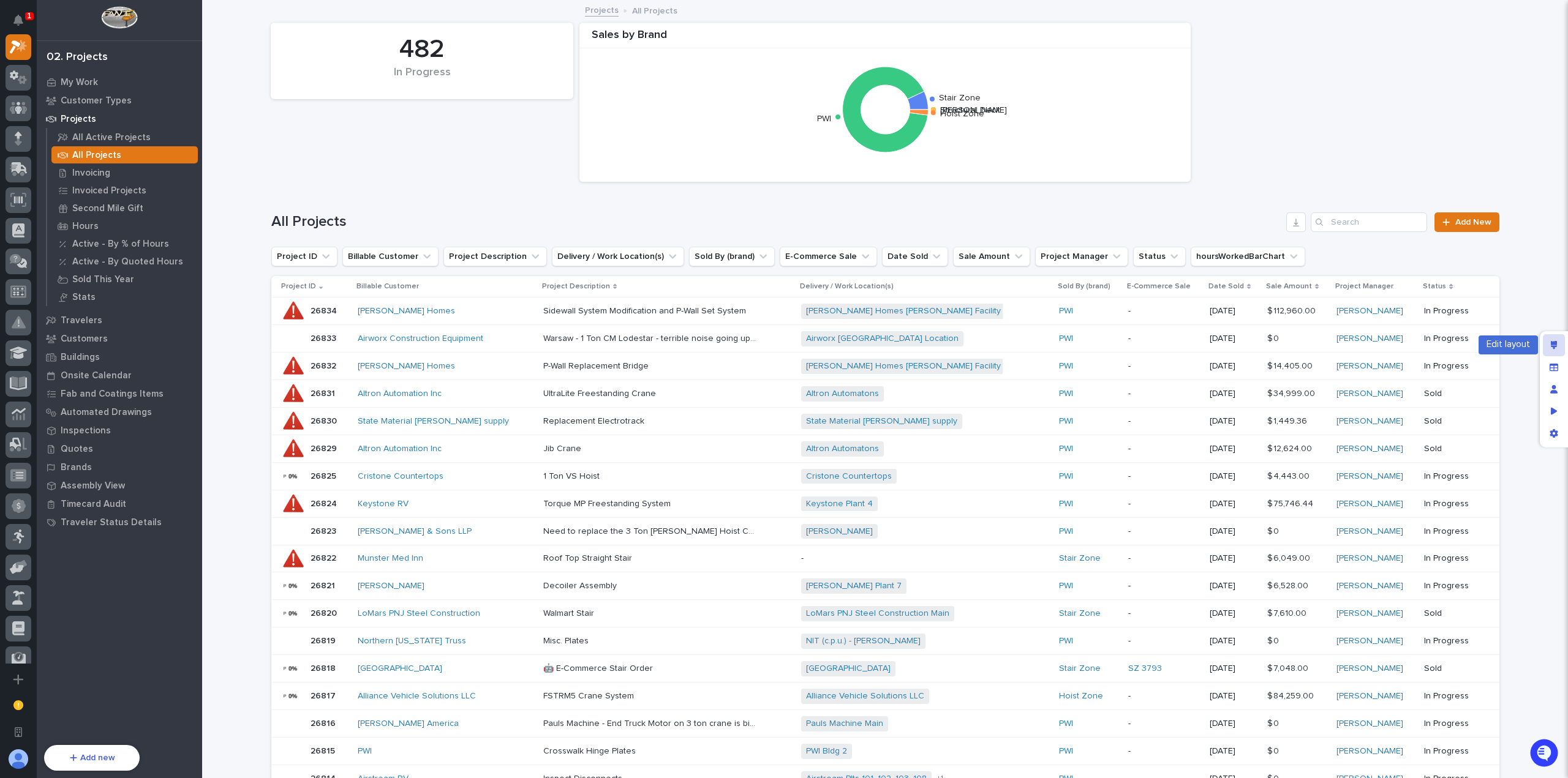
click at [1550, 344] on div "Edit layout" at bounding box center [1554, 345] width 22 height 22
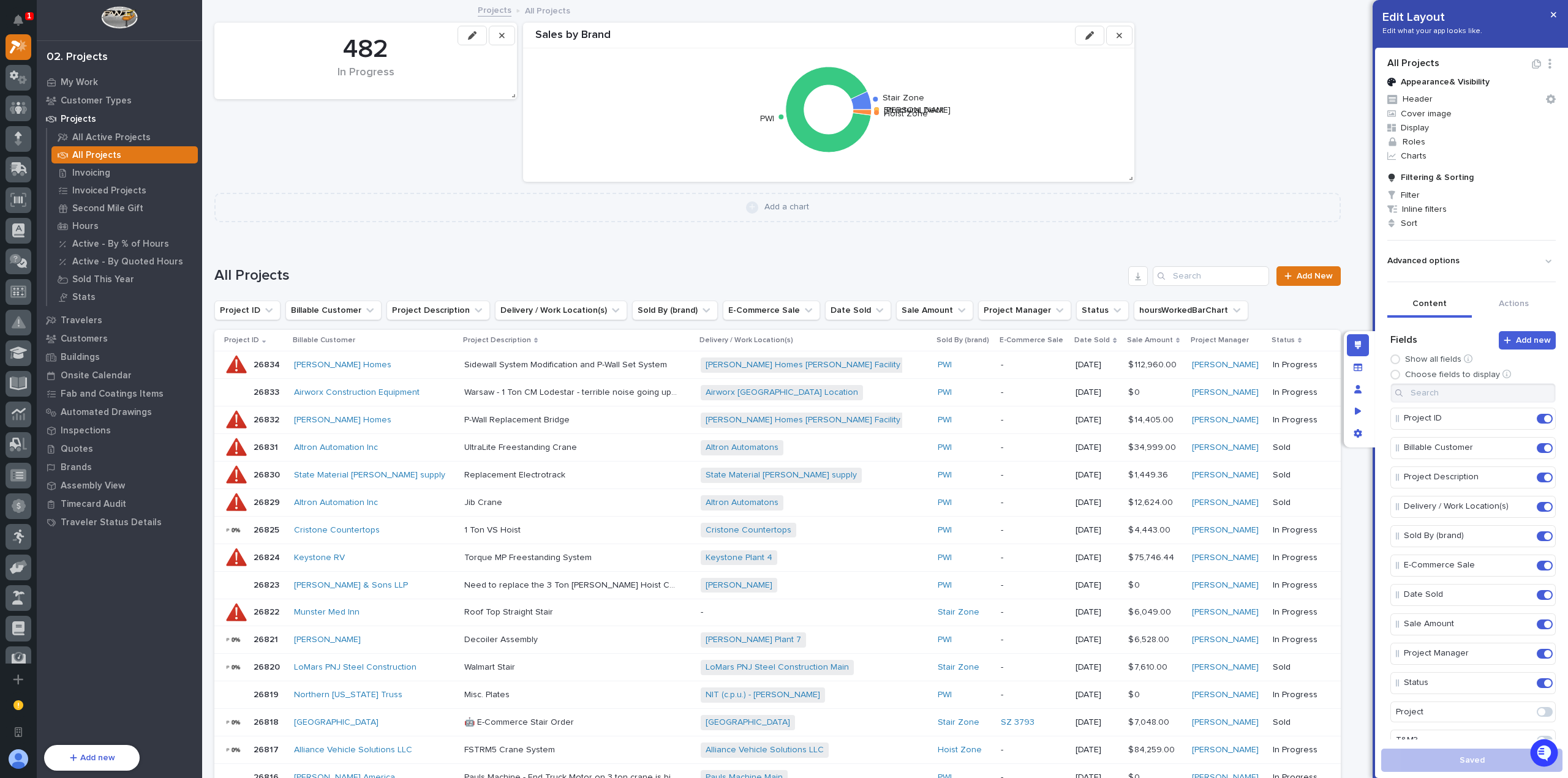
click at [1090, 38] on icon "button" at bounding box center [1090, 35] width 8 height 8
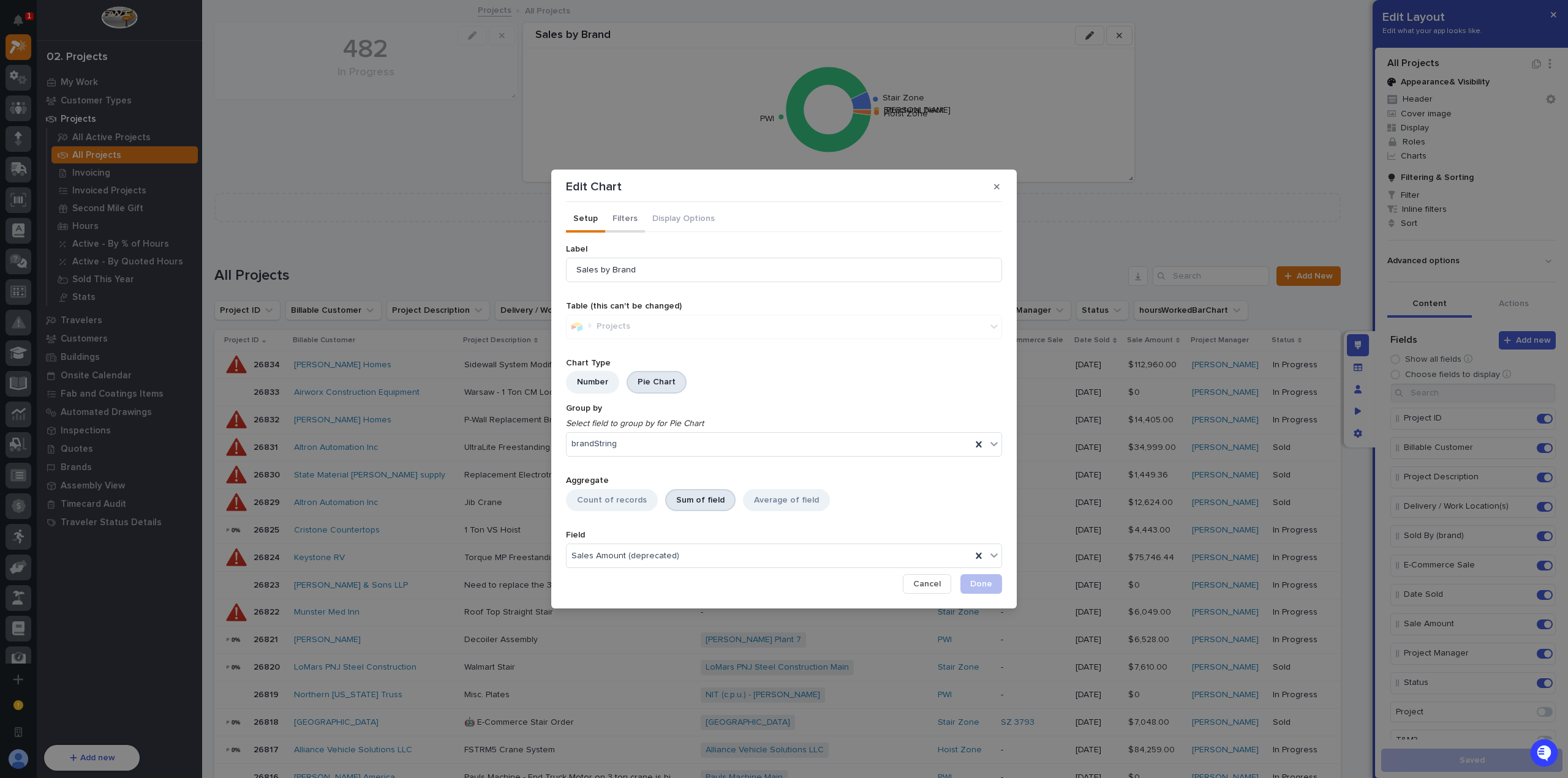
click at [618, 227] on button "Filters" at bounding box center [625, 220] width 40 height 26
click at [579, 209] on button "Setup" at bounding box center [585, 220] width 40 height 26
click at [692, 551] on div "Sales Amount (deprecated)" at bounding box center [769, 556] width 405 height 18
type input "*"
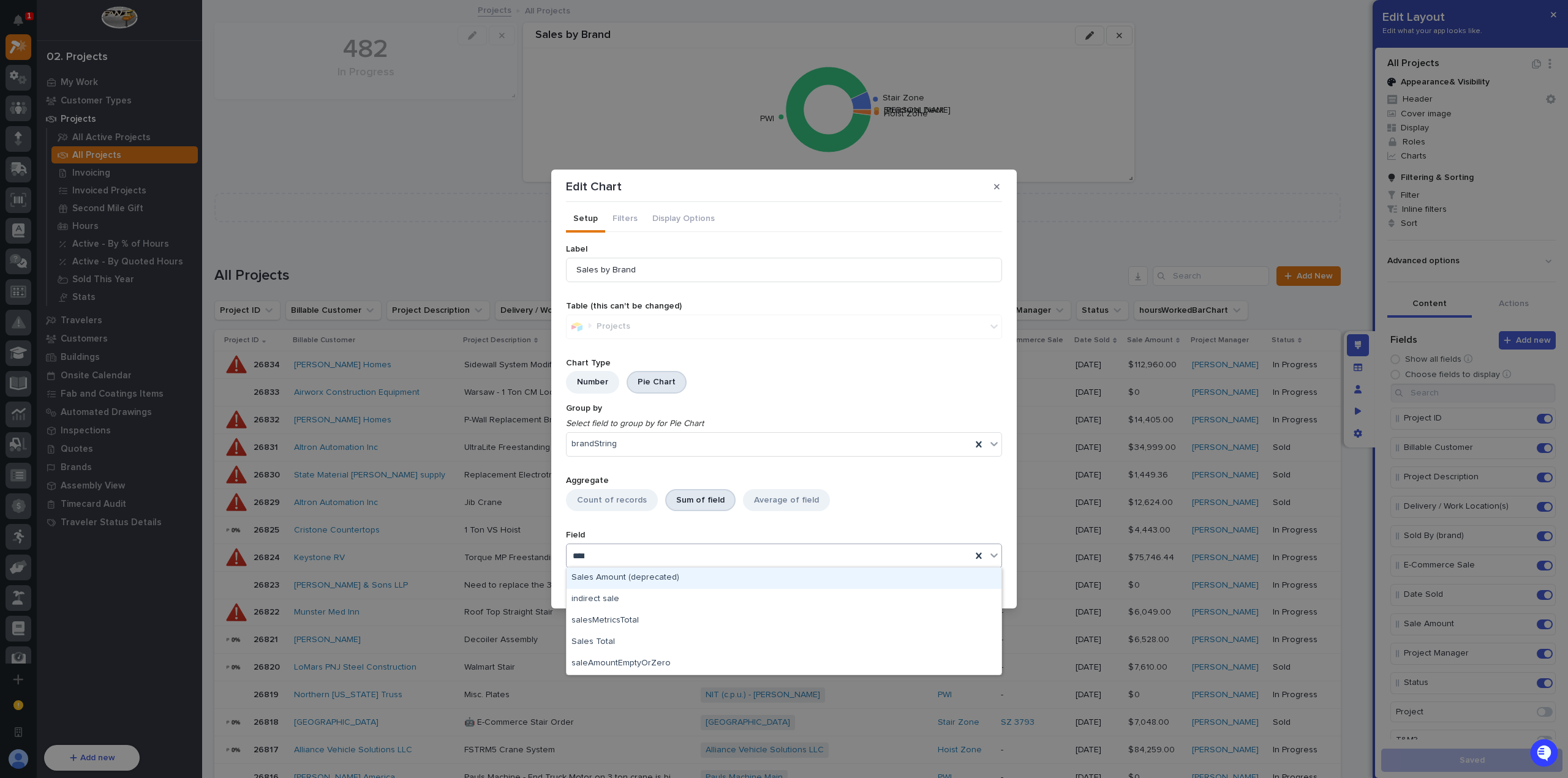
type input "*****"
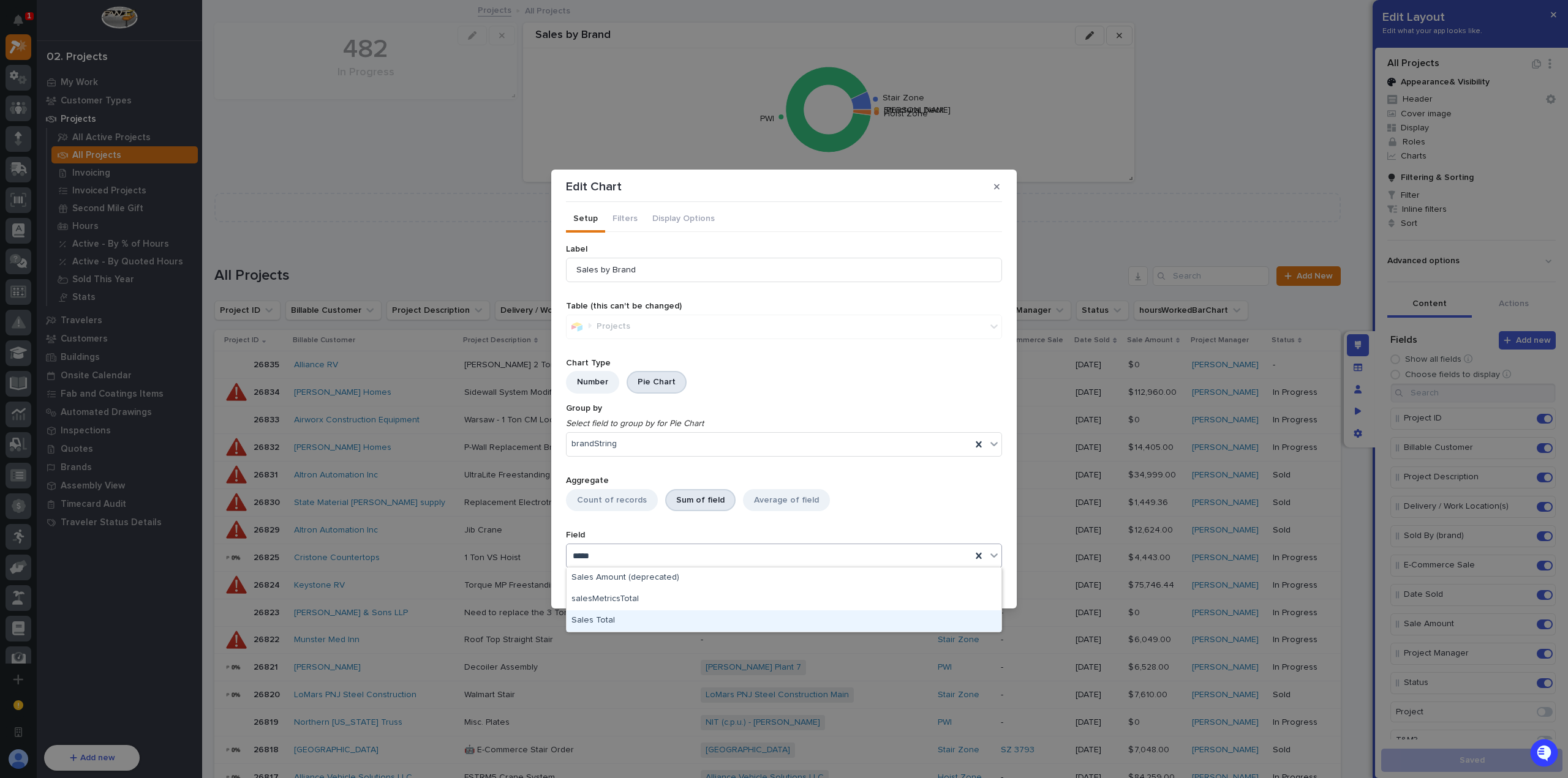
click at [651, 620] on div "Sales Total" at bounding box center [783, 621] width 435 height 21
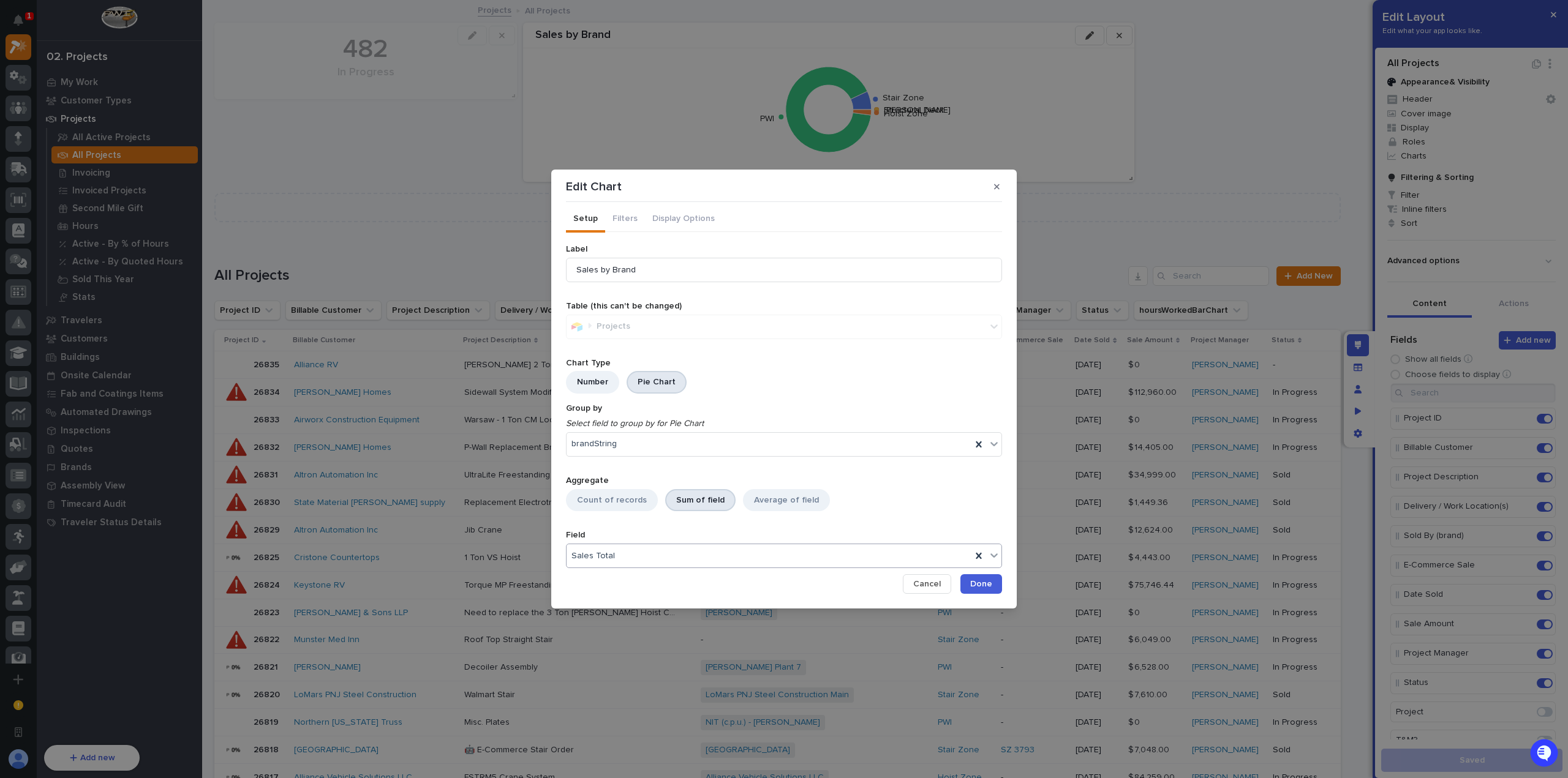
click at [986, 589] on span "Done" at bounding box center [982, 584] width 22 height 11
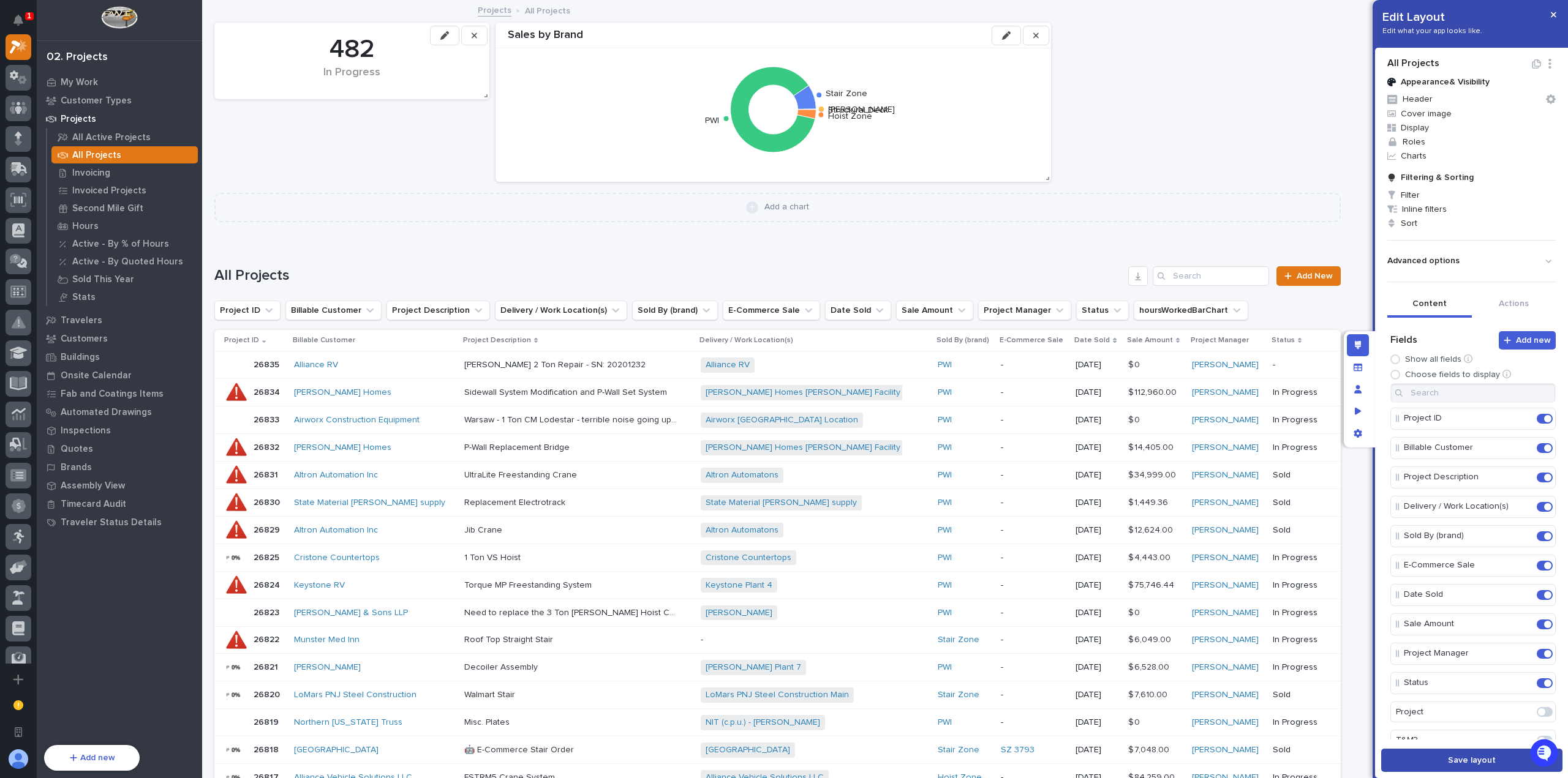
click at [1462, 759] on span "Save layout" at bounding box center [1472, 761] width 48 height 11
click at [1008, 37] on icon "button" at bounding box center [1007, 35] width 8 height 8
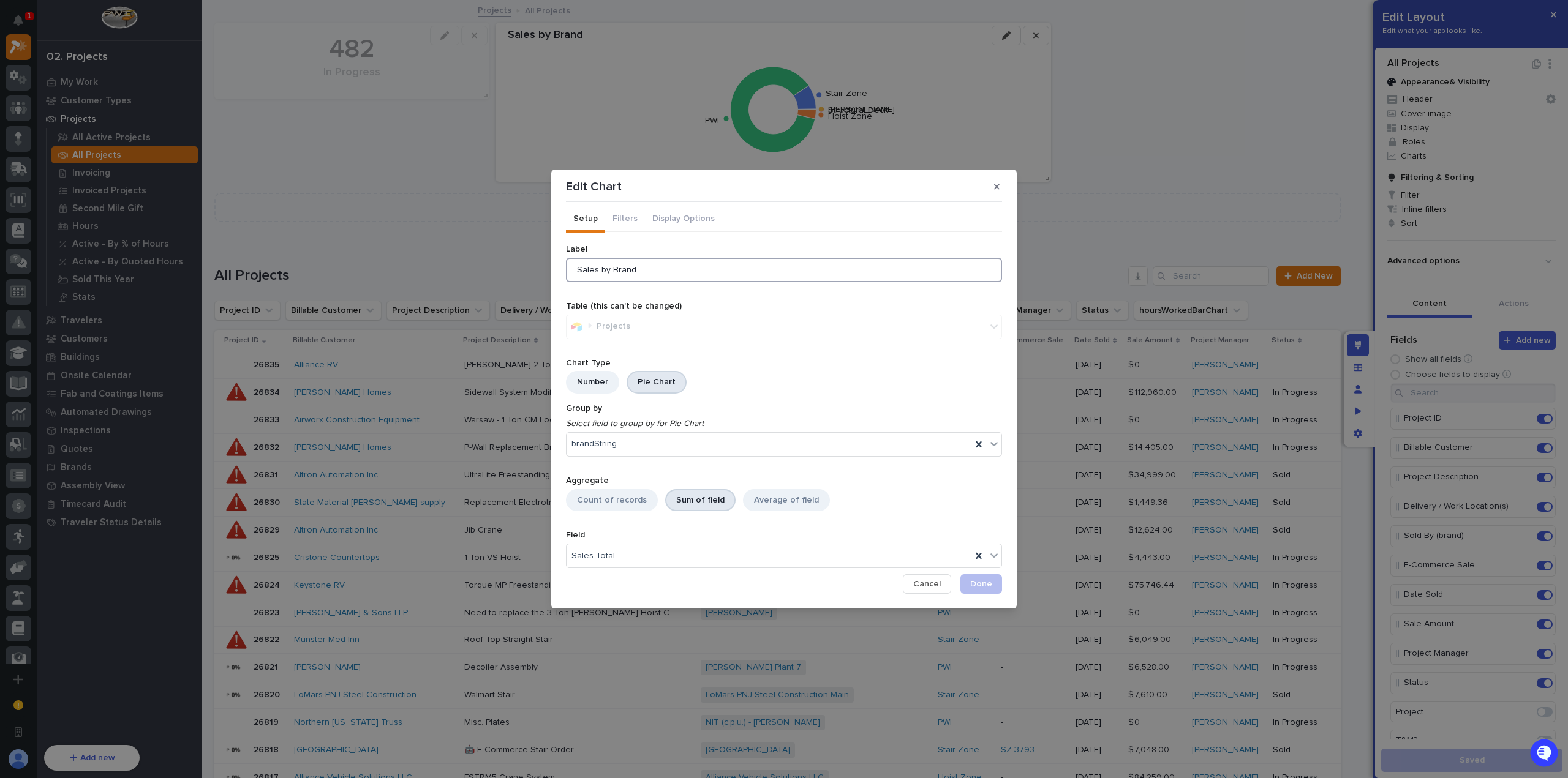
click at [700, 262] on input "Sales by Brand" at bounding box center [783, 269] width 436 height 24
type input "Sales by Brand (all time)"
click at [973, 579] on span "Done" at bounding box center [982, 584] width 22 height 11
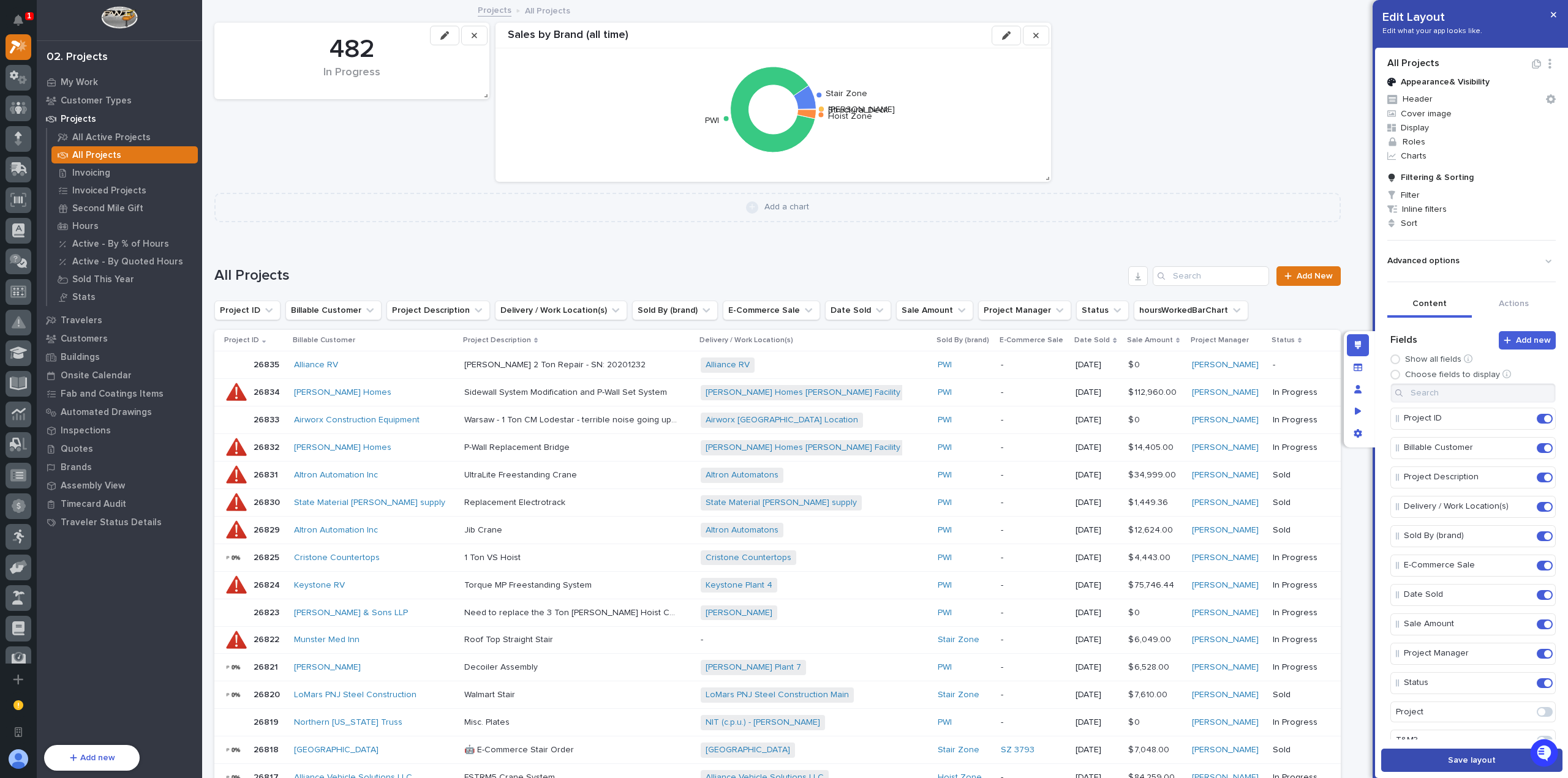
click at [1483, 768] on button "Save layout" at bounding box center [1472, 761] width 182 height 24
click at [1552, 13] on icon "button" at bounding box center [1553, 15] width 6 height 6
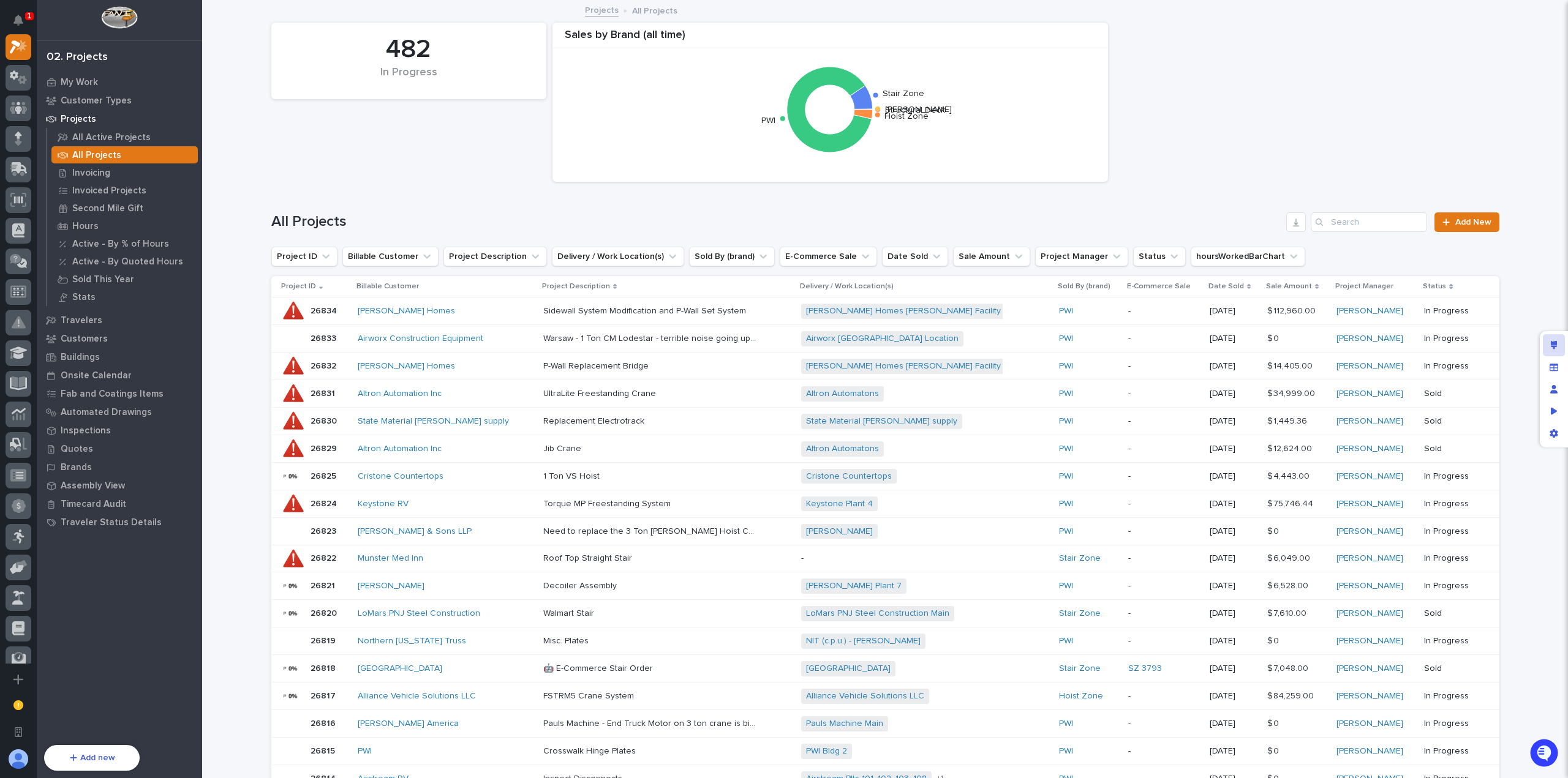
click at [1561, 344] on div "Edit layout" at bounding box center [1554, 345] width 22 height 22
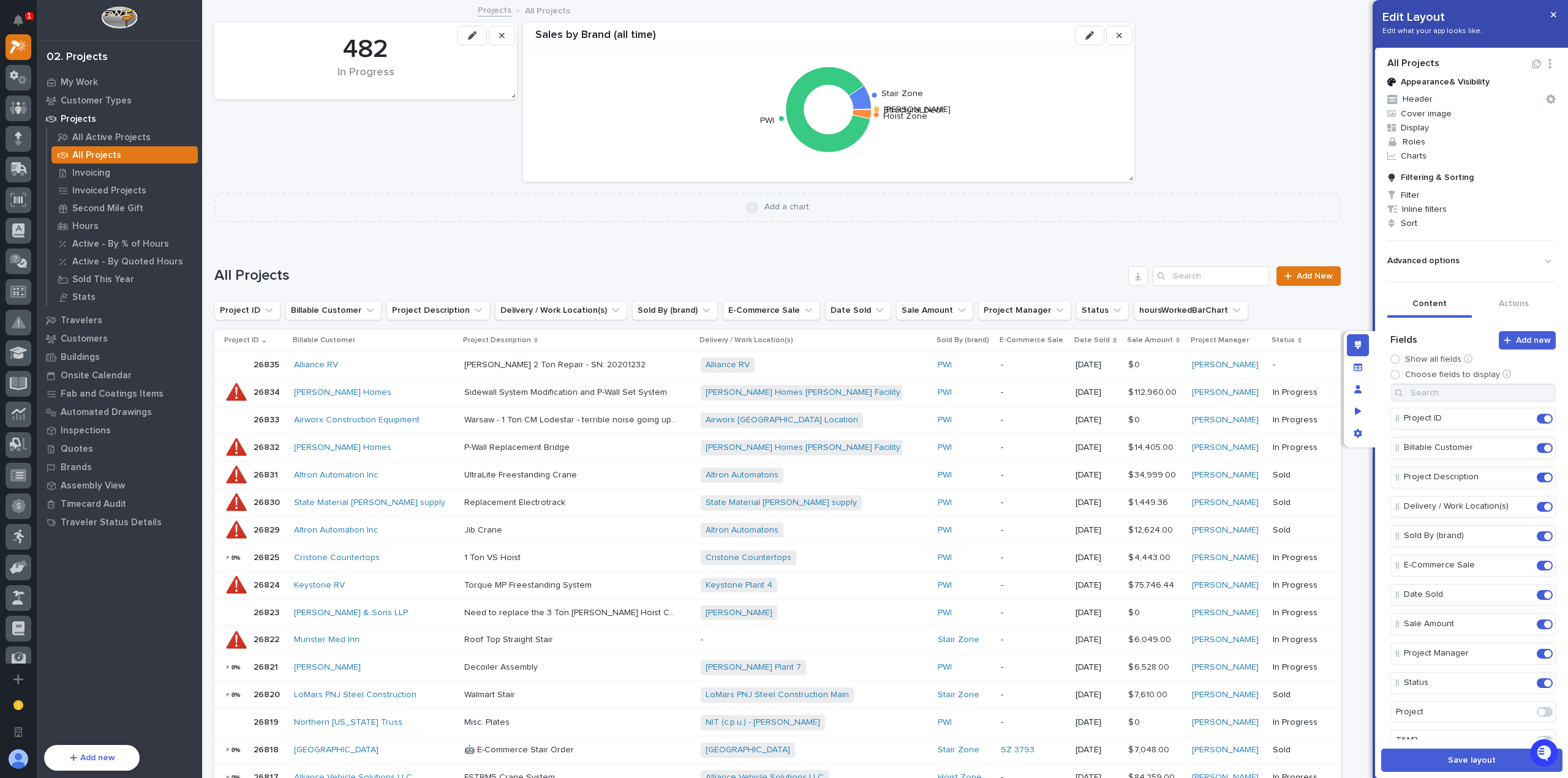
click at [1087, 39] on icon "button" at bounding box center [1090, 35] width 8 height 8
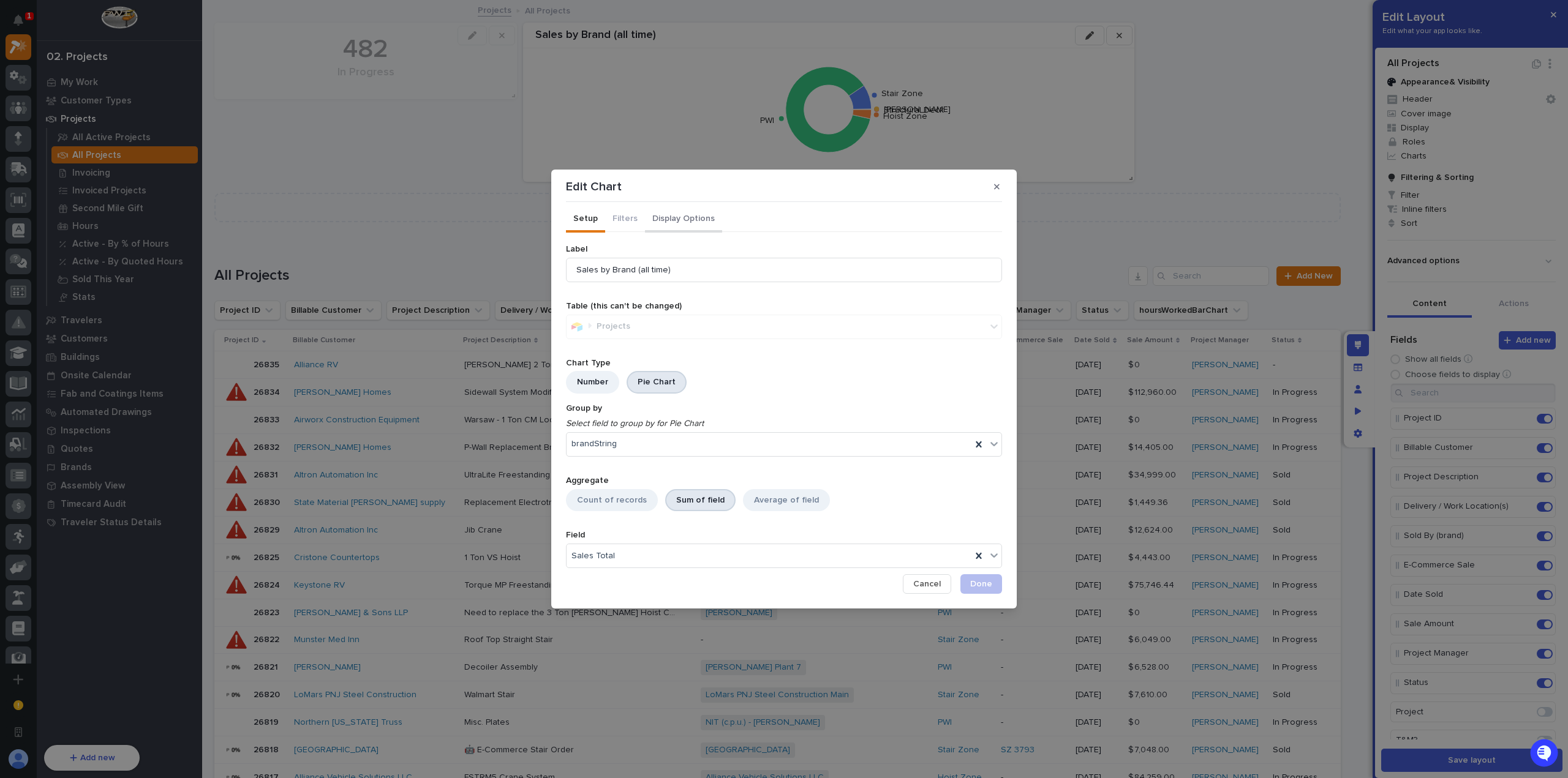
click at [659, 224] on button "Display Options" at bounding box center [683, 220] width 77 height 26
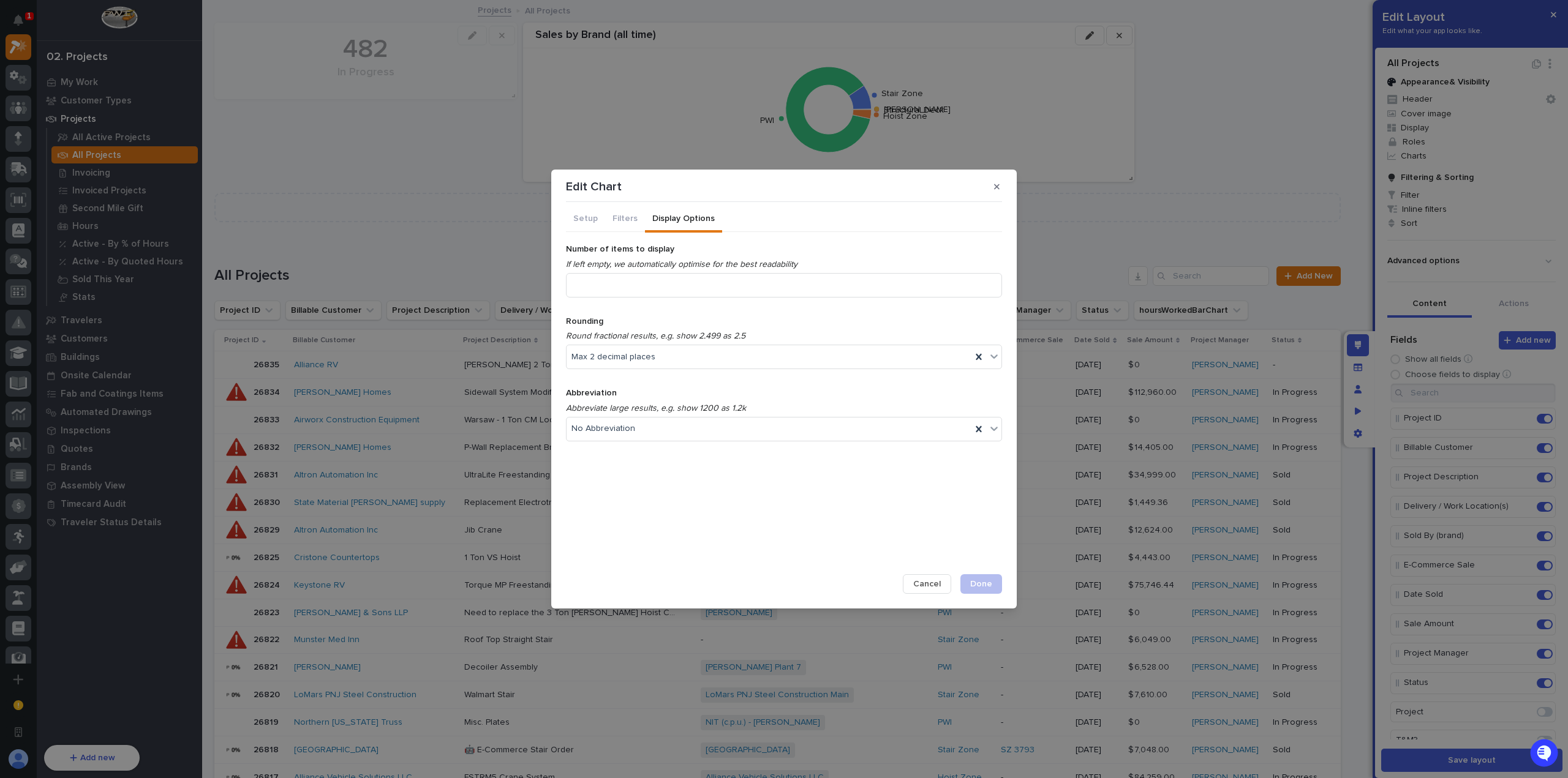
click at [665, 217] on button "Display Options" at bounding box center [683, 220] width 77 height 26
click at [686, 433] on div "No Abbreviation" at bounding box center [769, 429] width 405 height 18
click at [692, 491] on div "Million (m)" at bounding box center [783, 494] width 435 height 21
click at [983, 580] on span "Done" at bounding box center [982, 584] width 22 height 11
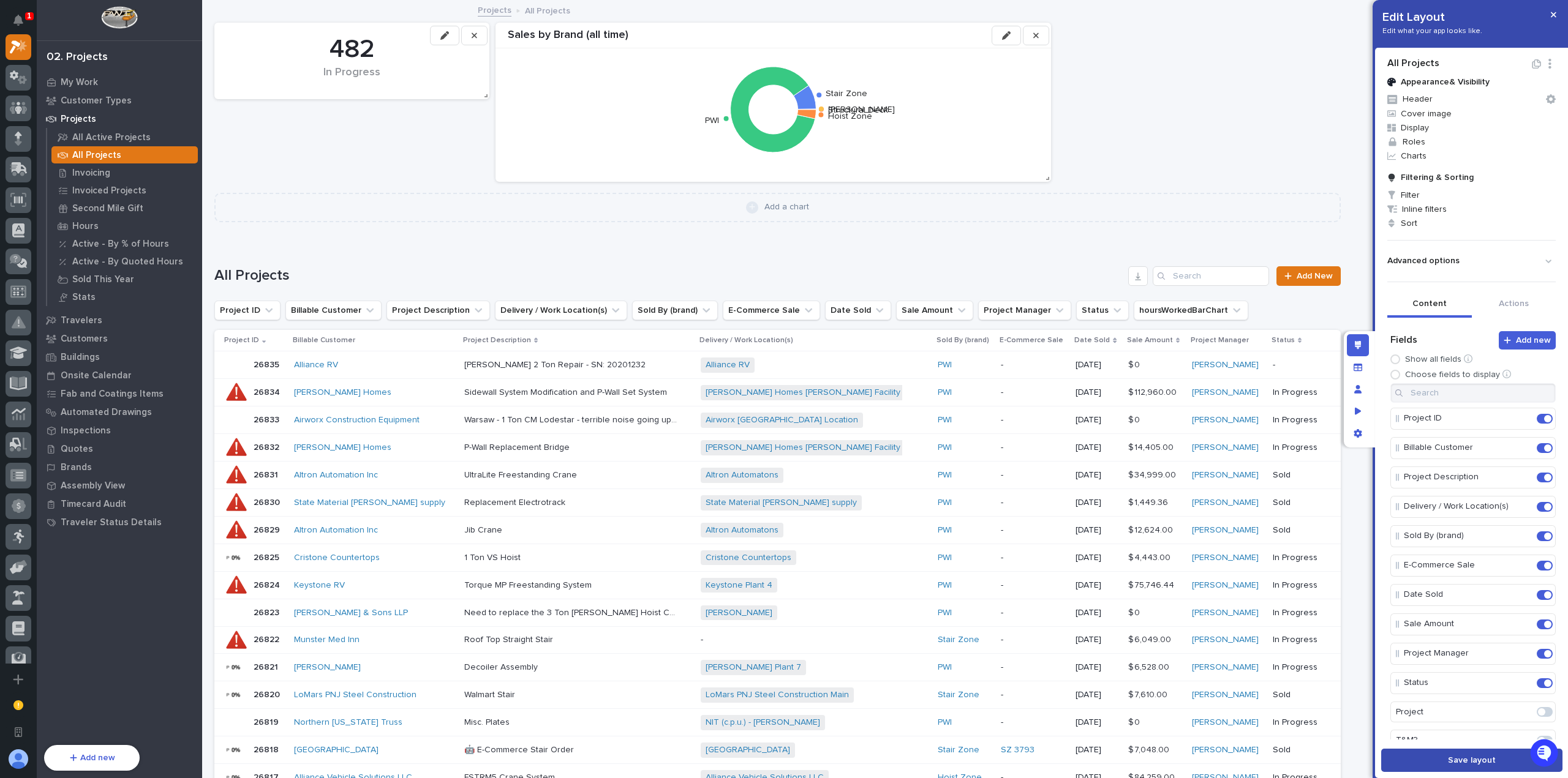
click at [1470, 763] on span "Save layout" at bounding box center [1472, 761] width 48 height 11
click at [105, 300] on div "Stats" at bounding box center [124, 297] width 146 height 17
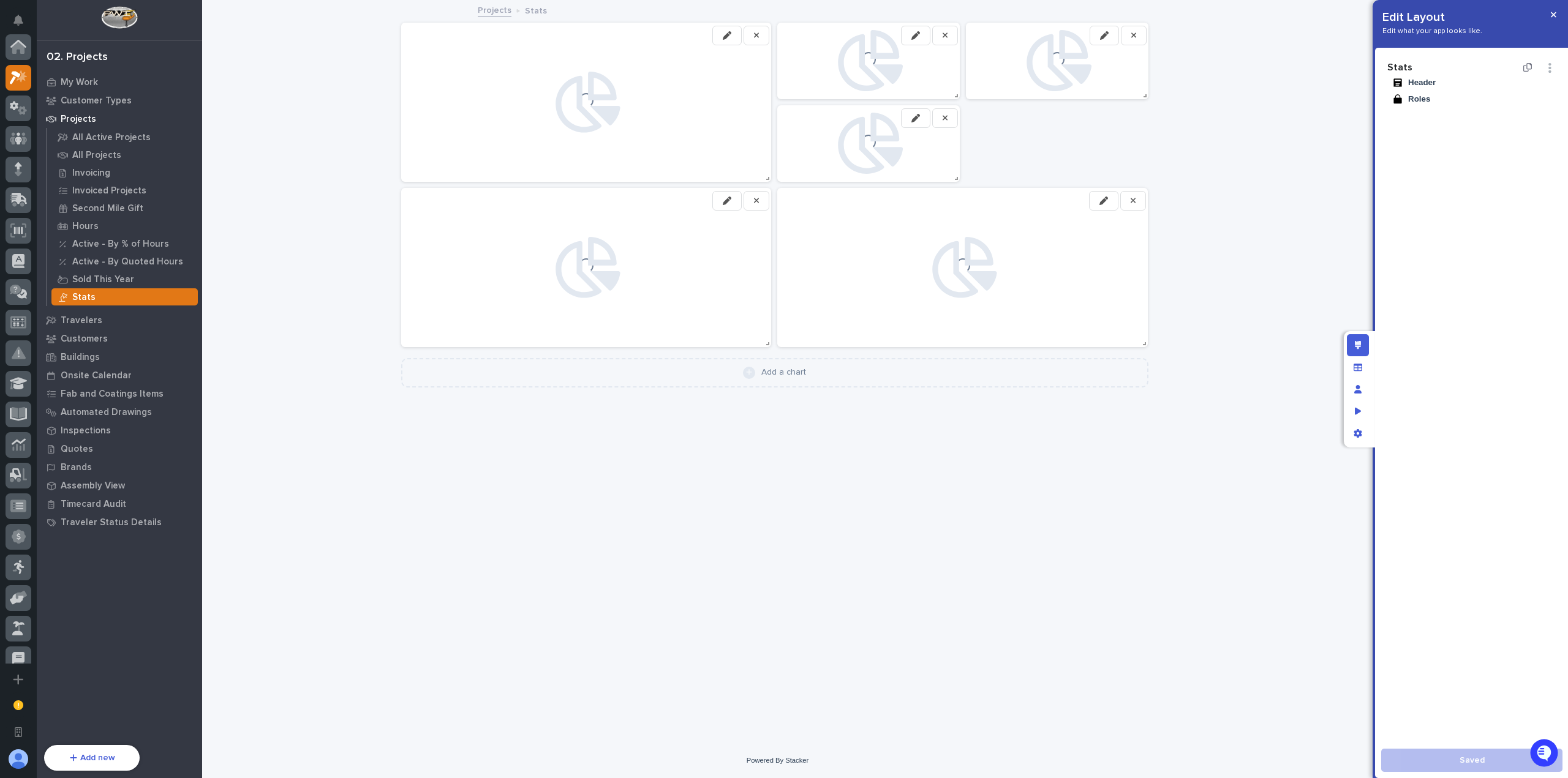
scroll to position [30, 0]
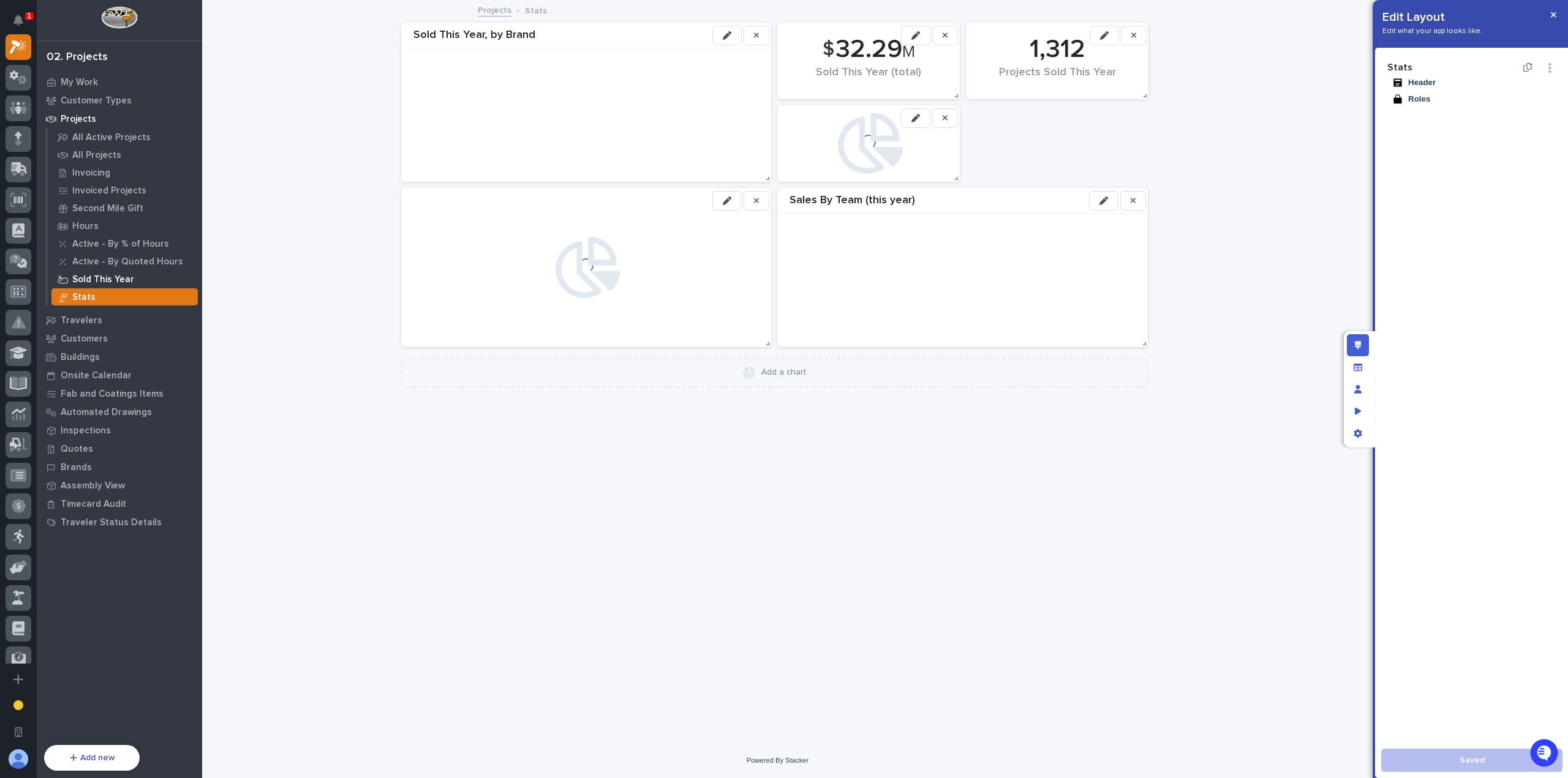
click at [134, 280] on div "Sold This Year" at bounding box center [124, 279] width 146 height 17
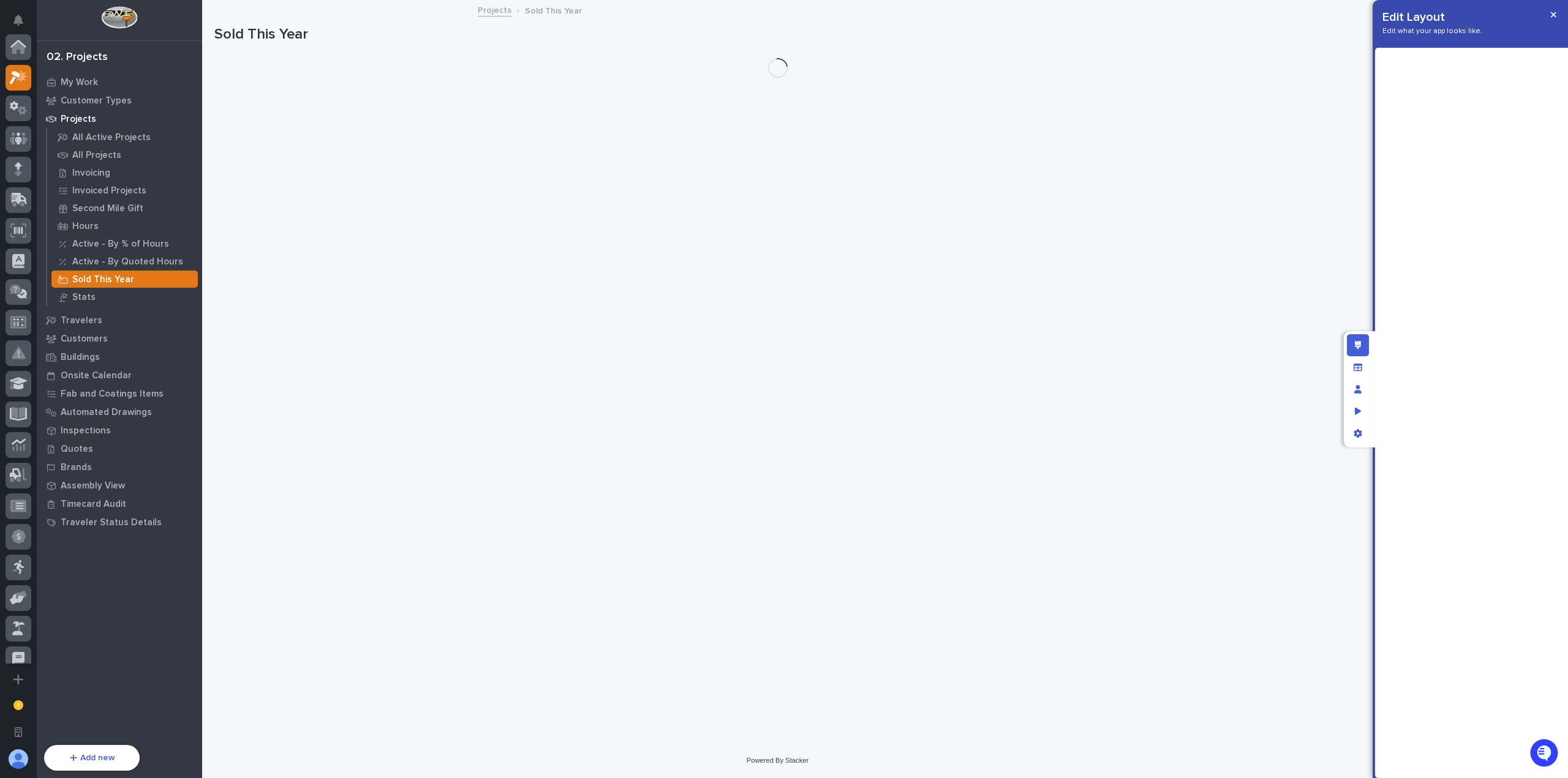
scroll to position [30, 0]
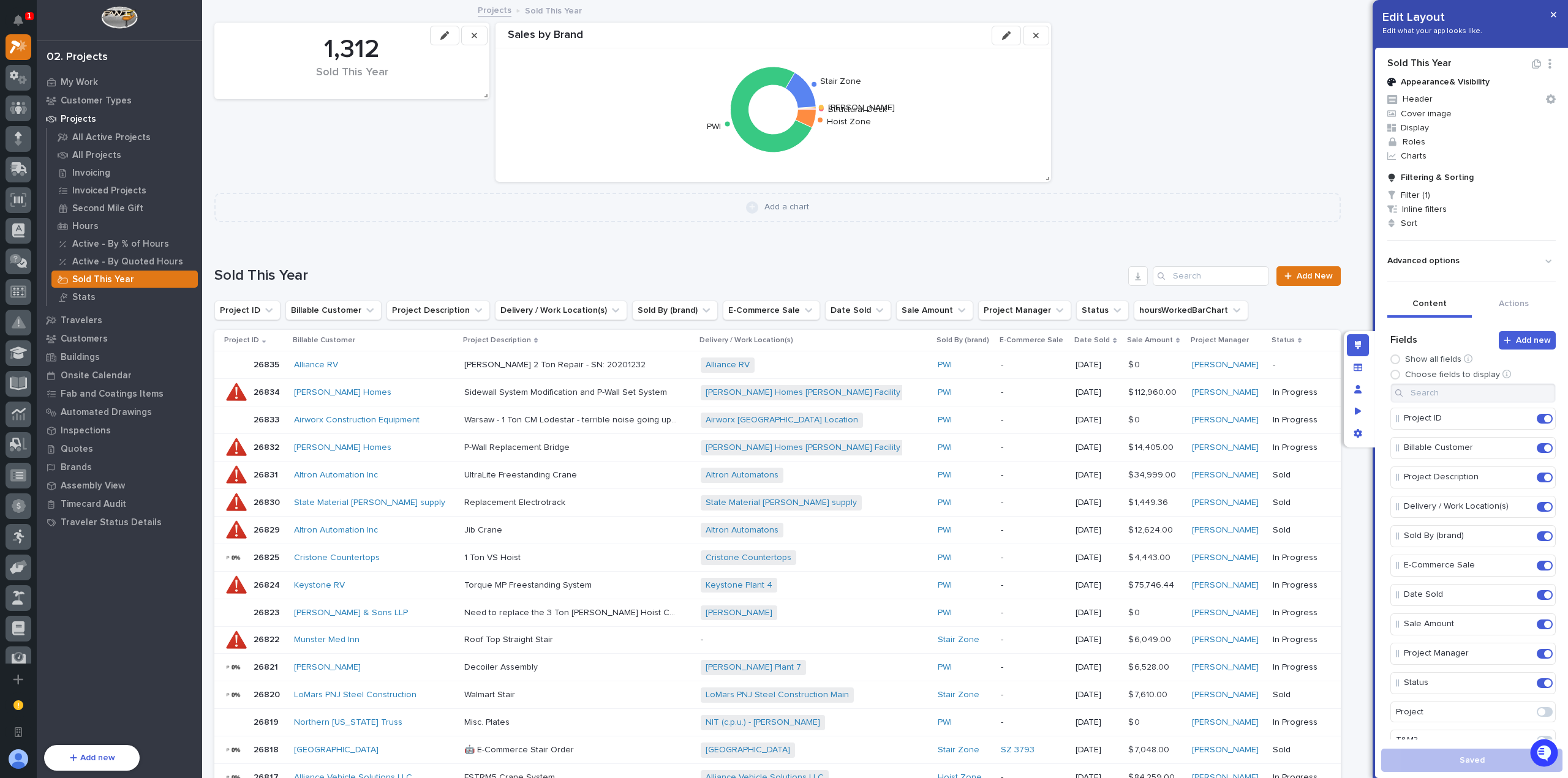
click at [1002, 33] on button "button" at bounding box center [1007, 35] width 29 height 19
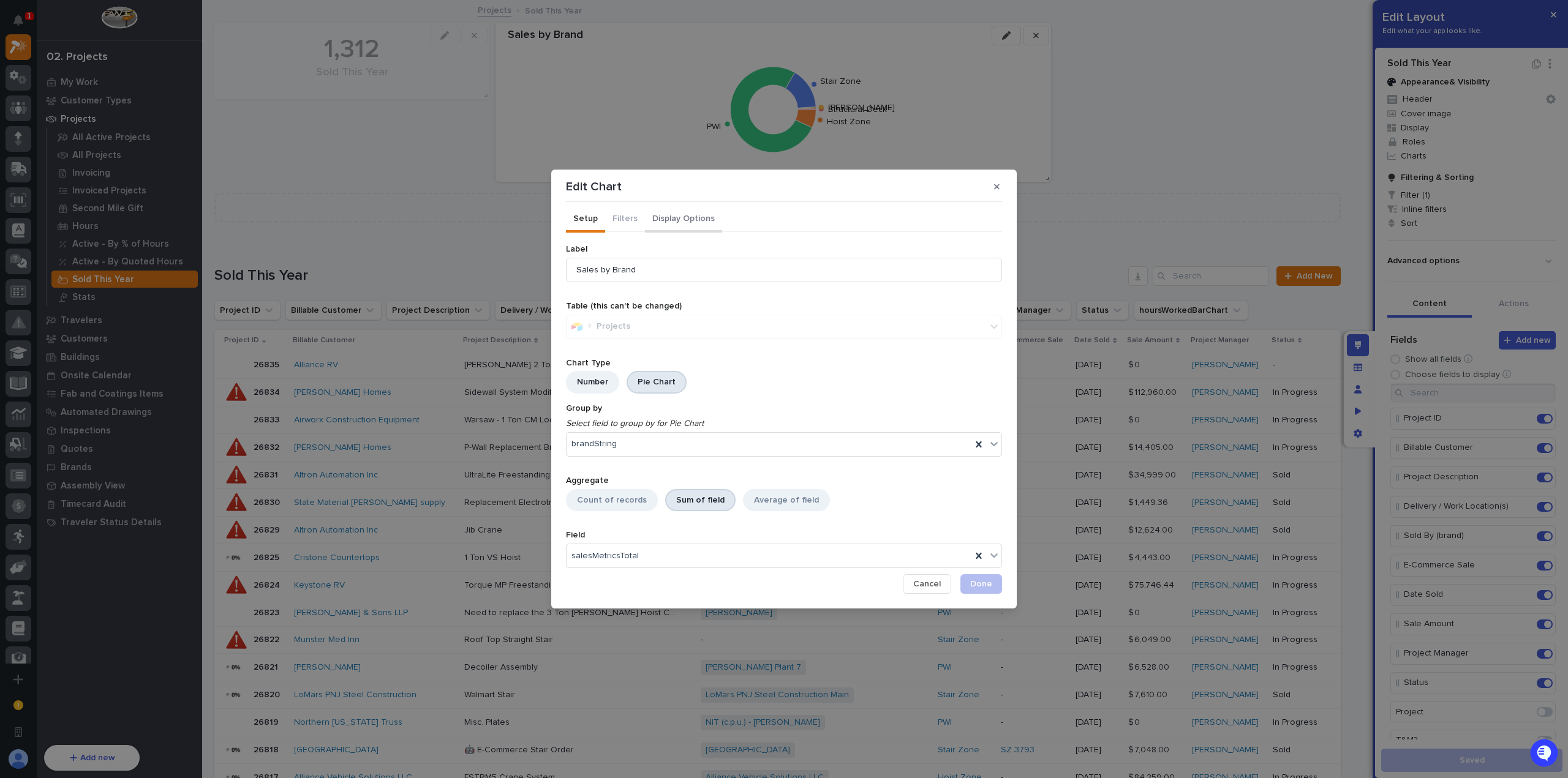
click at [681, 210] on button "Display Options" at bounding box center [683, 220] width 77 height 26
click at [682, 213] on button "Display Options" at bounding box center [683, 220] width 77 height 26
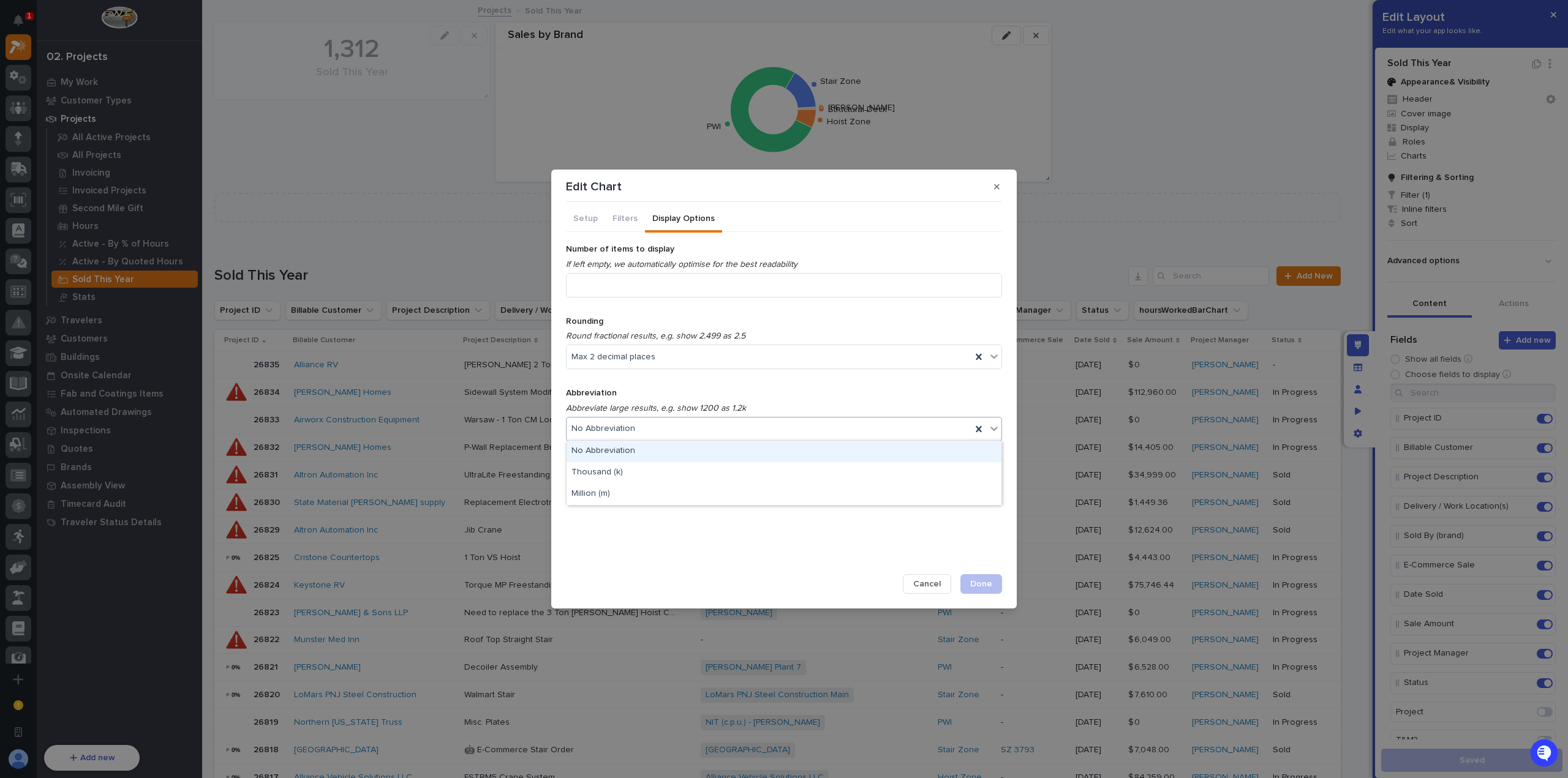
click at [695, 423] on div "No Abbreviation" at bounding box center [769, 429] width 405 height 18
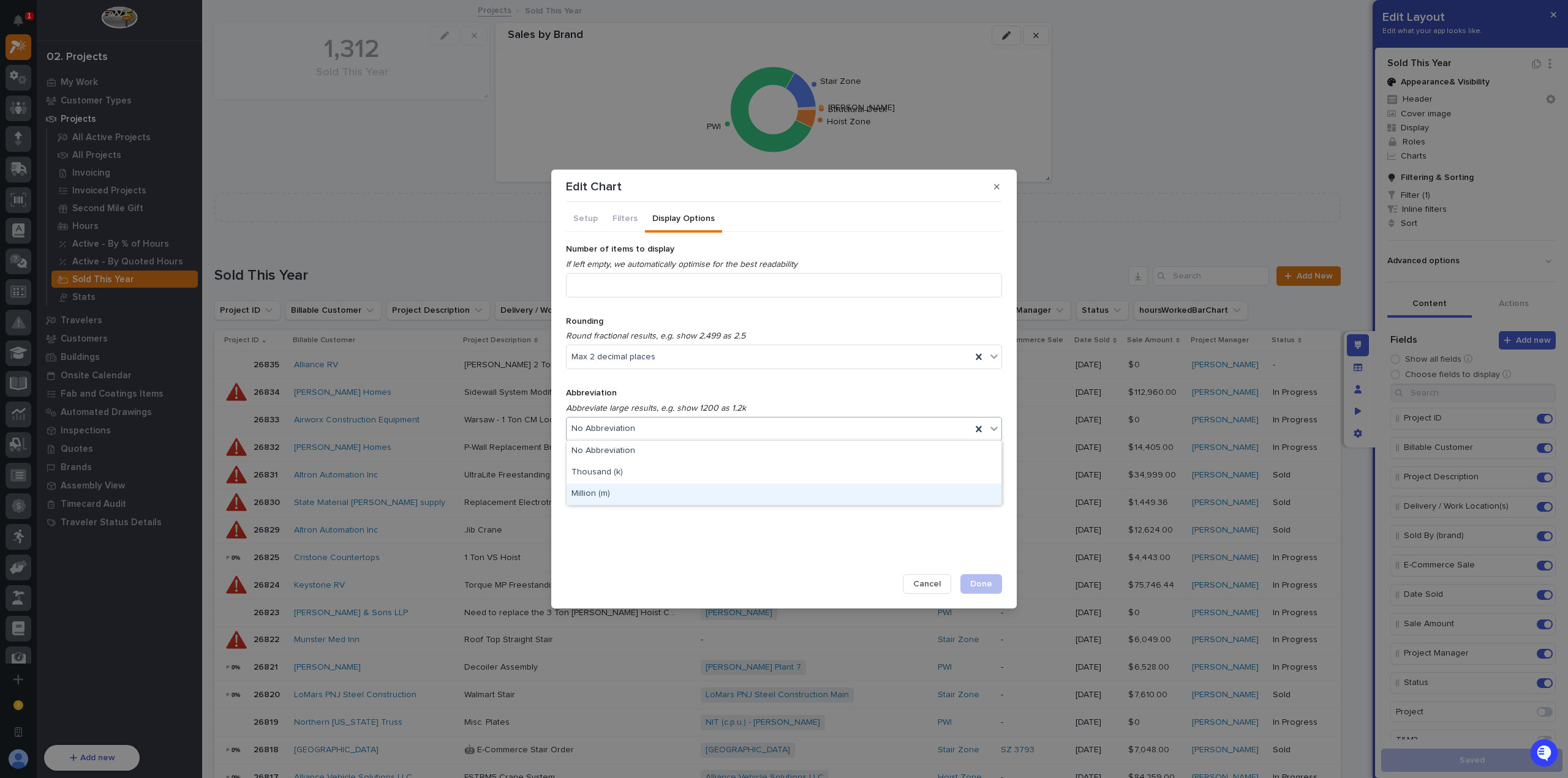
click at [695, 487] on div "Million (m)" at bounding box center [783, 494] width 435 height 21
click at [982, 581] on span "Done" at bounding box center [982, 584] width 22 height 11
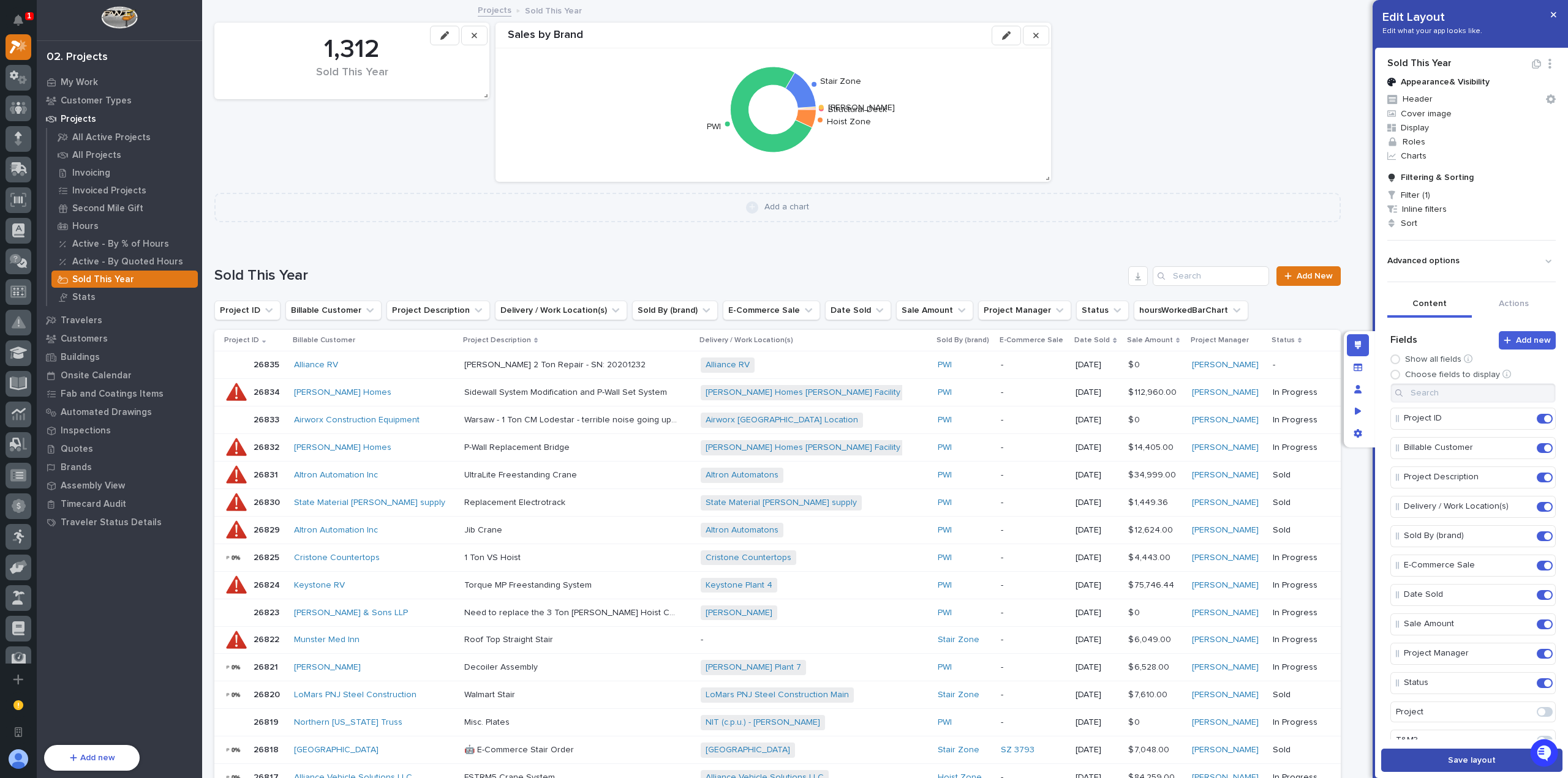
click at [1482, 759] on span "Save layout" at bounding box center [1472, 761] width 48 height 11
click at [1552, 17] on icon "button" at bounding box center [1553, 15] width 6 height 6
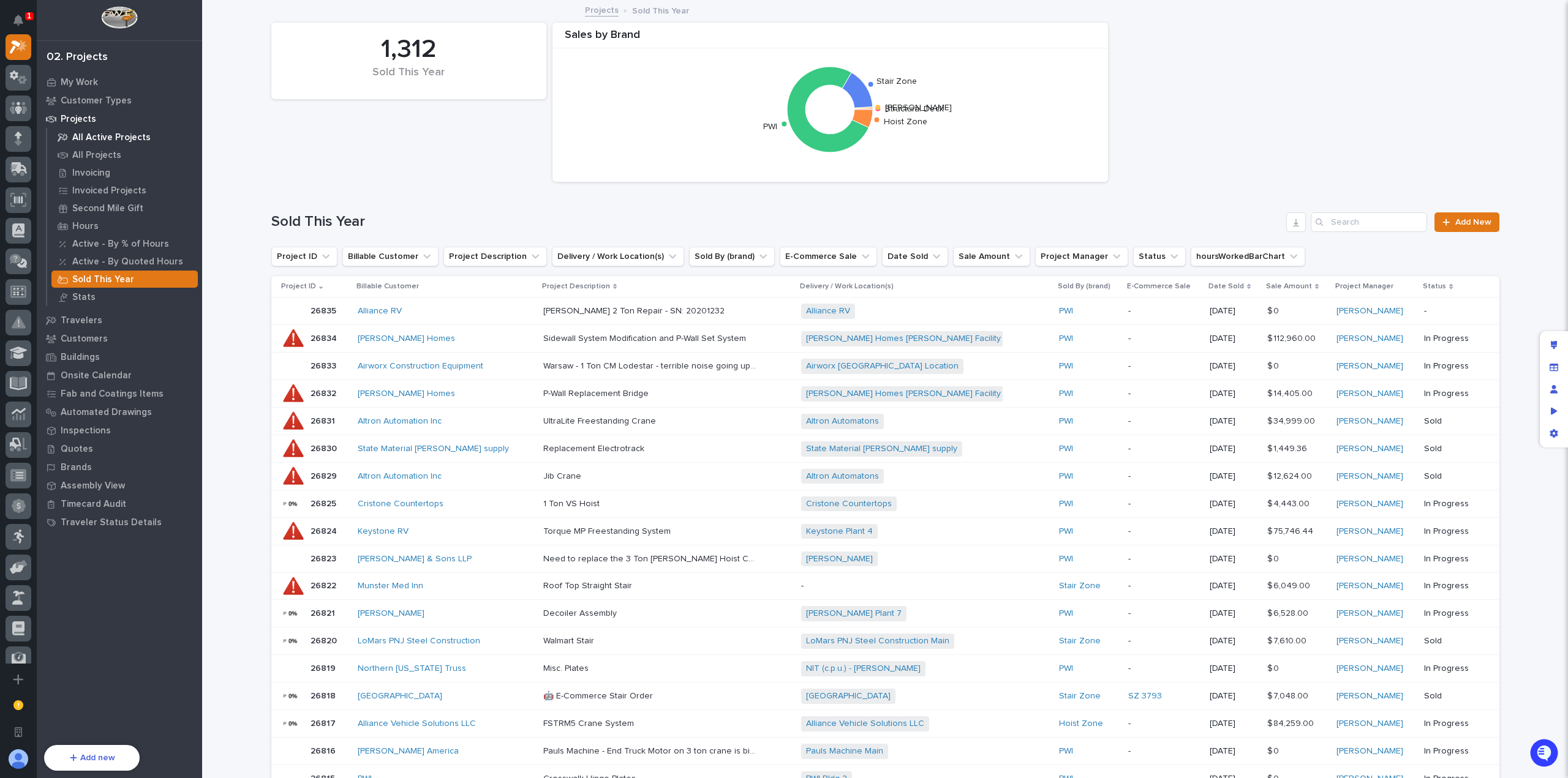
click at [112, 139] on p "All Active Projects" at bounding box center [111, 138] width 78 height 11
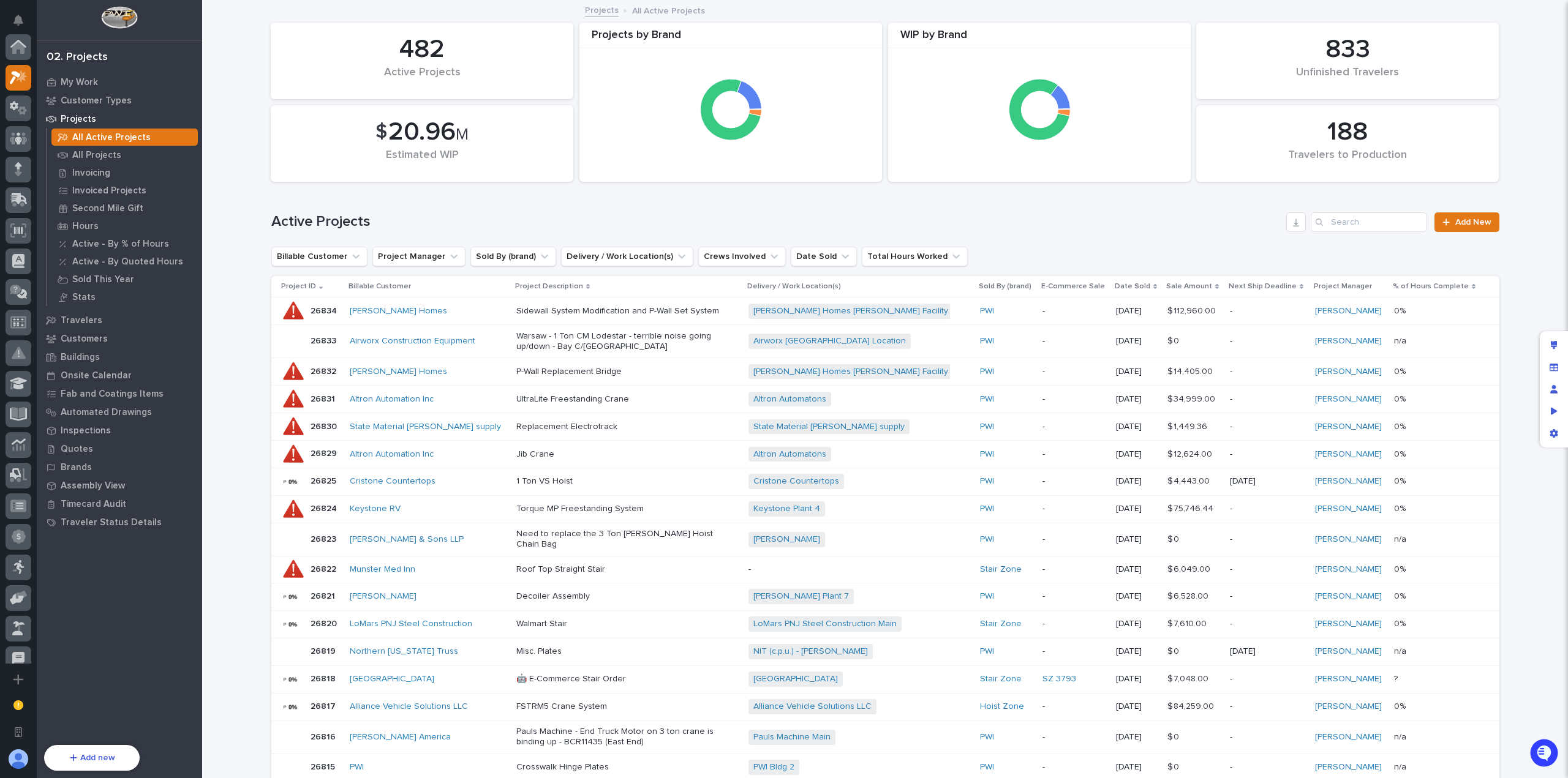
click at [117, 153] on p "All Projects" at bounding box center [96, 155] width 49 height 11
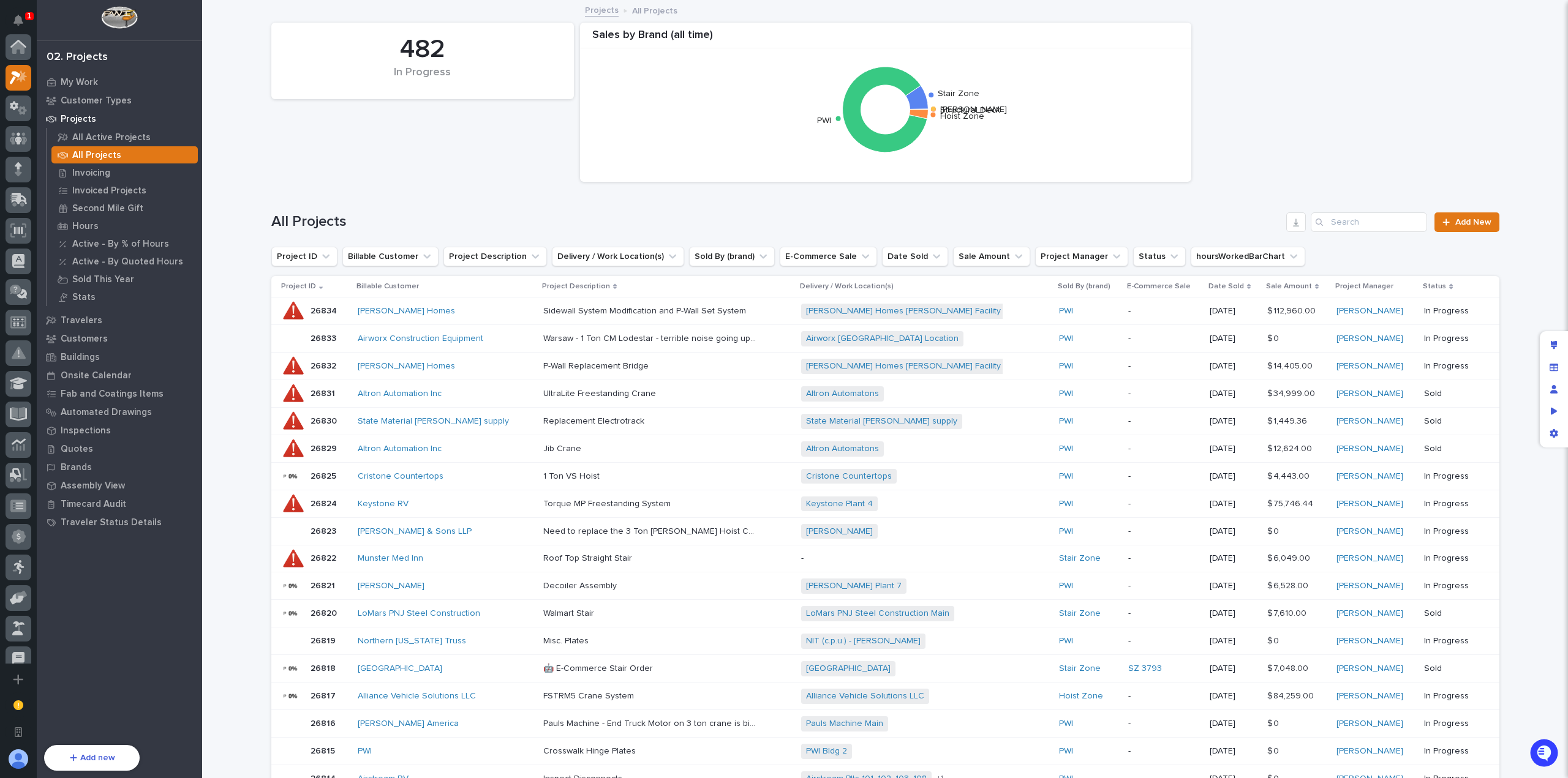
scroll to position [30, 0]
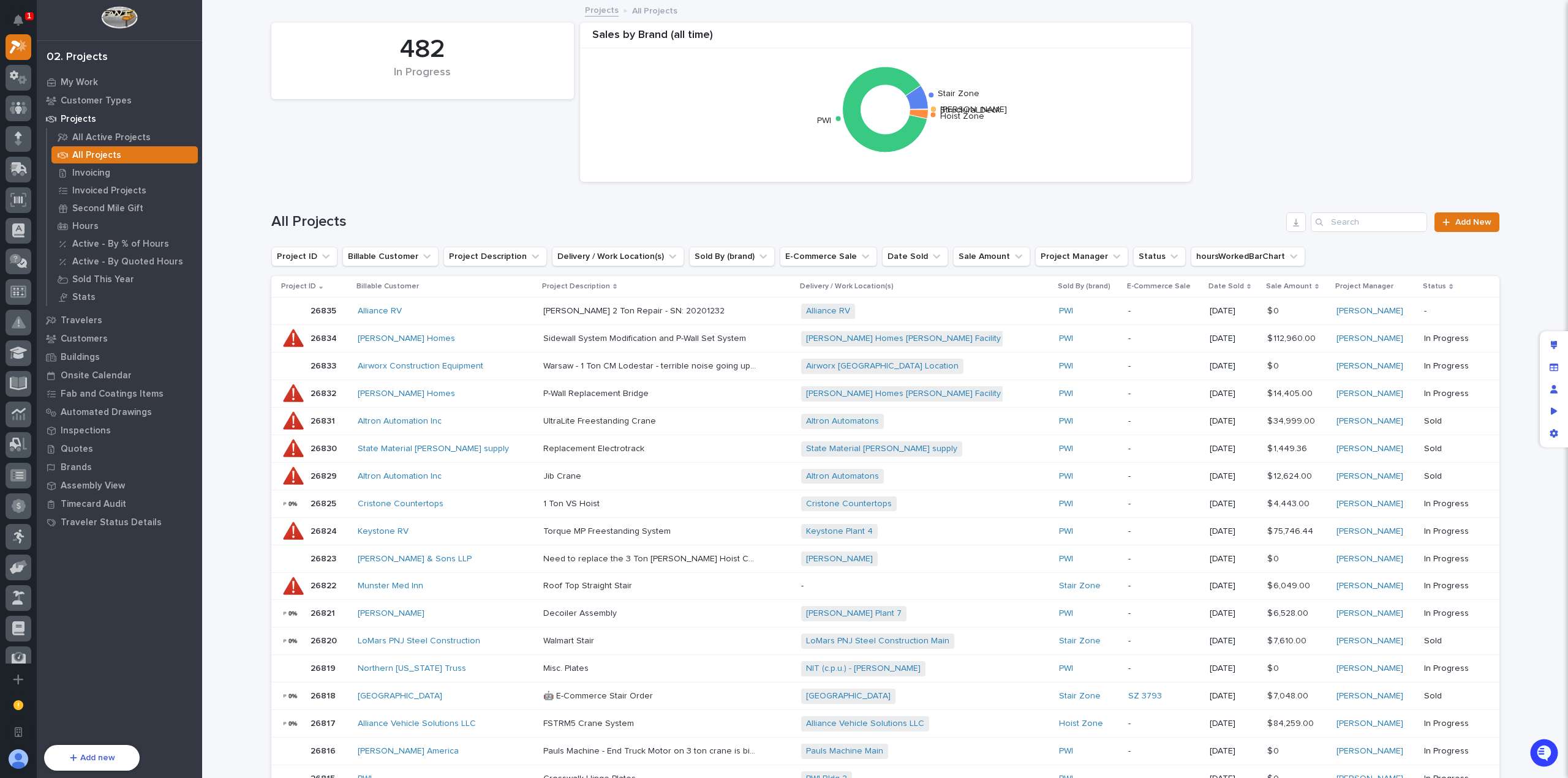
click at [534, 202] on div "All Projects Add New" at bounding box center [885, 217] width 1228 height 59
